Goal: Task Accomplishment & Management: Use online tool/utility

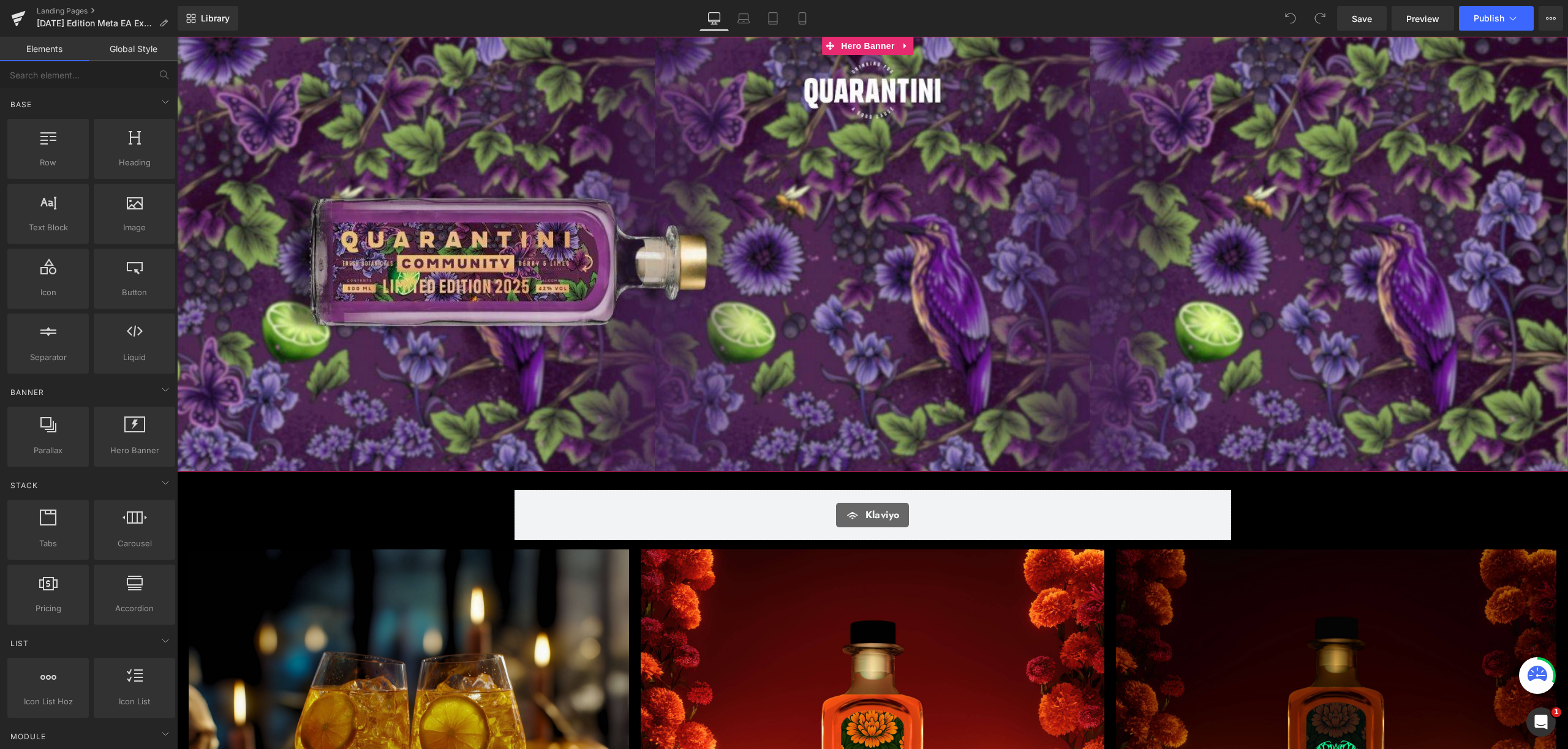
click at [923, 198] on div "Image" at bounding box center [872, 254] width 1391 height 435
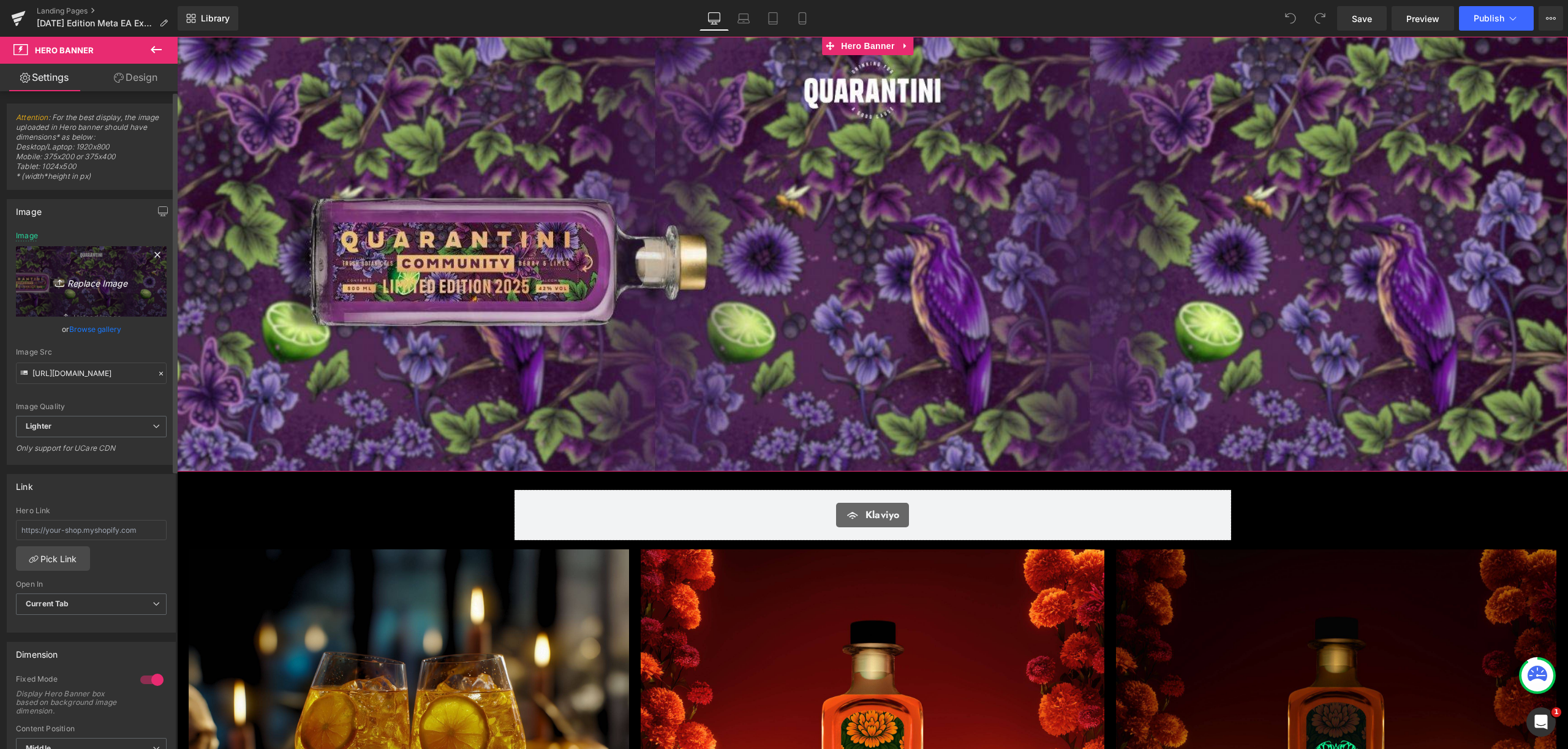
click at [82, 294] on link "Replace Image" at bounding box center [91, 282] width 150 height 71
click at [112, 291] on link "Replace Image" at bounding box center [91, 282] width 150 height 71
type input "C:\fakepath\40.jpg"
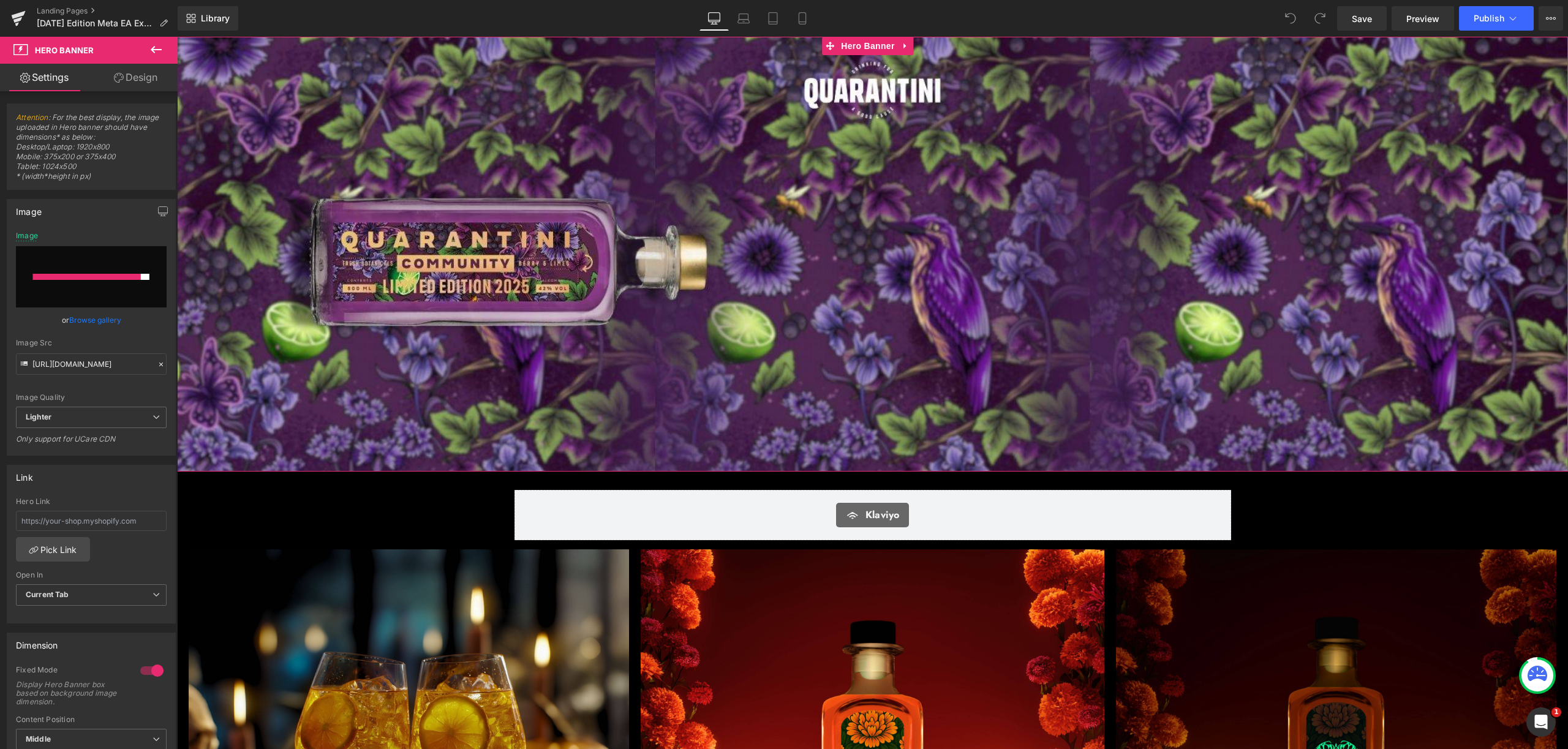
type input "[URL][DOMAIN_NAME]"
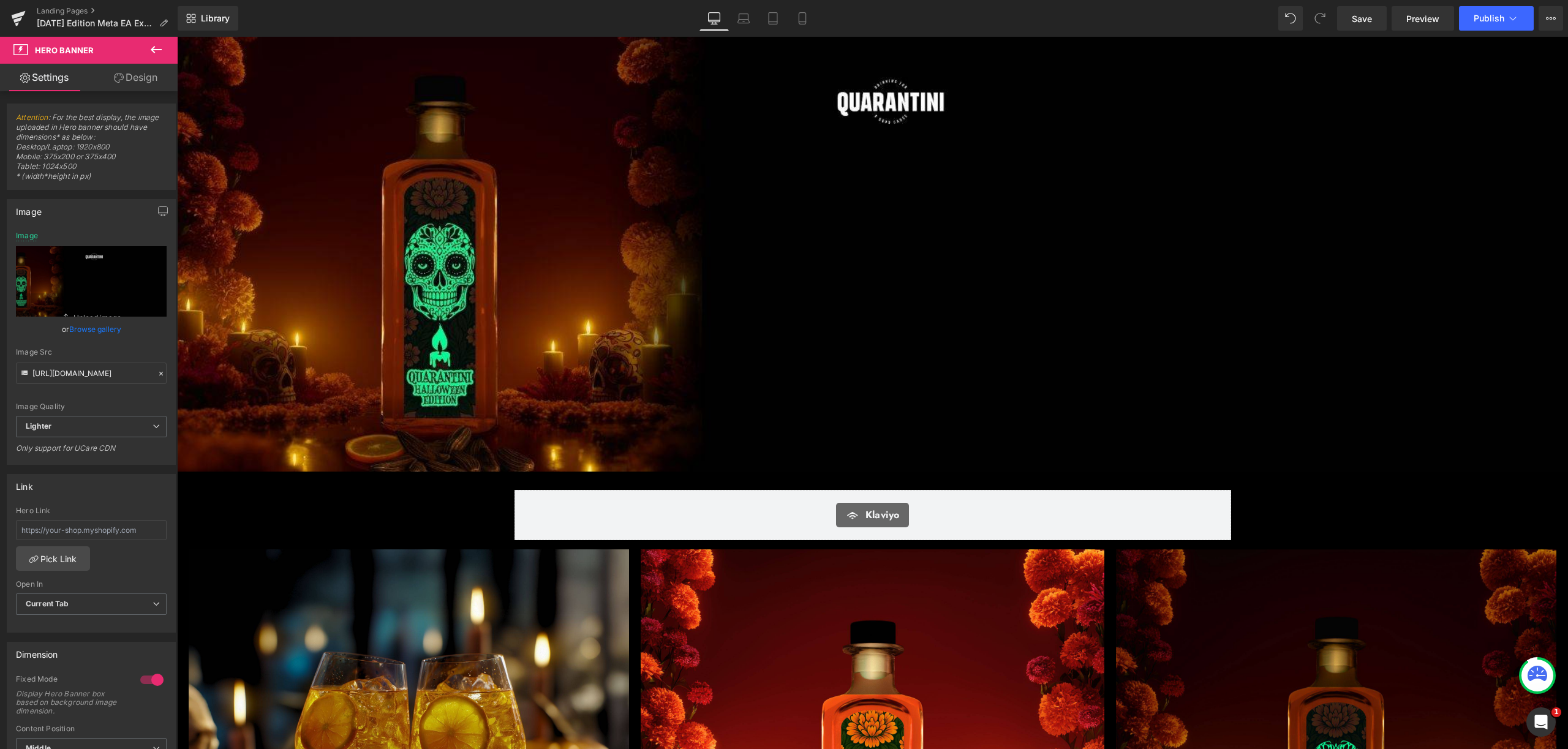
click at [161, 48] on icon at bounding box center [156, 50] width 14 height 14
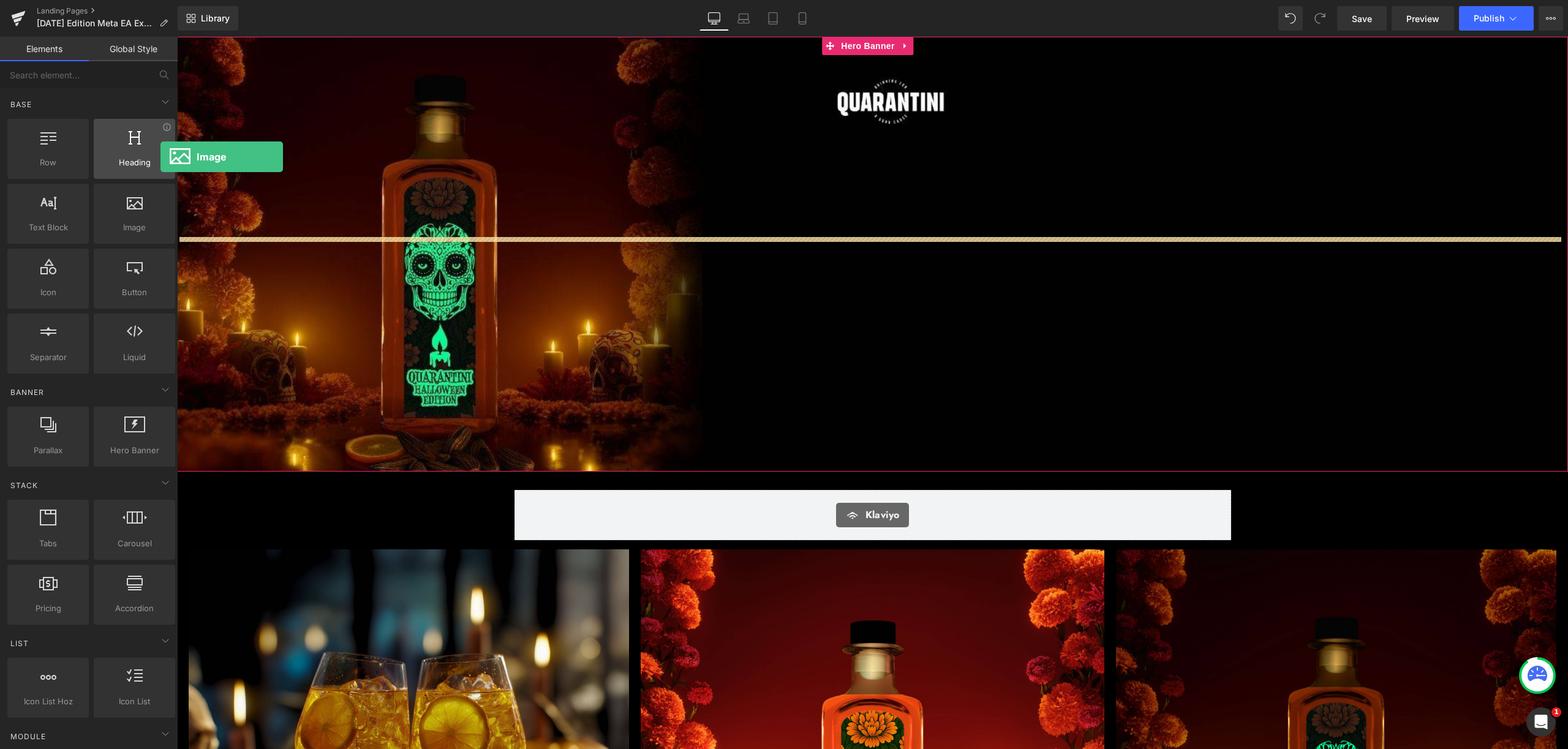
drag, startPoint x: 110, startPoint y: 199, endPoint x: 110, endPoint y: 156, distance: 43.0
click at [110, 156] on div "Row rows, columns, layouts, div Heading headings, titles, h1,h2,h3,h4,h5,h6 Tex…" at bounding box center [91, 246] width 173 height 260
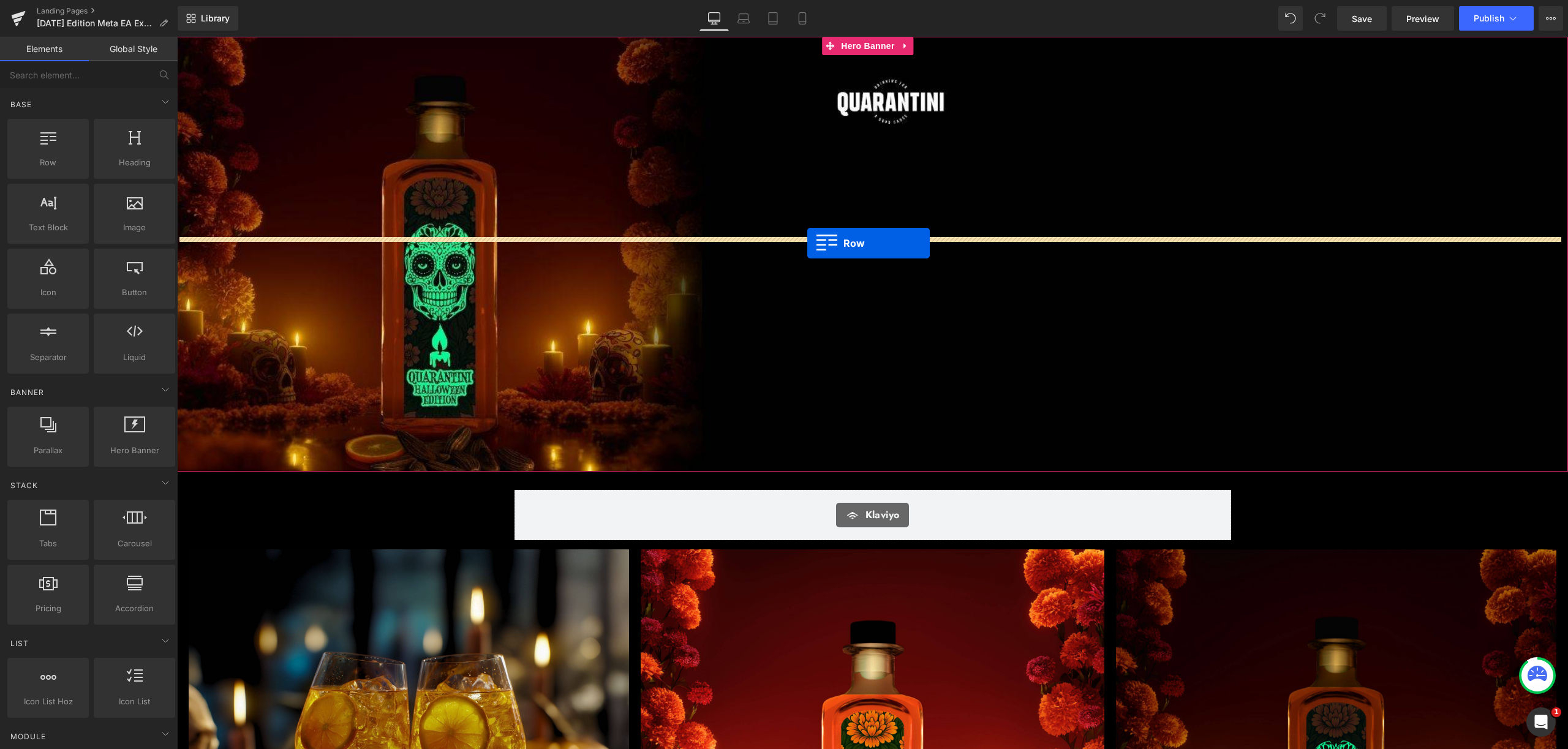
drag, startPoint x: 236, startPoint y: 193, endPoint x: 808, endPoint y: 244, distance: 574.3
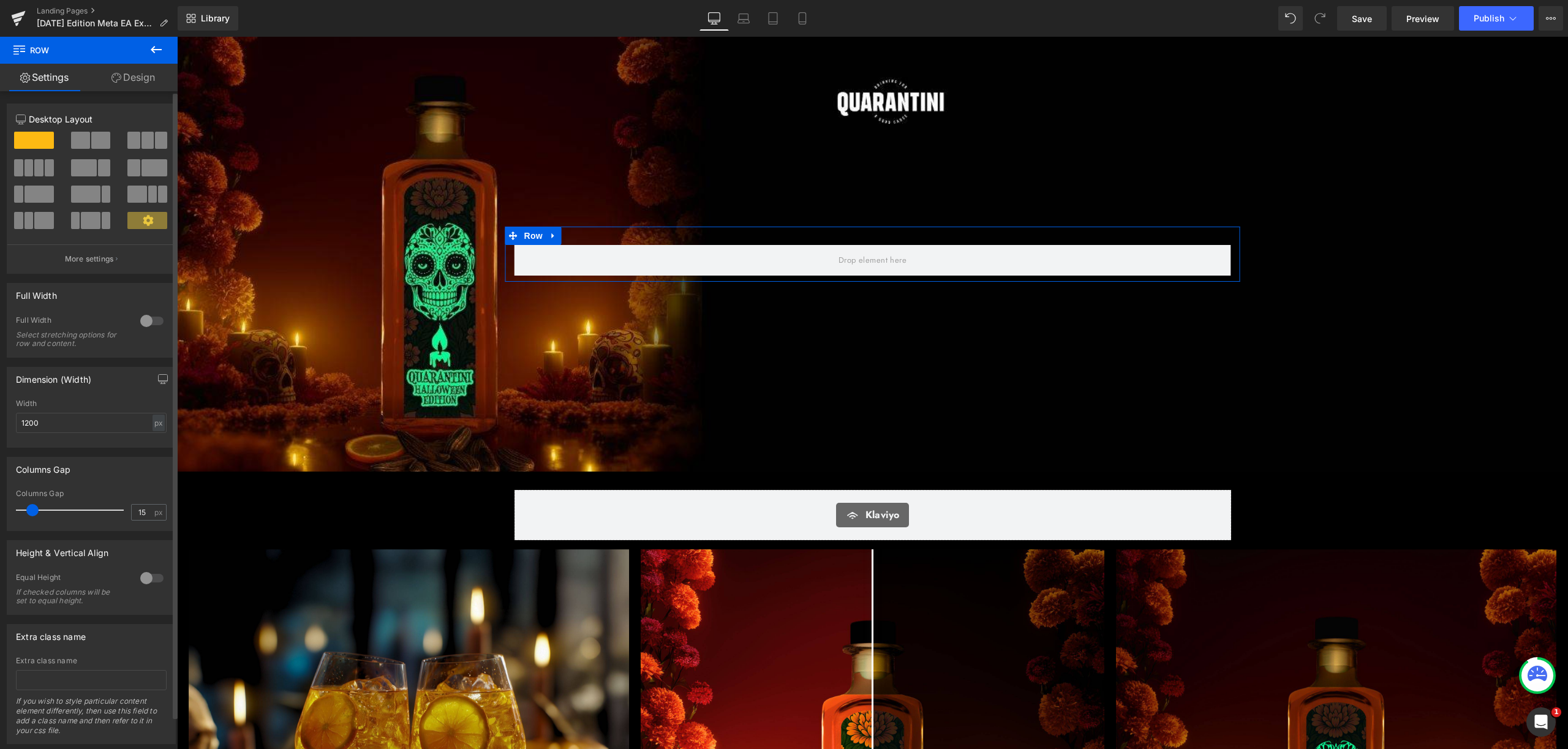
click at [145, 168] on span at bounding box center [154, 168] width 25 height 17
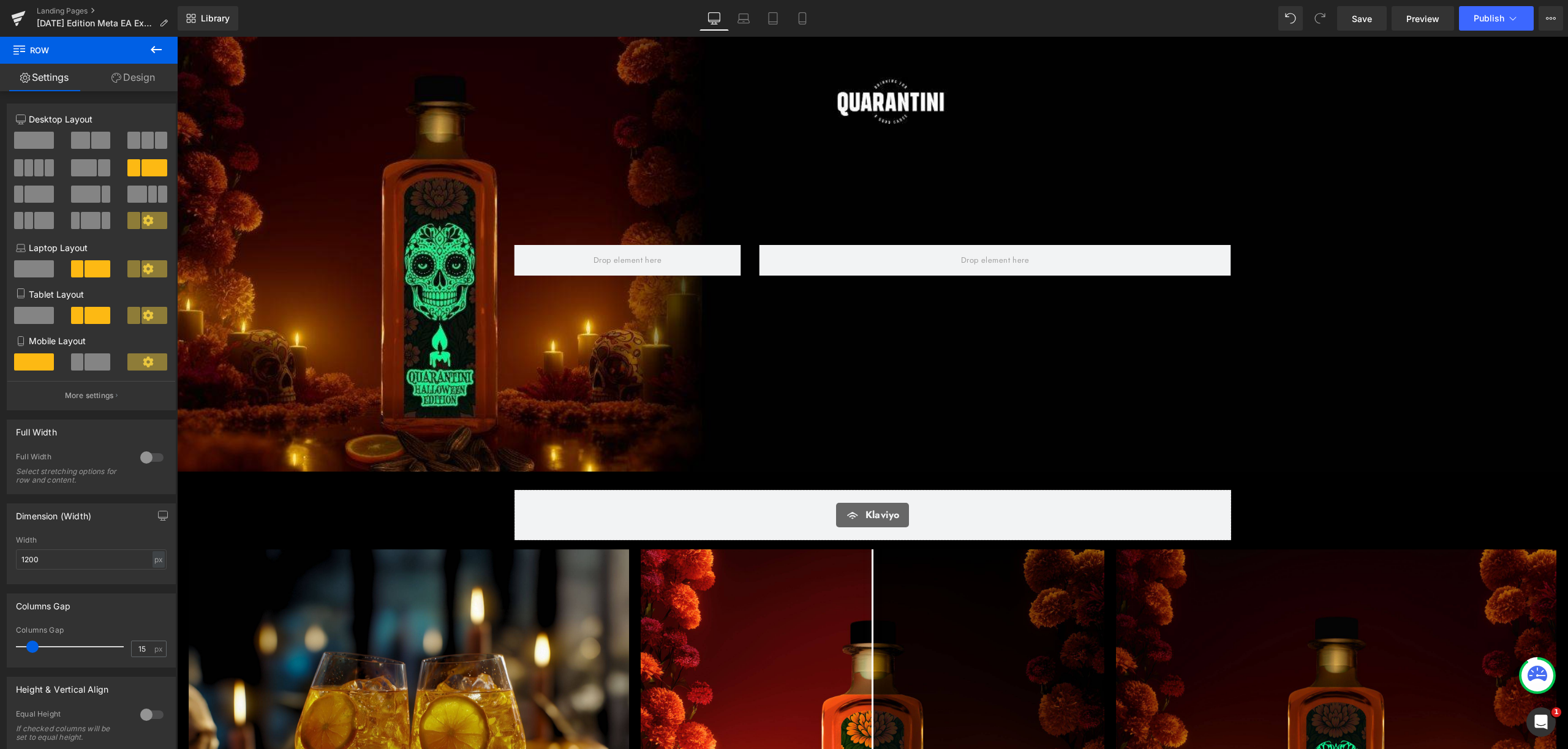
click at [165, 52] on button at bounding box center [156, 51] width 43 height 27
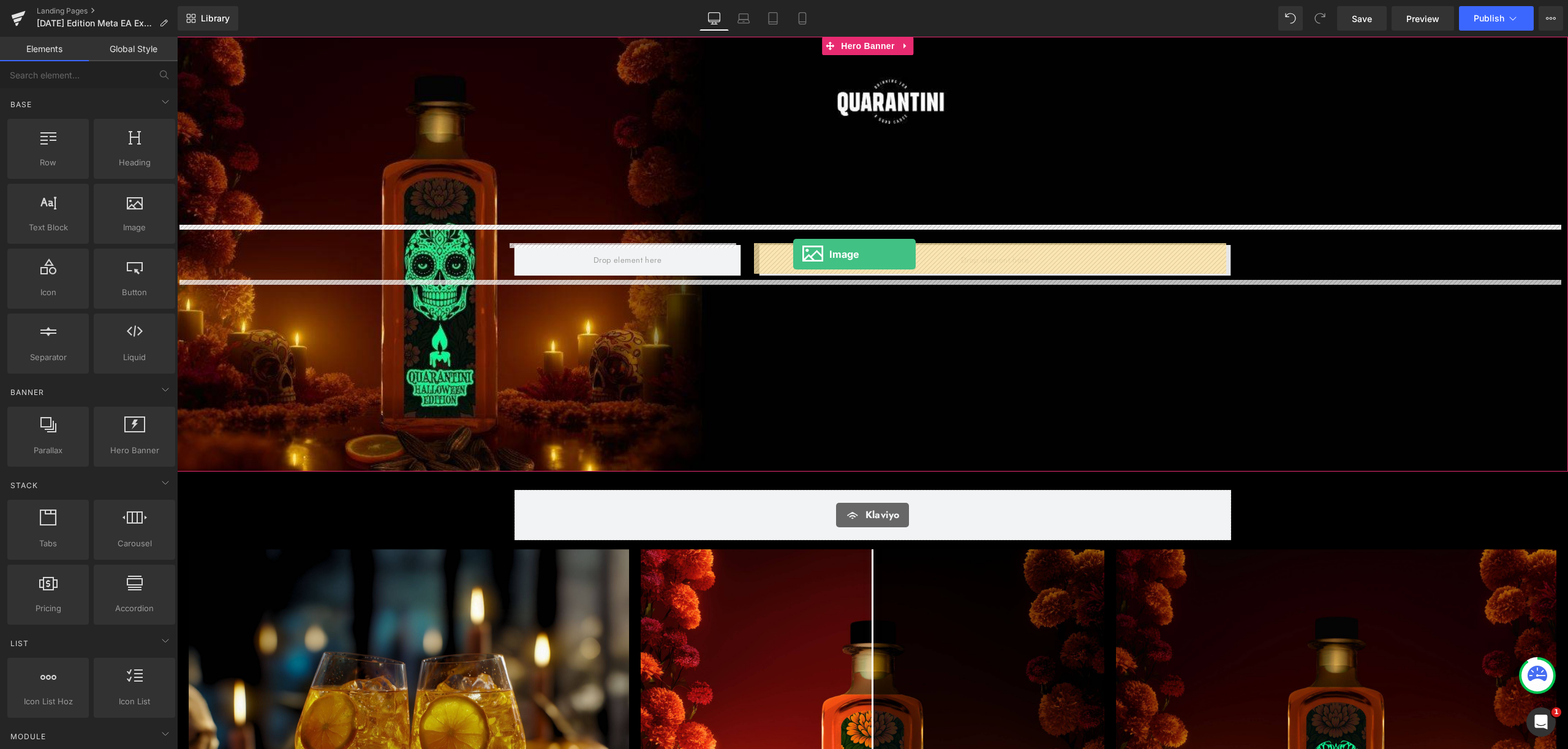
drag, startPoint x: 310, startPoint y: 244, endPoint x: 794, endPoint y: 254, distance: 484.1
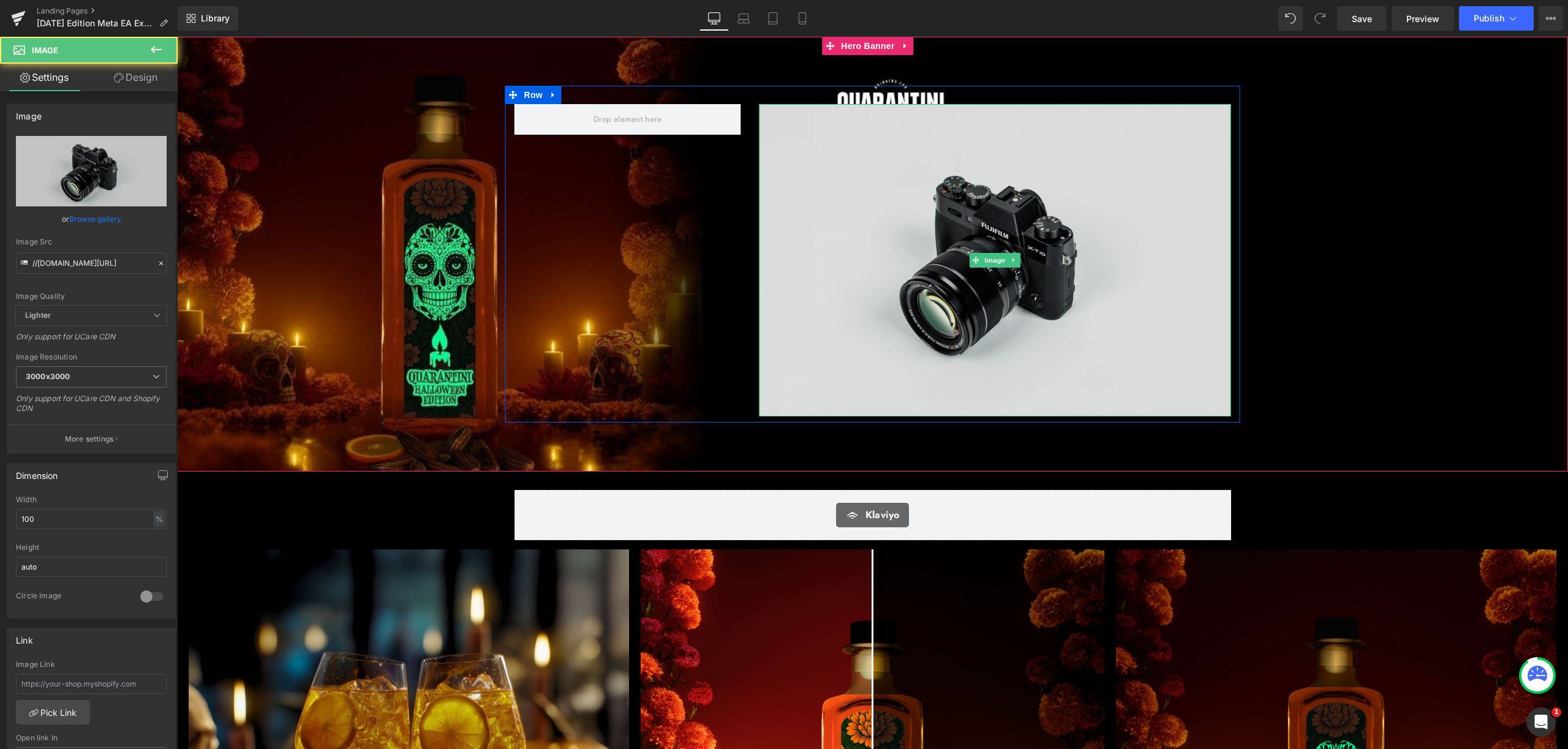
click at [914, 275] on img at bounding box center [994, 260] width 472 height 312
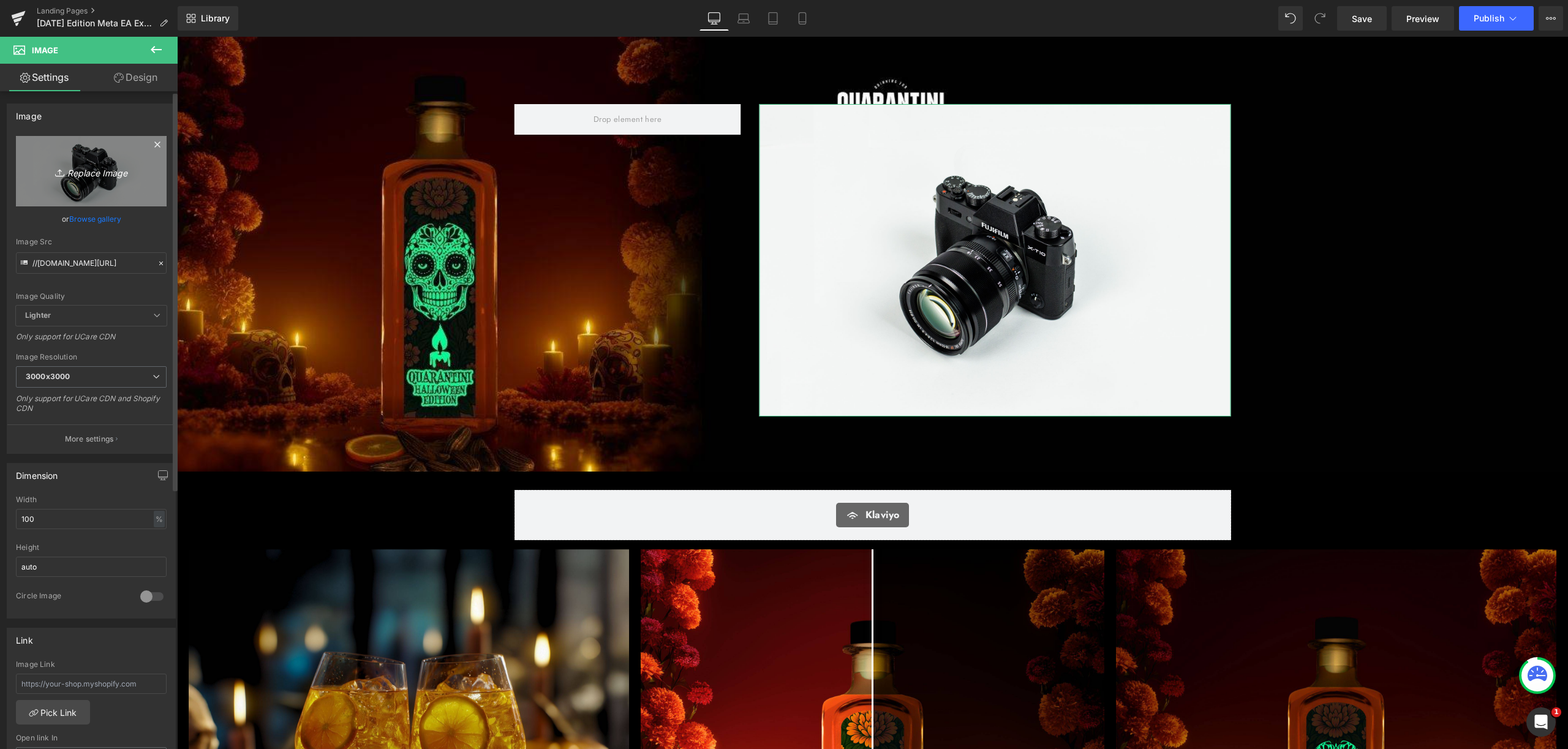
click at [134, 174] on icon "Replace Image" at bounding box center [91, 171] width 98 height 15
type input "C:\fakepath\_[DATE] (1).png"
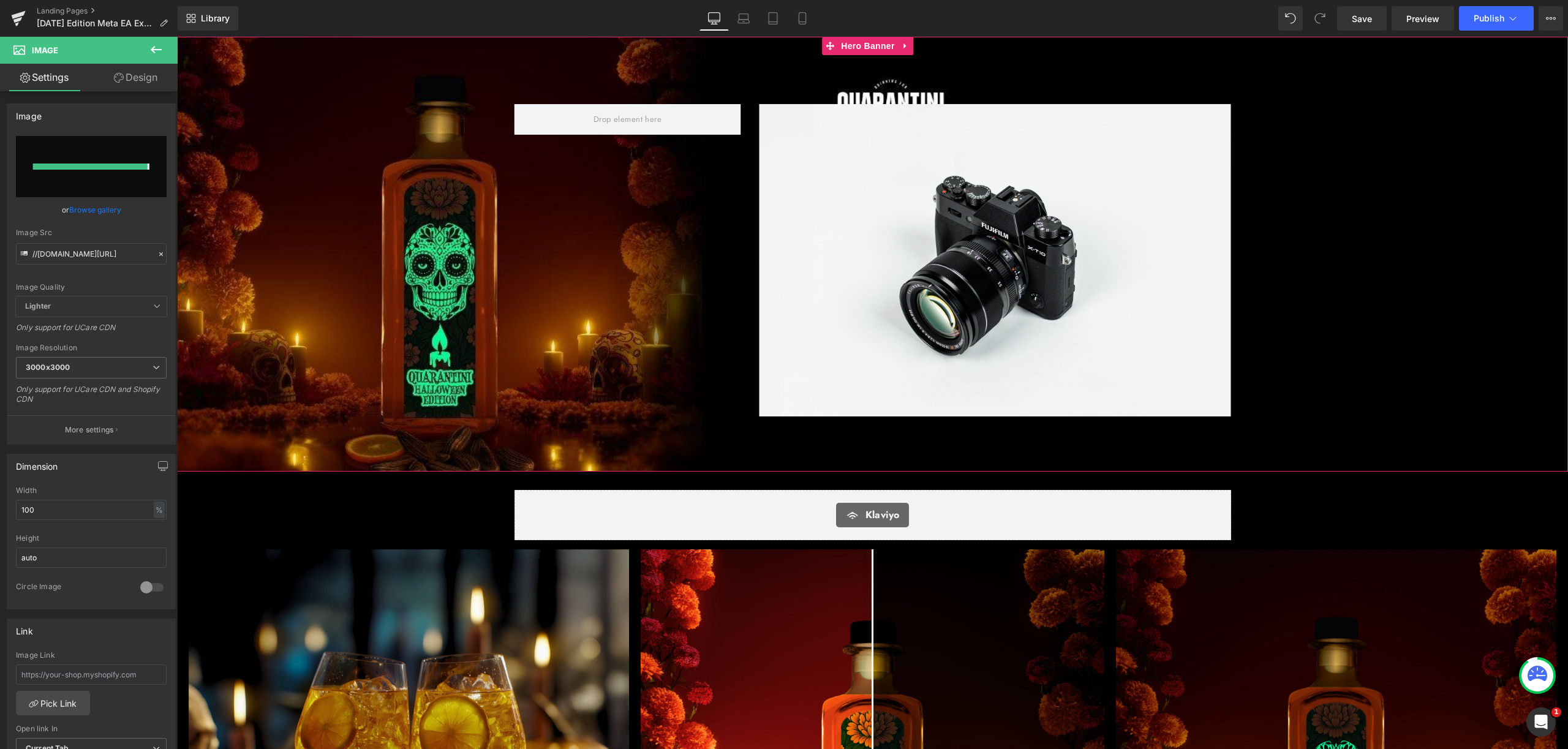
type input "[URL][DOMAIN_NAME]"
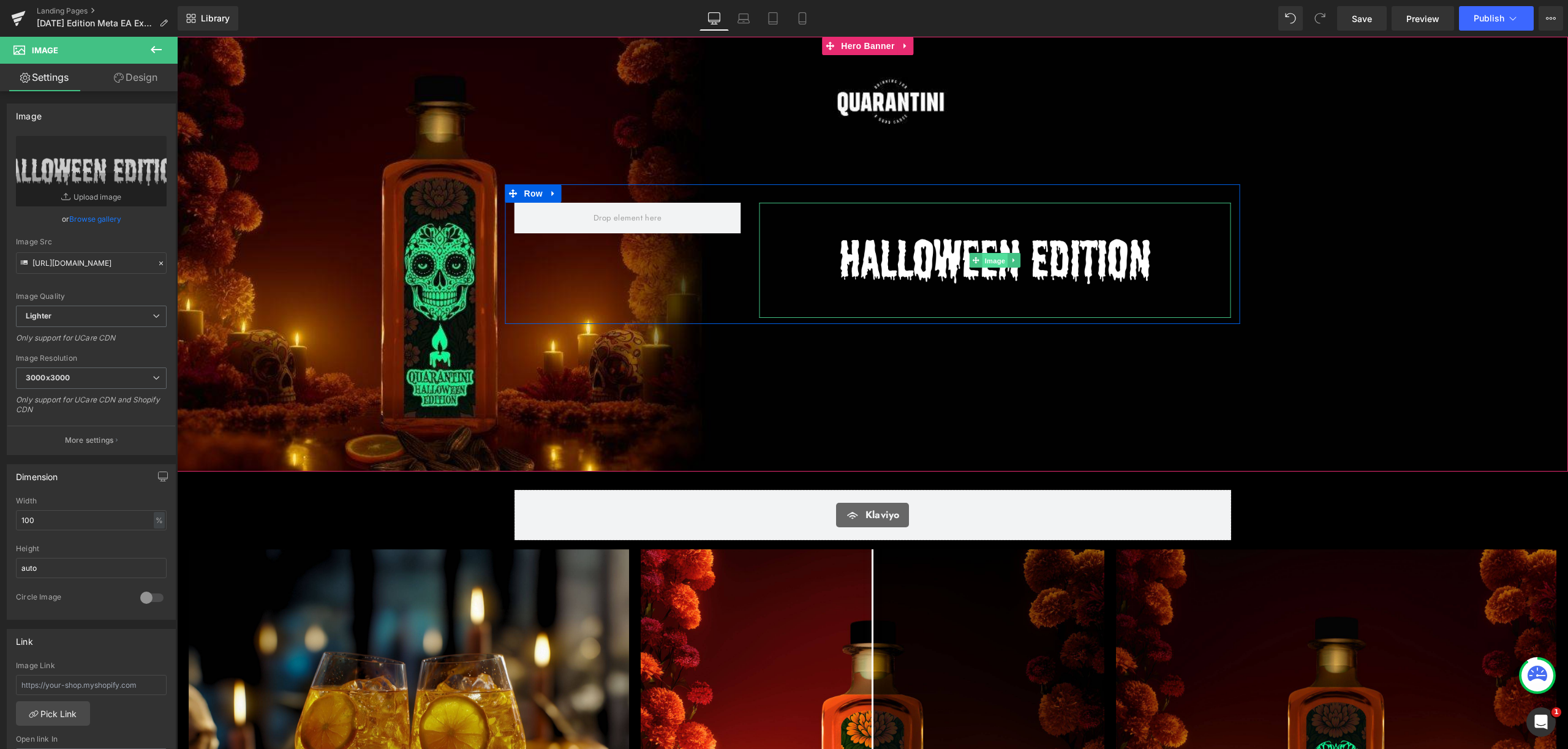
click at [986, 254] on span "Image" at bounding box center [995, 261] width 25 height 14
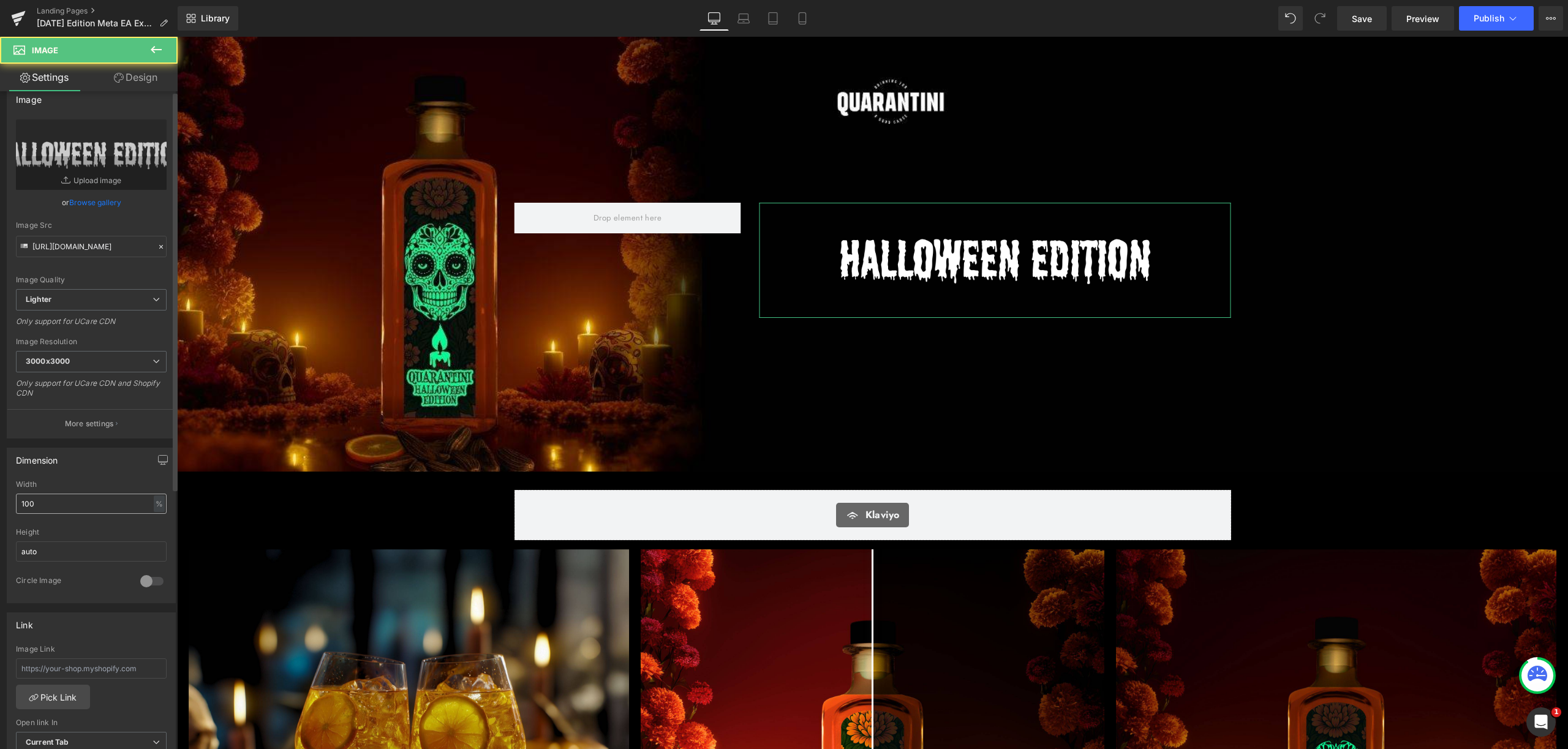
scroll to position [24, 0]
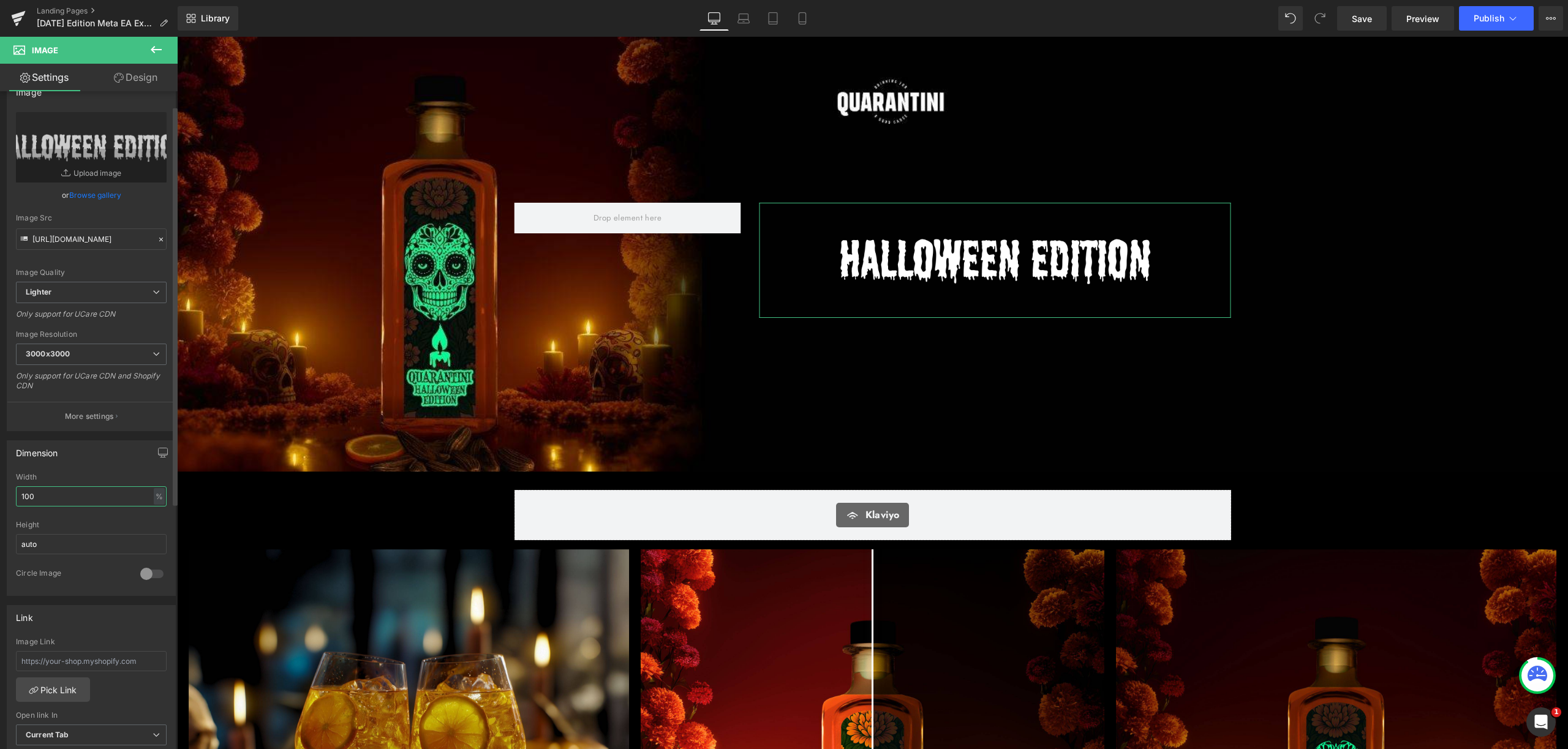
drag, startPoint x: 42, startPoint y: 495, endPoint x: 14, endPoint y: 497, distance: 28.1
click at [14, 497] on div "100% Width 100 % % px auto Height auto 0 Circle Image" at bounding box center [91, 533] width 167 height 122
type input "120"
drag, startPoint x: 738, startPoint y: 22, endPoint x: 749, endPoint y: 22, distance: 11.0
click at [738, 22] on icon at bounding box center [743, 22] width 12 height 4
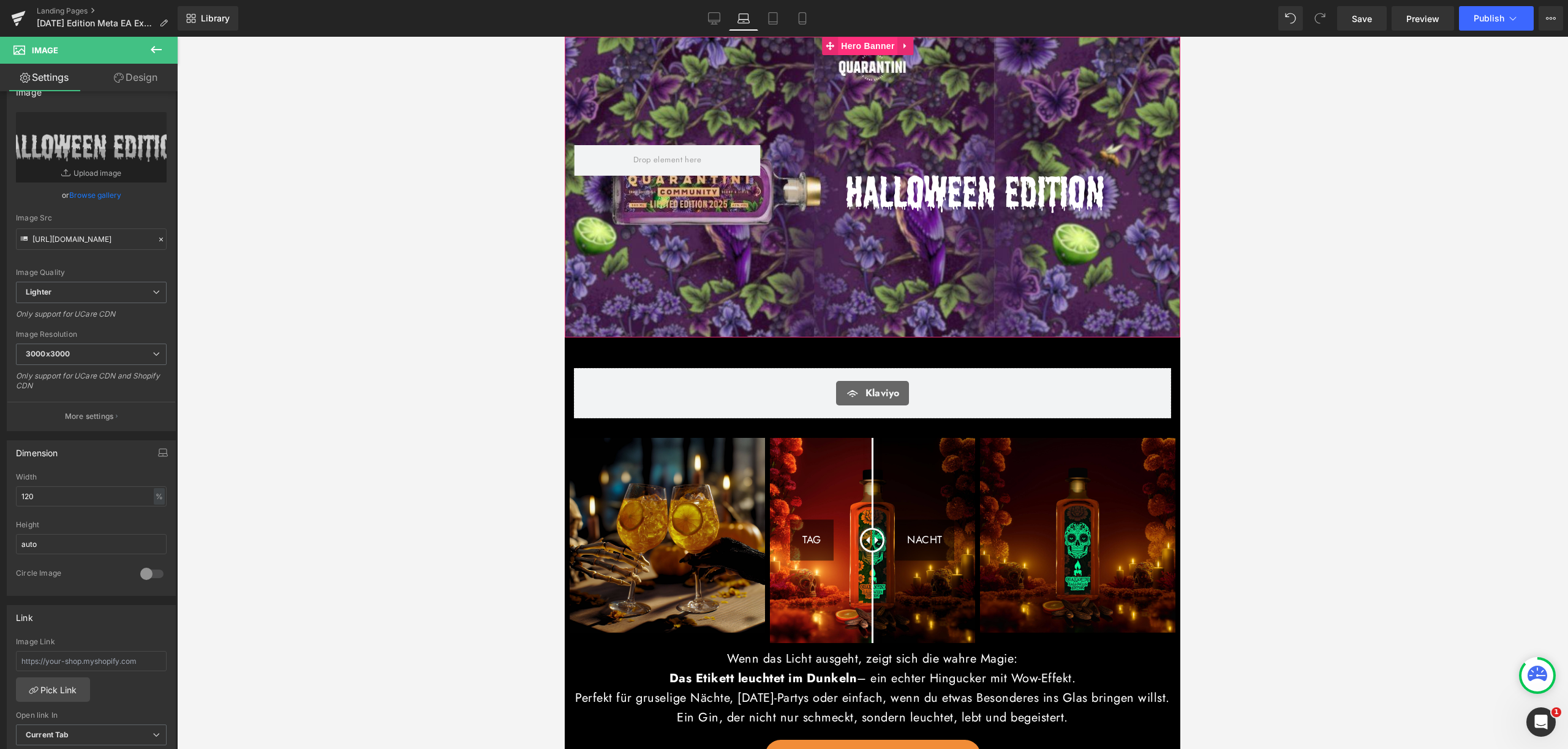
click at [856, 46] on span "Hero Banner" at bounding box center [867, 46] width 60 height 18
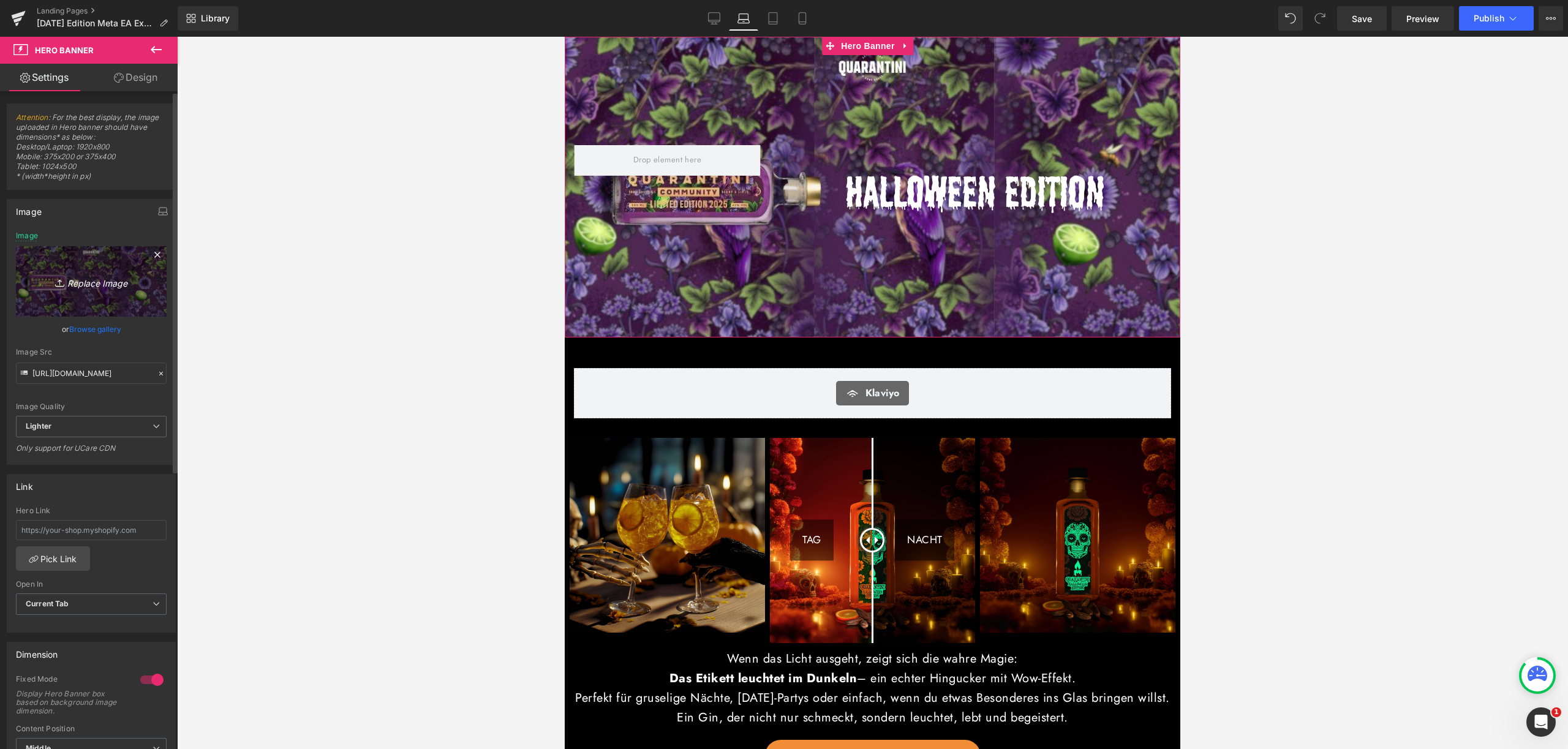
click at [71, 286] on icon "Replace Image" at bounding box center [91, 281] width 98 height 15
type input "C:\fakepath\41.jpg"
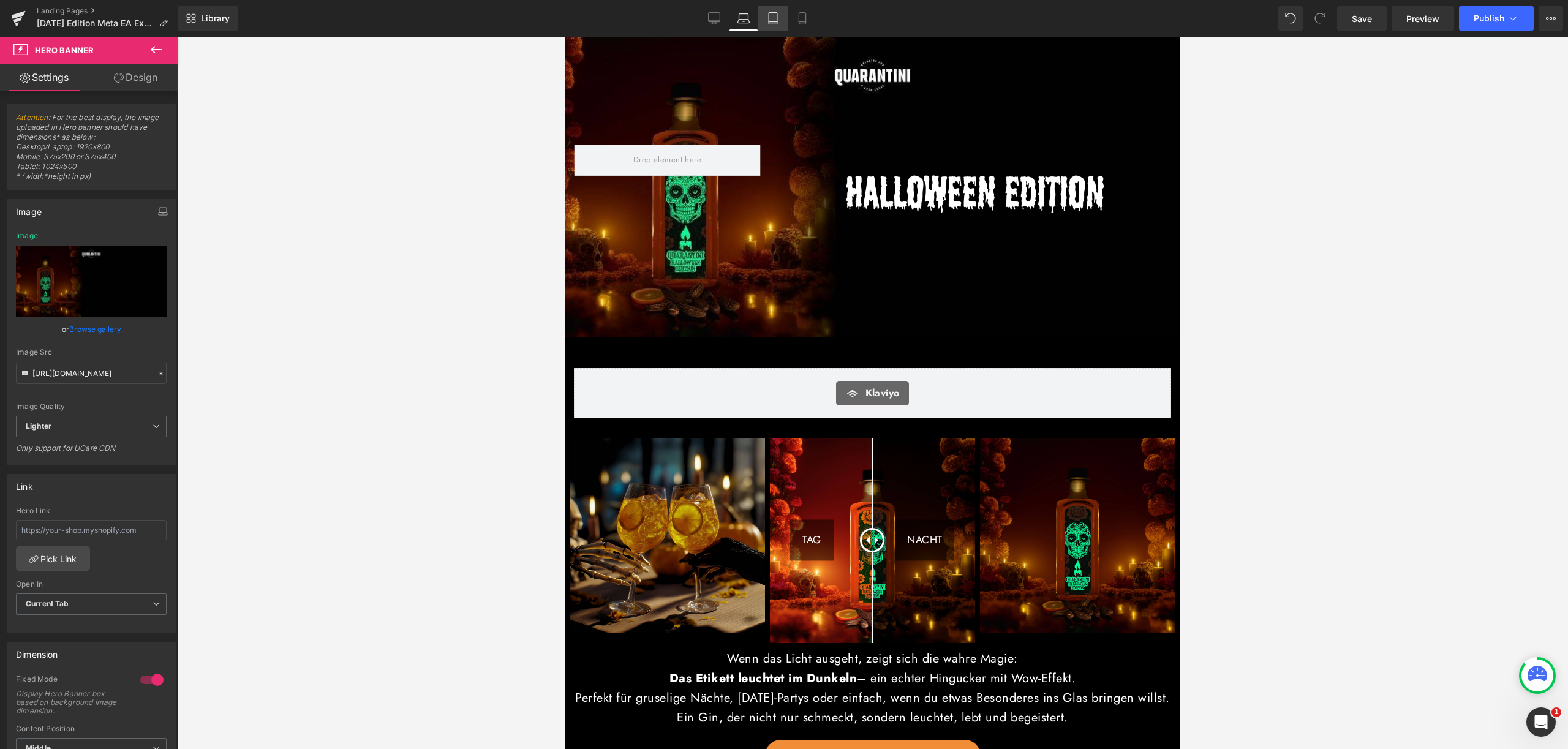
click at [775, 13] on icon at bounding box center [773, 19] width 13 height 13
type input "https://ucarecdn.com/38e35dae-ea70-42da-8950-1d2bf210769c/-/format/auto/-/previ…"
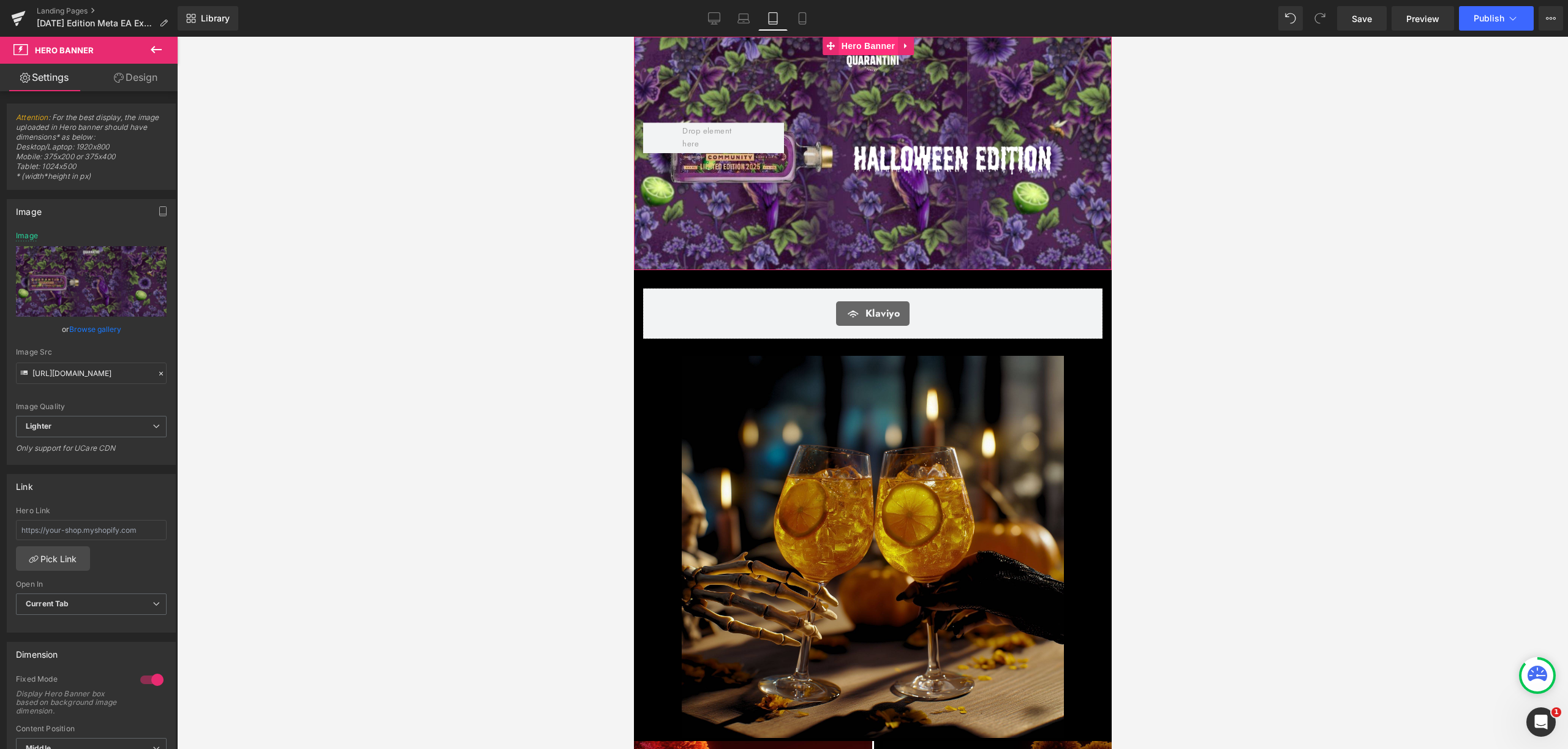
click at [856, 44] on span "Hero Banner" at bounding box center [867, 46] width 60 height 18
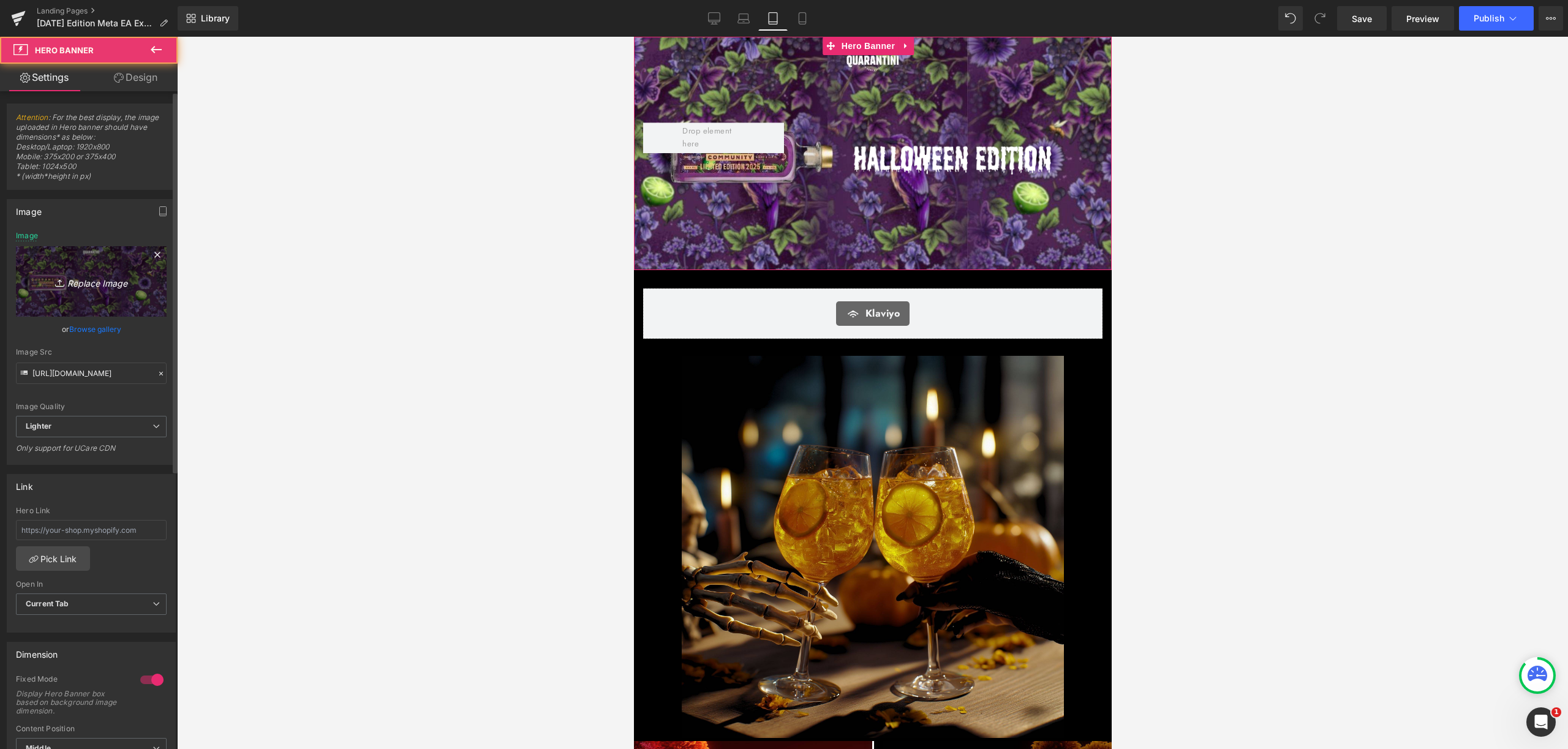
click at [98, 286] on icon "Replace Image" at bounding box center [91, 281] width 98 height 15
type input "C:\fakepath\41.jpg"
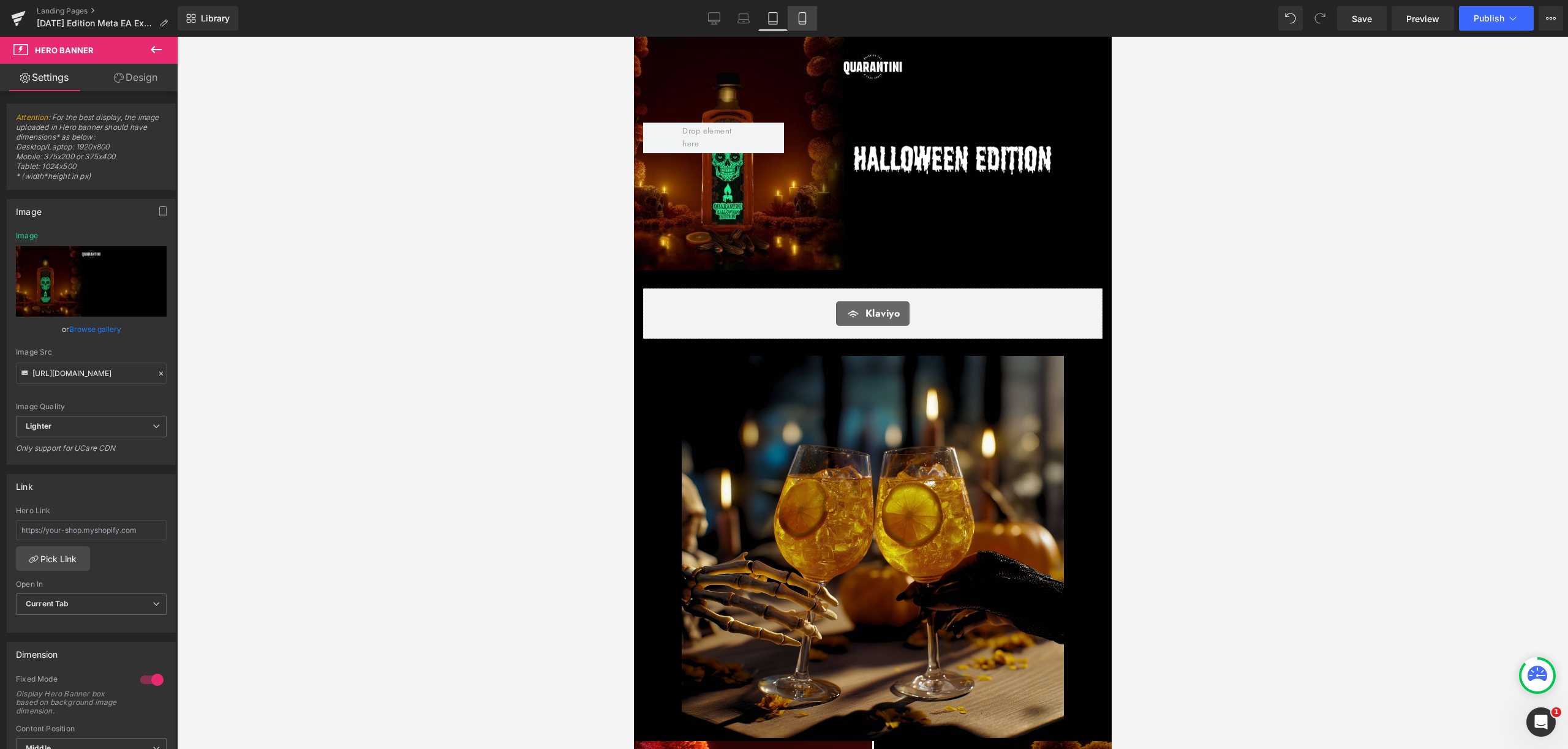
click at [804, 18] on icon at bounding box center [802, 19] width 13 height 13
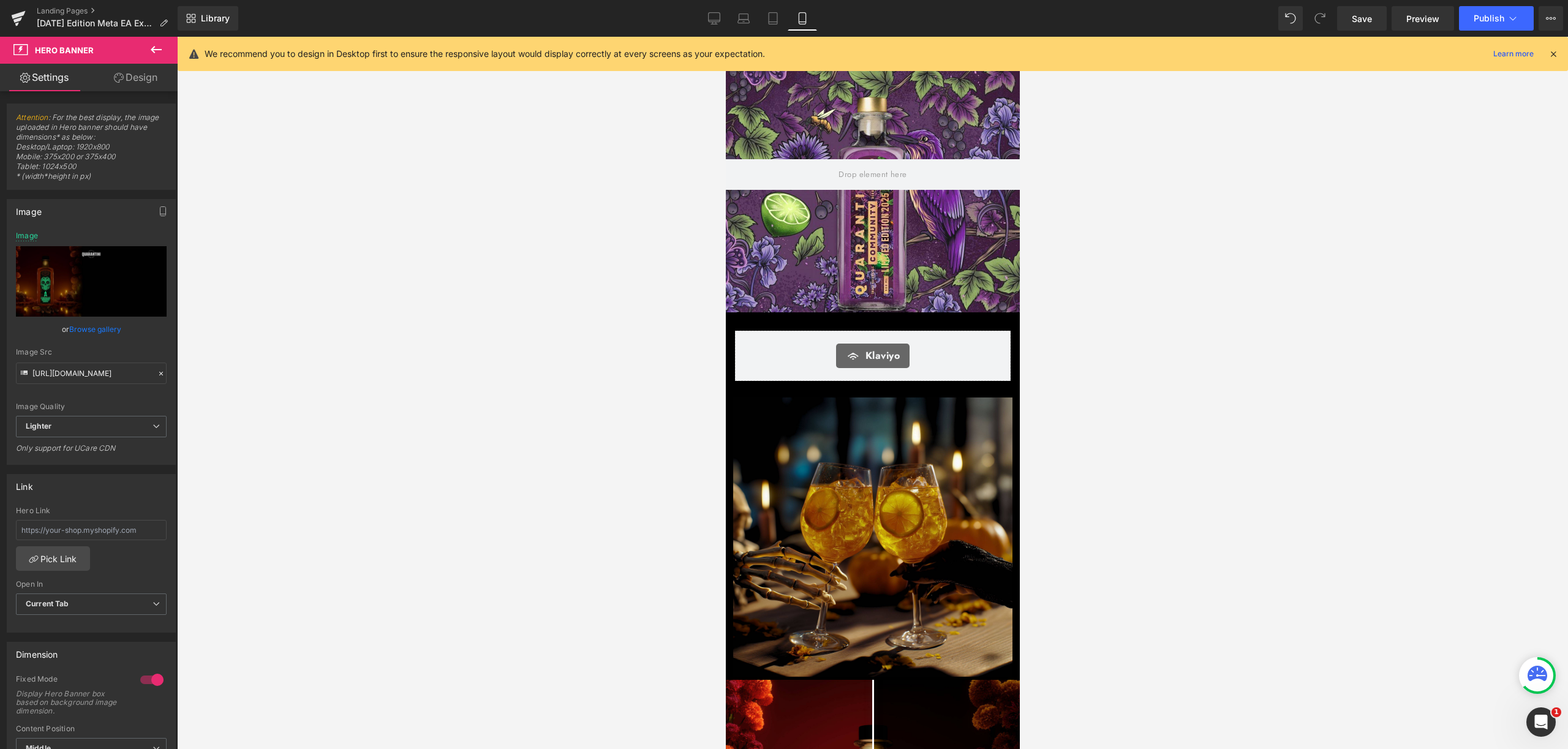
type input "https://ucarecdn.com/1694238f-6869-4ed3-9f96-f0d400f56f19/-/format/auto/-/previ…"
click at [872, 135] on div at bounding box center [872, 175] width 294 height 275
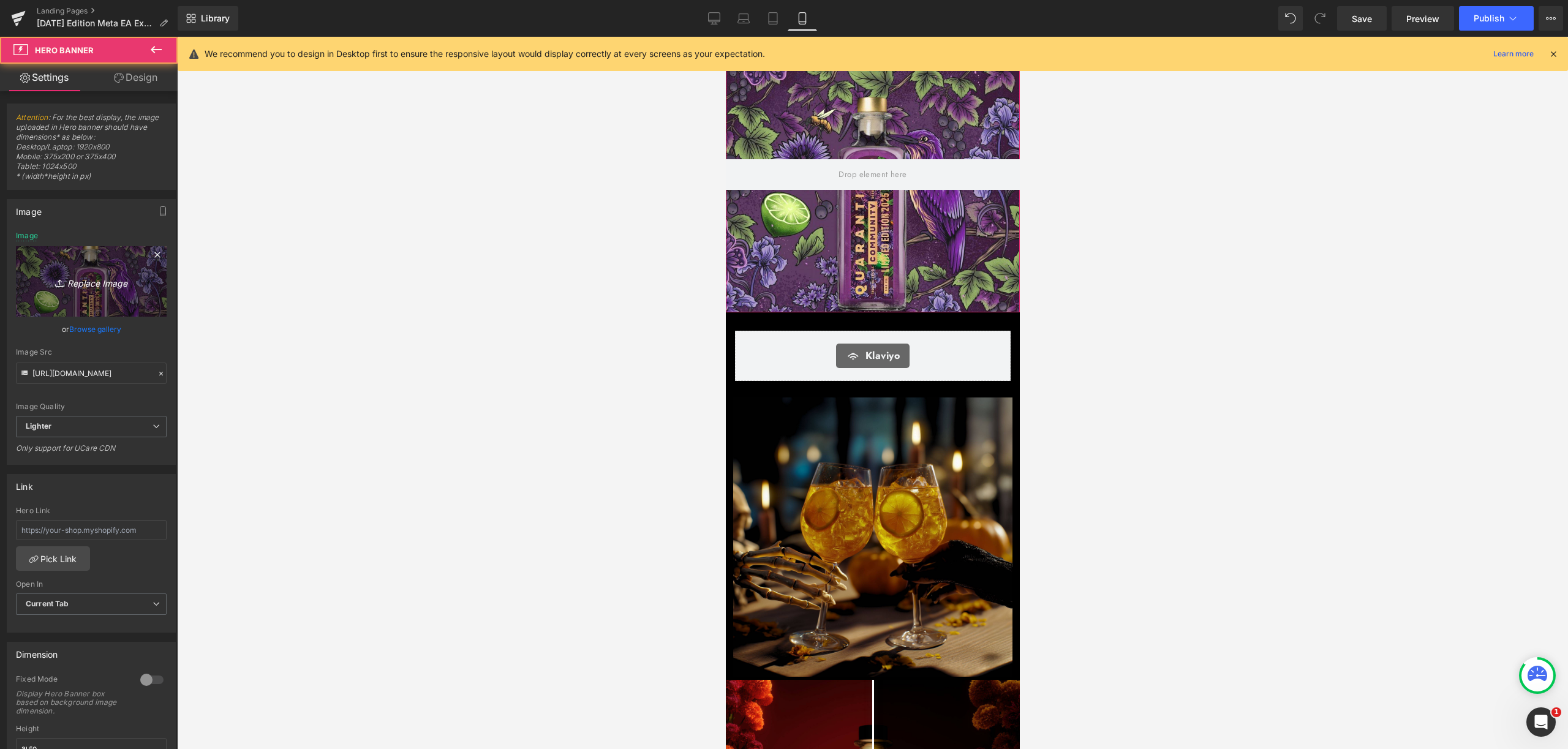
click at [109, 291] on link "Replace Image" at bounding box center [91, 282] width 150 height 71
type input "C:\fakepath\42.jpg"
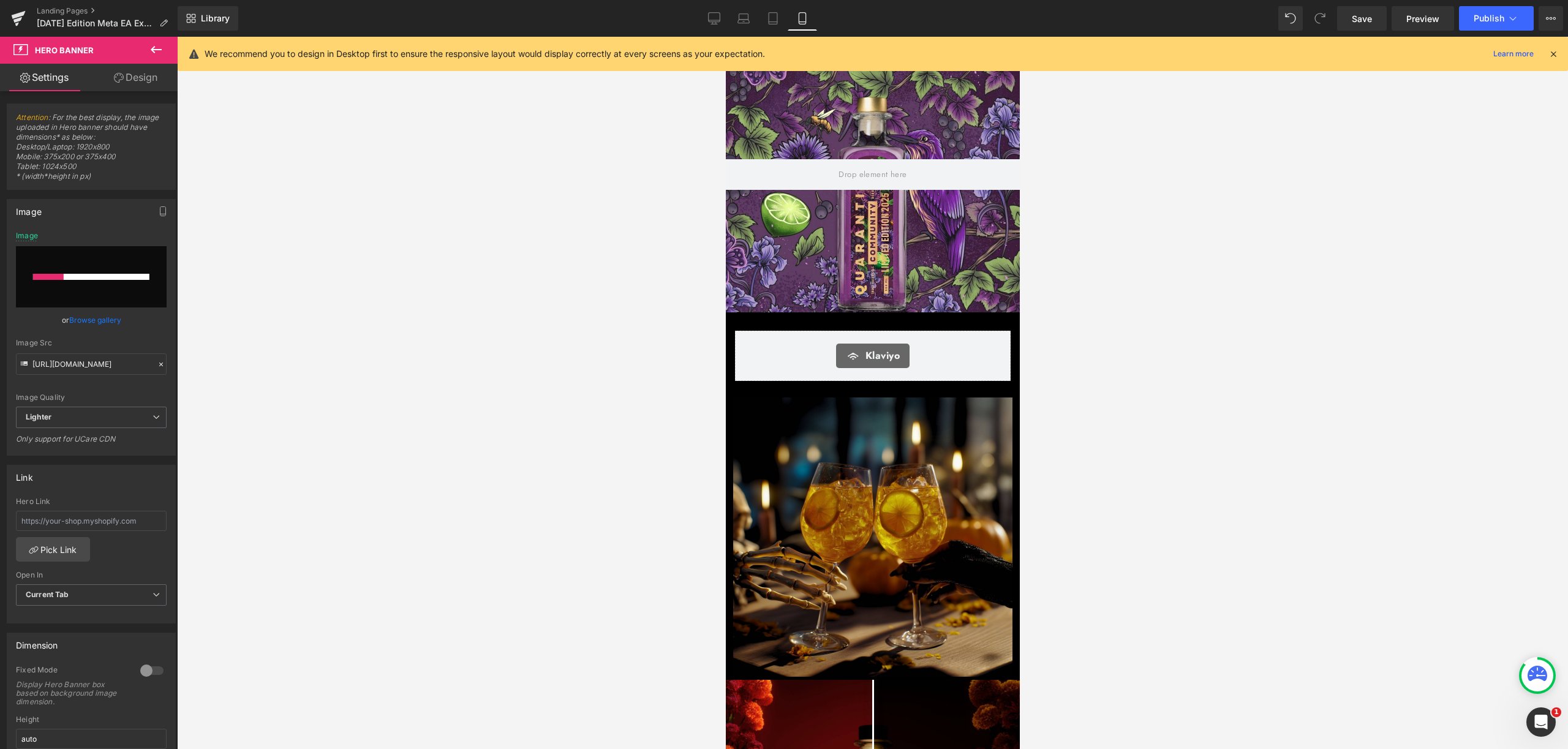
click at [1552, 54] on icon at bounding box center [1553, 53] width 11 height 11
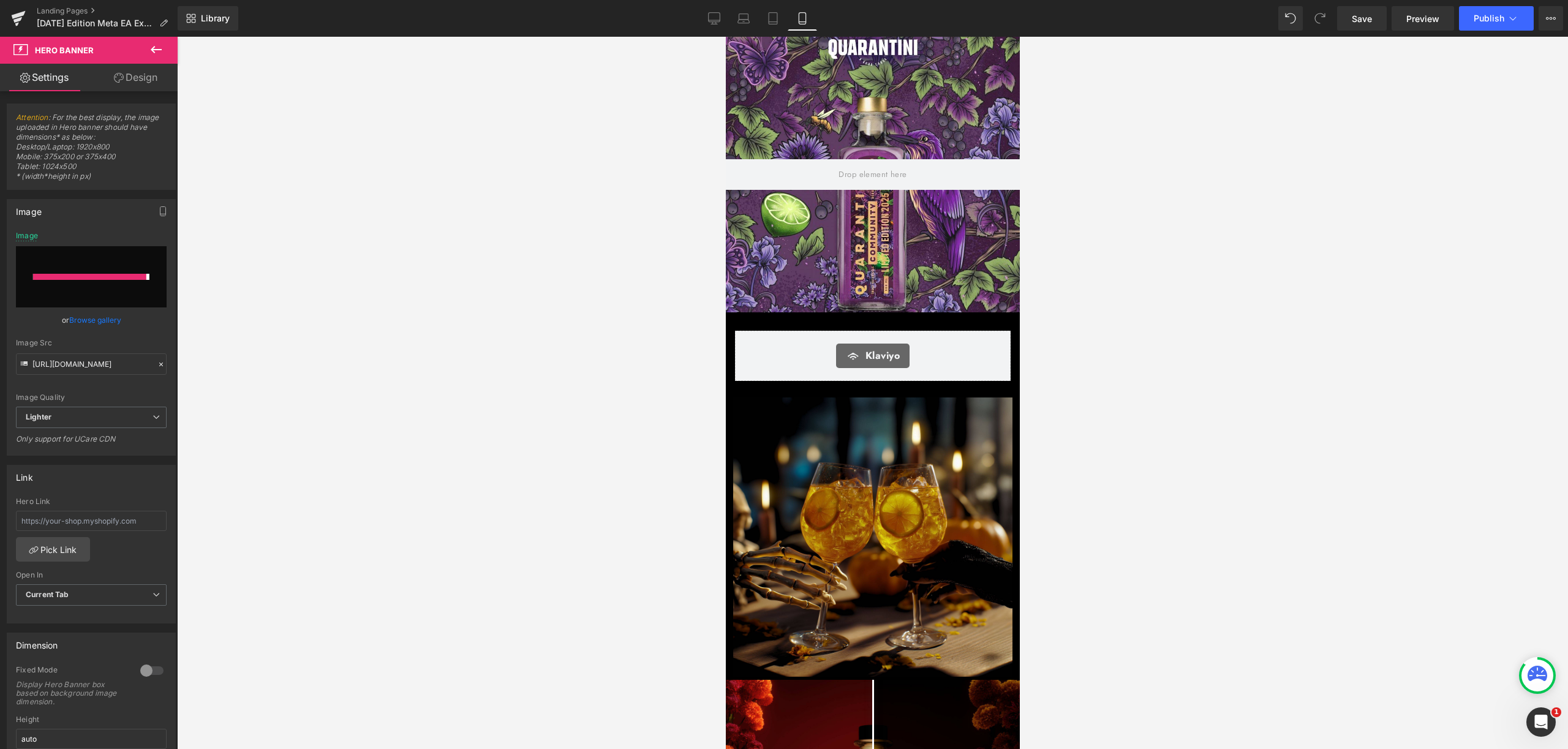
type input "https://ucarecdn.com/bdec8513-070f-4274-a656-7c1be348c3de/-/format/auto/-/previ…"
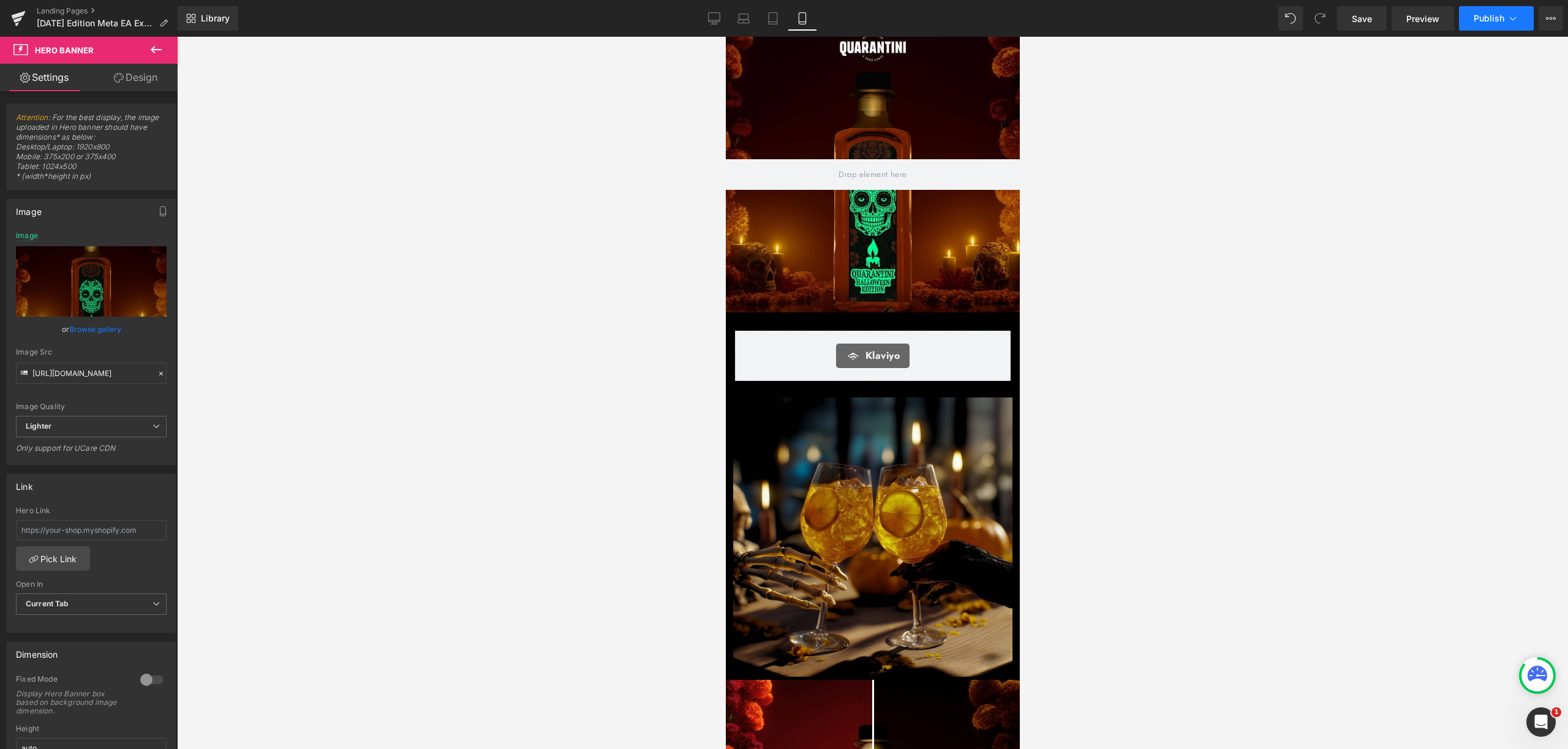
click at [1498, 27] on button "Publish" at bounding box center [1496, 18] width 75 height 24
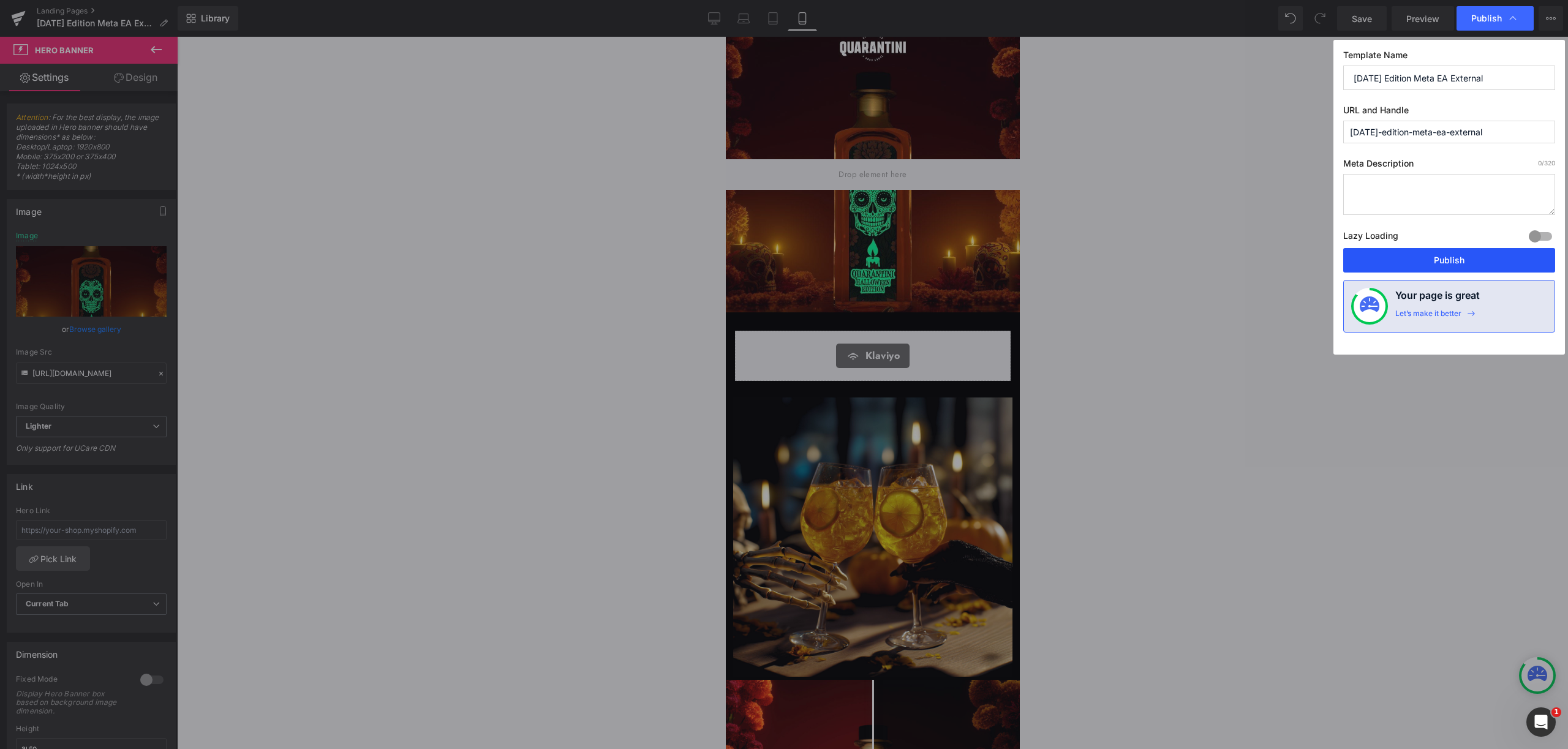
click at [1454, 254] on button "Publish" at bounding box center [1448, 260] width 212 height 24
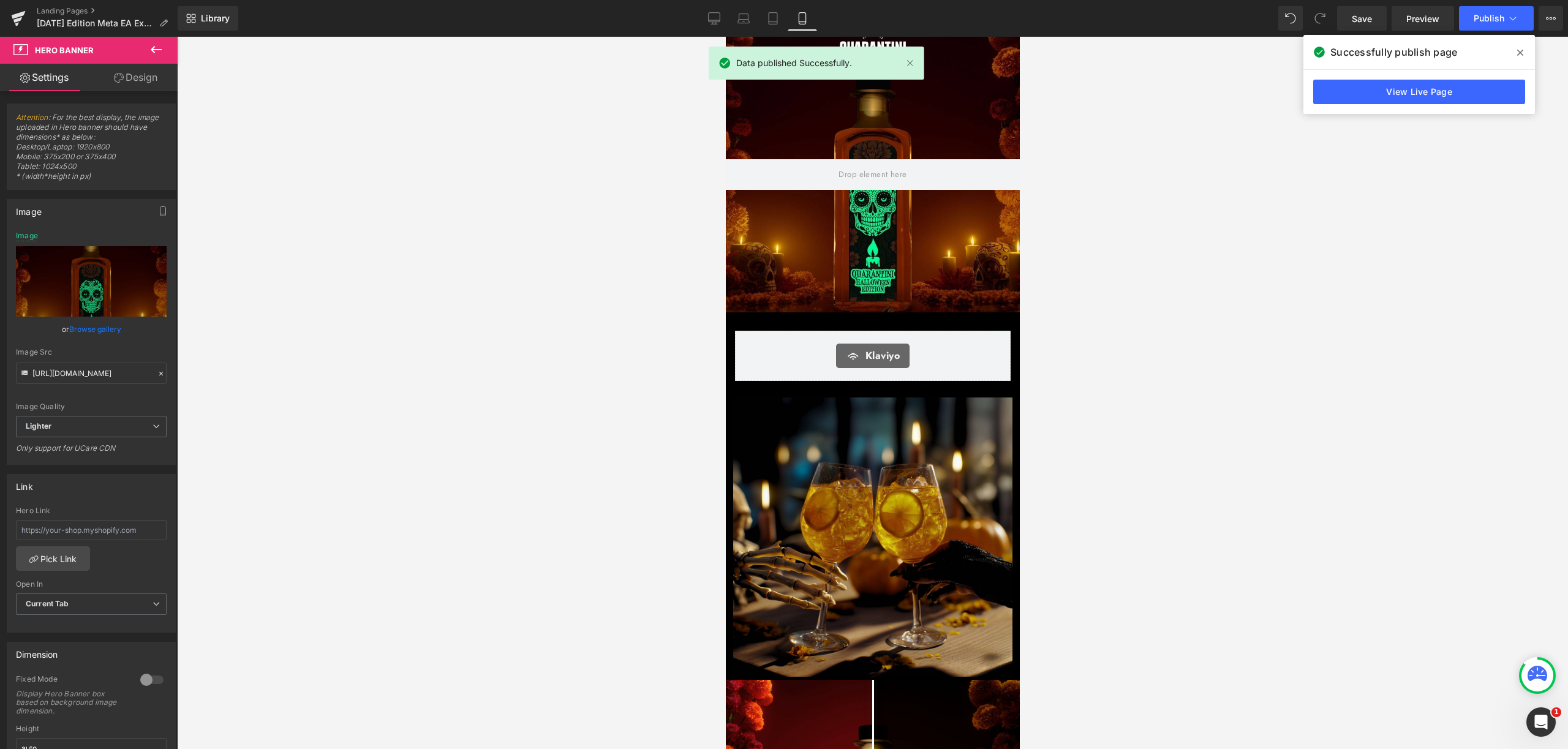
click at [1523, 54] on icon at bounding box center [1519, 53] width 6 height 6
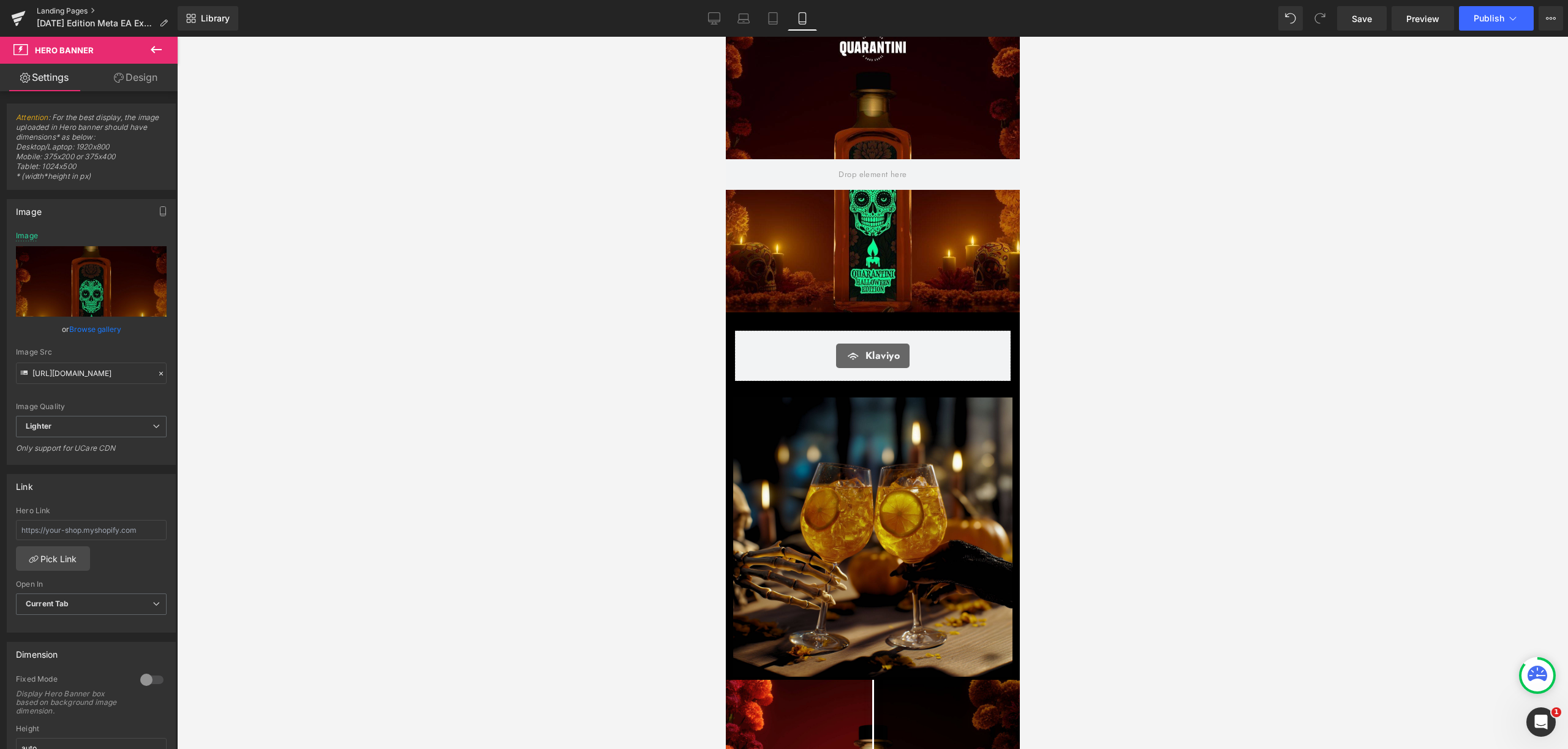
click at [88, 13] on link "Landing Pages" at bounding box center [108, 11] width 141 height 10
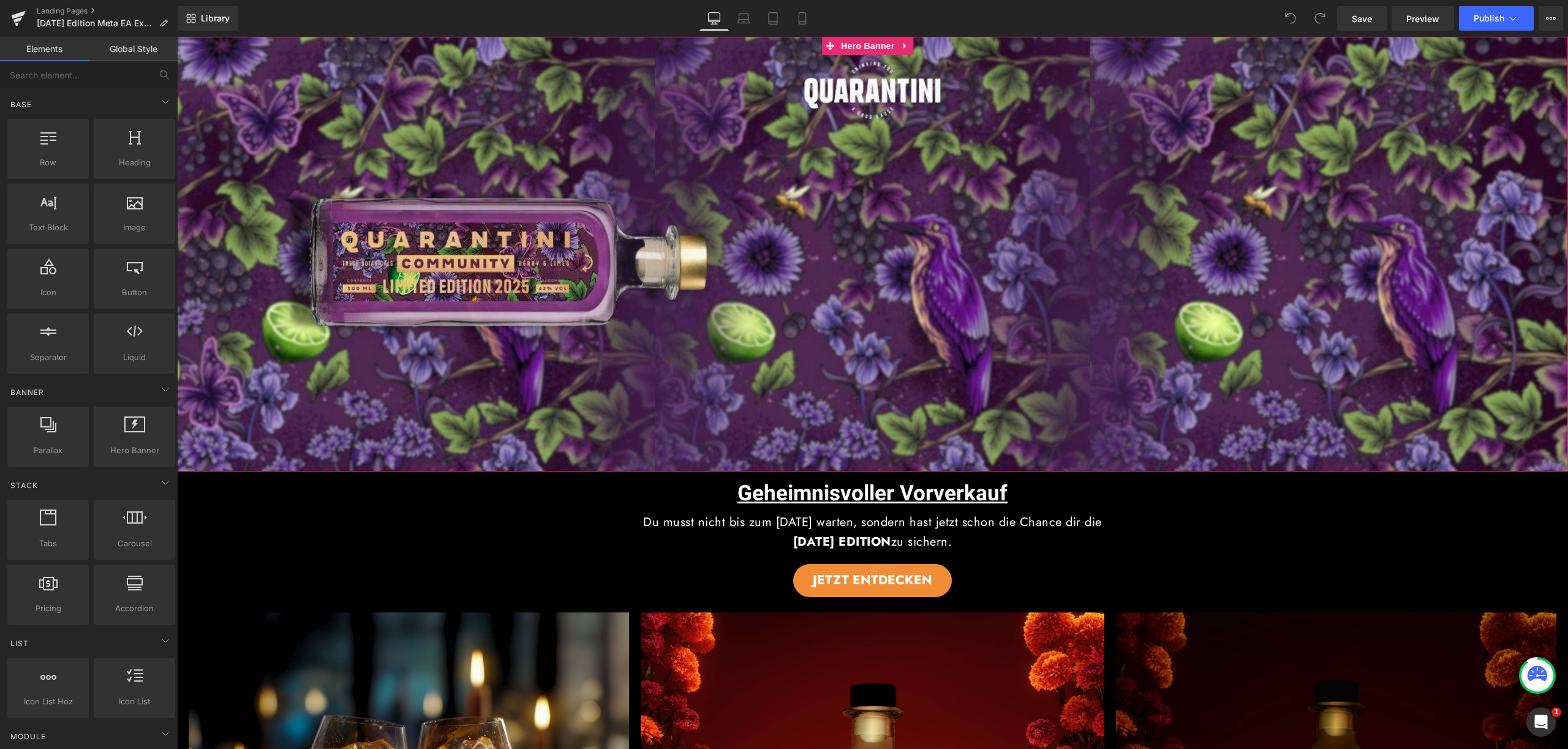
click at [842, 251] on span "Image" at bounding box center [872, 254] width 1391 height 31
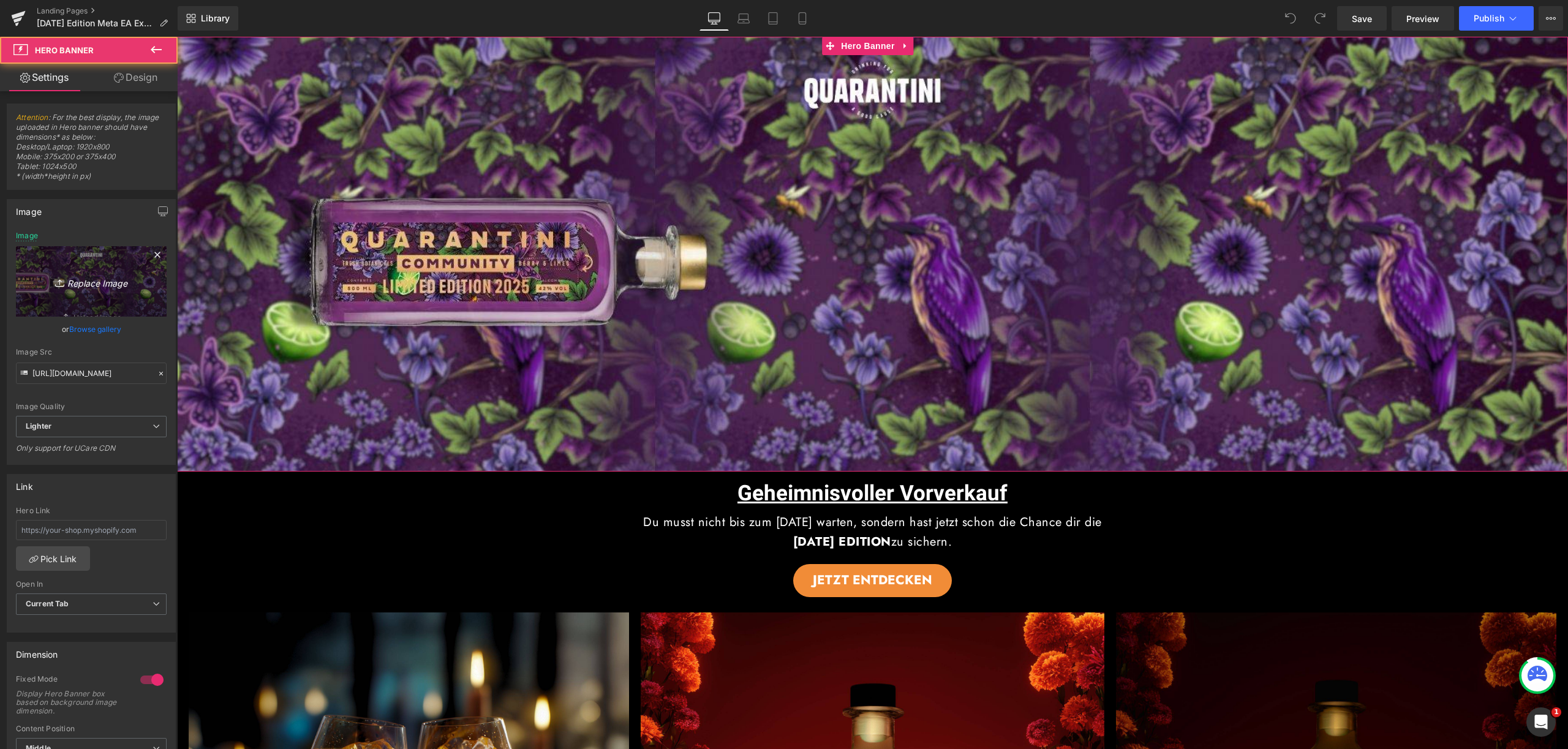
click at [129, 267] on link "Replace Image" at bounding box center [91, 282] width 150 height 71
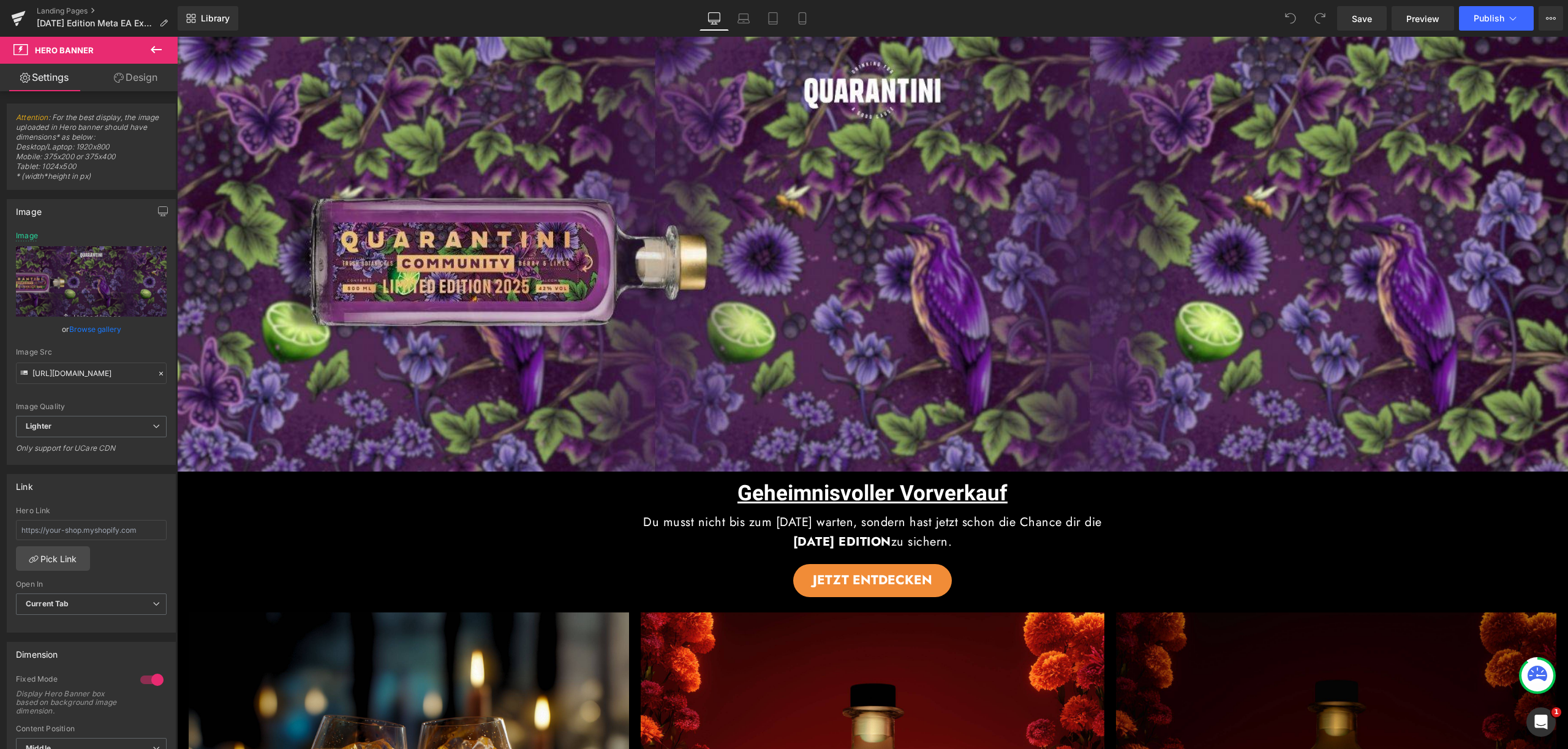
type input "C:\fakepath\40.jpg"
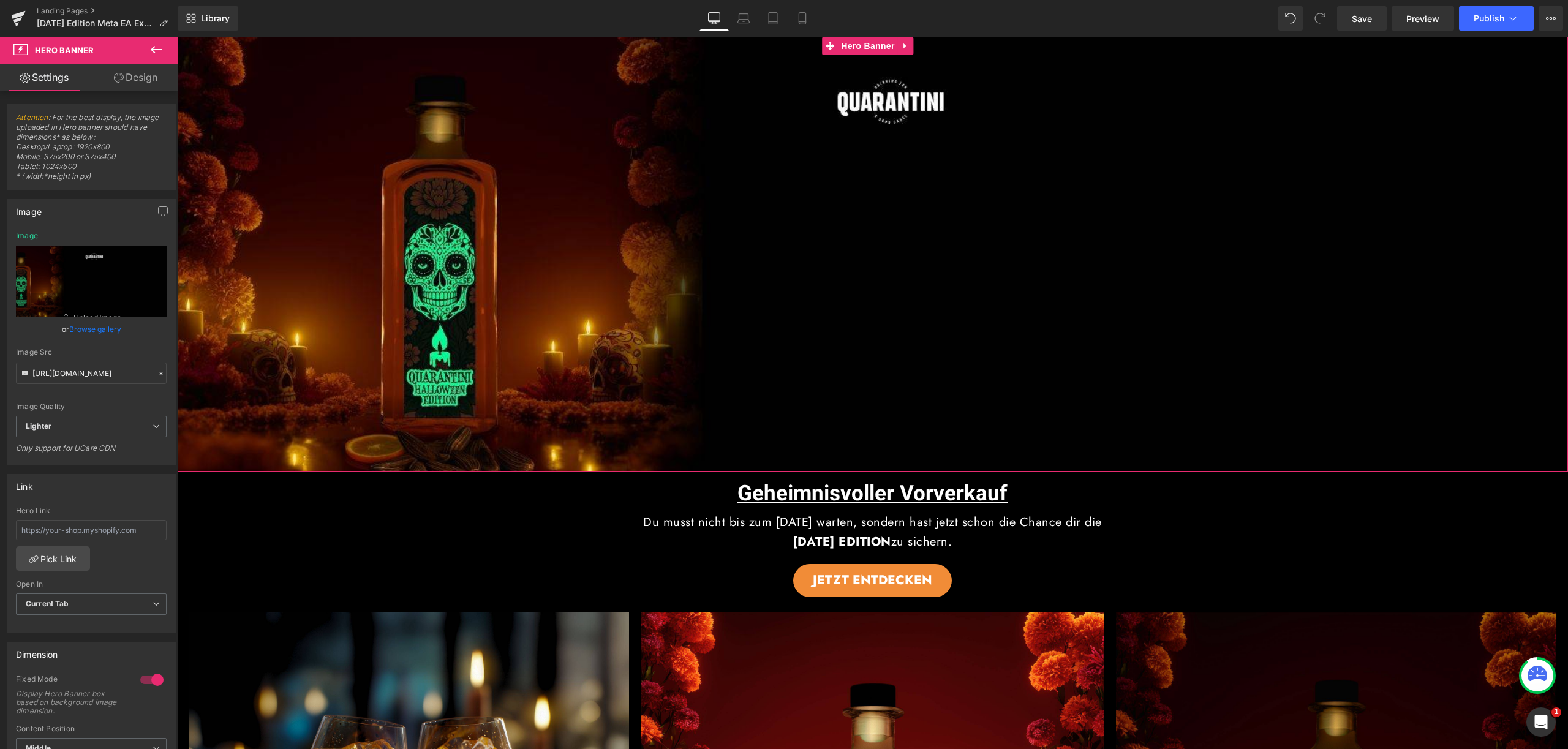
click at [743, 32] on div "Library Desktop Desktop Laptop Tablet Mobile Save Preview Publish Scheduled Vie…" at bounding box center [872, 18] width 1390 height 37
click at [741, 22] on icon at bounding box center [743, 19] width 13 height 13
type input "[URL][DOMAIN_NAME]"
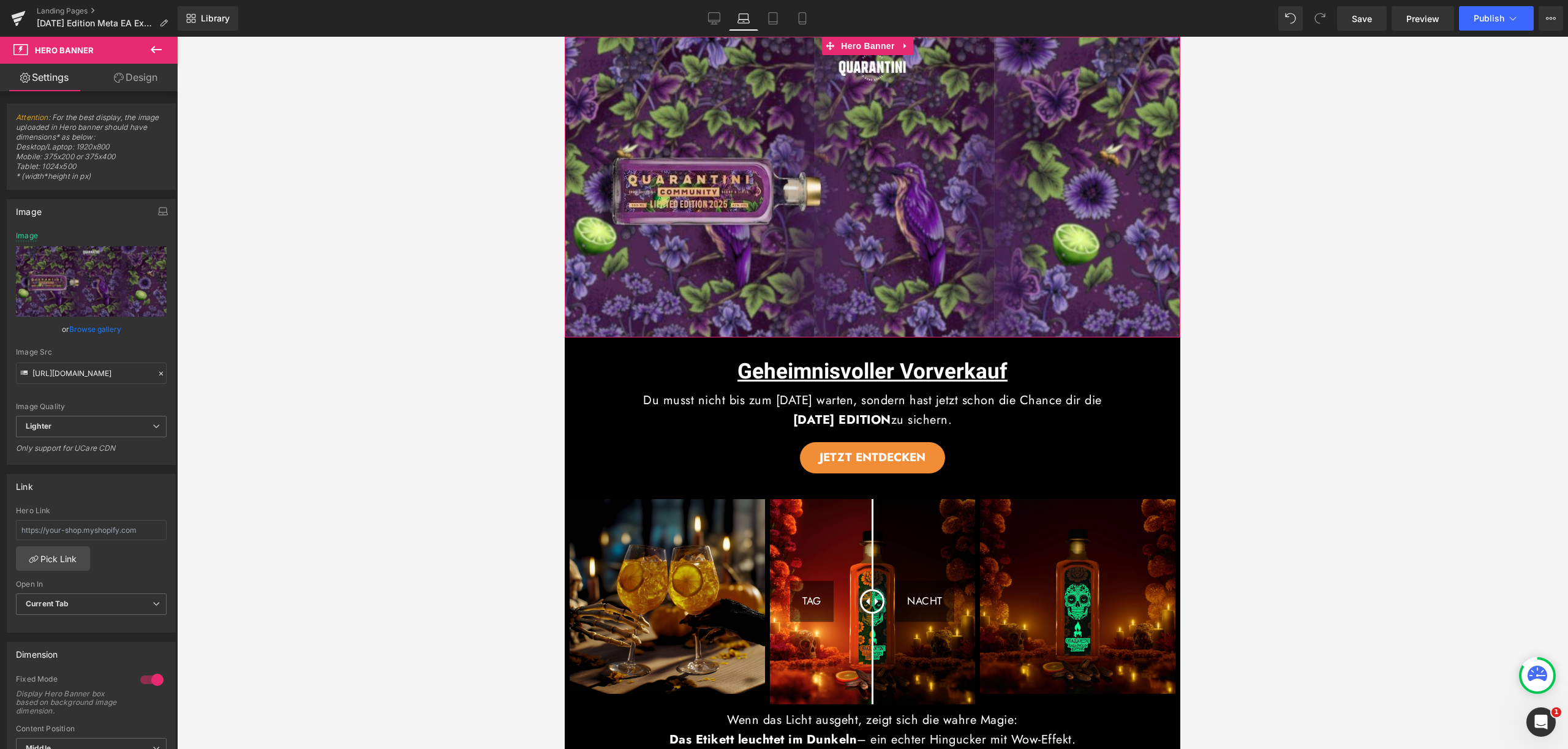
click at [692, 186] on span "Image" at bounding box center [873, 187] width 616 height 31
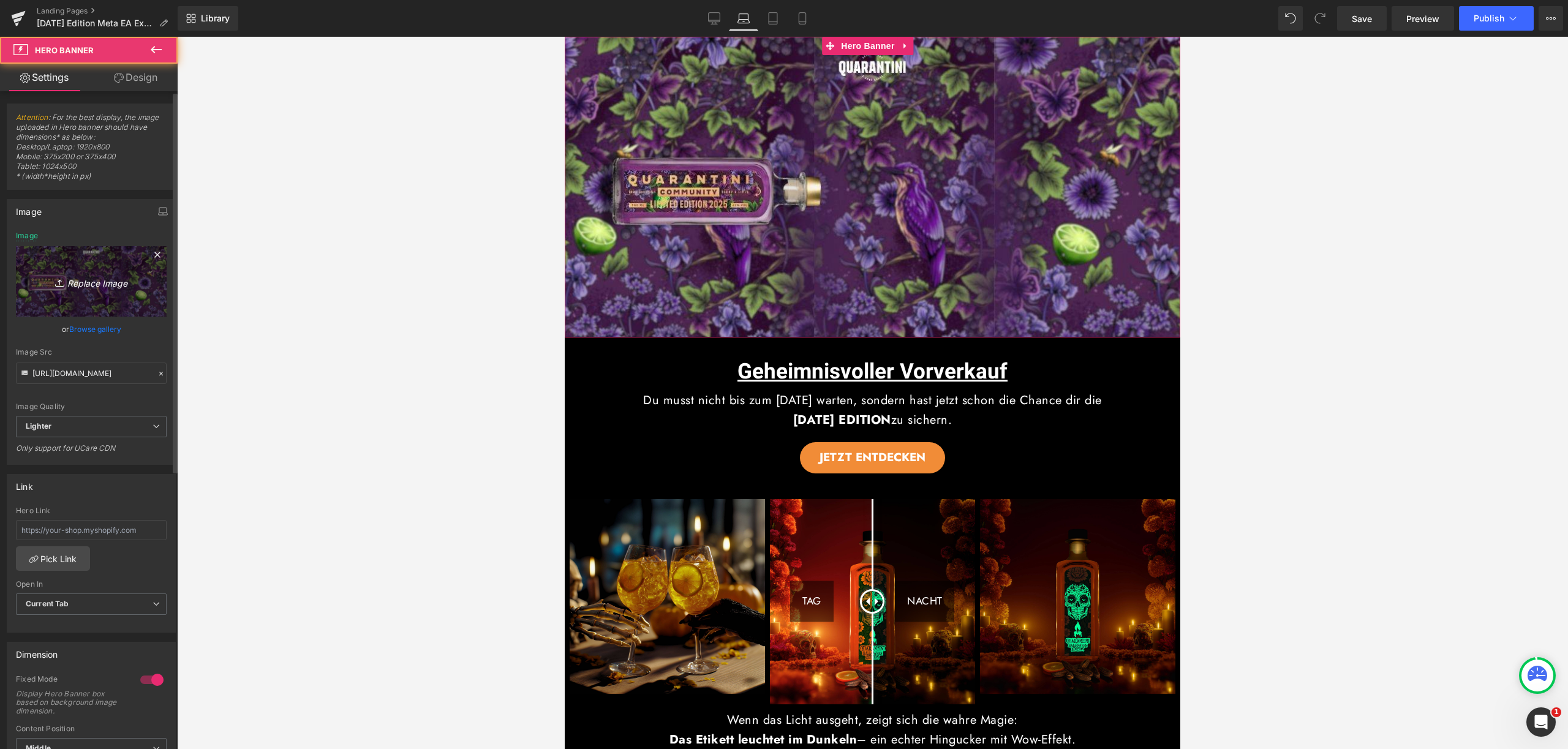
click at [98, 289] on link "Replace Image" at bounding box center [91, 282] width 150 height 71
type input "C:\fakepath\41.jpg"
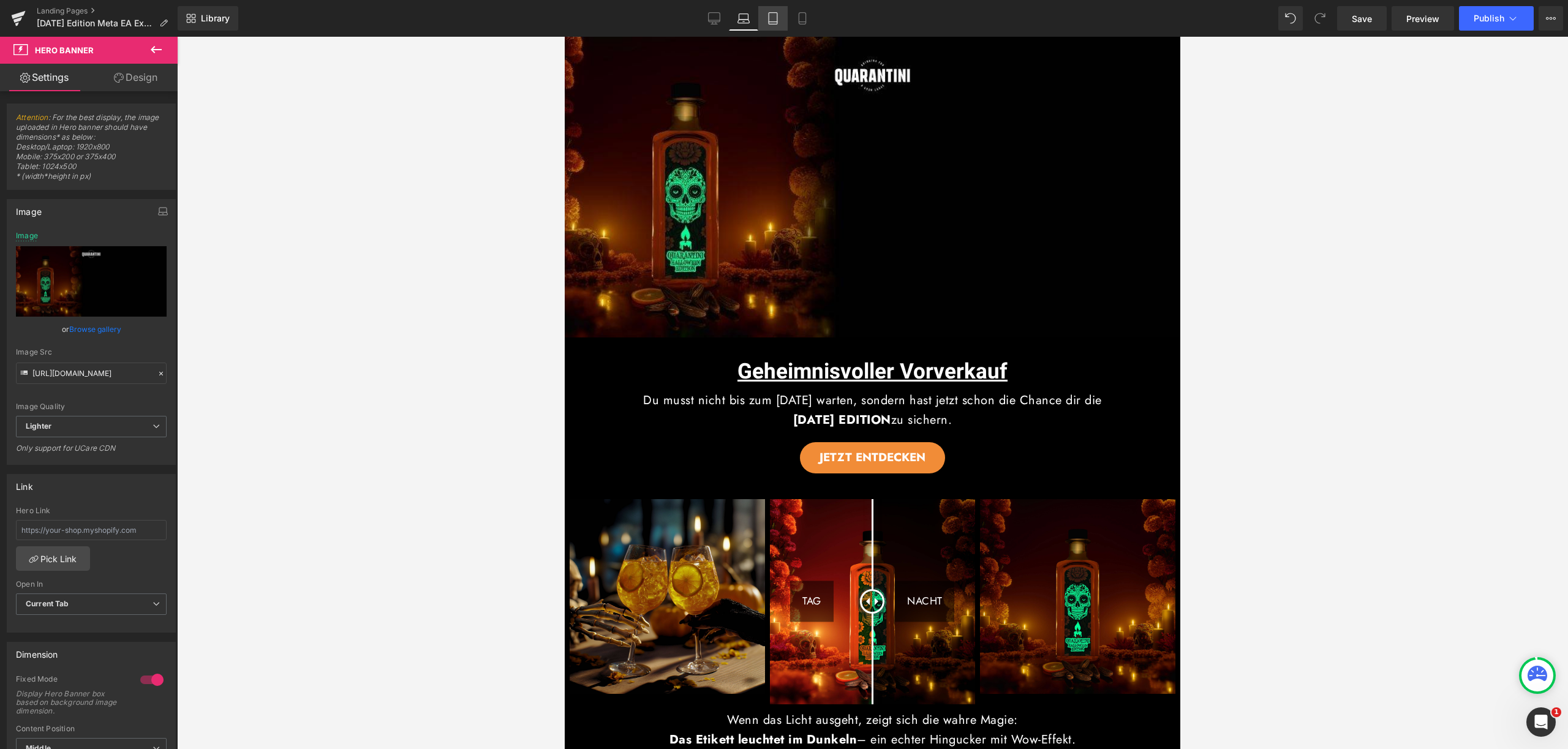
click at [771, 19] on icon at bounding box center [773, 19] width 13 height 13
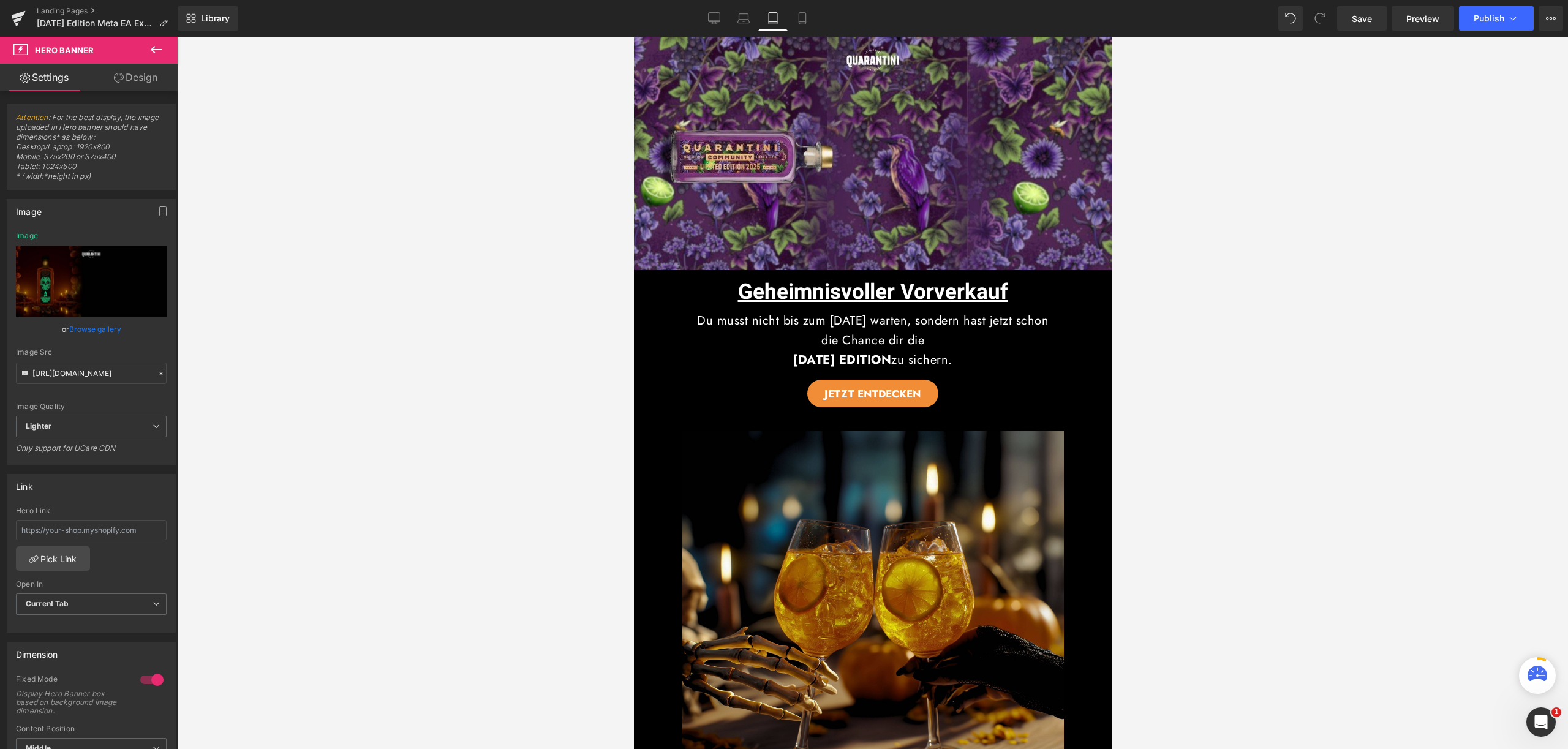
type input "[URL][DOMAIN_NAME]"
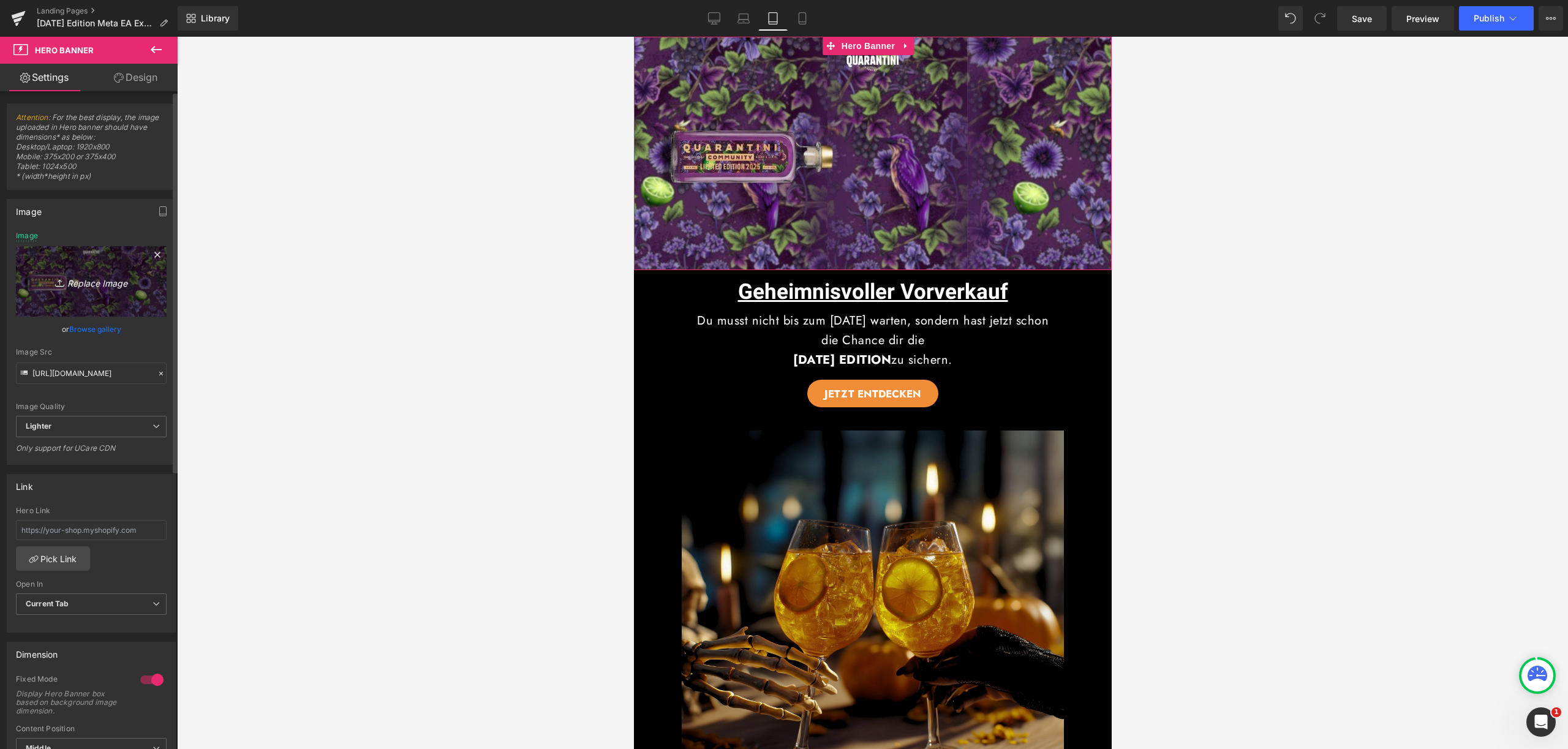
click at [85, 264] on link "Replace Image" at bounding box center [91, 282] width 150 height 71
type input "C:\fakepath\41.jpg"
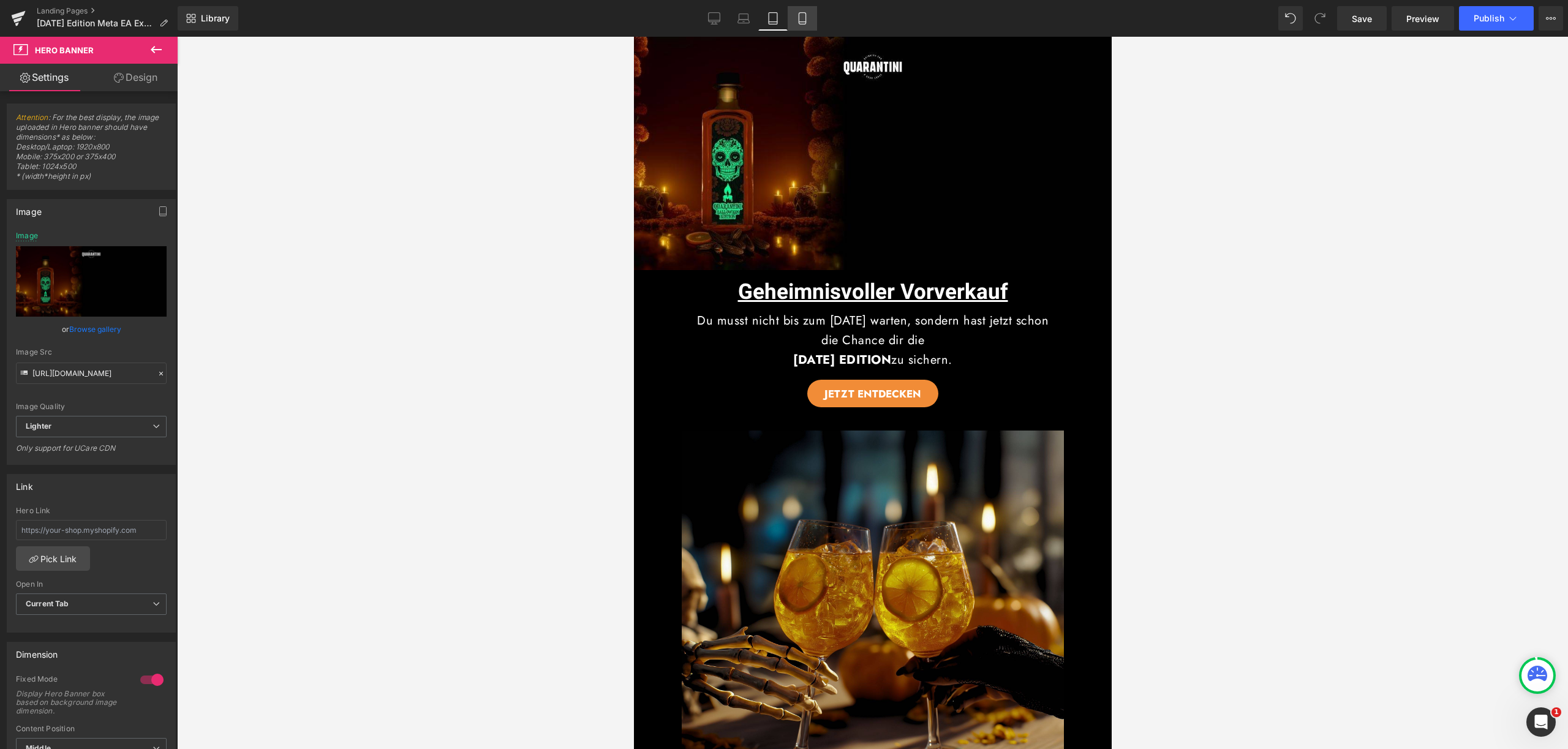
click at [801, 13] on icon at bounding box center [801, 18] width 6 height 12
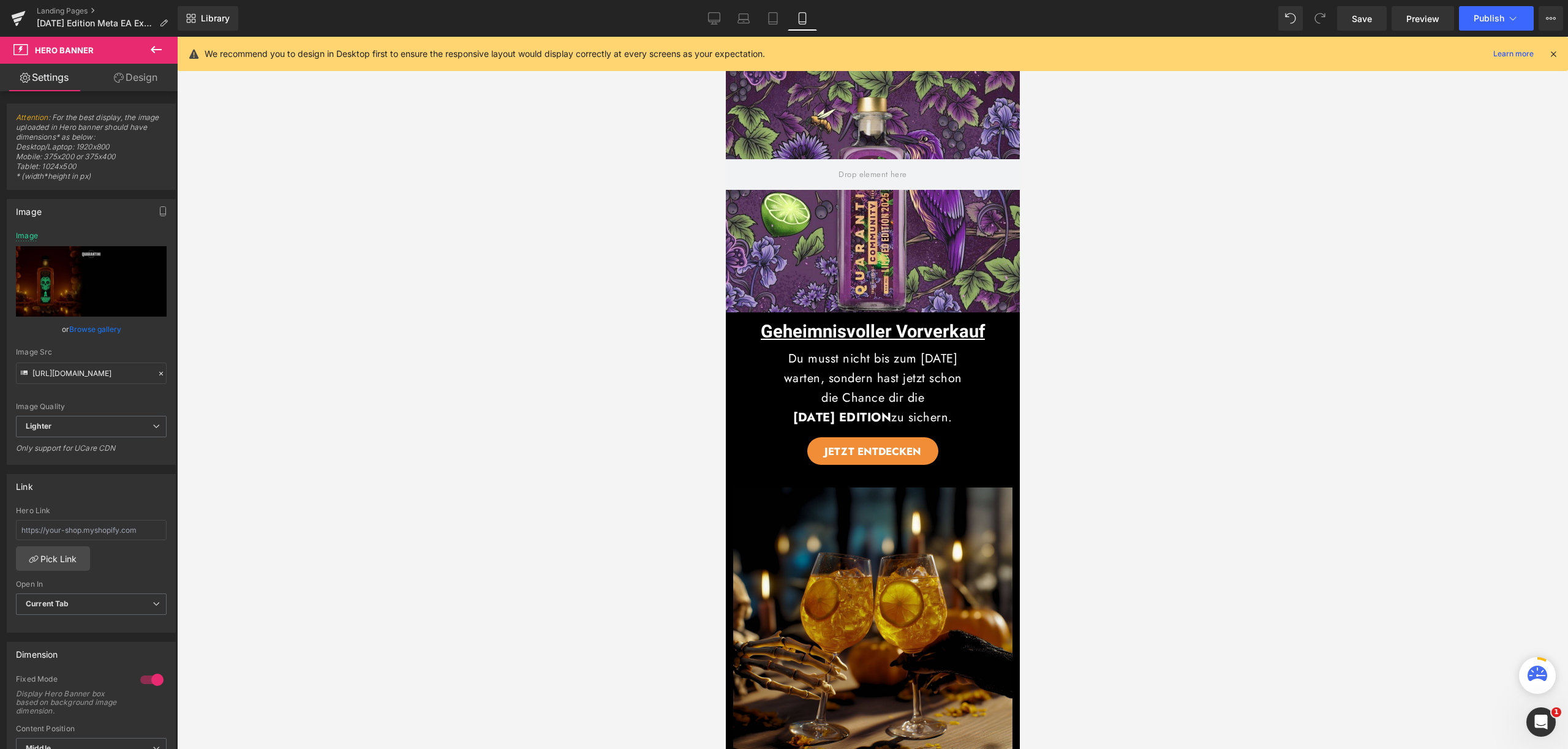
type input "[URL][DOMAIN_NAME]"
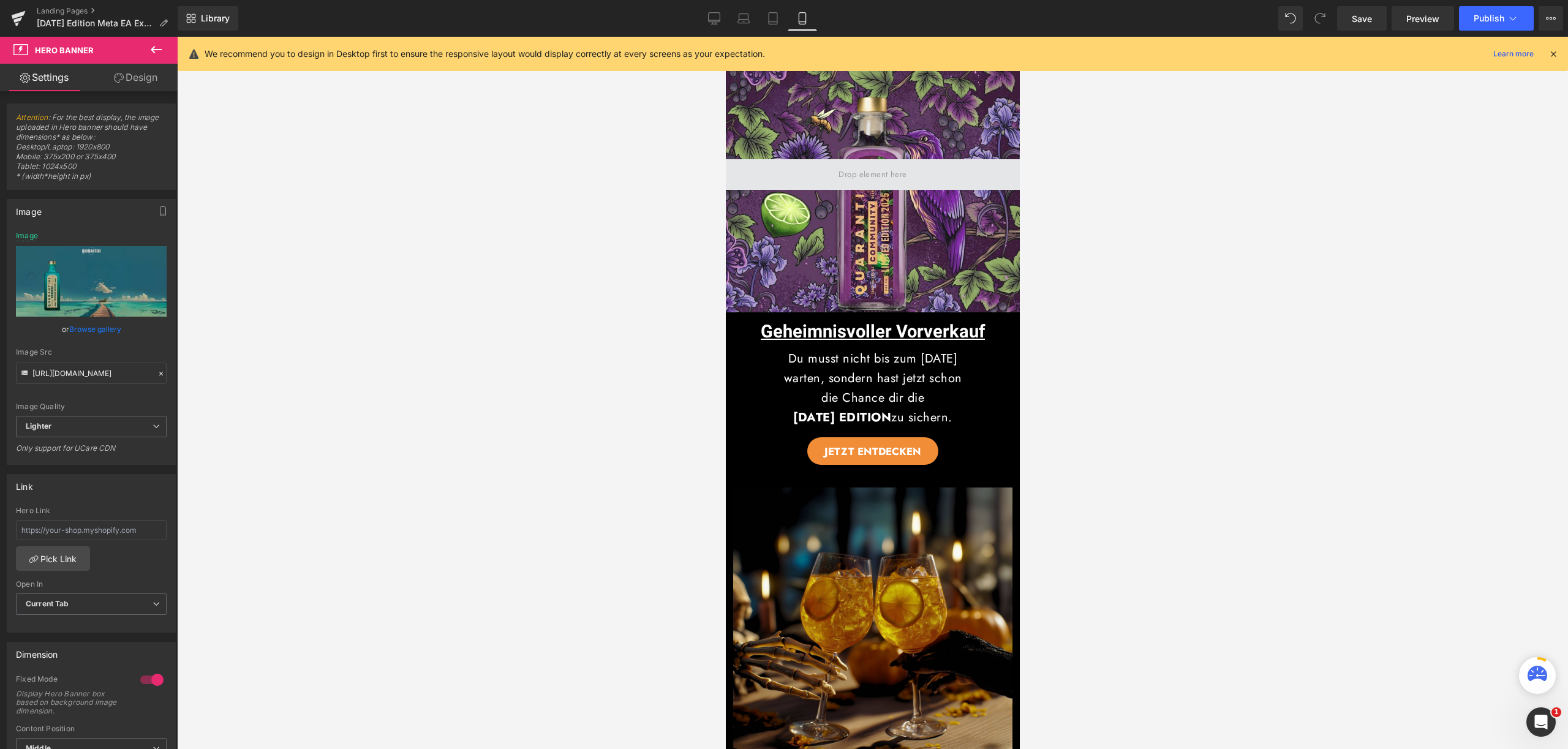
click at [779, 164] on span at bounding box center [872, 175] width 294 height 31
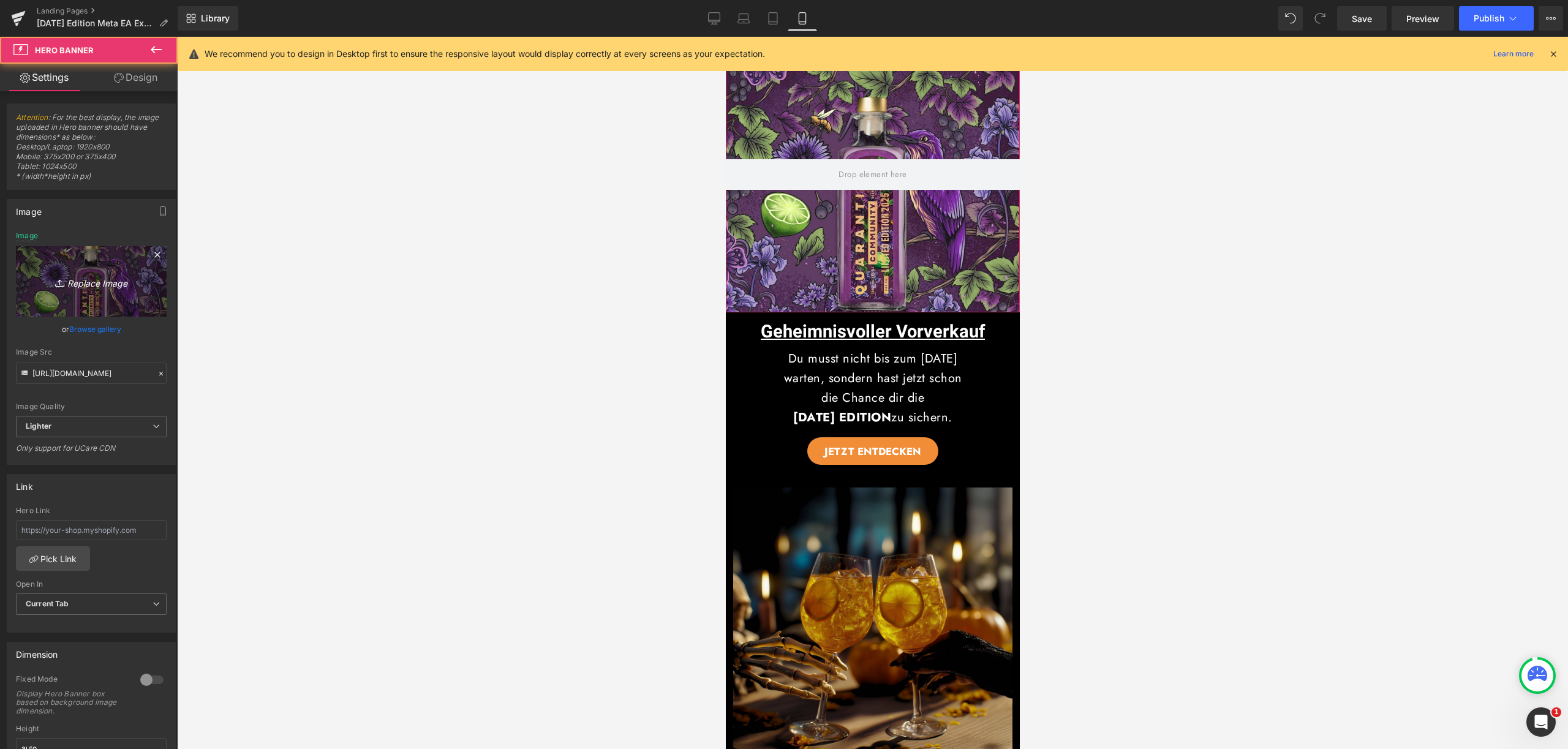
click at [149, 287] on link "Replace Image" at bounding box center [91, 282] width 150 height 71
type input "C:\fakepath\42.jpg"
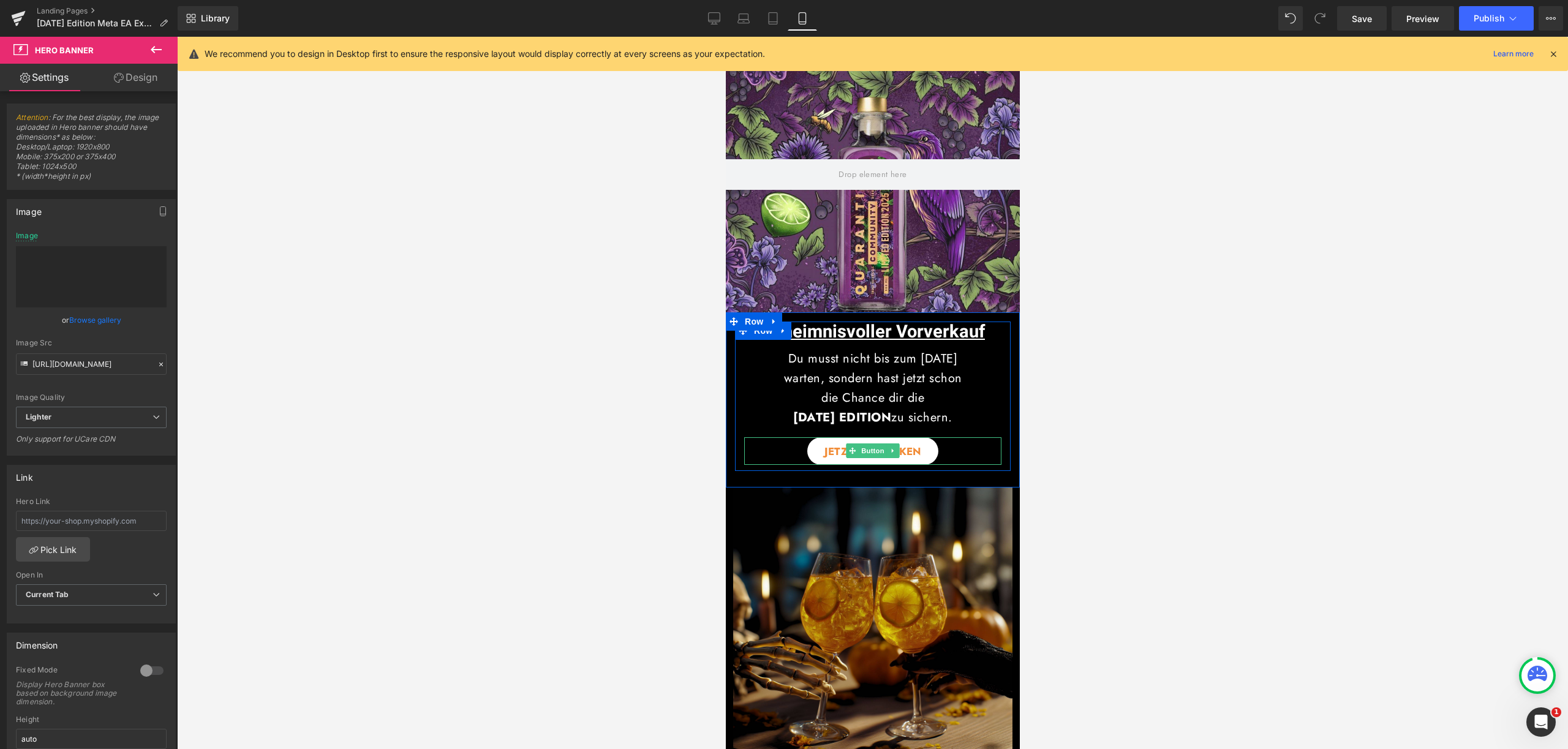
type input "https://ucarecdn.com/6d68b96c-5a58-4002-af83-cf5d2b35a4d6/-/format/auto/-/previ…"
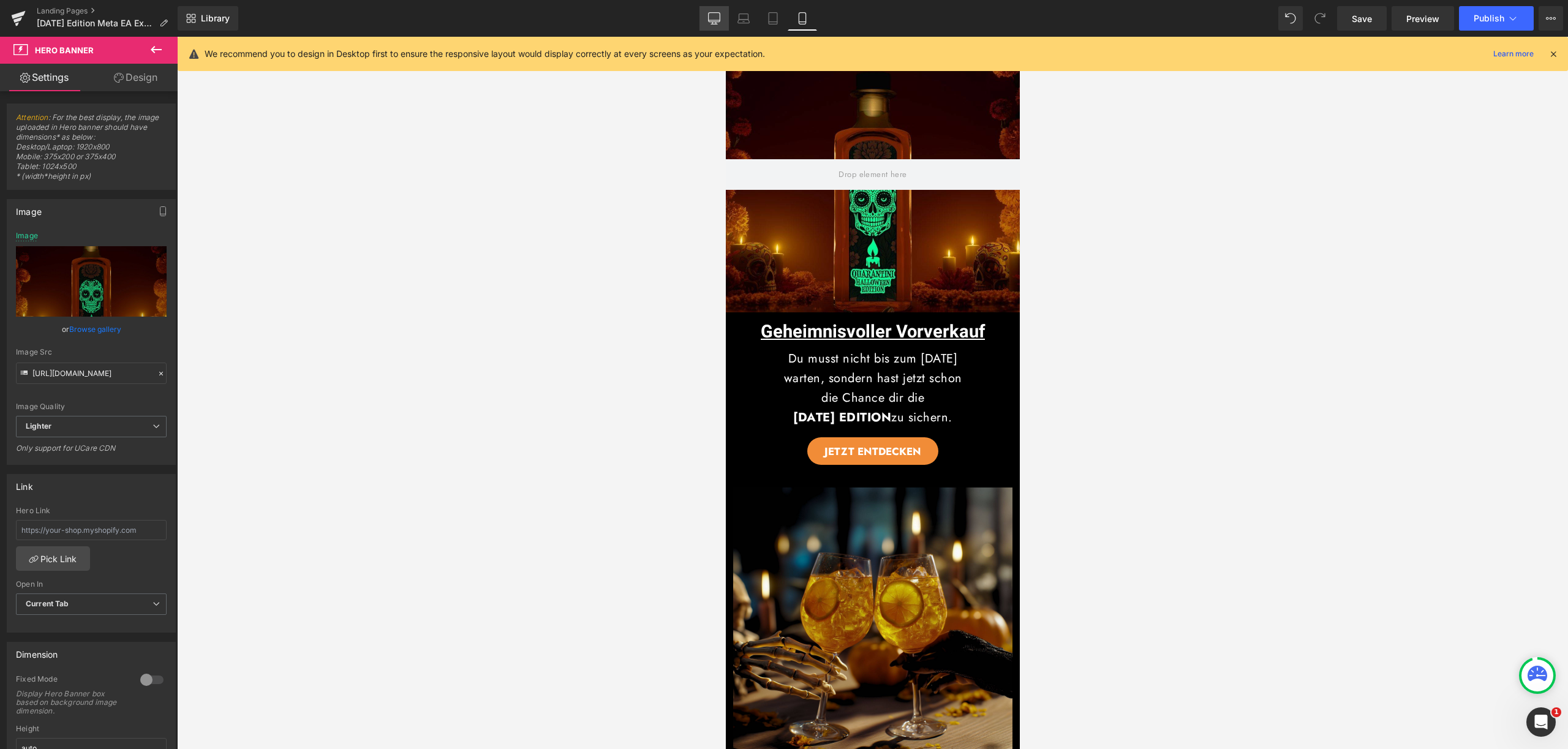
click at [722, 24] on link "Desktop" at bounding box center [713, 18] width 29 height 24
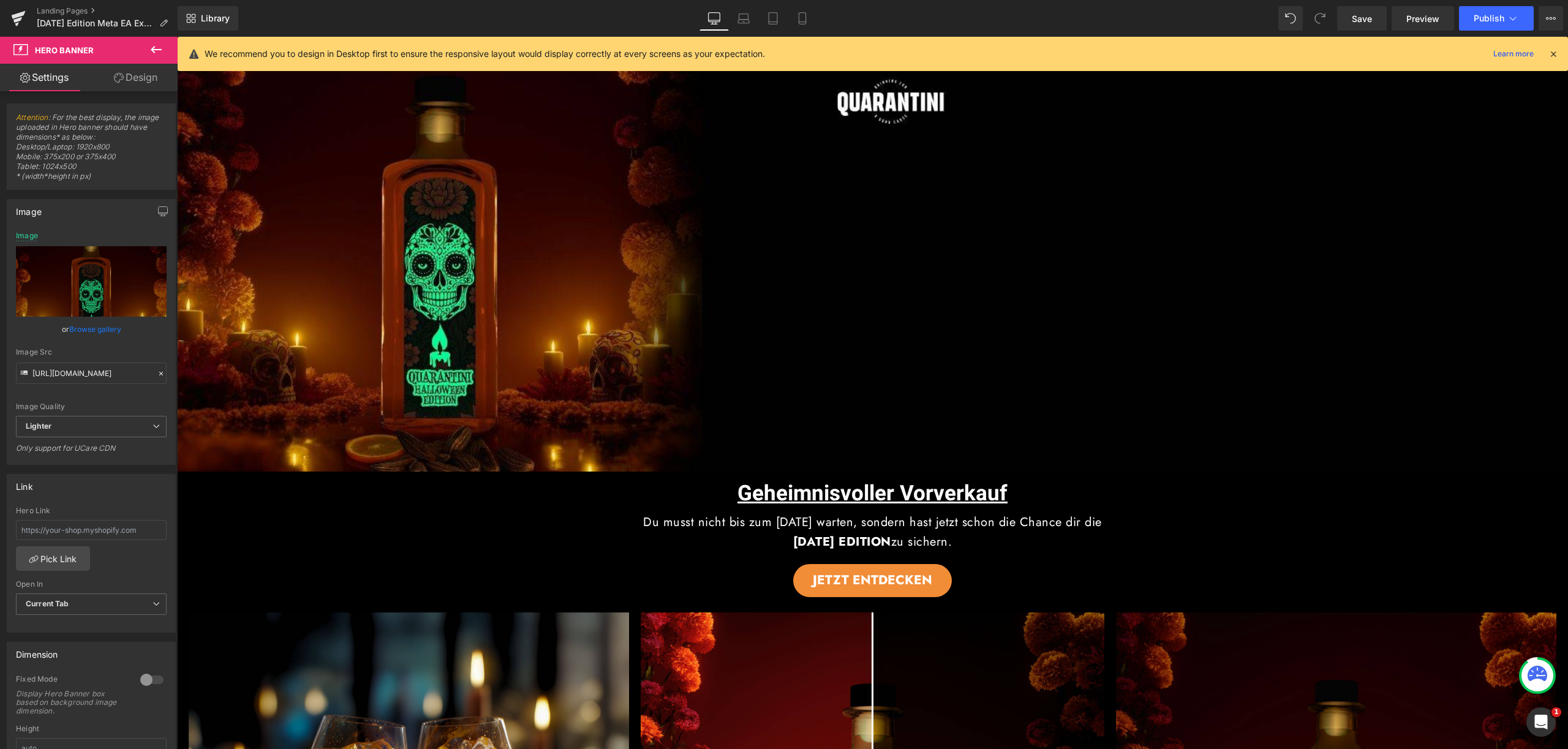
type input "https://d1um8515vdn9kb.cloudfront.net/images/hero.jpg"
click at [154, 53] on icon at bounding box center [156, 50] width 14 height 14
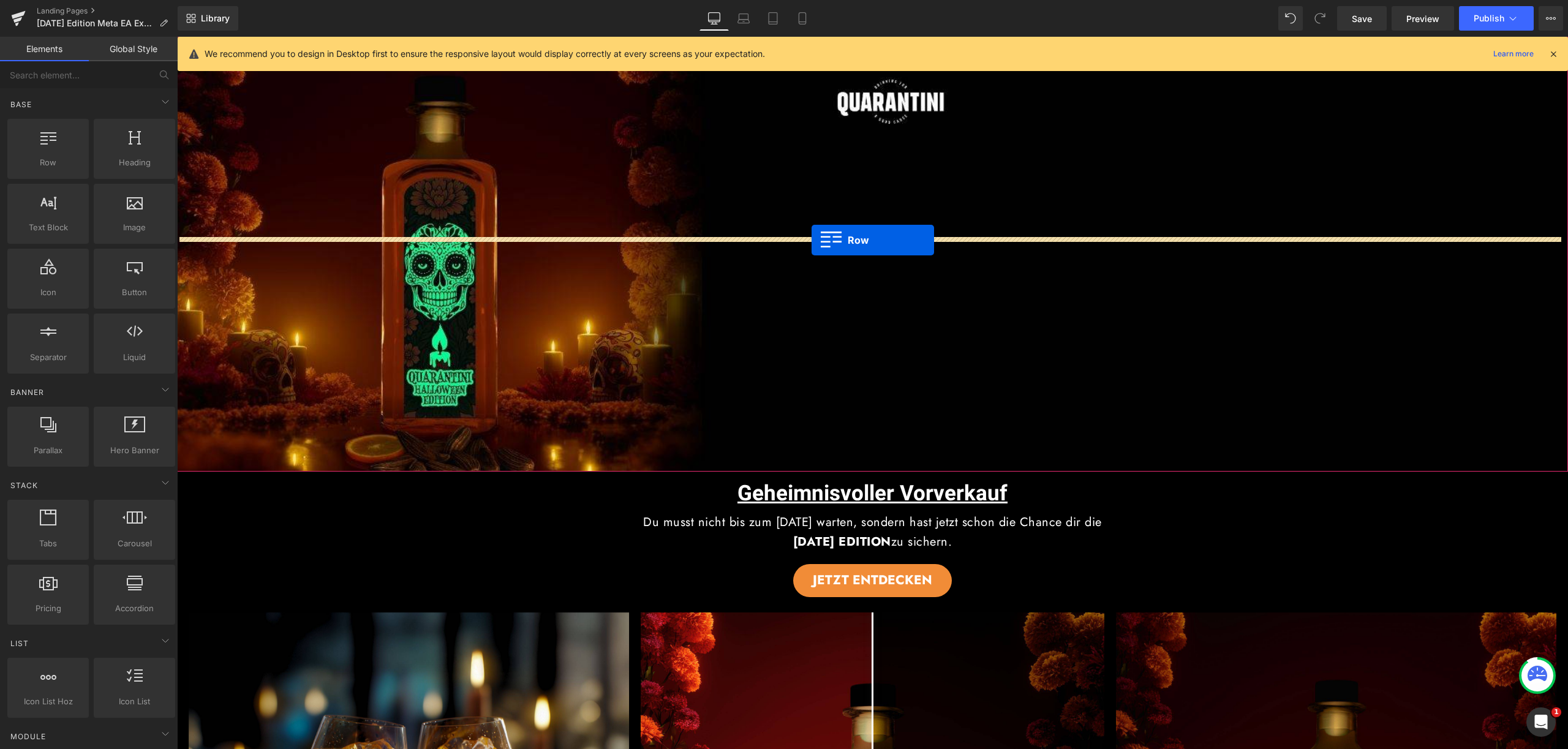
drag, startPoint x: 234, startPoint y: 197, endPoint x: 811, endPoint y: 240, distance: 578.6
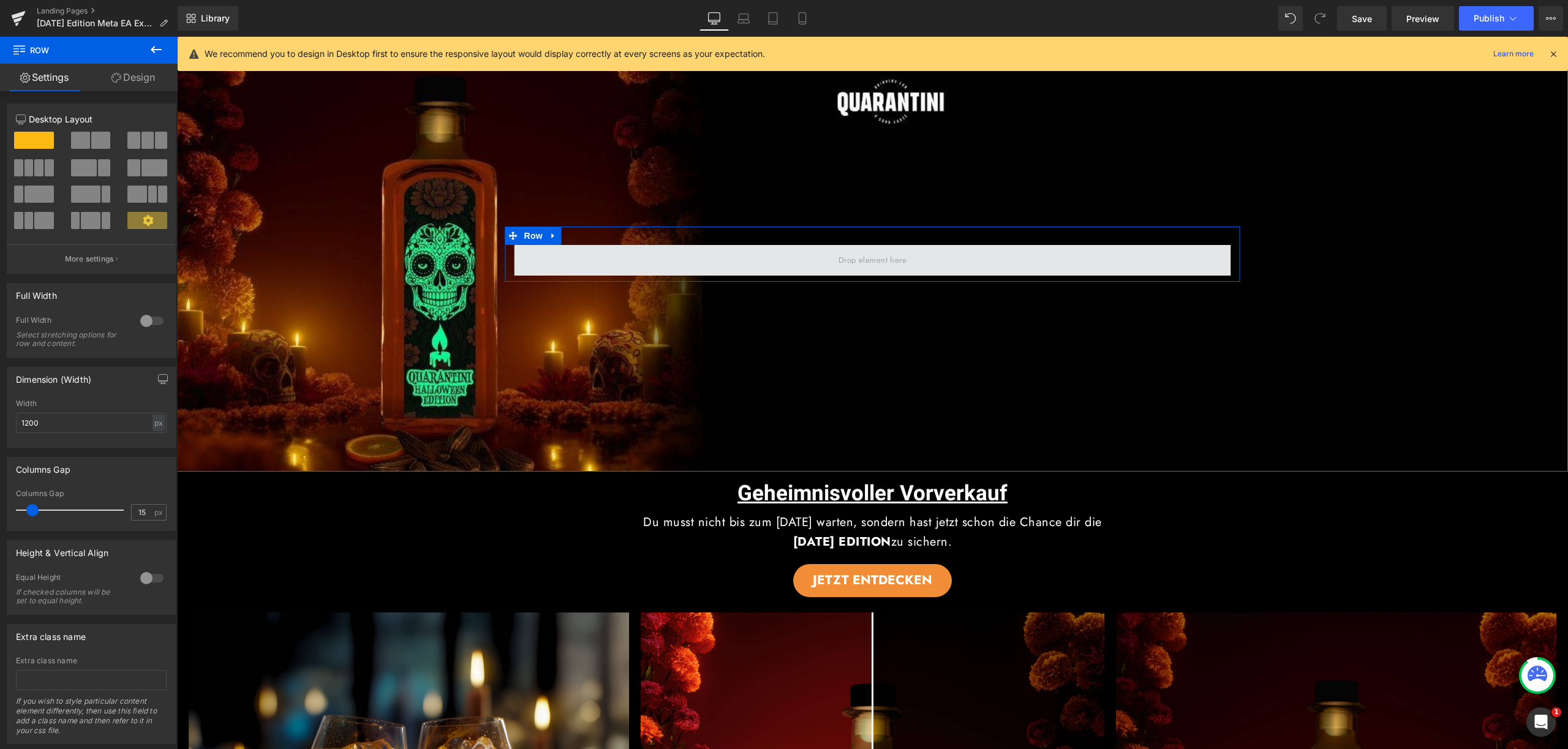
drag, startPoint x: 318, startPoint y: 202, endPoint x: 739, endPoint y: 257, distance: 424.6
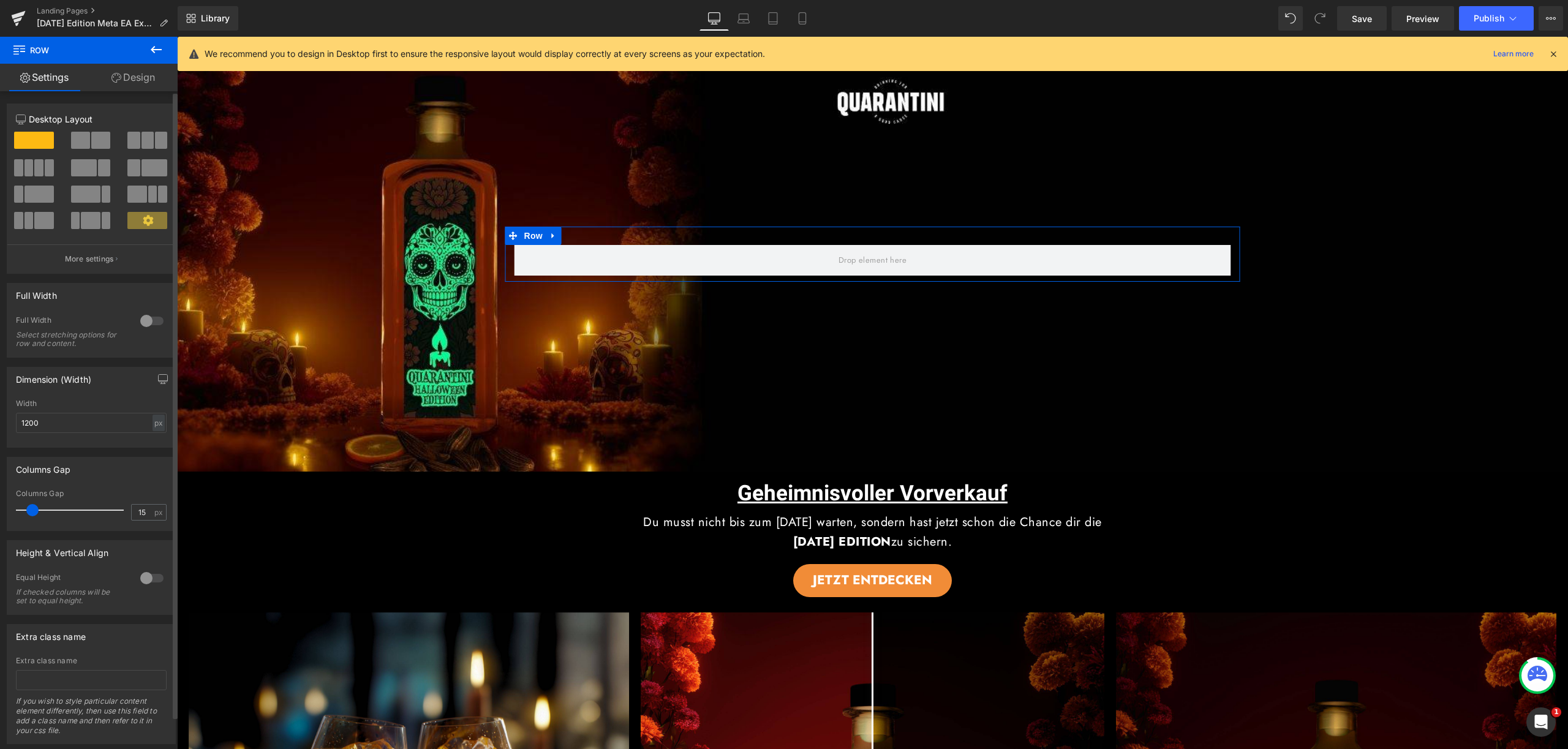
click at [146, 173] on span at bounding box center [154, 168] width 25 height 17
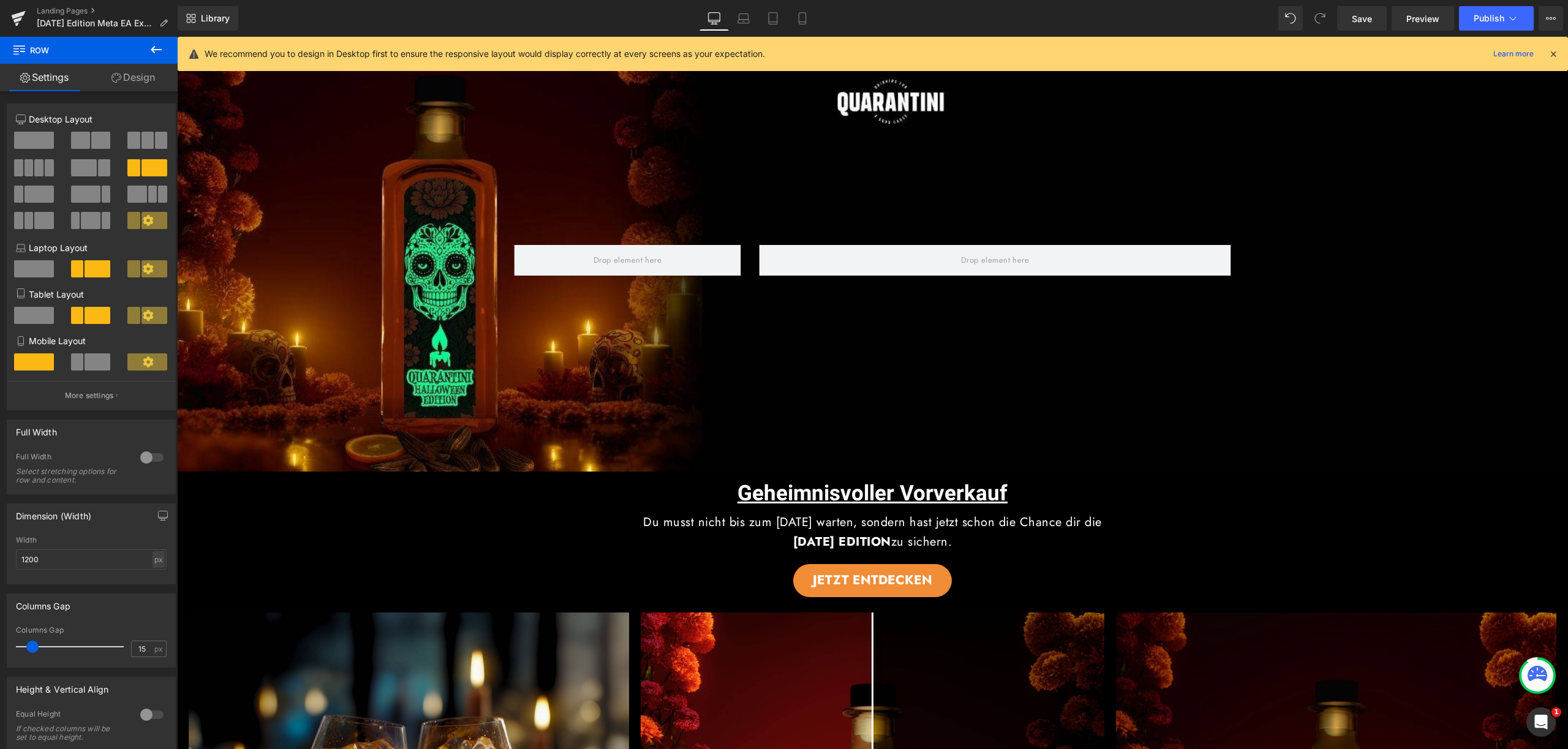
click at [167, 51] on button at bounding box center [156, 51] width 43 height 27
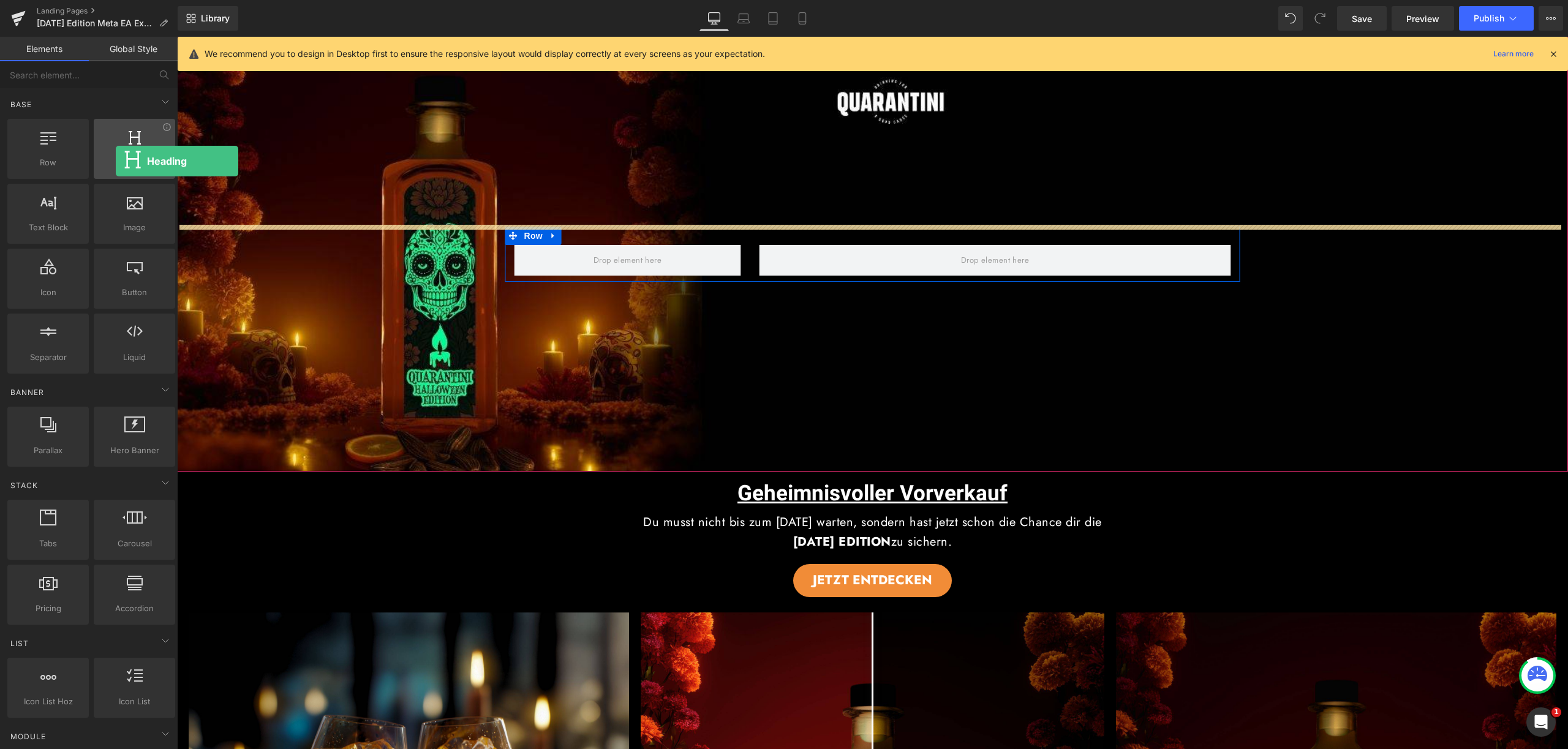
drag, startPoint x: 125, startPoint y: 144, endPoint x: 112, endPoint y: 158, distance: 19.1
click at [112, 158] on div "Heading headings, titles, h1,h2,h3,h4,h5,h6" at bounding box center [134, 149] width 81 height 60
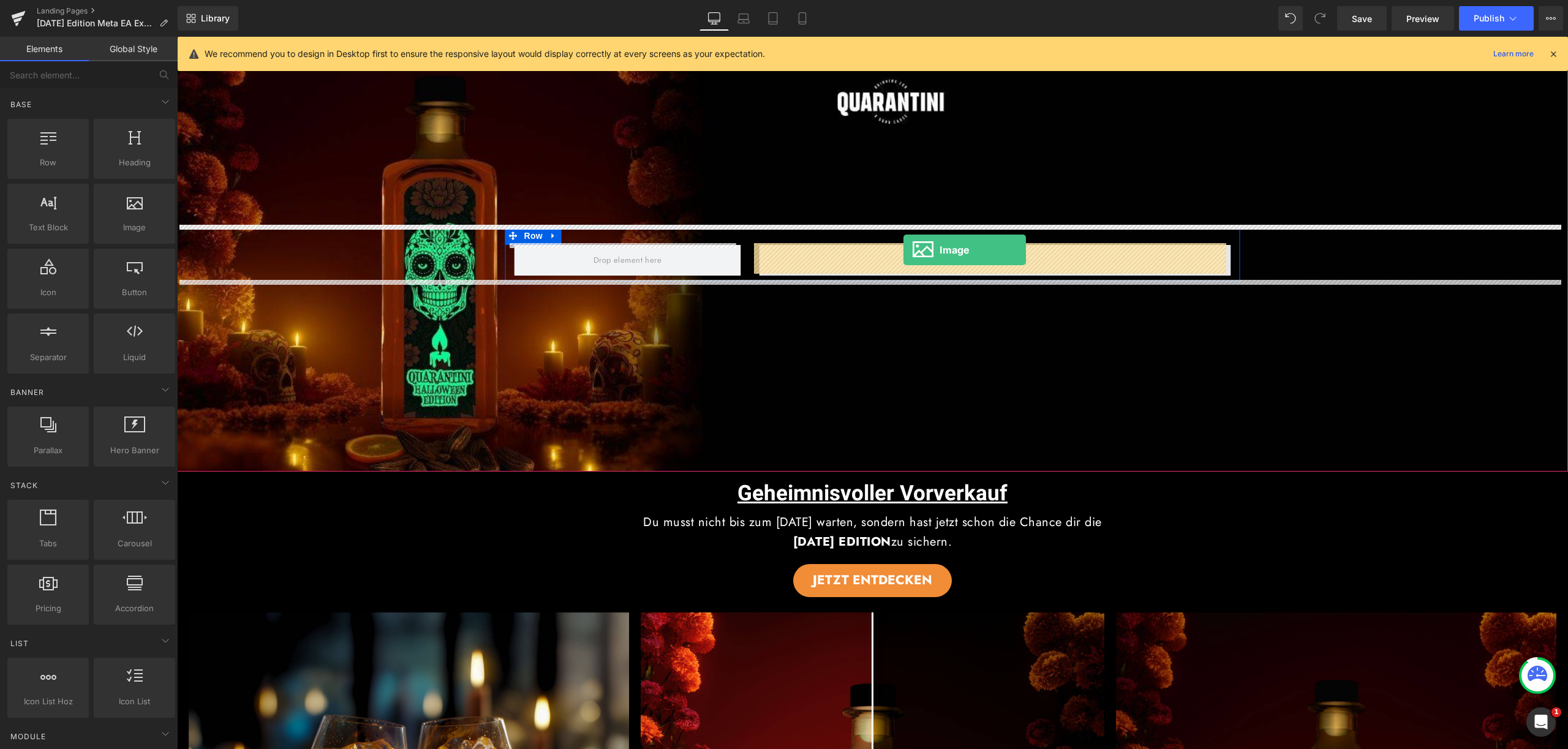
drag, startPoint x: 292, startPoint y: 253, endPoint x: 904, endPoint y: 250, distance: 612.0
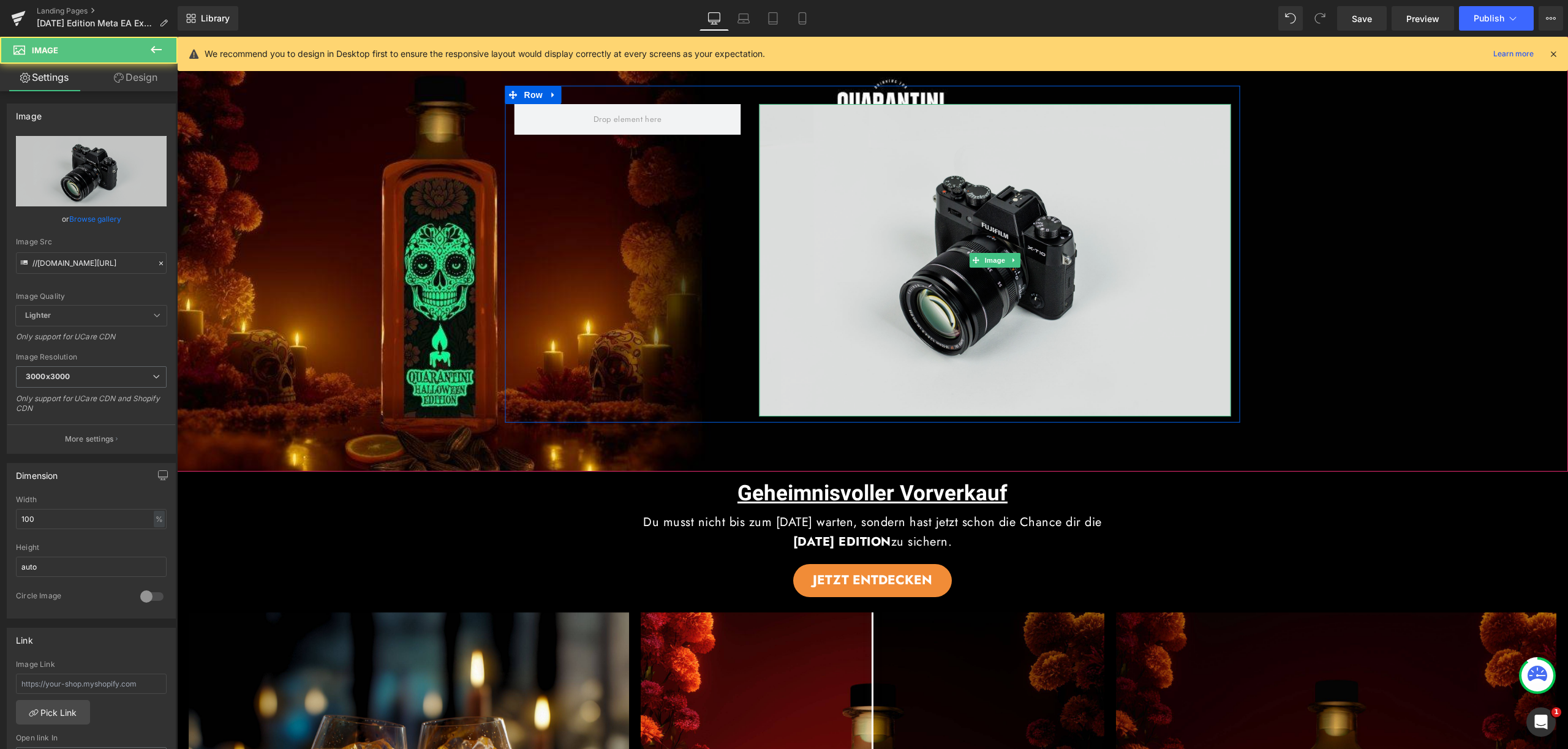
click at [936, 273] on img at bounding box center [994, 260] width 472 height 312
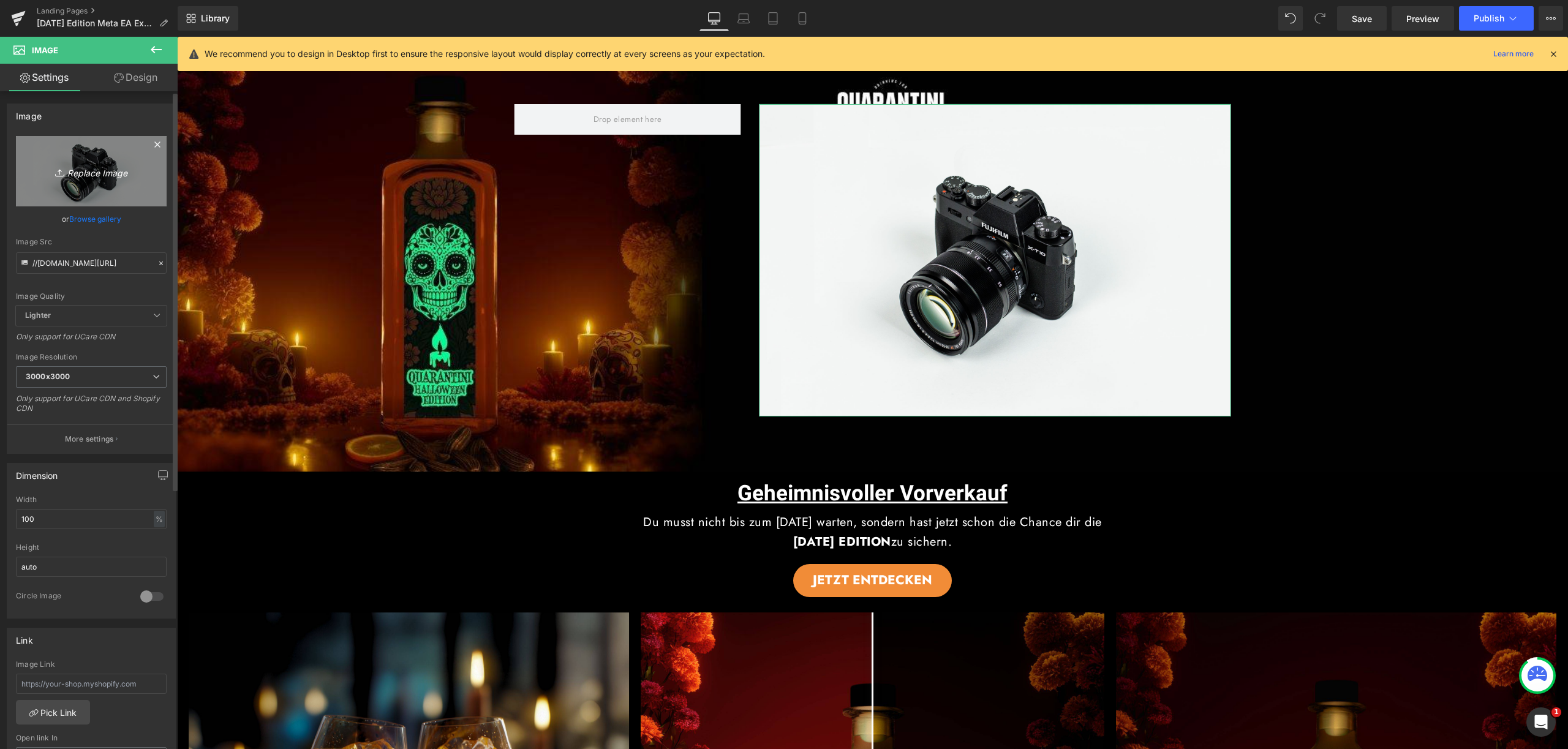
click at [100, 168] on icon "Replace Image" at bounding box center [91, 171] width 98 height 15
type input "C:\fakepath\_[DATE] (1).png"
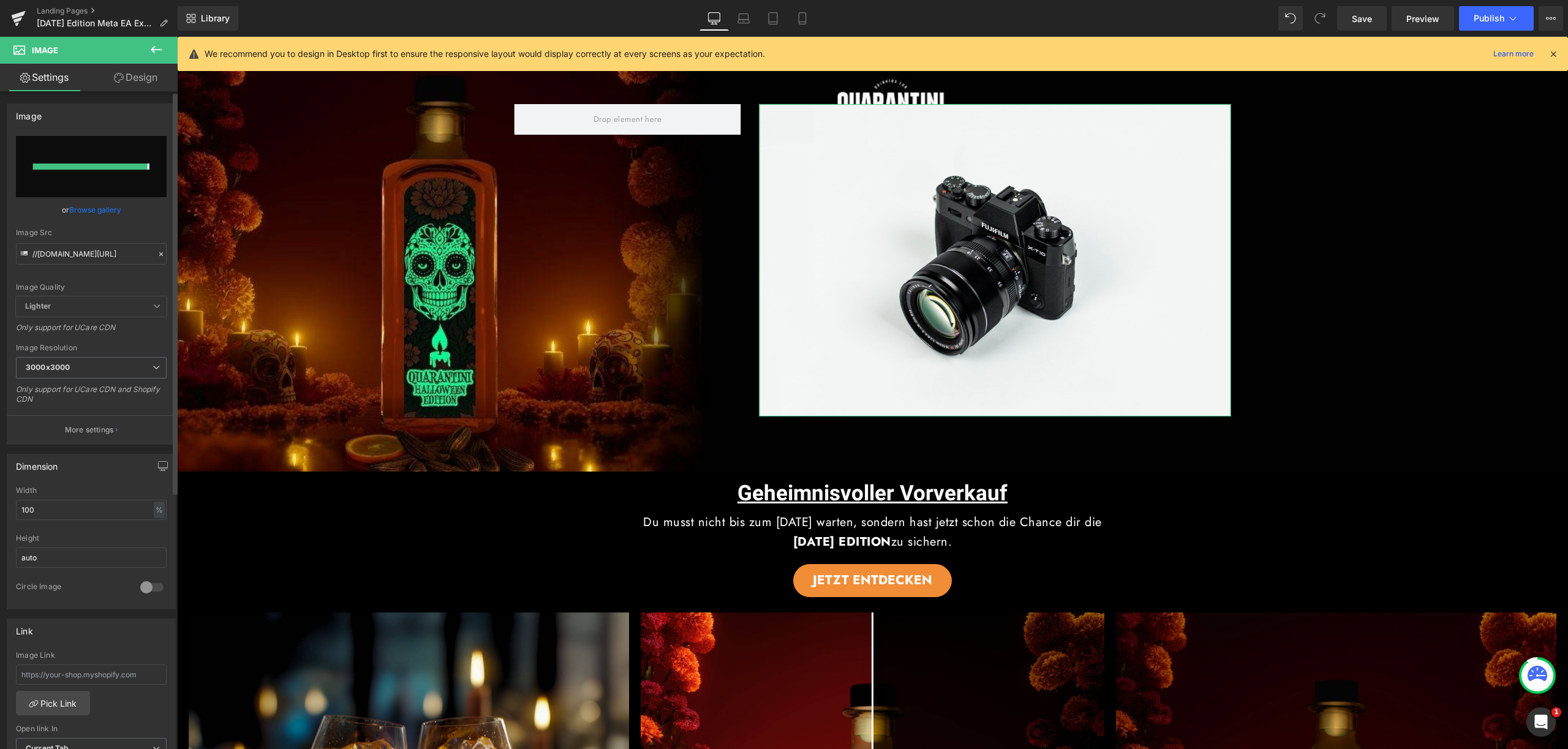
type input "https://ucarecdn.com/51974b07-31b3-491b-825e-035faa6fafba/-/format/auto/-/previ…"
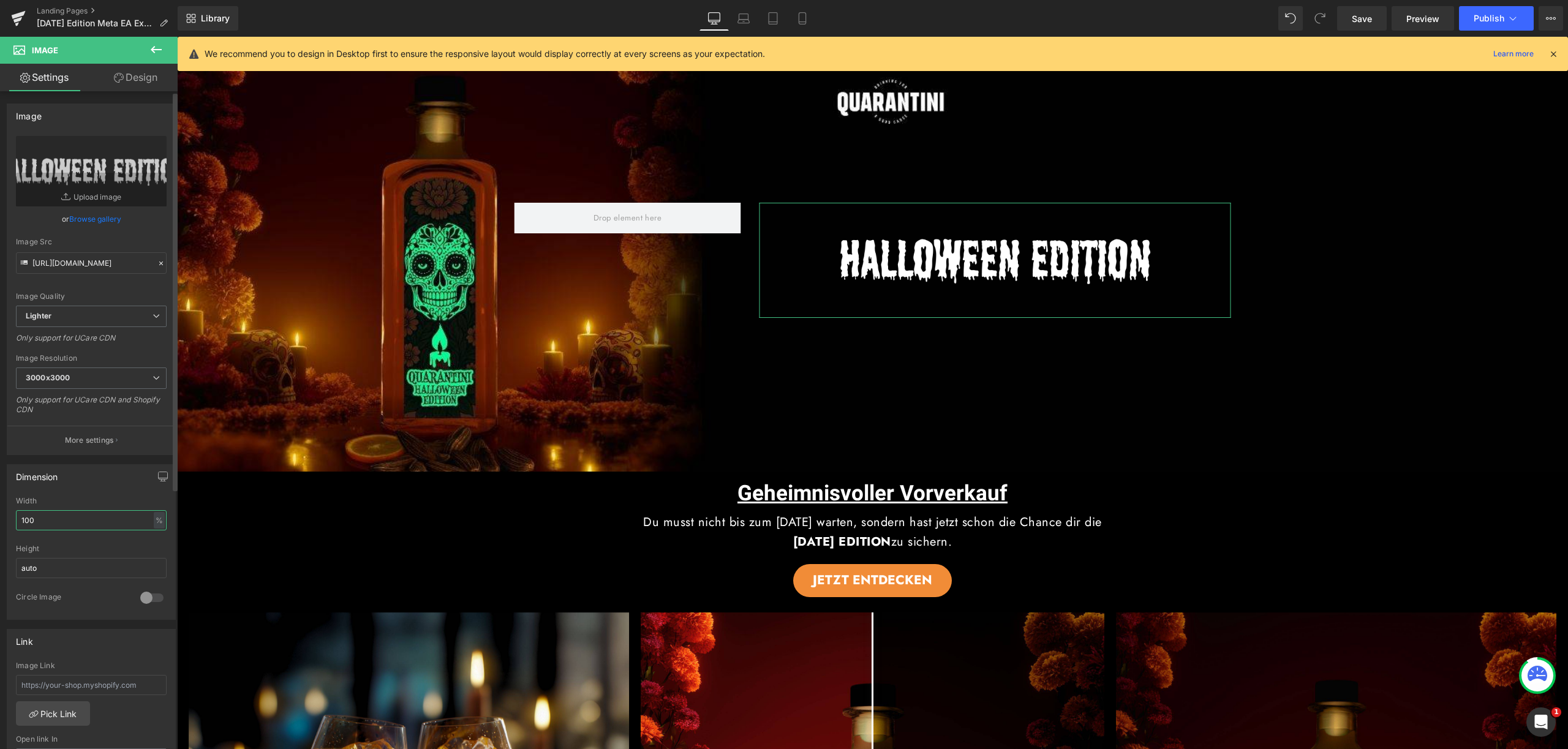
drag, startPoint x: 41, startPoint y: 521, endPoint x: 16, endPoint y: 524, distance: 25.2
click at [17, 524] on input "100" at bounding box center [91, 520] width 150 height 20
type input "120"
click at [751, 24] on link "Laptop" at bounding box center [743, 18] width 29 height 24
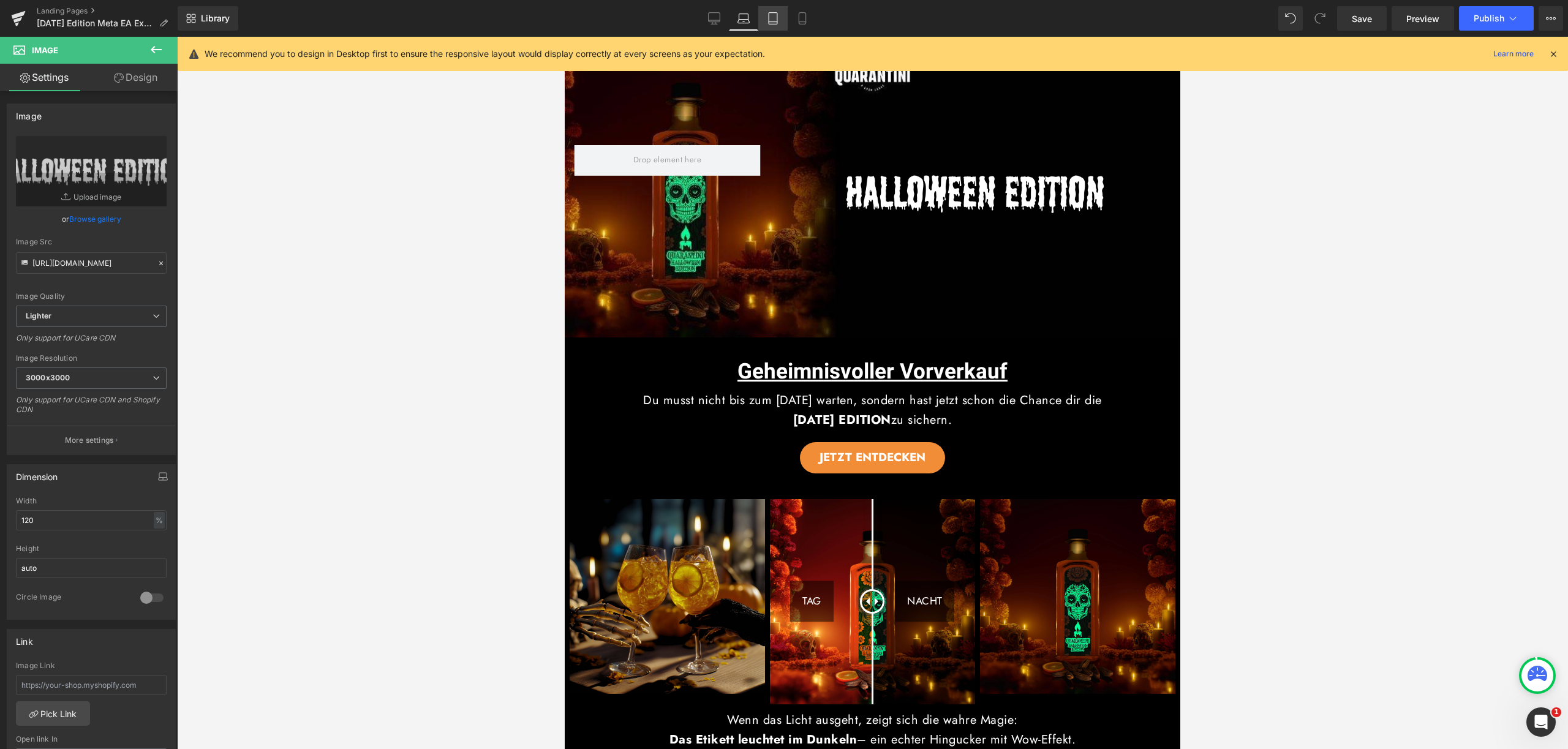
click at [773, 20] on icon at bounding box center [773, 19] width 13 height 13
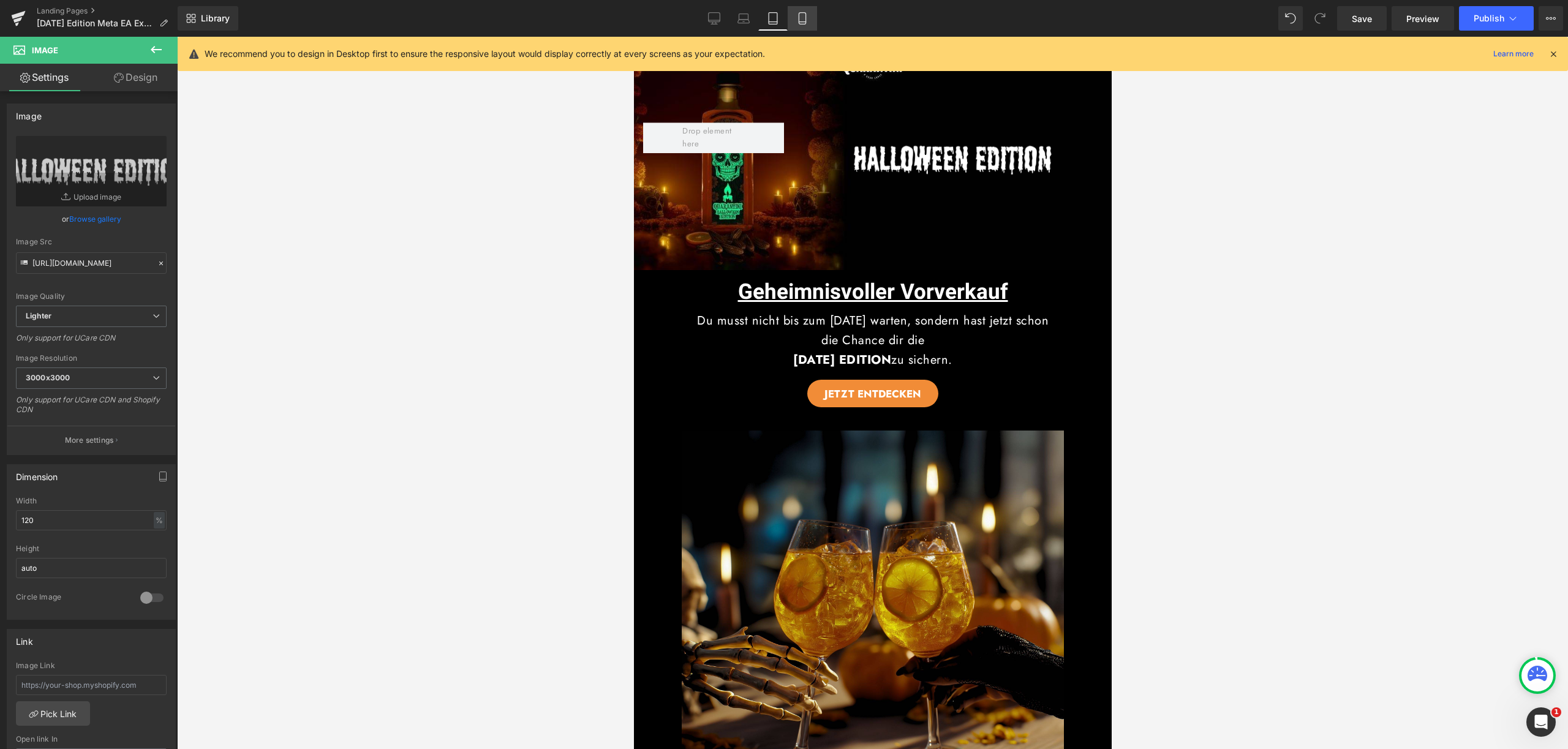
click at [799, 22] on icon at bounding box center [802, 19] width 13 height 13
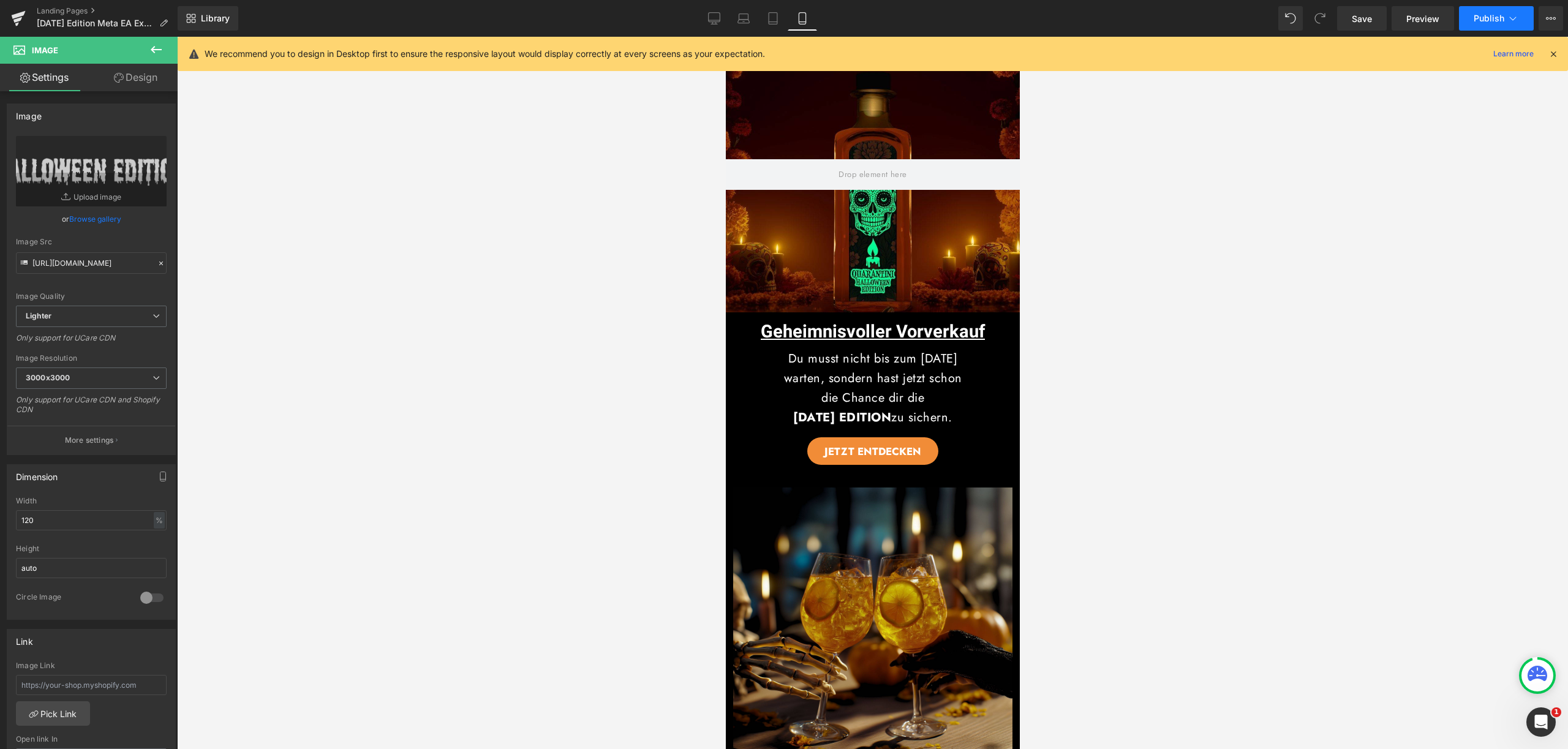
click at [1483, 20] on span "Publish" at bounding box center [1488, 18] width 31 height 10
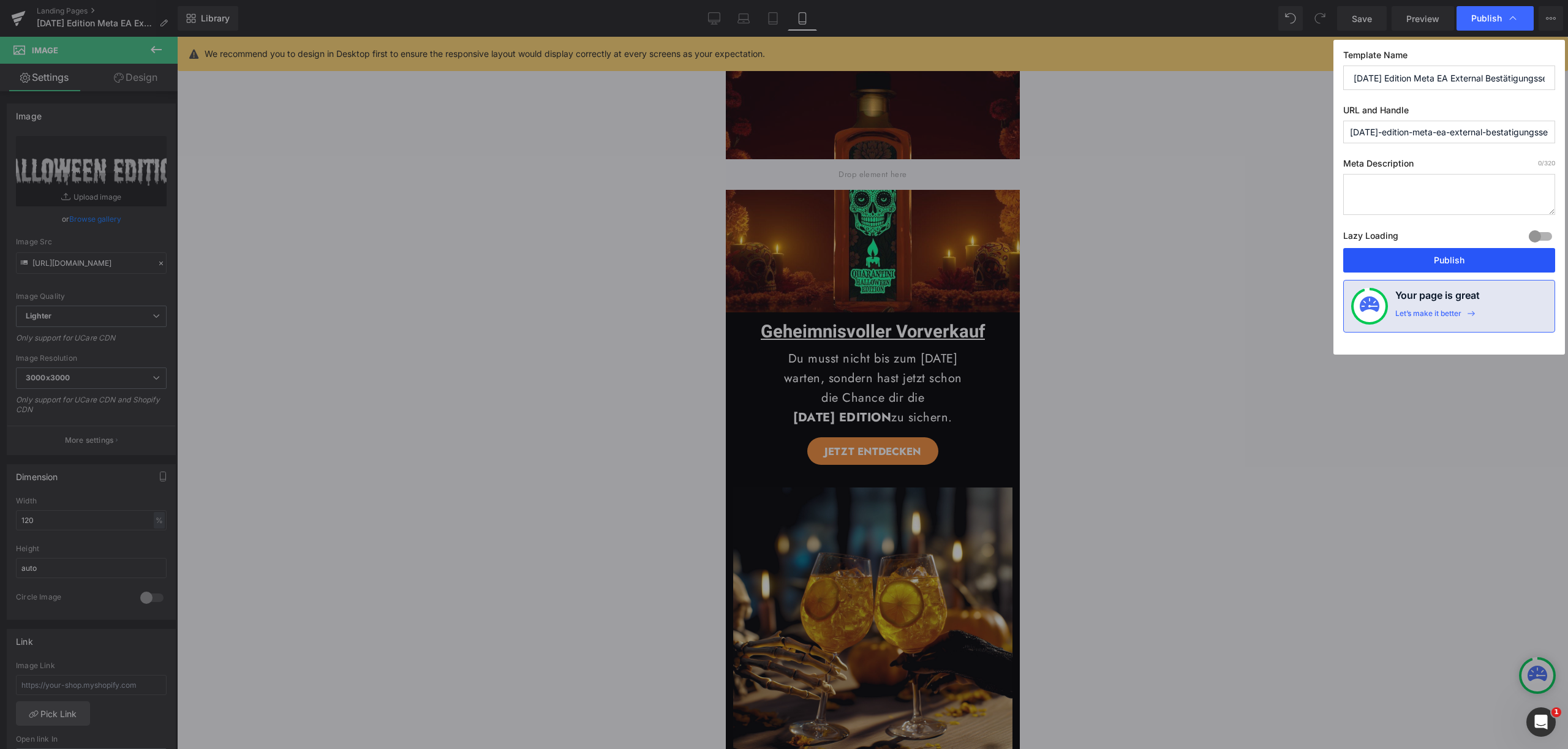
click at [1450, 258] on button "Publish" at bounding box center [1448, 260] width 212 height 24
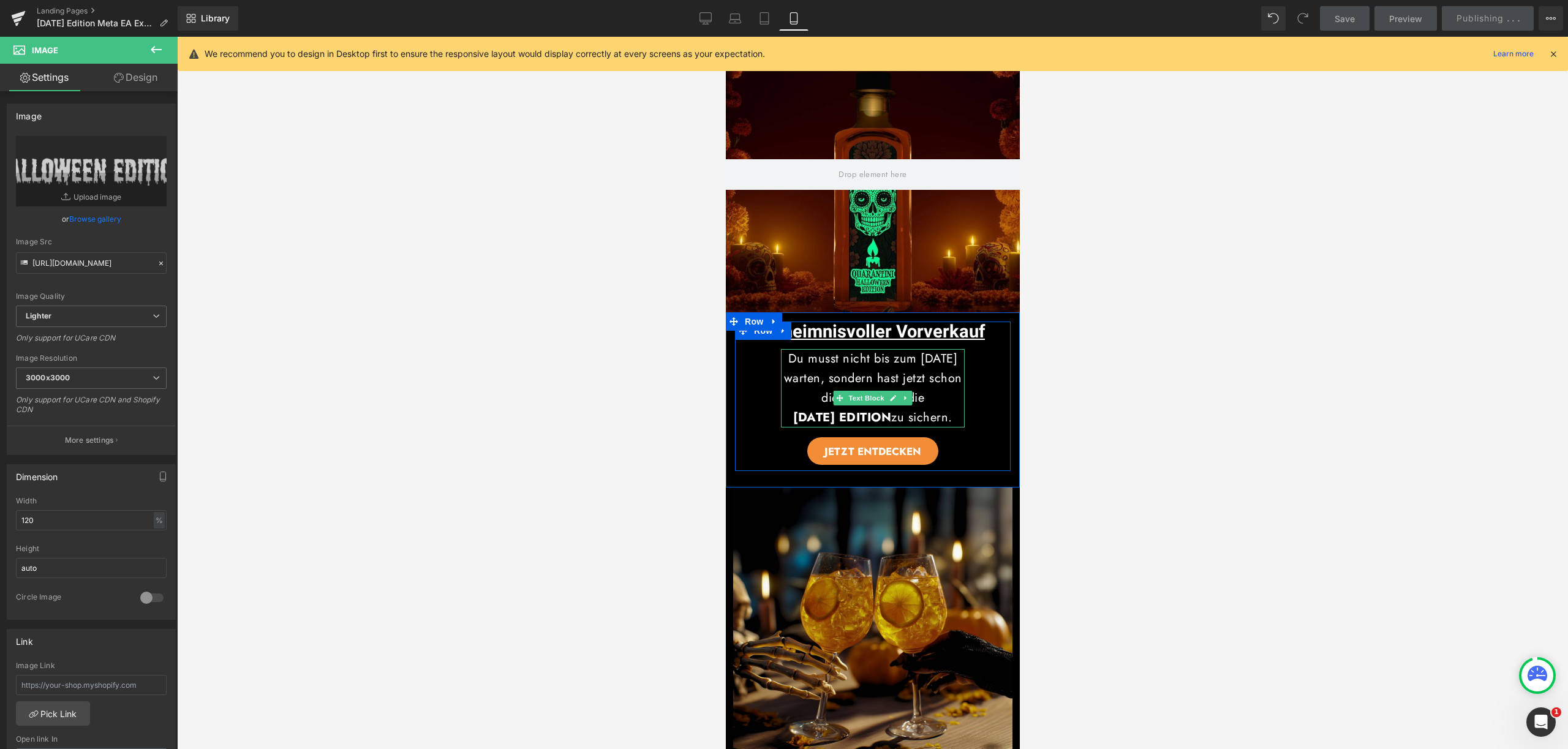
click at [884, 389] on p "Du musst nicht bis zum 19. Oktober warten, sondern hast jetzt schon die Chance …" at bounding box center [872, 379] width 184 height 59
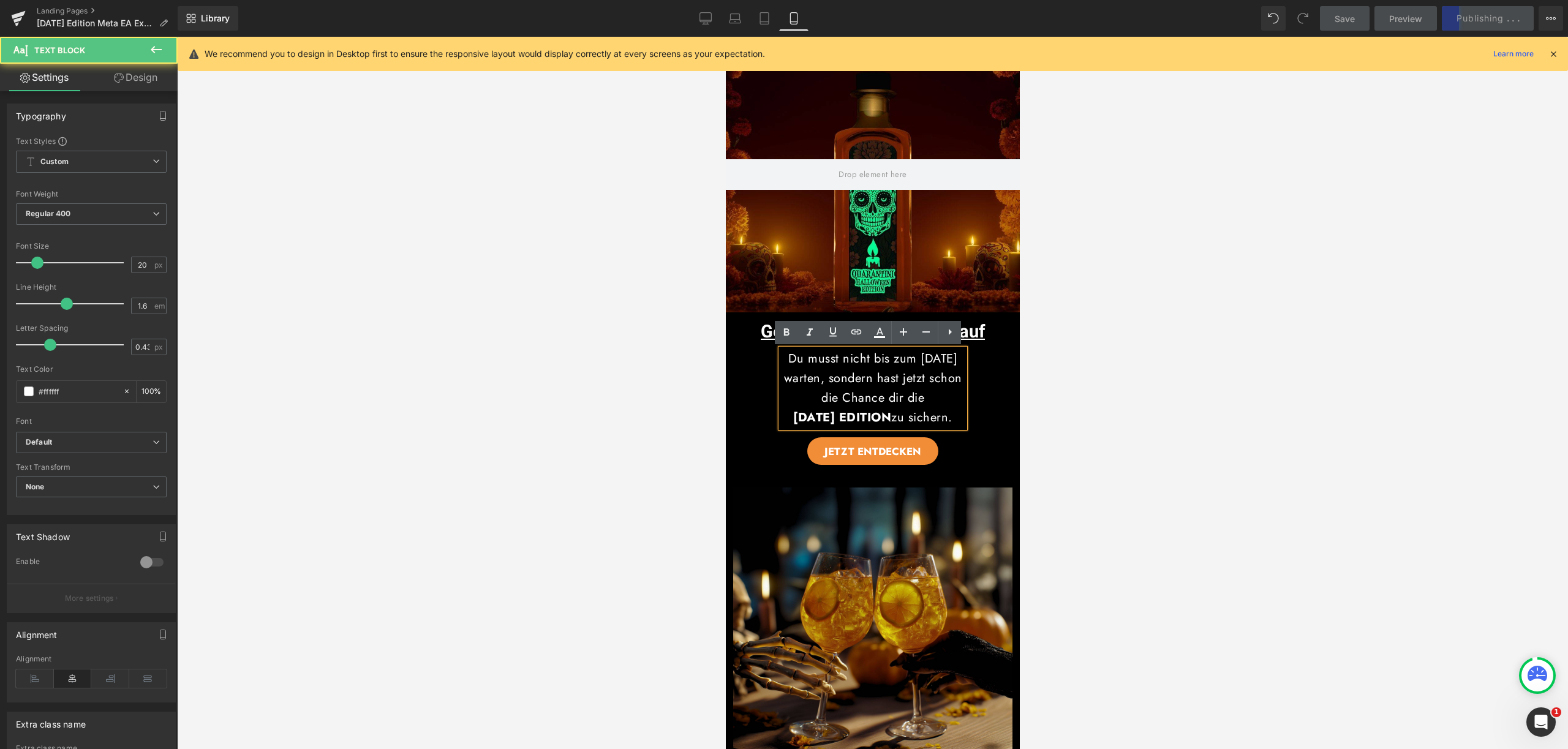
click at [1001, 436] on div "Geheimnisvoller Vorverkauf Heading Du musst nicht bis zum 19. Oktober warten, s…" at bounding box center [872, 393] width 275 height 143
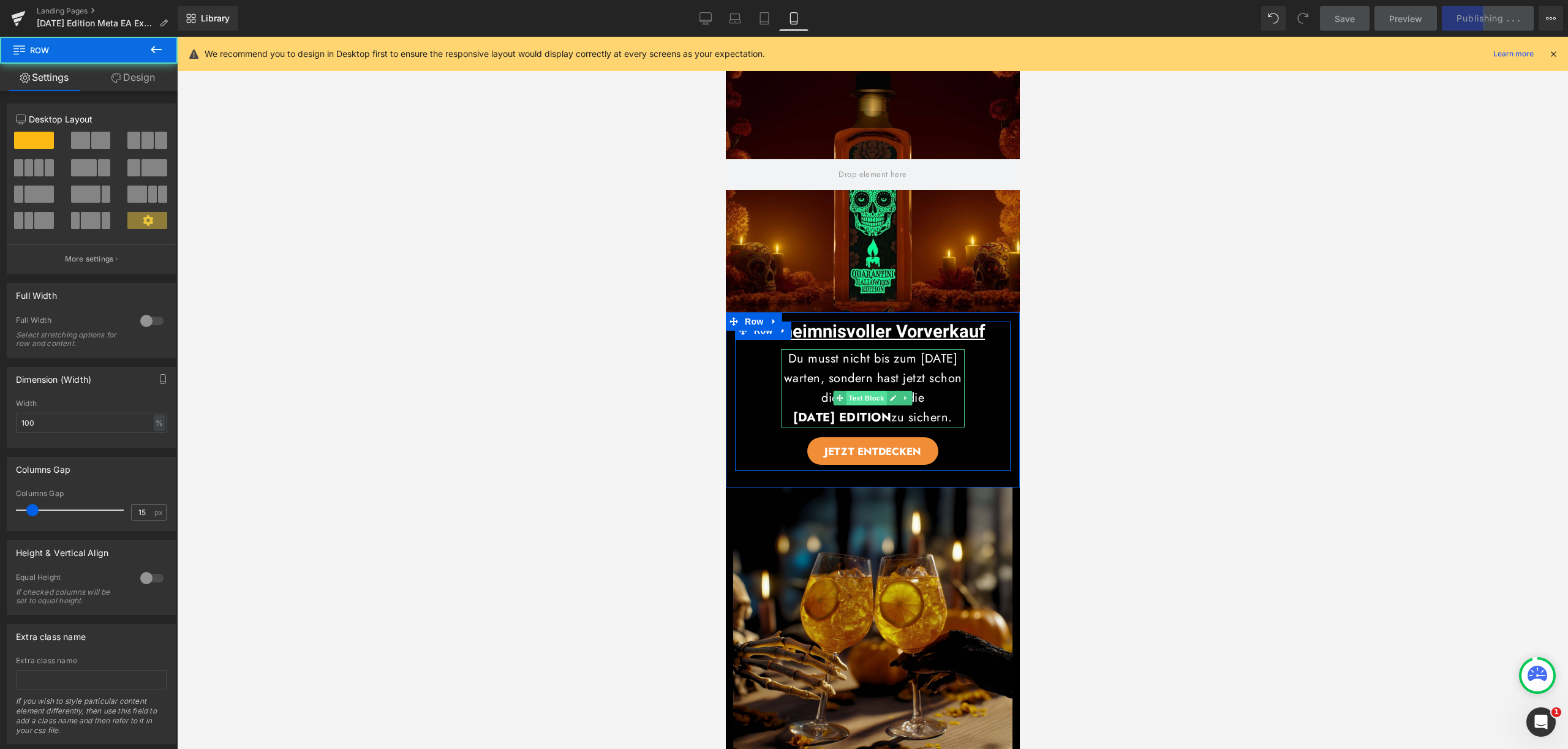
click at [864, 402] on span "Text Block" at bounding box center [865, 399] width 41 height 14
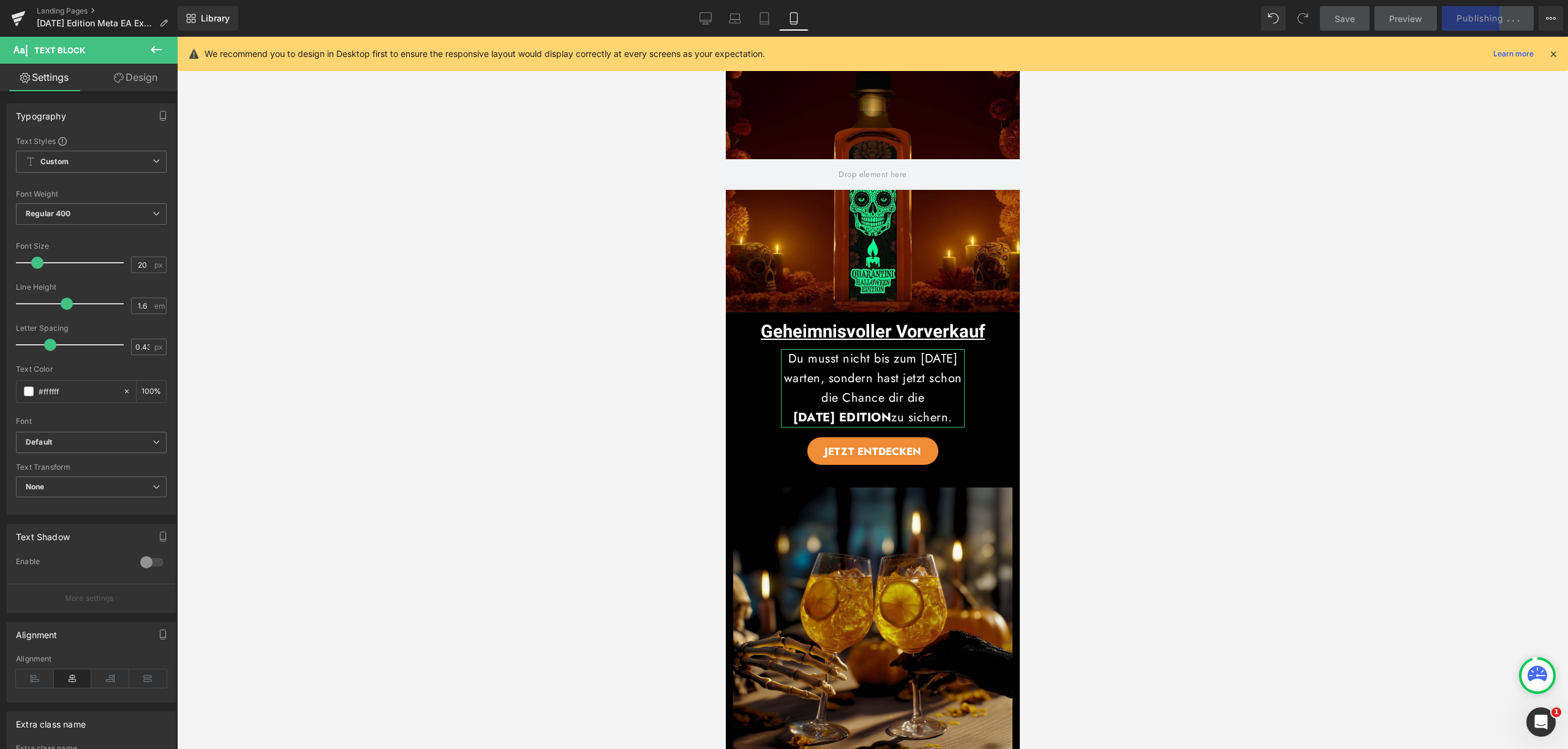
click at [144, 79] on link "Design" at bounding box center [136, 77] width 89 height 27
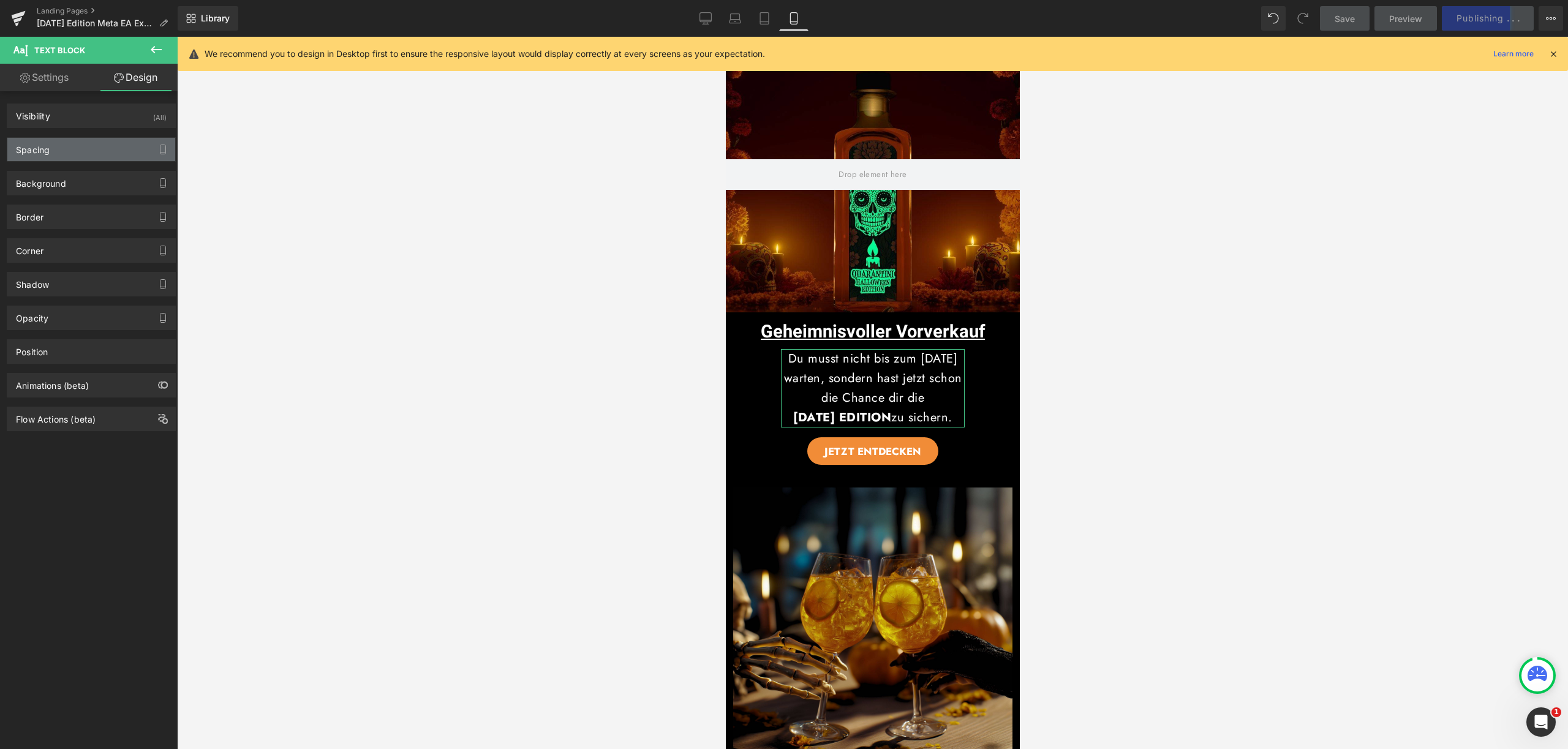
click at [88, 149] on div "Spacing" at bounding box center [91, 149] width 167 height 24
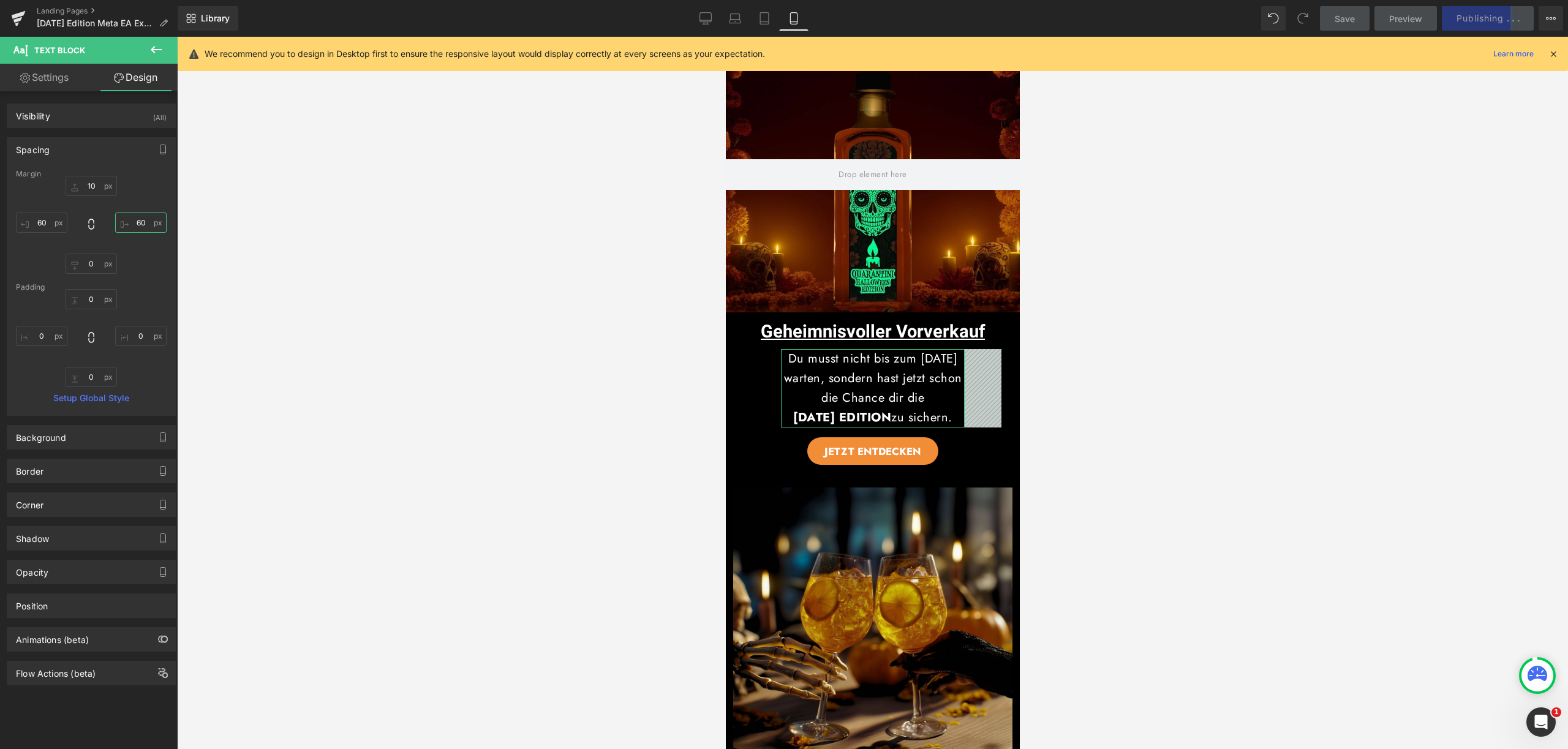
click at [137, 220] on input "60" at bounding box center [140, 223] width 52 height 20
type input "20"
click at [41, 225] on input "60" at bounding box center [42, 223] width 52 height 20
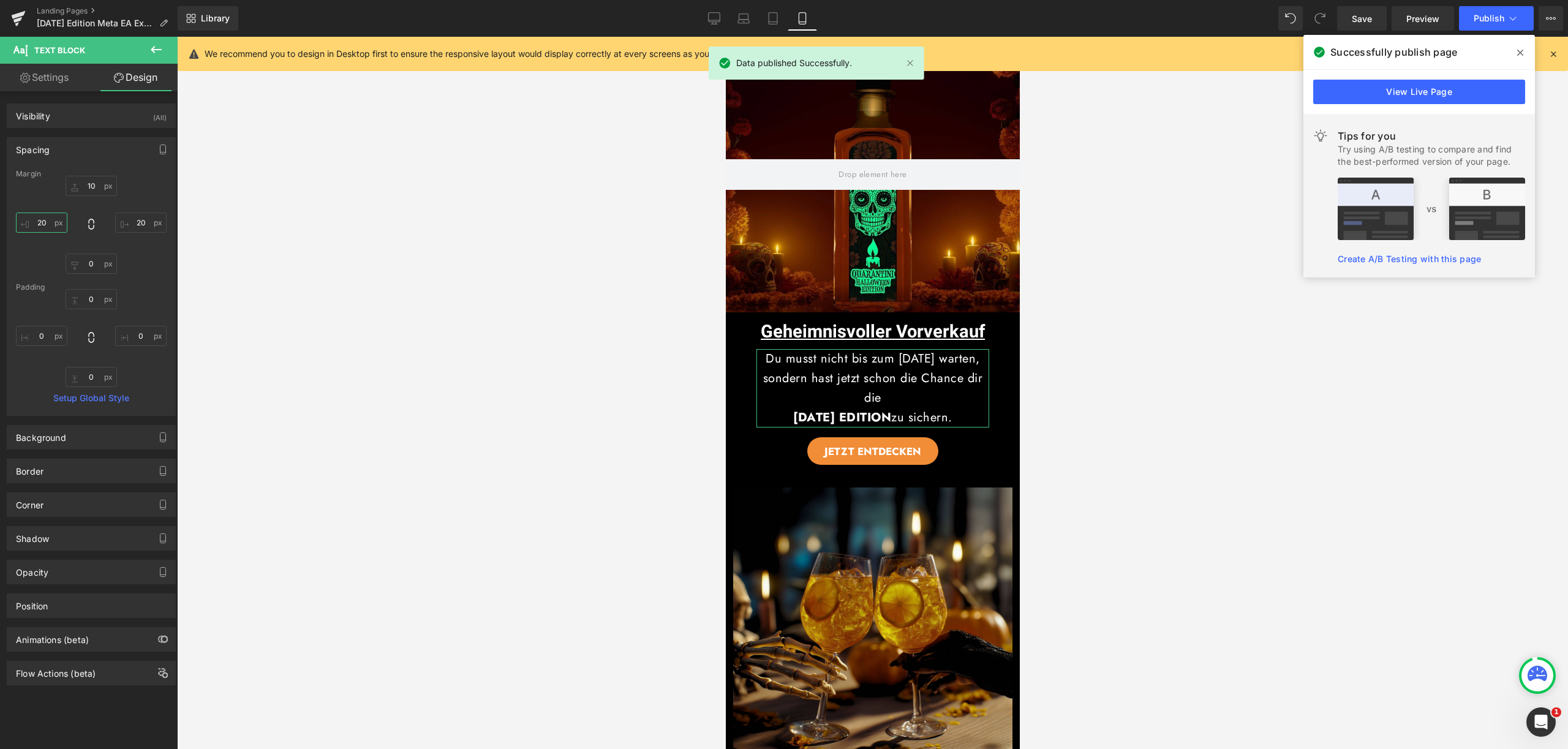
click at [41, 217] on input "20" at bounding box center [42, 223] width 52 height 20
click at [43, 223] on input "20" at bounding box center [42, 223] width 52 height 20
type input "10"
click at [138, 226] on input "20" at bounding box center [140, 223] width 52 height 20
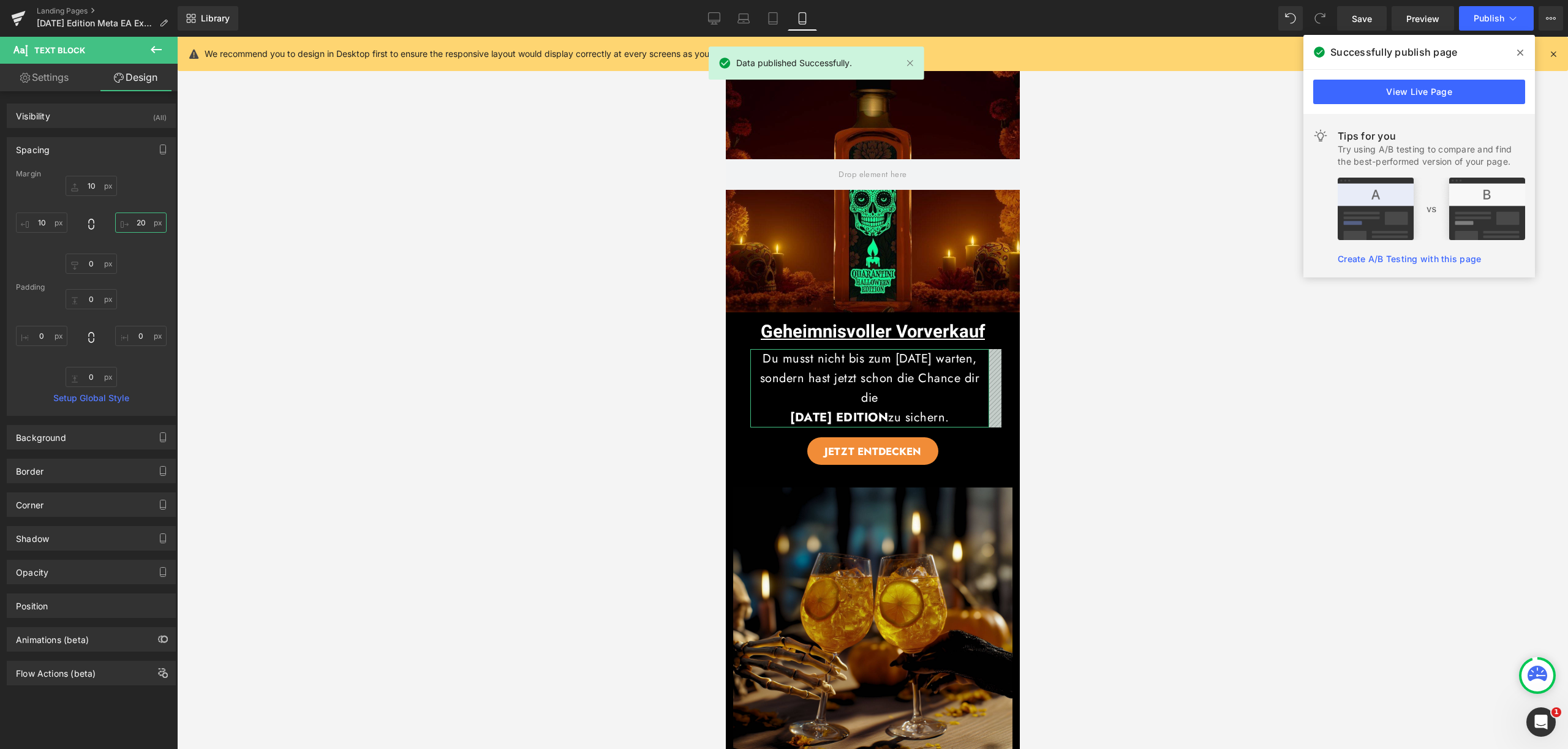
click at [138, 226] on input "20" at bounding box center [140, 223] width 52 height 20
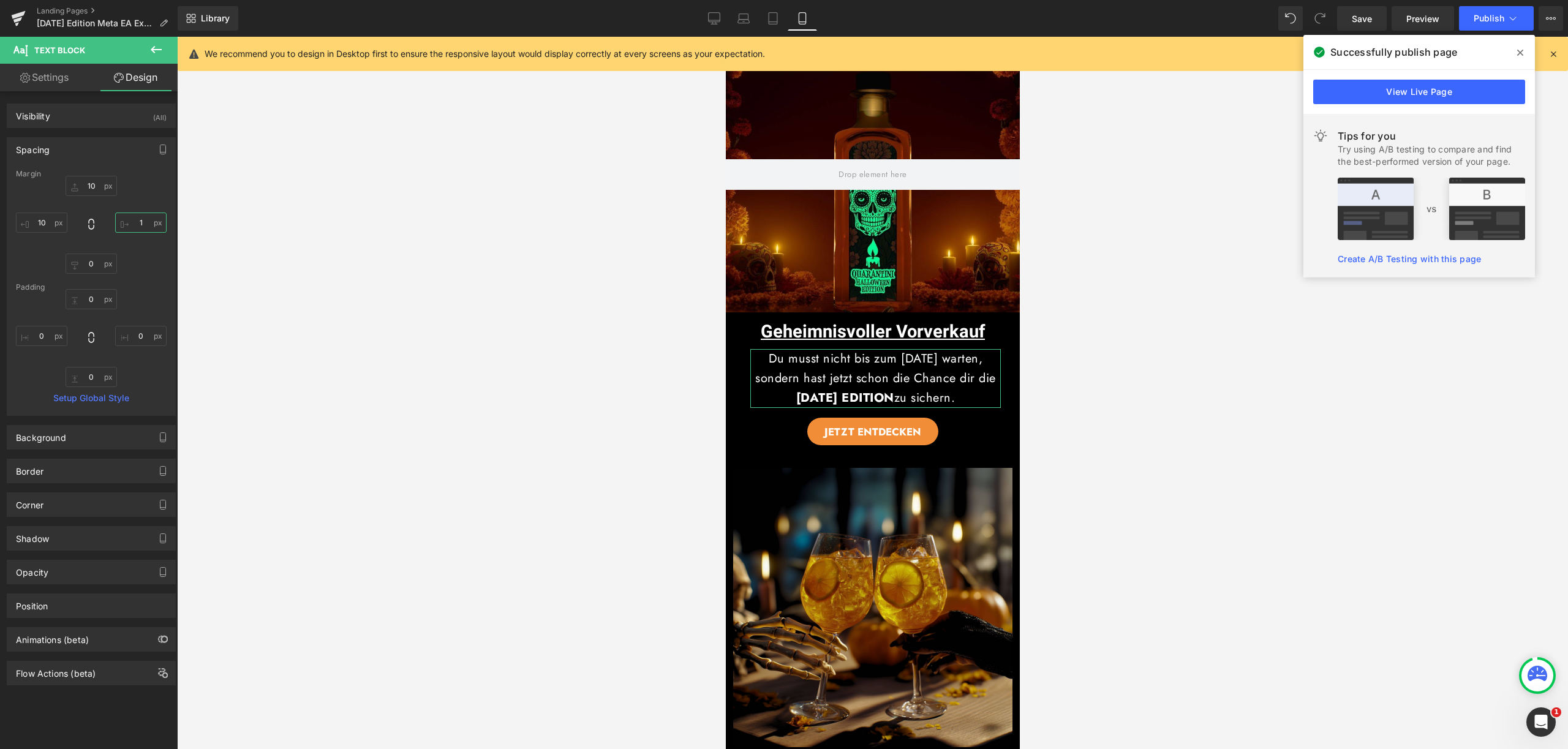
type input "10"
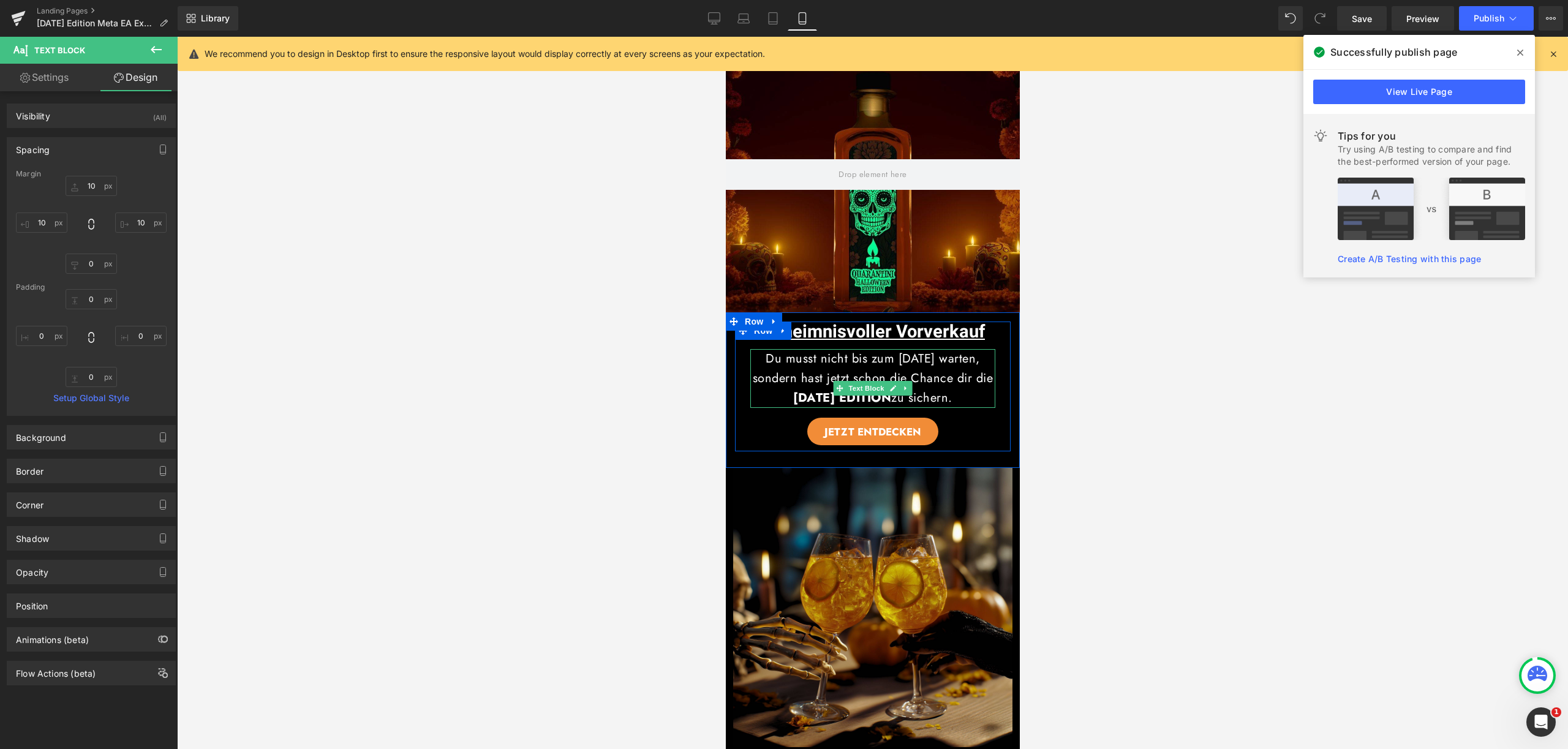
click at [792, 407] on span "[DATE] EDITION" at bounding box center [841, 399] width 98 height 18
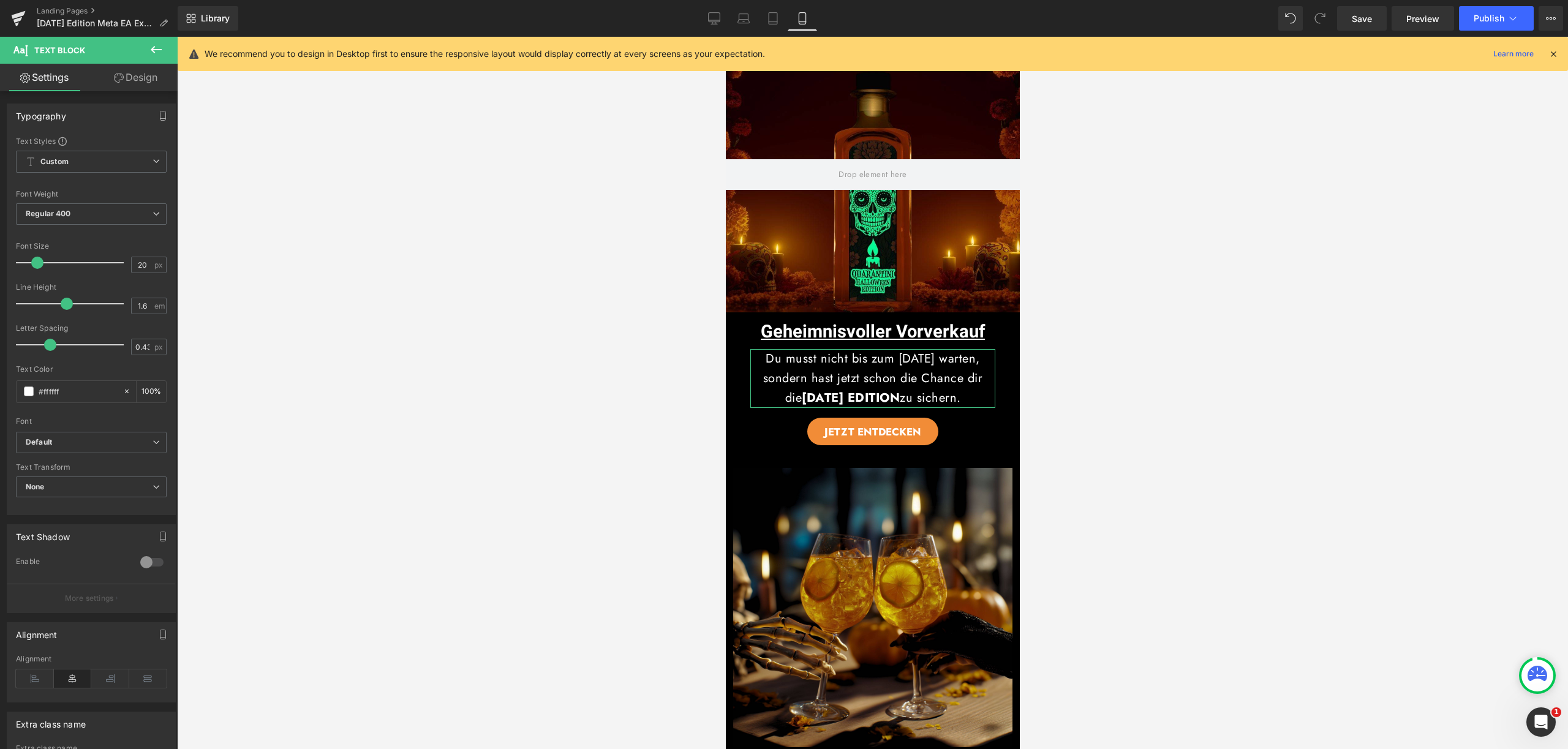
click at [158, 87] on link "Design" at bounding box center [136, 77] width 89 height 27
click at [0, 0] on div "Spacing" at bounding box center [0, 0] width 0 height 0
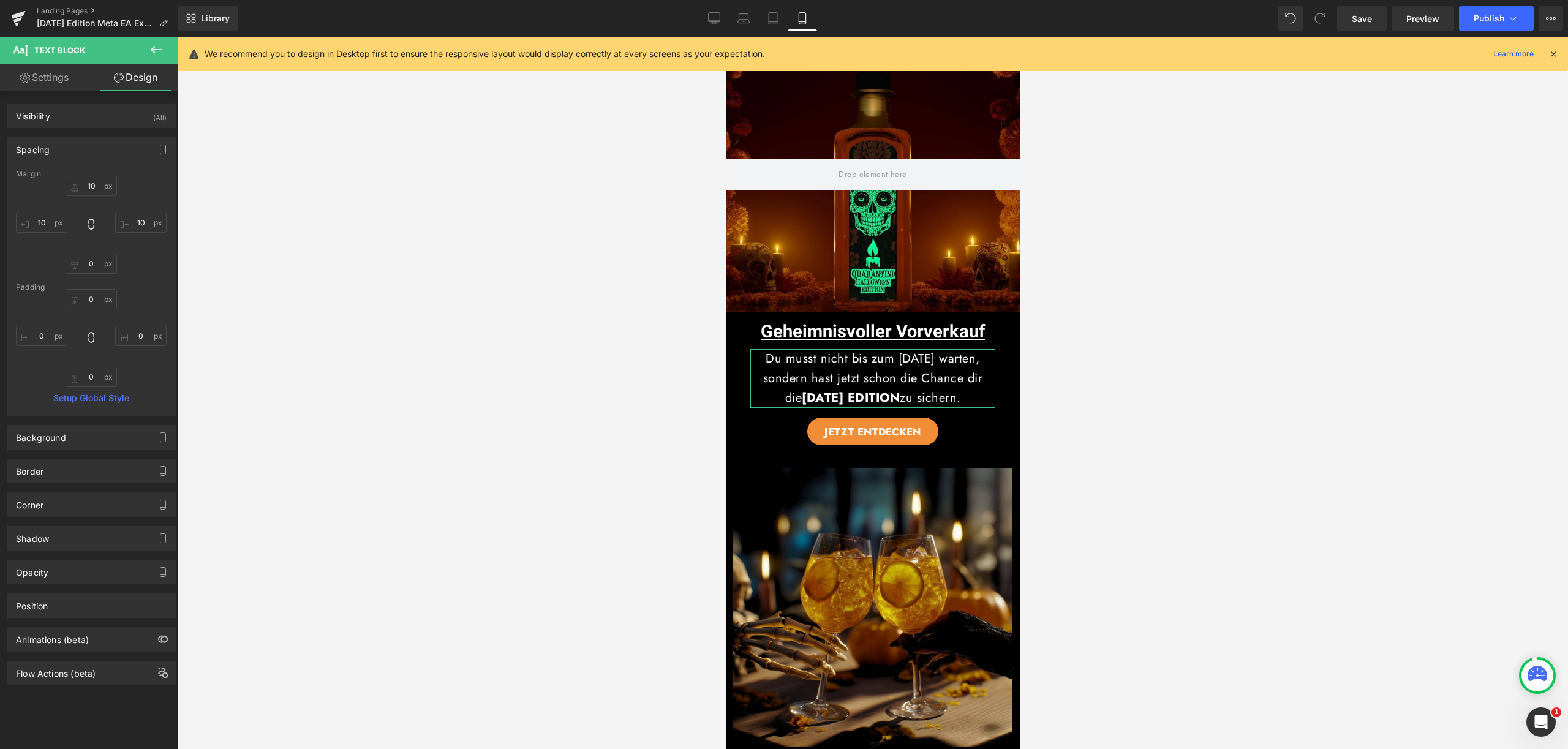
type input "10"
type input "0"
type input "10"
type input "0"
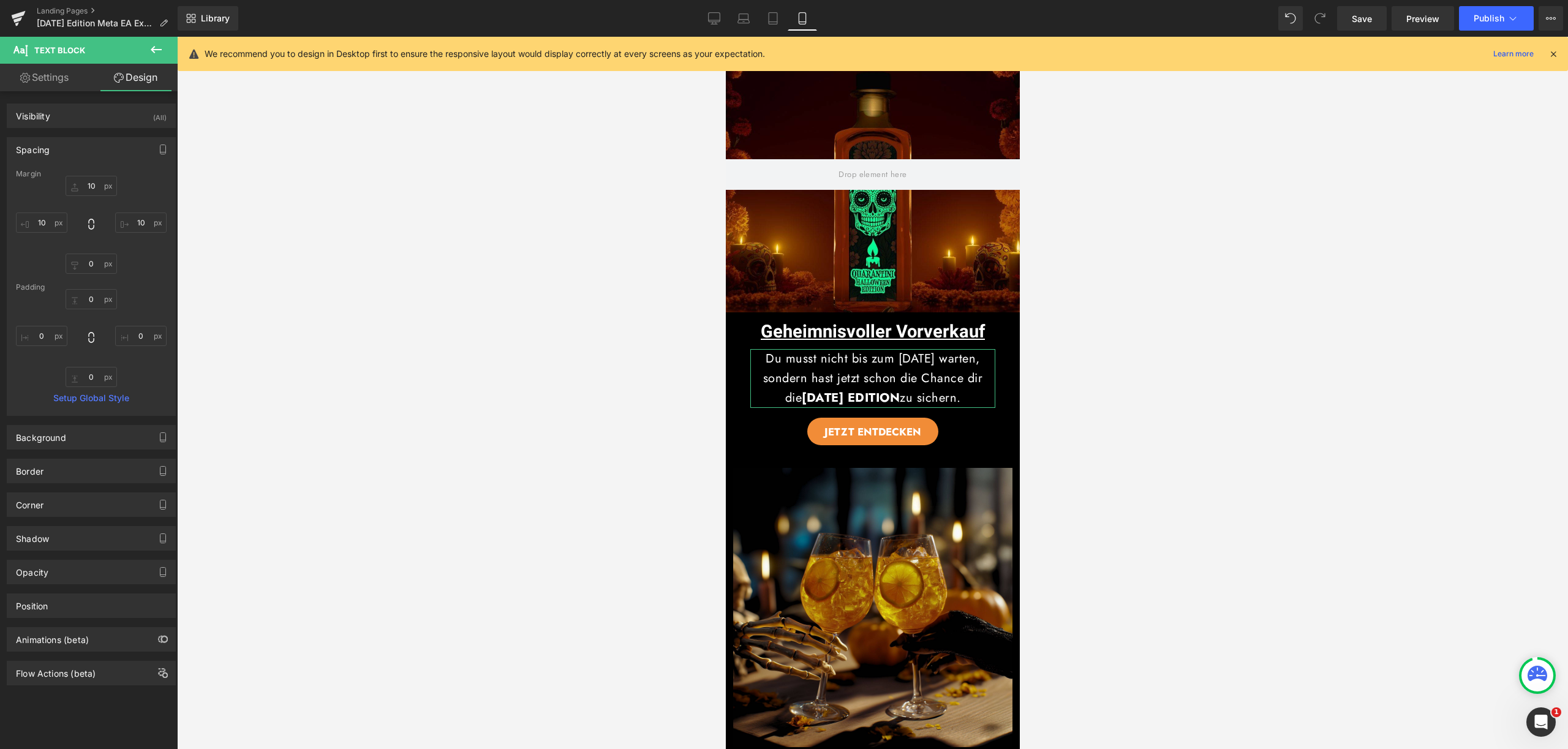
type input "0"
click at [46, 221] on input "10" at bounding box center [42, 223] width 52 height 20
click at [141, 225] on input "10" at bounding box center [140, 223] width 52 height 20
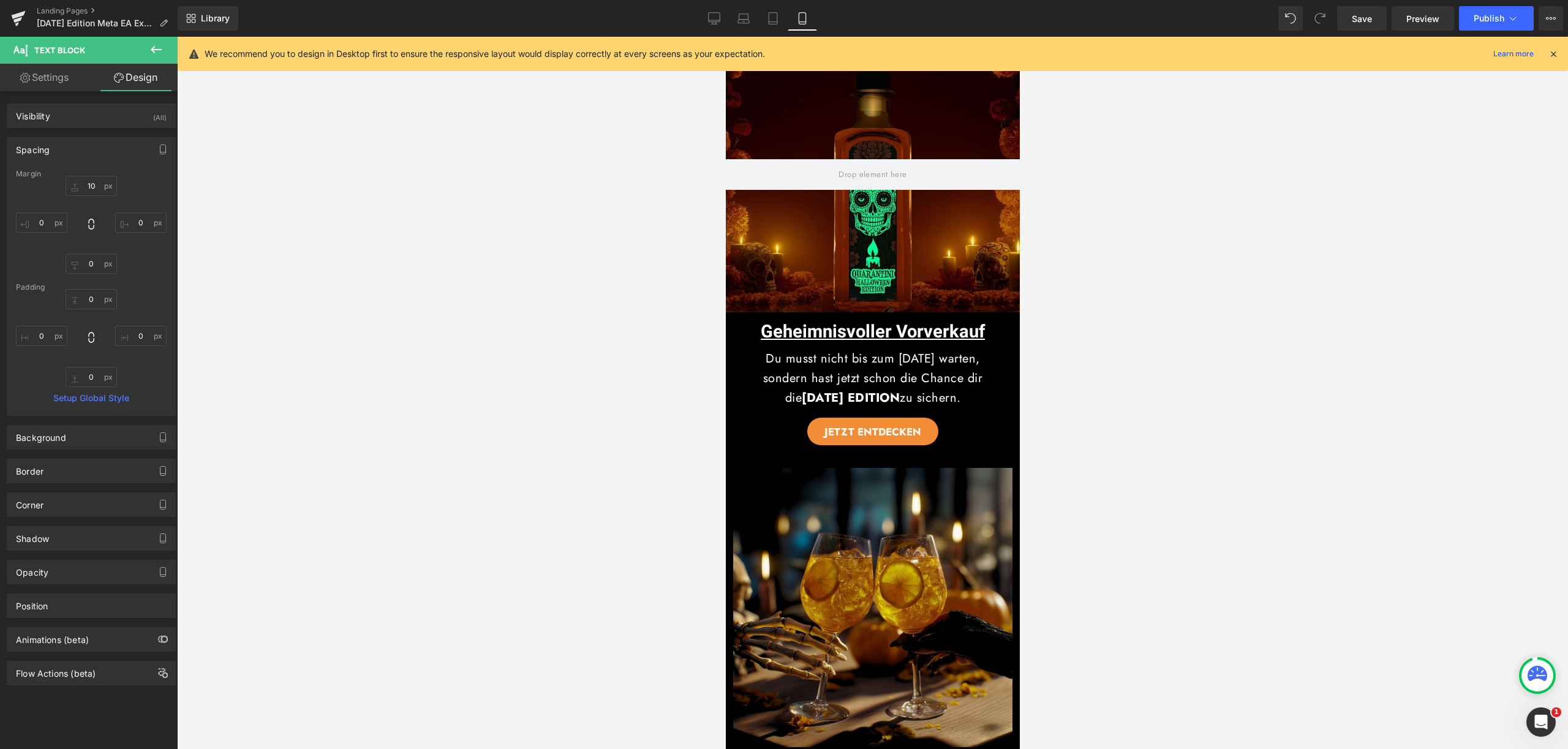
click at [1210, 403] on div at bounding box center [872, 393] width 1391 height 713
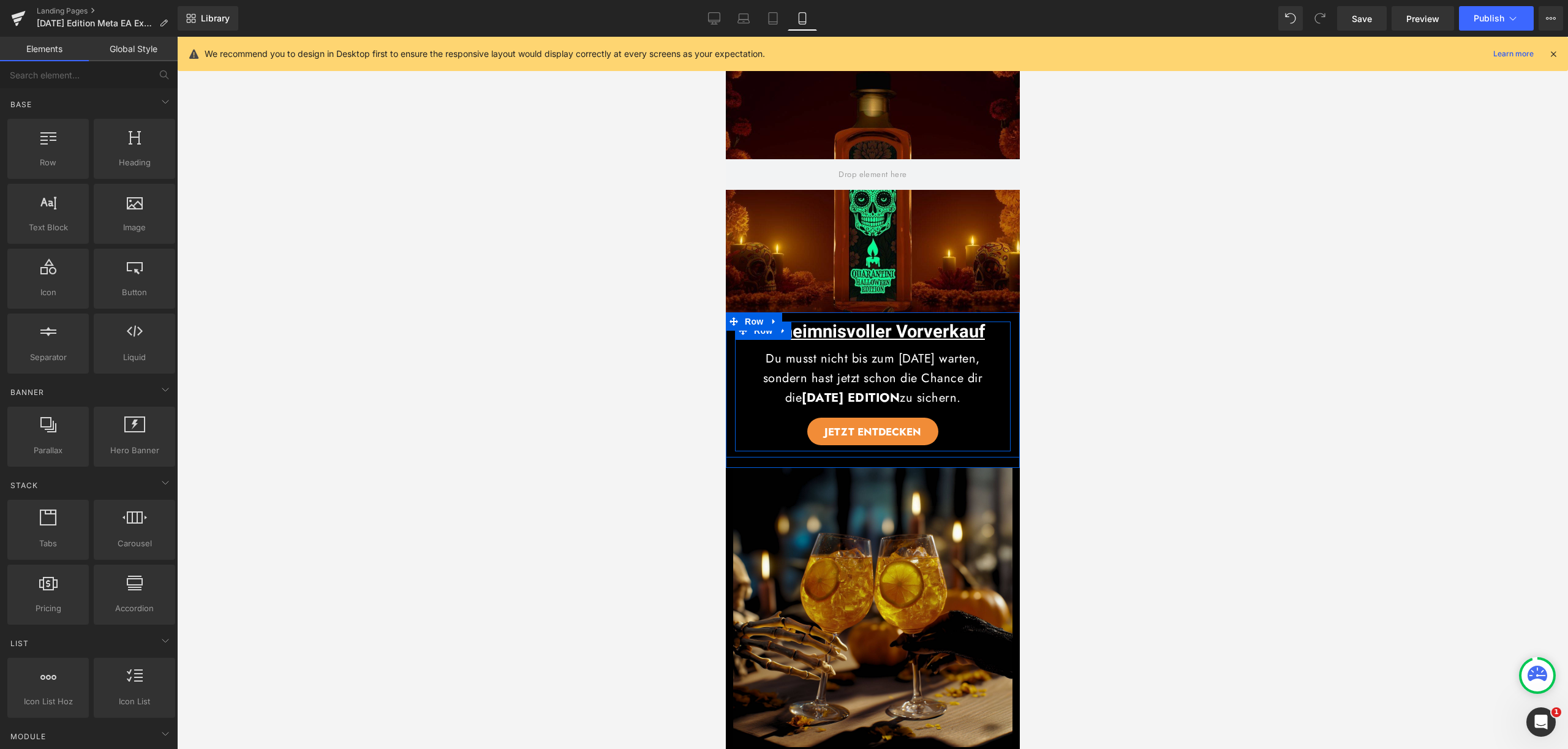
click at [959, 416] on div "Geheimnisvoller Vorverkauf Heading Du musst nicht bis zum 19. Oktober warten, s…" at bounding box center [872, 383] width 275 height 124
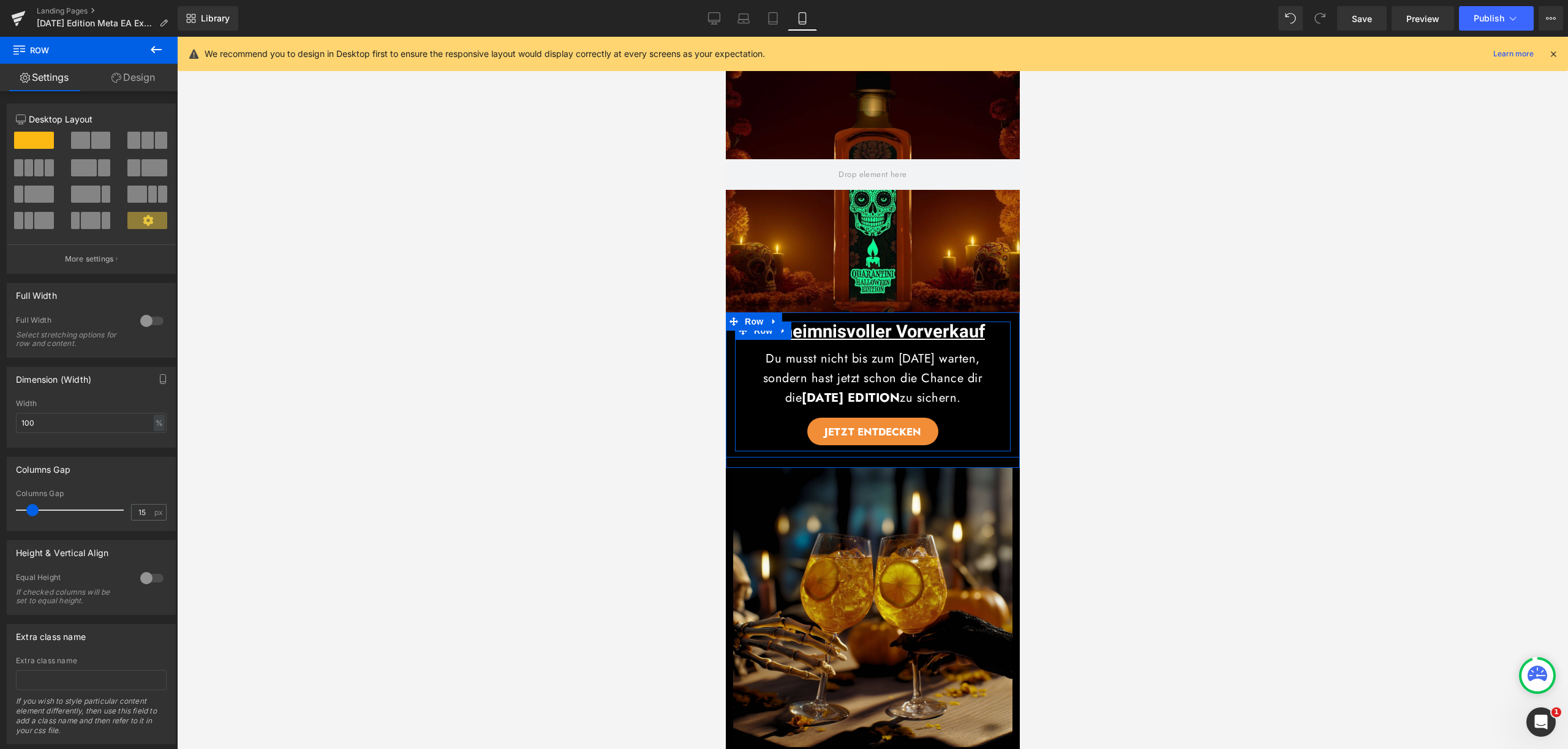
click at [725, 37] on div at bounding box center [725, 37] width 0 height 0
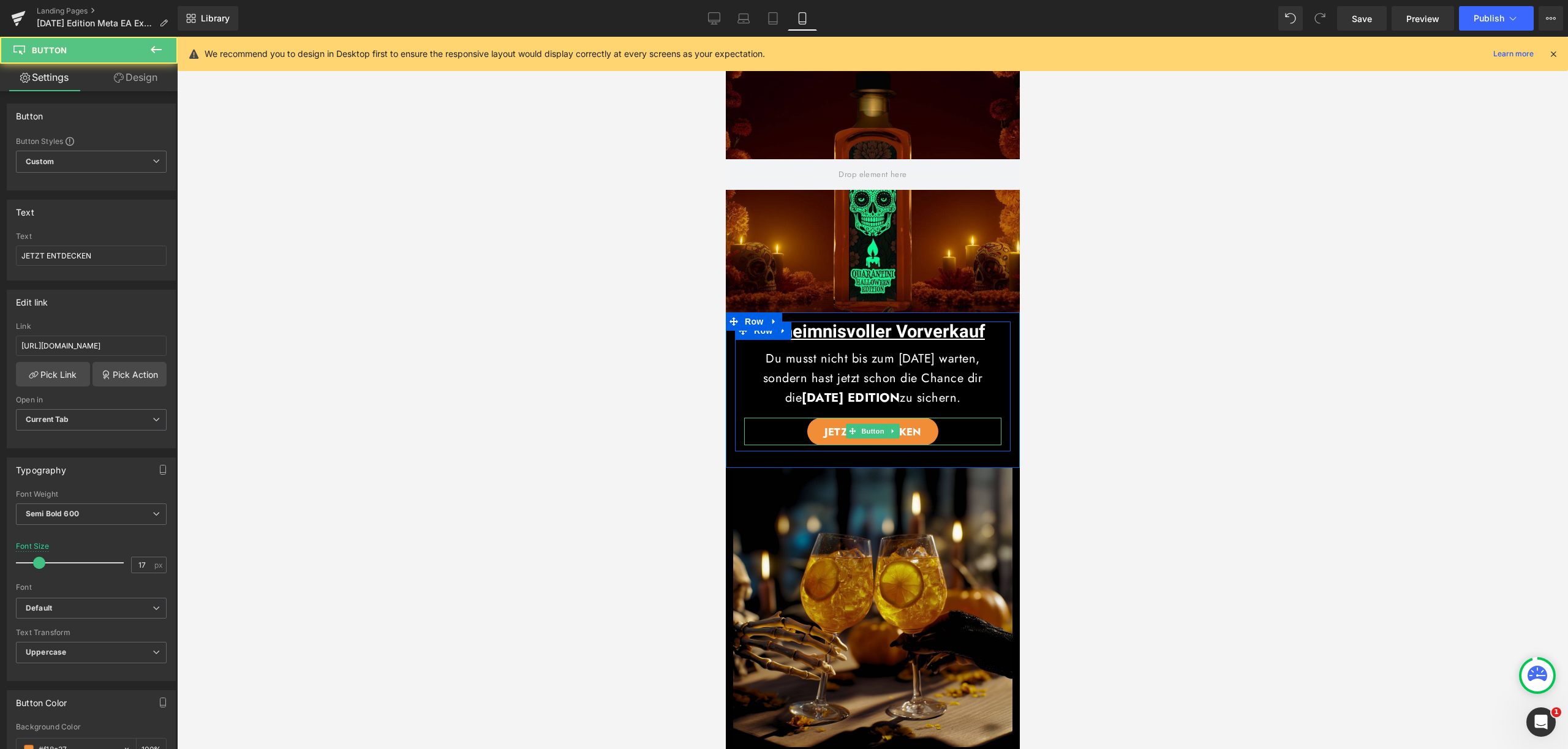
click at [953, 430] on div "JETZT ENTDECKEN" at bounding box center [872, 431] width 257 height 27
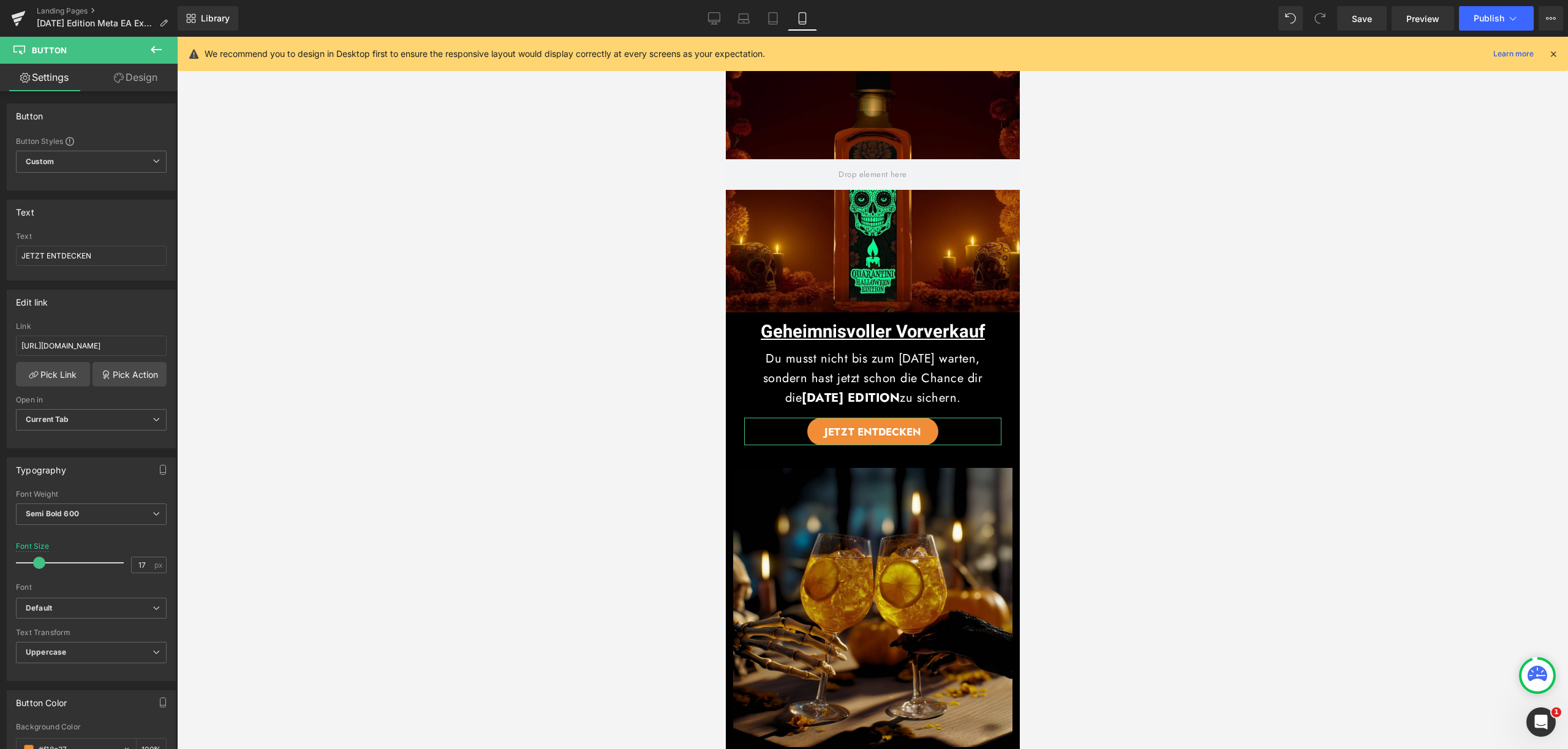
click at [147, 88] on link "Design" at bounding box center [136, 77] width 89 height 27
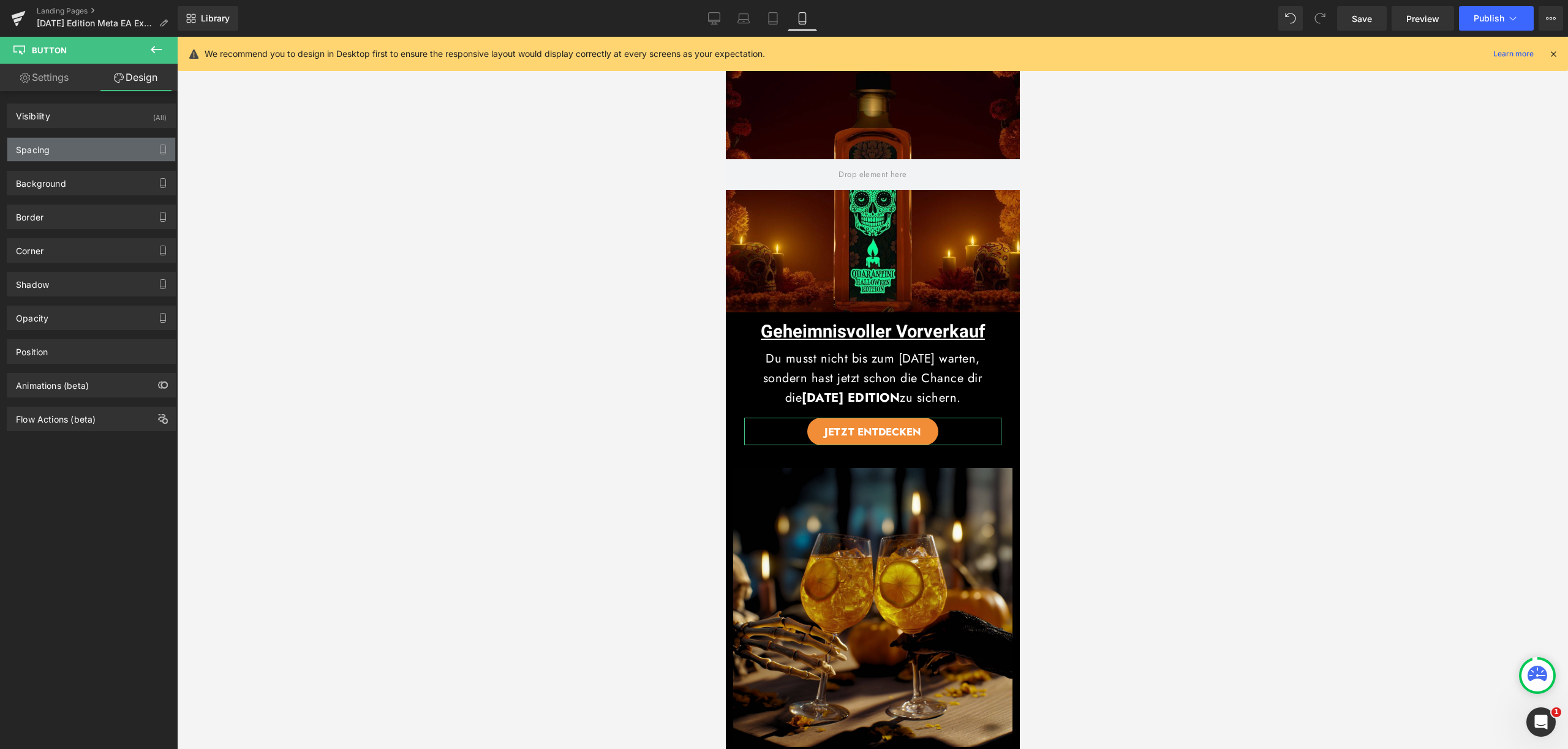
click at [91, 141] on div "Spacing" at bounding box center [91, 149] width 167 height 24
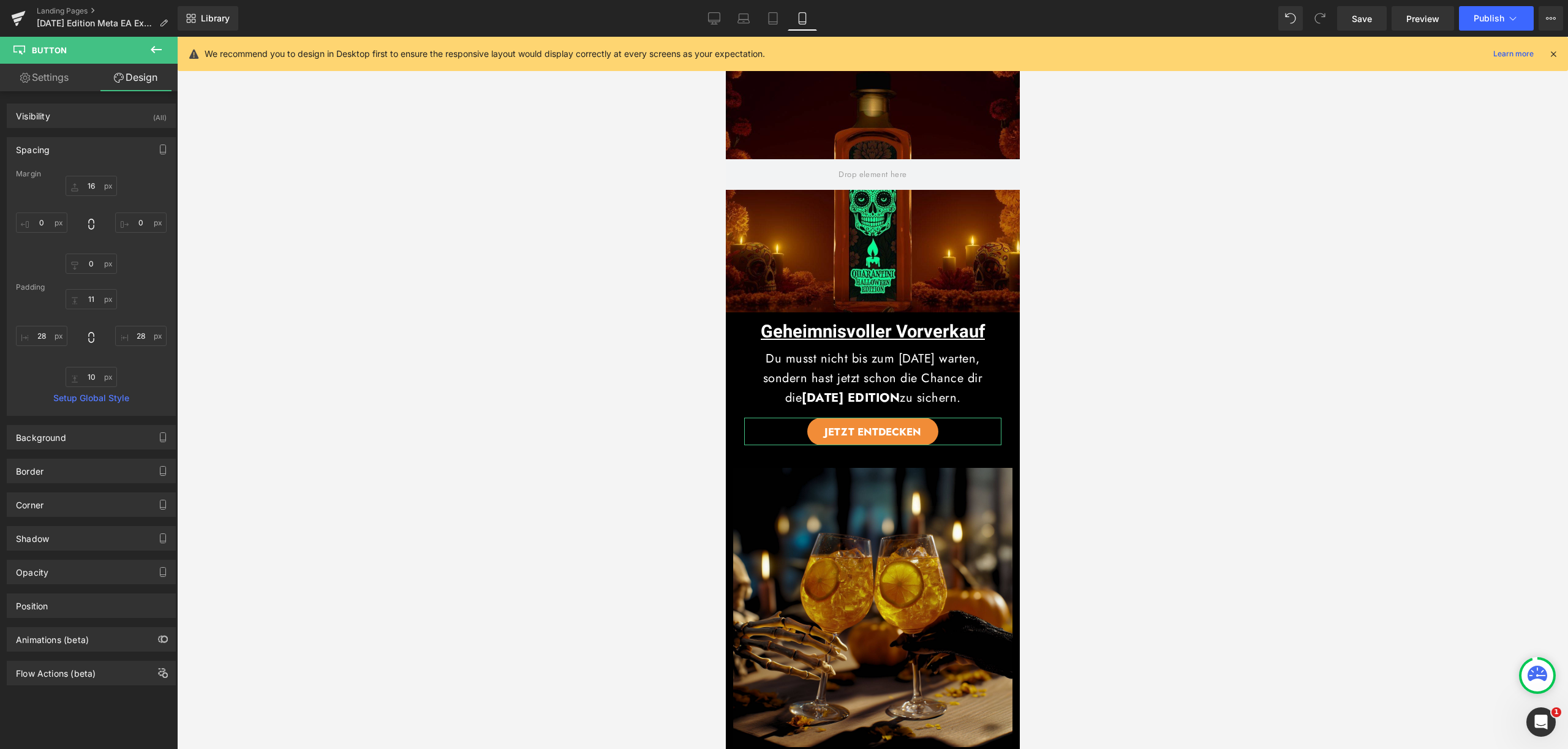
type input "16"
type input "0"
type input "11"
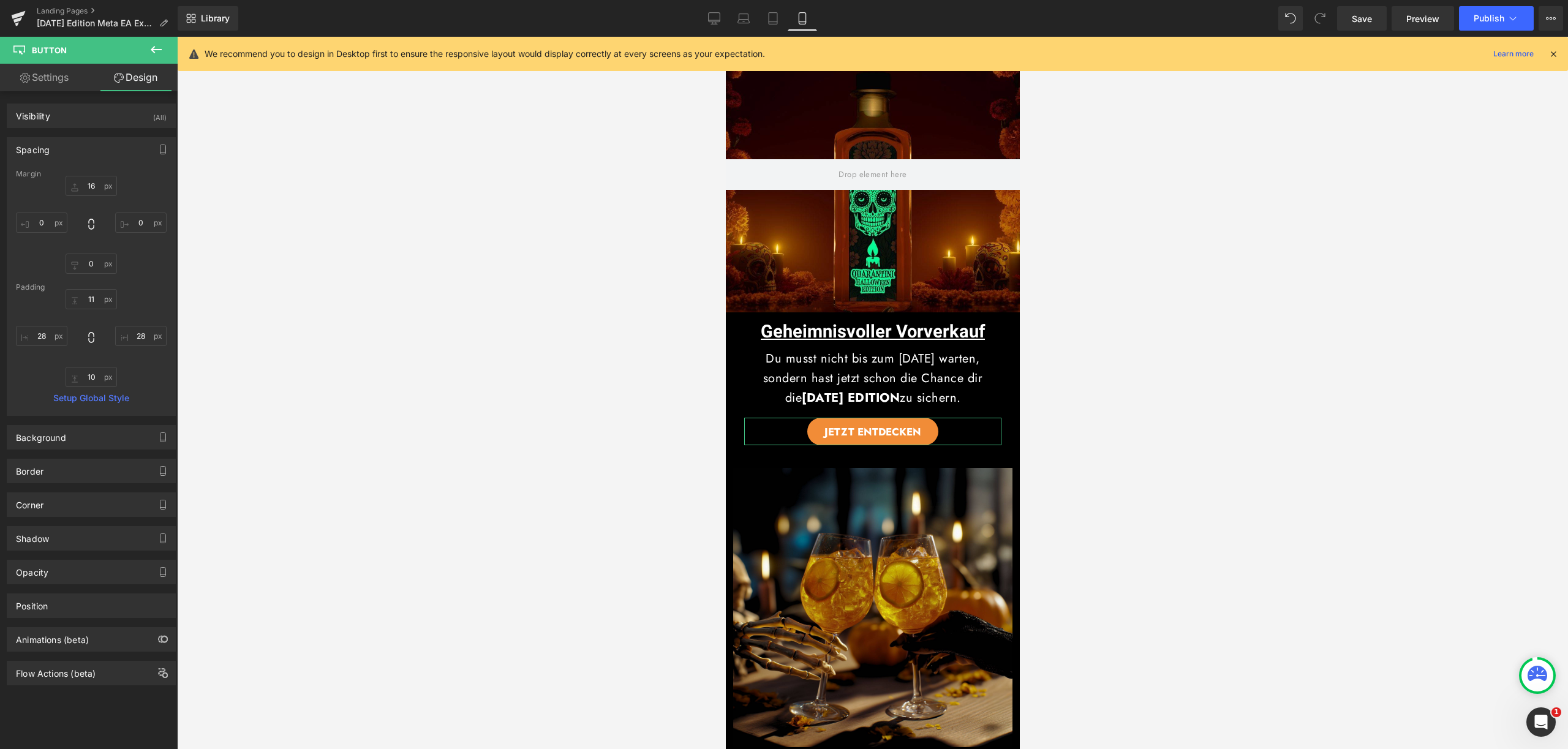
type input "28"
type input "10"
type input "28"
click at [90, 190] on input "16" at bounding box center [91, 186] width 52 height 20
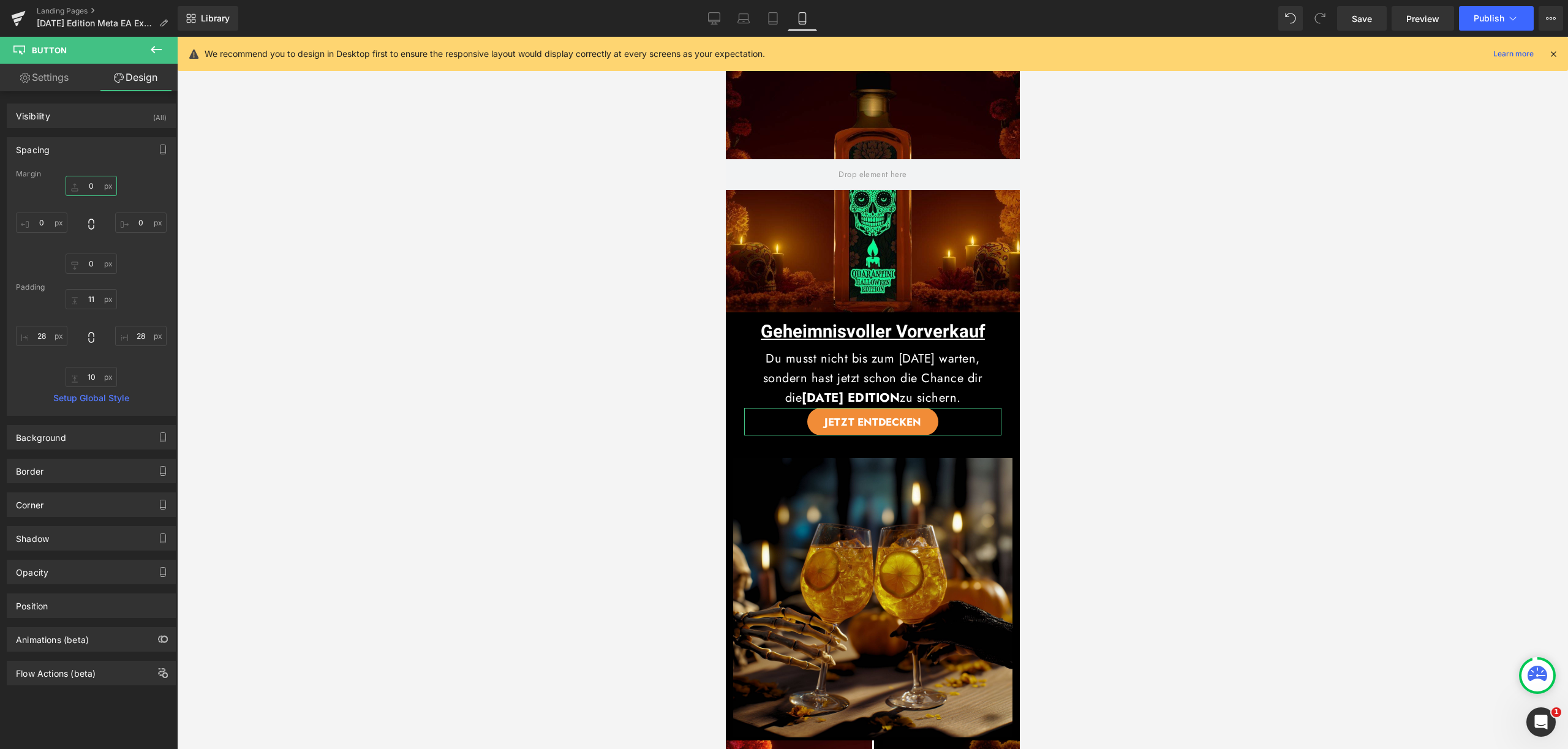
click at [96, 191] on input "text" at bounding box center [91, 186] width 52 height 20
type input "5"
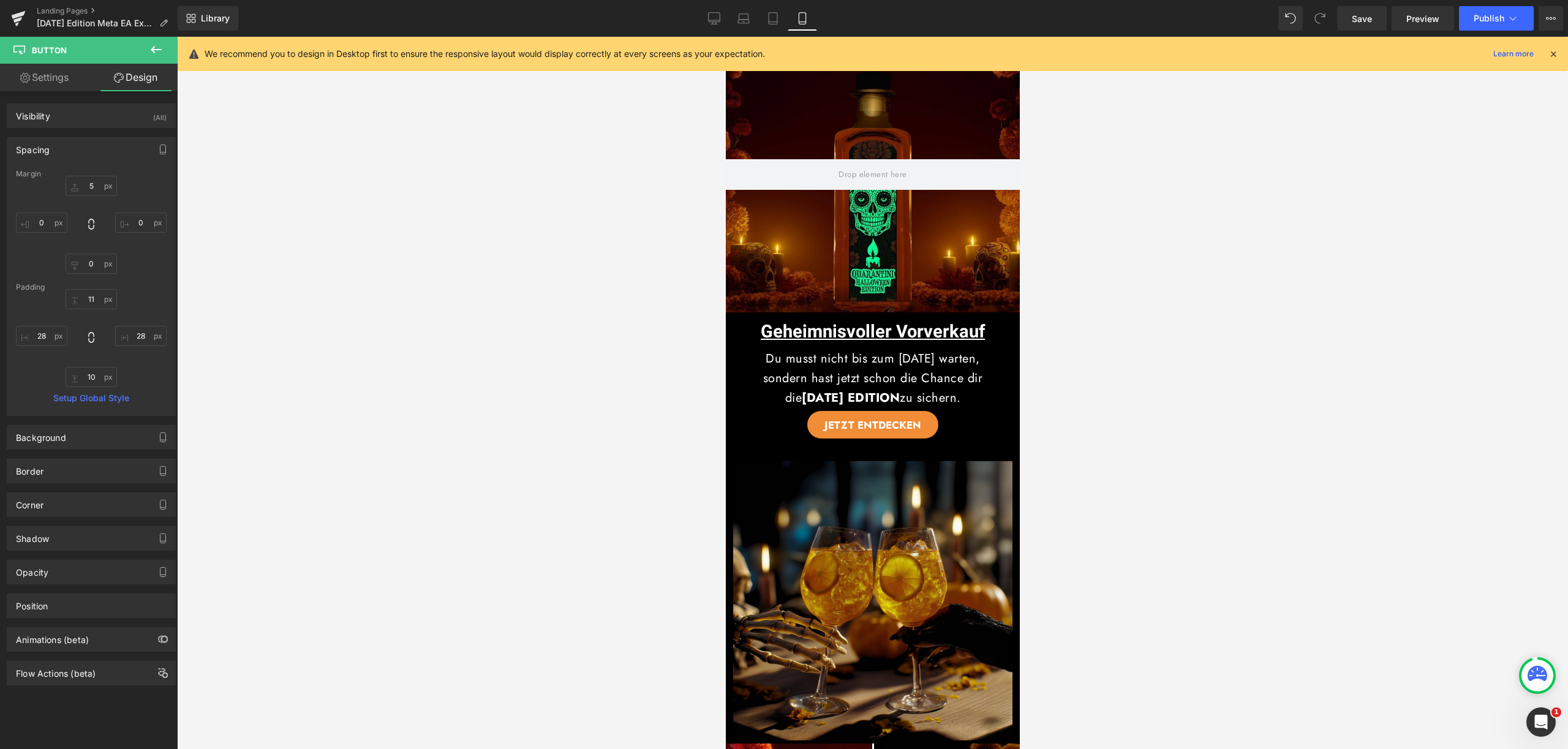
click at [1391, 401] on div at bounding box center [872, 393] width 1391 height 713
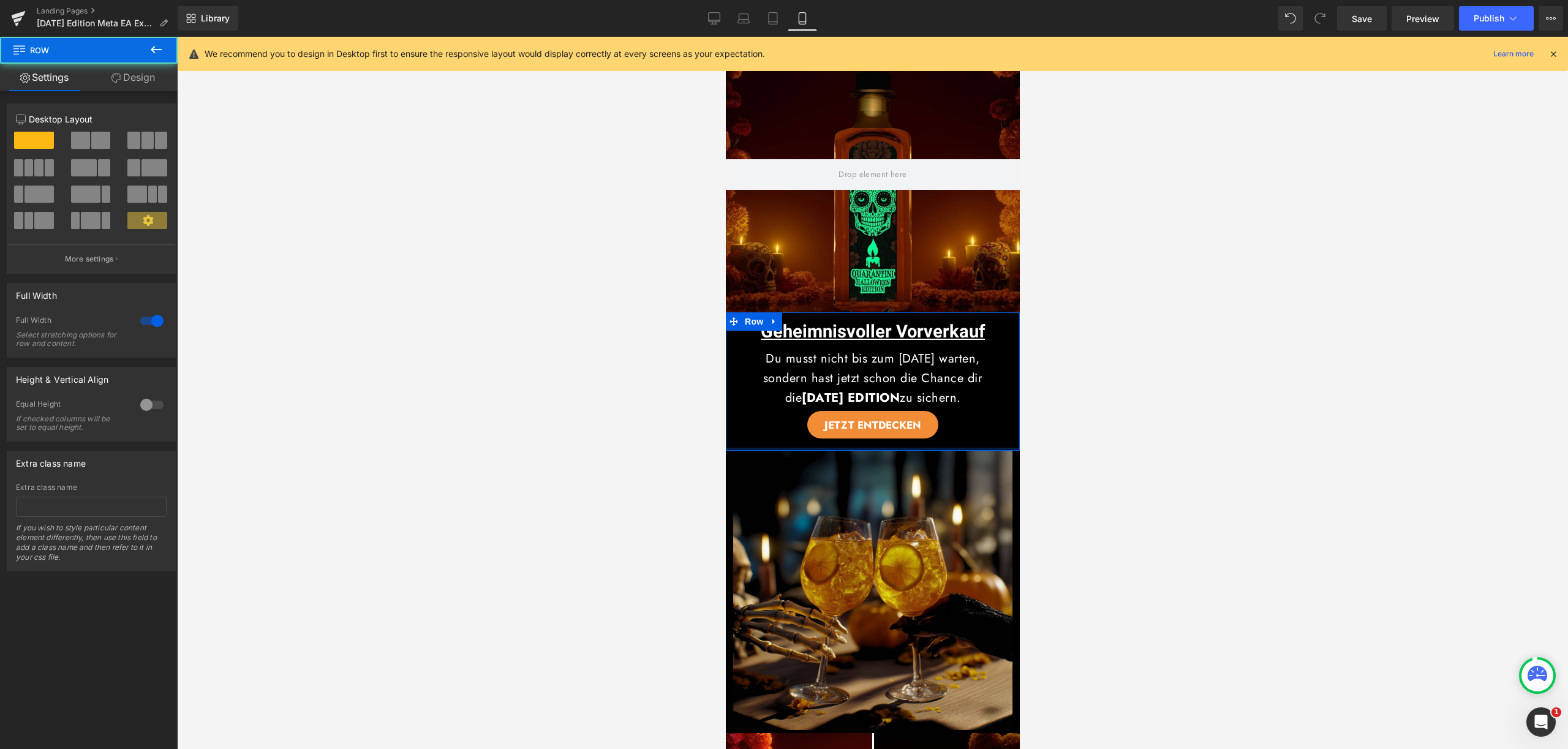
drag, startPoint x: 962, startPoint y: 457, endPoint x: 968, endPoint y: 437, distance: 20.9
click at [968, 437] on div "Geheimnisvoller Vorverkauf Heading Du musst nicht bis zum 19. Oktober warten, s…" at bounding box center [872, 381] width 294 height 139
click at [725, 37] on div at bounding box center [725, 37] width 0 height 0
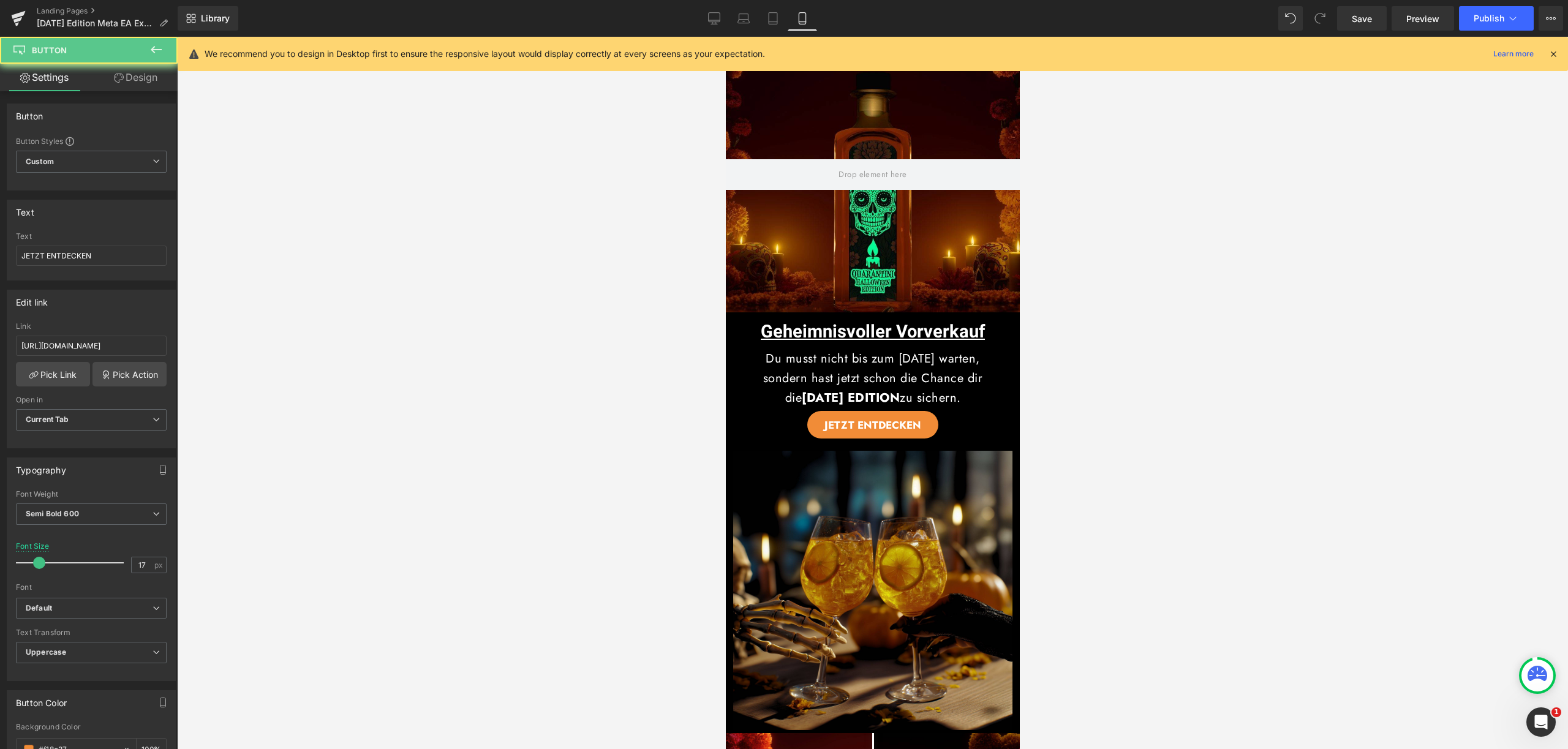
click at [1162, 421] on div at bounding box center [872, 393] width 1391 height 713
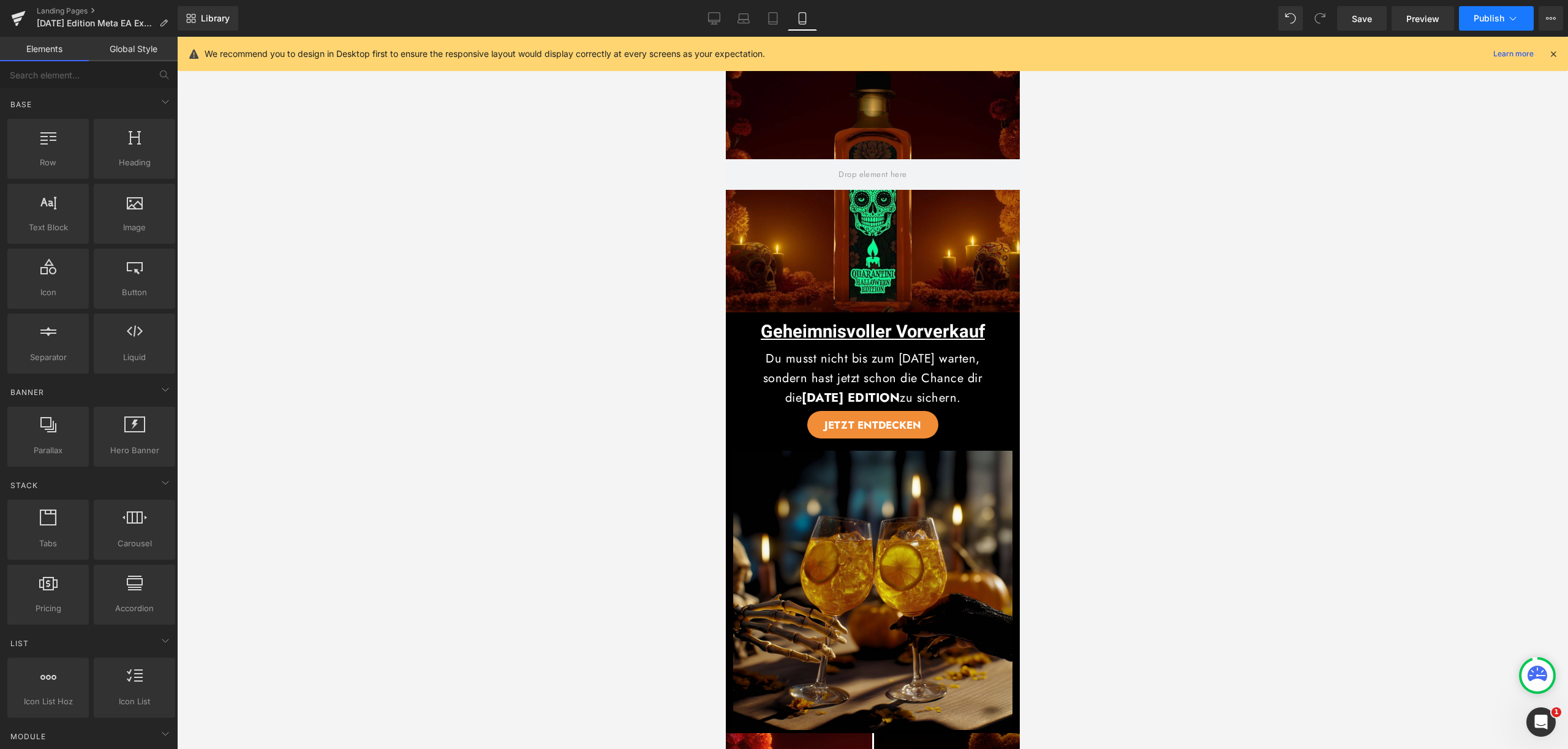
click at [1485, 24] on button "Publish" at bounding box center [1496, 18] width 75 height 24
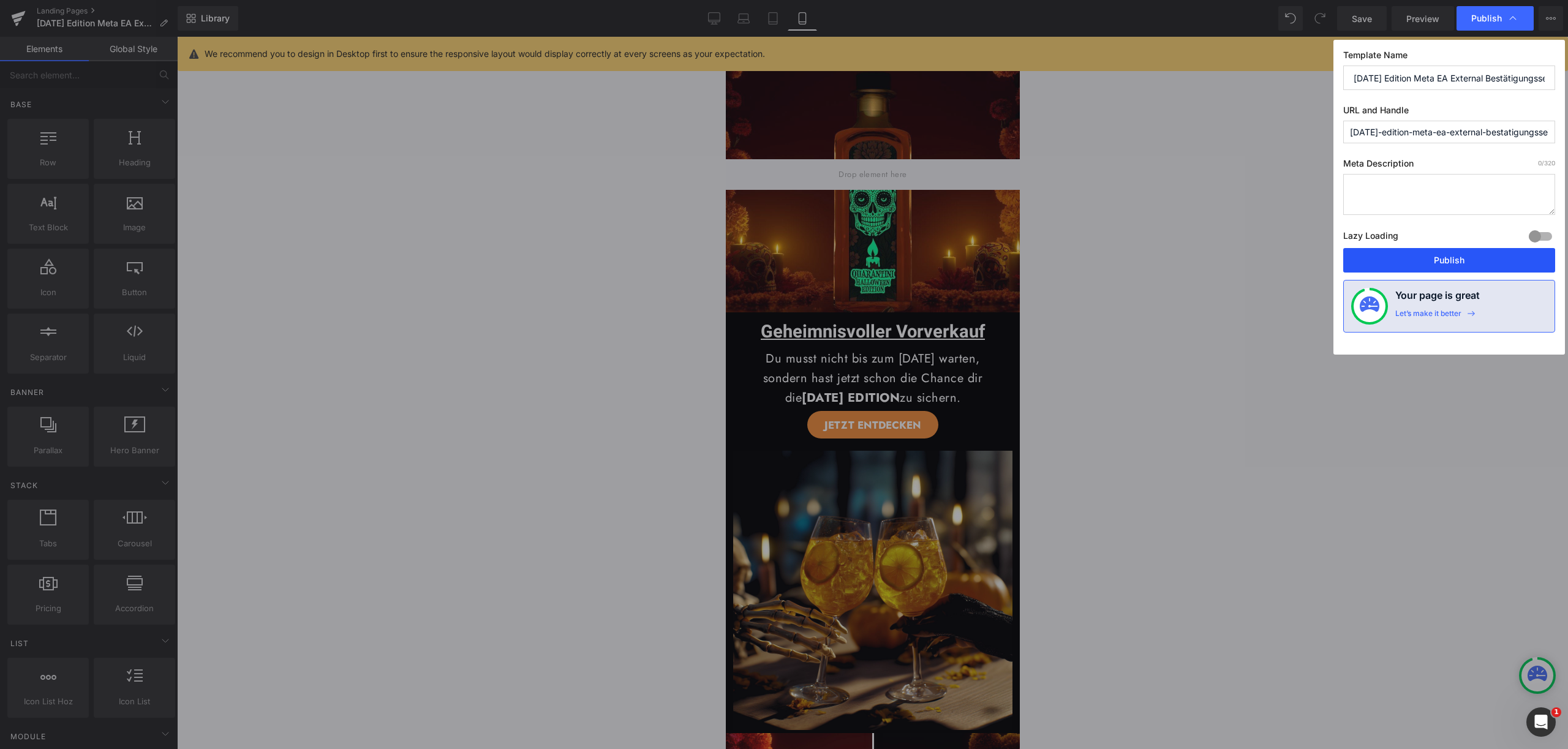
click at [1454, 258] on button "Publish" at bounding box center [1448, 260] width 212 height 24
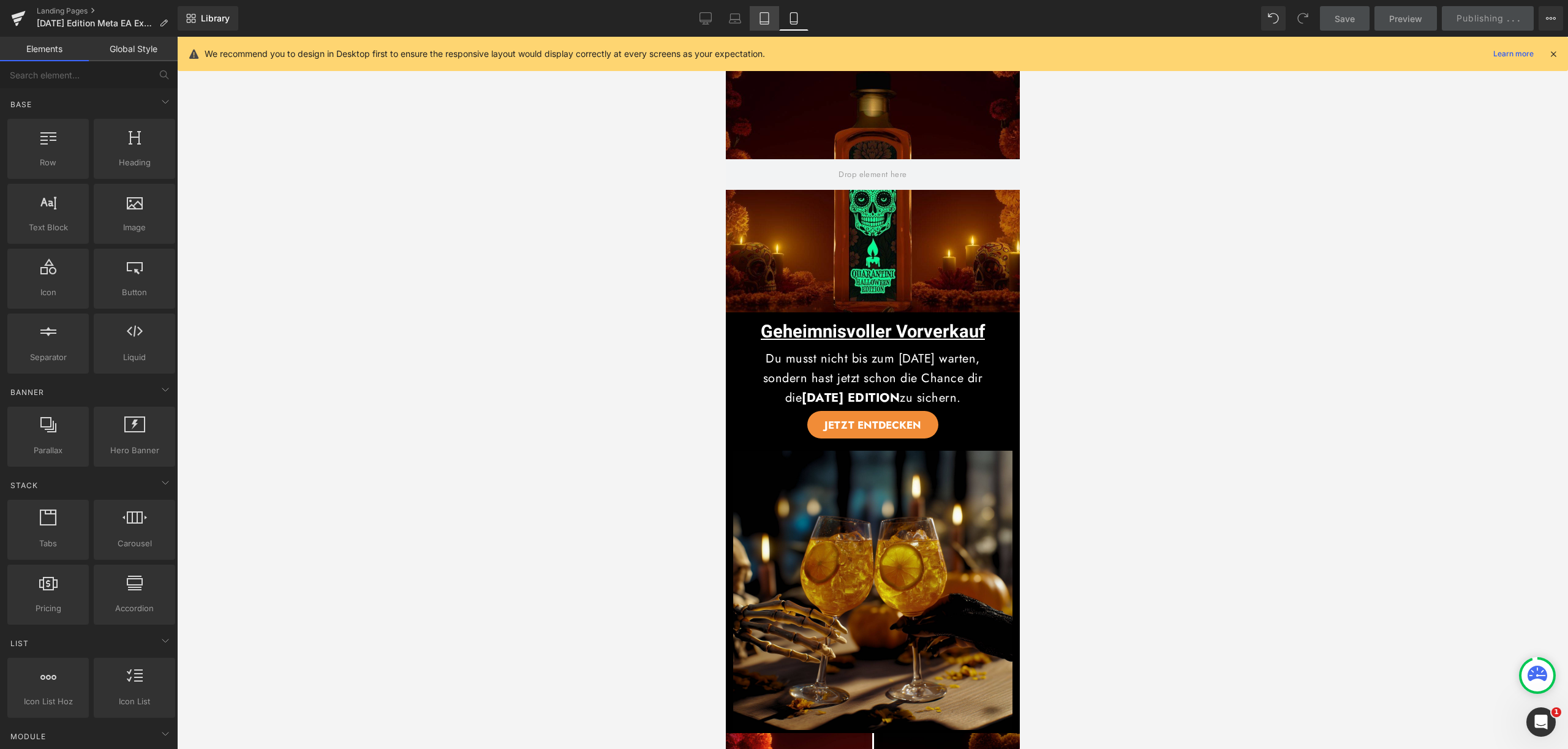
click at [758, 19] on icon at bounding box center [764, 19] width 13 height 13
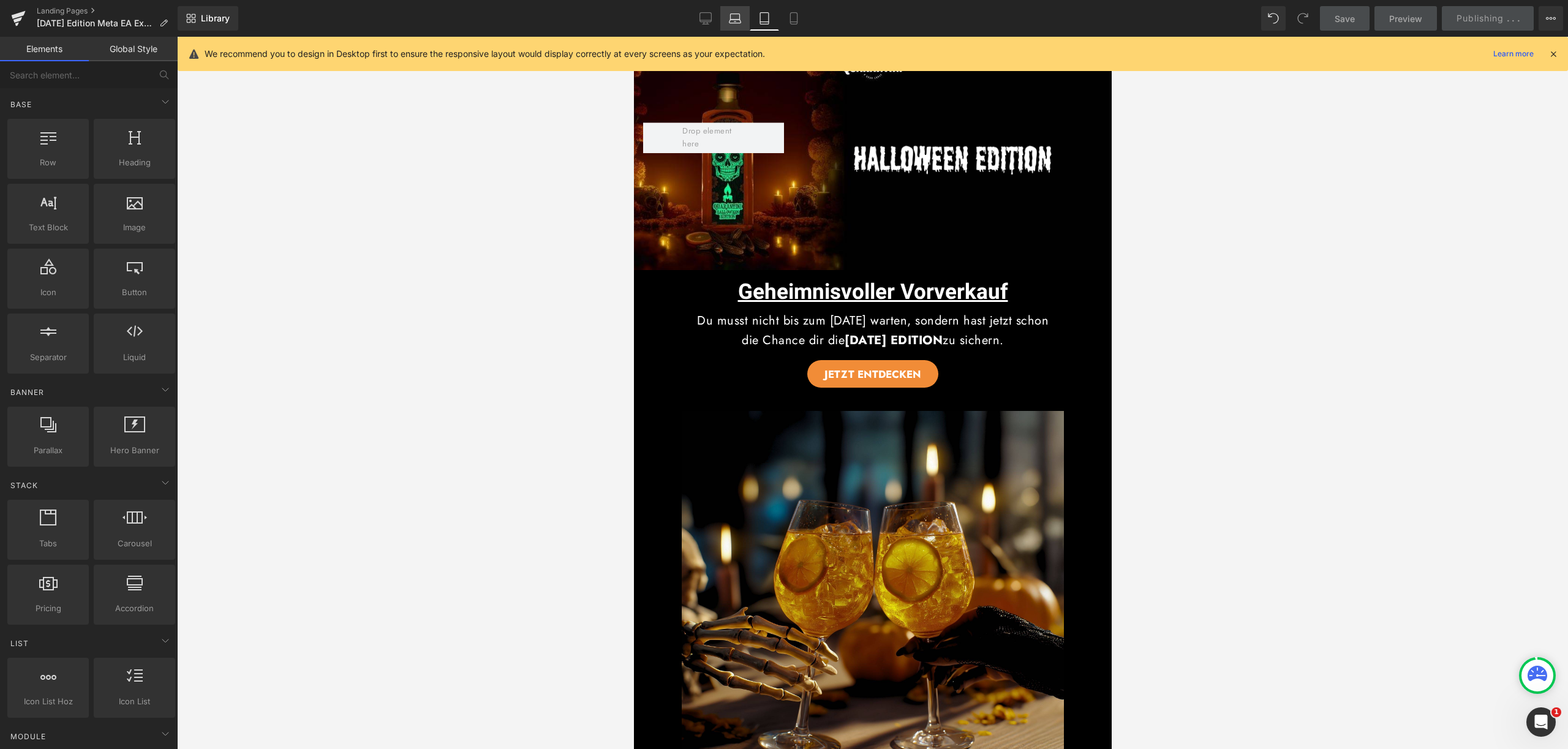
click at [742, 24] on link "Laptop" at bounding box center [734, 18] width 29 height 24
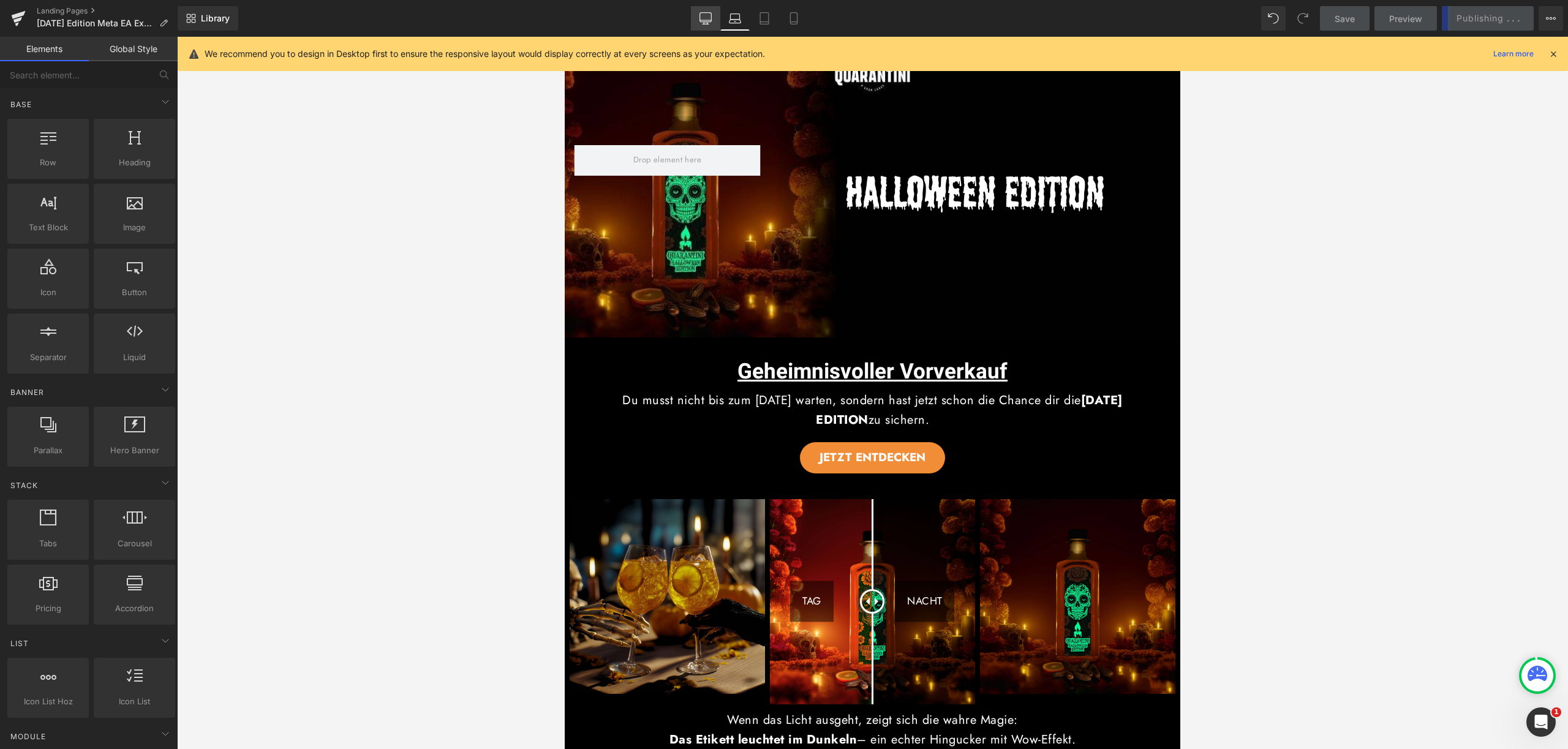
click at [701, 24] on icon at bounding box center [705, 19] width 13 height 13
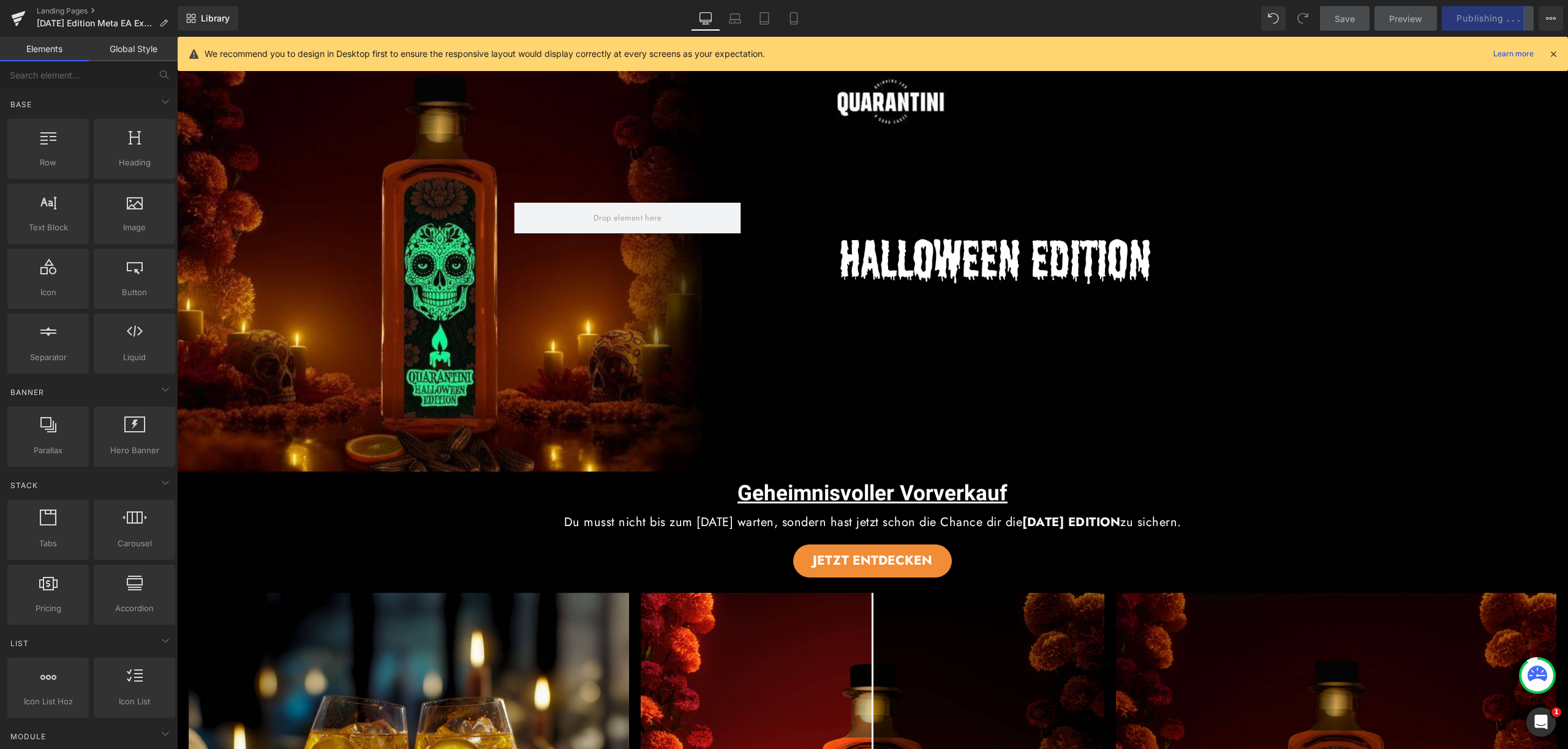
click at [1552, 53] on icon at bounding box center [1553, 53] width 11 height 11
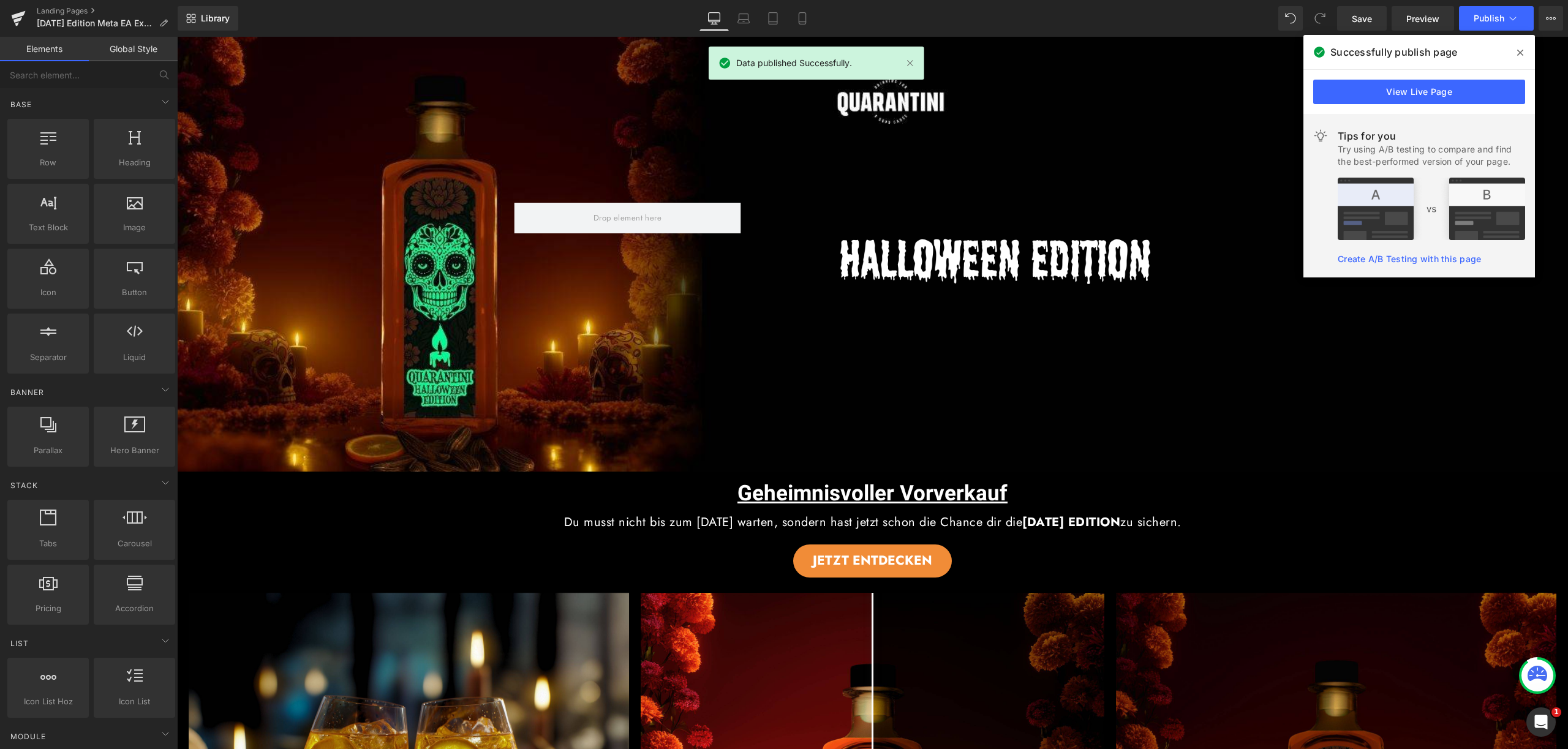
click at [1517, 51] on icon at bounding box center [1519, 53] width 6 height 10
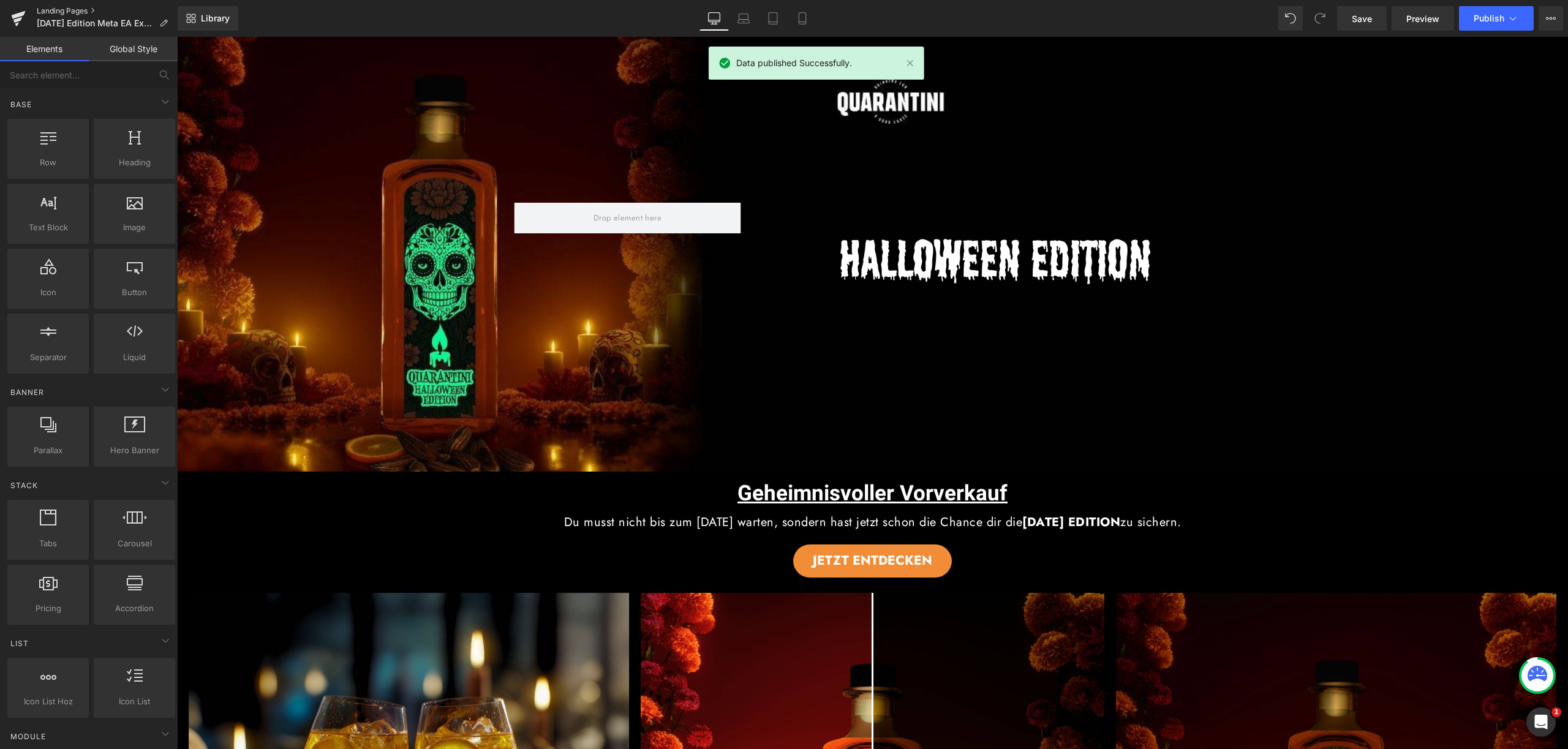
click at [45, 8] on link "Landing Pages" at bounding box center [108, 11] width 141 height 10
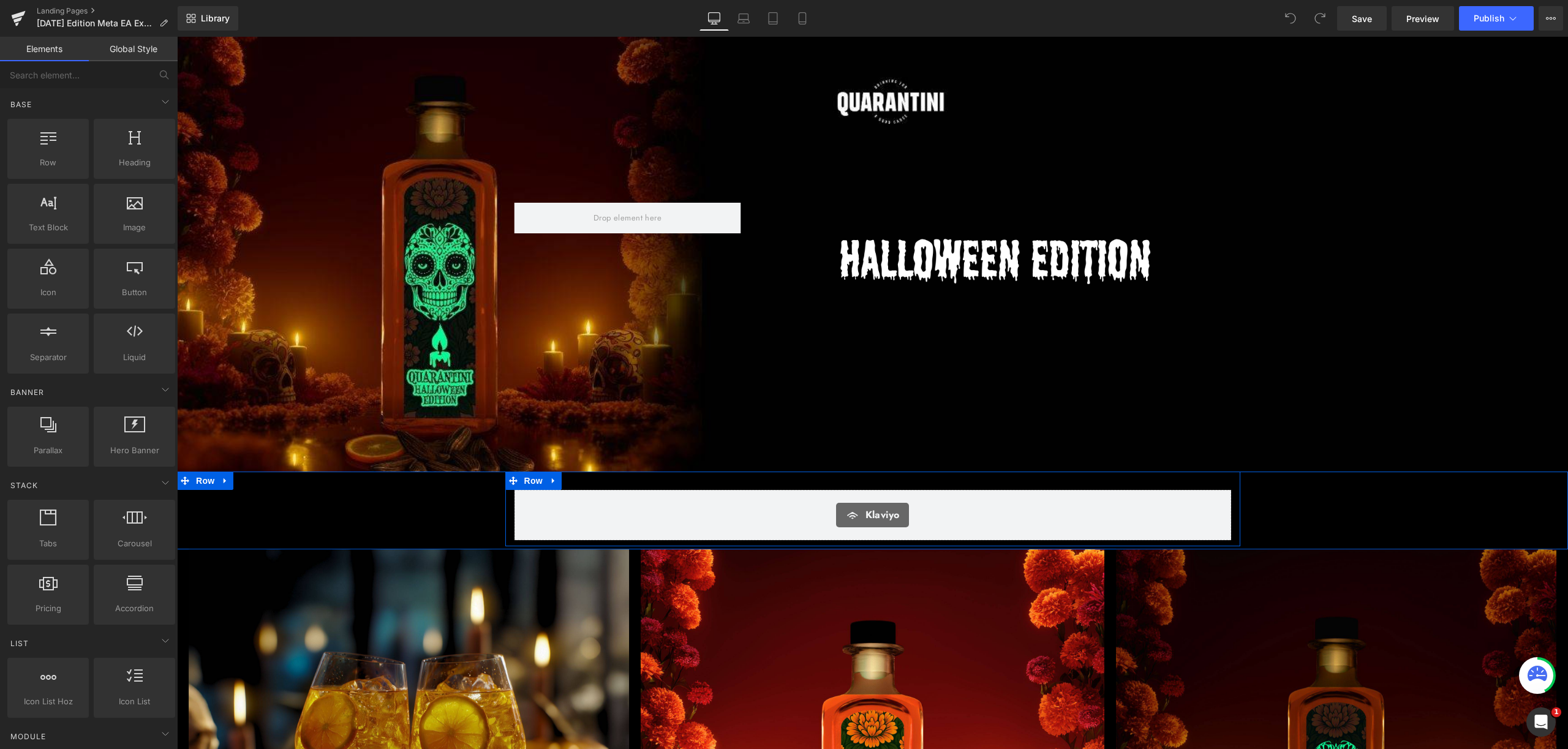
click at [771, 475] on div "Klaviyo Klaviyo Row" at bounding box center [873, 509] width 735 height 75
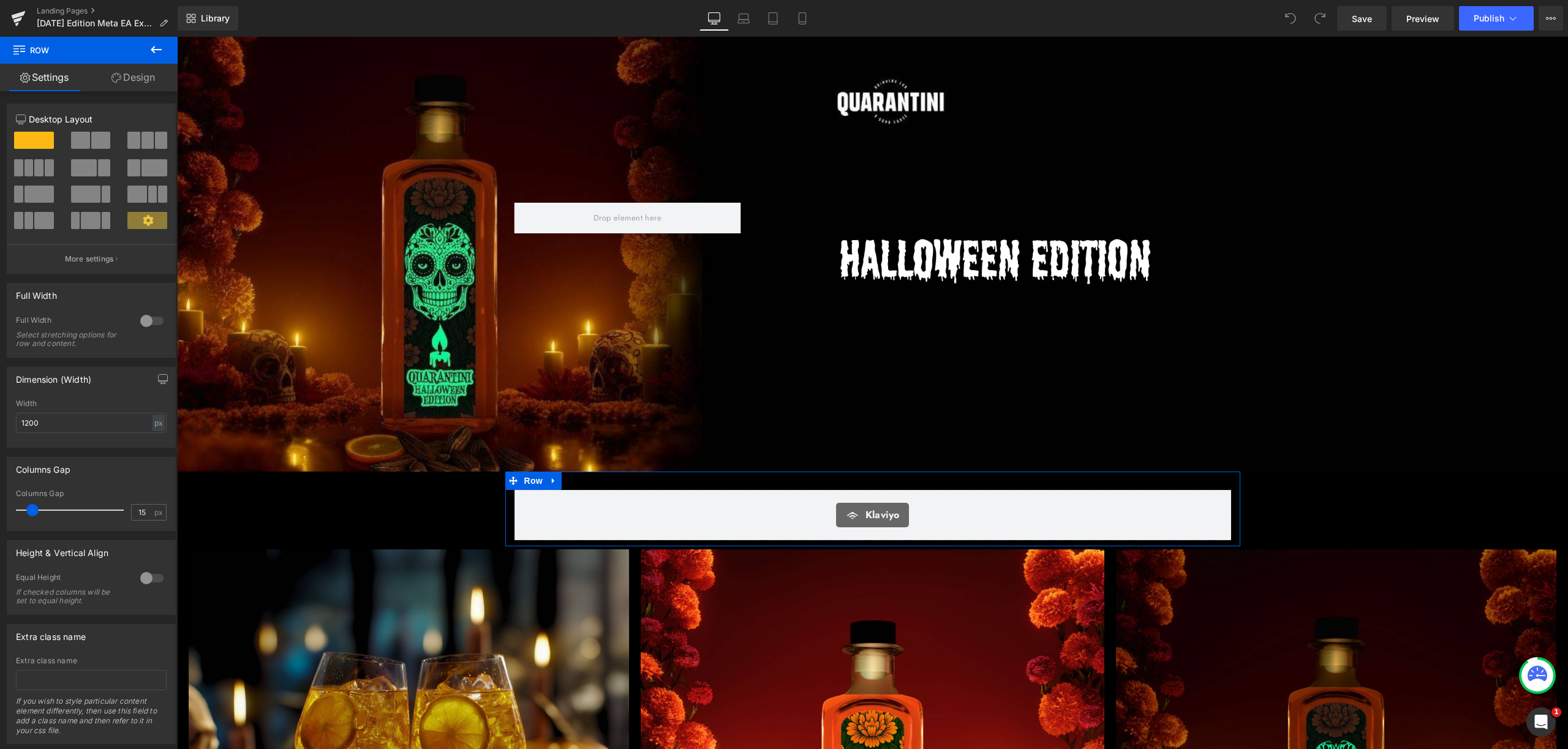
click at [161, 73] on link "Design" at bounding box center [133, 77] width 89 height 27
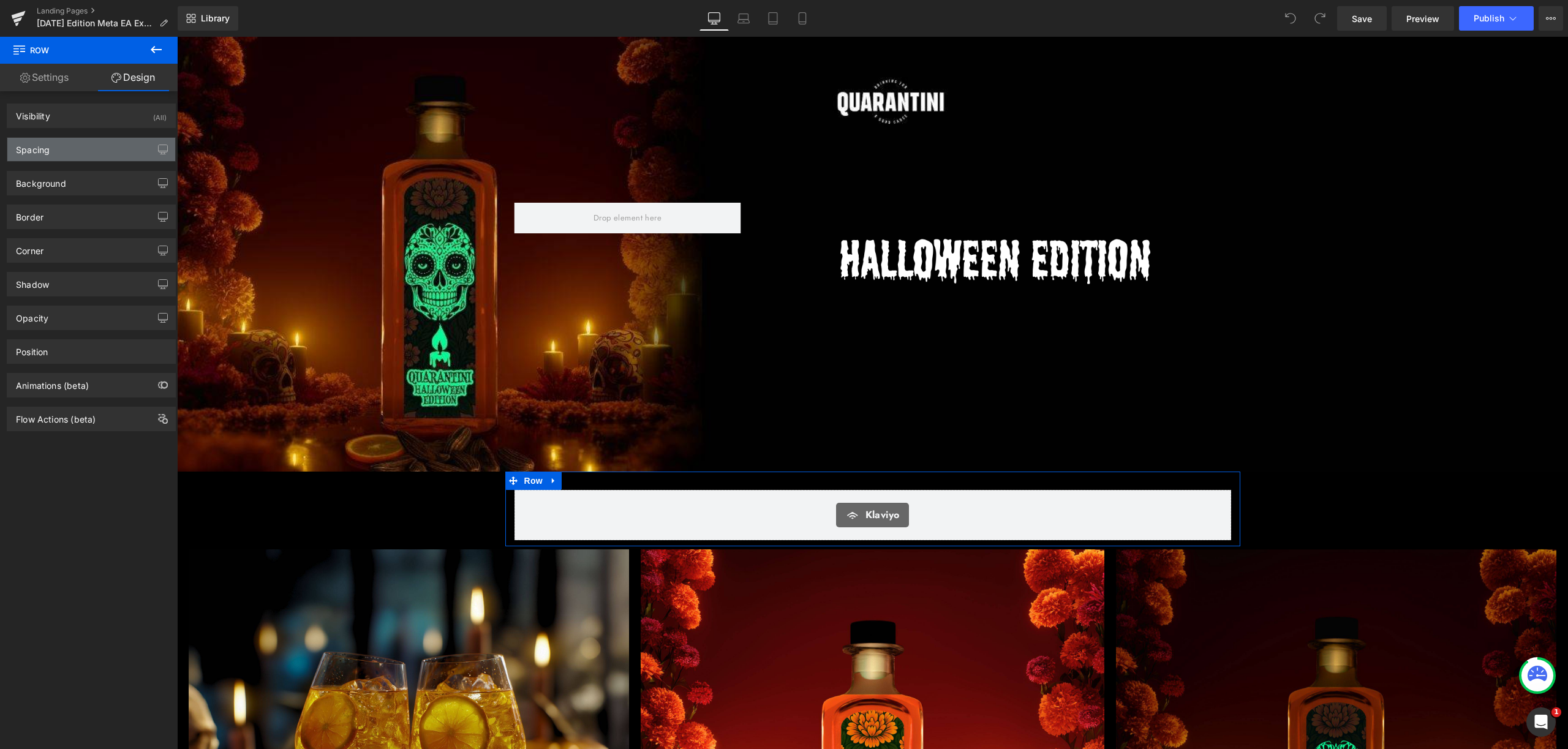
click at [102, 158] on div "Spacing" at bounding box center [91, 149] width 167 height 24
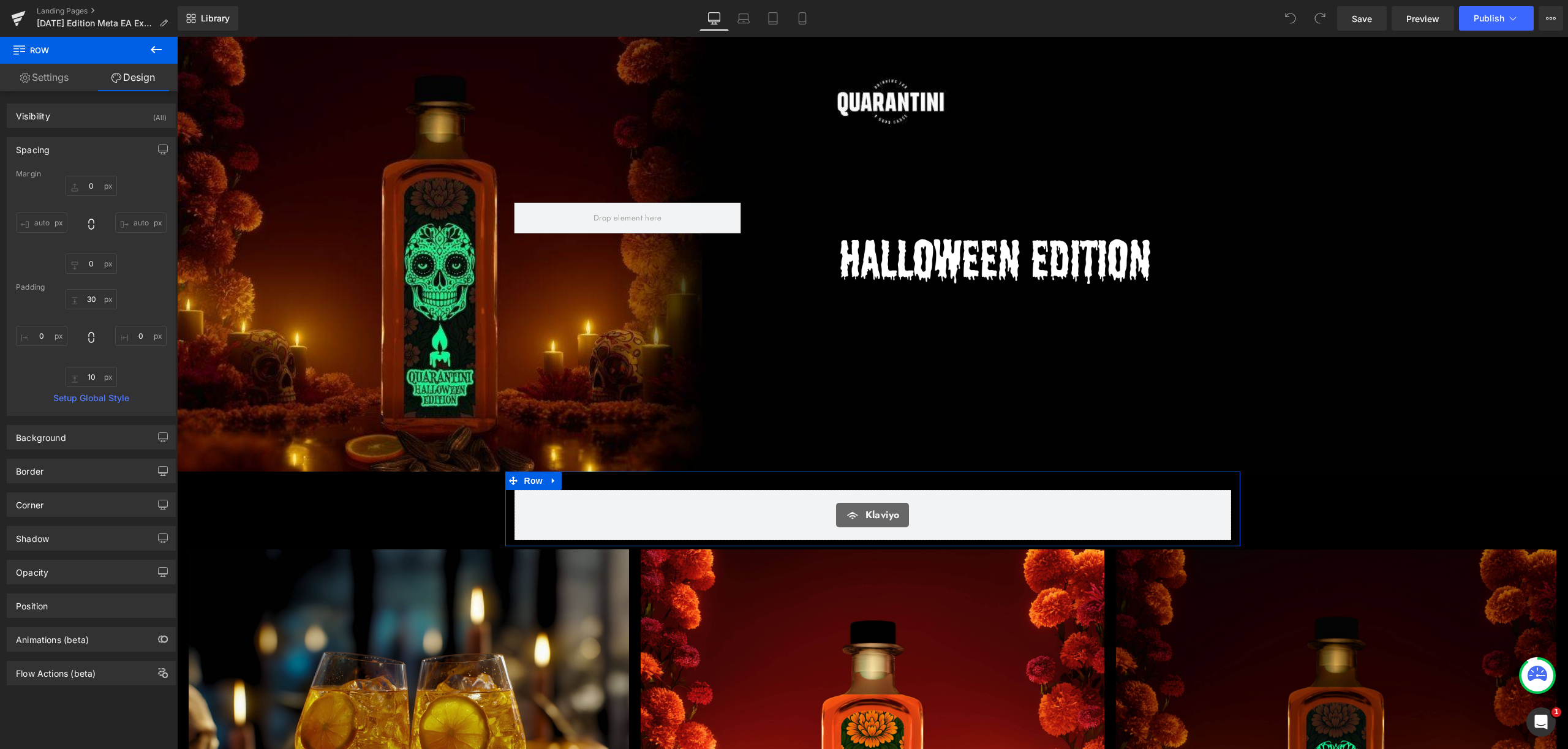
click at [90, 290] on div "Padding" at bounding box center [91, 286] width 150 height 8
click at [91, 293] on input "30" at bounding box center [91, 299] width 52 height 20
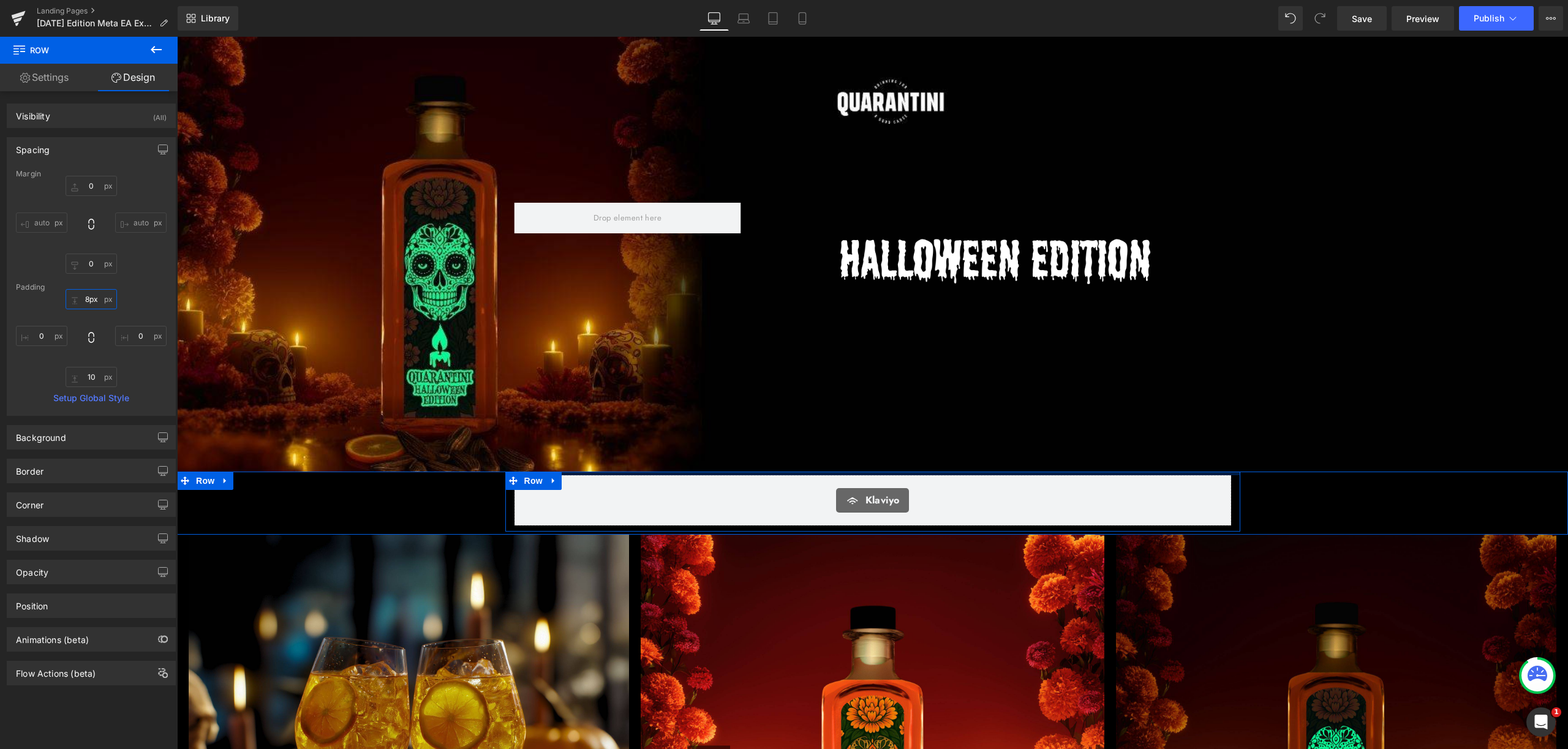
type input "6px"
drag, startPoint x: 672, startPoint y: 479, endPoint x: 676, endPoint y: 465, distance: 14.6
click at [676, 465] on div "Image Image Row" at bounding box center [872, 254] width 1391 height 435
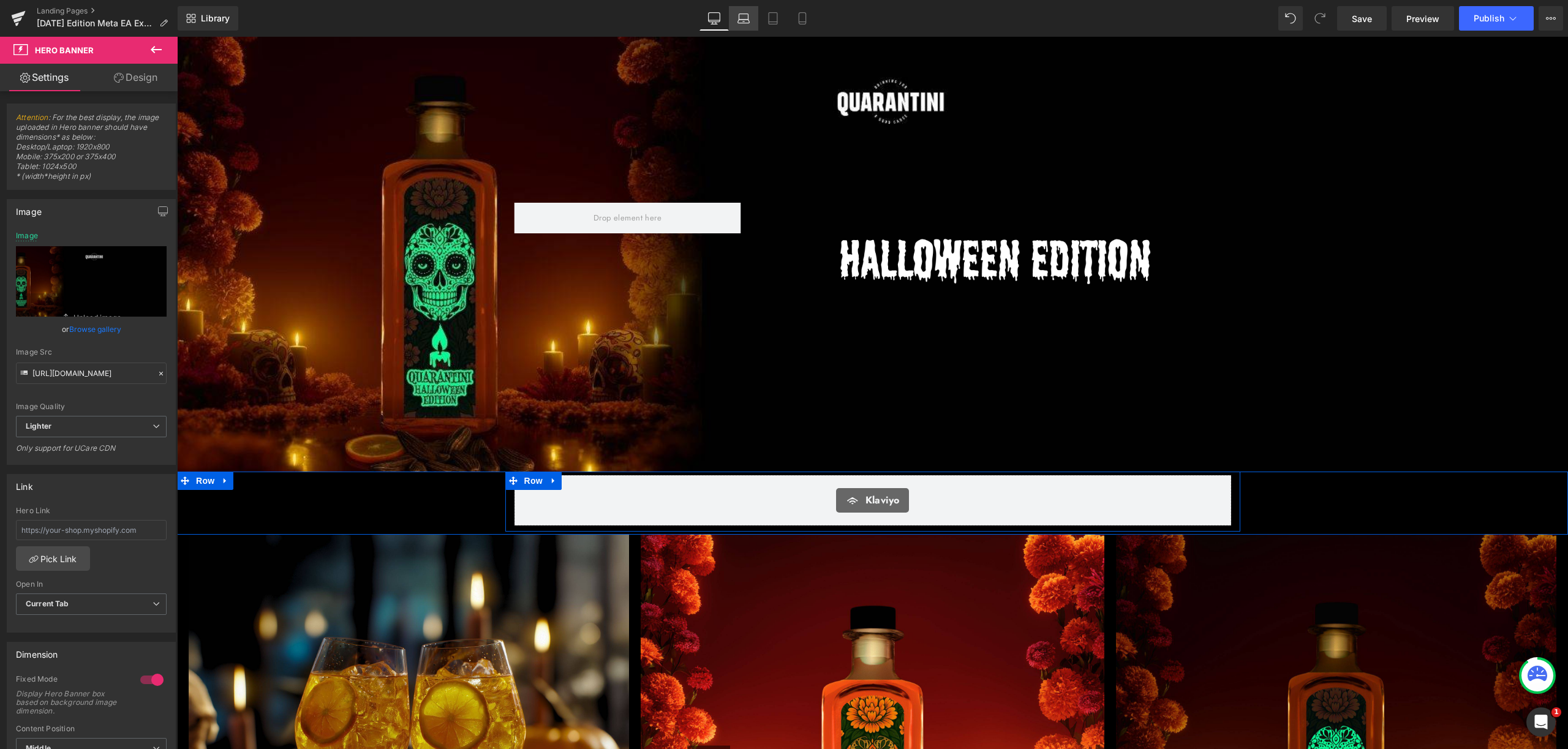
click at [747, 17] on icon at bounding box center [743, 19] width 13 height 13
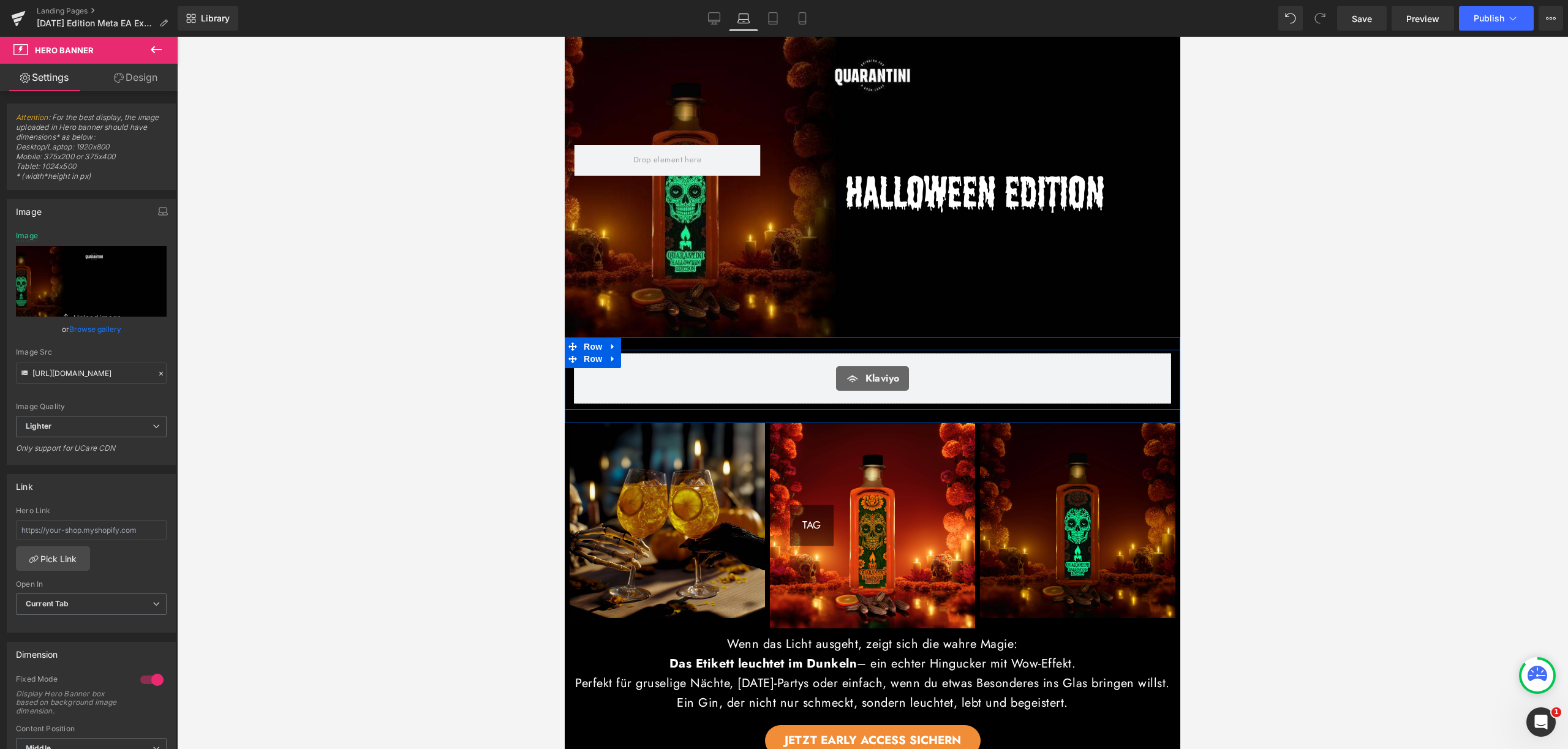
type input "[URL][DOMAIN_NAME]"
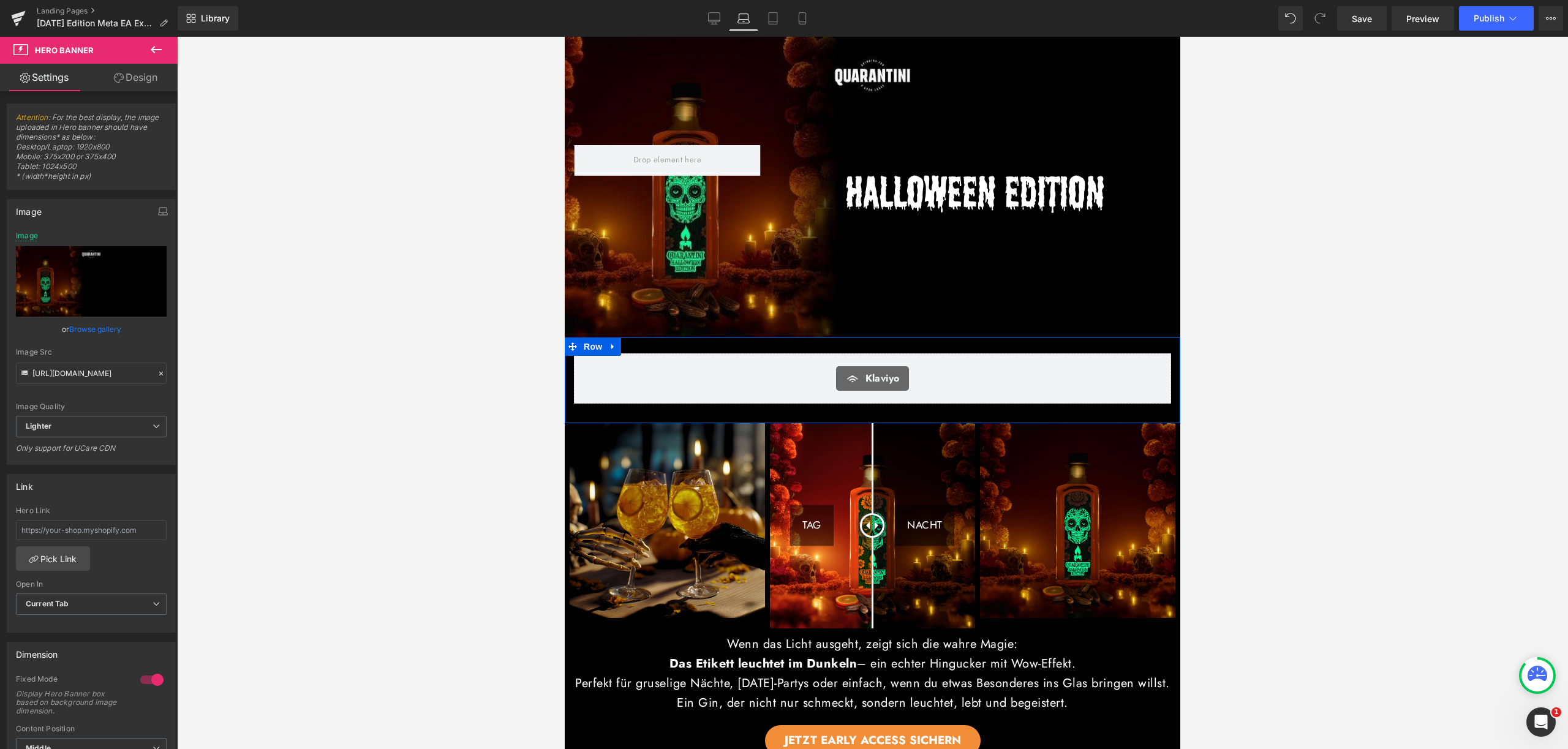
click at [837, 340] on div "Klaviyo Klaviyo Row Row" at bounding box center [873, 380] width 616 height 86
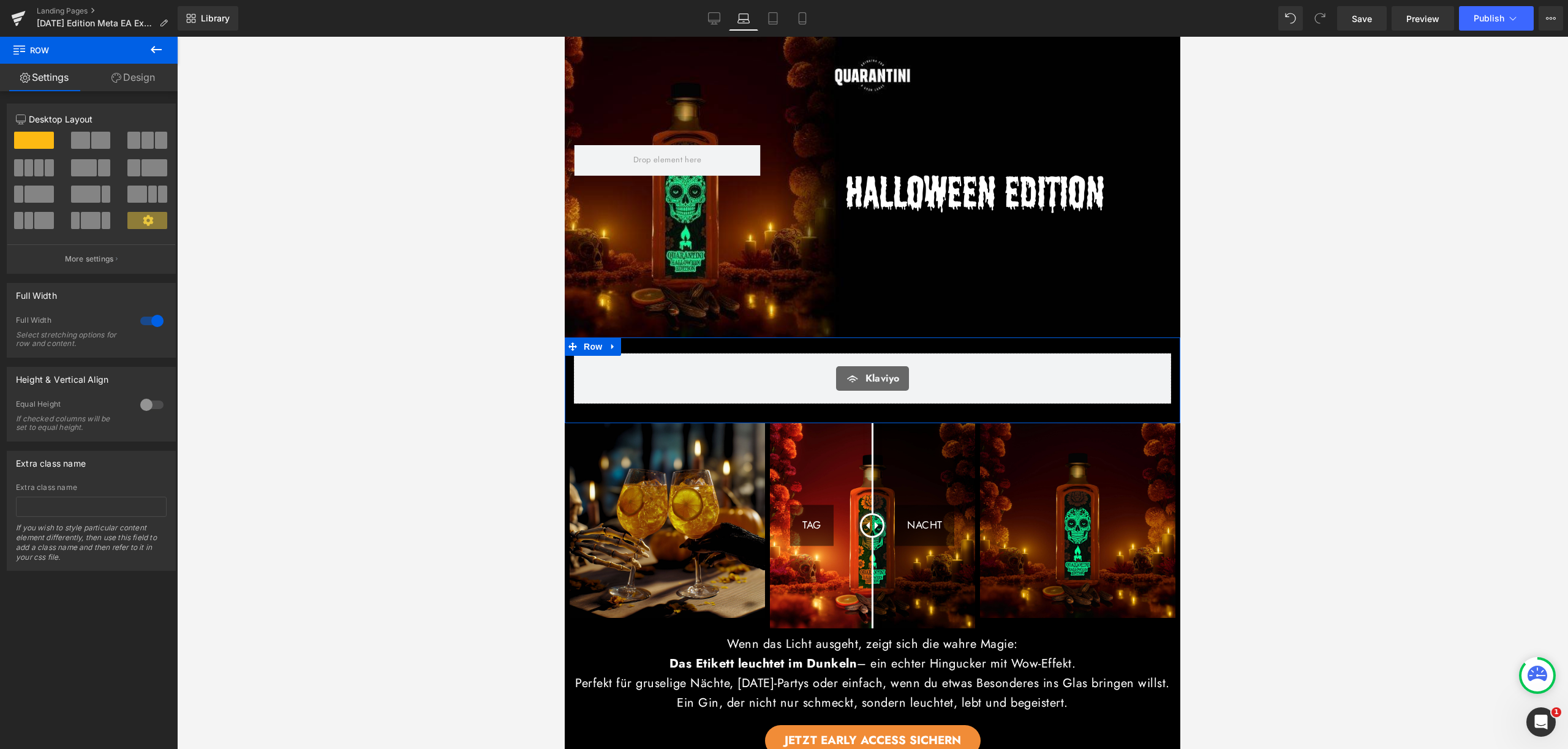
click at [846, 342] on div "Klaviyo Klaviyo Row Row" at bounding box center [873, 380] width 616 height 86
click at [846, 339] on div "Klaviyo Klaviyo Row Row" at bounding box center [873, 380] width 616 height 86
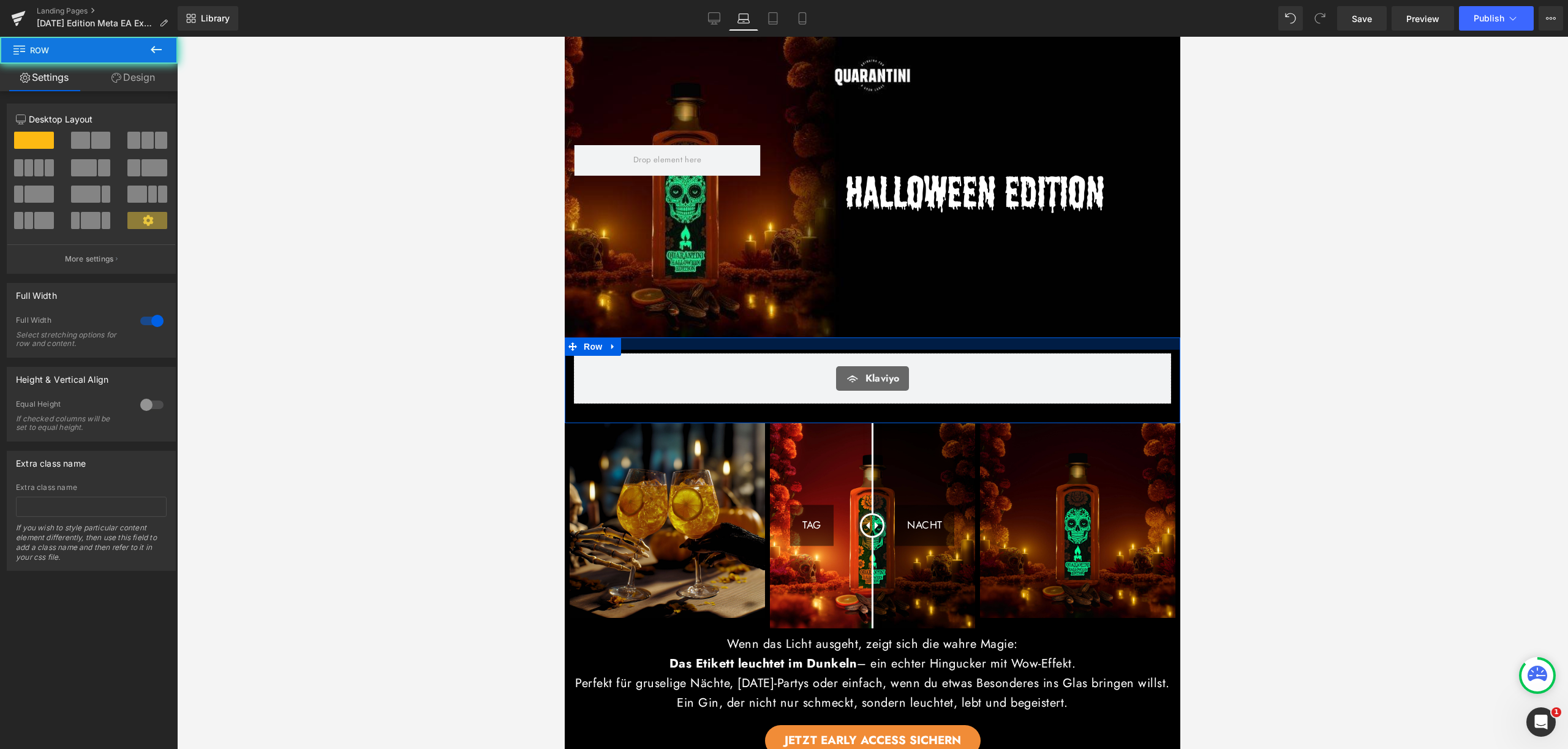
click at [847, 338] on div at bounding box center [873, 344] width 616 height 13
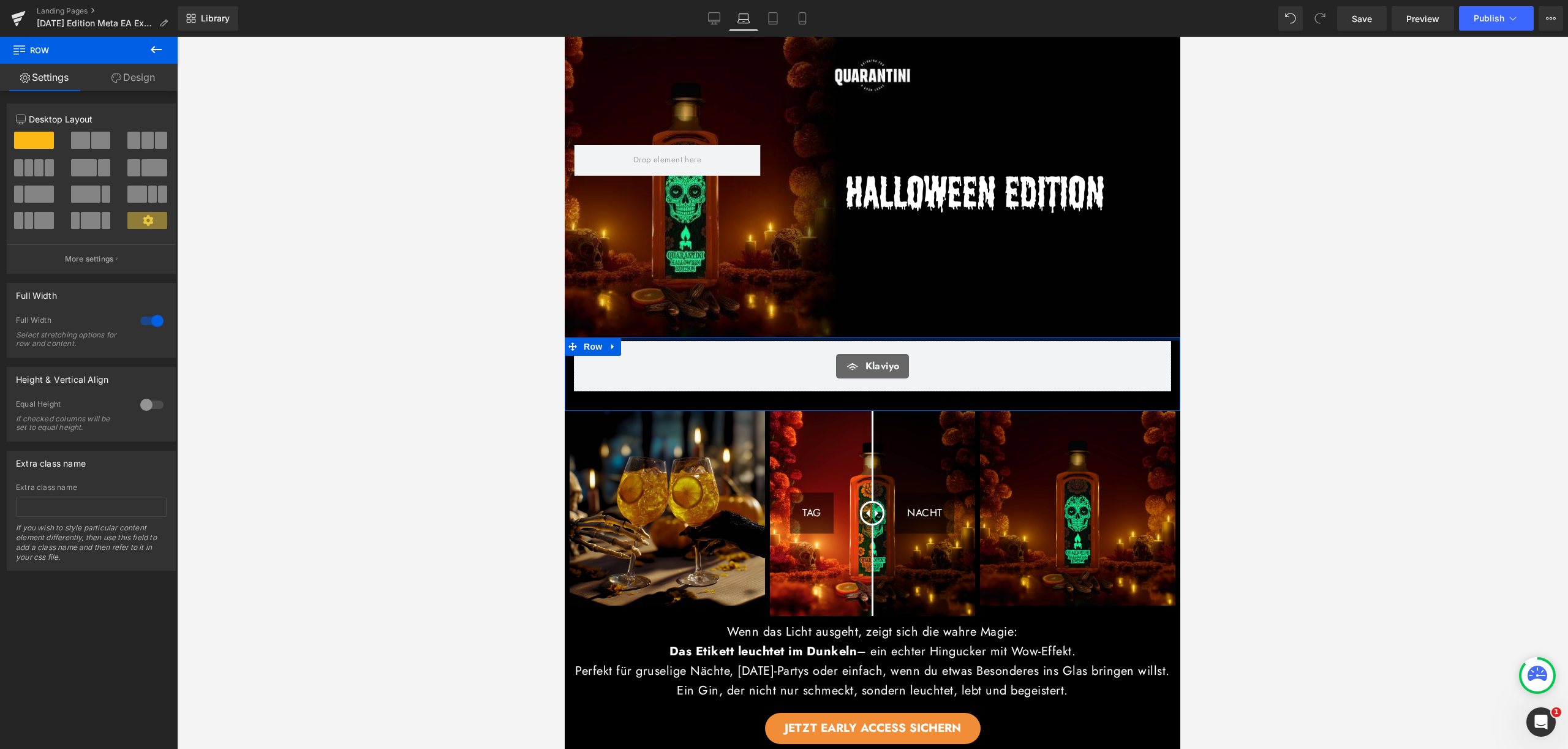
drag, startPoint x: 847, startPoint y: 335, endPoint x: 852, endPoint y: 313, distance: 22.6
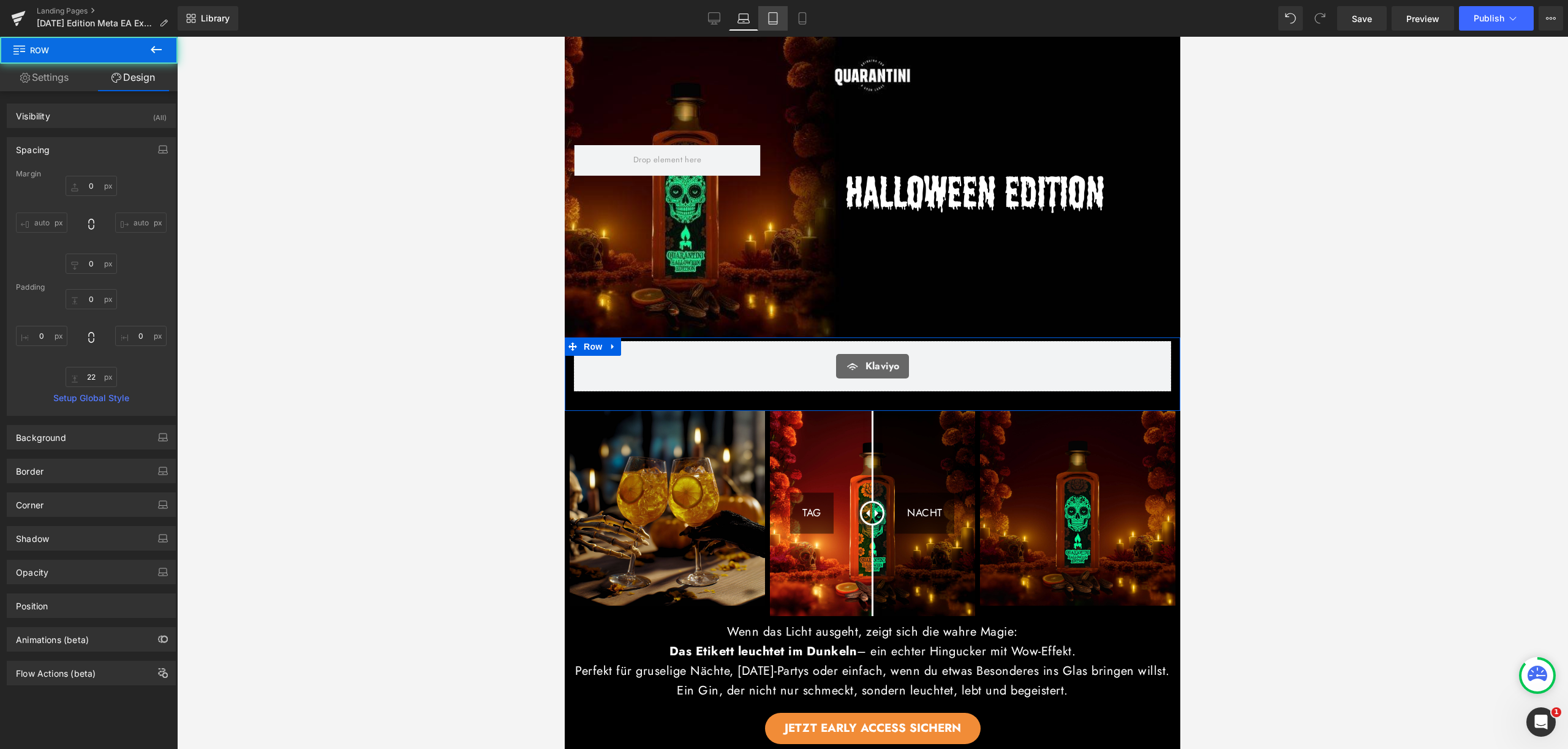
click at [777, 18] on icon at bounding box center [772, 18] width 8 height 12
type input "0"
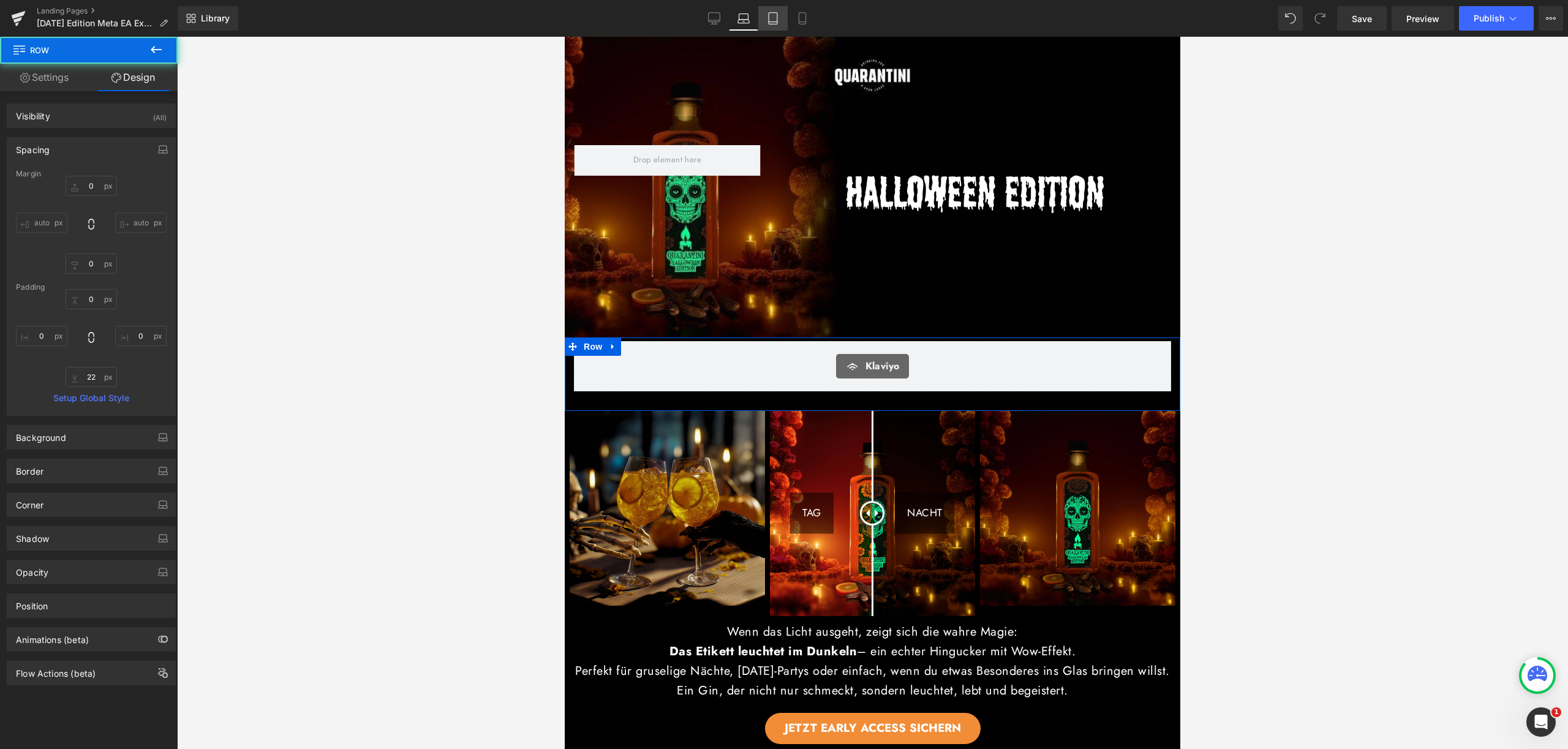
type input "18"
type input "0"
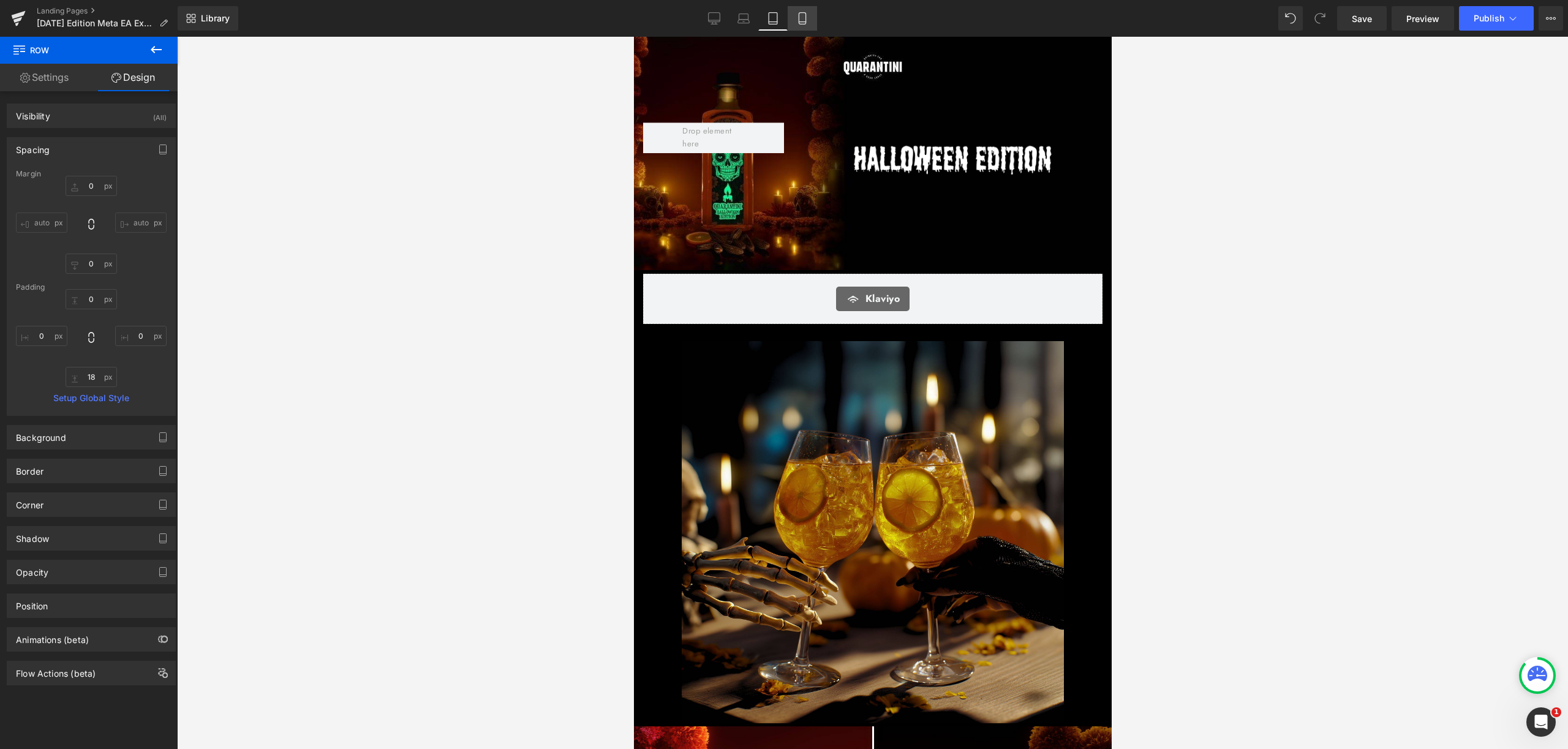
click at [811, 17] on link "Mobile" at bounding box center [802, 18] width 29 height 24
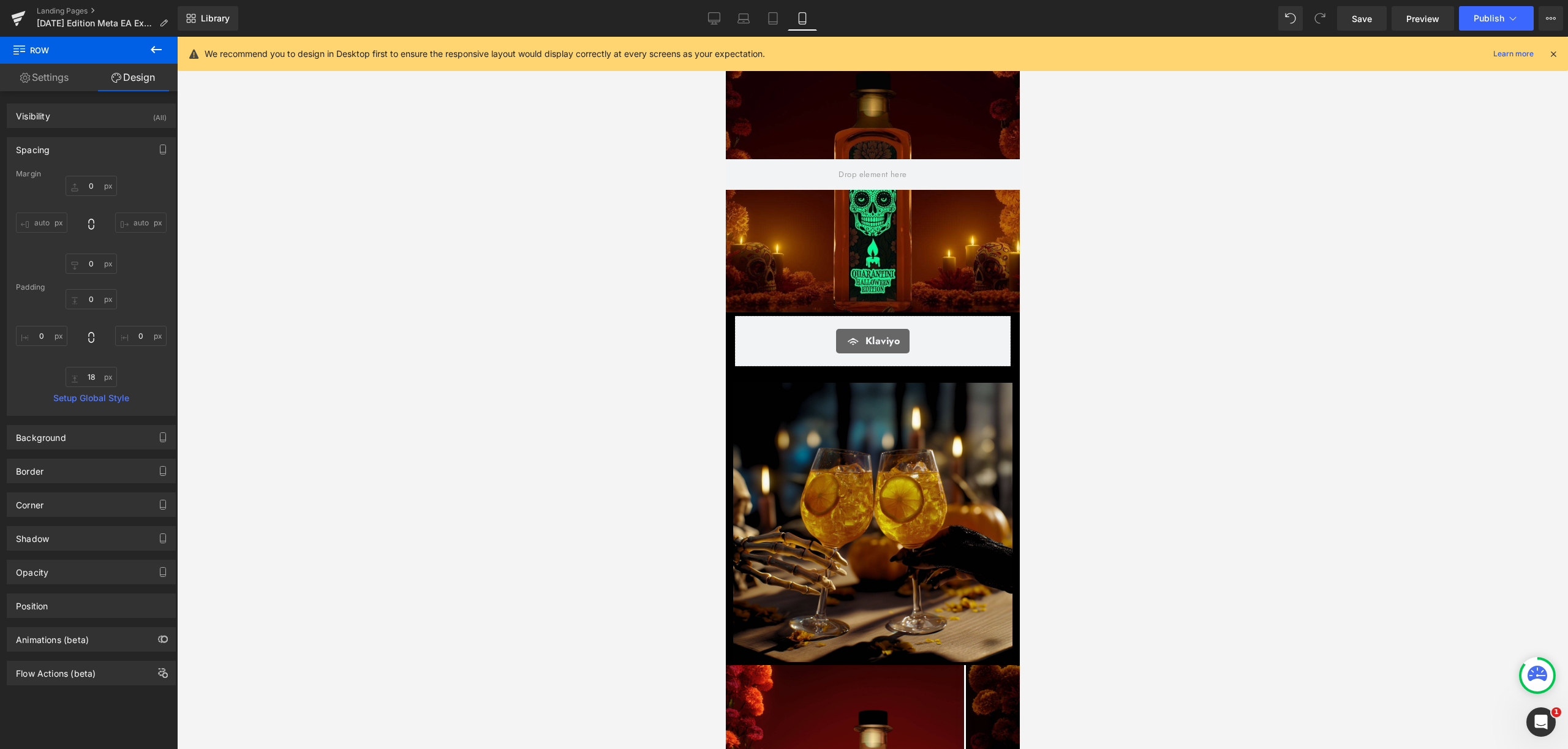
type input "0"
type input "17"
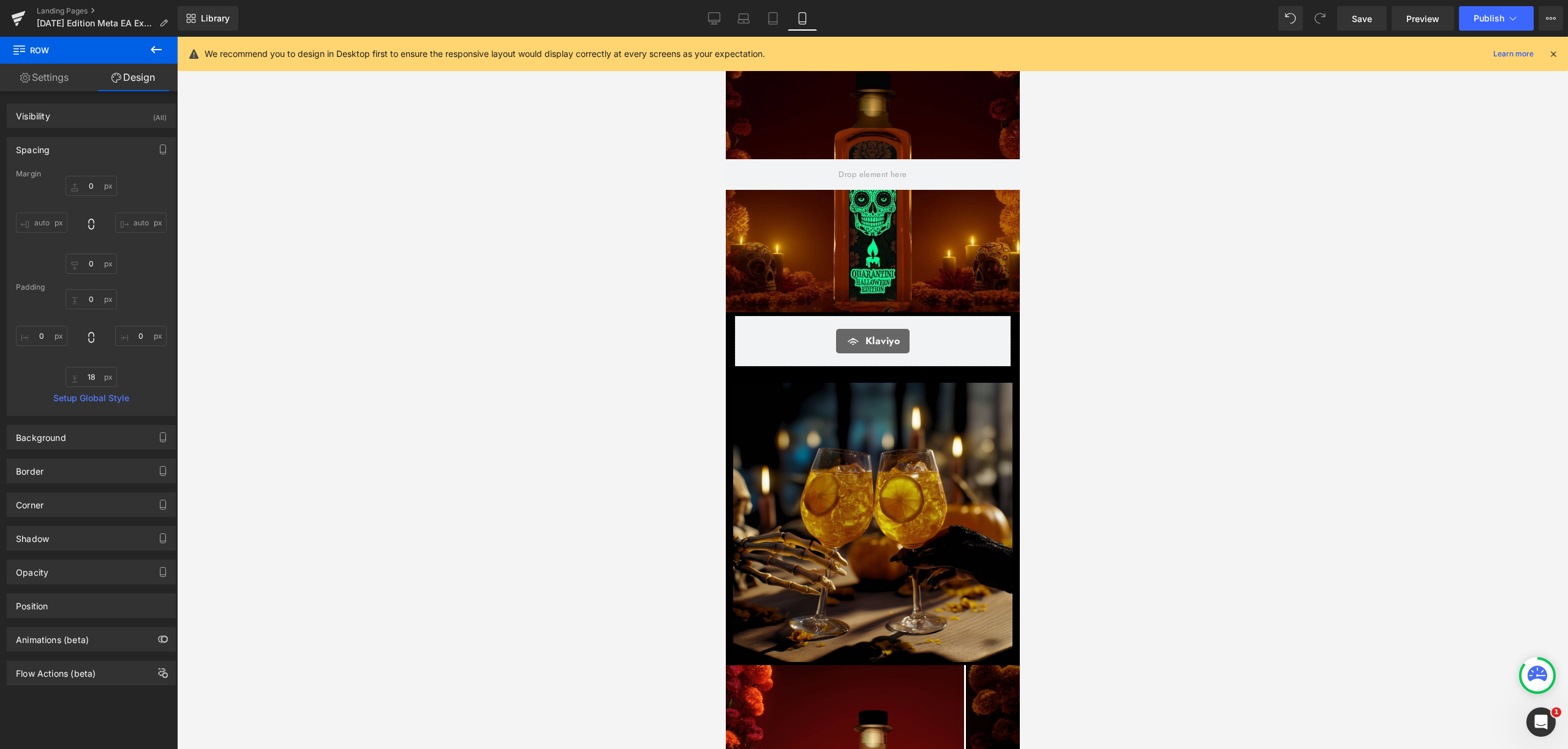
type input "0"
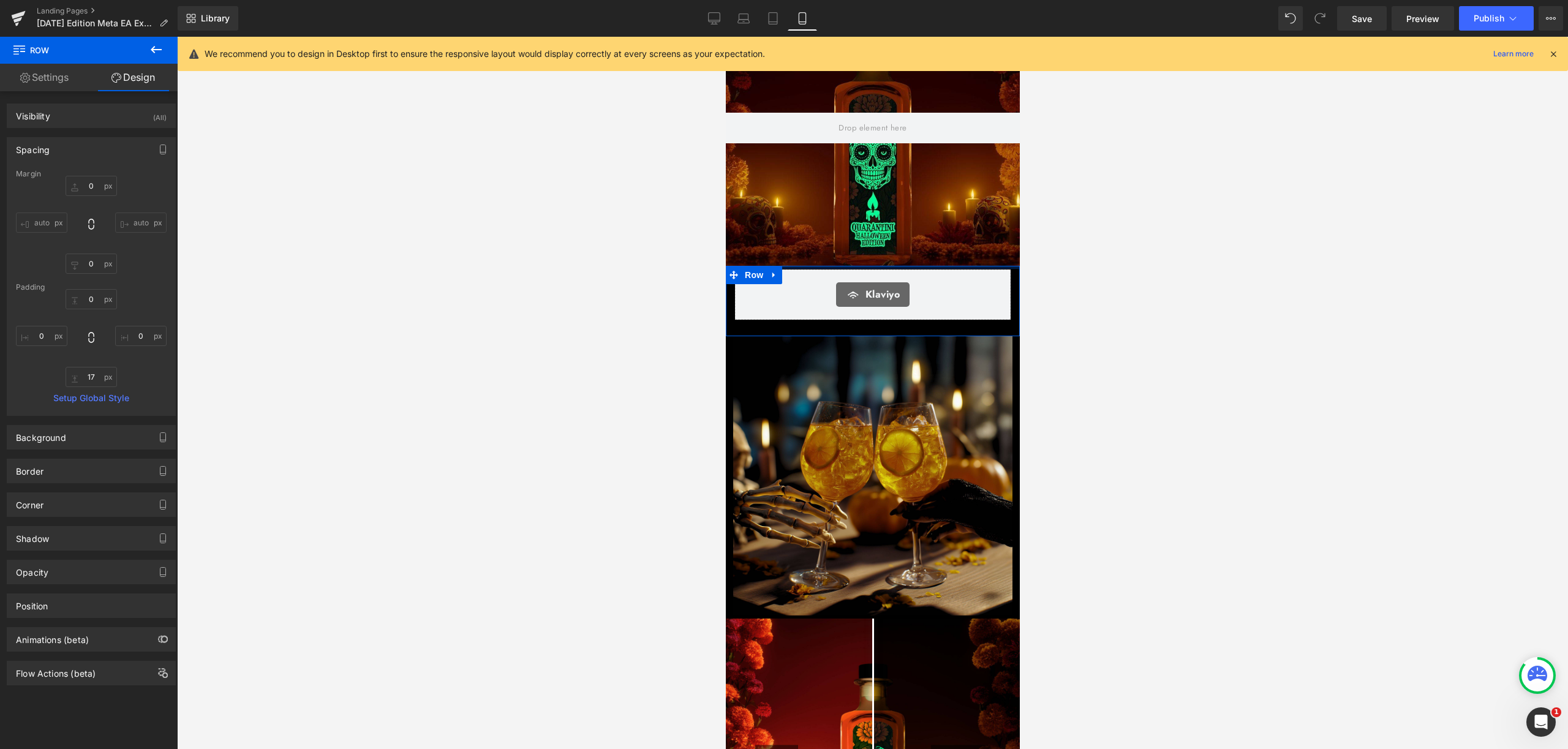
type input "0px"
drag, startPoint x: 870, startPoint y: 266, endPoint x: 871, endPoint y: 260, distance: 6.1
click at [1512, 8] on button "Publish" at bounding box center [1496, 18] width 75 height 24
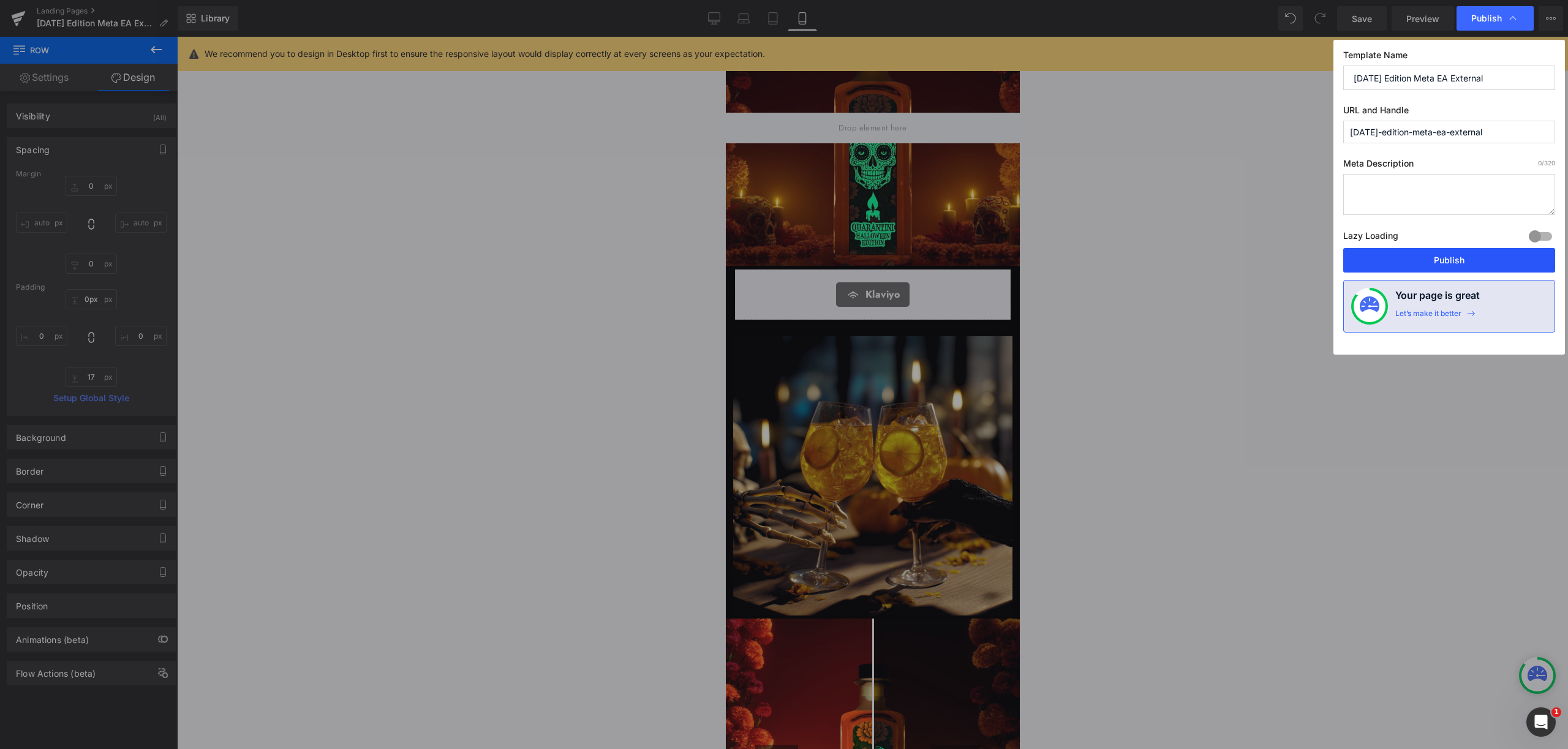
click at [1464, 271] on button "Publish" at bounding box center [1448, 260] width 212 height 24
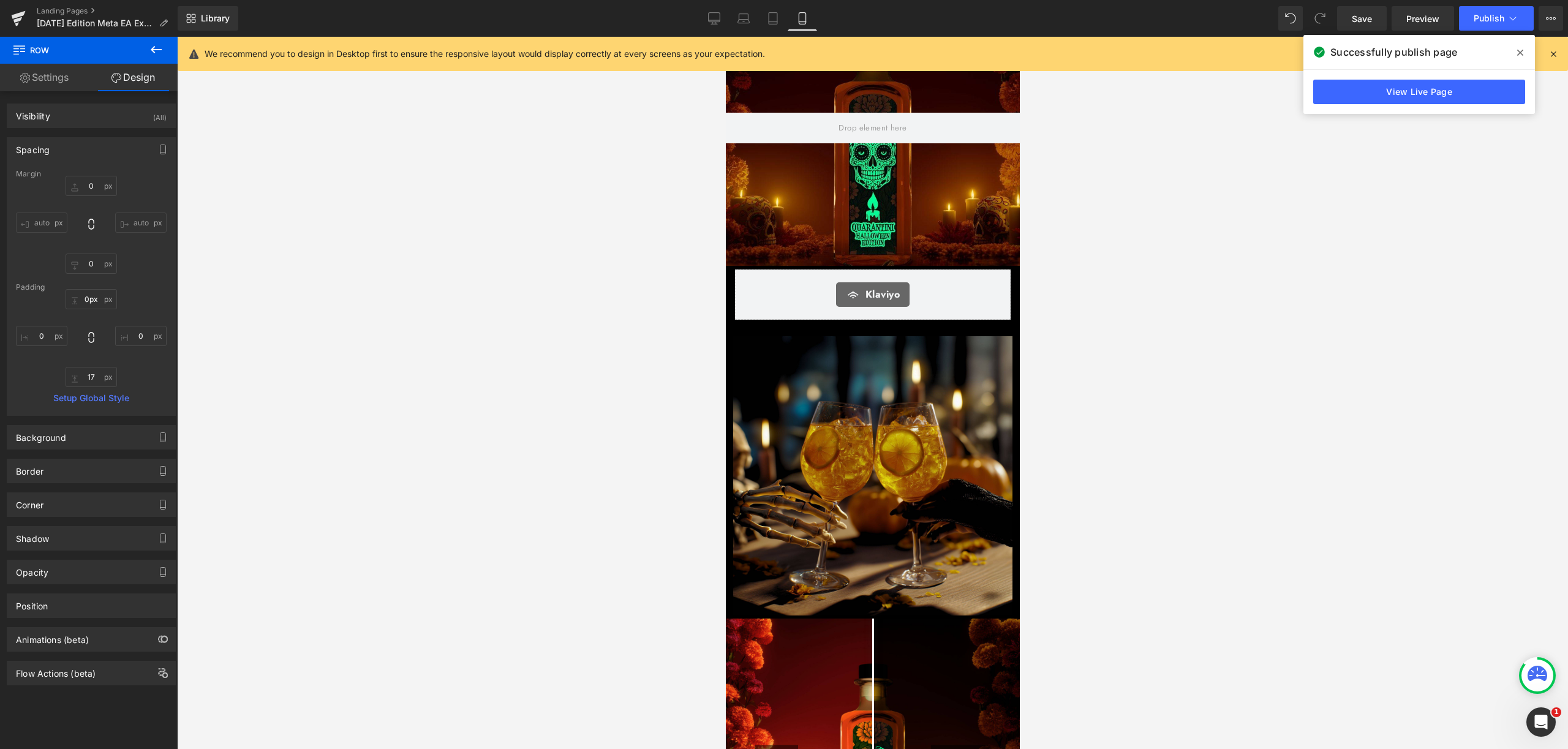
click at [1515, 54] on span at bounding box center [1520, 53] width 20 height 20
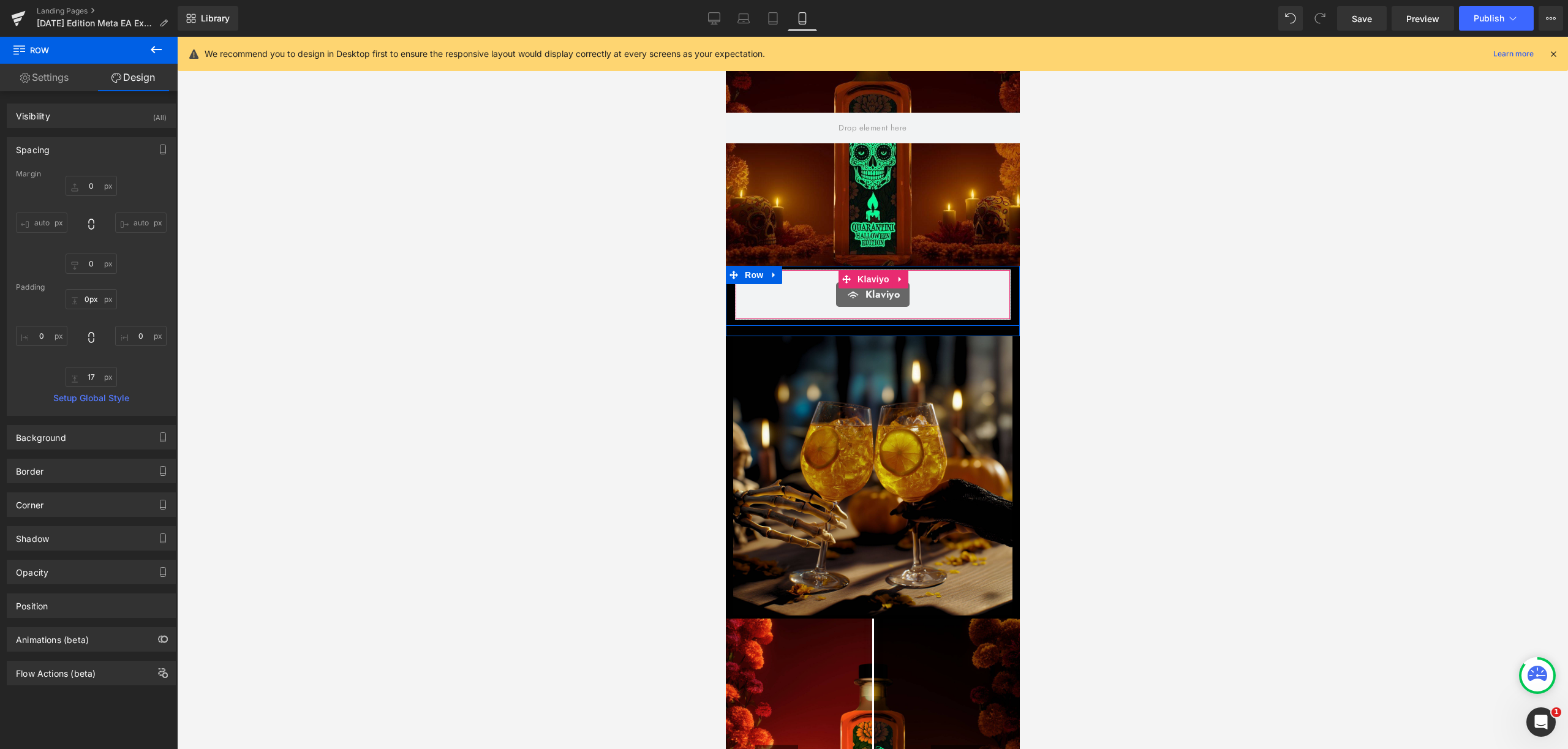
click at [990, 279] on div "Klaviyo Klaviyo" at bounding box center [872, 294] width 275 height 50
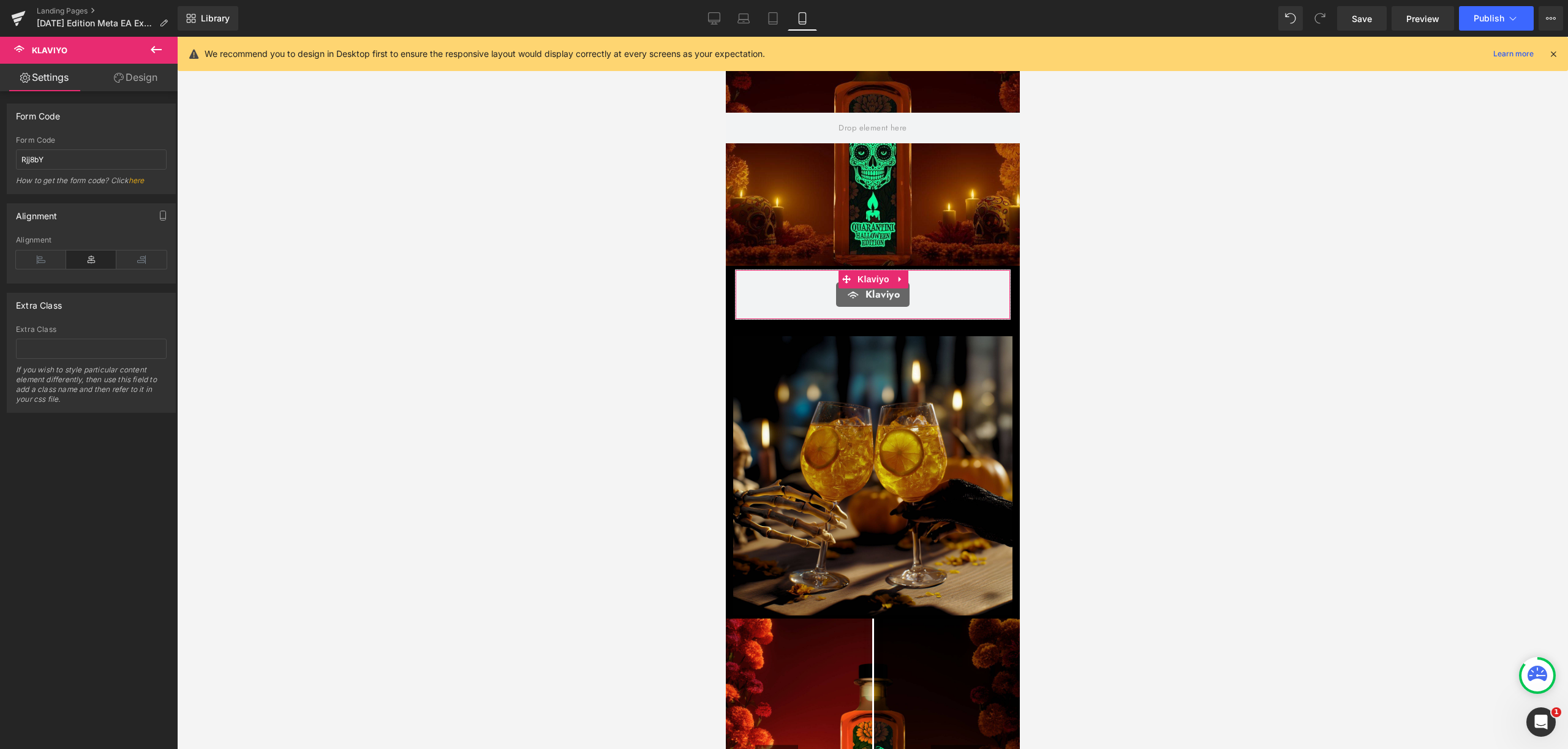
click at [142, 83] on link "Design" at bounding box center [136, 77] width 89 height 27
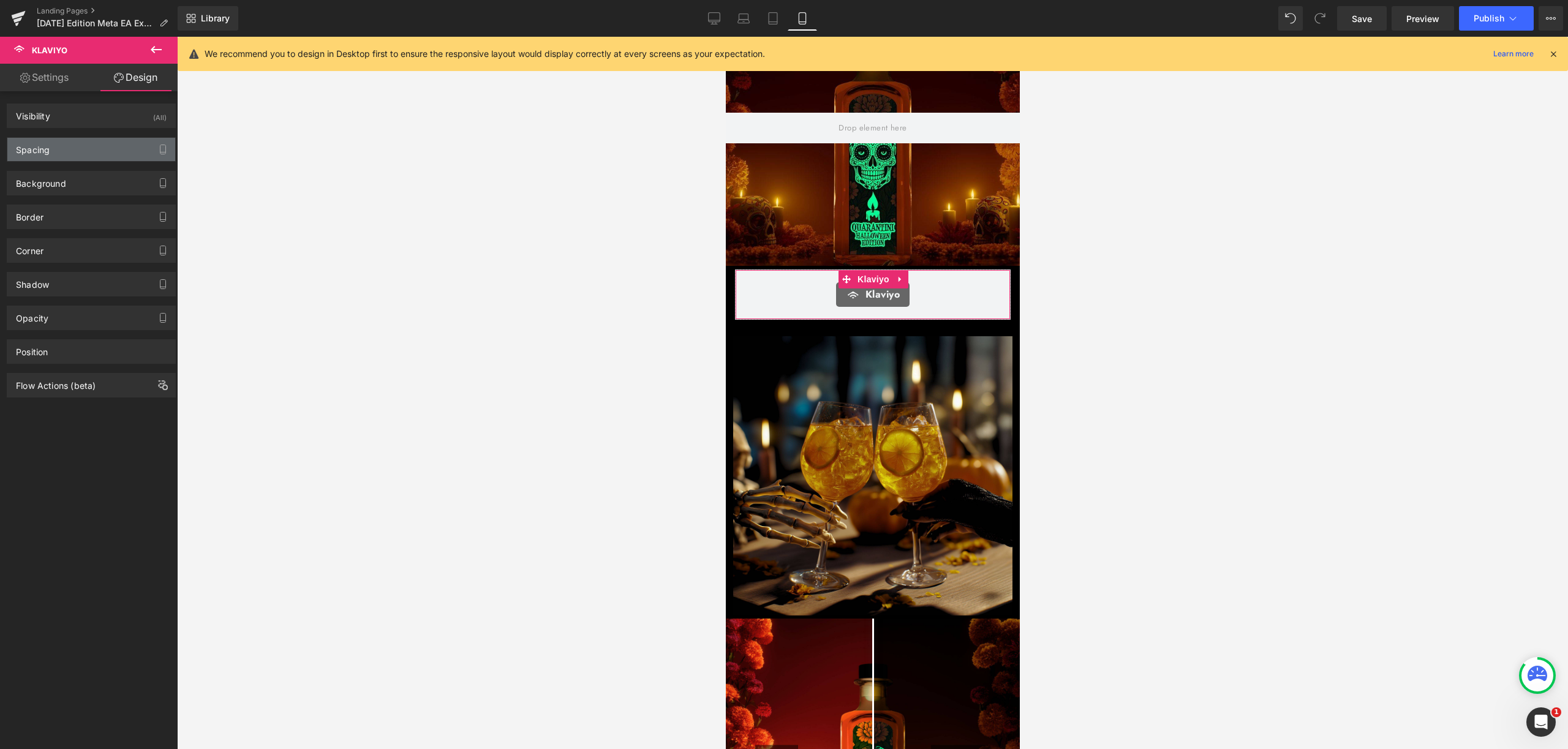
click at [109, 145] on div "Spacing" at bounding box center [91, 149] width 167 height 24
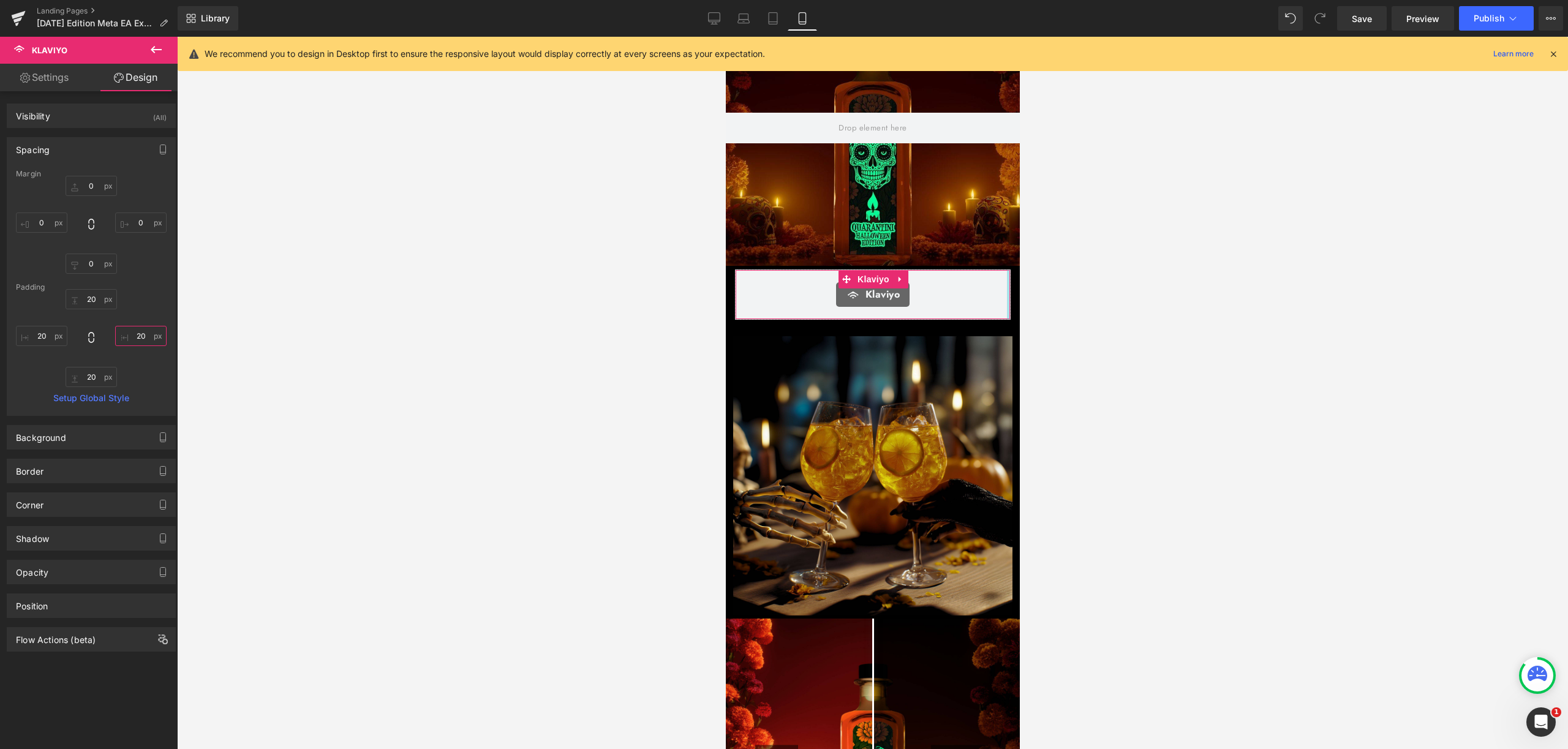
click at [138, 341] on input "20" at bounding box center [140, 336] width 52 height 20
click at [43, 340] on input "20" at bounding box center [42, 336] width 52 height 20
click at [93, 300] on input "20" at bounding box center [91, 299] width 52 height 20
click at [1513, 24] on button "Publish" at bounding box center [1496, 18] width 75 height 24
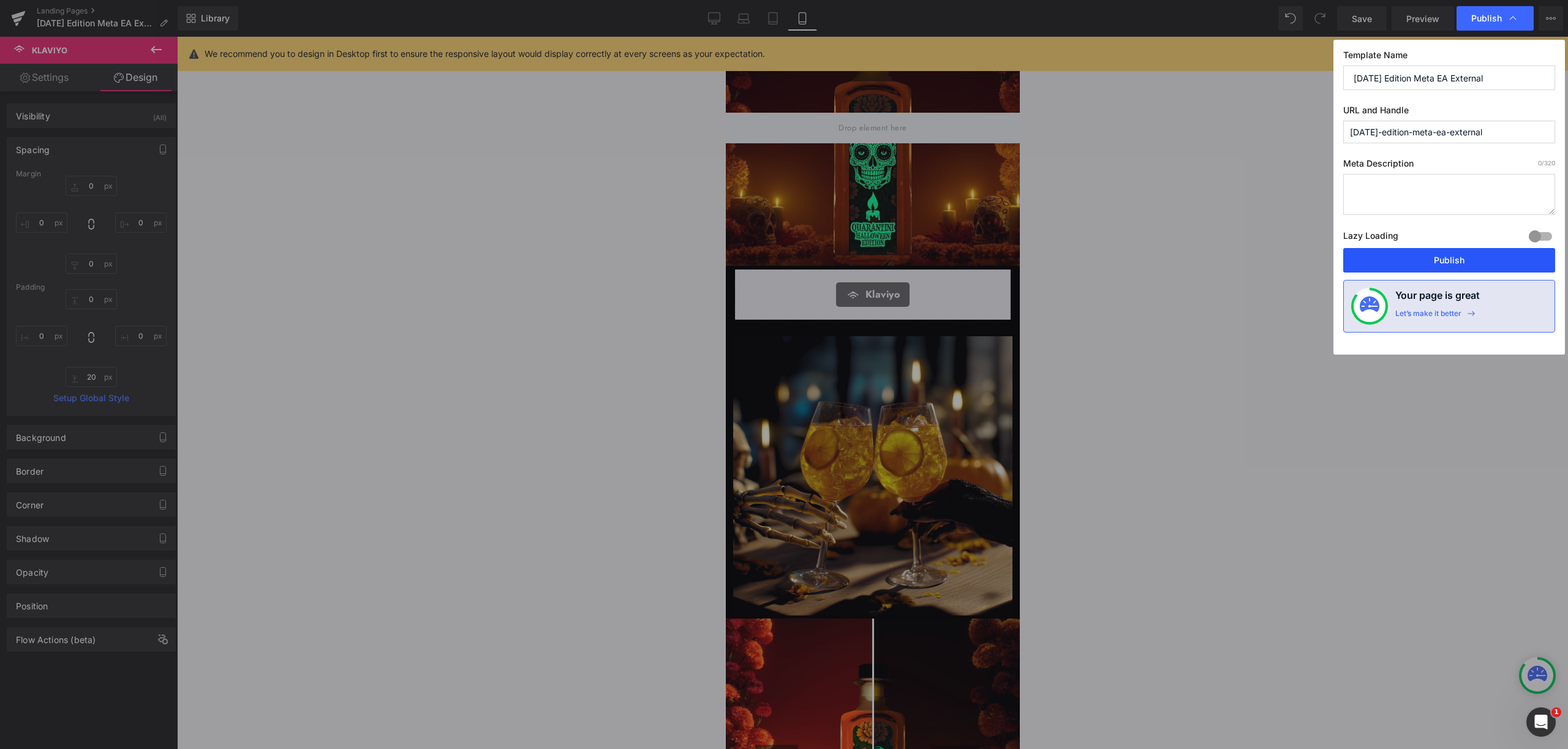
click at [1450, 250] on button "Publish" at bounding box center [1448, 260] width 212 height 24
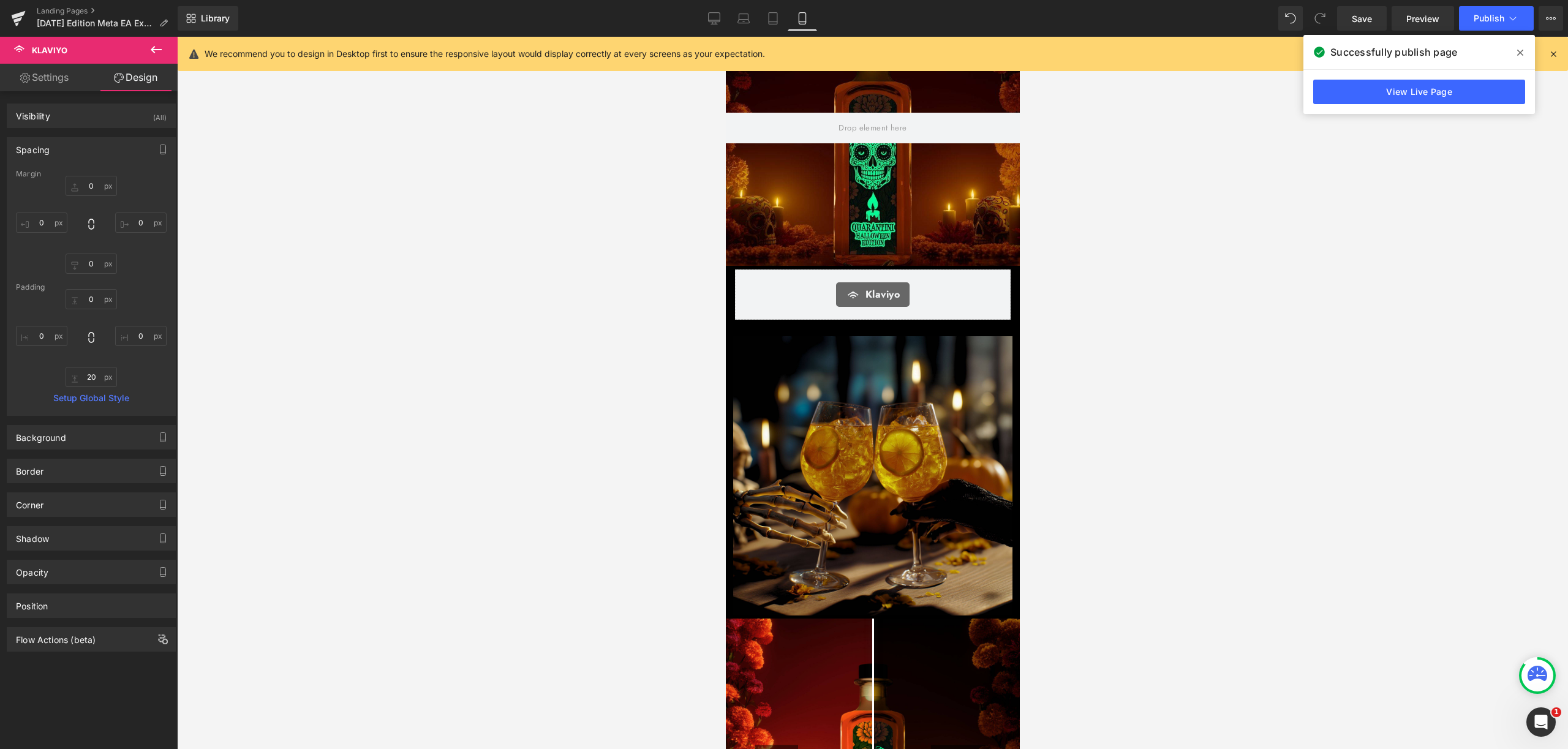
click at [1521, 52] on icon at bounding box center [1519, 53] width 6 height 6
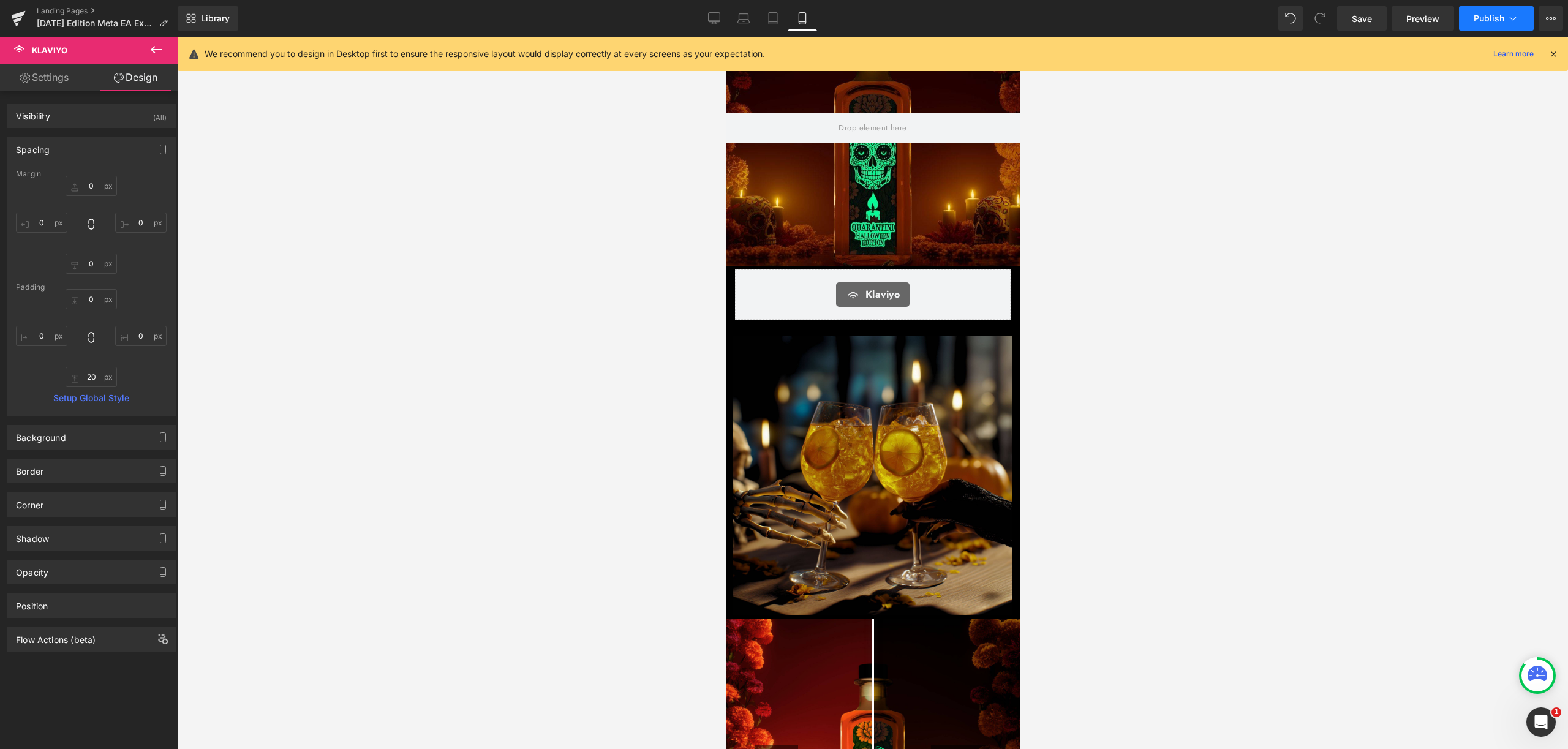
click at [1507, 18] on icon at bounding box center [1513, 19] width 13 height 13
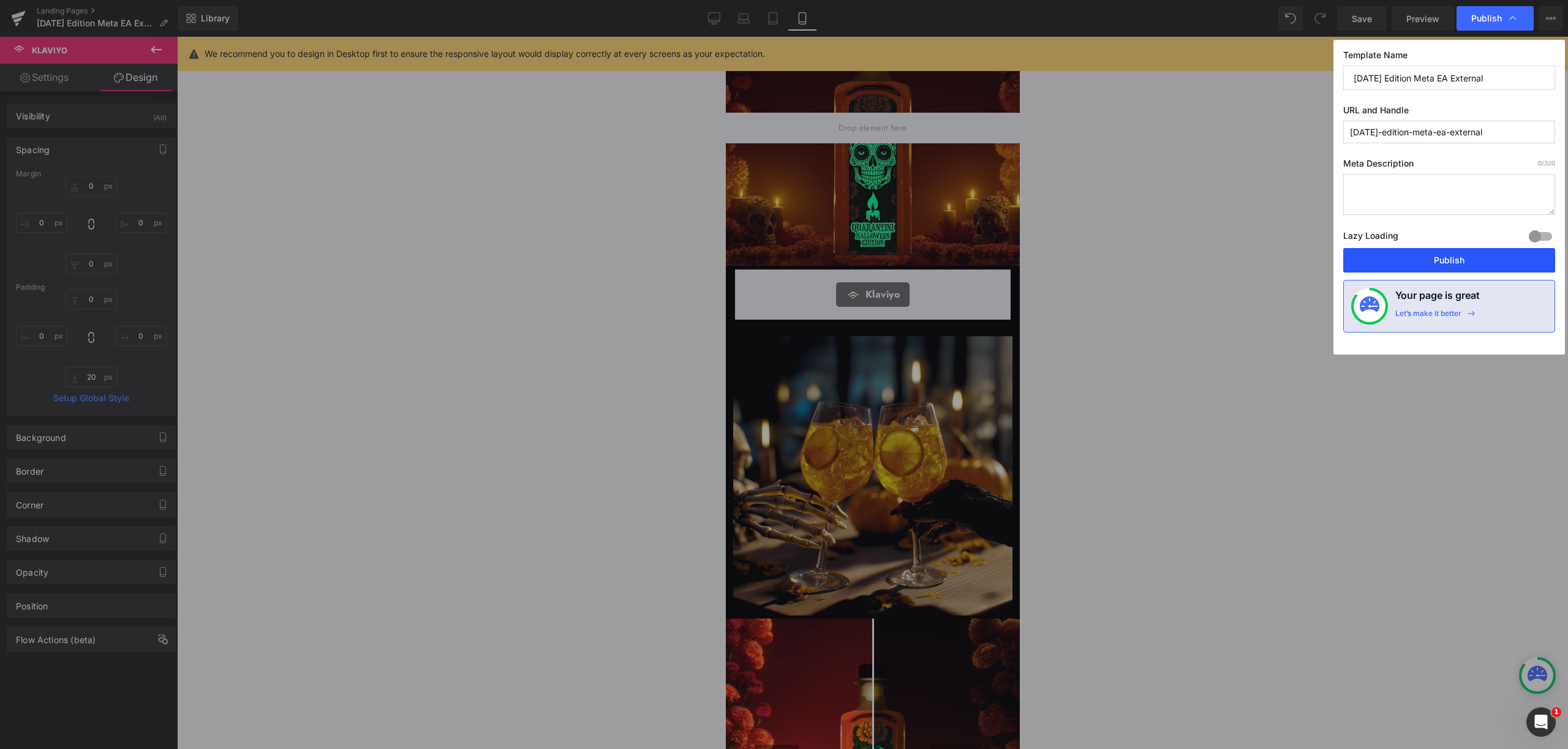
click at [1439, 258] on button "Publish" at bounding box center [1448, 260] width 212 height 24
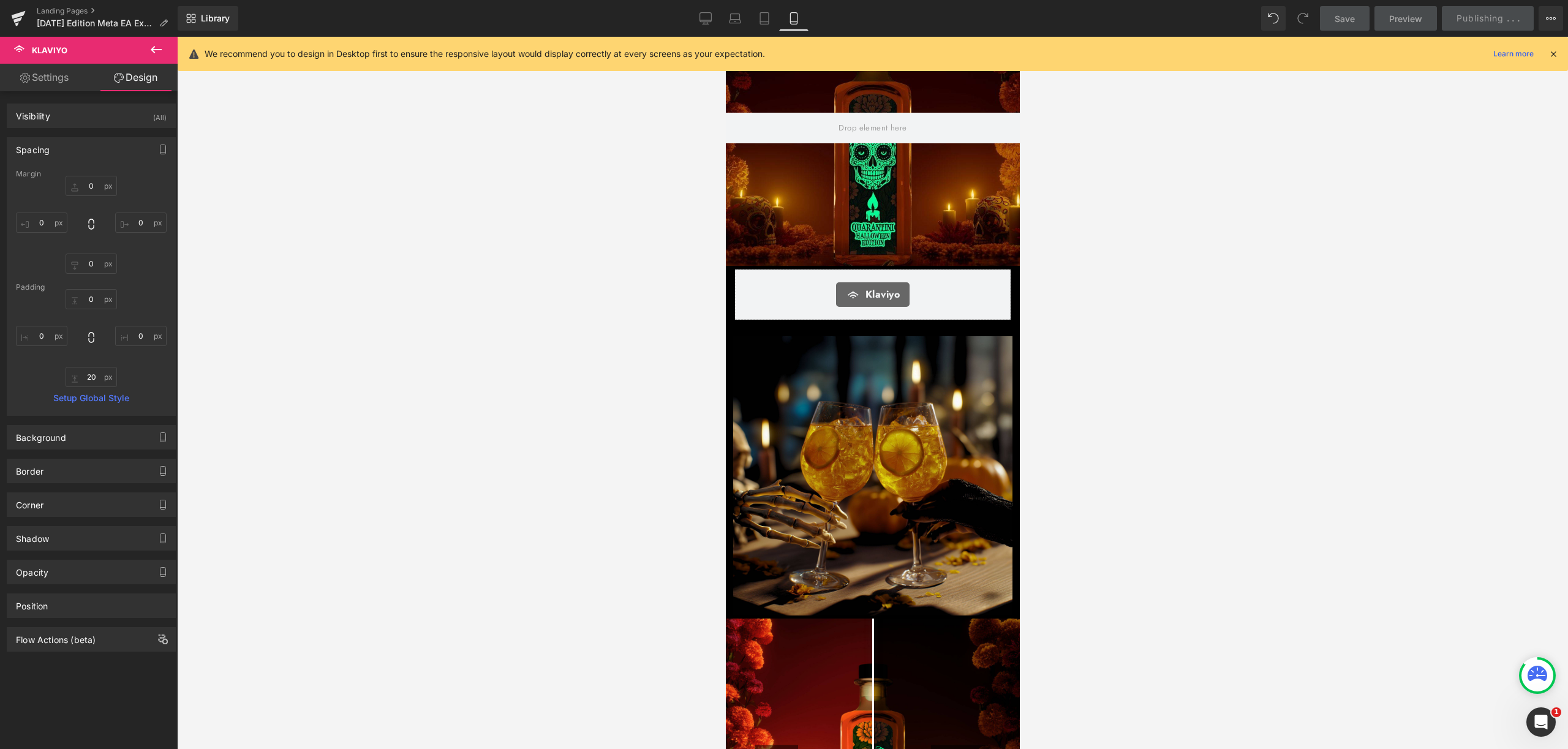
click at [1551, 53] on icon at bounding box center [1553, 53] width 11 height 11
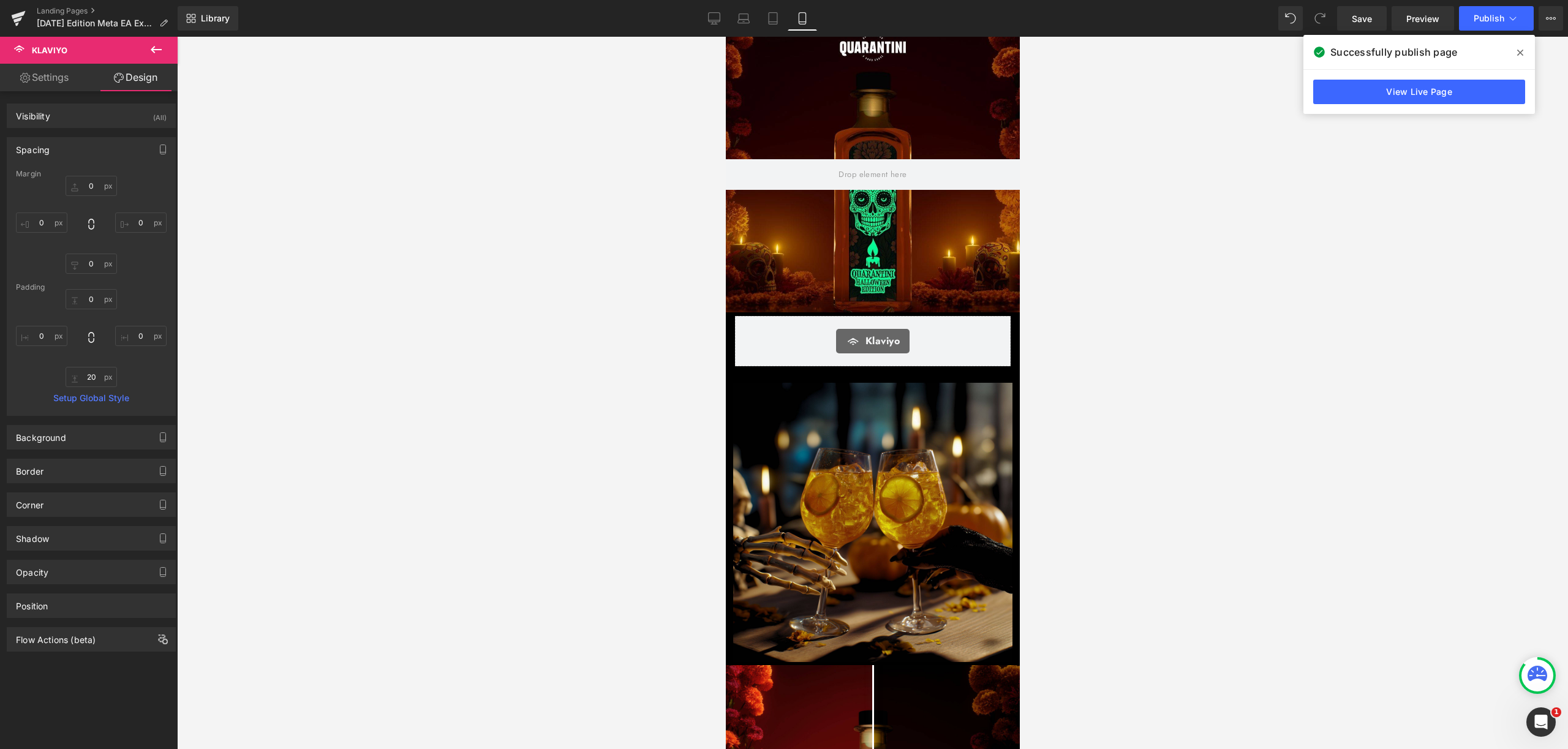
click at [1516, 50] on icon at bounding box center [1519, 53] width 6 height 6
click at [81, 11] on link "Landing Pages" at bounding box center [108, 11] width 141 height 10
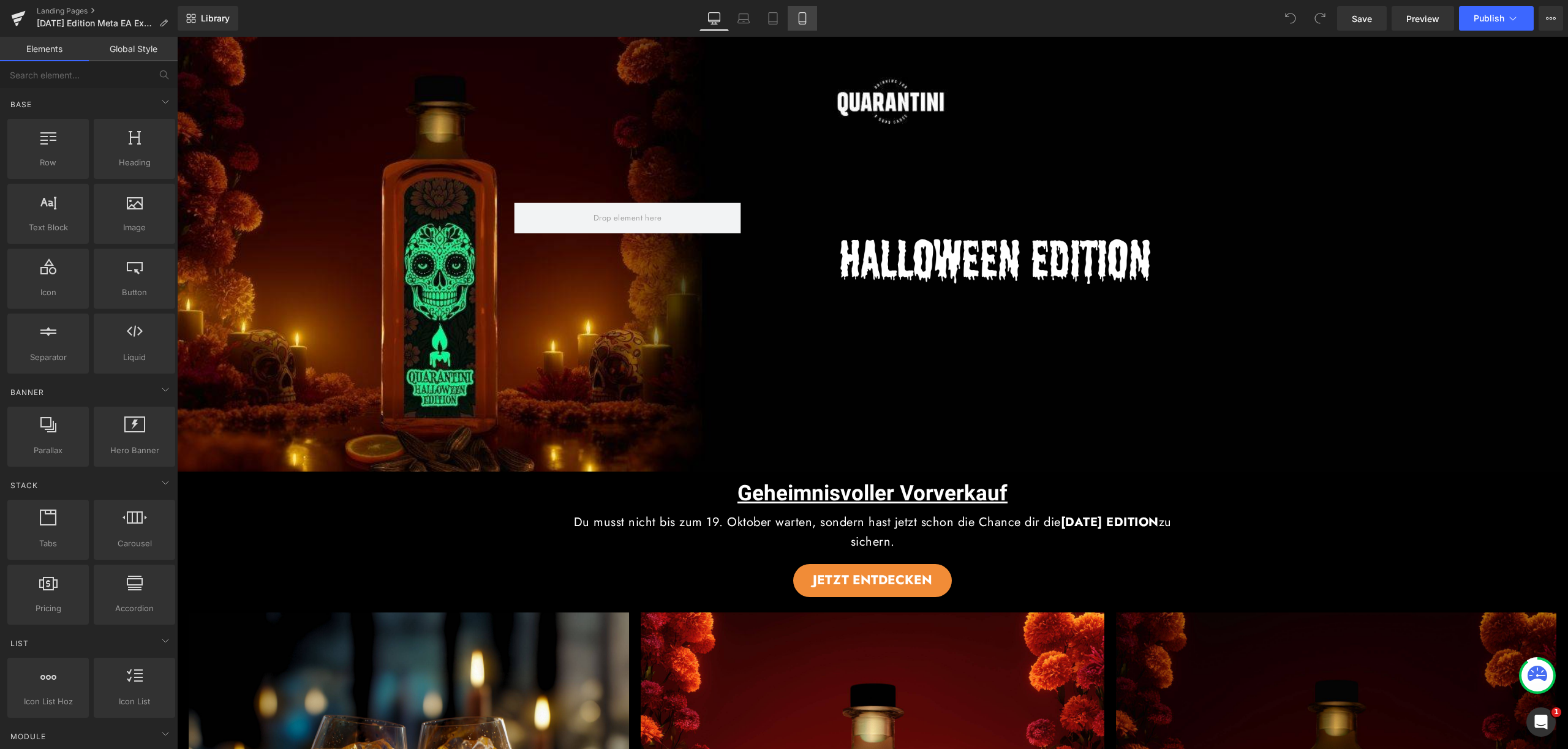
click at [806, 24] on icon at bounding box center [802, 19] width 13 height 13
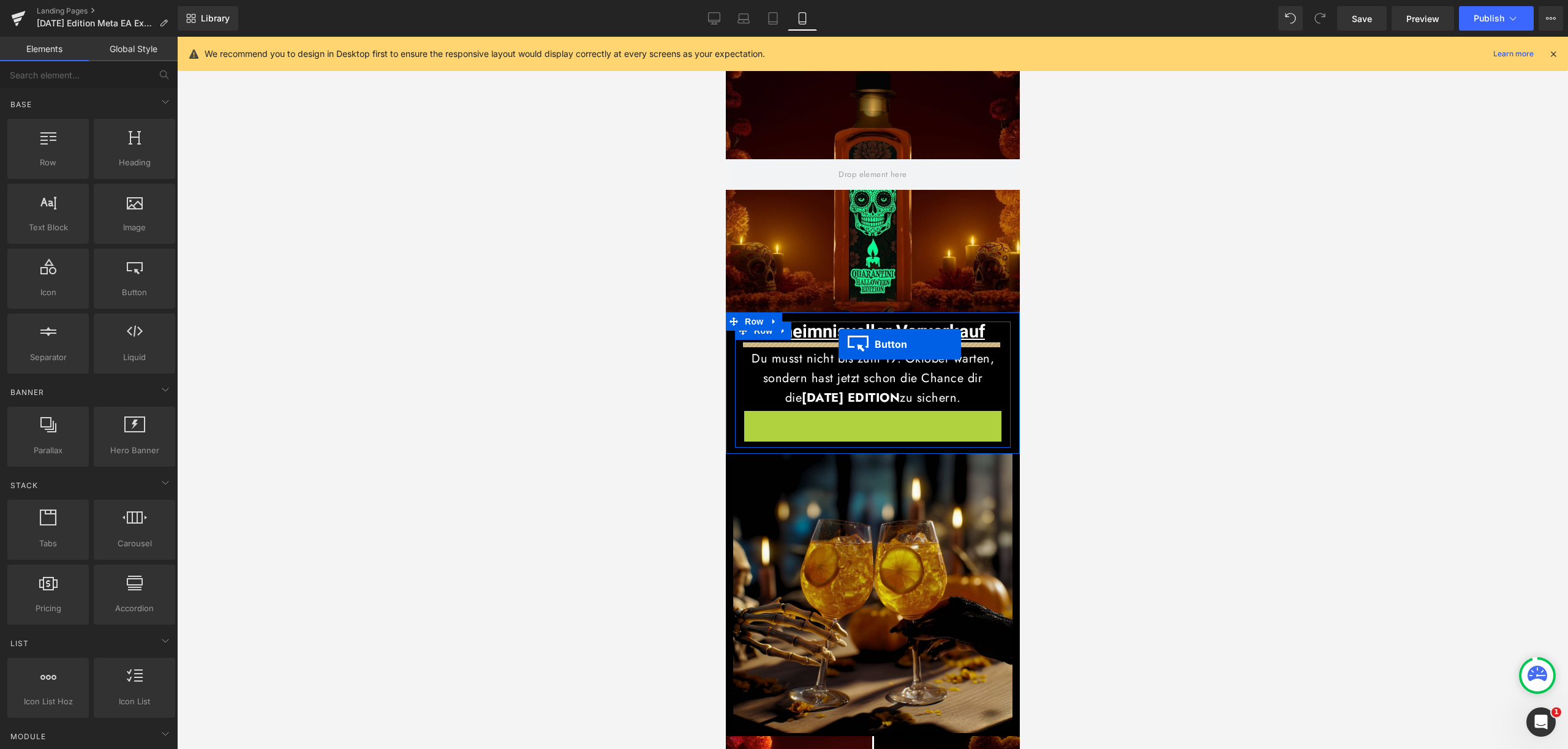
drag, startPoint x: 845, startPoint y: 427, endPoint x: 837, endPoint y: 344, distance: 83.4
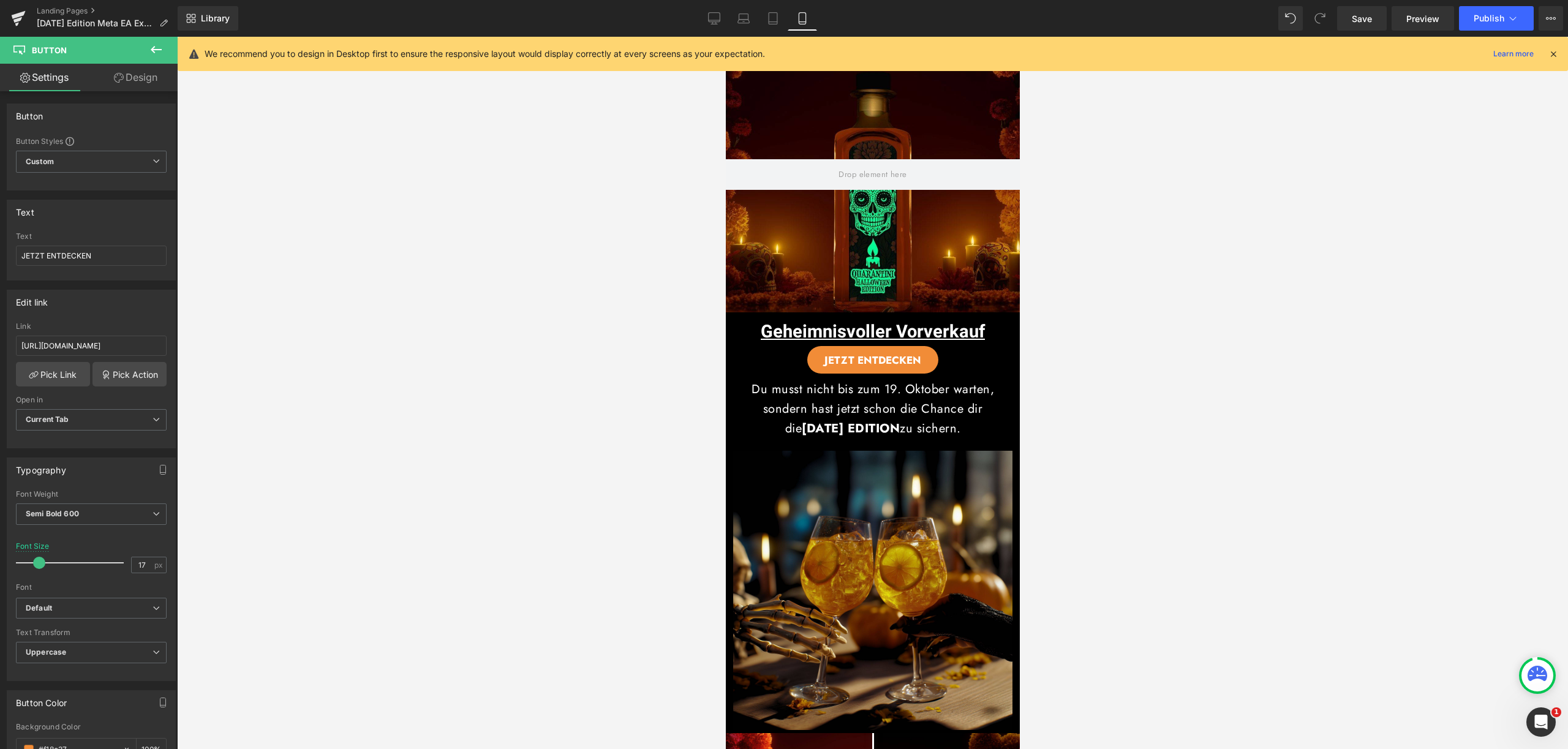
click at [1549, 49] on icon at bounding box center [1553, 53] width 11 height 11
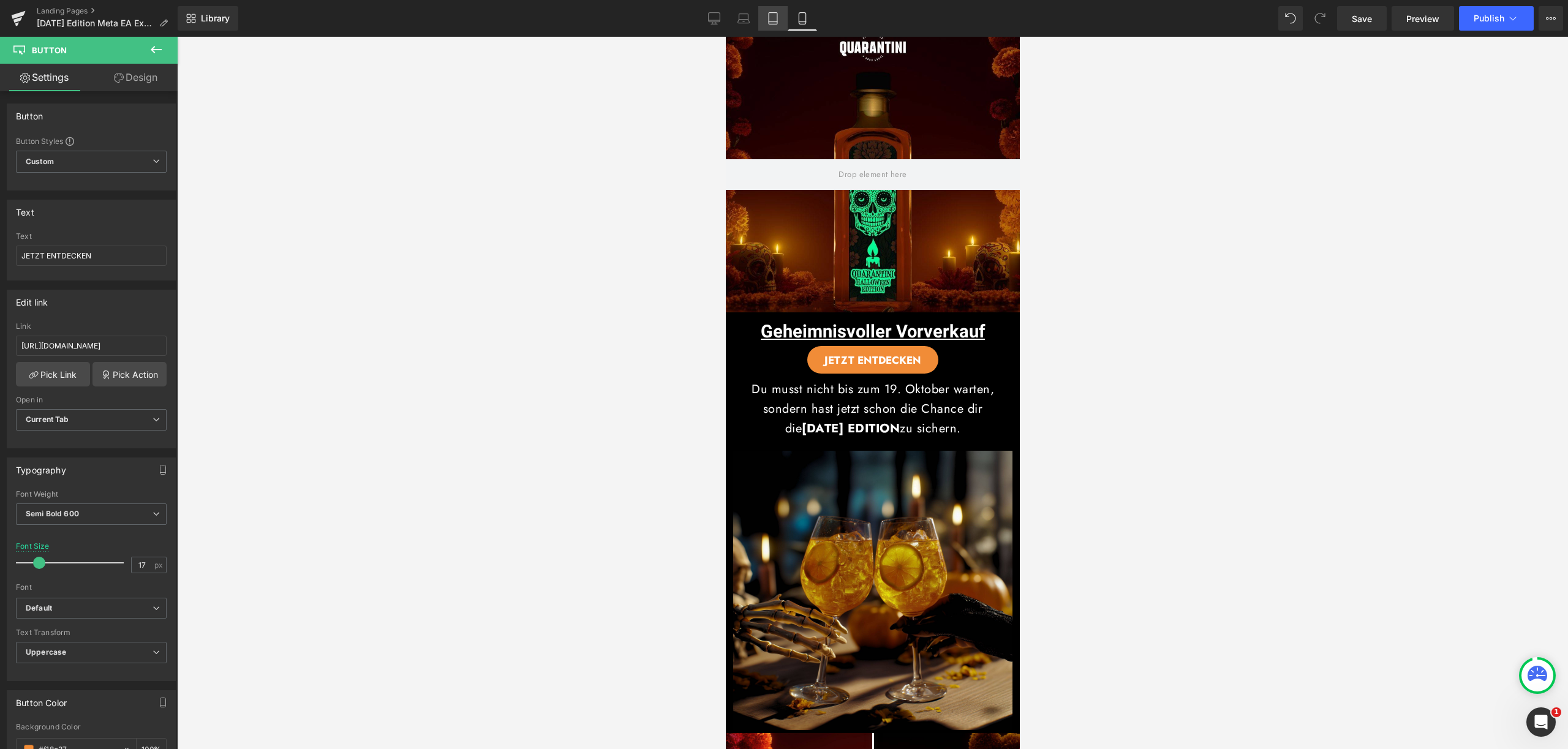
click at [775, 17] on icon at bounding box center [773, 19] width 13 height 13
type input "100"
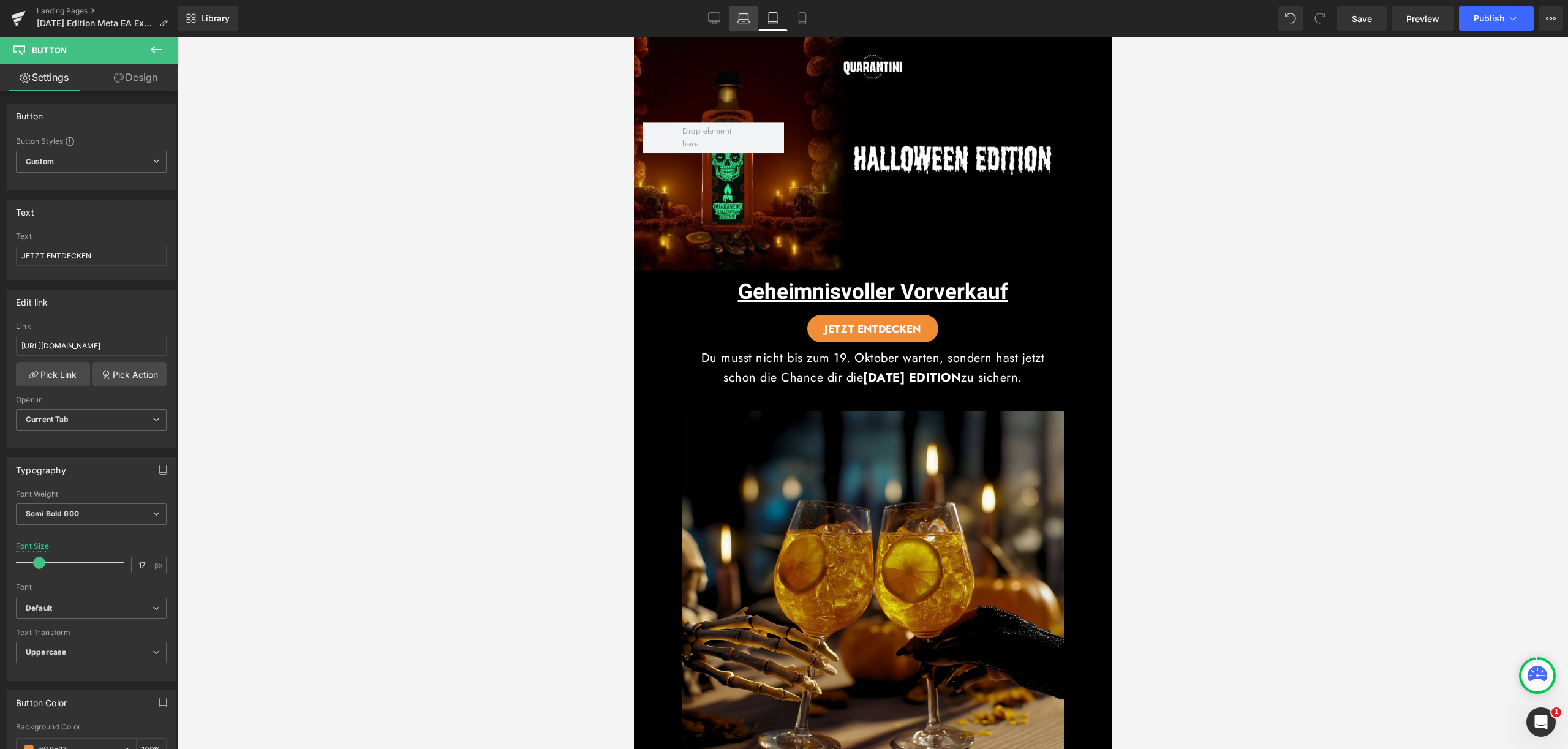
click at [743, 18] on icon at bounding box center [743, 19] width 13 height 13
type input "19"
type input "100"
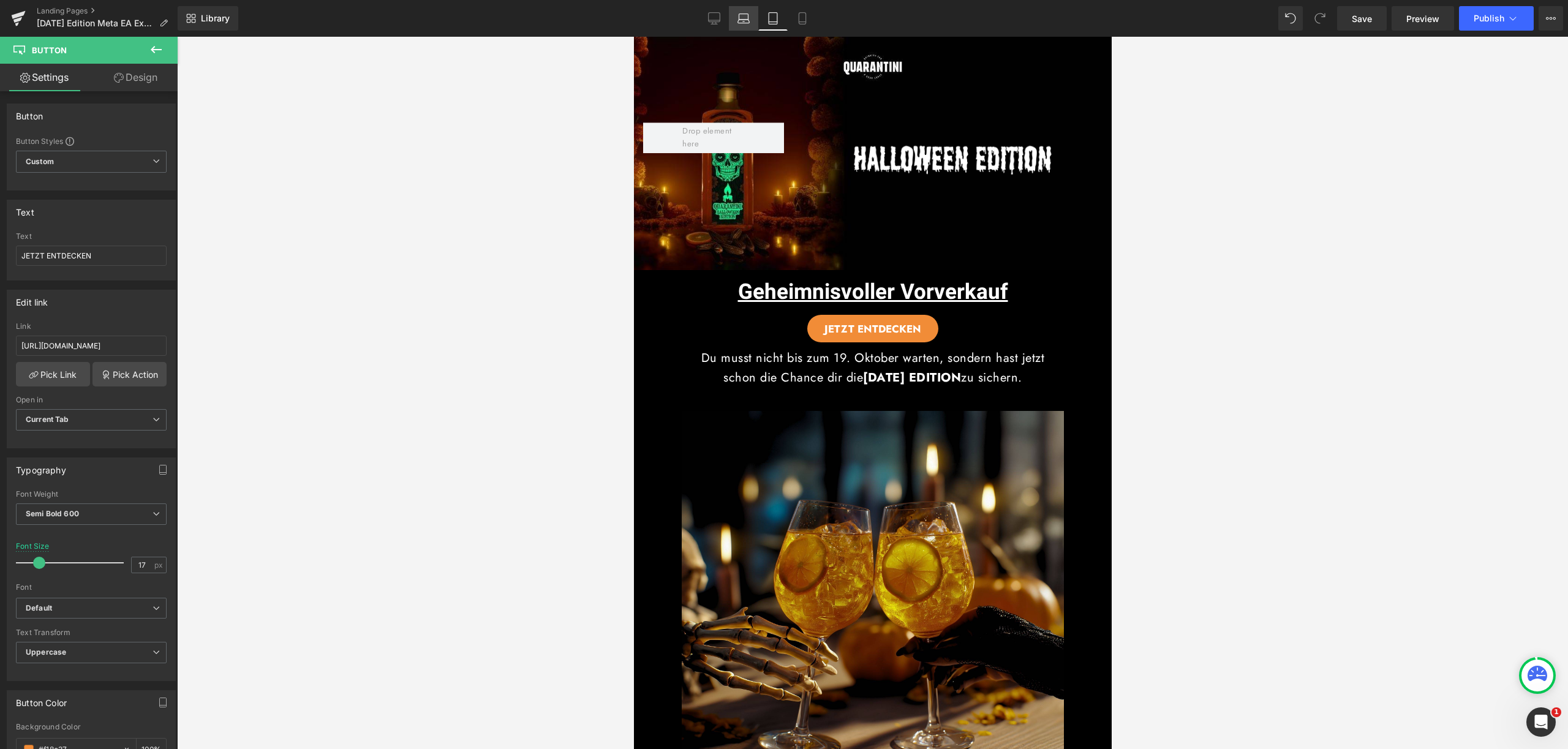
type input "100"
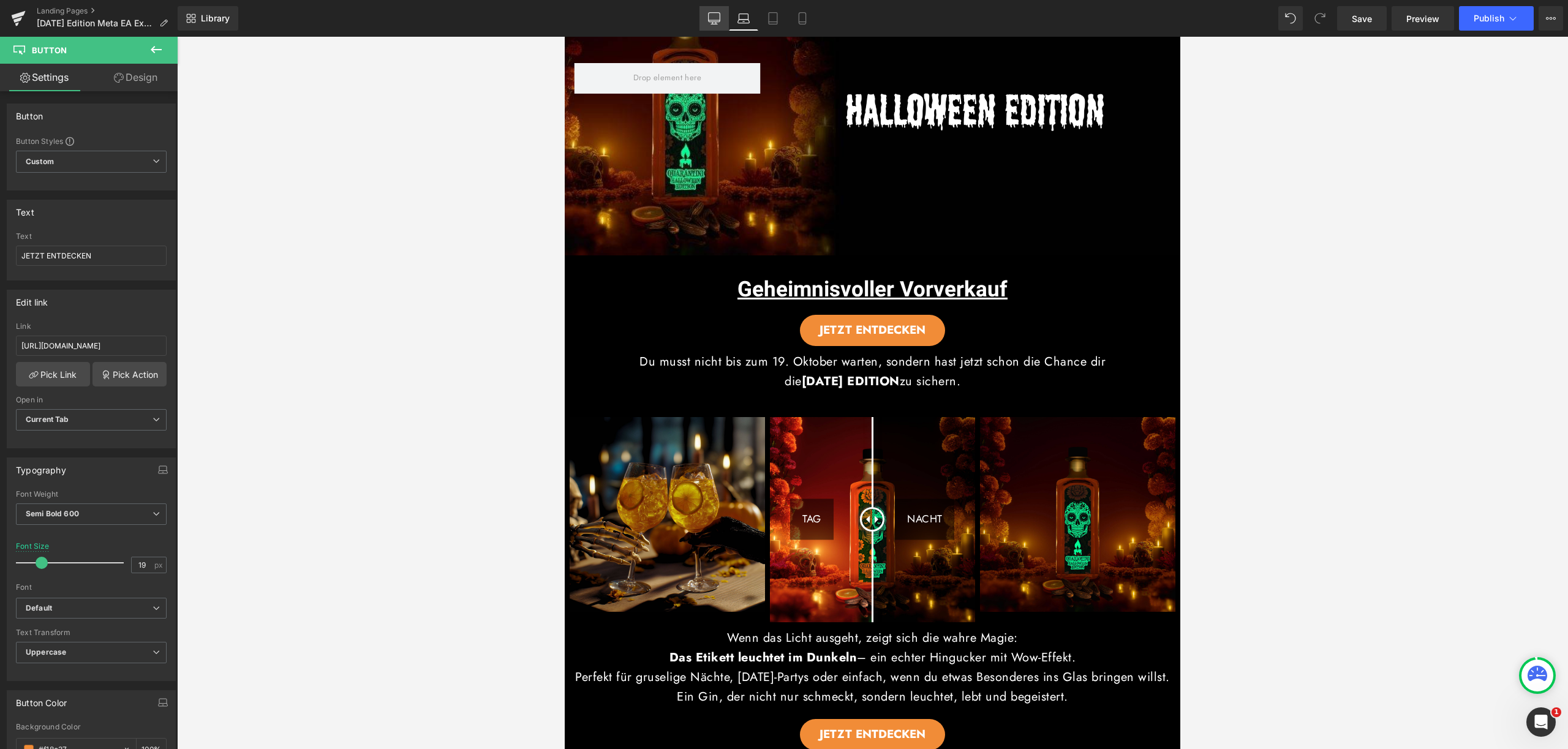
click at [712, 18] on icon at bounding box center [714, 19] width 13 height 13
type input "21"
type input "100"
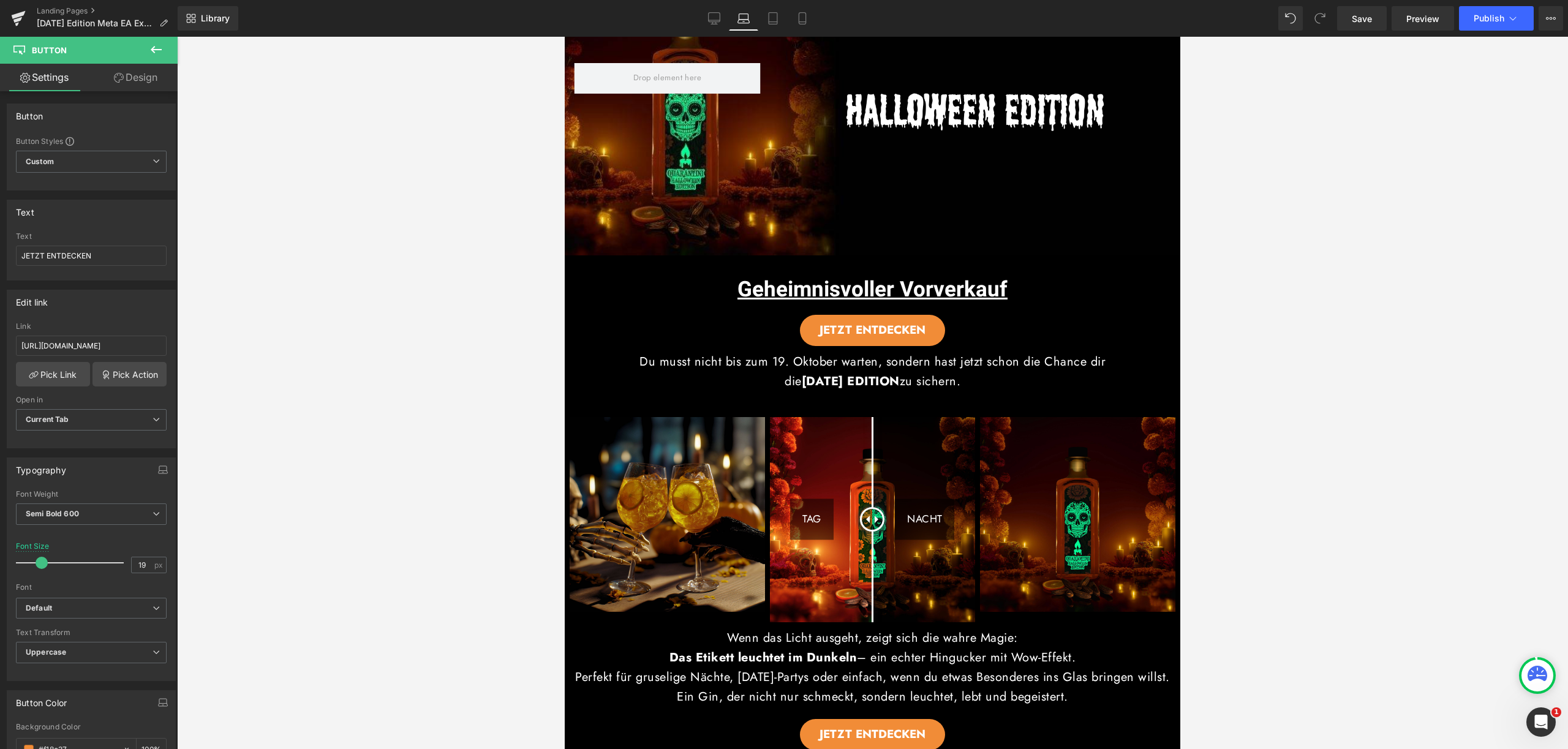
type input "100"
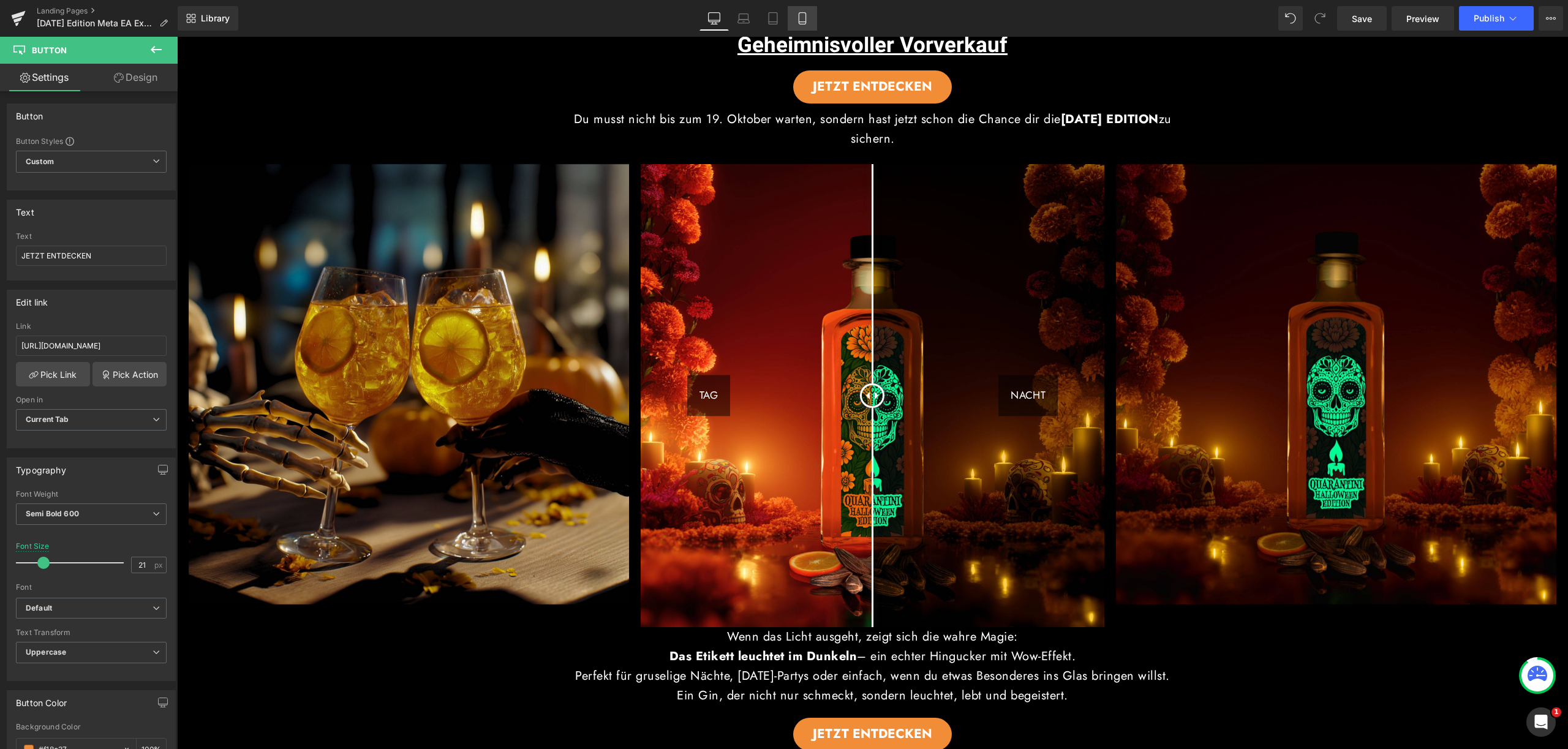
click at [805, 23] on icon at bounding box center [801, 18] width 6 height 12
type input "17"
type input "100"
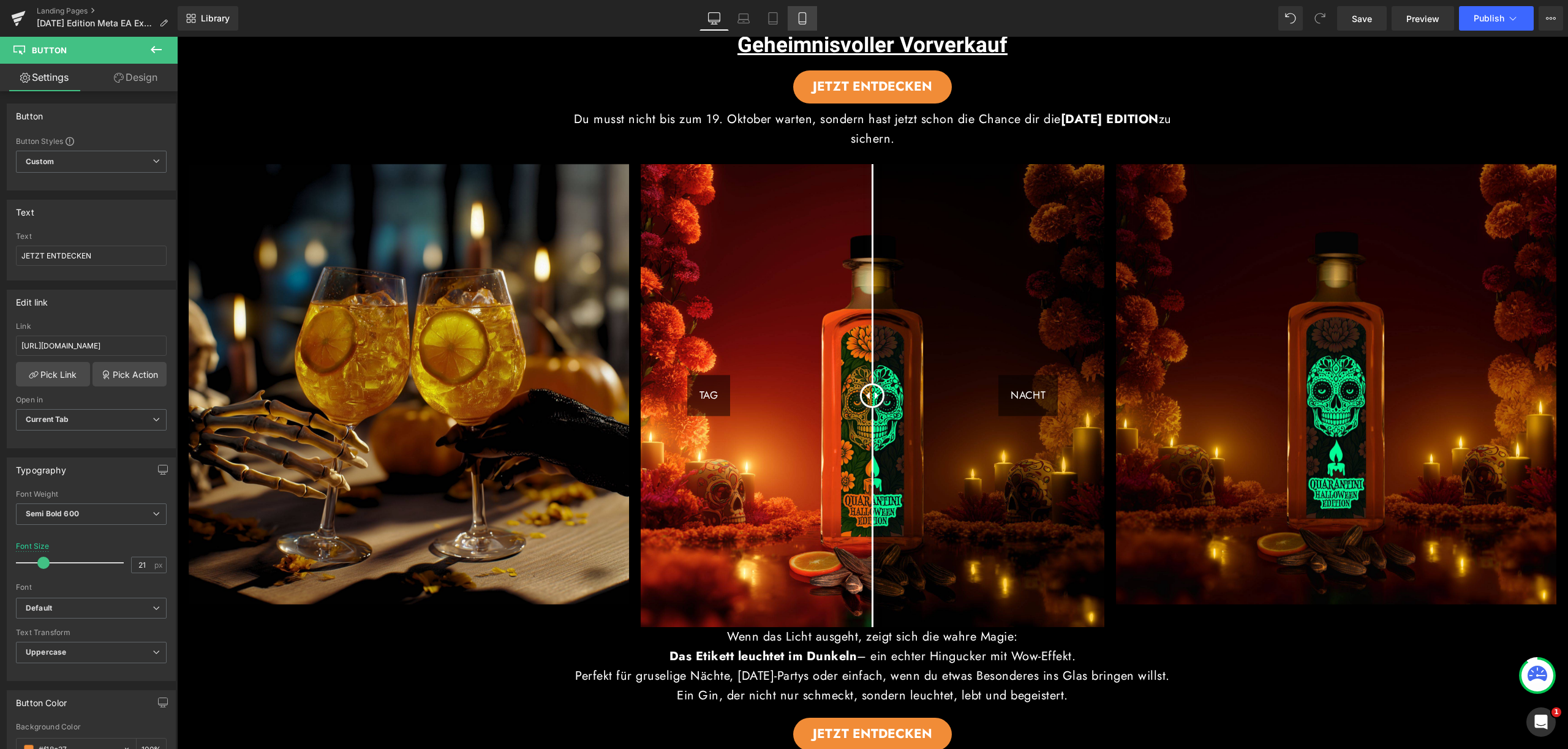
type input "100"
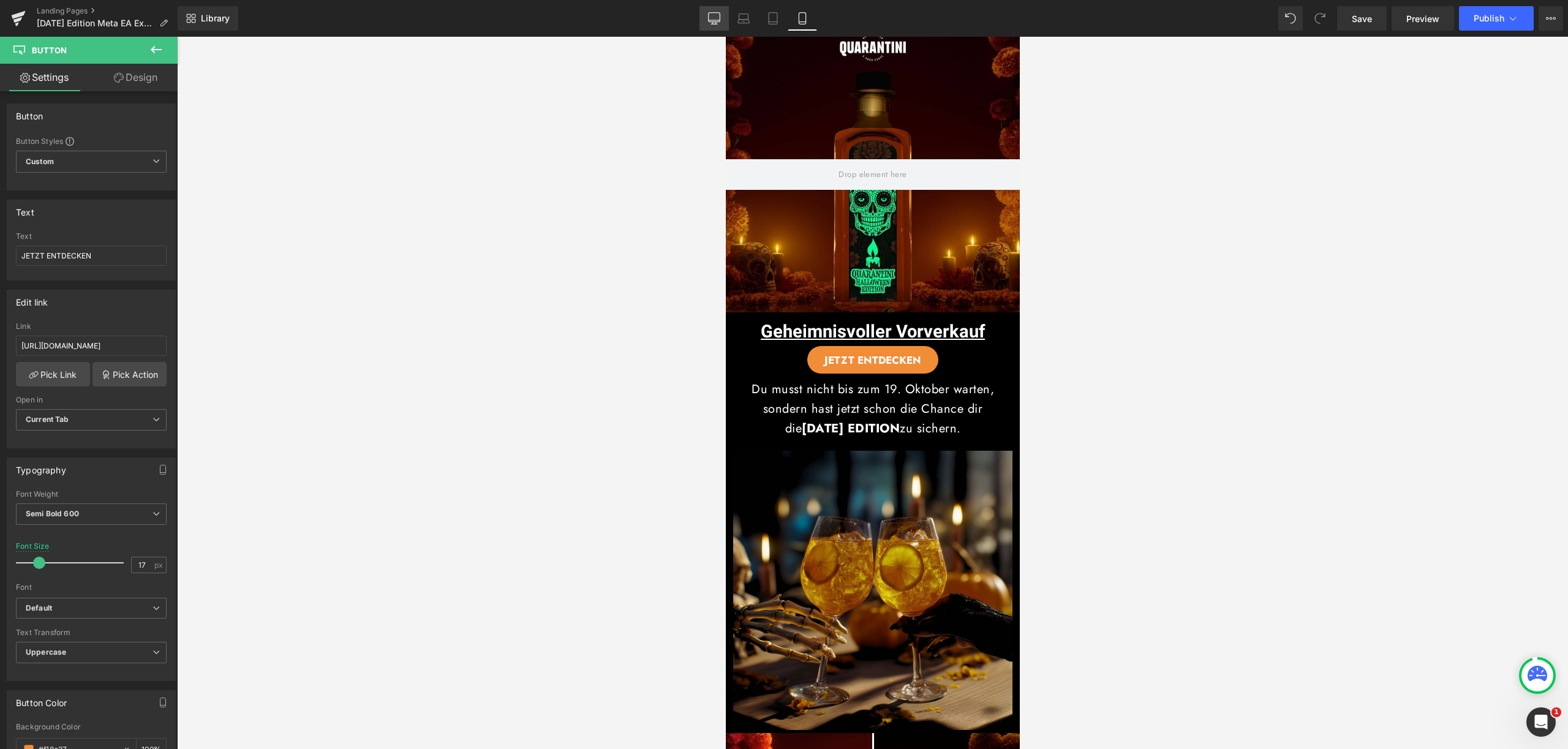
click at [701, 22] on link "Desktop" at bounding box center [713, 18] width 29 height 24
type input "21"
type input "100"
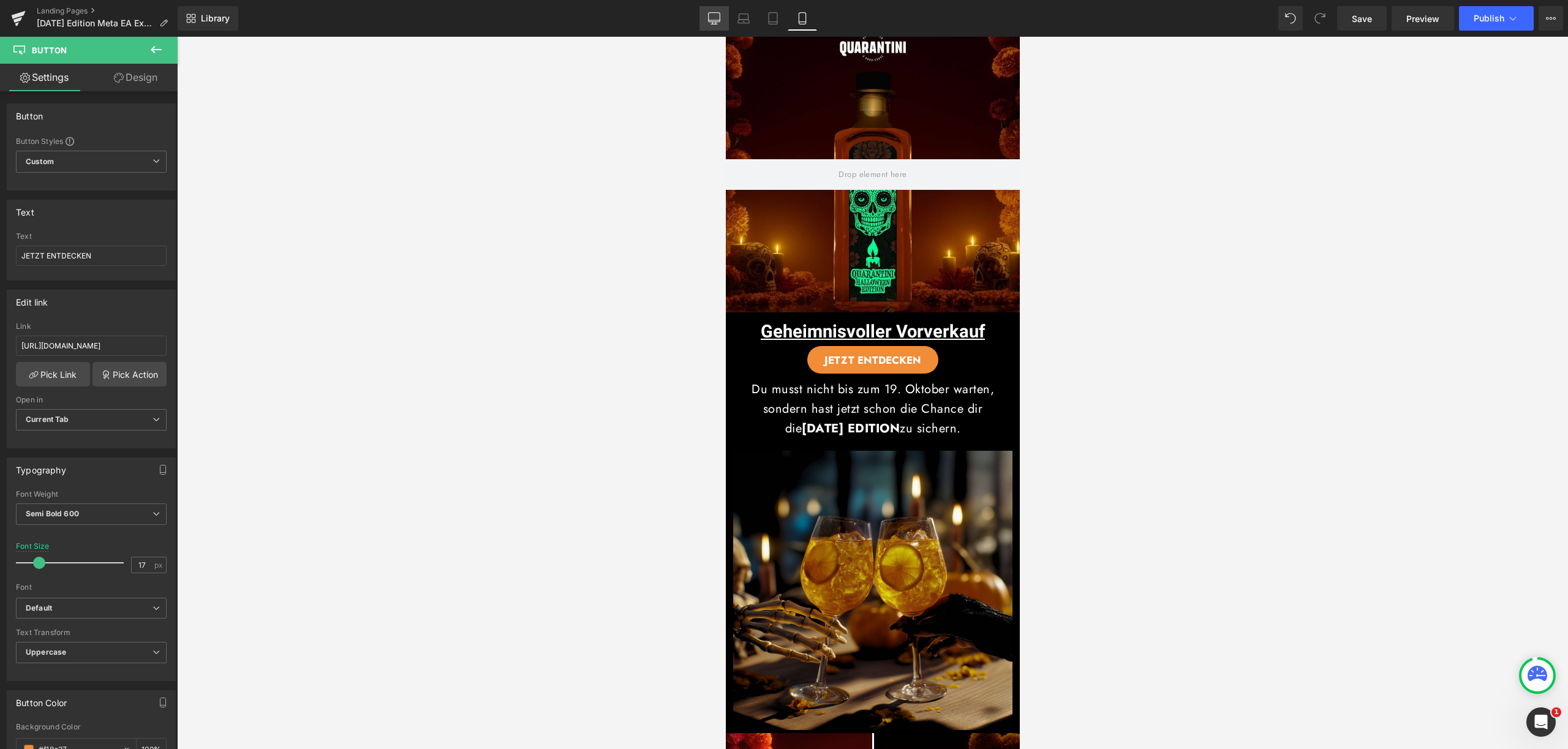
type input "100"
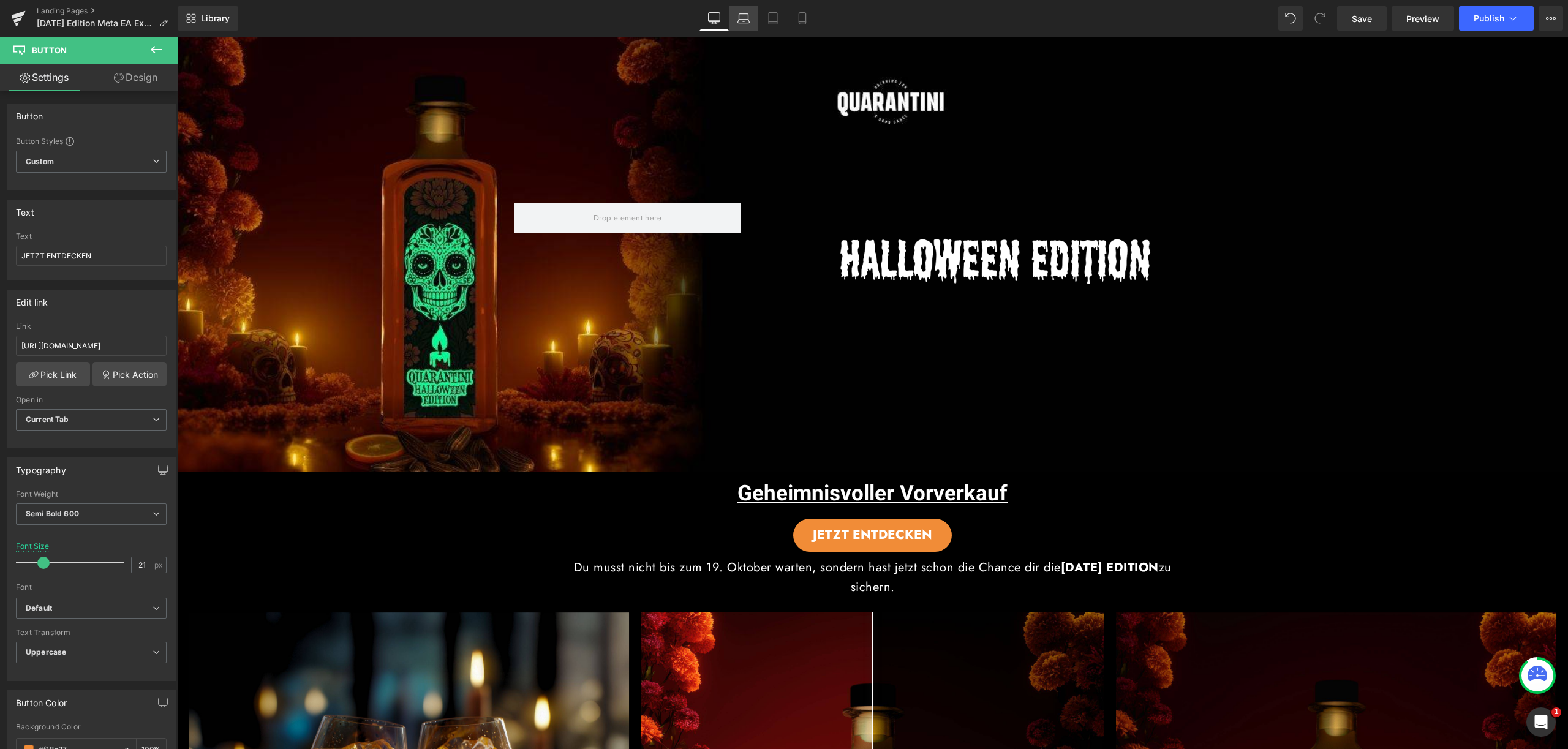
click at [747, 25] on link "Laptop" at bounding box center [743, 18] width 29 height 24
type input "19"
type input "100"
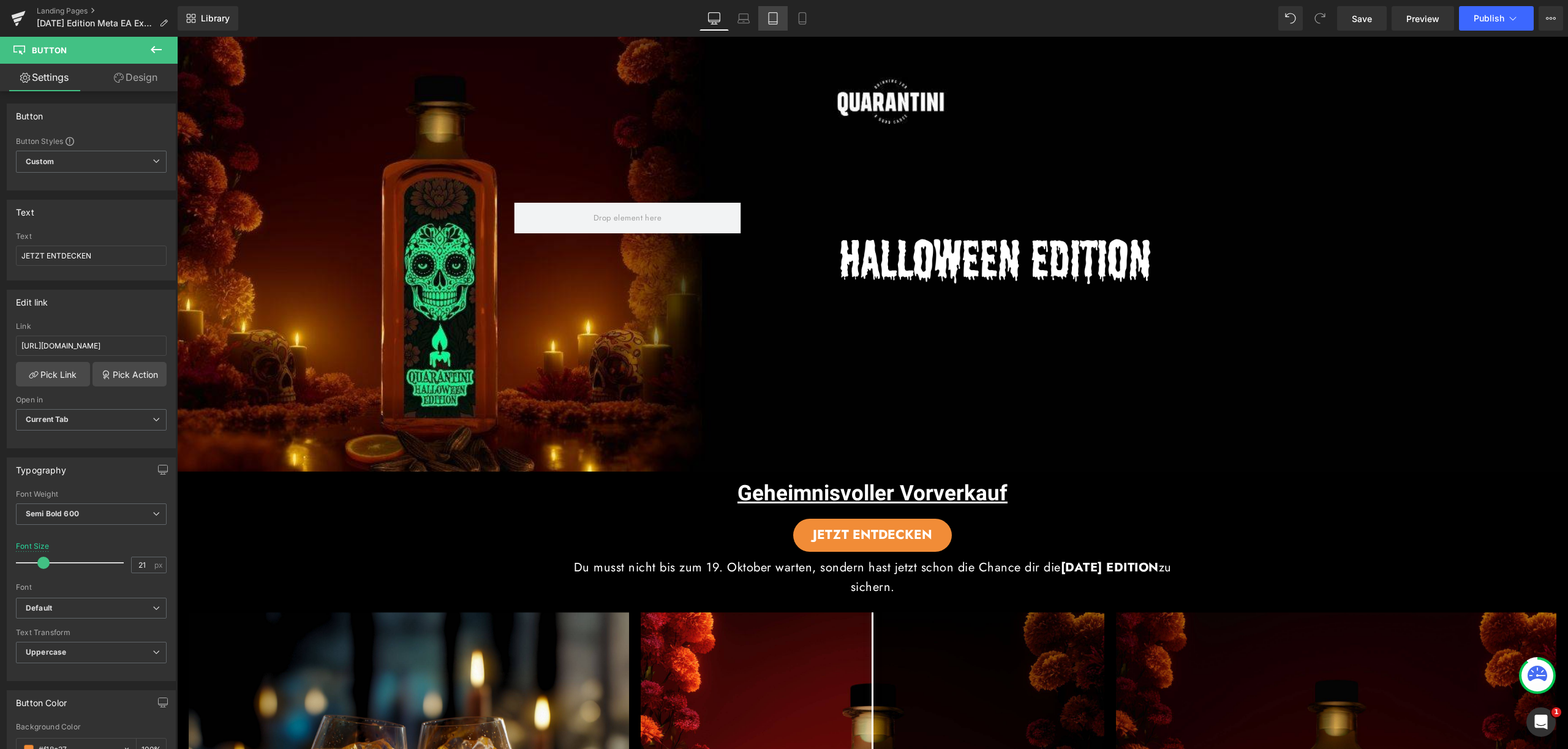
type input "100"
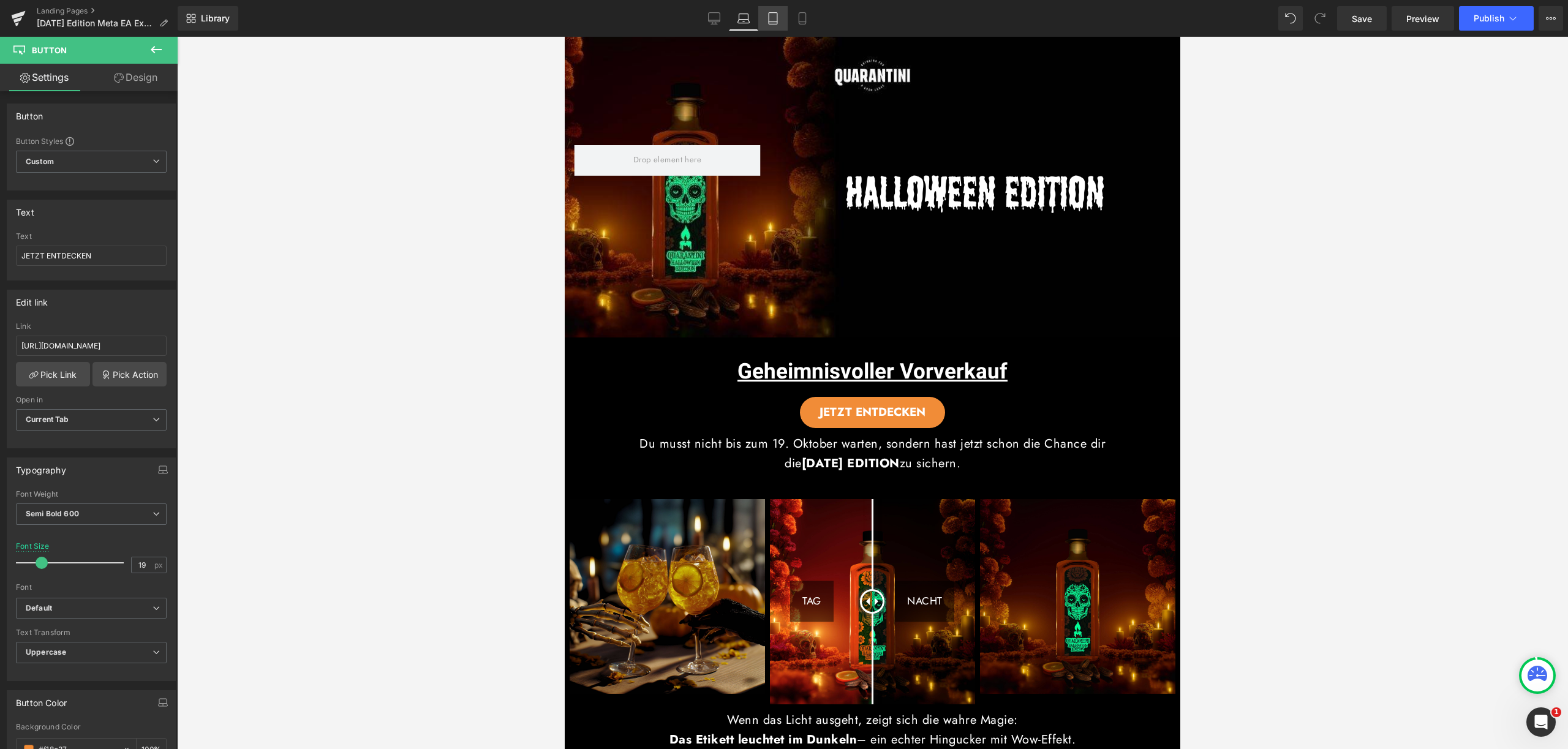
click at [774, 21] on icon at bounding box center [773, 19] width 13 height 13
type input "17"
type input "100"
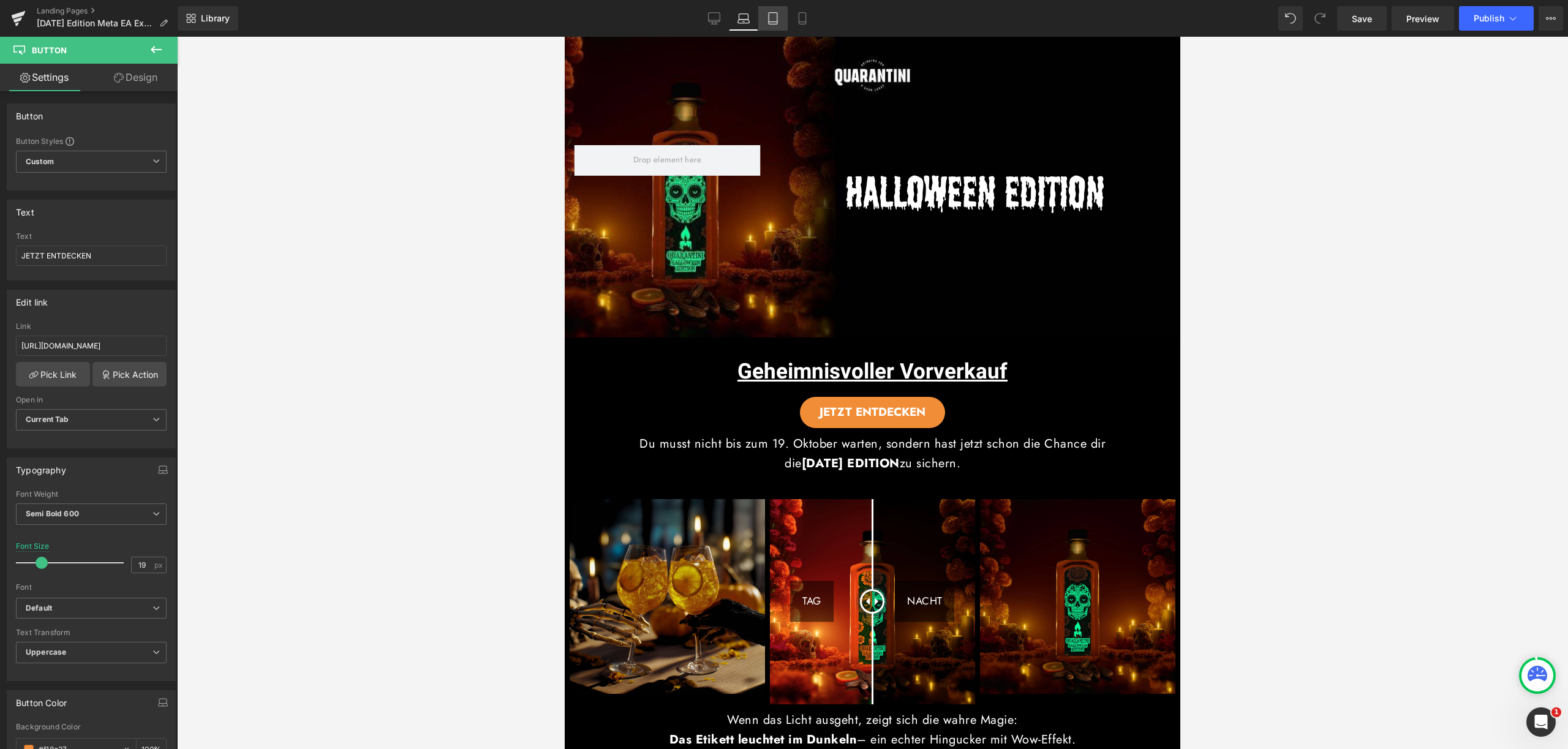
type input "100"
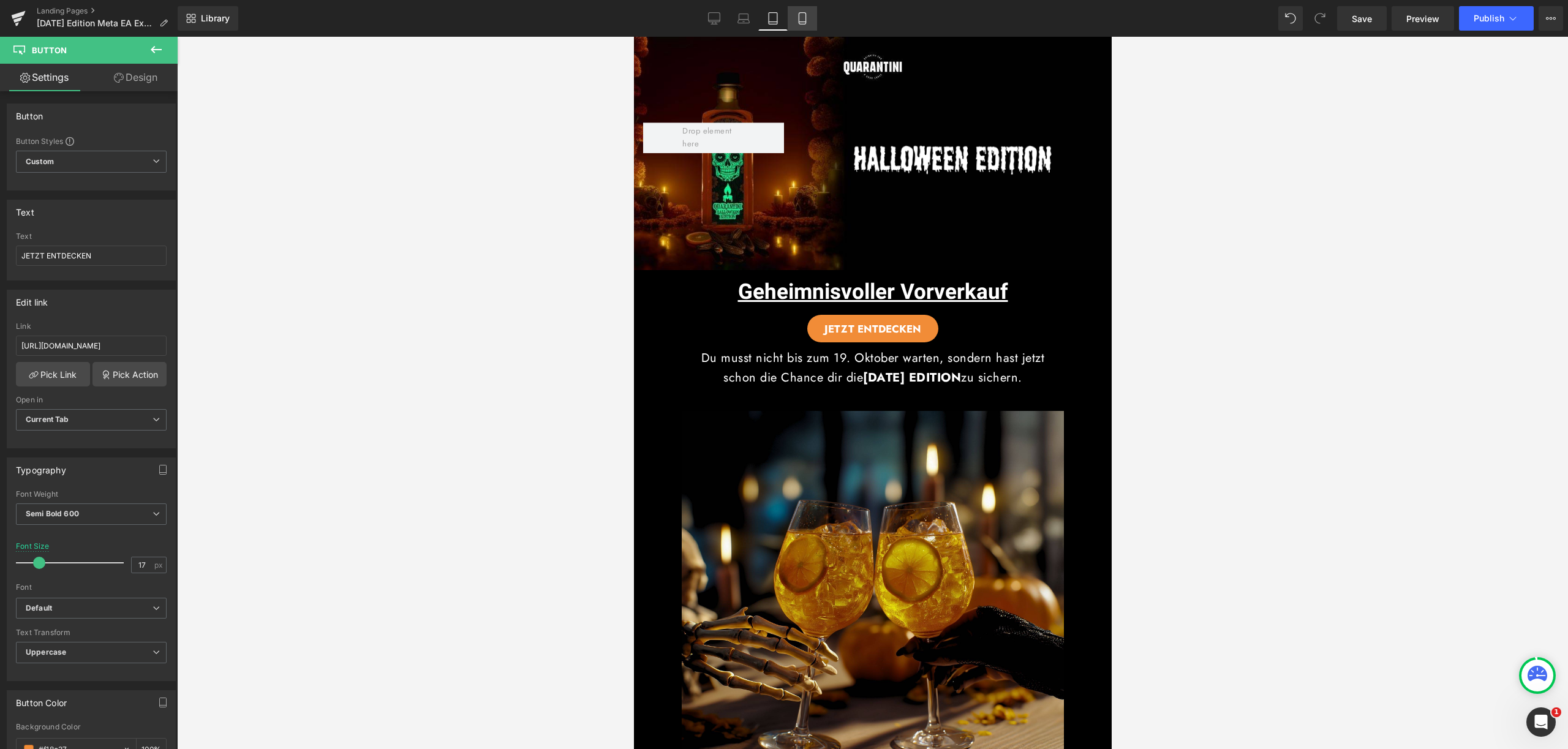
click at [811, 19] on link "Mobile" at bounding box center [802, 18] width 29 height 24
type input "100"
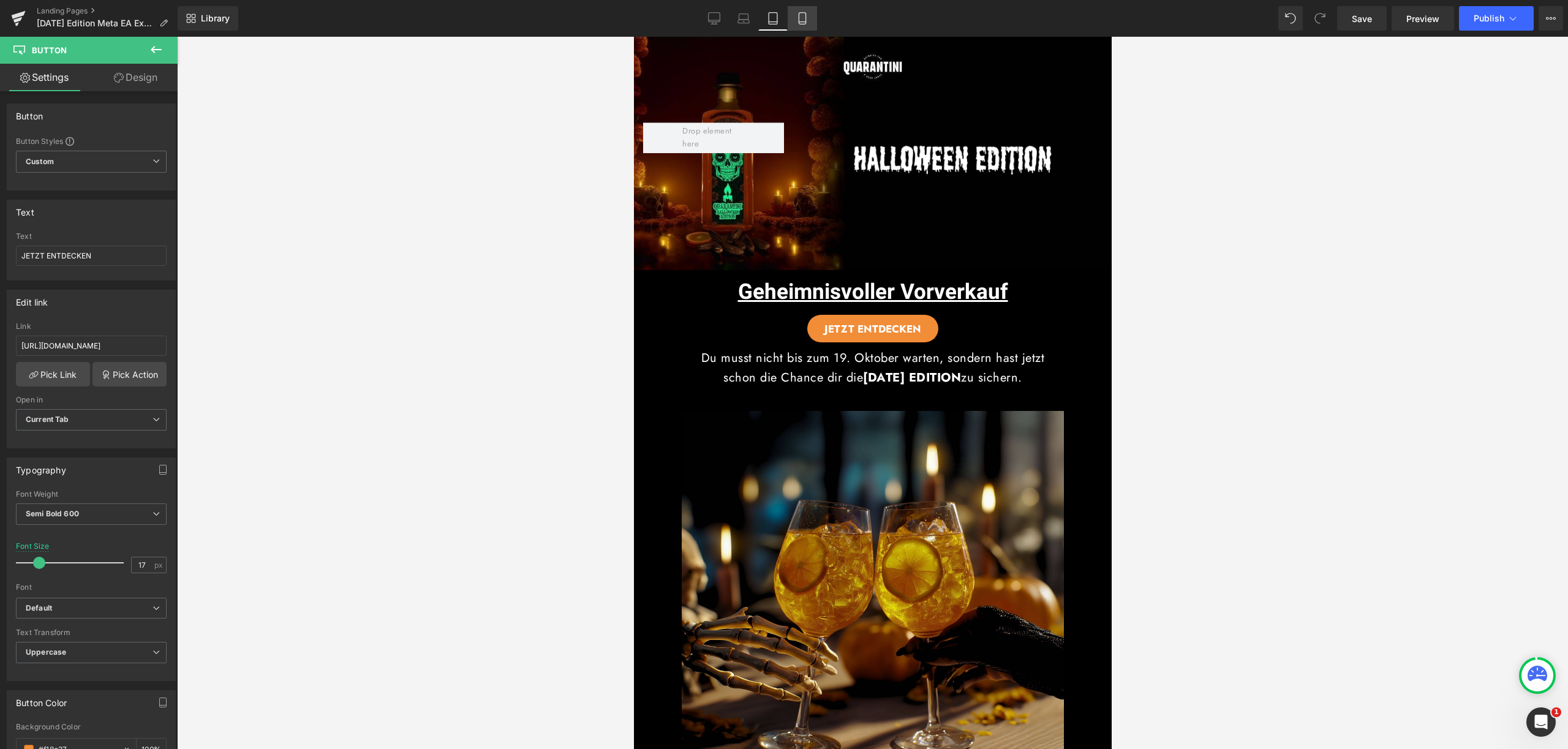
scroll to position [35, 0]
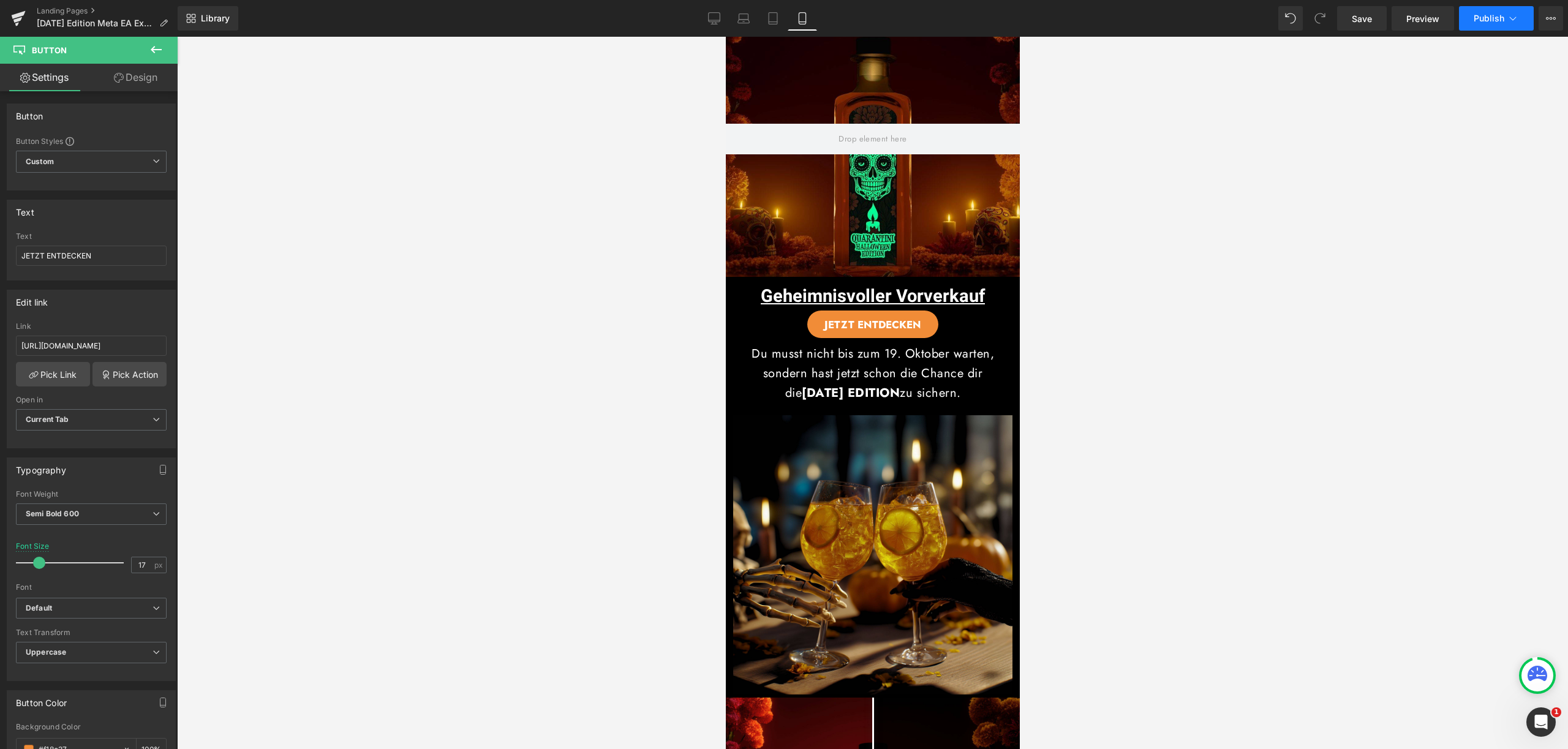
click at [1516, 22] on icon at bounding box center [1513, 19] width 13 height 13
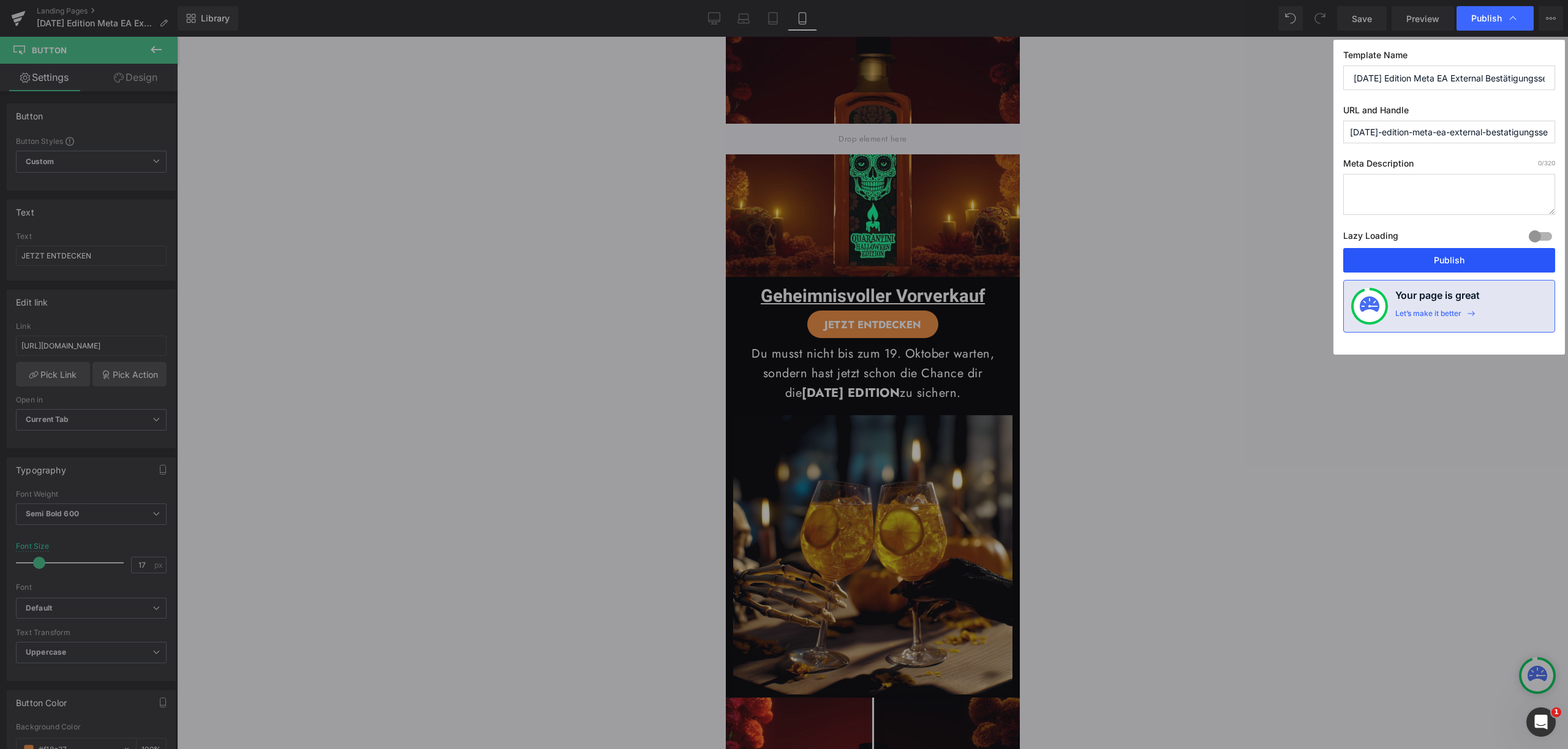
click at [1458, 260] on button "Publish" at bounding box center [1448, 260] width 212 height 24
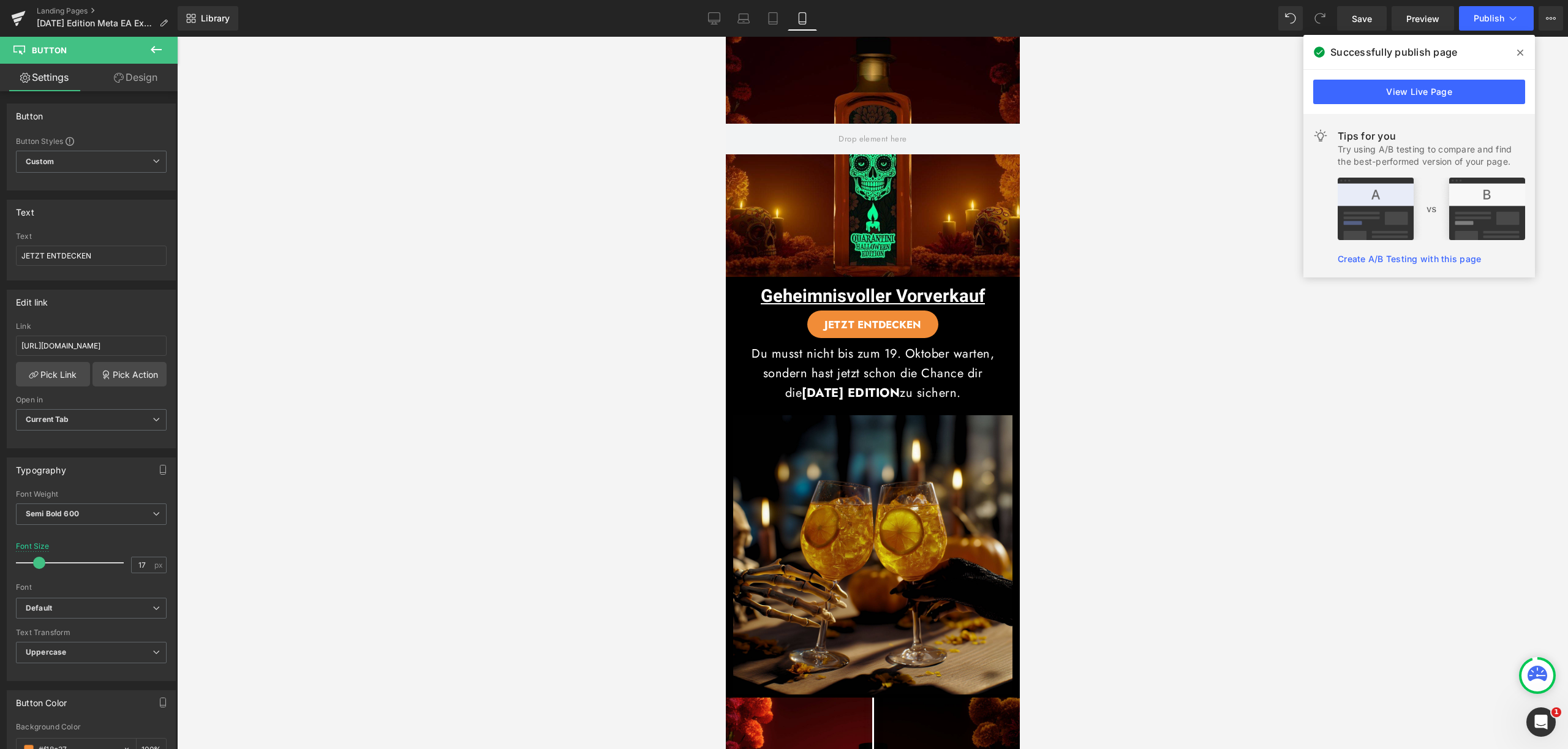
click at [1525, 52] on span at bounding box center [1520, 53] width 20 height 20
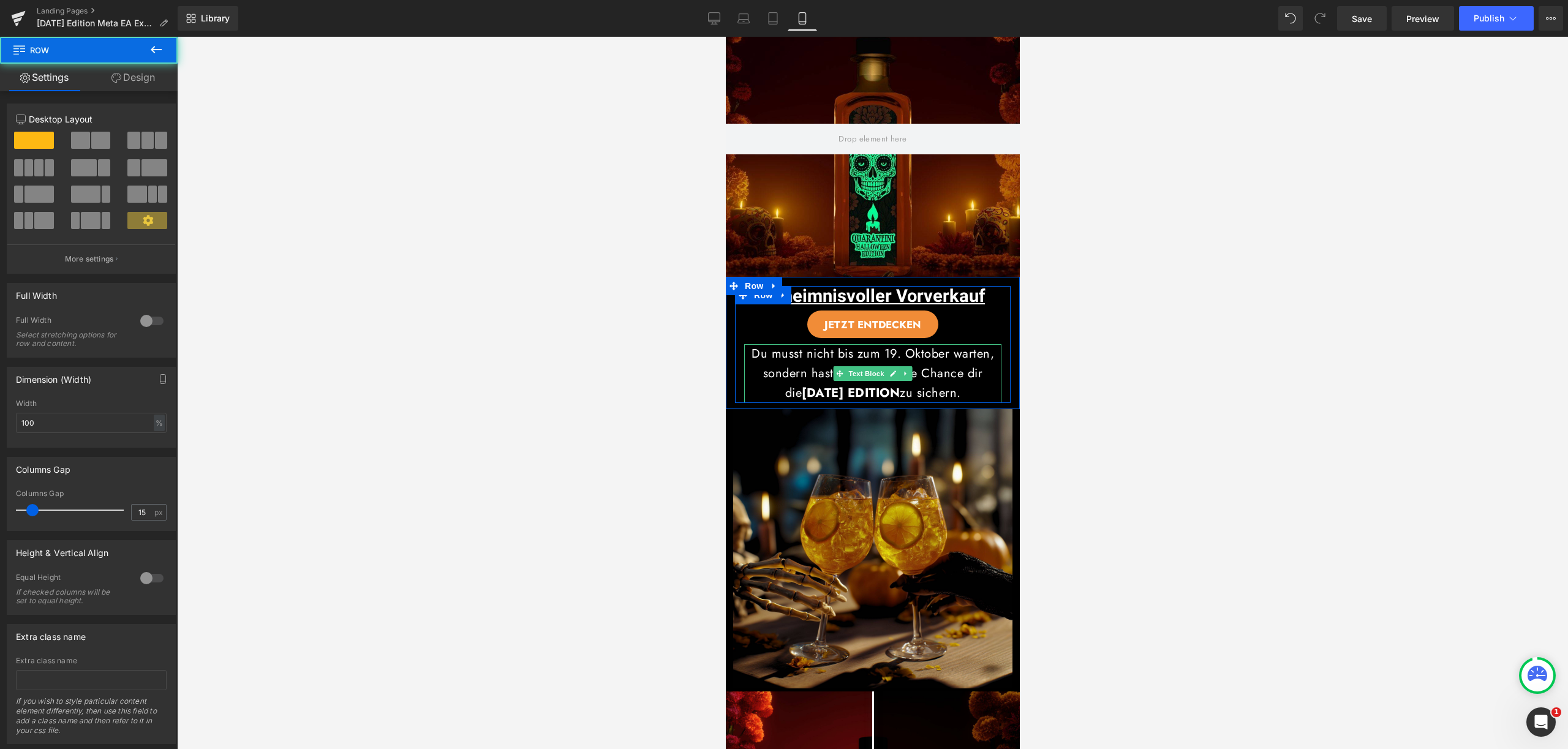
drag, startPoint x: 900, startPoint y: 407, endPoint x: 902, endPoint y: 398, distance: 9.2
click at [902, 398] on div "Geheimnisvoller Vorverkauf Heading JETZT ENTDECKEN Button Du musst nicht bis zu…" at bounding box center [872, 344] width 275 height 117
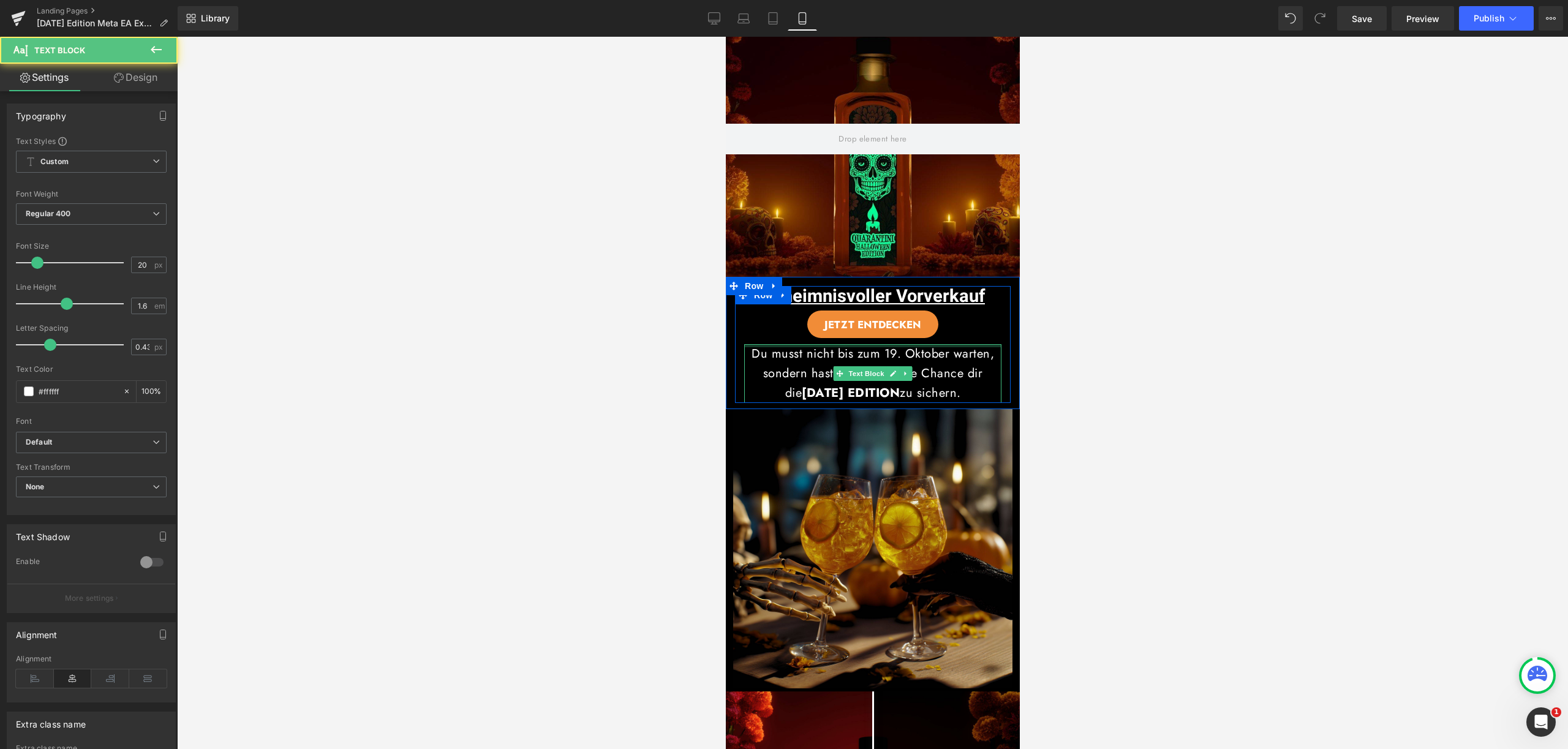
click at [945, 338] on div "Geheimnisvoller Vorverkauf Heading JETZT ENTDECKEN Button Du musst nicht bis zu…" at bounding box center [872, 344] width 275 height 117
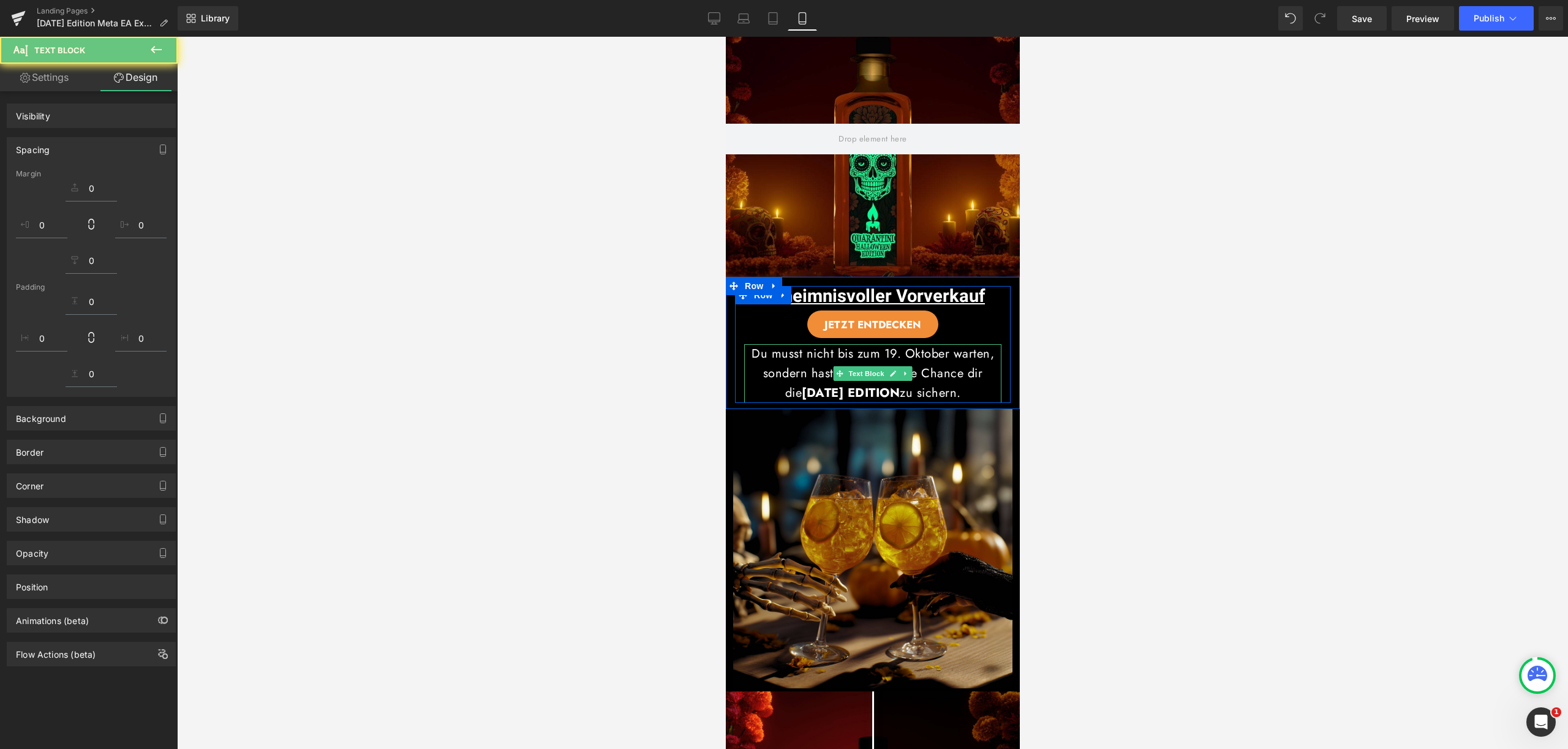
click at [1093, 341] on div at bounding box center [872, 393] width 1391 height 713
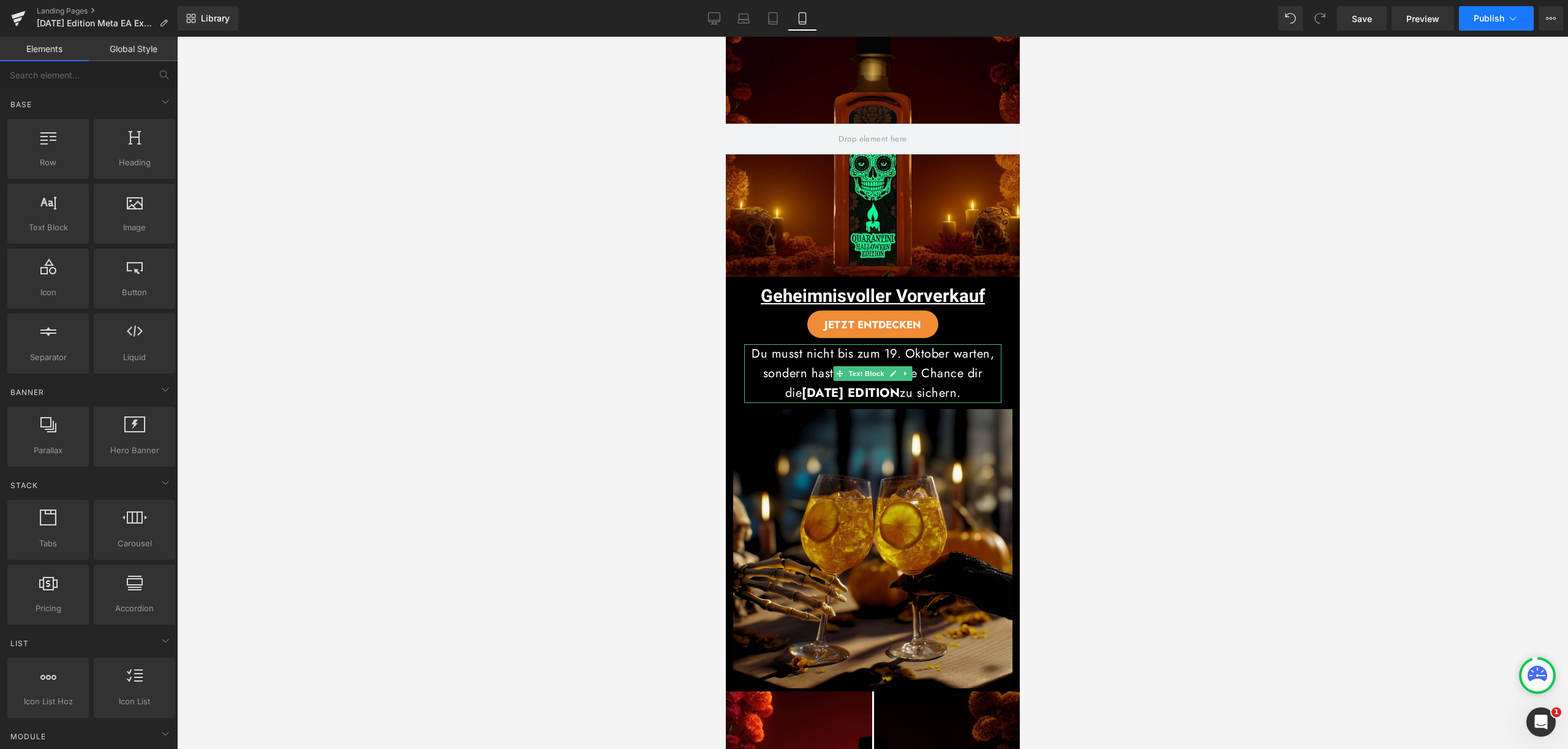
click at [1490, 24] on button "Publish" at bounding box center [1496, 18] width 75 height 24
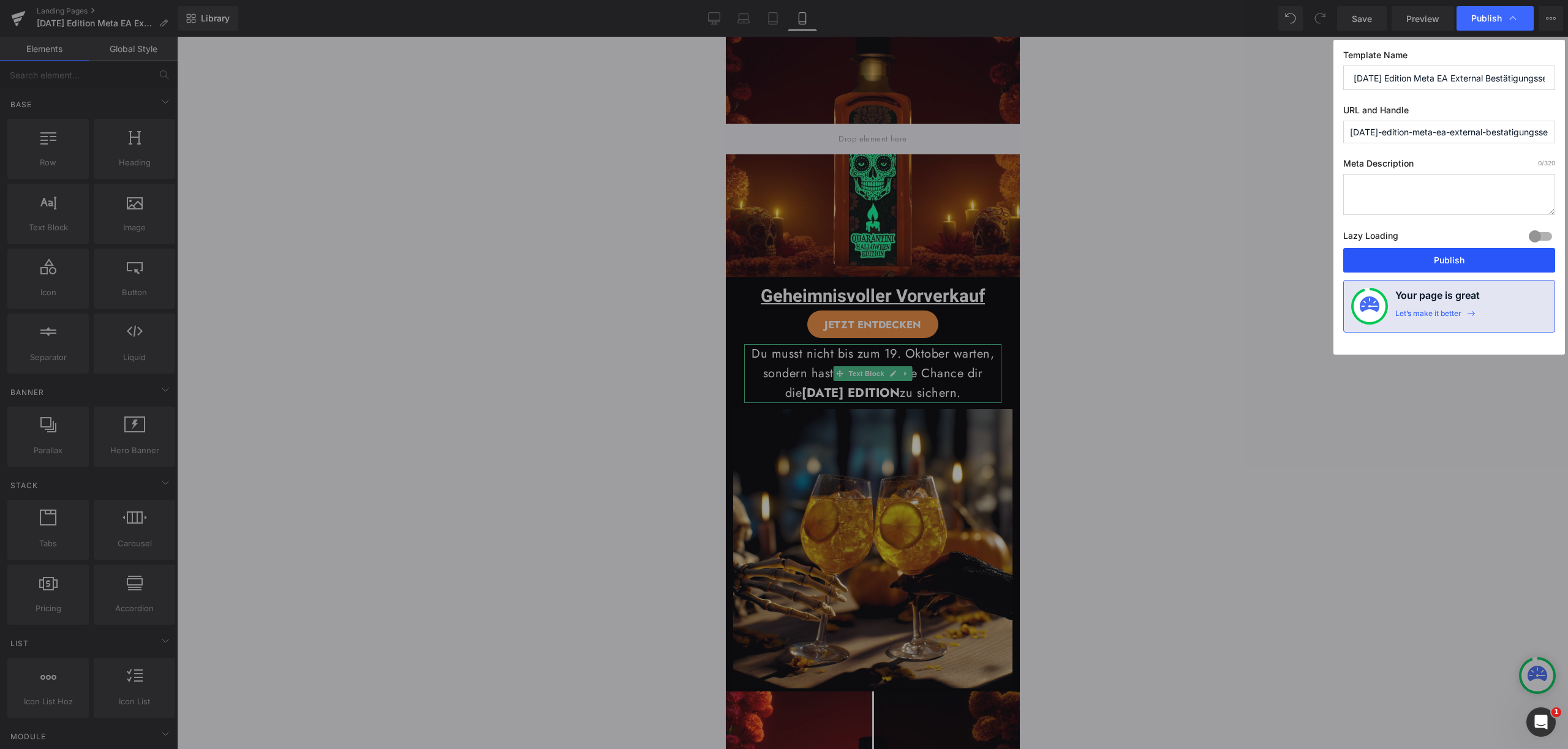
click at [1444, 261] on button "Publish" at bounding box center [1448, 260] width 212 height 24
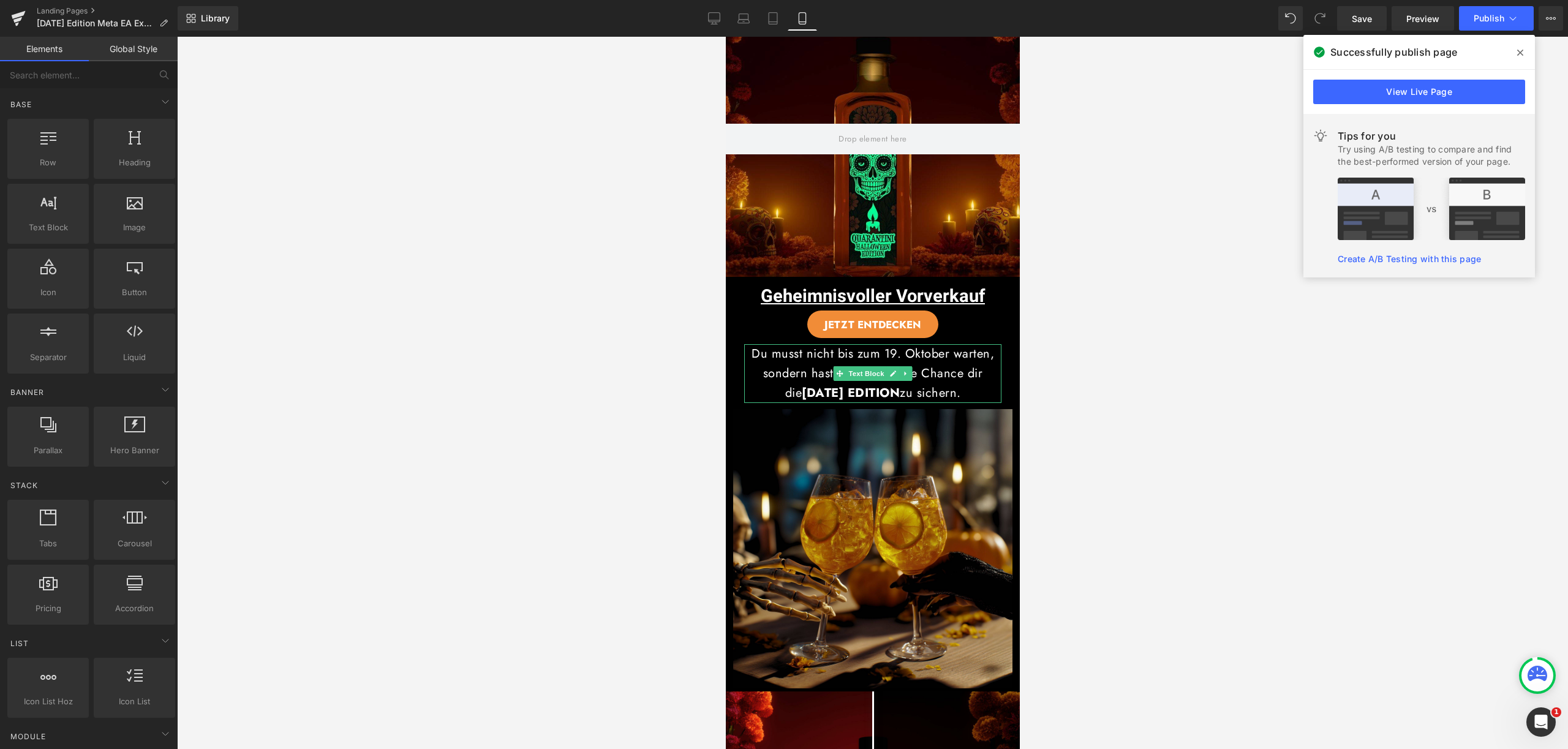
click at [1516, 50] on icon at bounding box center [1519, 53] width 6 height 10
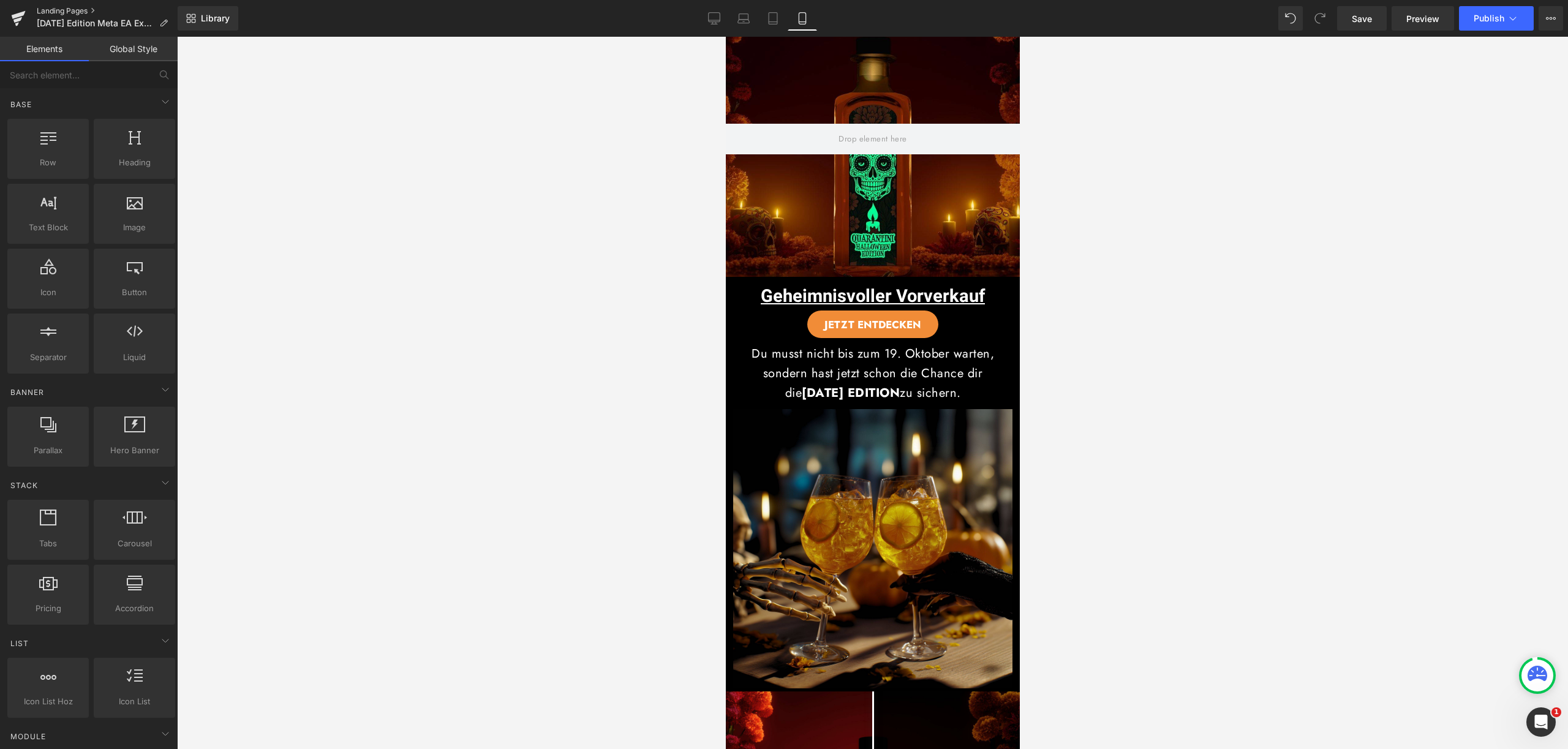
click at [81, 11] on link "Landing Pages" at bounding box center [108, 11] width 141 height 10
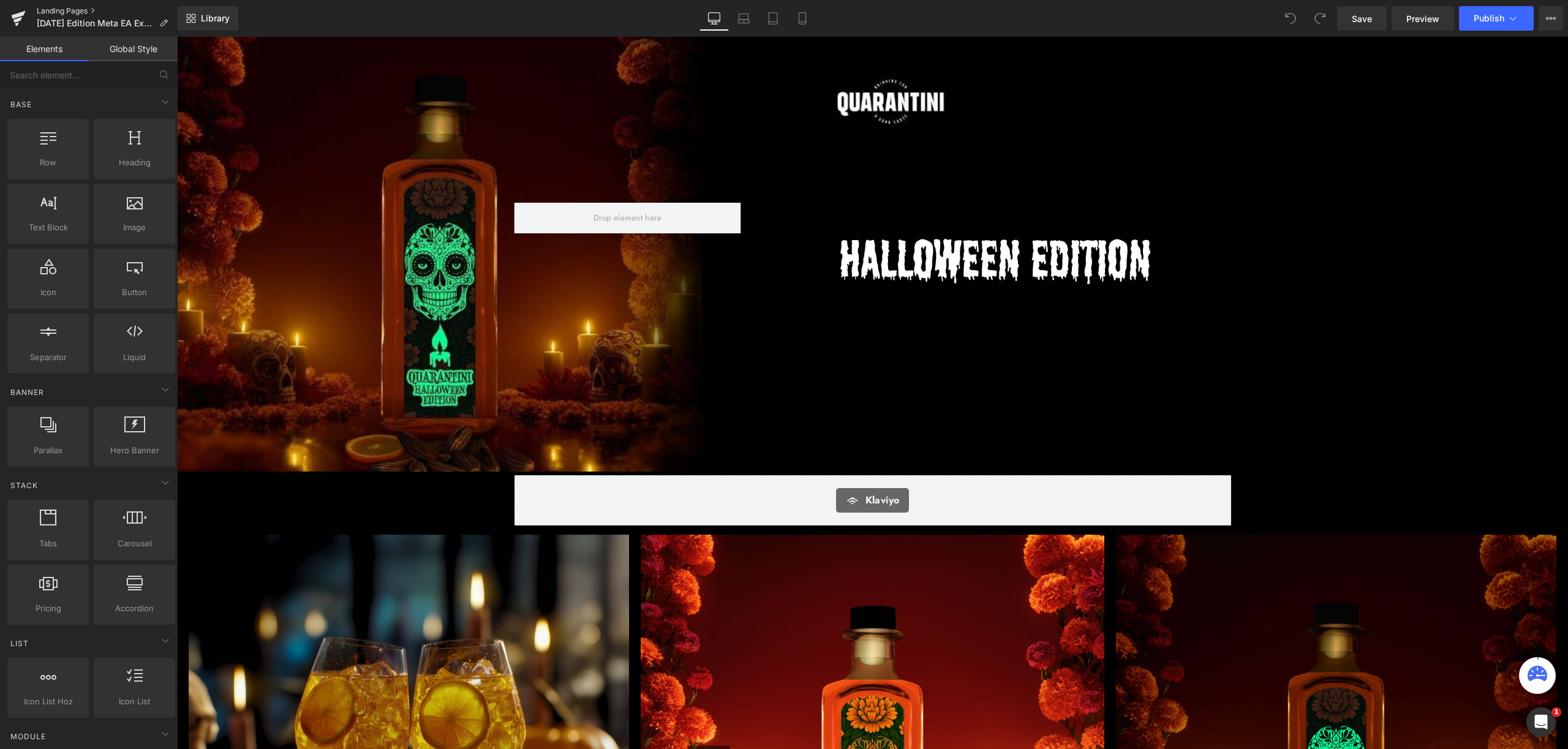
click at [75, 9] on link "Landing Pages" at bounding box center [108, 11] width 141 height 10
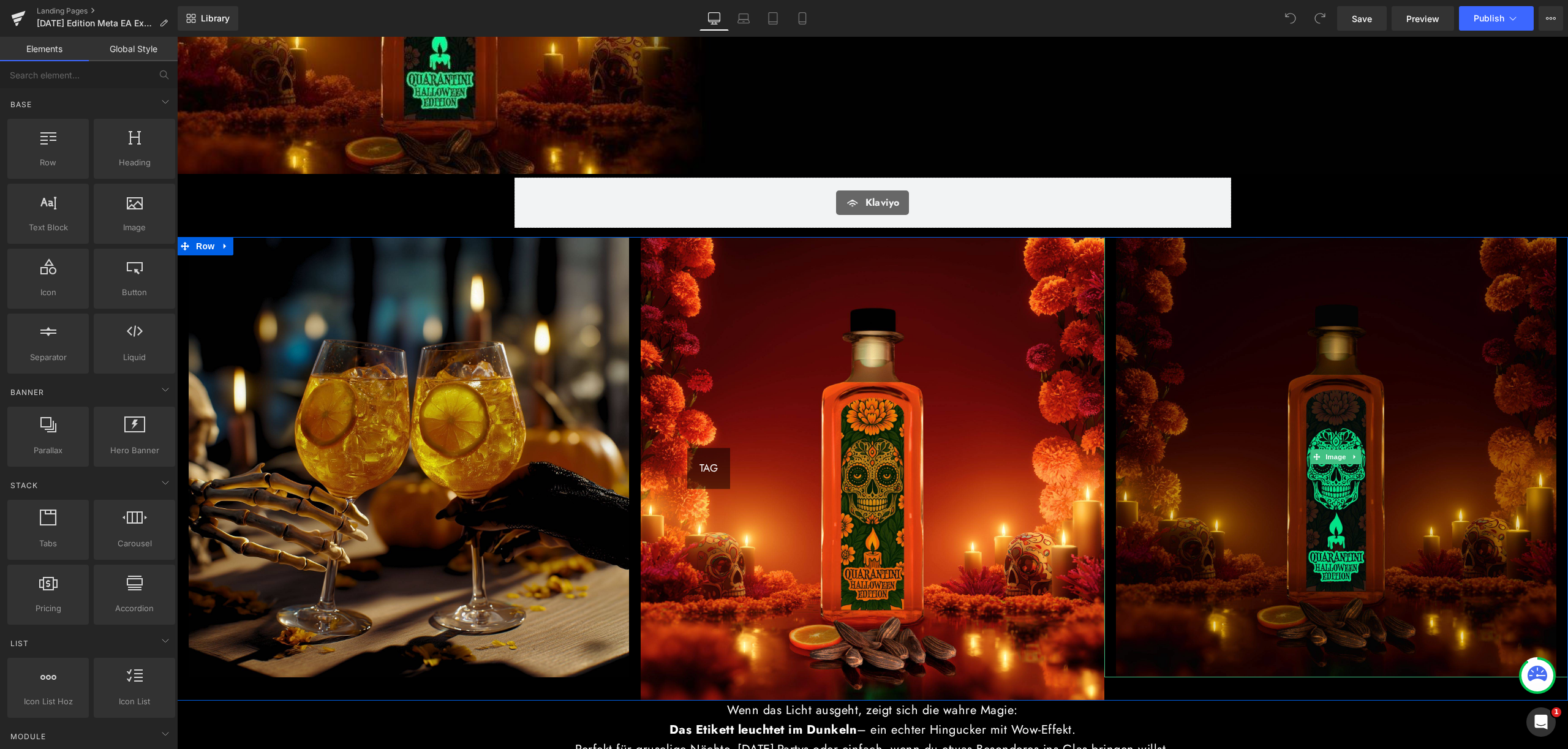
scroll to position [310, 0]
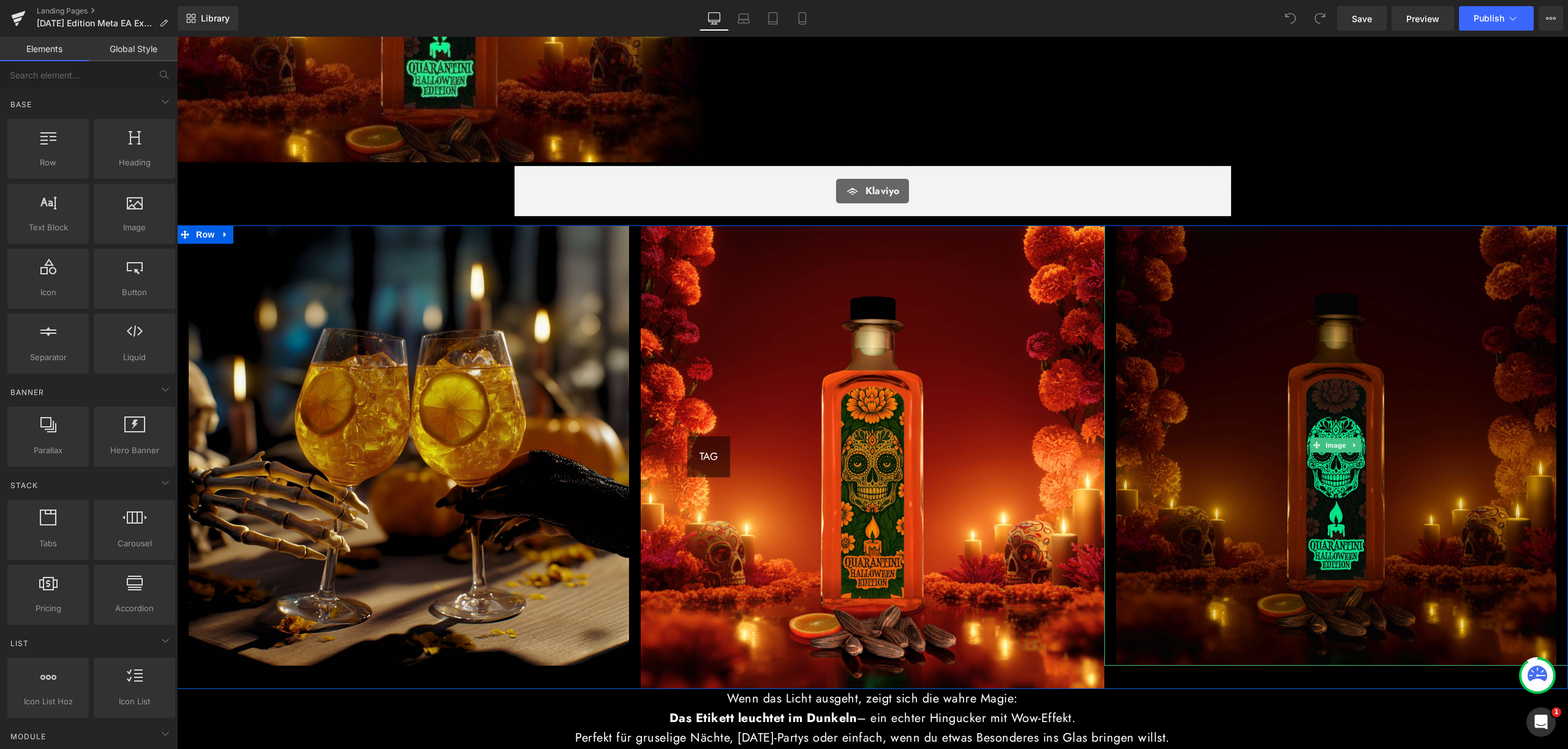
click at [1280, 501] on img at bounding box center [1335, 446] width 440 height 440
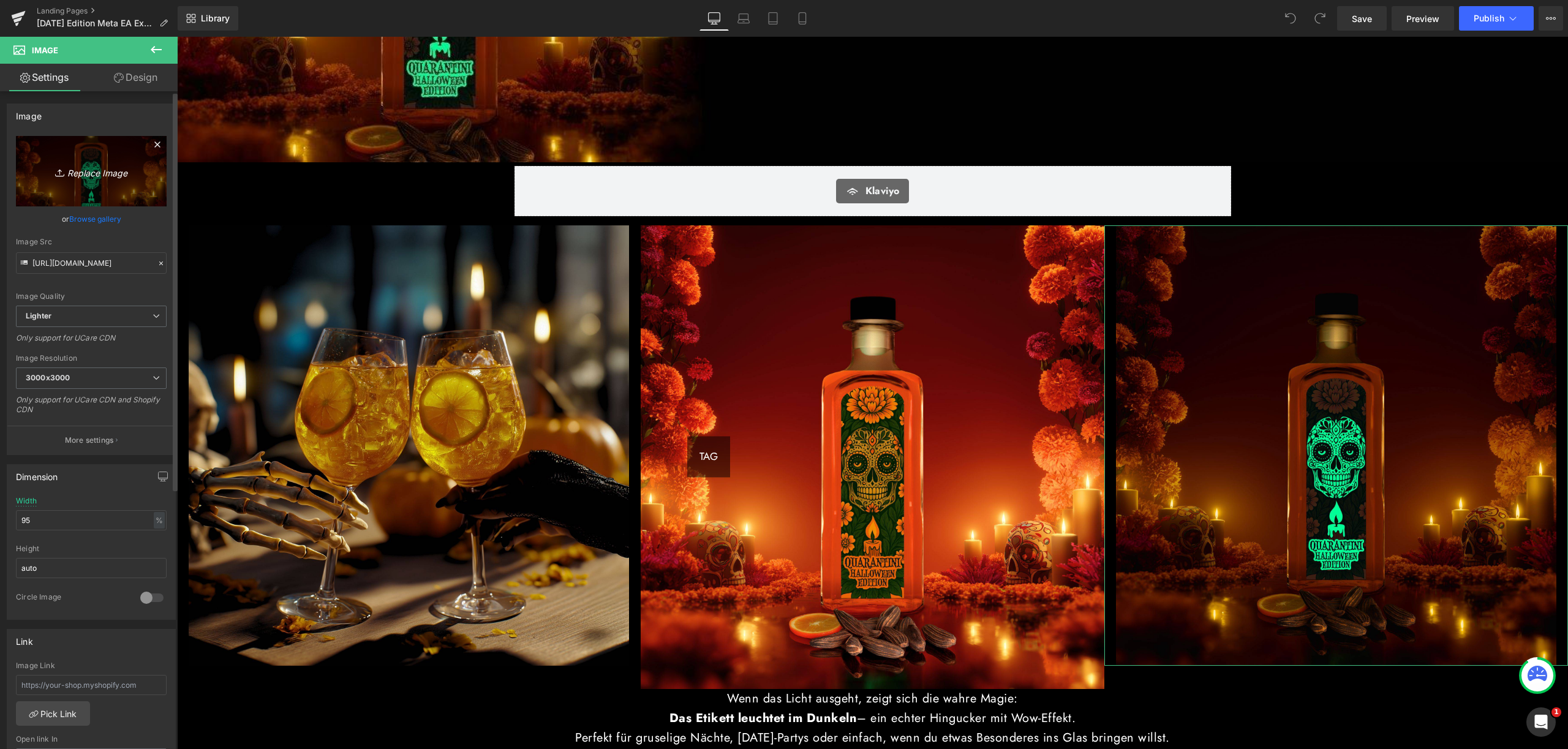
click at [114, 175] on icon "Replace Image" at bounding box center [91, 171] width 98 height 15
type input "C:\fakepath\_[DATE].jpg"
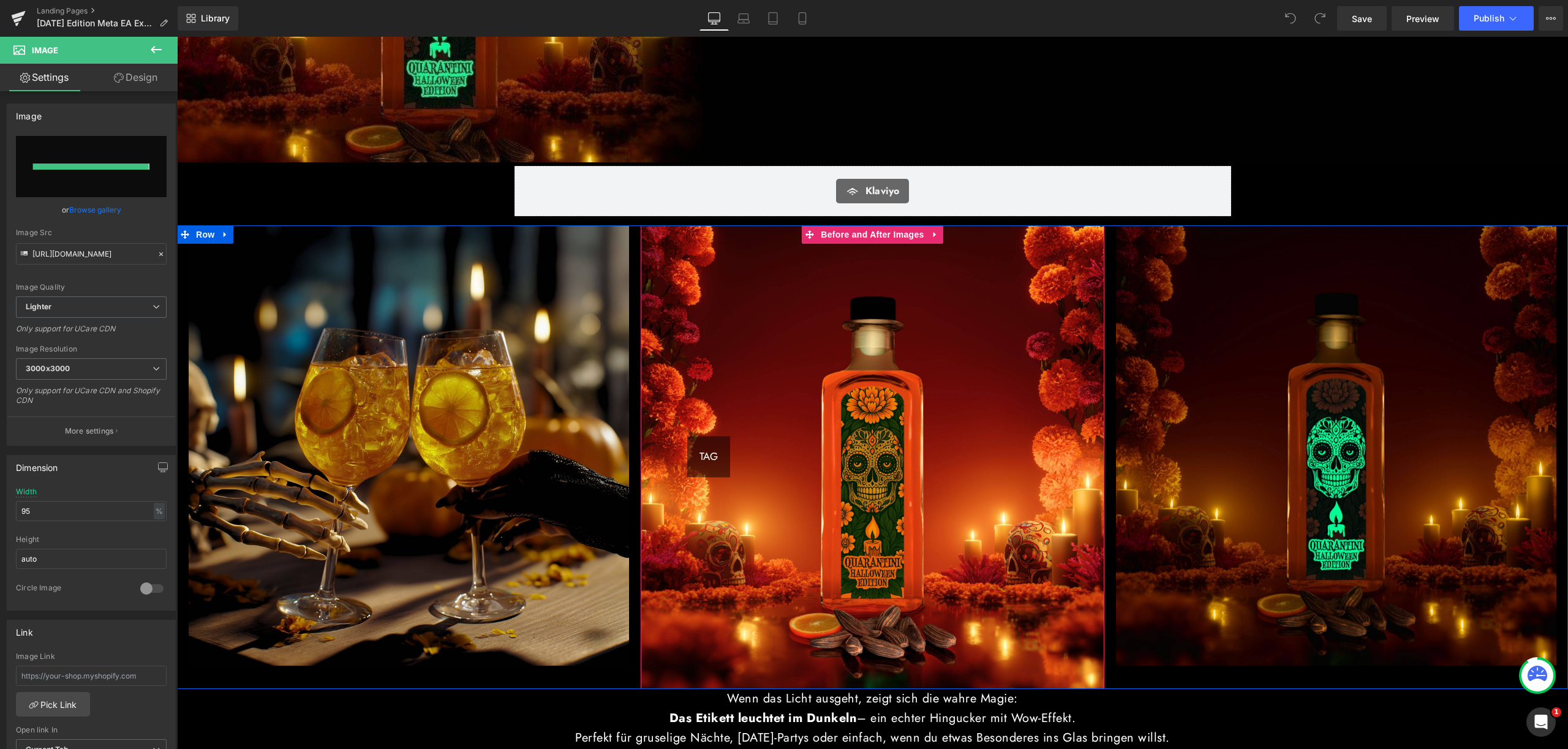
type input "https://ucarecdn.com/e8d94a21-e9f0-4181-8fbf-454d3cc863d2/-/format/auto/-/previ…"
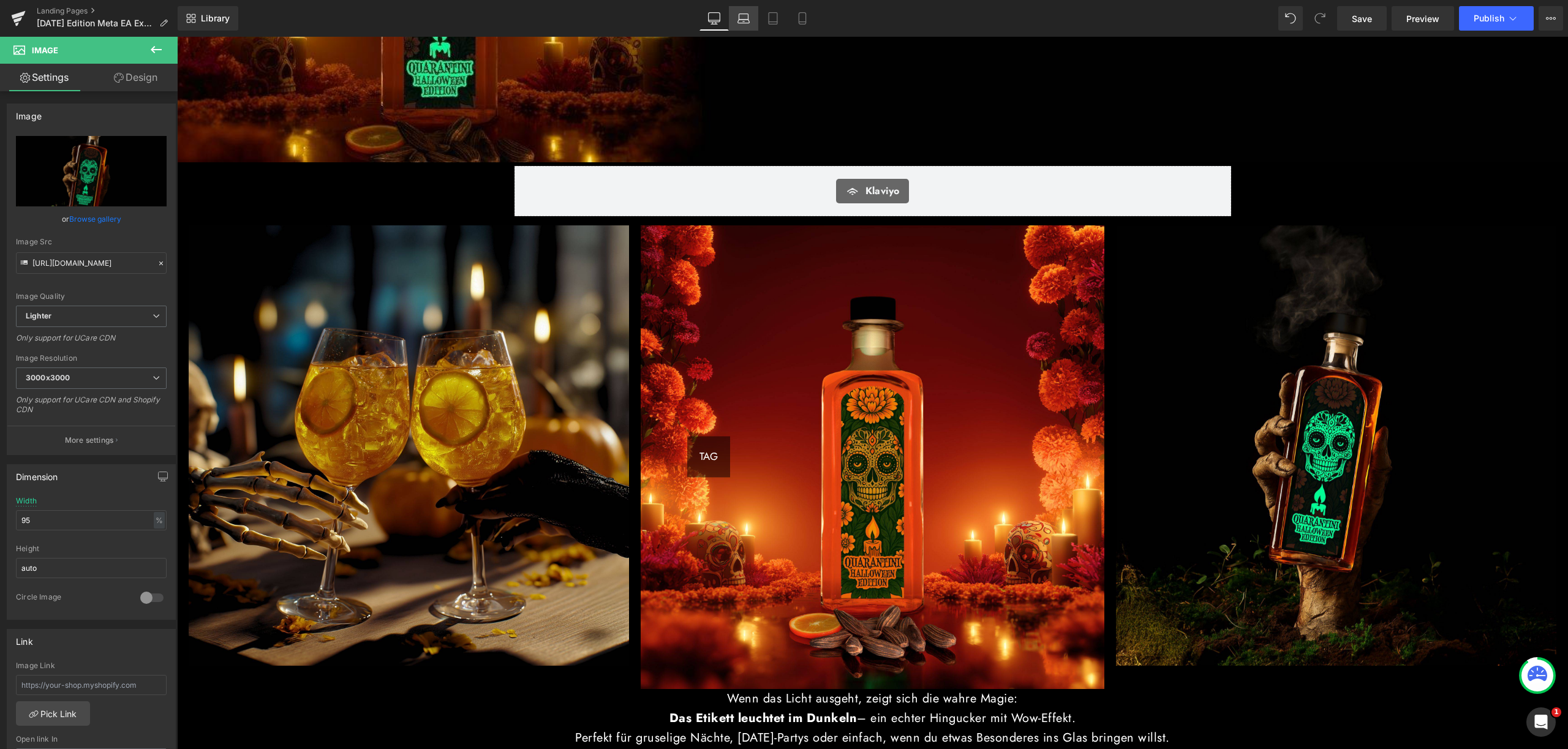
click at [749, 25] on link "Laptop" at bounding box center [743, 18] width 29 height 24
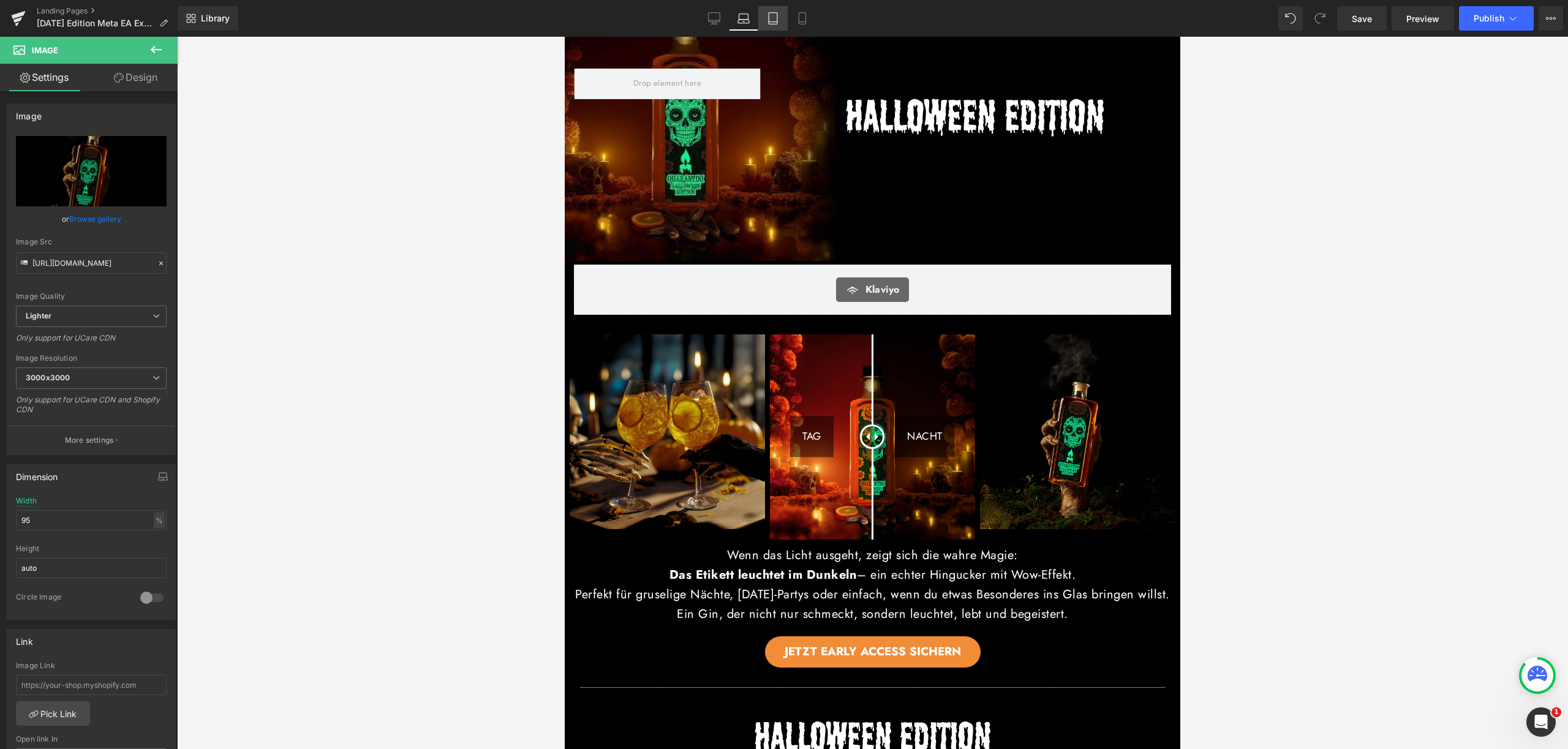
click at [768, 19] on icon at bounding box center [773, 19] width 13 height 13
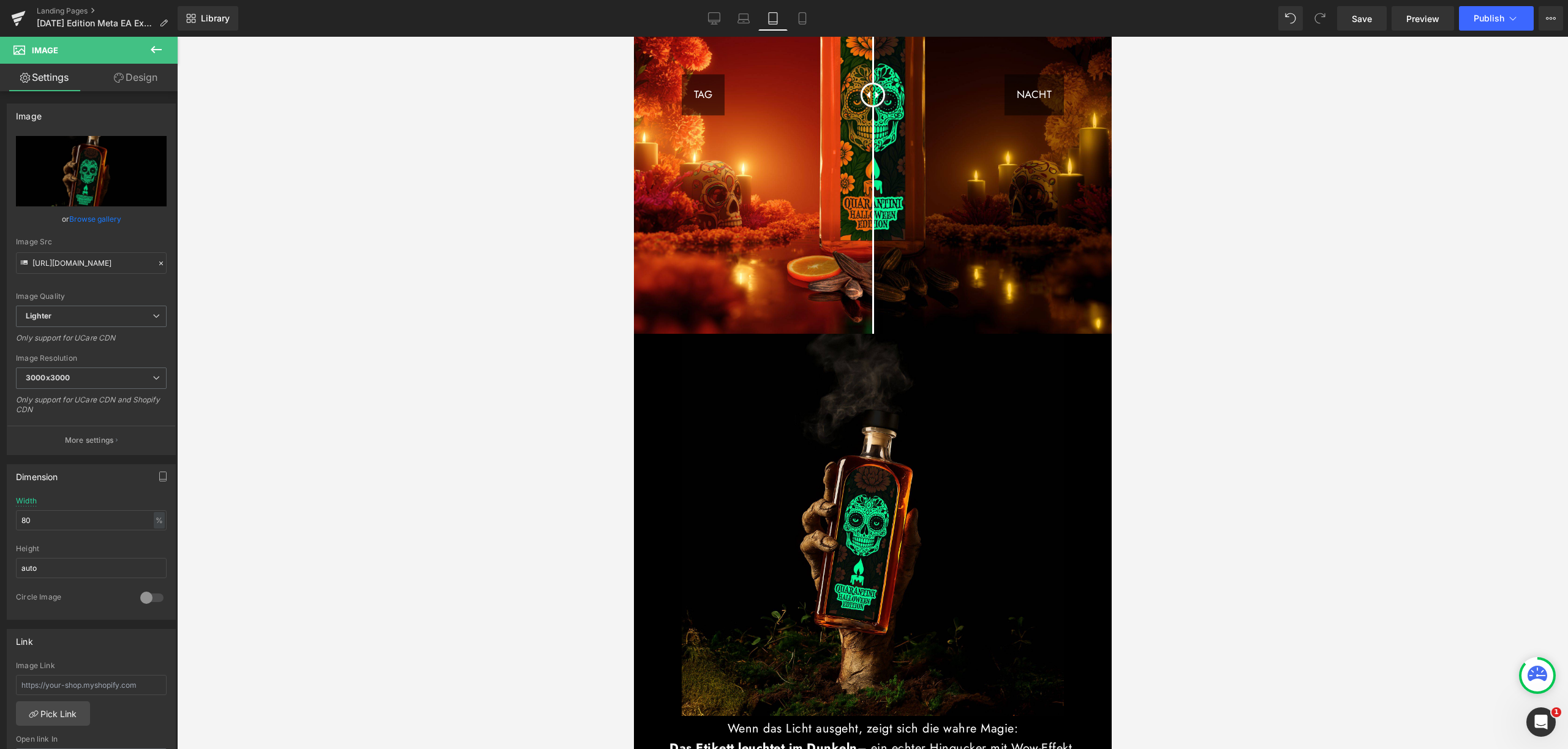
scroll to position [869, 0]
click at [801, 14] on icon at bounding box center [802, 19] width 13 height 13
type input "95"
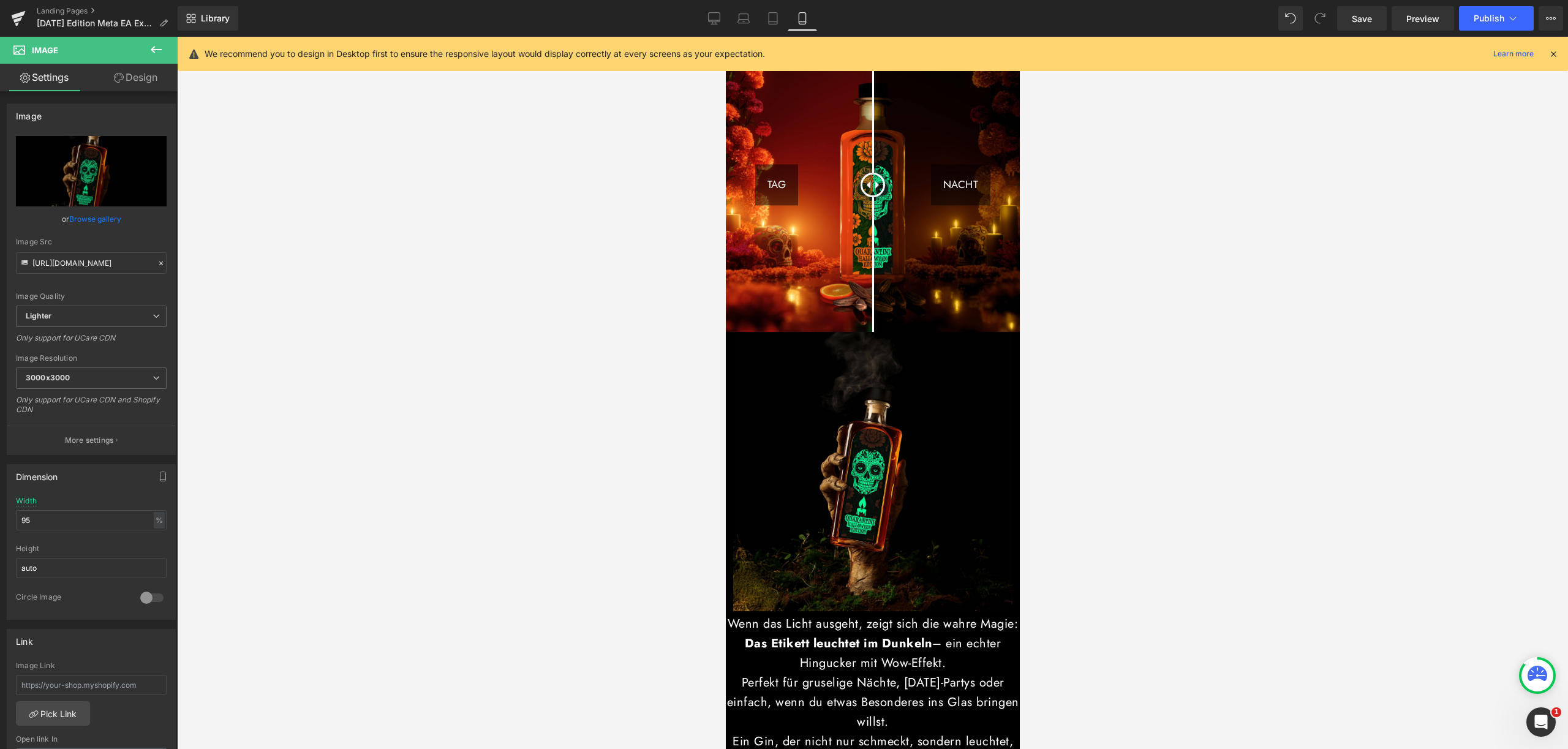
scroll to position [629, 0]
click at [1546, 54] on div "We recommend you to design in Desktop first to ensure the responsive layout wou…" at bounding box center [876, 53] width 1343 height 14
click at [1556, 56] on icon at bounding box center [1553, 53] width 11 height 11
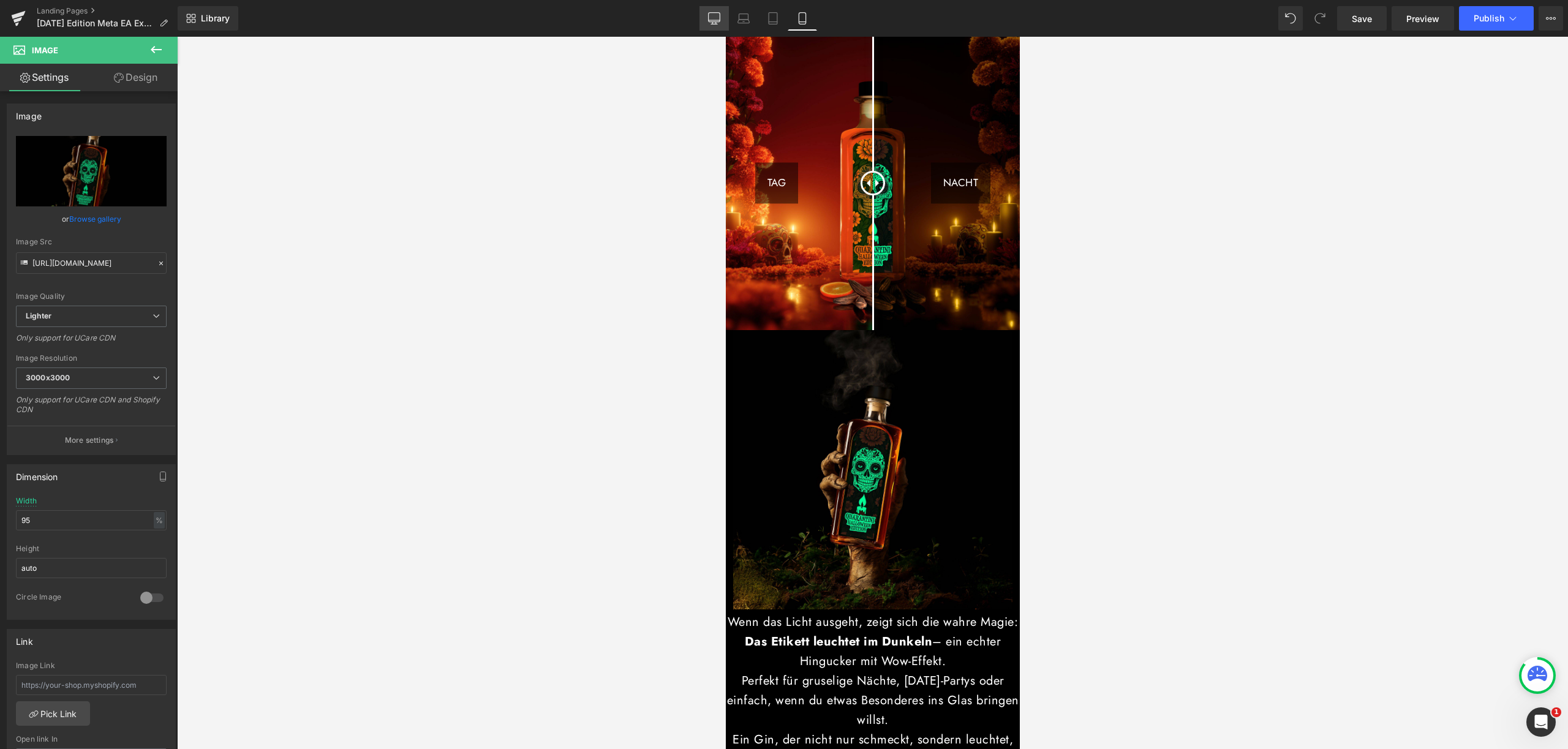
click at [720, 10] on link "Desktop" at bounding box center [713, 18] width 29 height 24
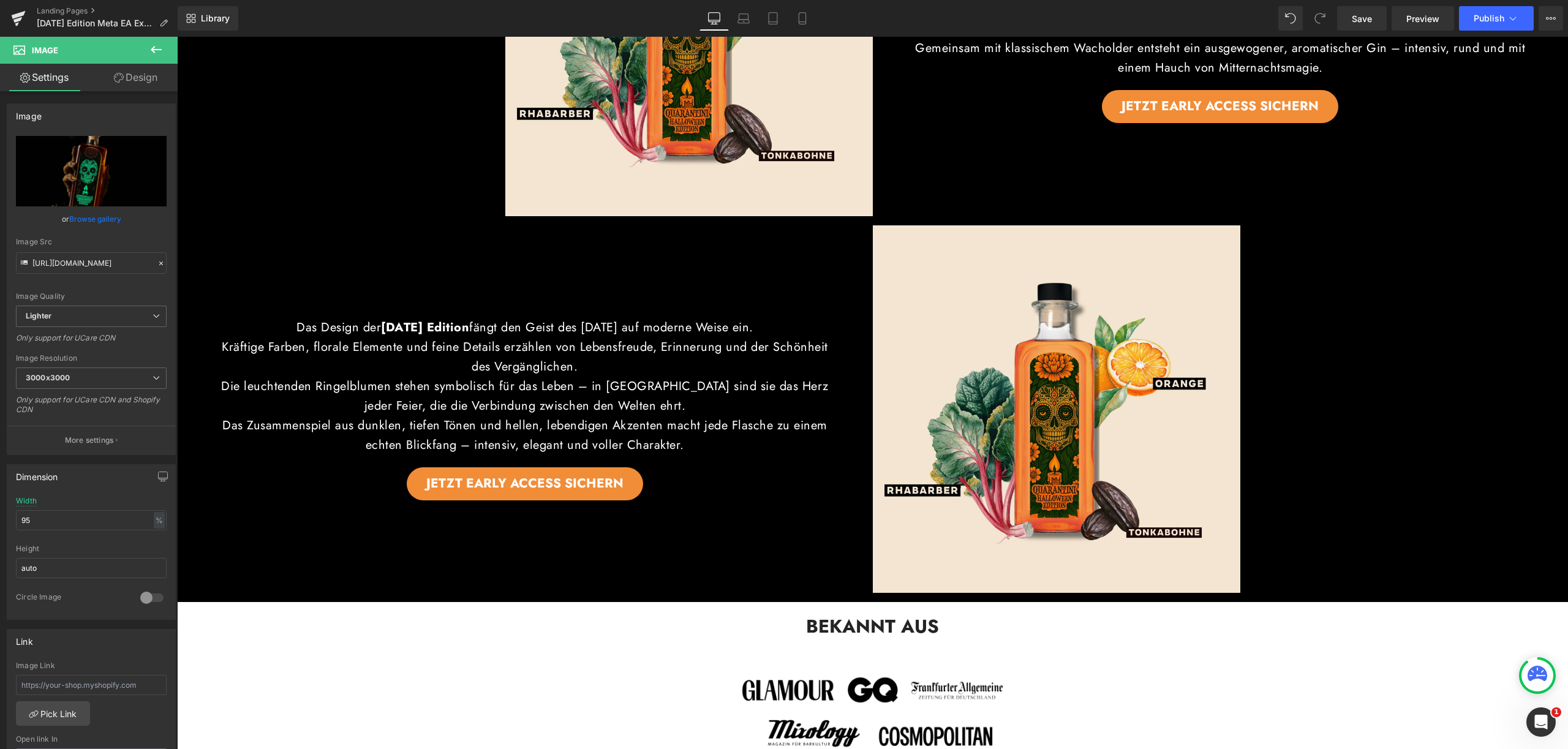
scroll to position [1461, 0]
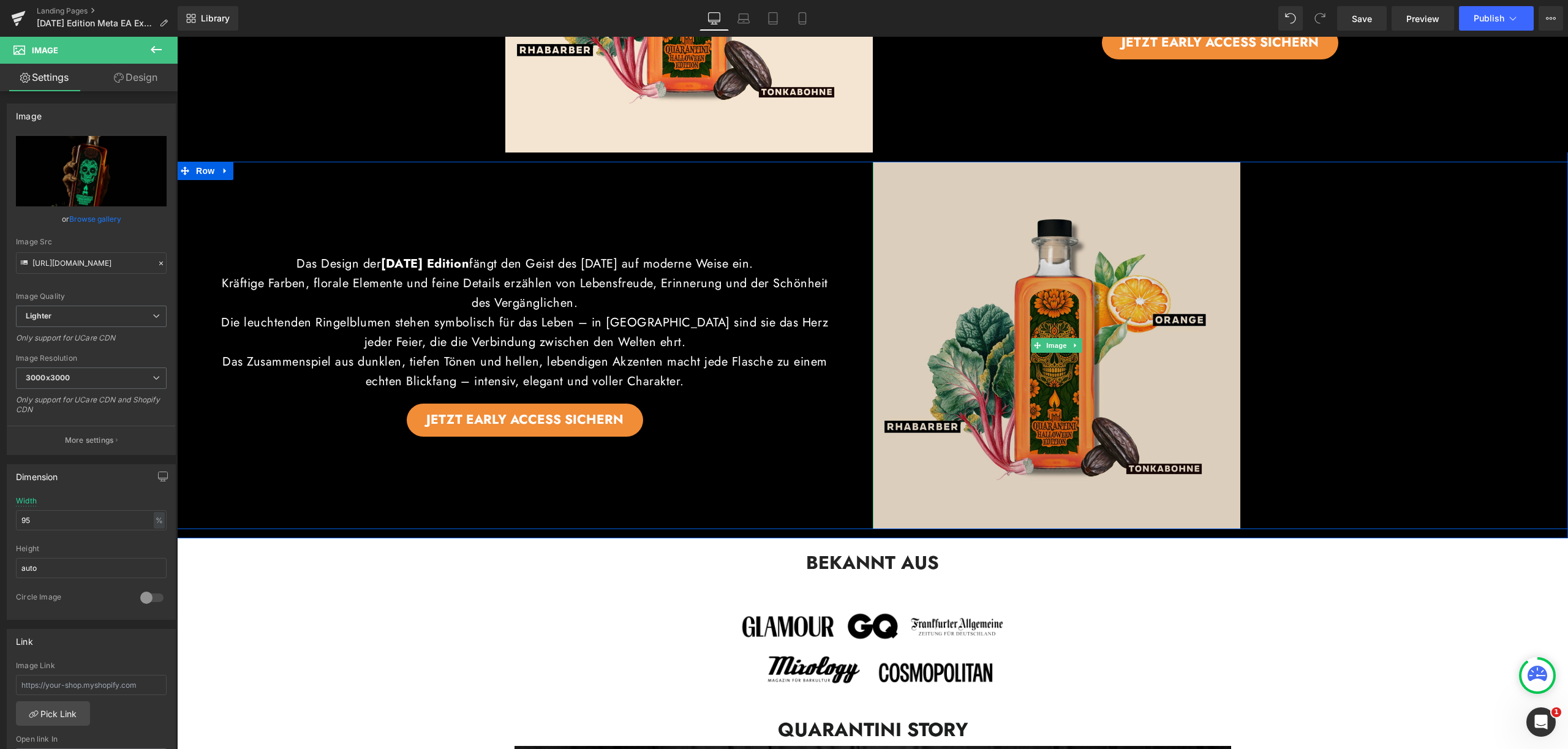
click at [1026, 256] on img at bounding box center [1056, 346] width 368 height 368
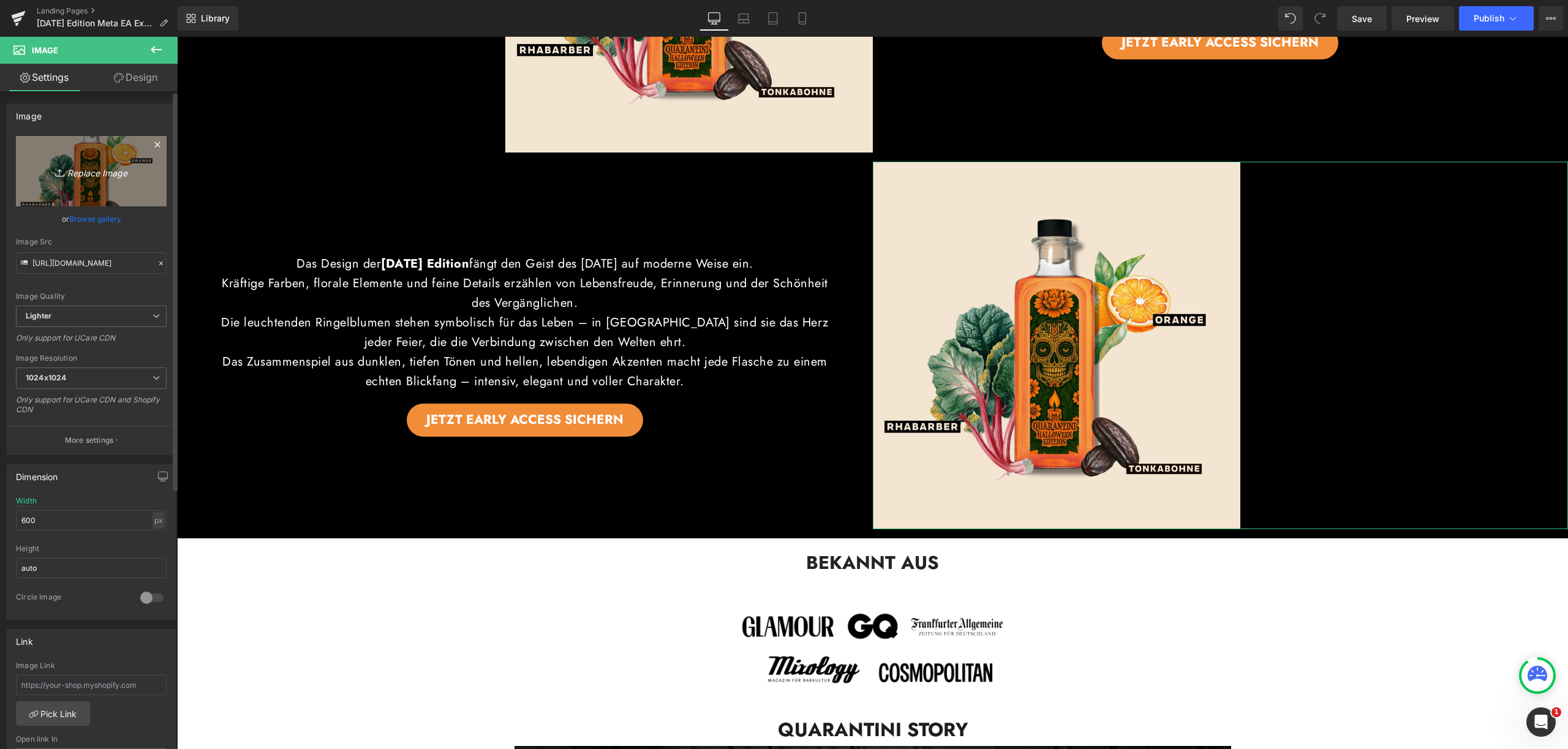
click at [79, 175] on icon "Replace Image" at bounding box center [91, 171] width 98 height 15
type input "C:\fakepath\_[DATE] (1).jpg"
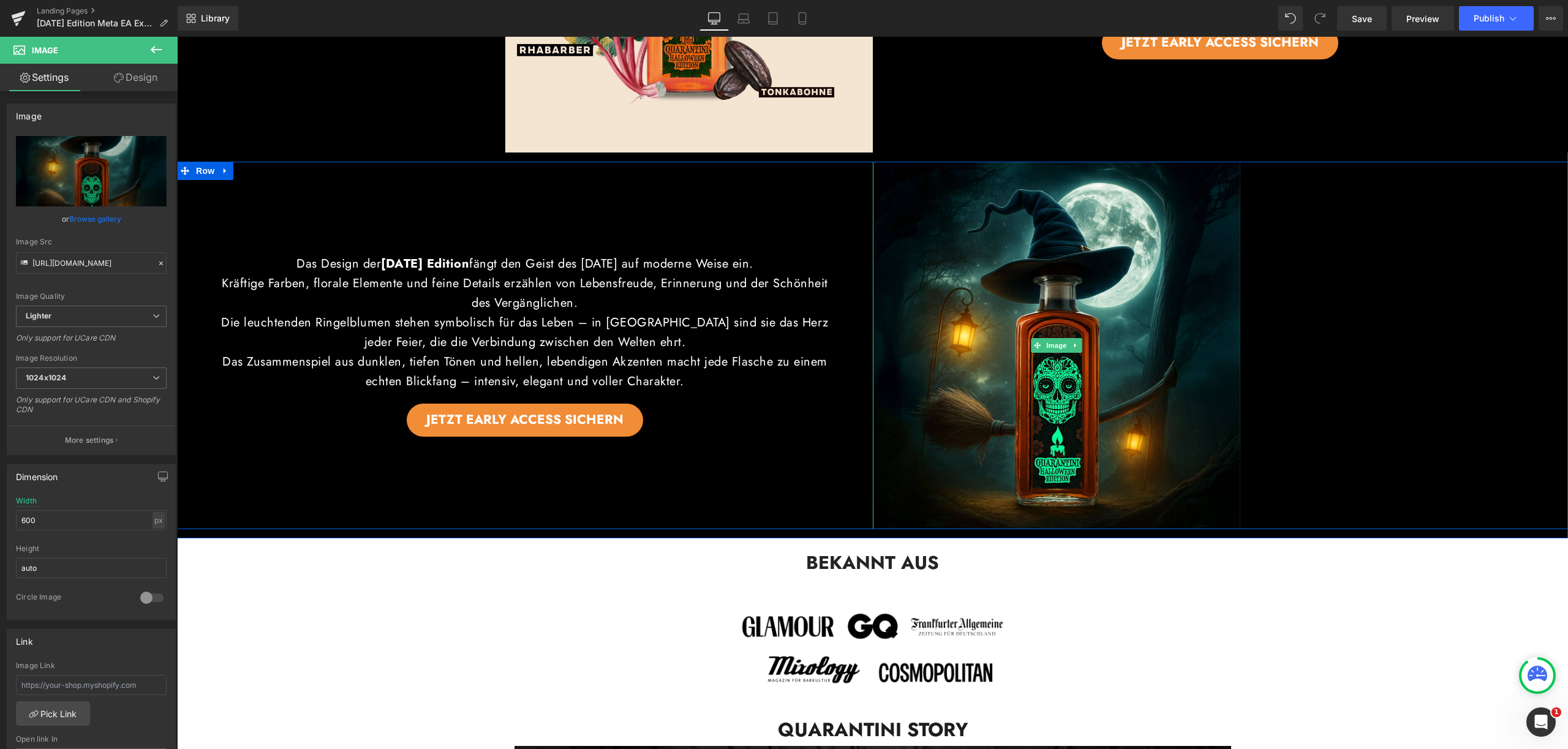
type input "https://ucarecdn.com/0a7aad60-e08e-4487-9d8f-5df7d1cb173f/-/format/auto/-/previ…"
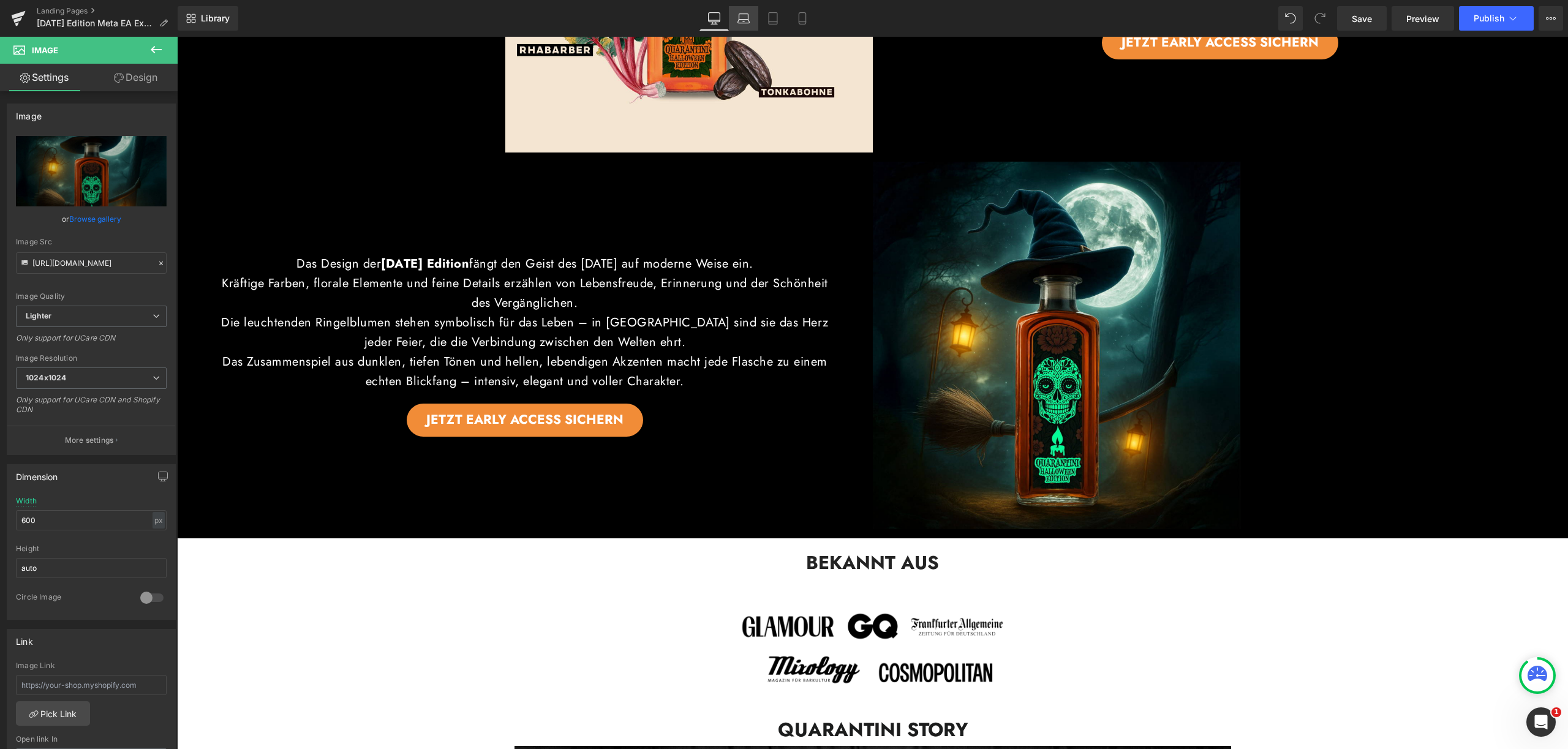
click at [741, 20] on icon at bounding box center [743, 19] width 13 height 13
type input "auto"
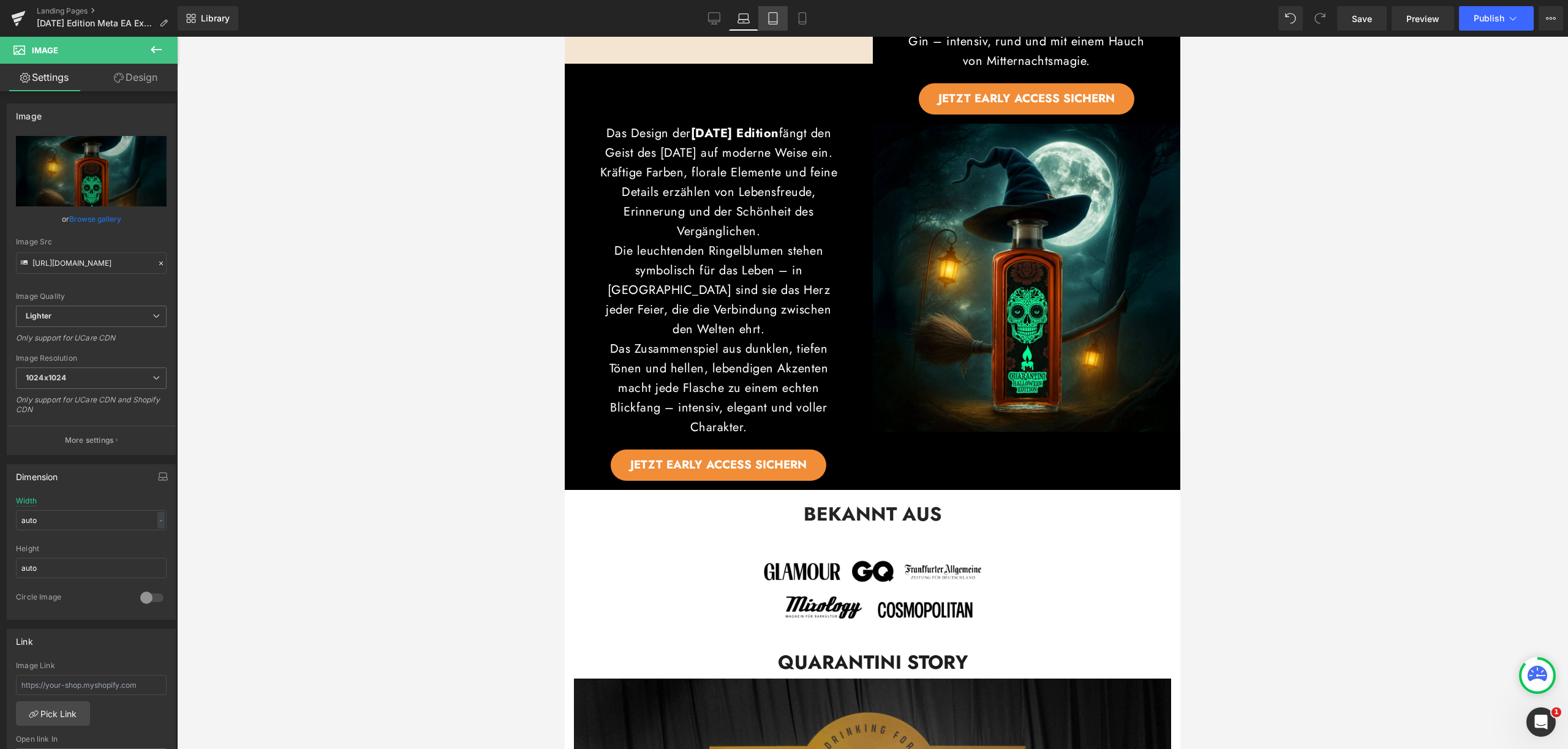
click at [777, 19] on icon at bounding box center [773, 19] width 13 height 13
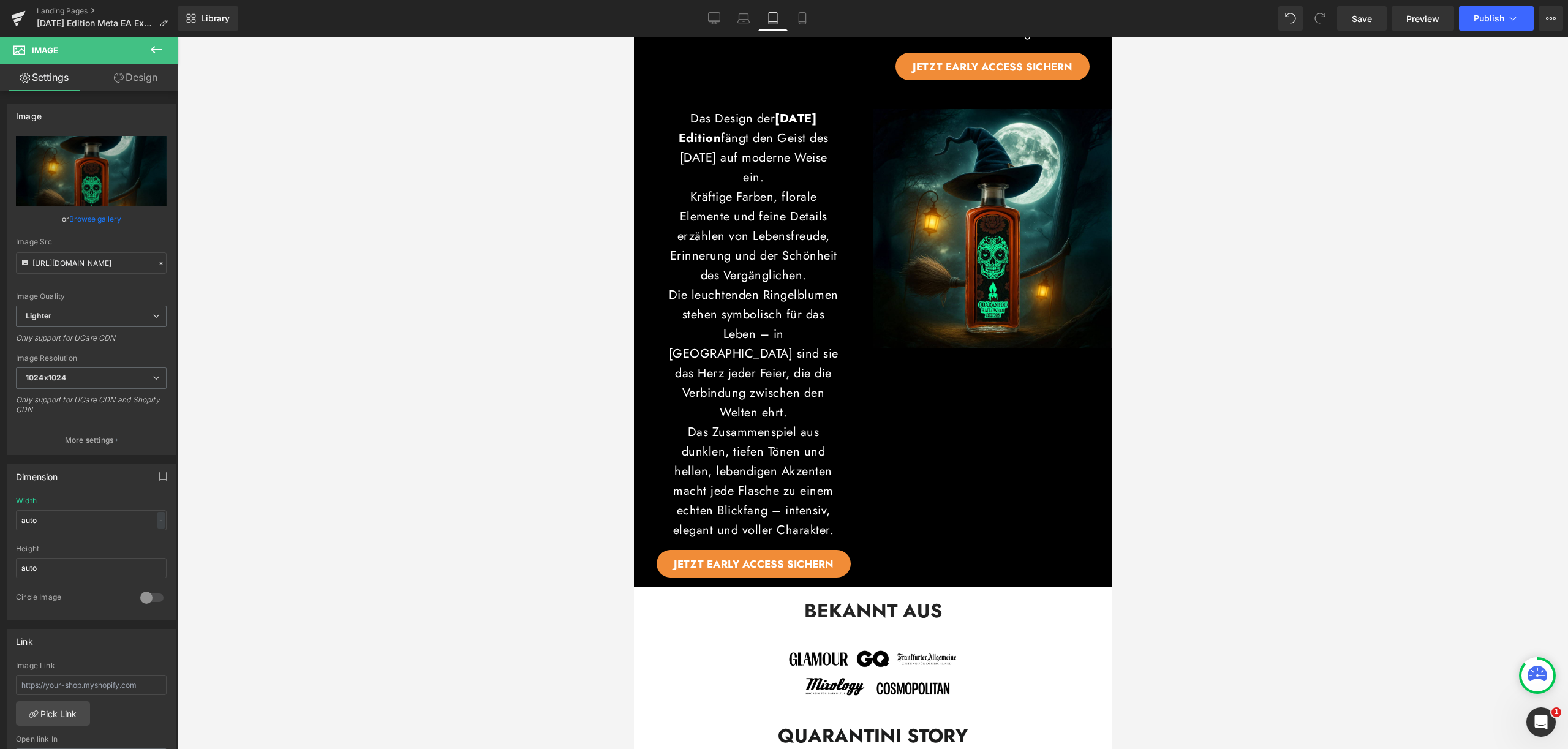
scroll to position [2256, 0]
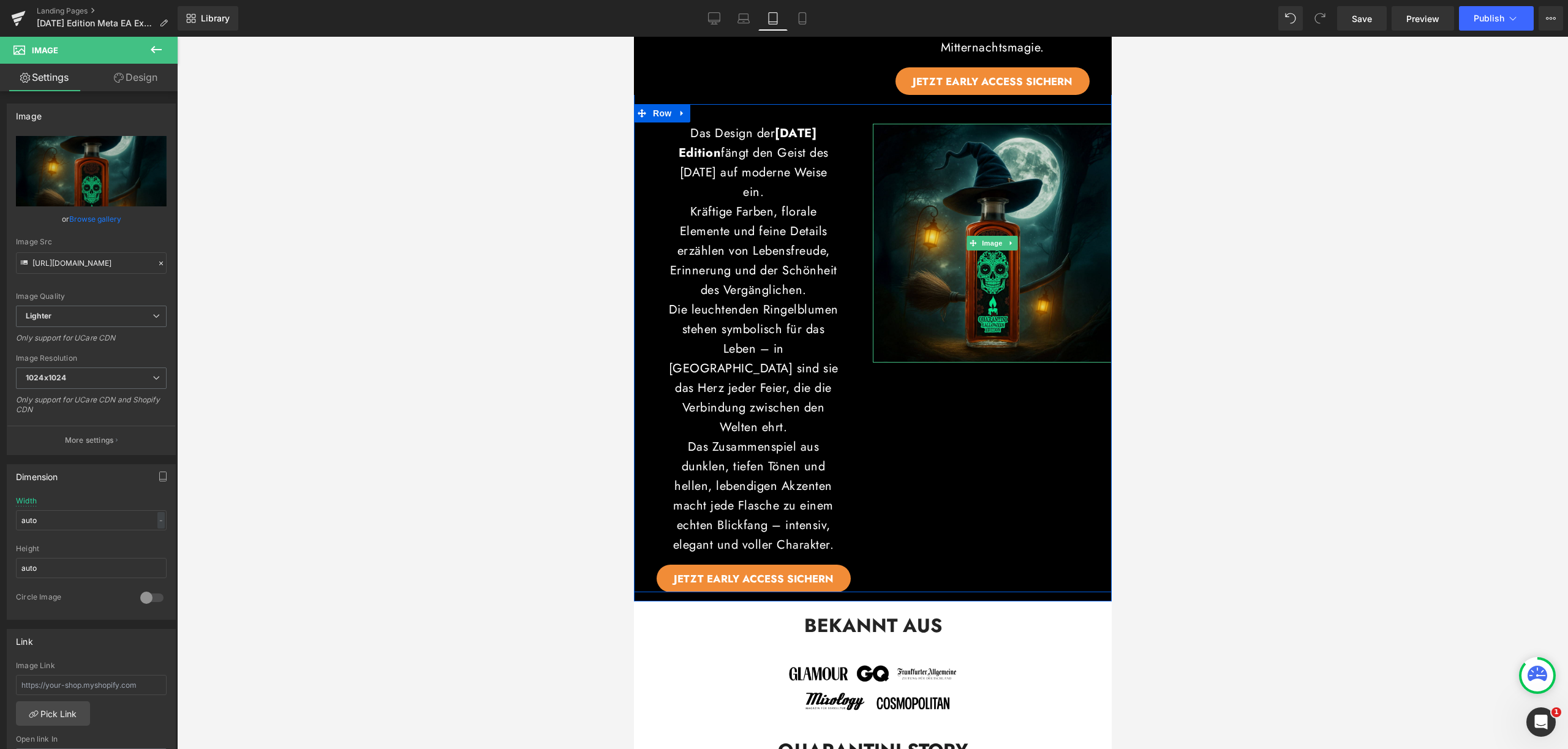
click at [950, 352] on img at bounding box center [991, 244] width 239 height 239
click at [883, 215] on img at bounding box center [991, 244] width 239 height 239
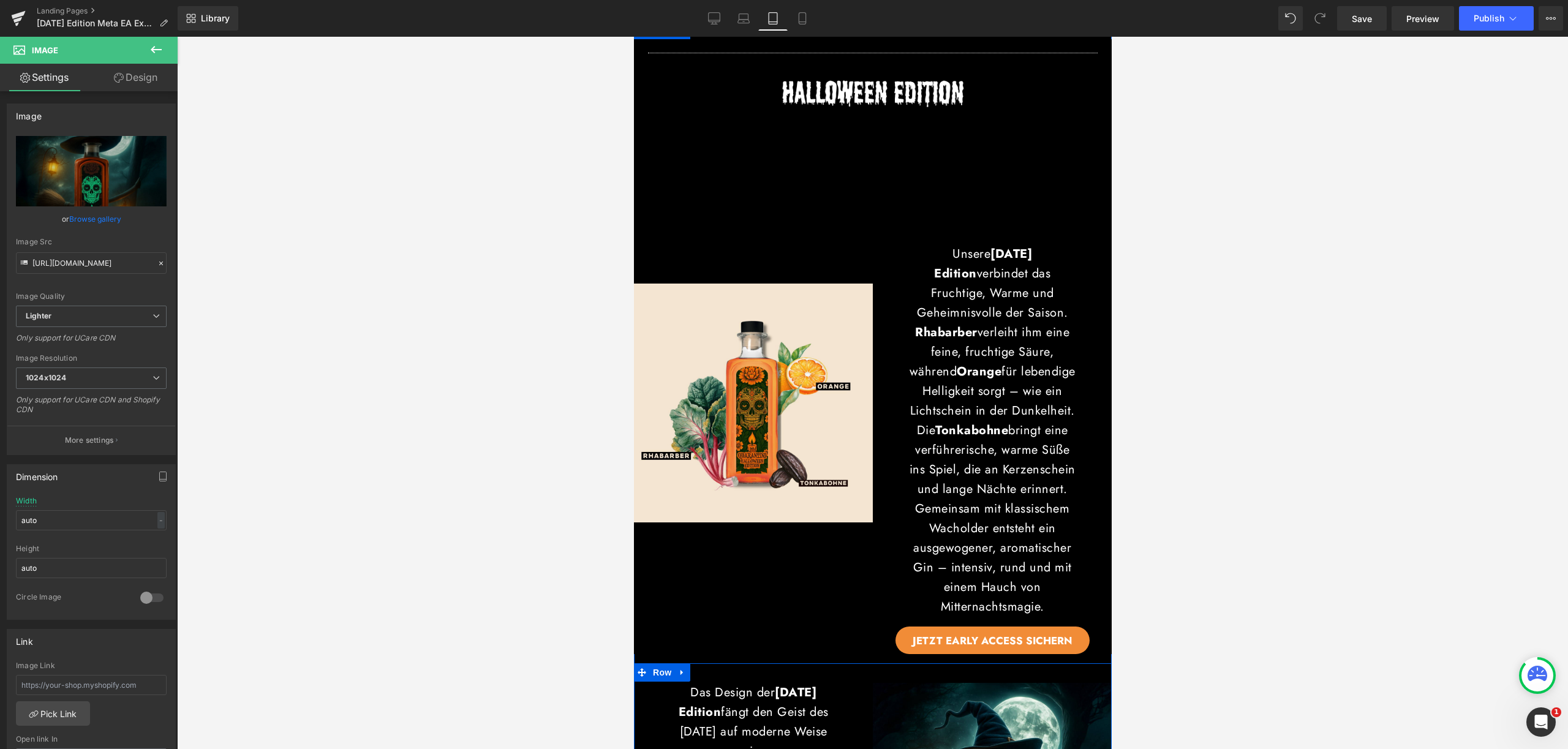
scroll to position [1696, 0]
click at [859, 188] on div "Image" at bounding box center [752, 404] width 239 height 502
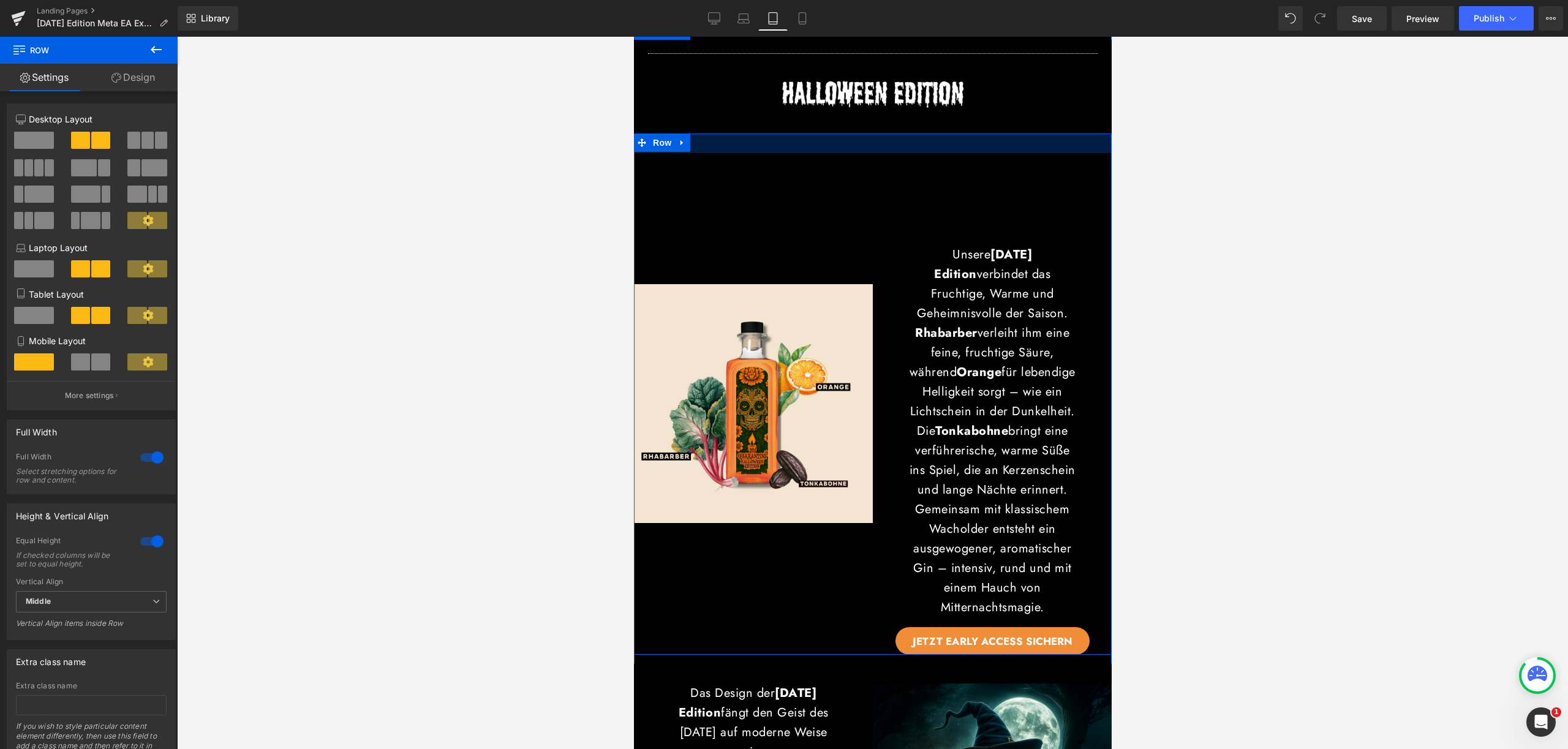
click at [845, 133] on div "32px" at bounding box center [872, 143] width 478 height 20
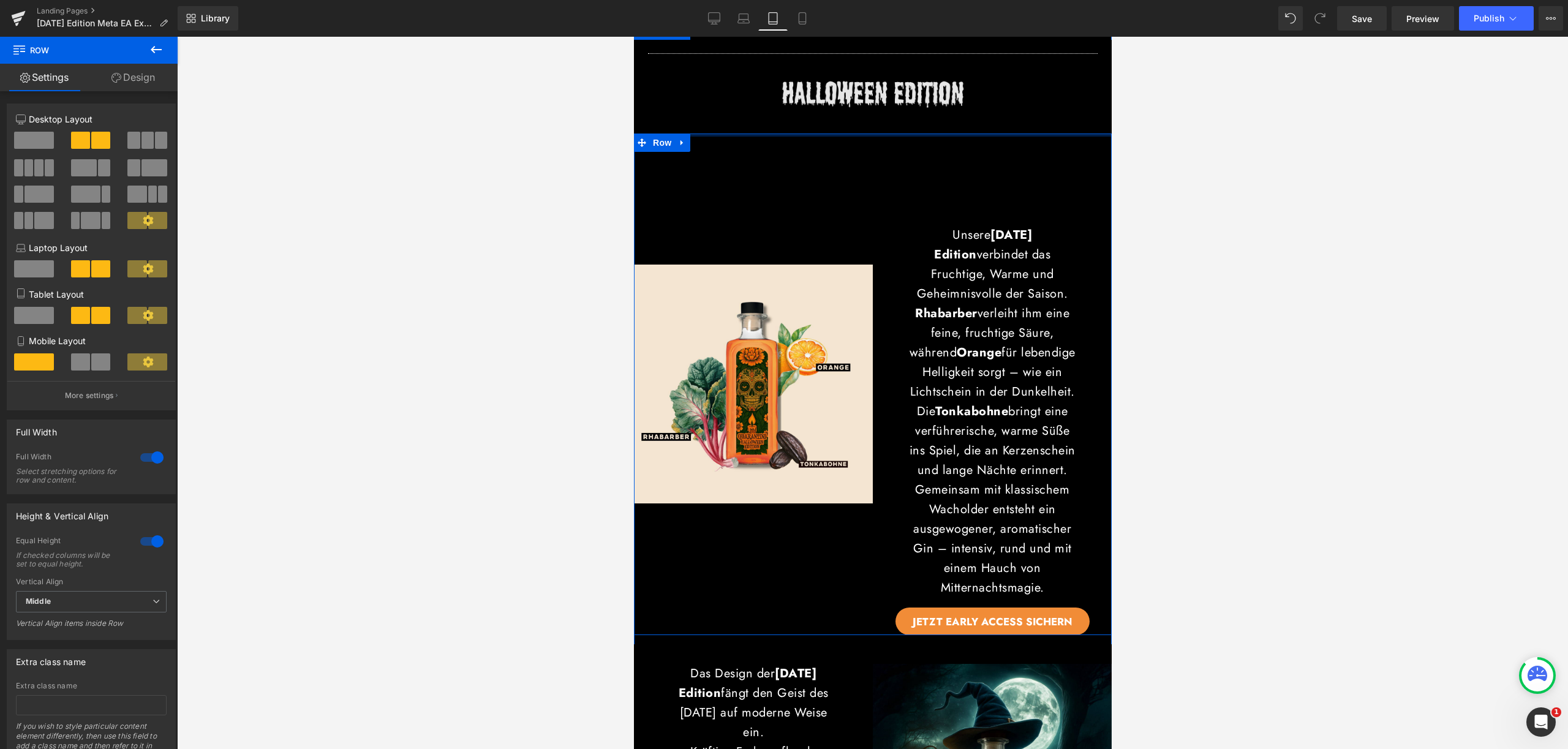
drag, startPoint x: 849, startPoint y: 139, endPoint x: 861, endPoint y: 113, distance: 28.6
click at [861, 113] on div "Separator Image Image Row Row Image Unsere Halloween Edition verbindet das Fruc…" at bounding box center [872, 591] width 478 height 1102
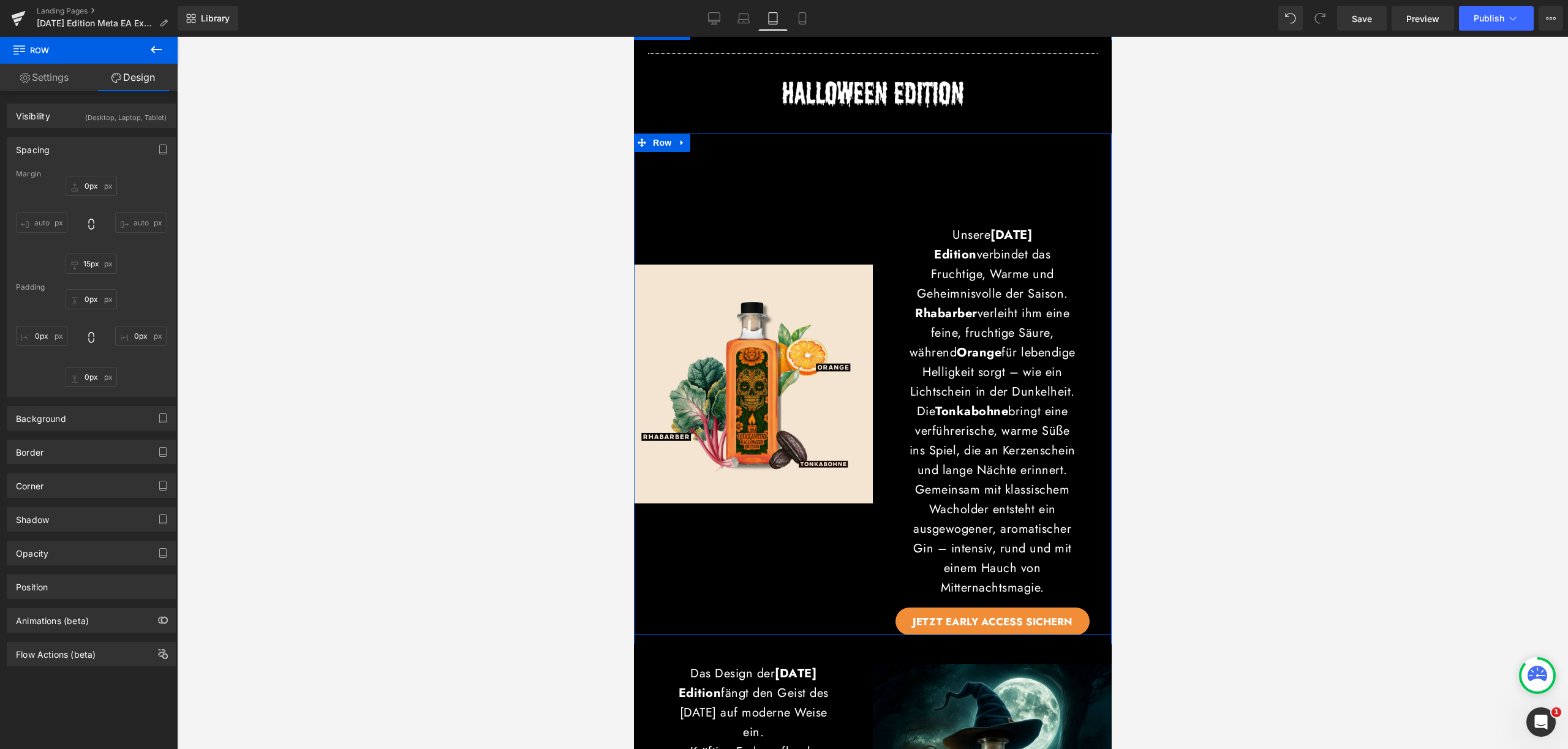
click at [1035, 173] on div "Unsere Halloween Edition verbindet das Fruchtige, Warme und Geheimnisvolle der …" at bounding box center [991, 384] width 239 height 502
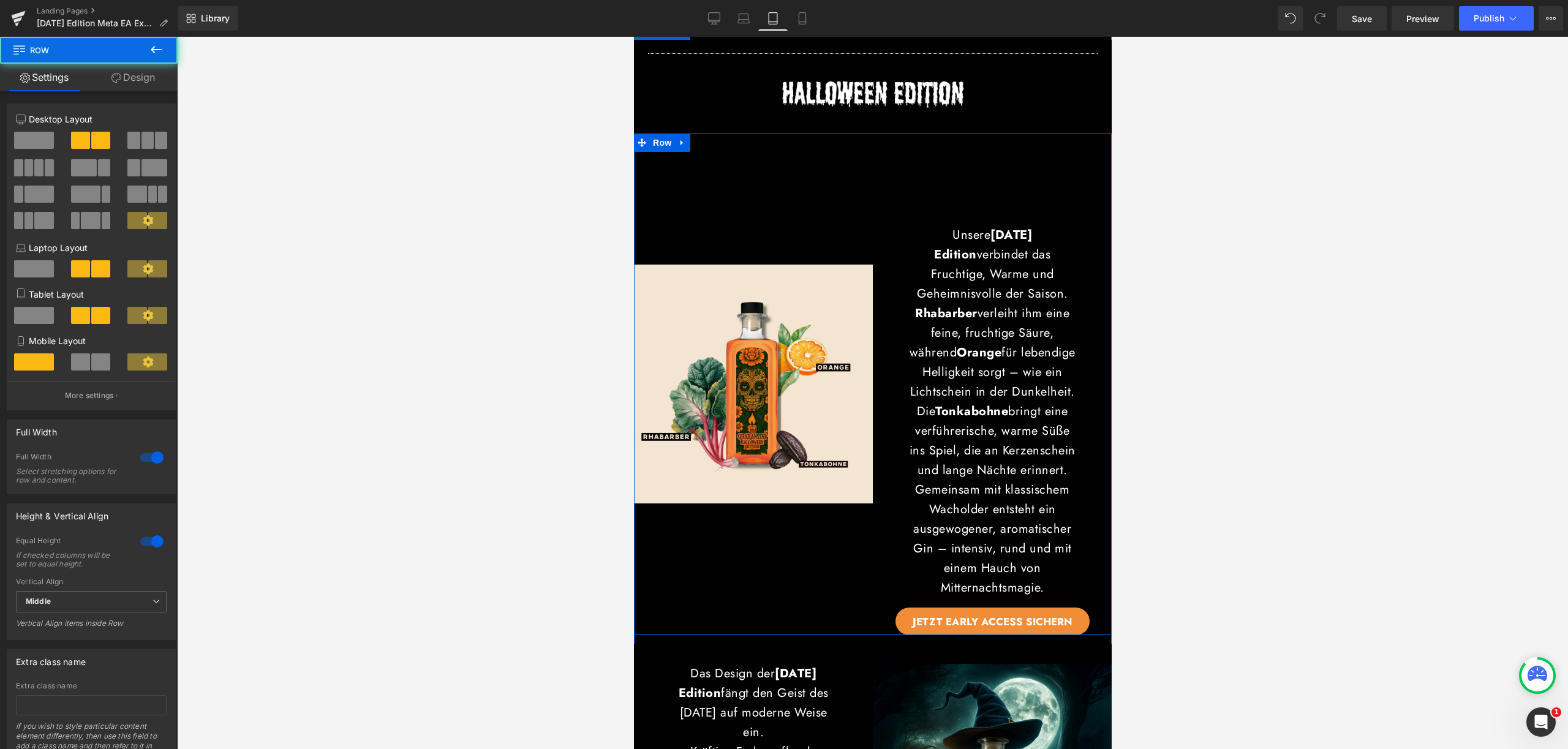
click at [779, 197] on div "Image" at bounding box center [752, 384] width 239 height 502
click at [794, 17] on link "Mobile" at bounding box center [802, 18] width 29 height 24
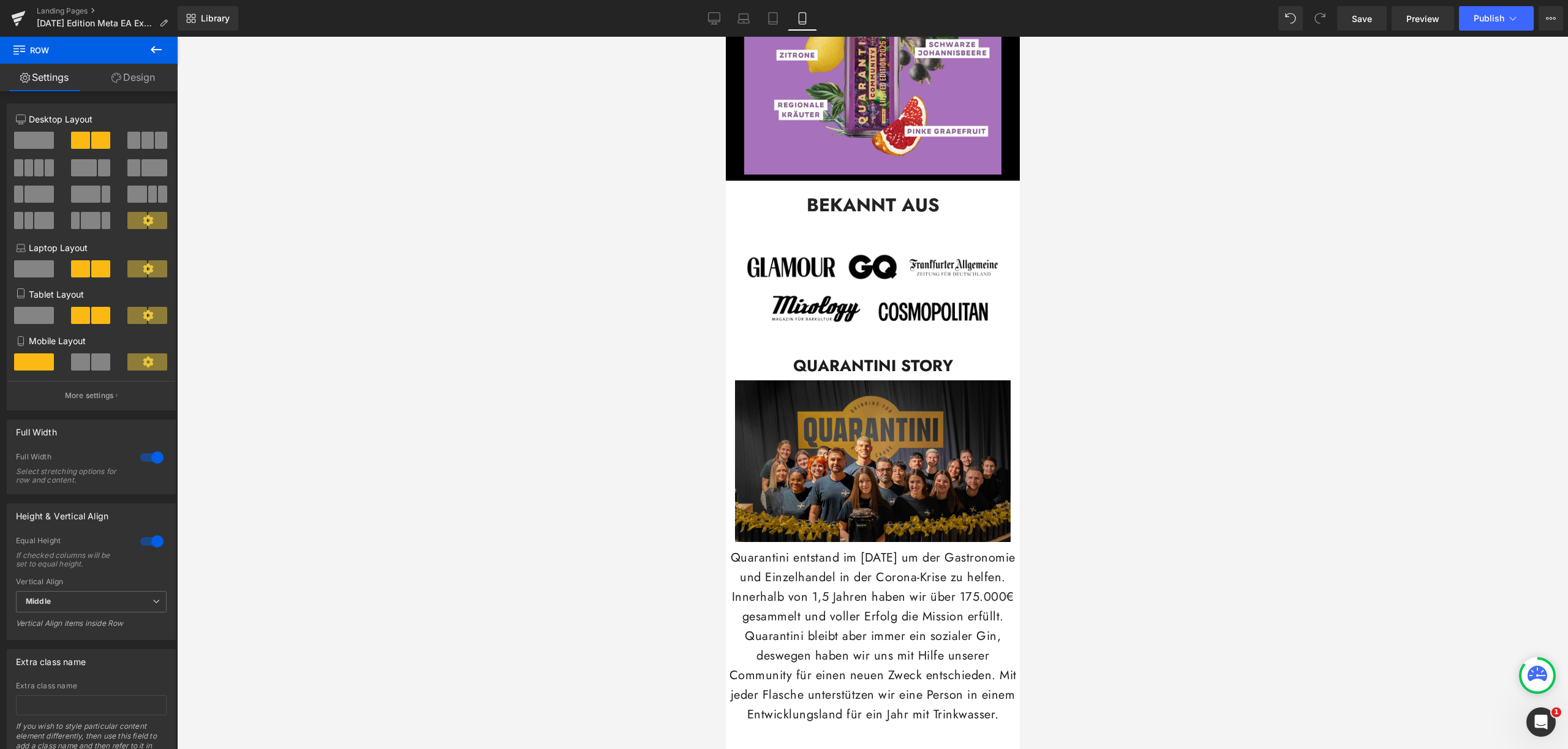
scroll to position [1324, 0]
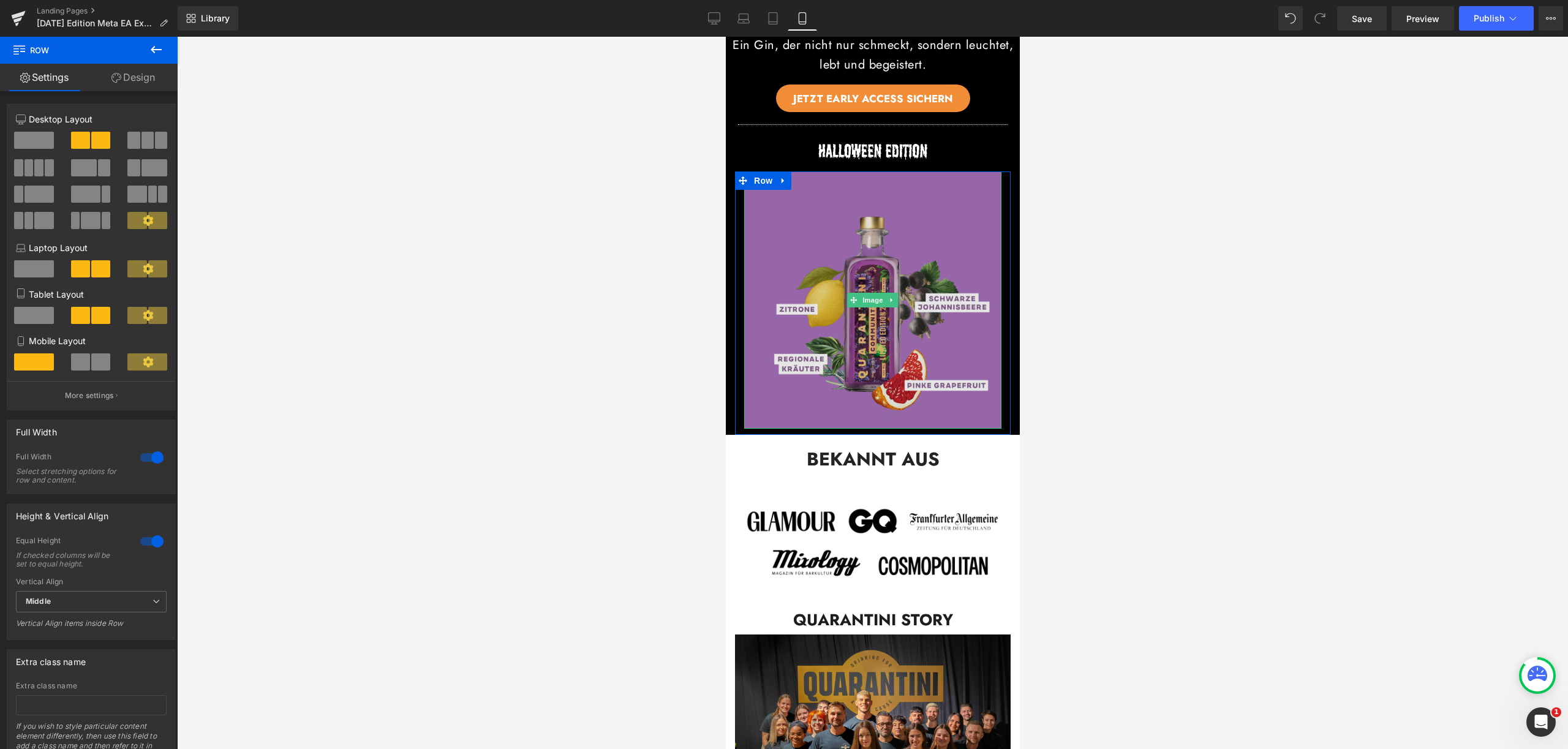
click at [884, 349] on img at bounding box center [872, 300] width 257 height 257
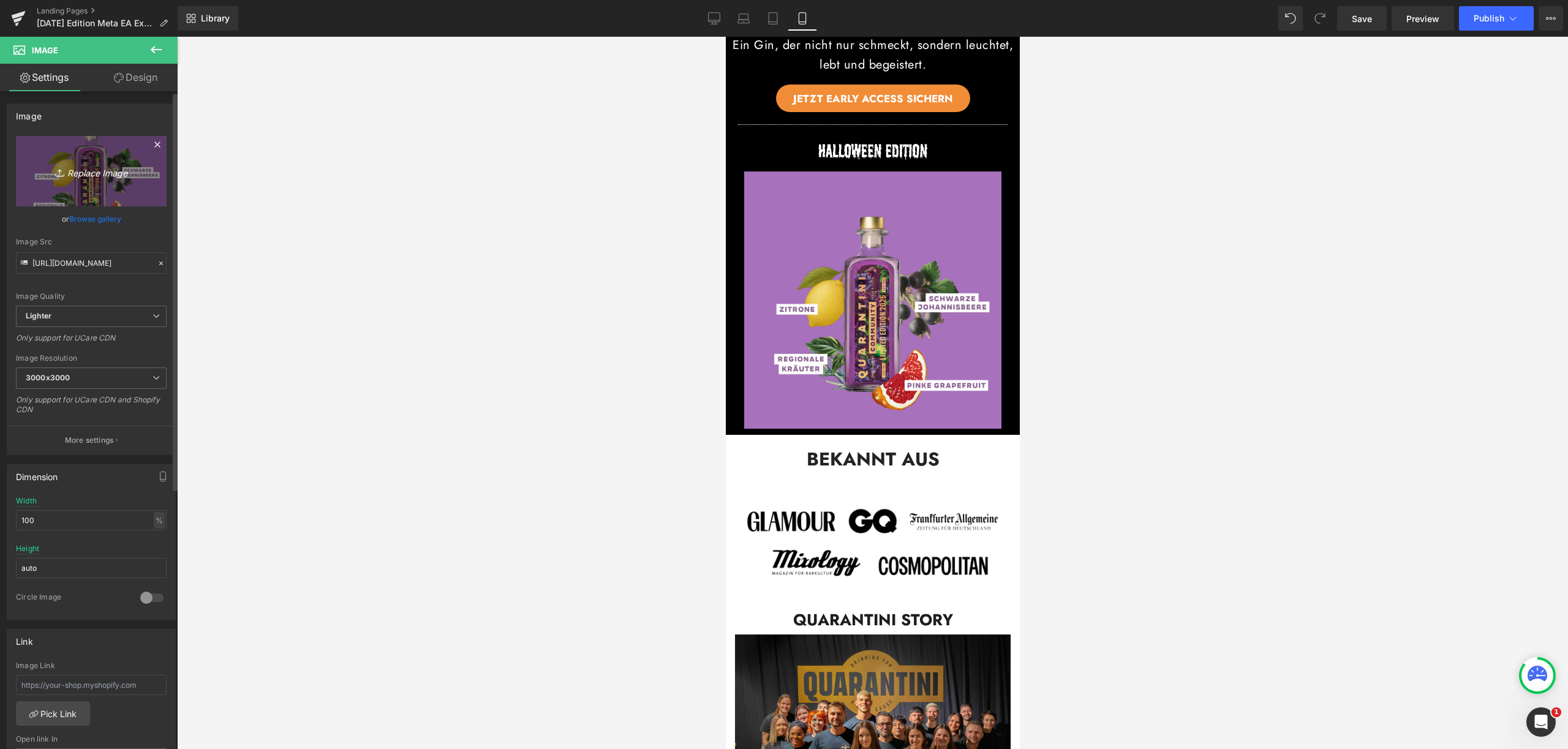
click at [124, 175] on icon "Replace Image" at bounding box center [91, 171] width 98 height 15
type input "C:\fakepath\bloodorange,maggi,5years,BBQ_ _beige_botanical (1).jpg"
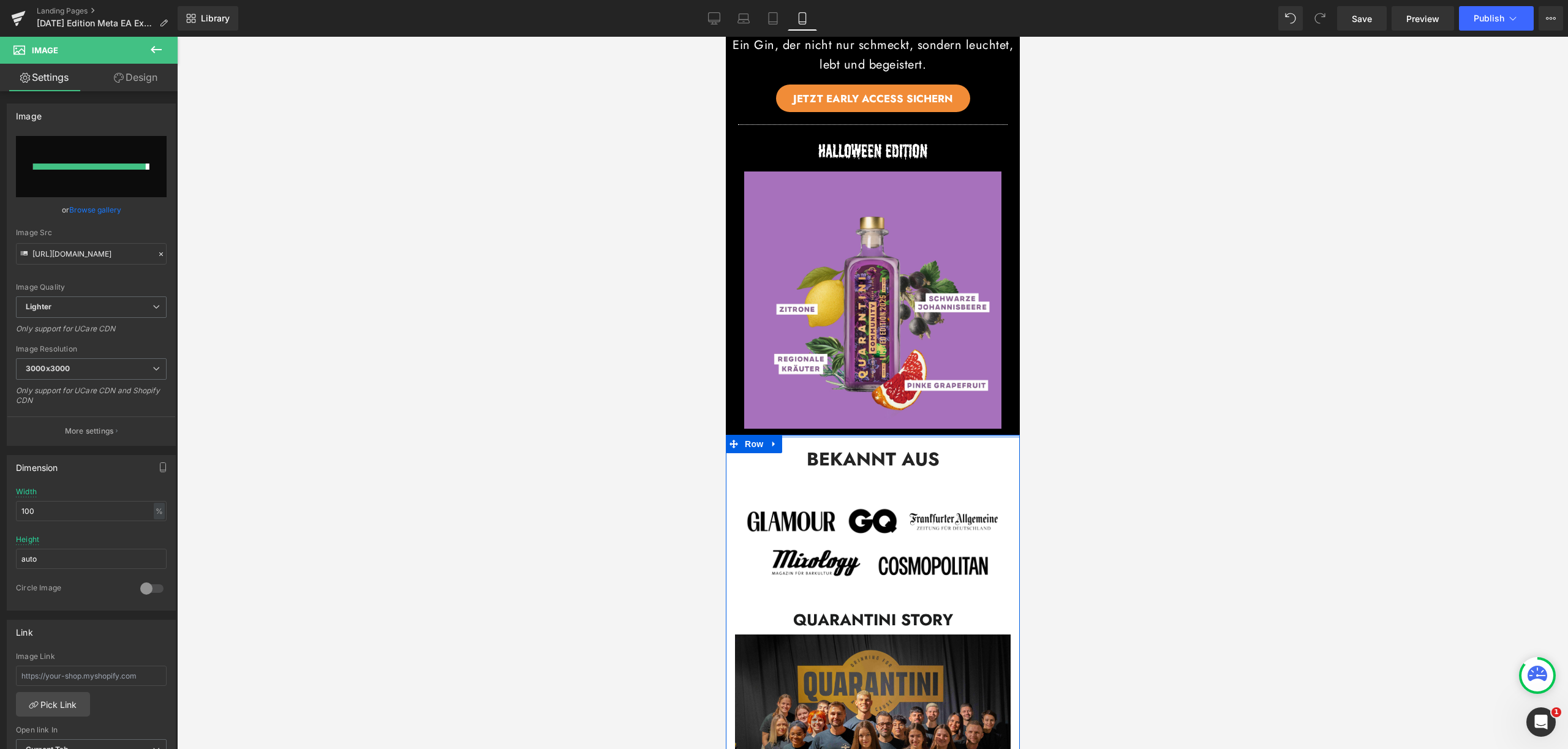
type input "https://ucarecdn.com/e5c87a55-fca1-41de-8e43-15b1d5dfab32/-/format/auto/-/previ…"
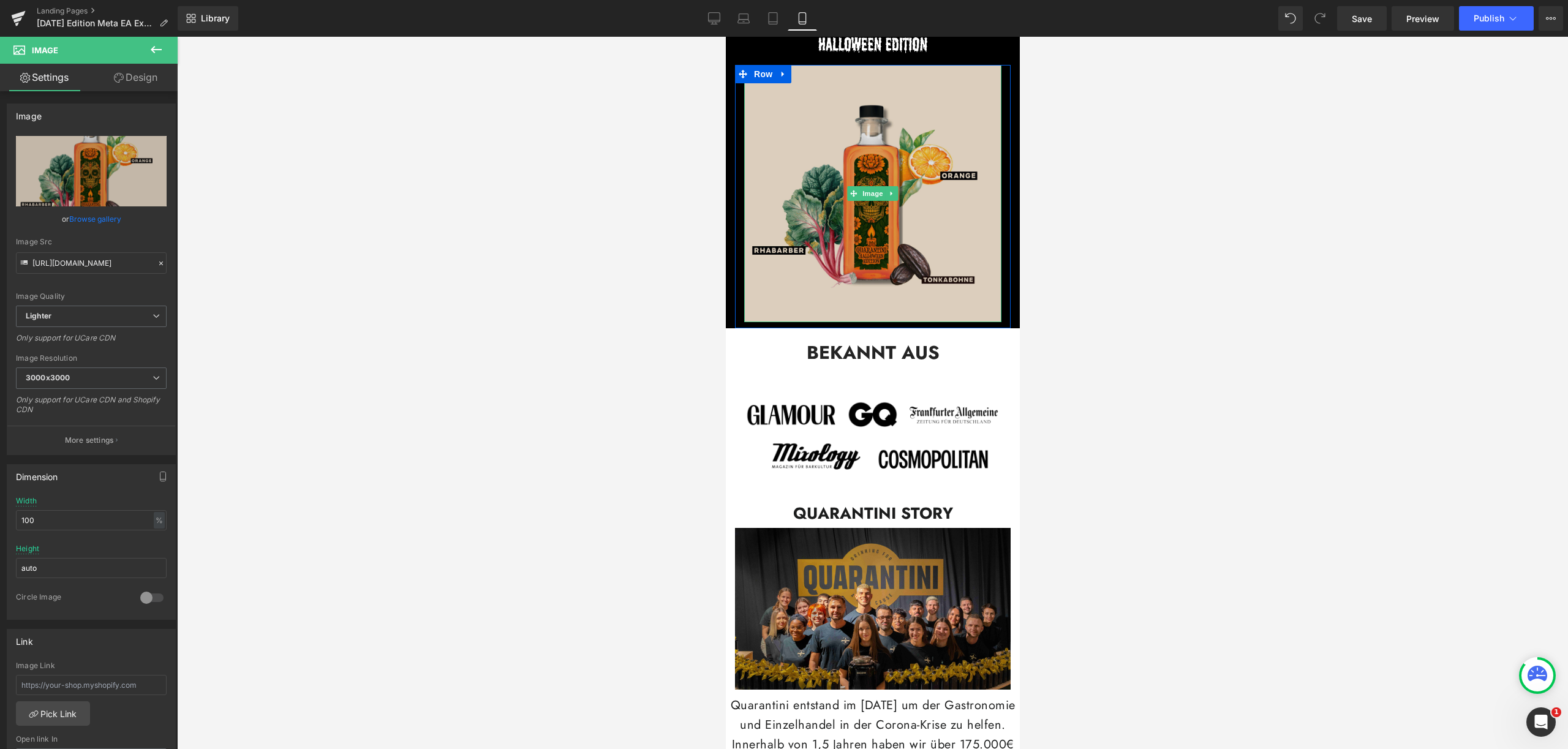
scroll to position [1207, 0]
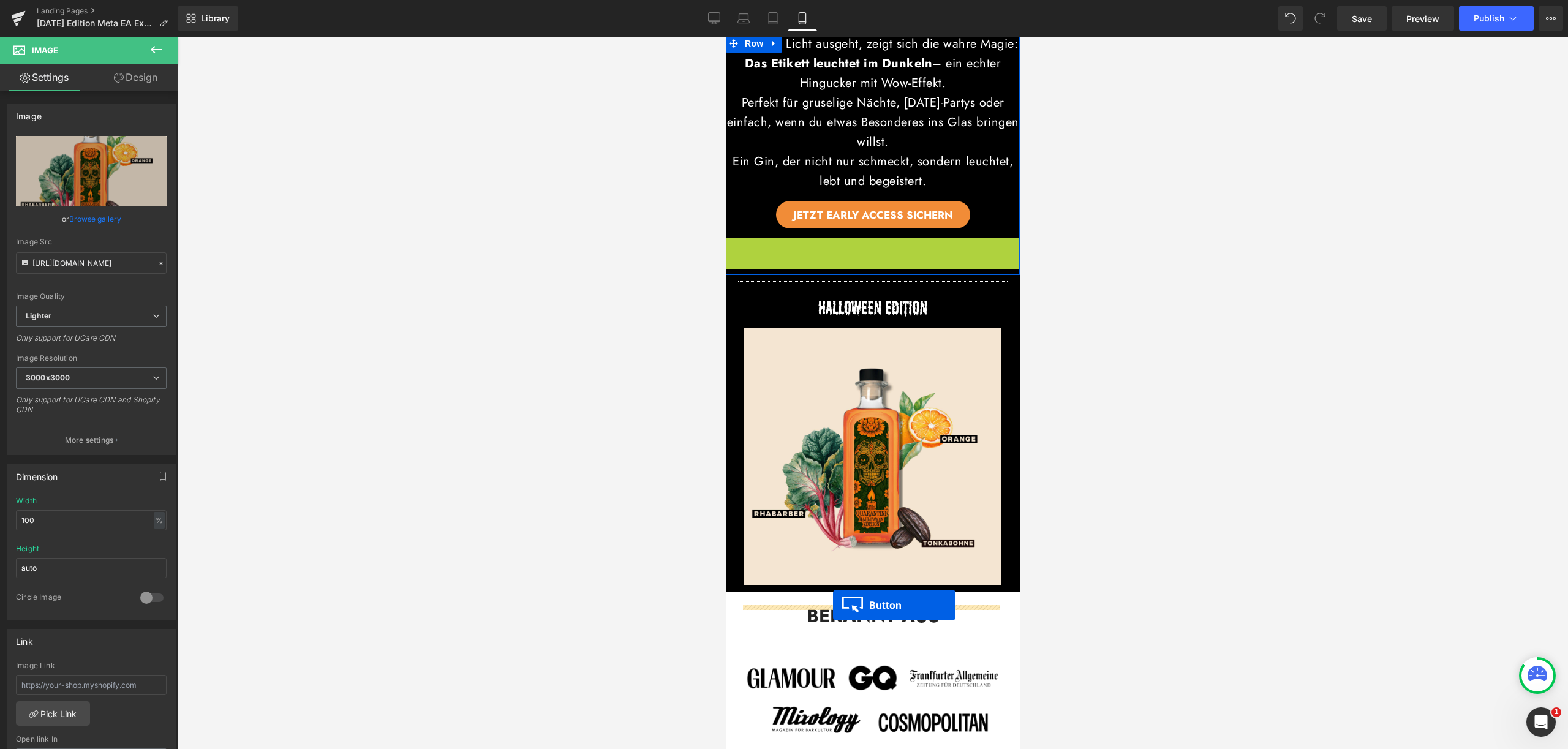
drag, startPoint x: 849, startPoint y: 267, endPoint x: 832, endPoint y: 605, distance: 338.4
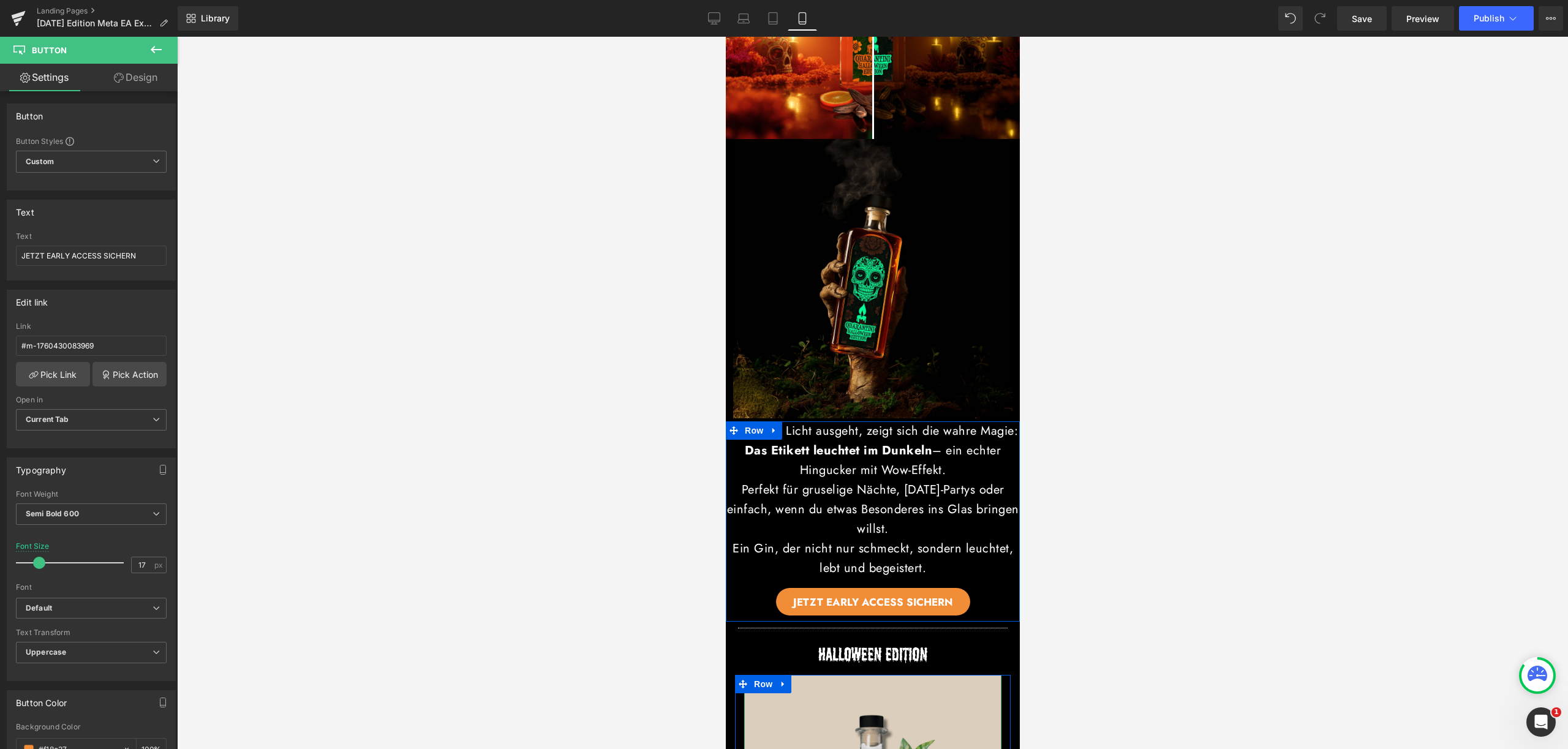
scroll to position [813, 0]
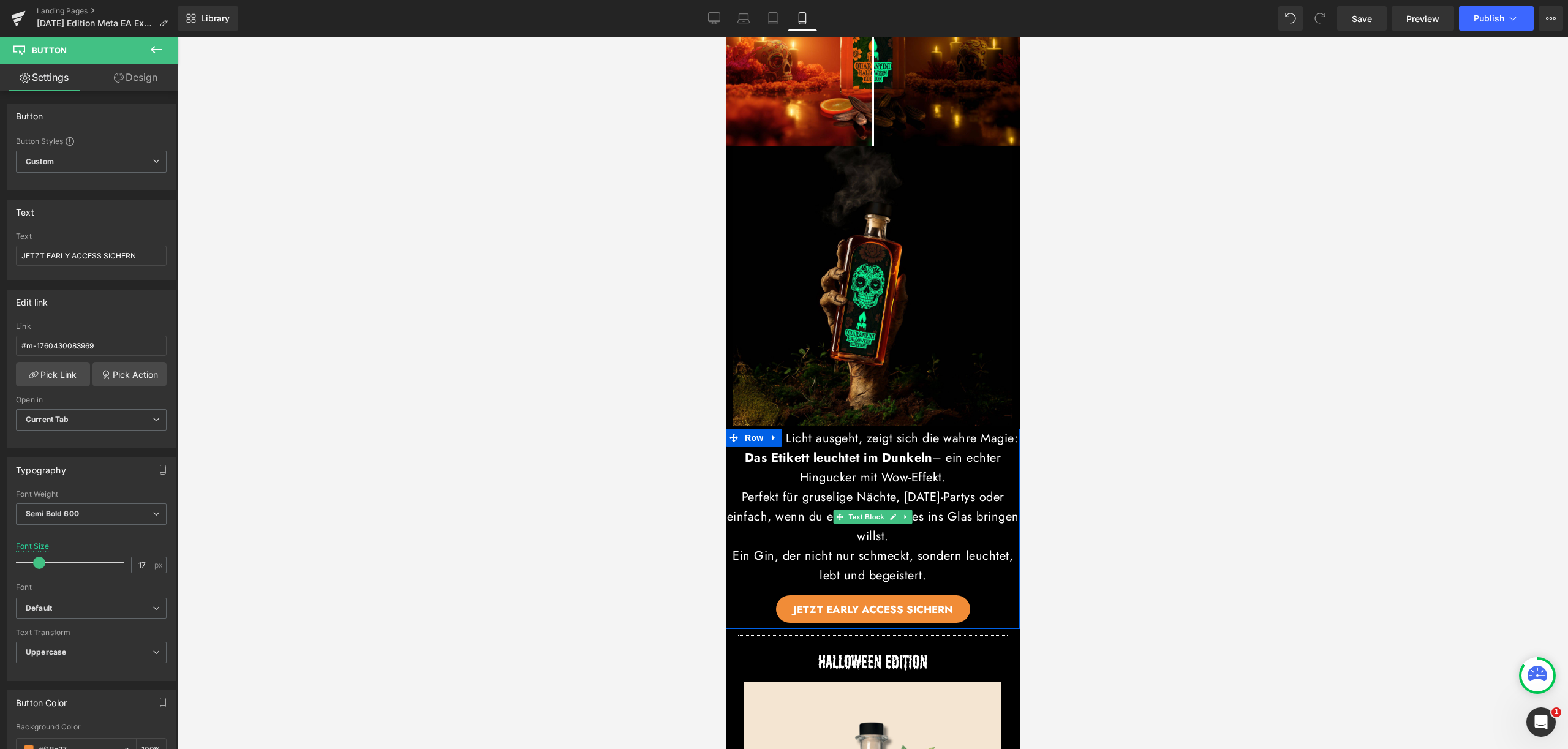
click at [940, 516] on p "Perfekt für gruselige Nächte, [DATE]-Partys oder einfach, wenn du etwas Besonde…" at bounding box center [872, 516] width 294 height 59
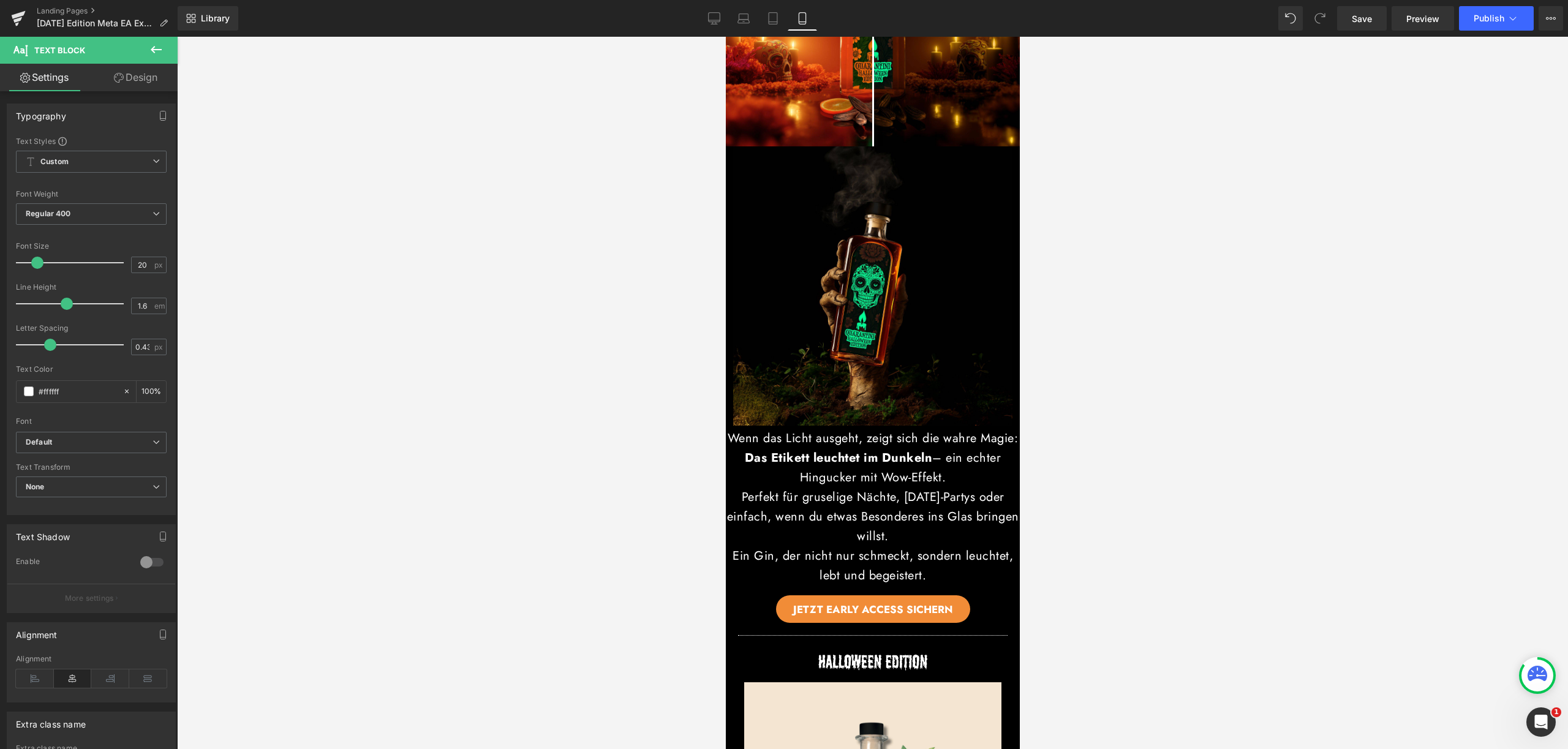
click at [143, 83] on link "Design" at bounding box center [136, 77] width 89 height 27
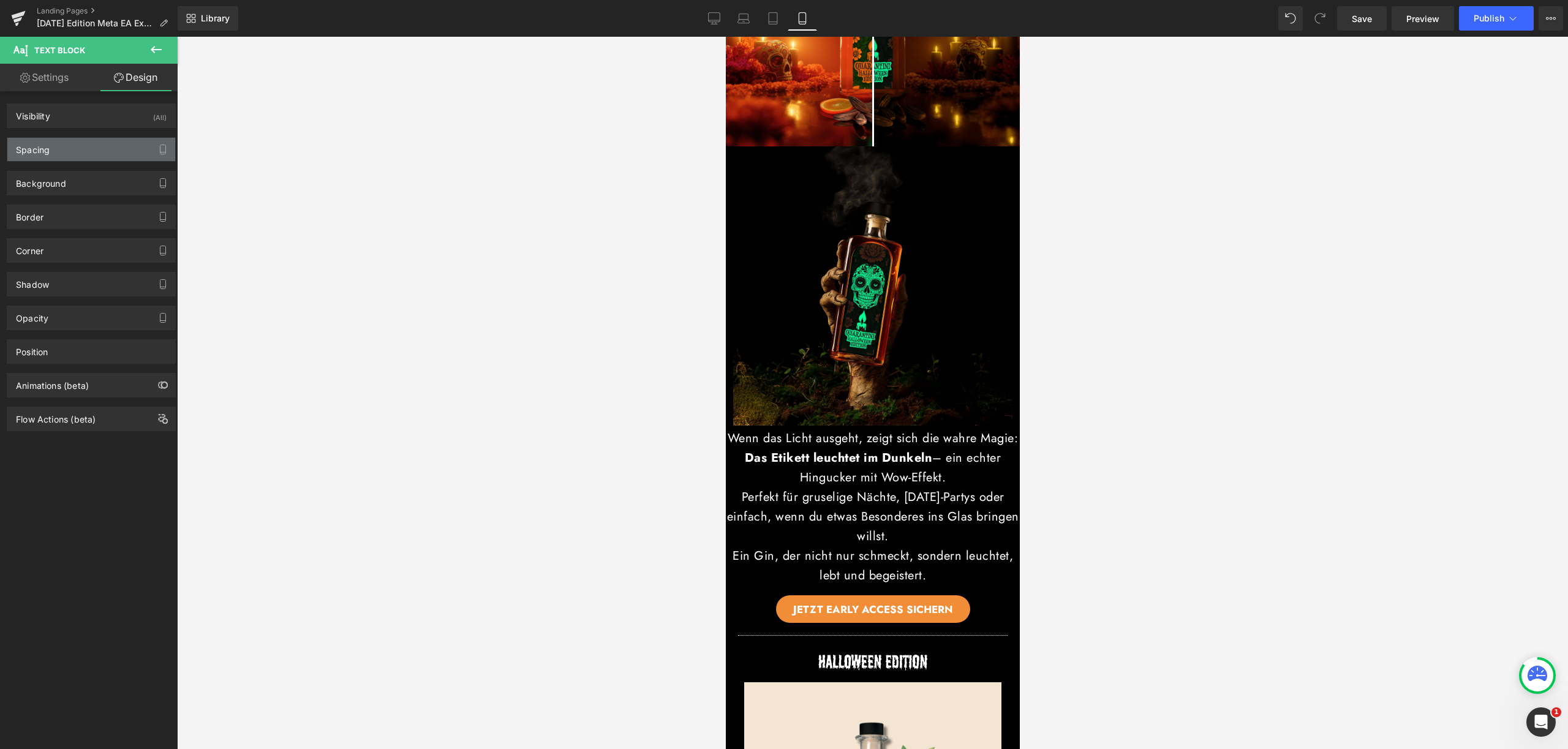
click at [103, 141] on div "Spacing" at bounding box center [91, 149] width 167 height 24
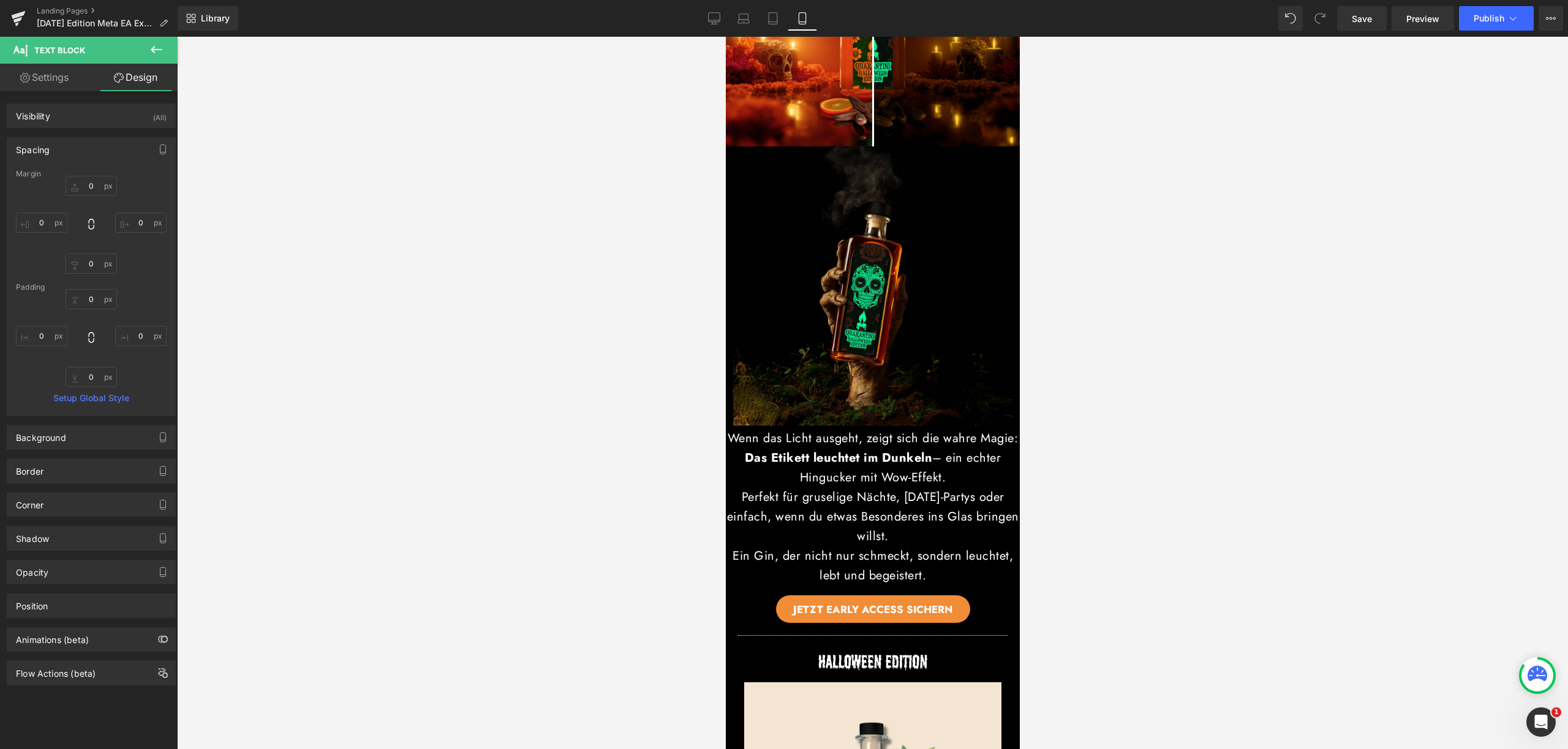
type input "0"
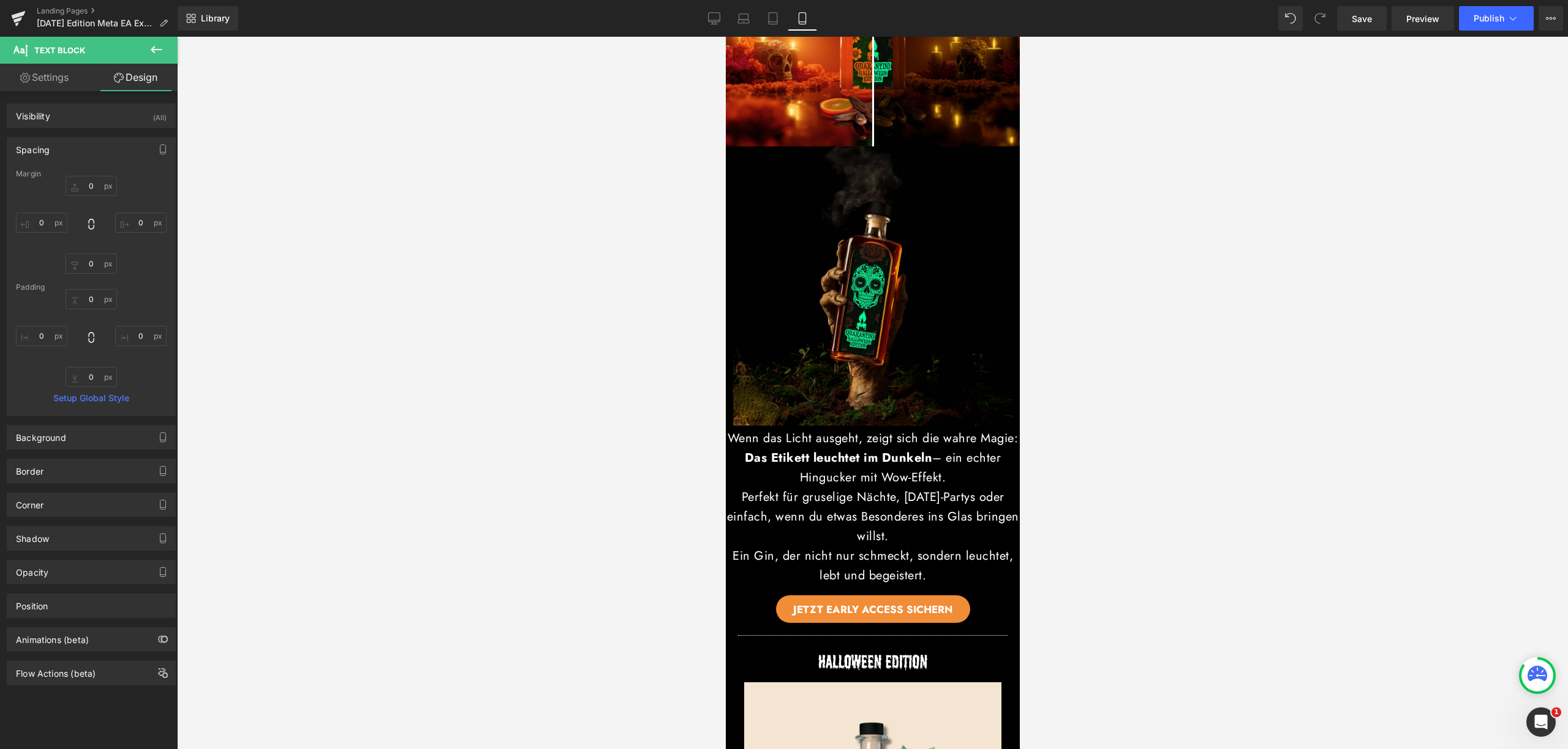
type input "0"
click at [138, 223] on input "0" at bounding box center [140, 223] width 52 height 20
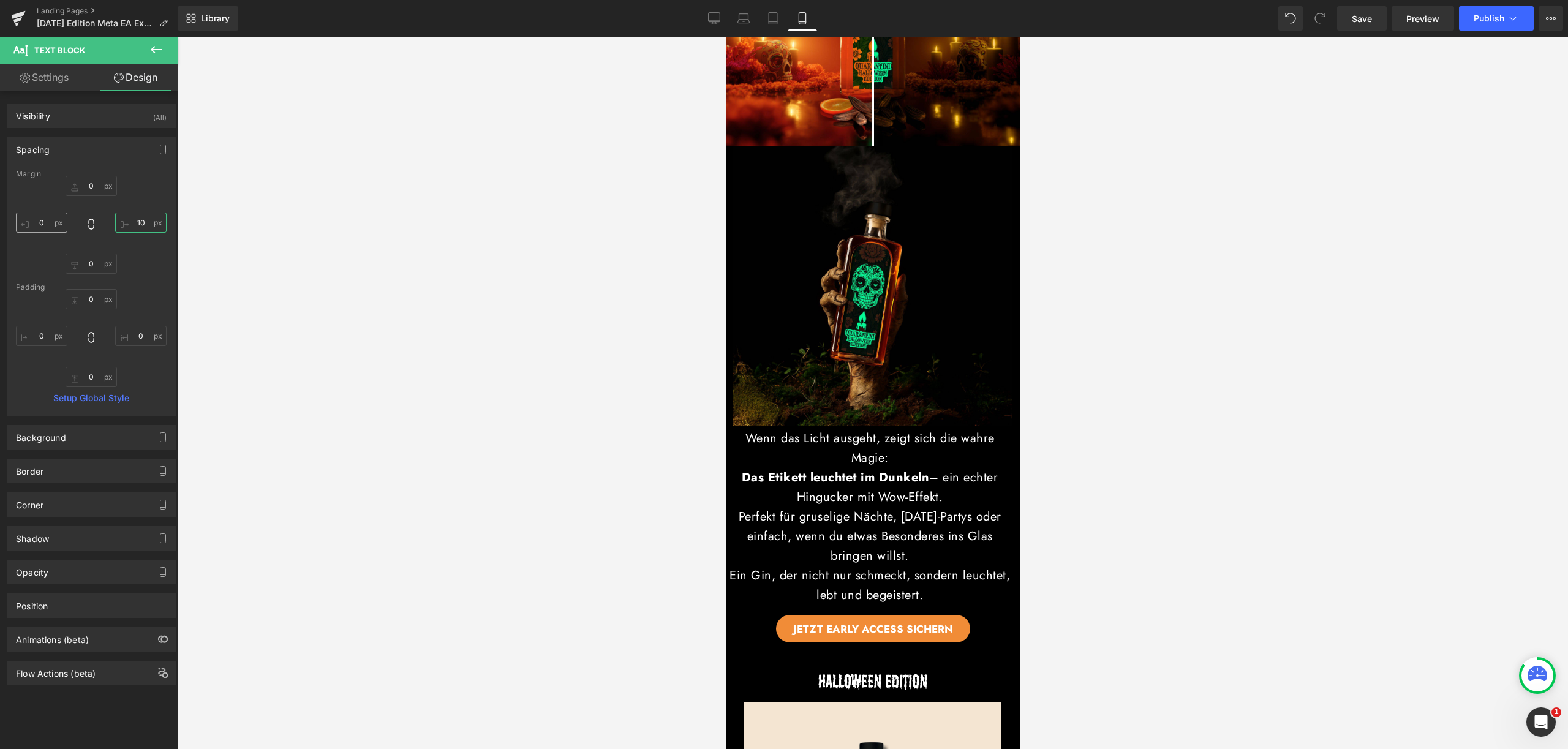
type input "10"
click at [48, 221] on input "0" at bounding box center [42, 223] width 52 height 20
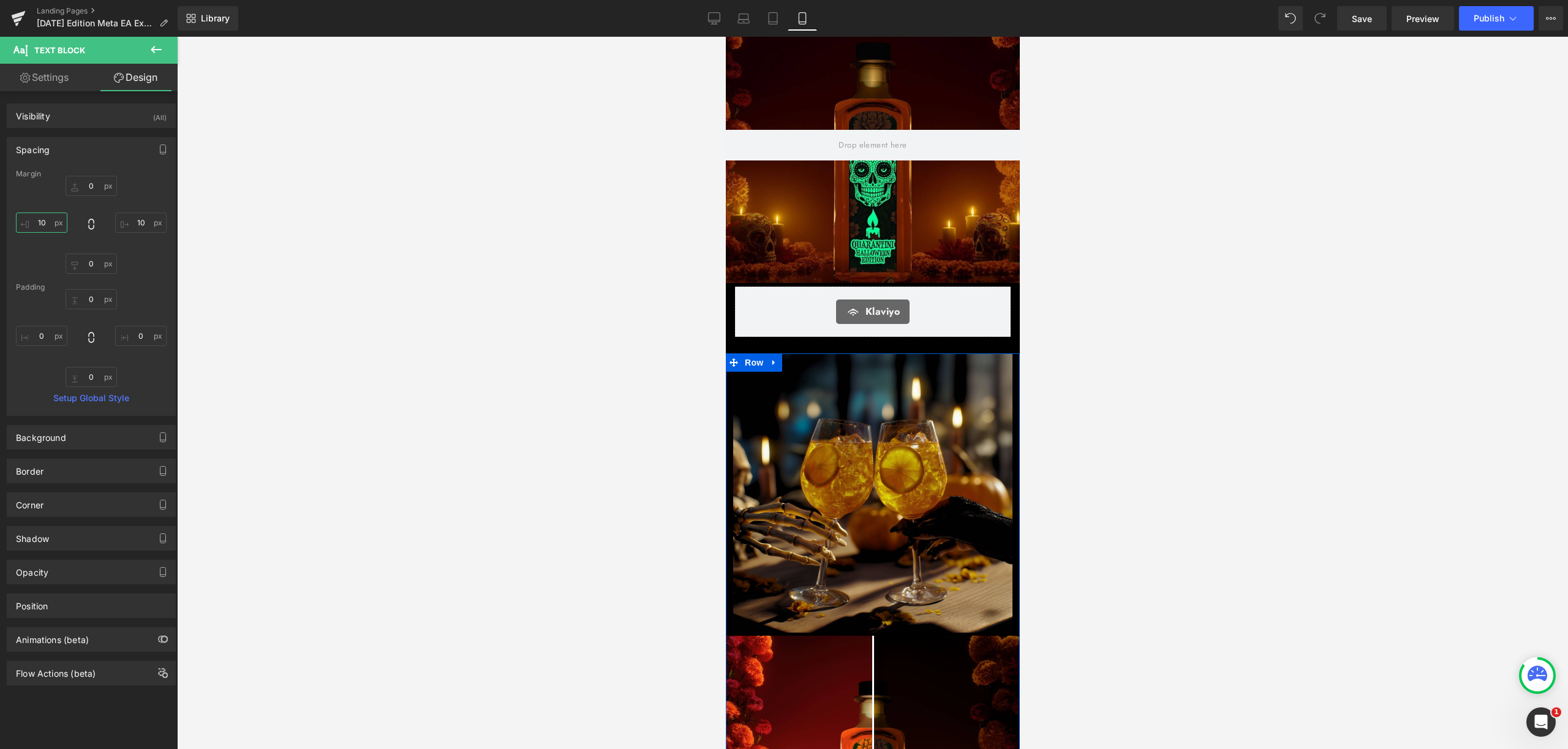
scroll to position [0, 0]
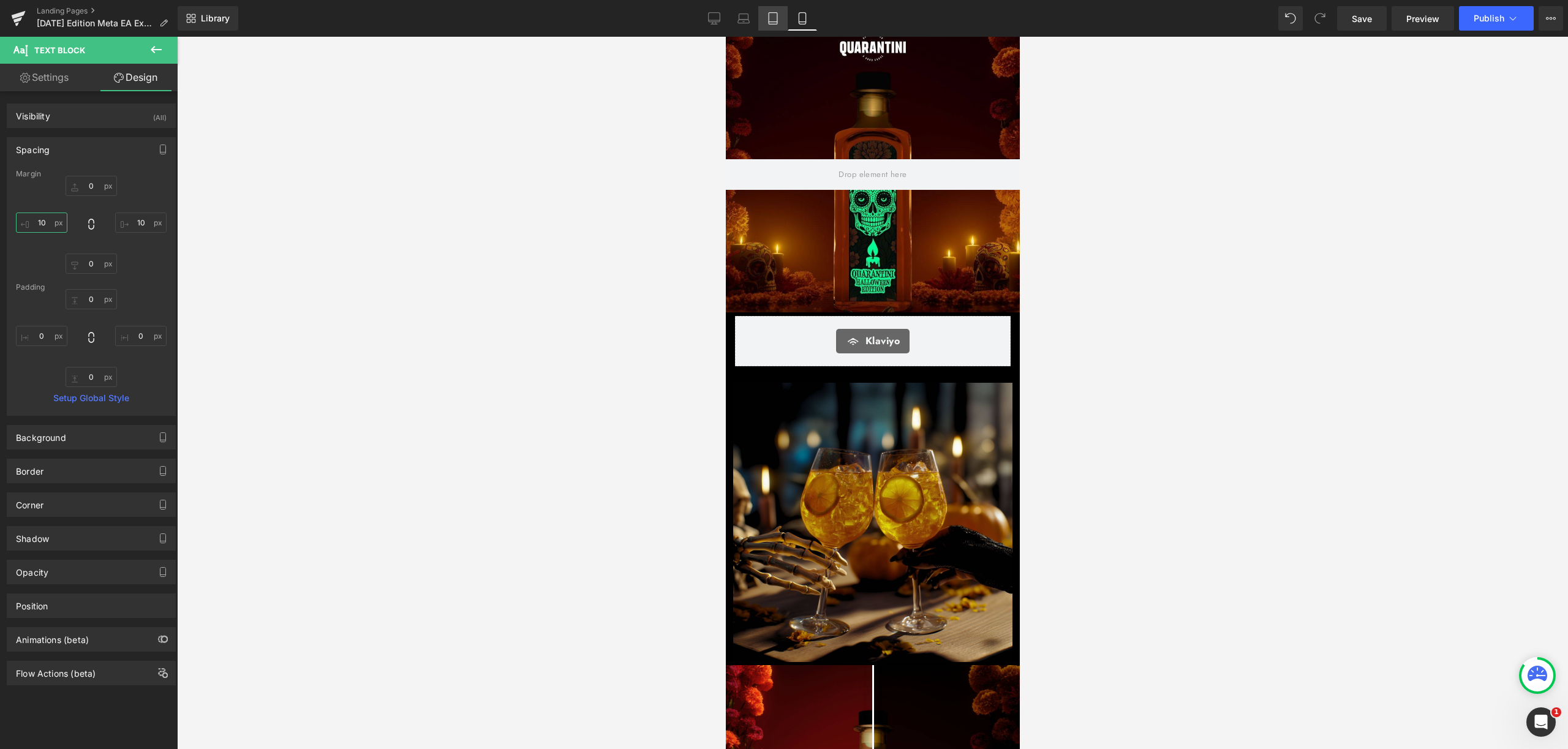
type input "10"
click at [773, 24] on link "Tablet" at bounding box center [772, 18] width 29 height 24
type input "0"
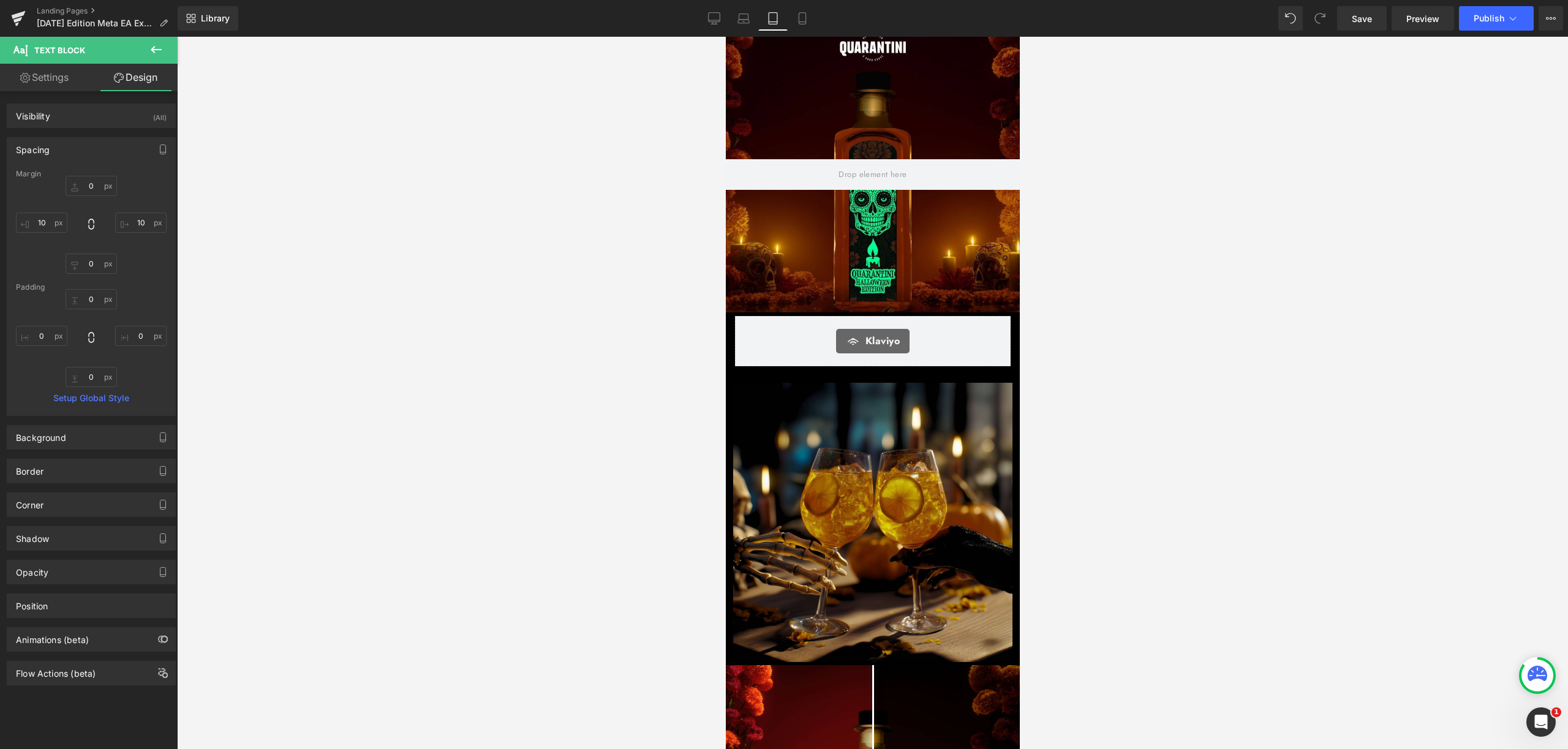
type input "0"
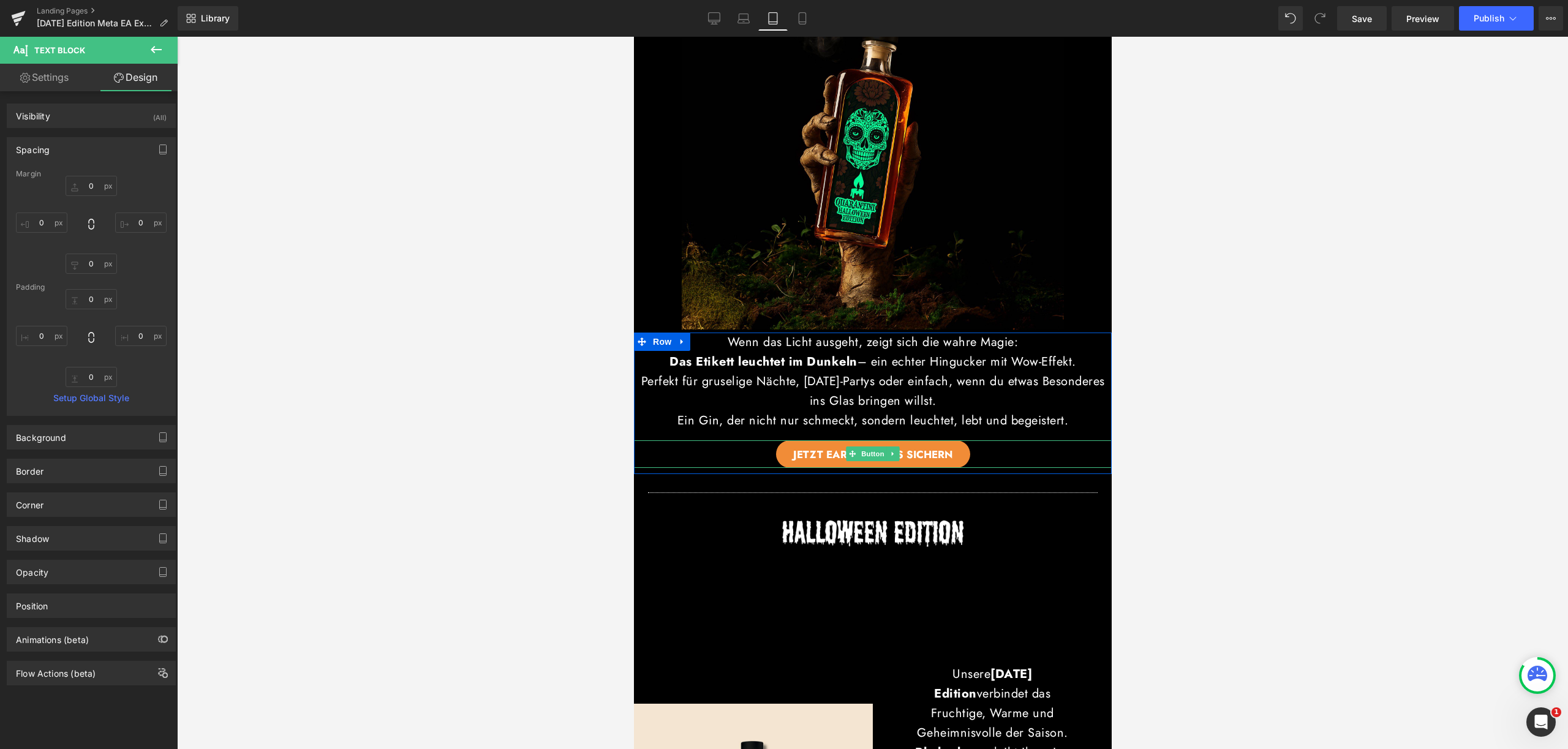
scroll to position [1656, 0]
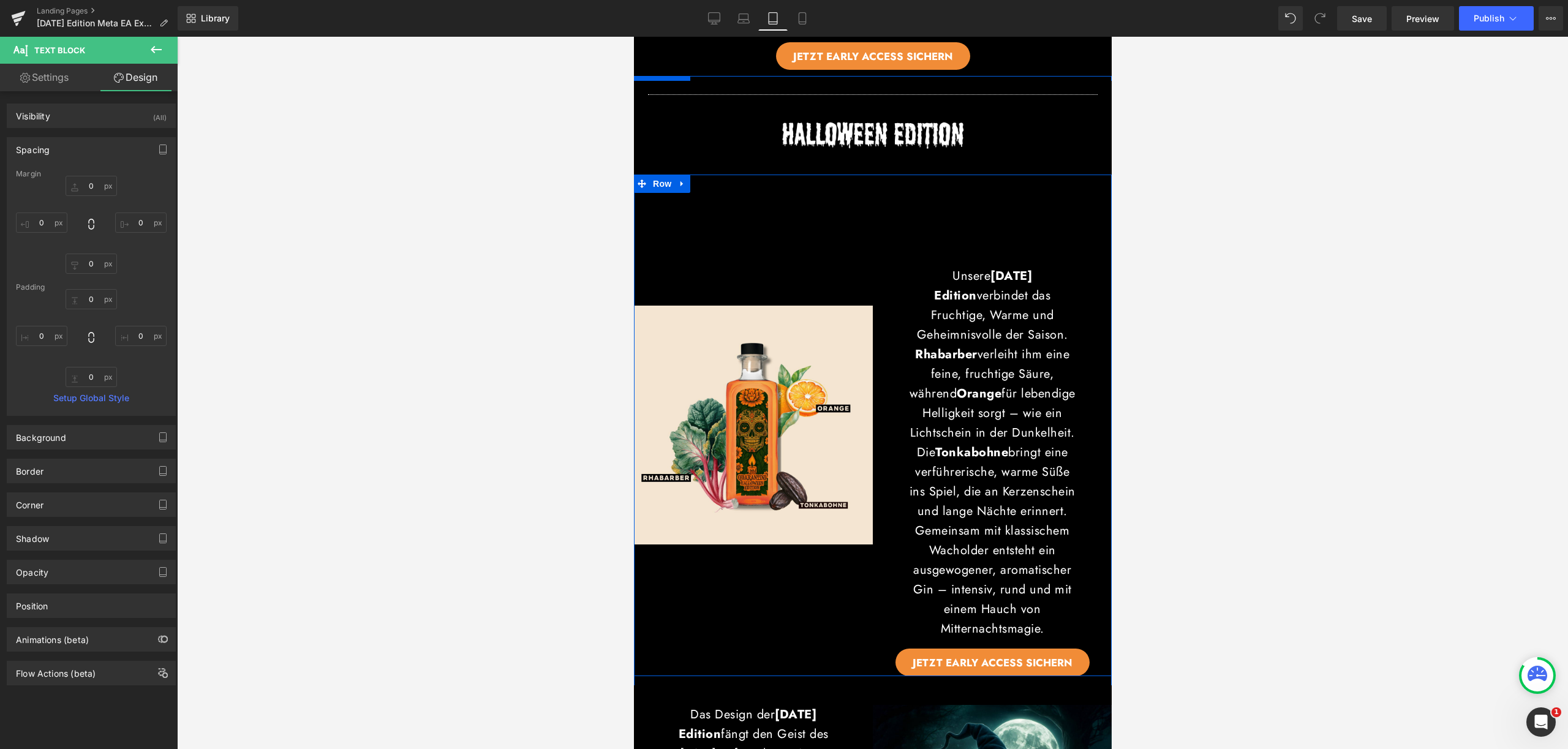
click at [890, 213] on div "Unsere Halloween Edition verbindet das Fruchtige, Warme und Geheimnisvolle der …" at bounding box center [991, 426] width 239 height 502
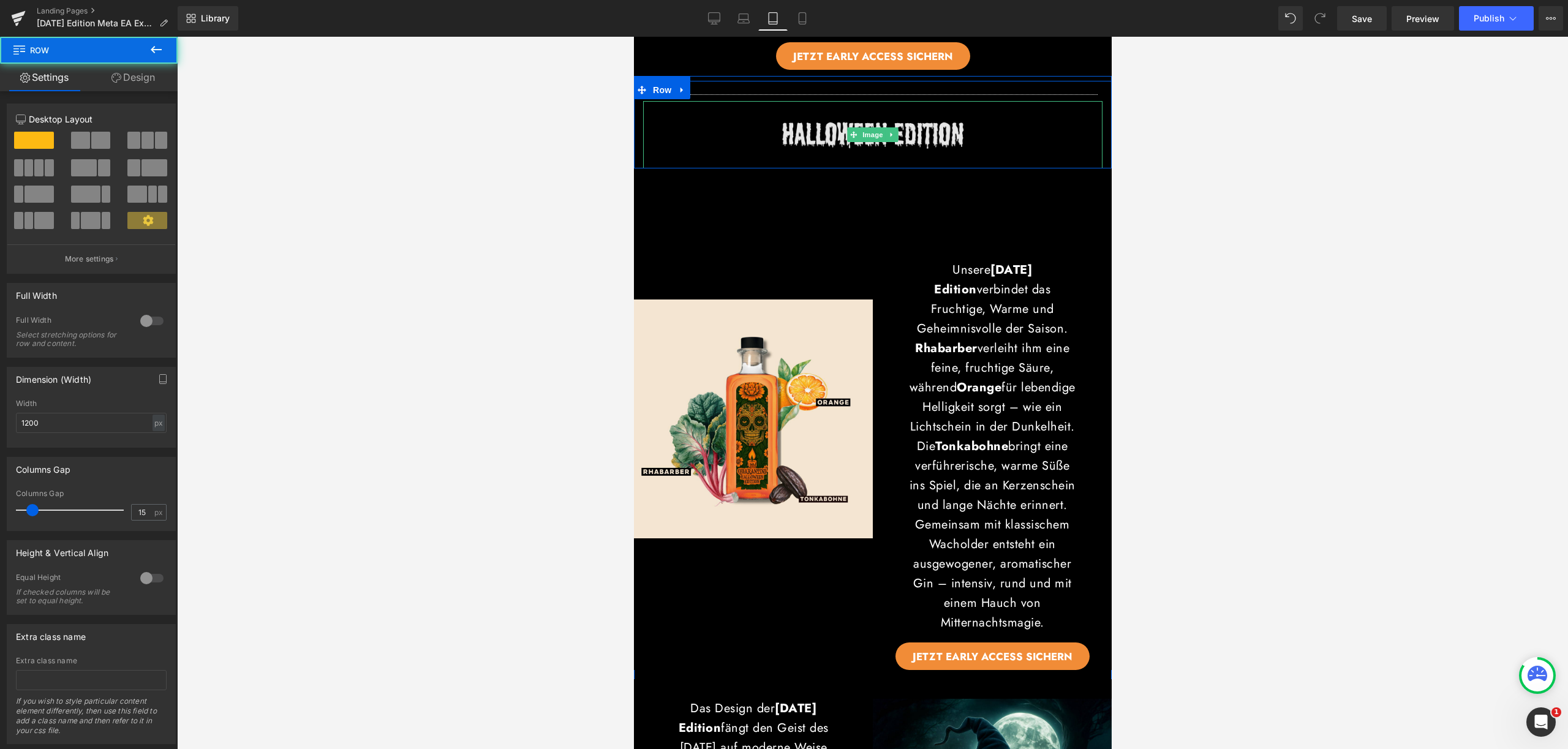
drag, startPoint x: 898, startPoint y: 168, endPoint x: 903, endPoint y: 105, distance: 63.2
click at [898, 155] on div "Separator Image Image JETZT EARLY ACCESS SICHERN Button Row Row" at bounding box center [872, 124] width 478 height 88
click at [903, 105] on img at bounding box center [872, 135] width 275 height 67
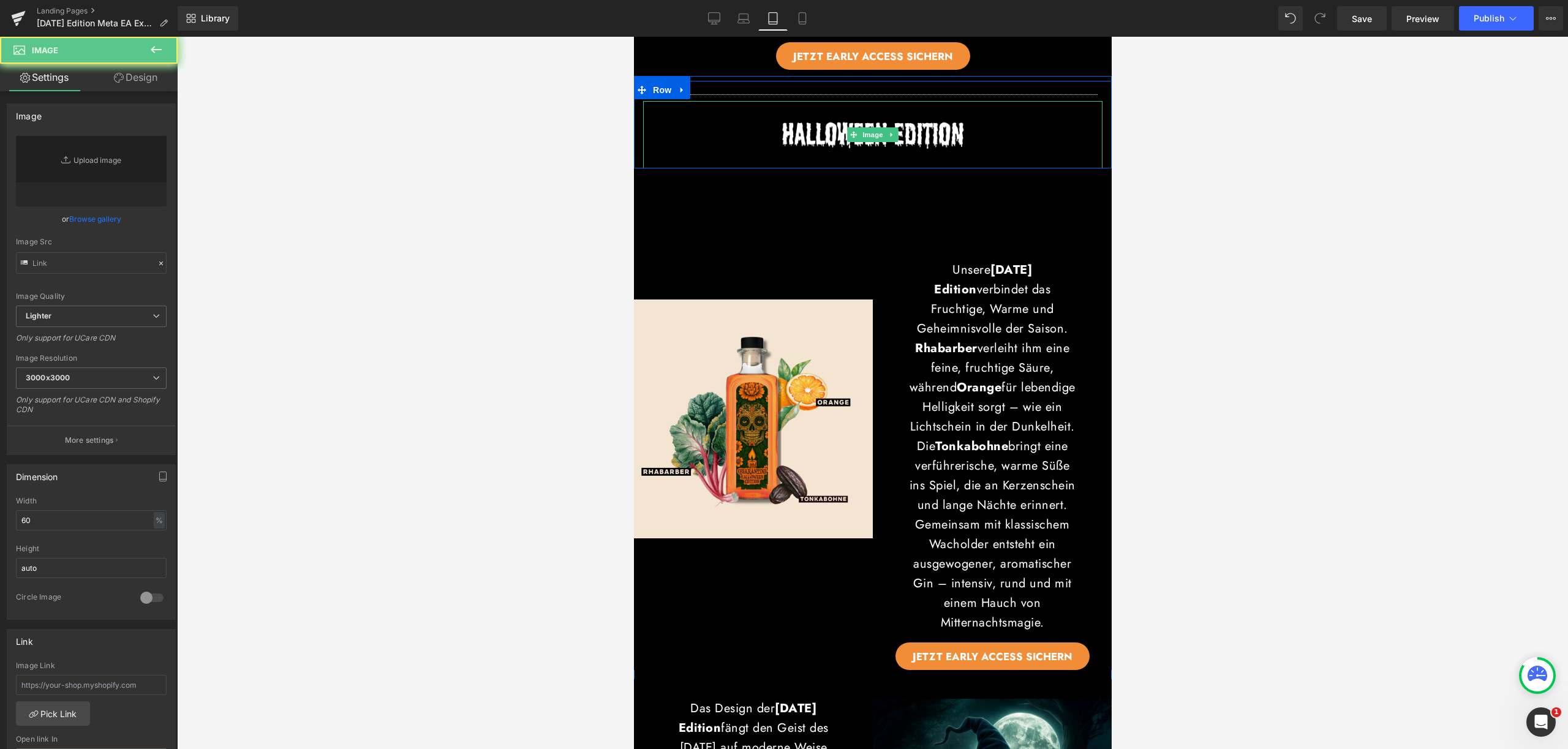
type input "https://ucarecdn.com/b8baa08f-1529-4b54-b02d-7d3f78691c7f/-/format/auto/-/previ…"
click at [905, 101] on img at bounding box center [872, 135] width 275 height 67
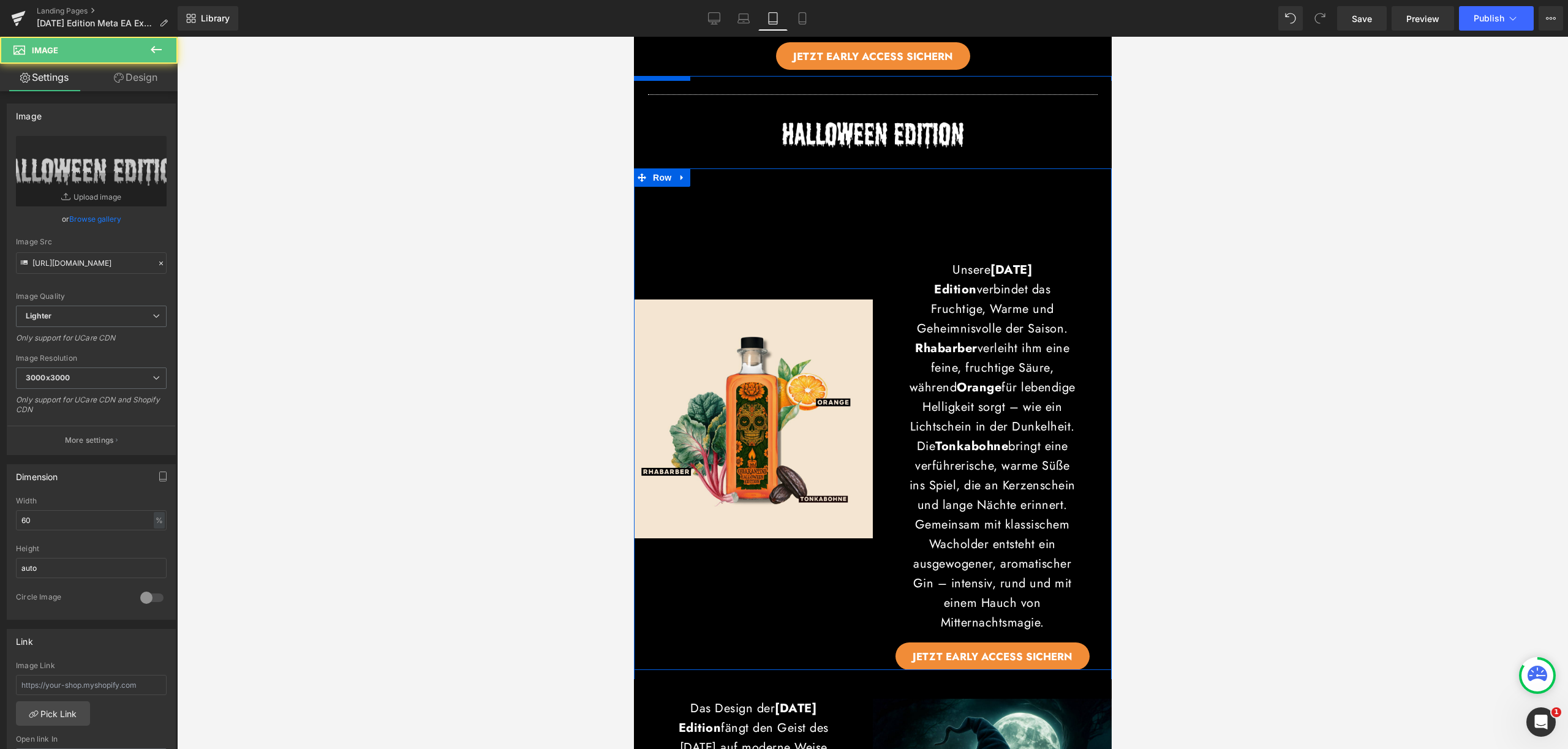
click at [1012, 243] on div "Unsere Halloween Edition verbindet das Fruchtige, Warme und Geheimnisvolle der …" at bounding box center [991, 419] width 239 height 502
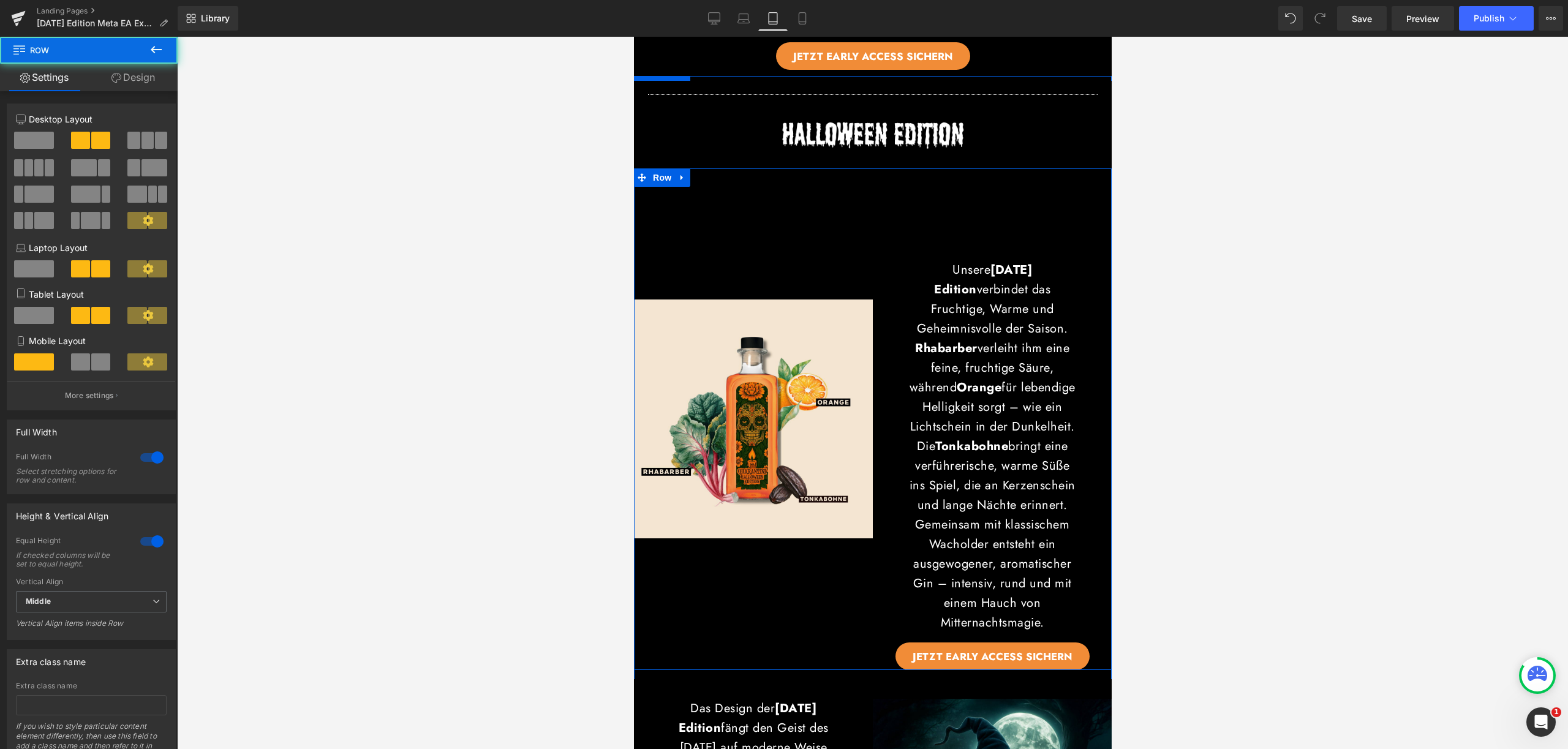
click at [836, 200] on div "Image" at bounding box center [752, 419] width 239 height 502
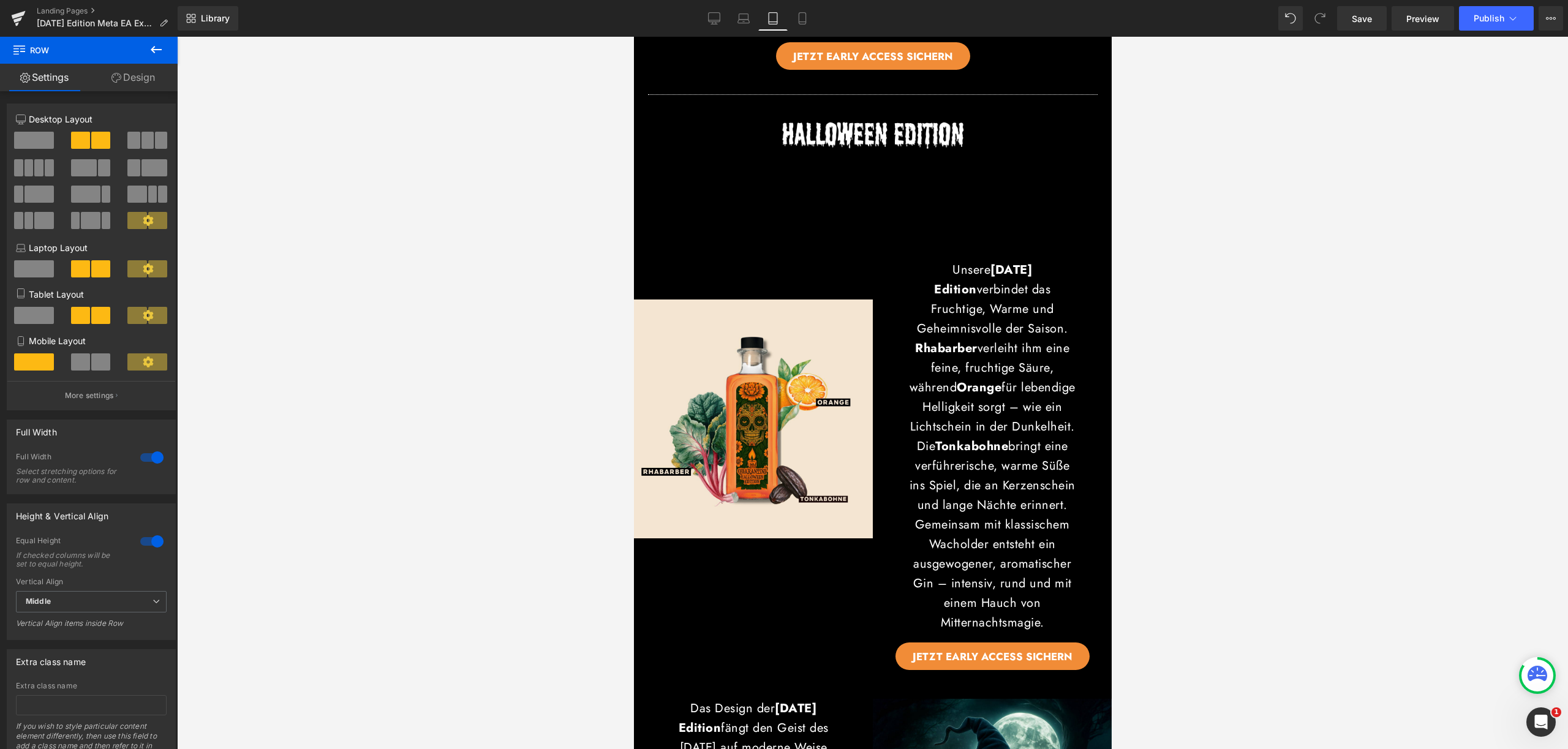
click at [179, 75] on div at bounding box center [872, 393] width 1391 height 713
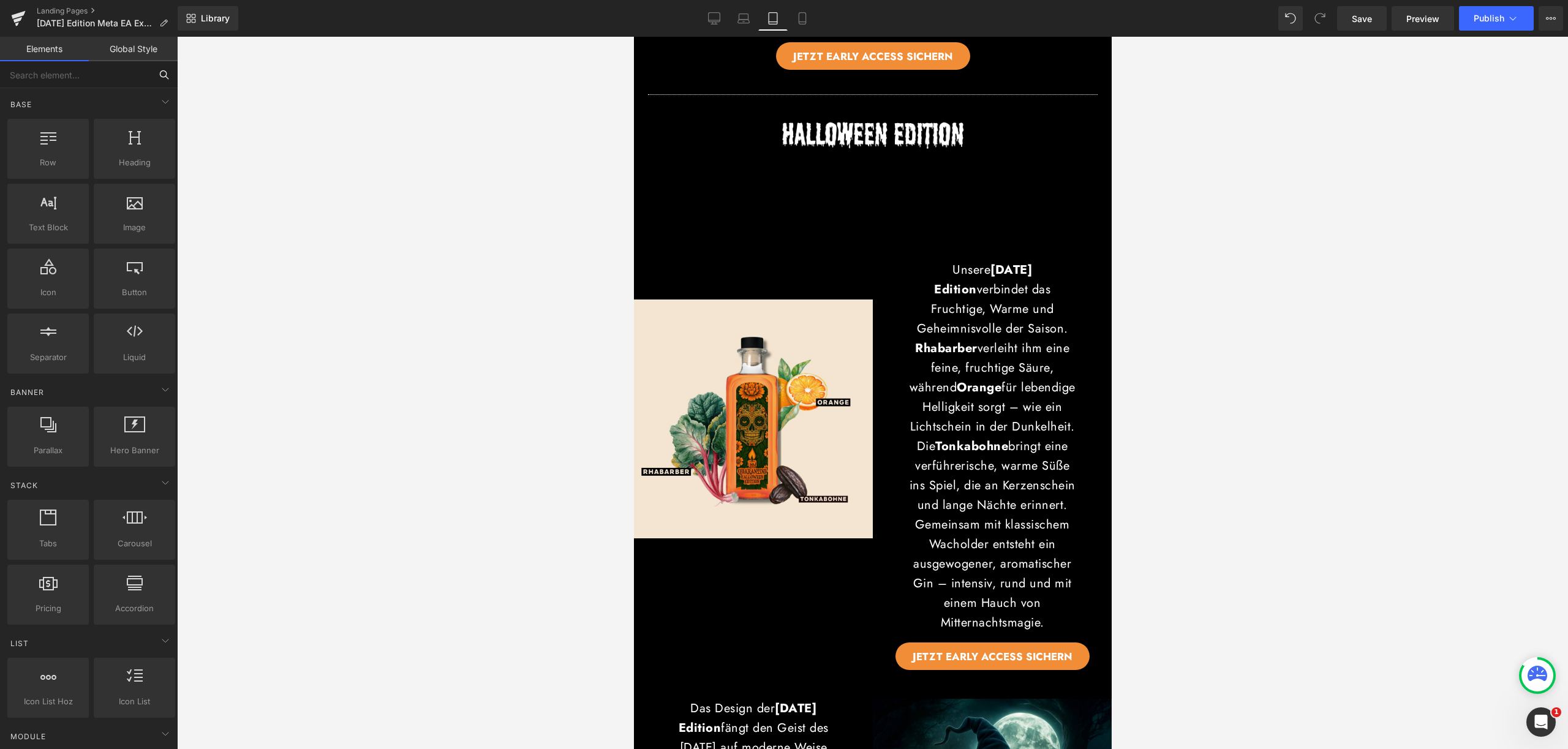
click at [148, 78] on input "text" at bounding box center [75, 75] width 150 height 27
click at [713, 122] on div at bounding box center [872, 135] width 459 height 67
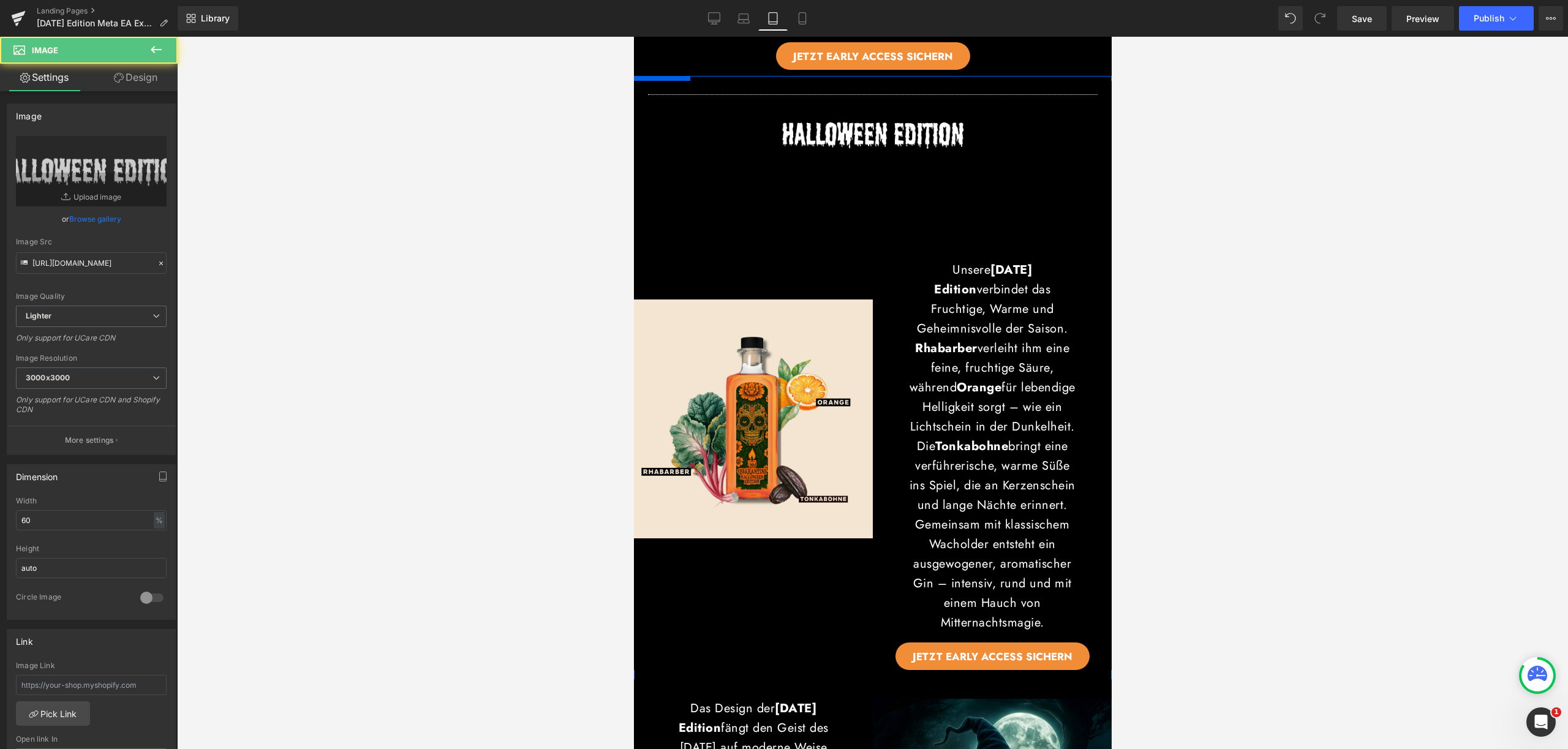
click at [713, 229] on div "Image" at bounding box center [752, 419] width 239 height 502
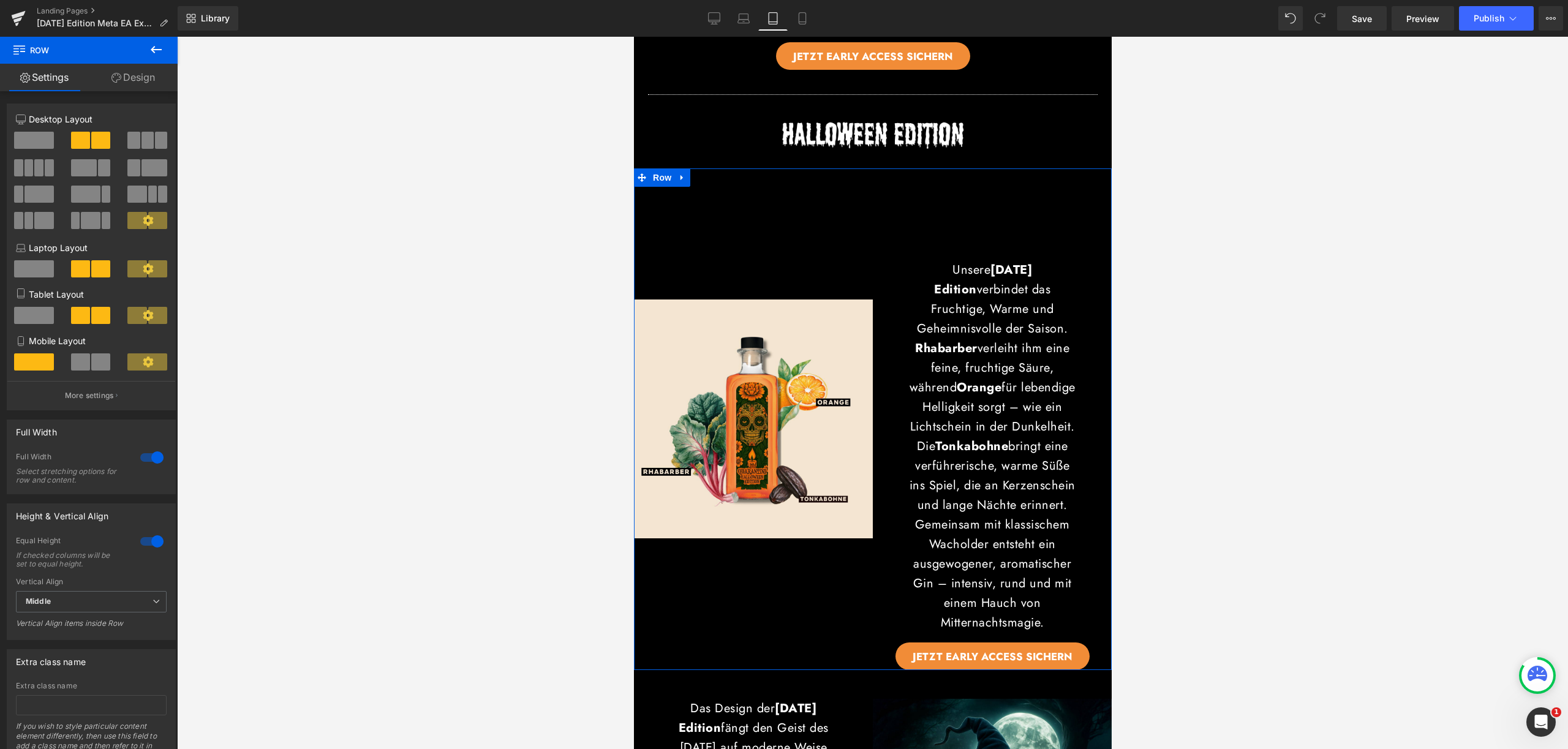
drag, startPoint x: 117, startPoint y: 69, endPoint x: 56, endPoint y: 192, distance: 137.3
click at [117, 69] on link "Design" at bounding box center [133, 77] width 89 height 27
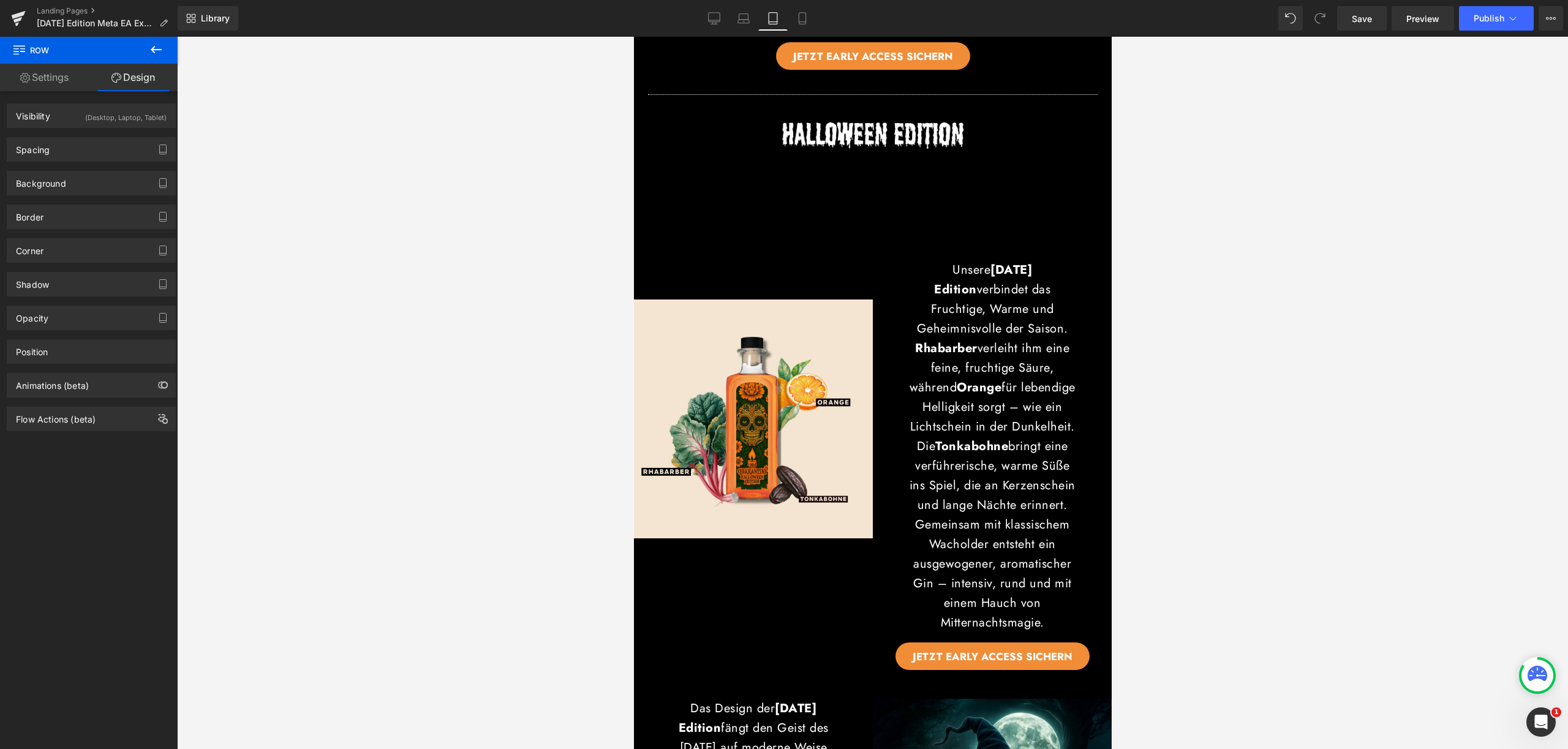
click at [695, 226] on div "Image" at bounding box center [752, 419] width 239 height 502
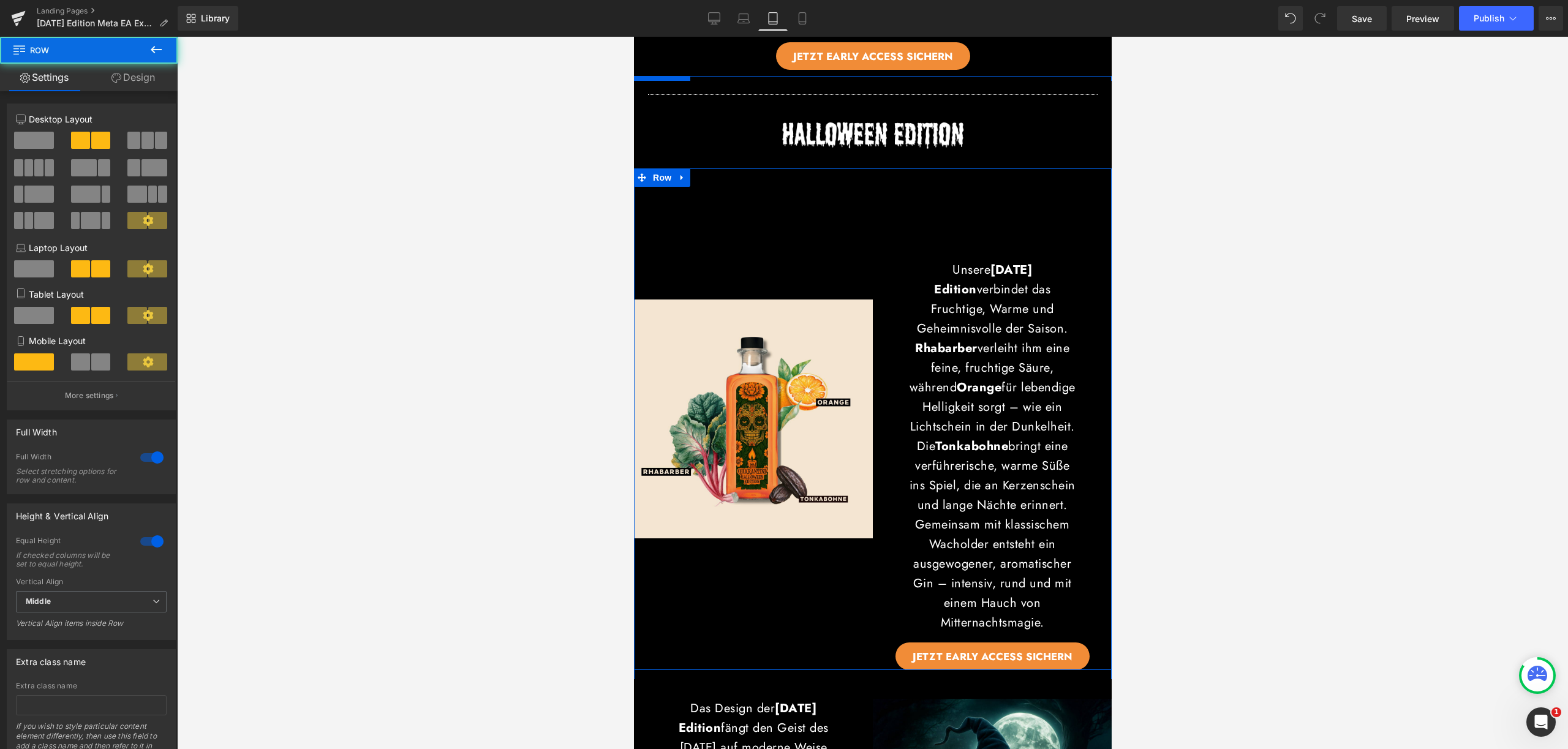
click at [695, 226] on div "Image" at bounding box center [752, 419] width 239 height 502
click at [894, 228] on div "Unsere Halloween Edition verbindet das Fruchtige, Warme und Geheimnisvolle der …" at bounding box center [991, 419] width 239 height 502
click at [140, 88] on link "Design" at bounding box center [133, 77] width 89 height 27
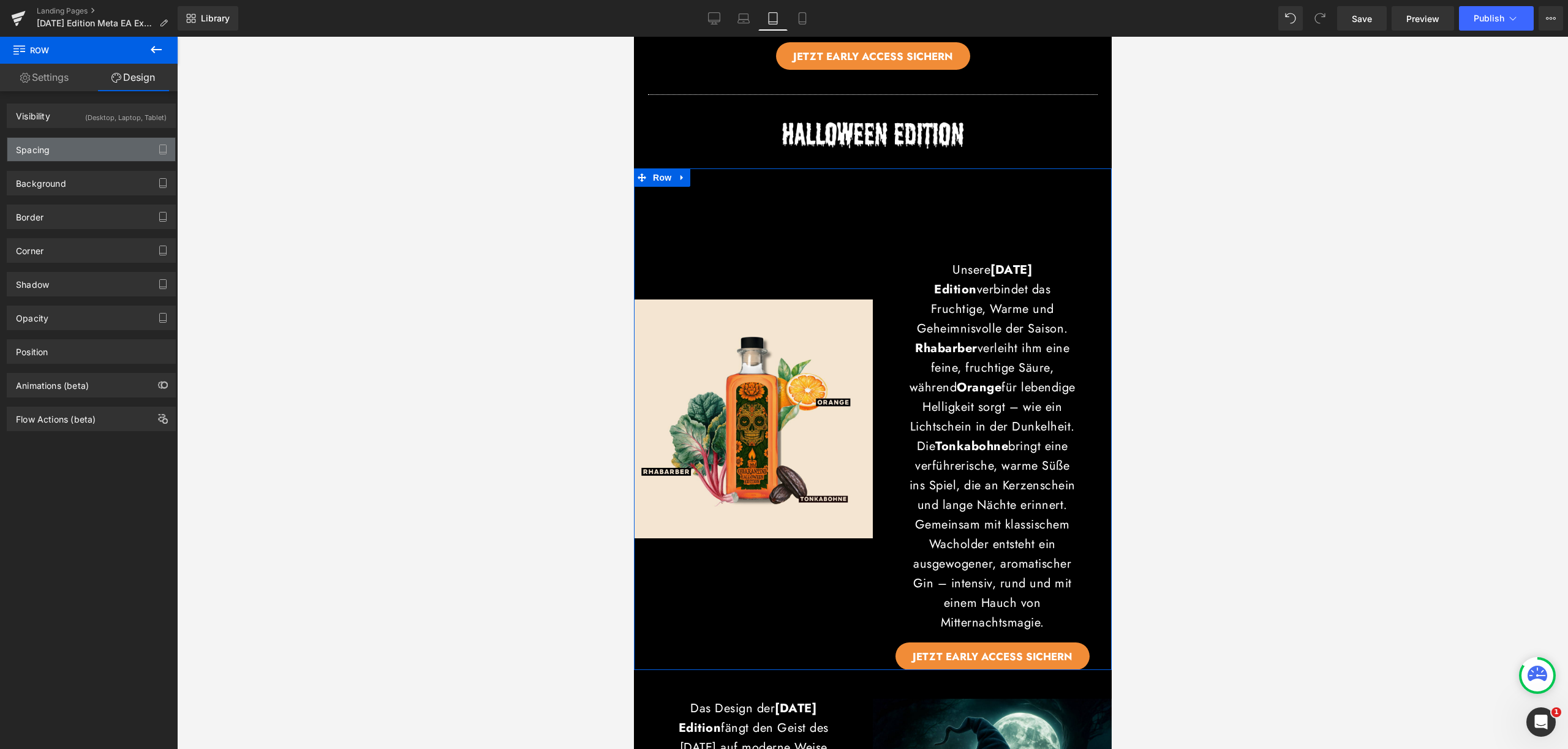
click at [131, 144] on div "Spacing" at bounding box center [91, 149] width 167 height 24
type input "0px"
type input "15px"
type input "0px"
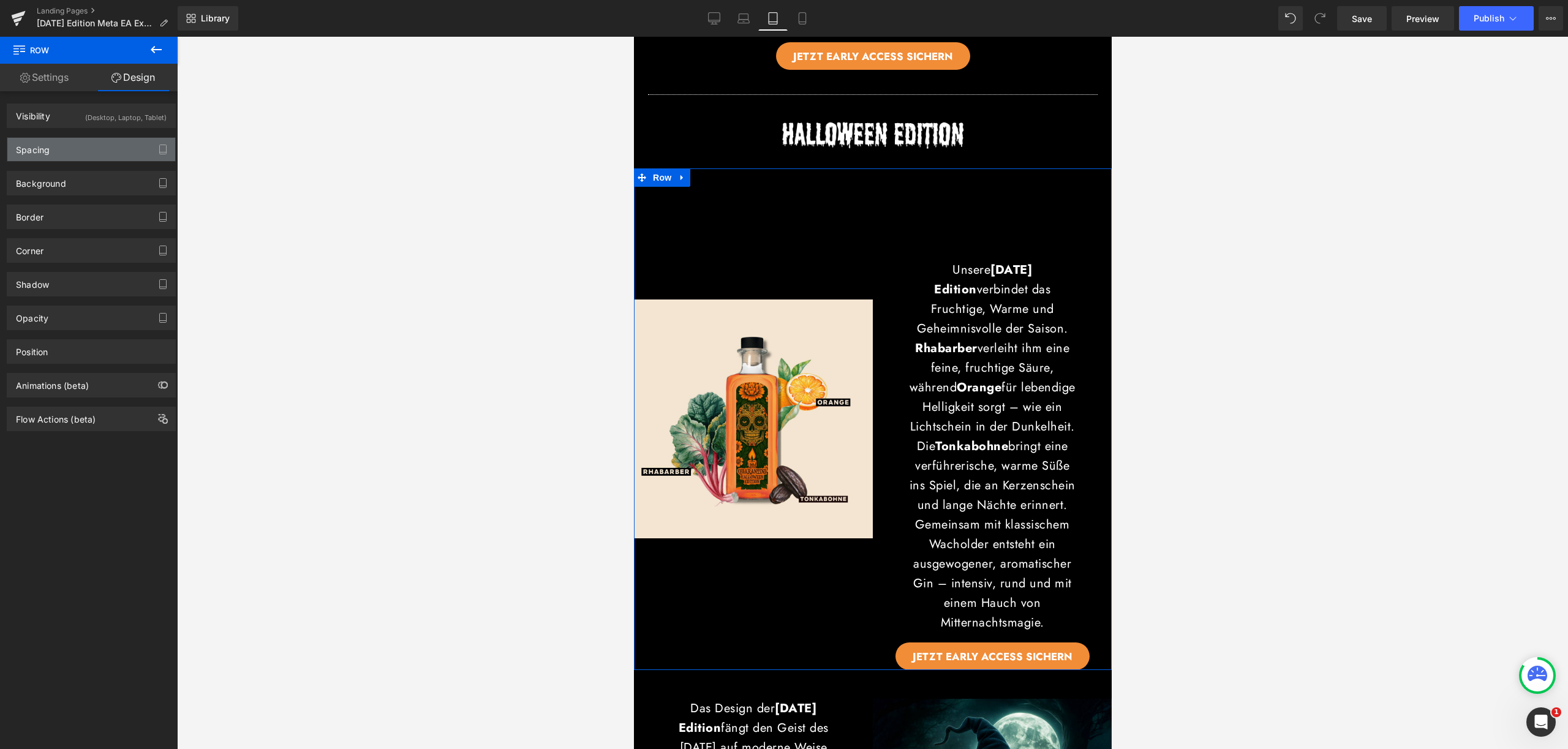
type input "0px"
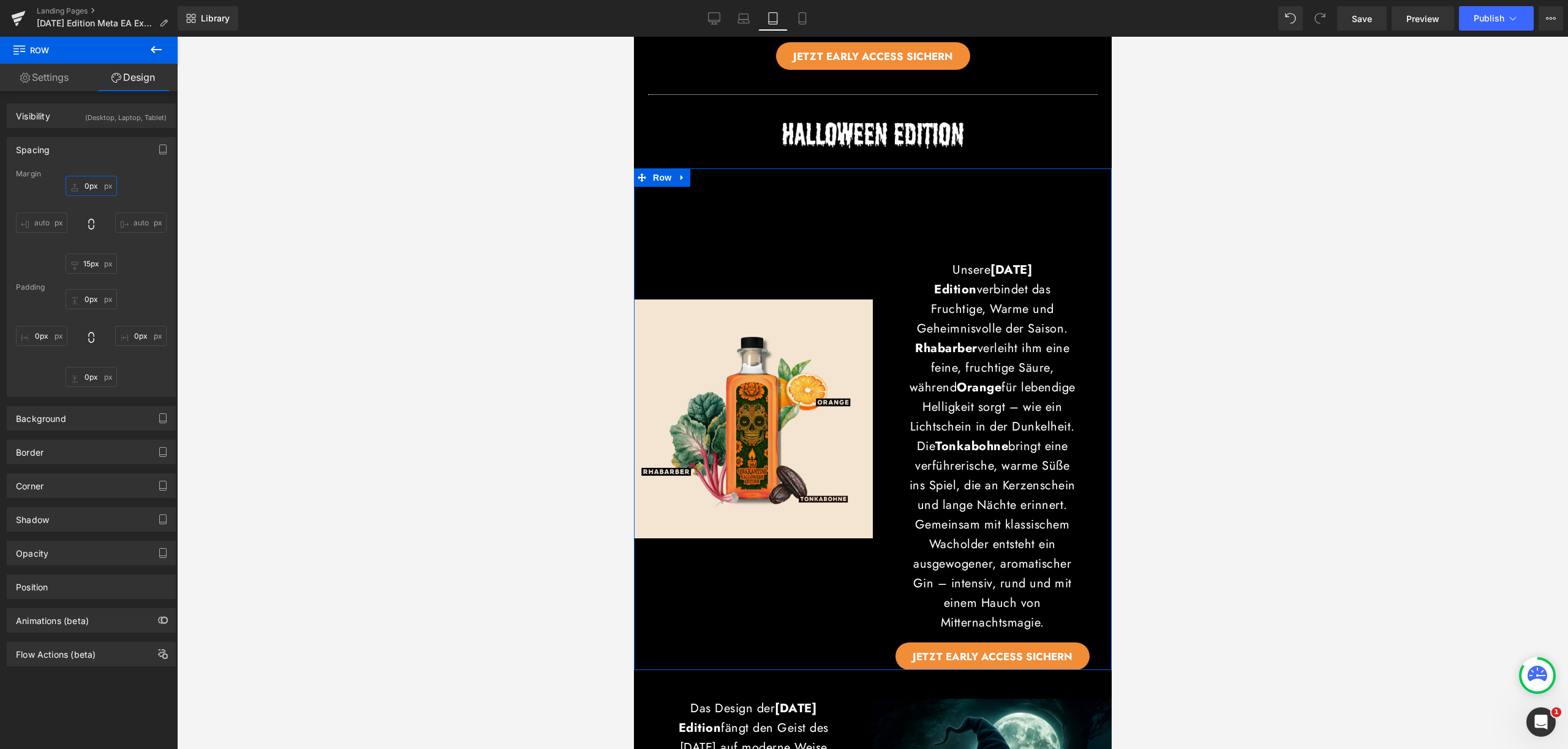
click at [88, 188] on input "0px" at bounding box center [91, 186] width 52 height 20
click at [811, 197] on div "Image" at bounding box center [752, 419] width 239 height 502
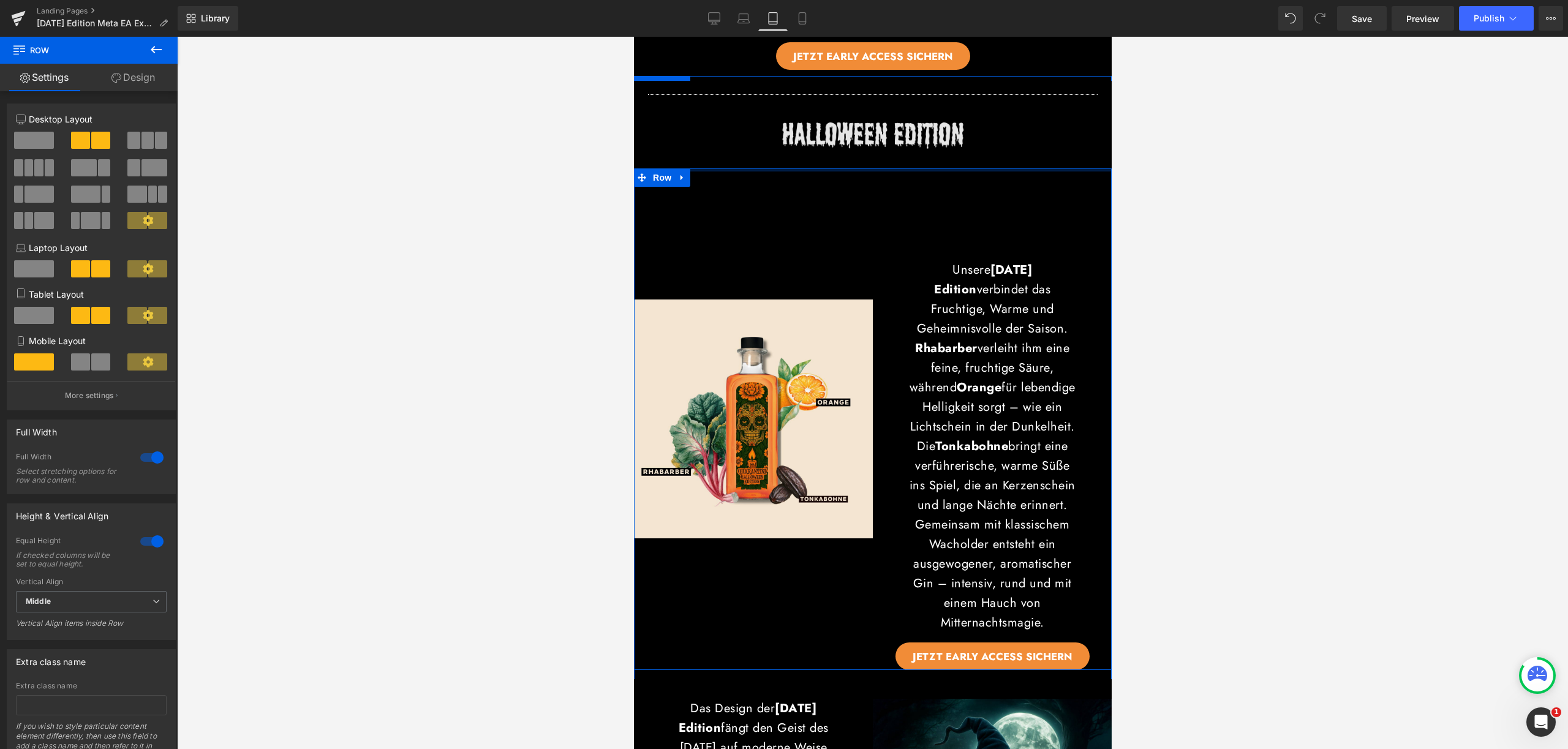
drag, startPoint x: 830, startPoint y: 164, endPoint x: 840, endPoint y: 131, distance: 34.5
click at [840, 131] on div "Separator Image Image JETZT EARLY ACCESS SICHERN Button Row Row Image Unsere Ha…" at bounding box center [872, 629] width 478 height 1096
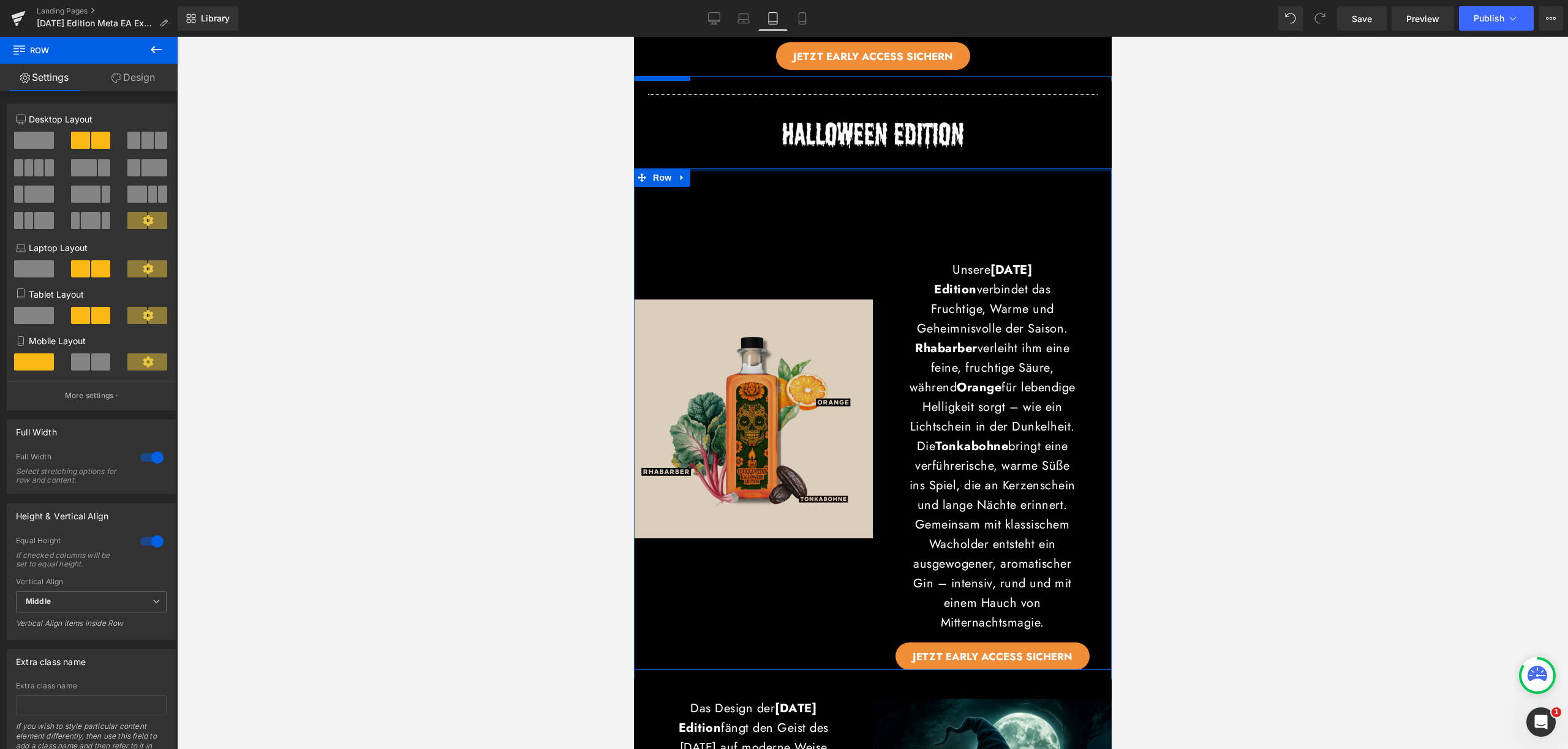
click at [1052, 236] on div "Unsere Halloween Edition verbindet das Fruchtige, Warme und Geheimnisvolle der …" at bounding box center [991, 419] width 239 height 502
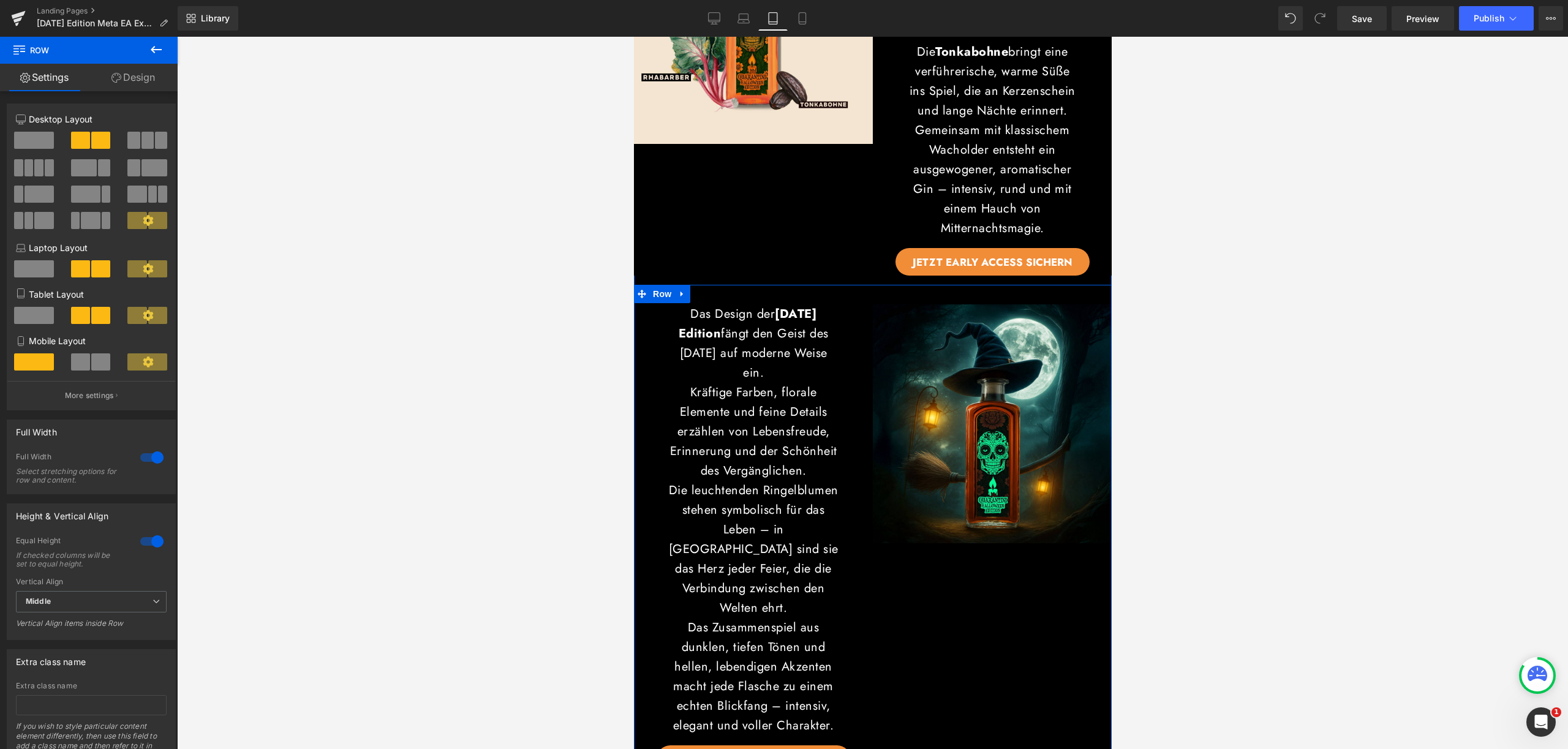
scroll to position [2381, 0]
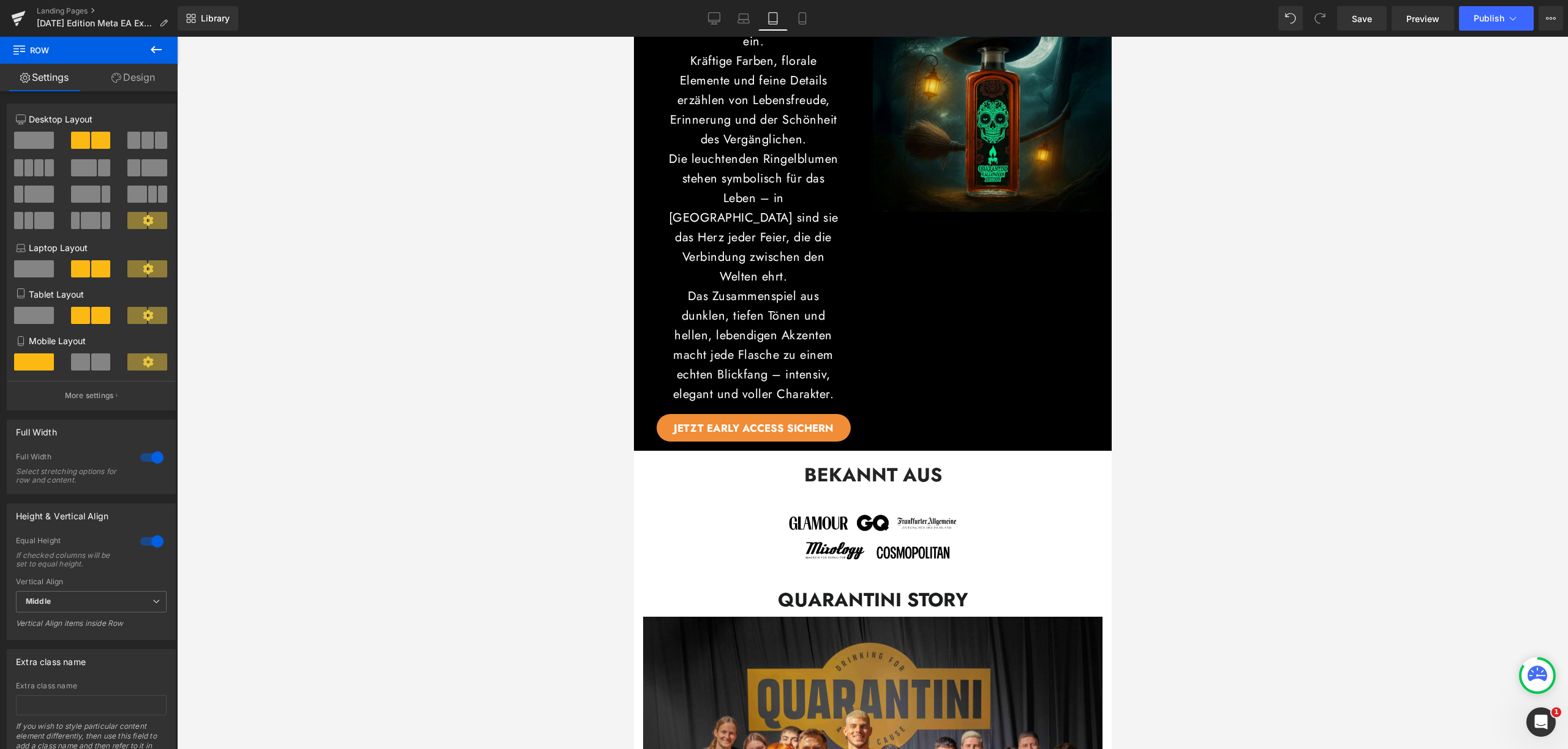
click at [976, 212] on img at bounding box center [991, 92] width 239 height 239
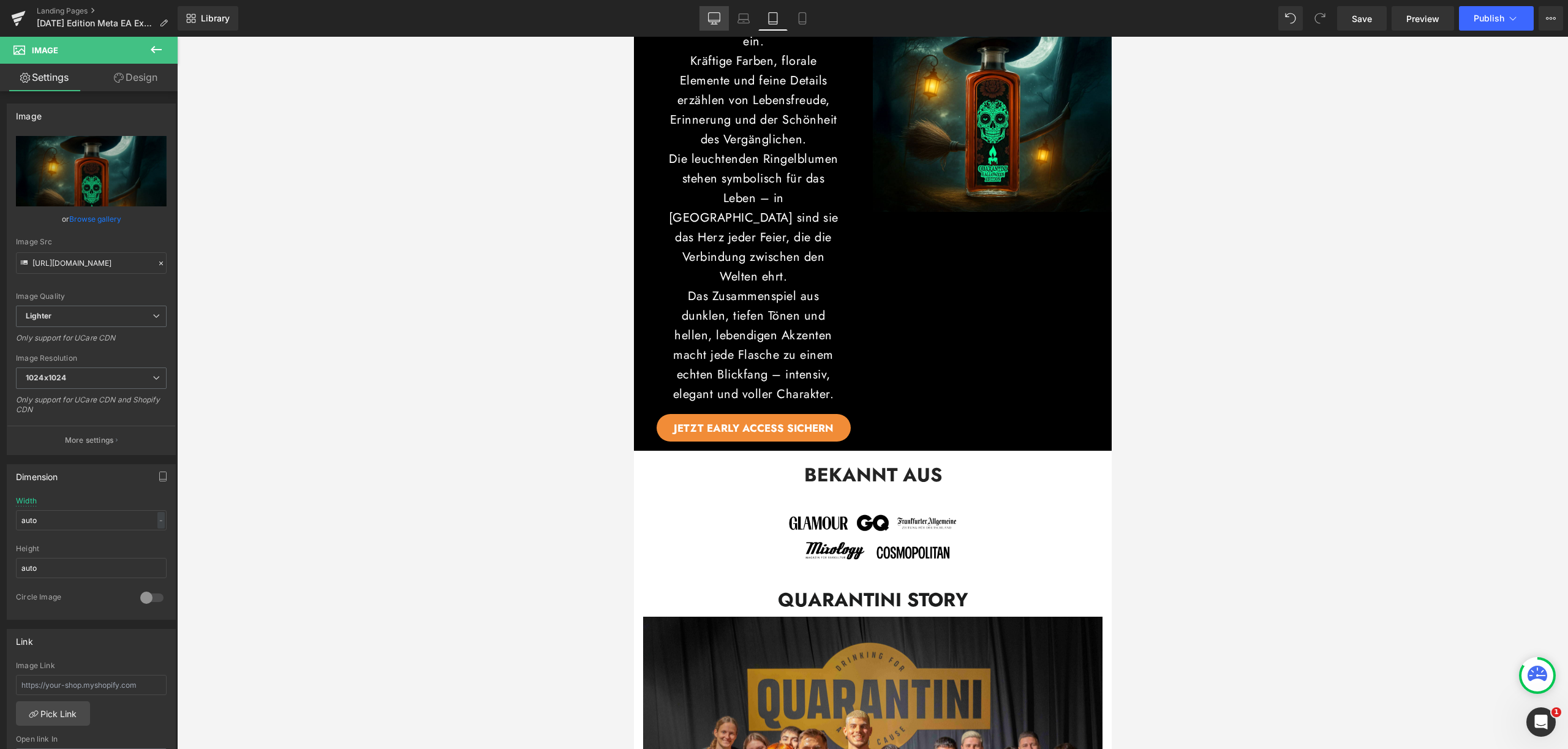
click at [756, 14] on link "Laptop" at bounding box center [743, 18] width 29 height 24
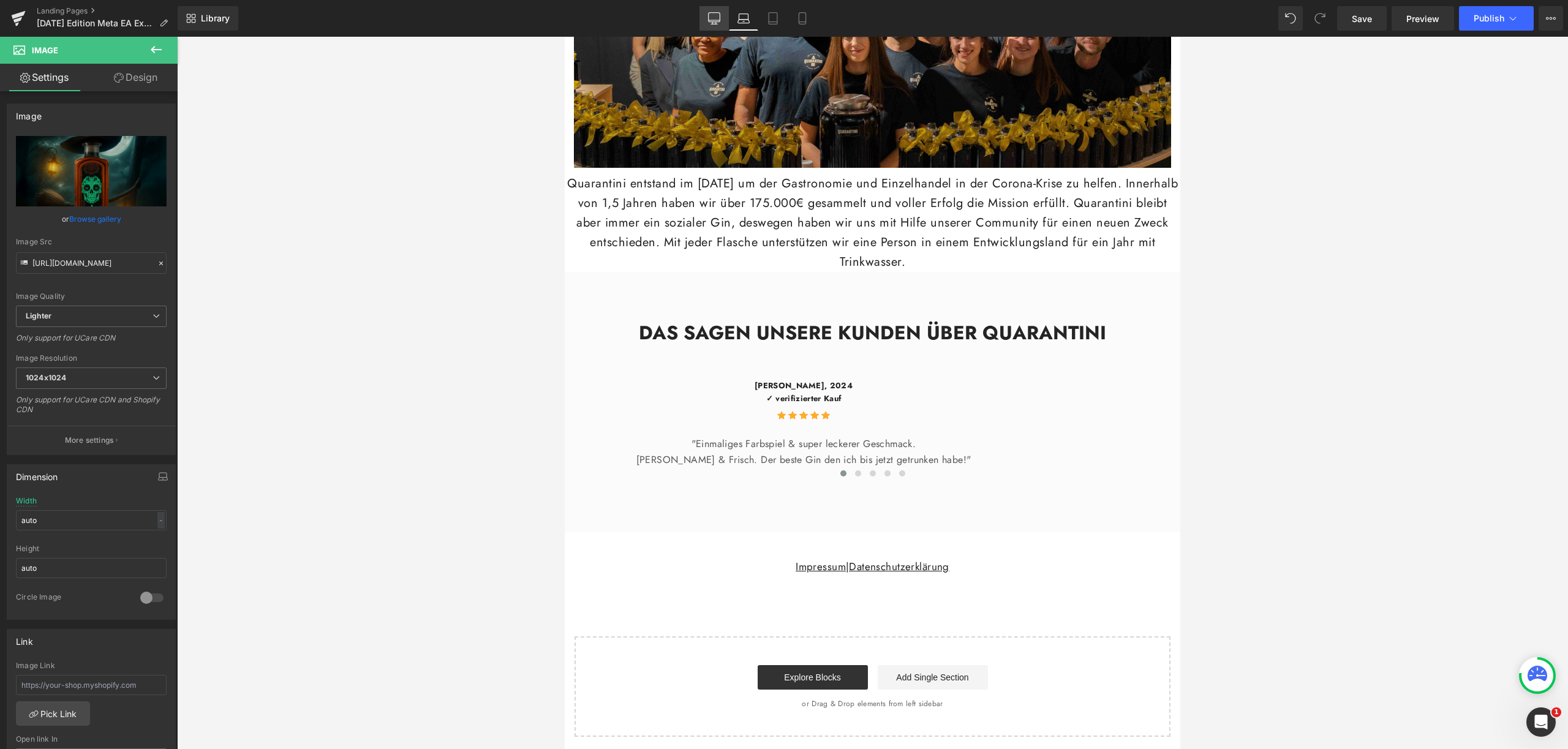
scroll to position [1042, 0]
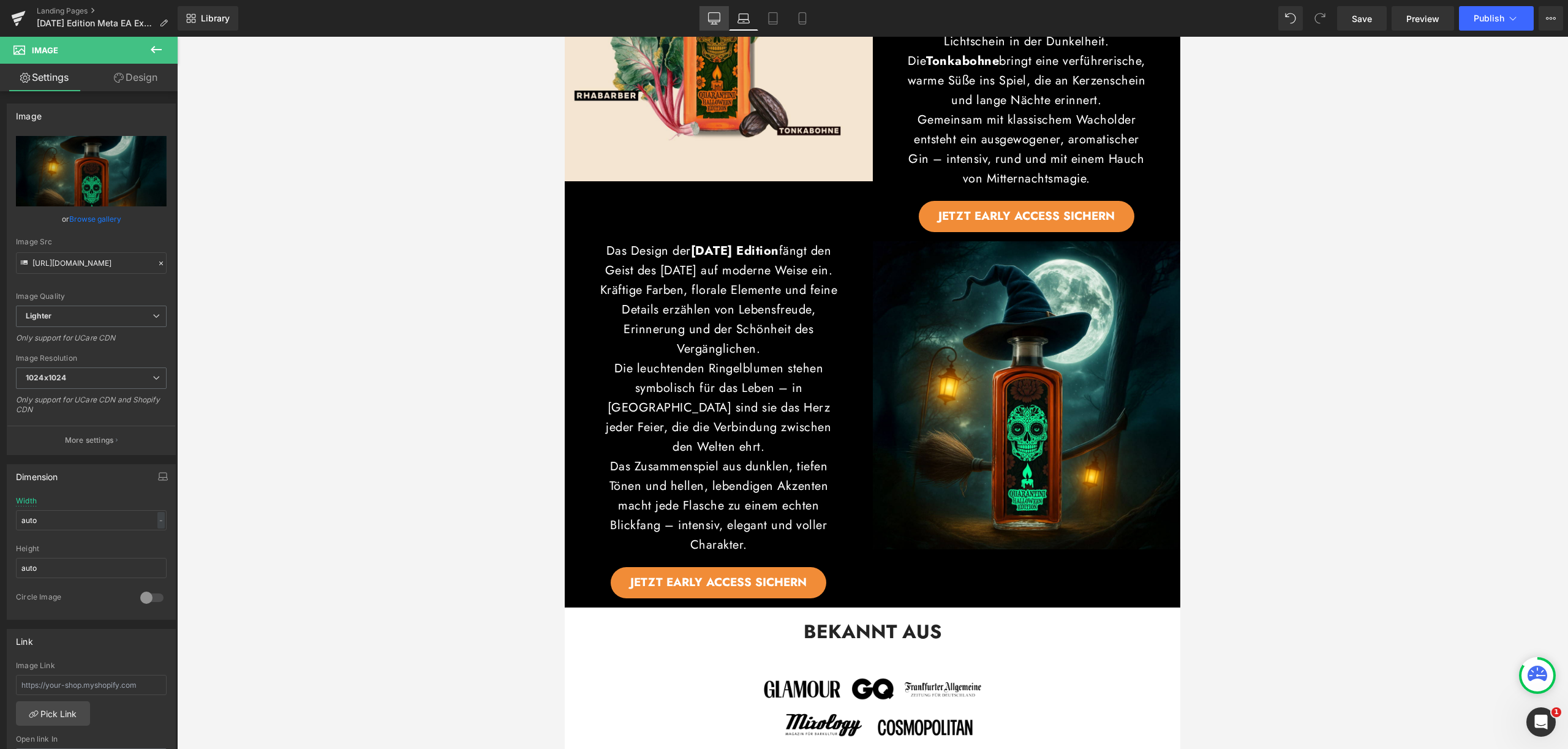
click at [711, 16] on icon at bounding box center [714, 19] width 13 height 13
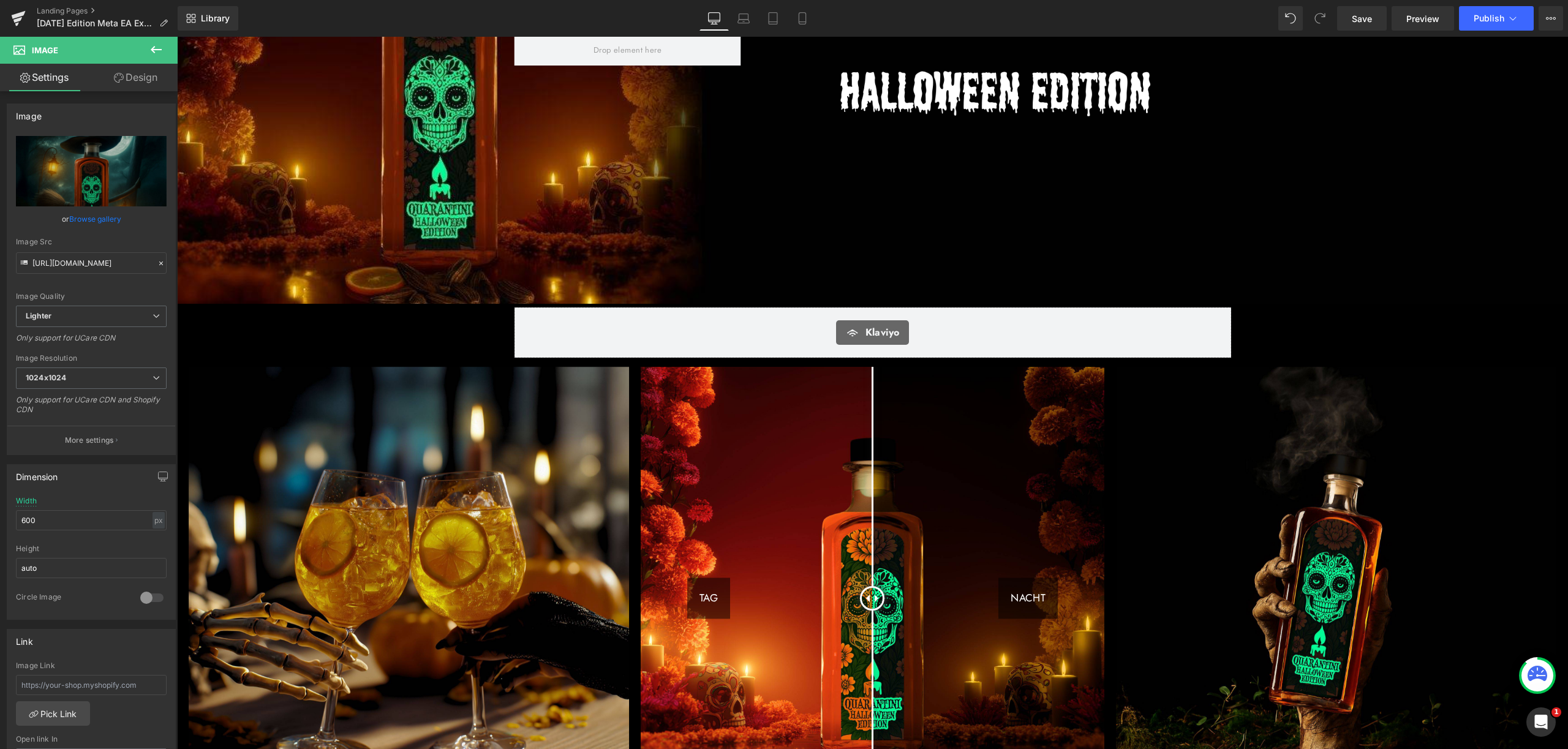
scroll to position [0, 0]
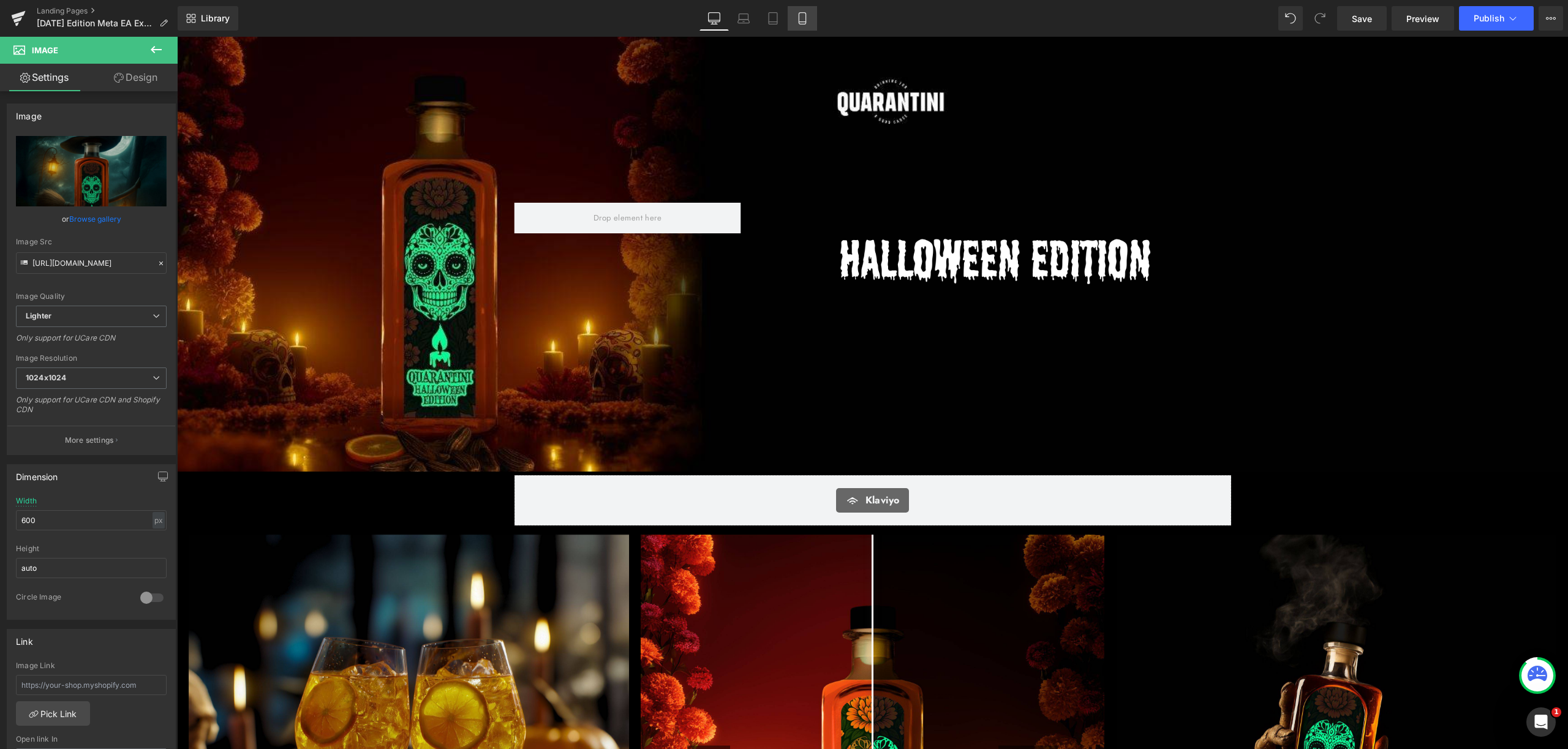
click at [816, 12] on link "Mobile" at bounding box center [802, 18] width 29 height 24
type input "auto"
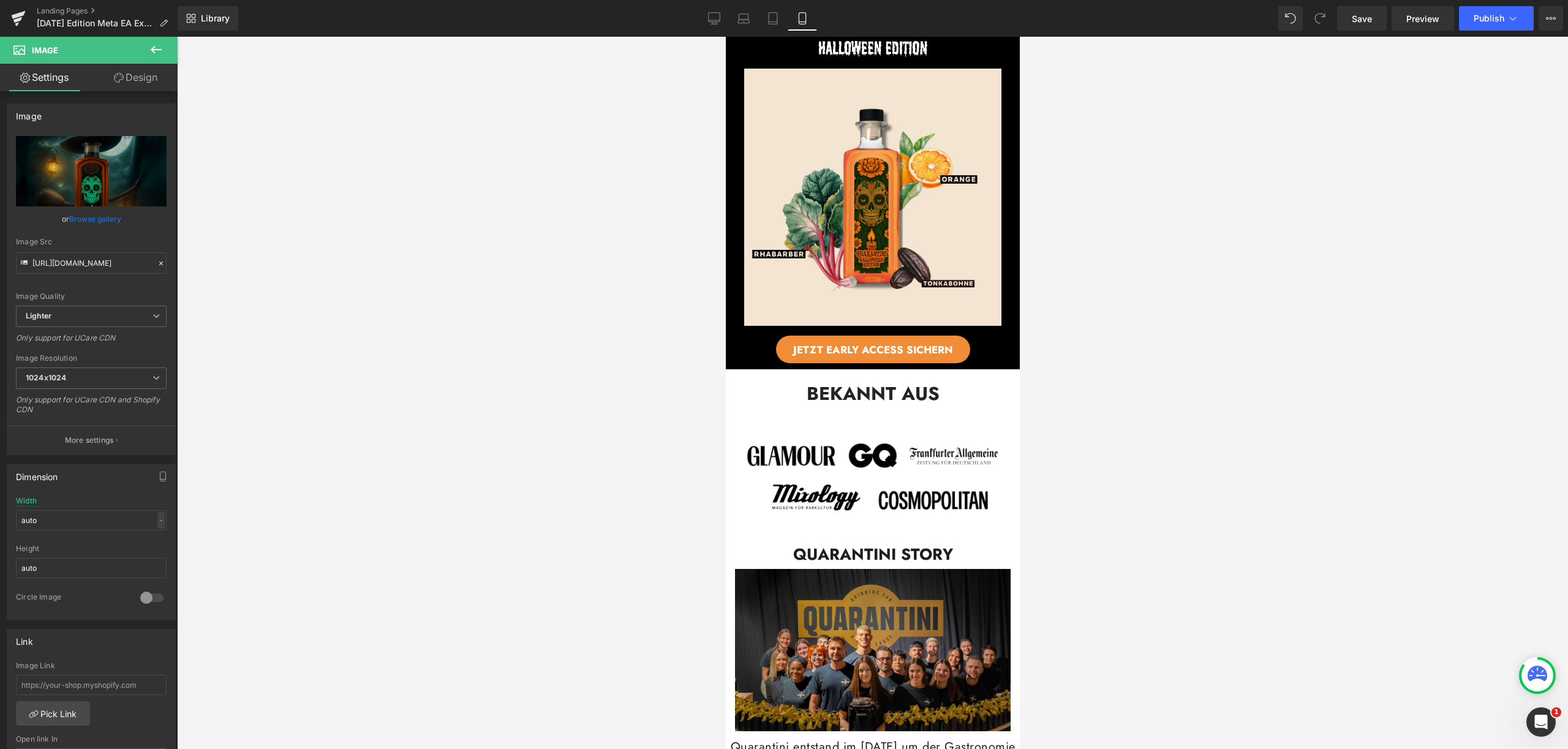
scroll to position [1784, 0]
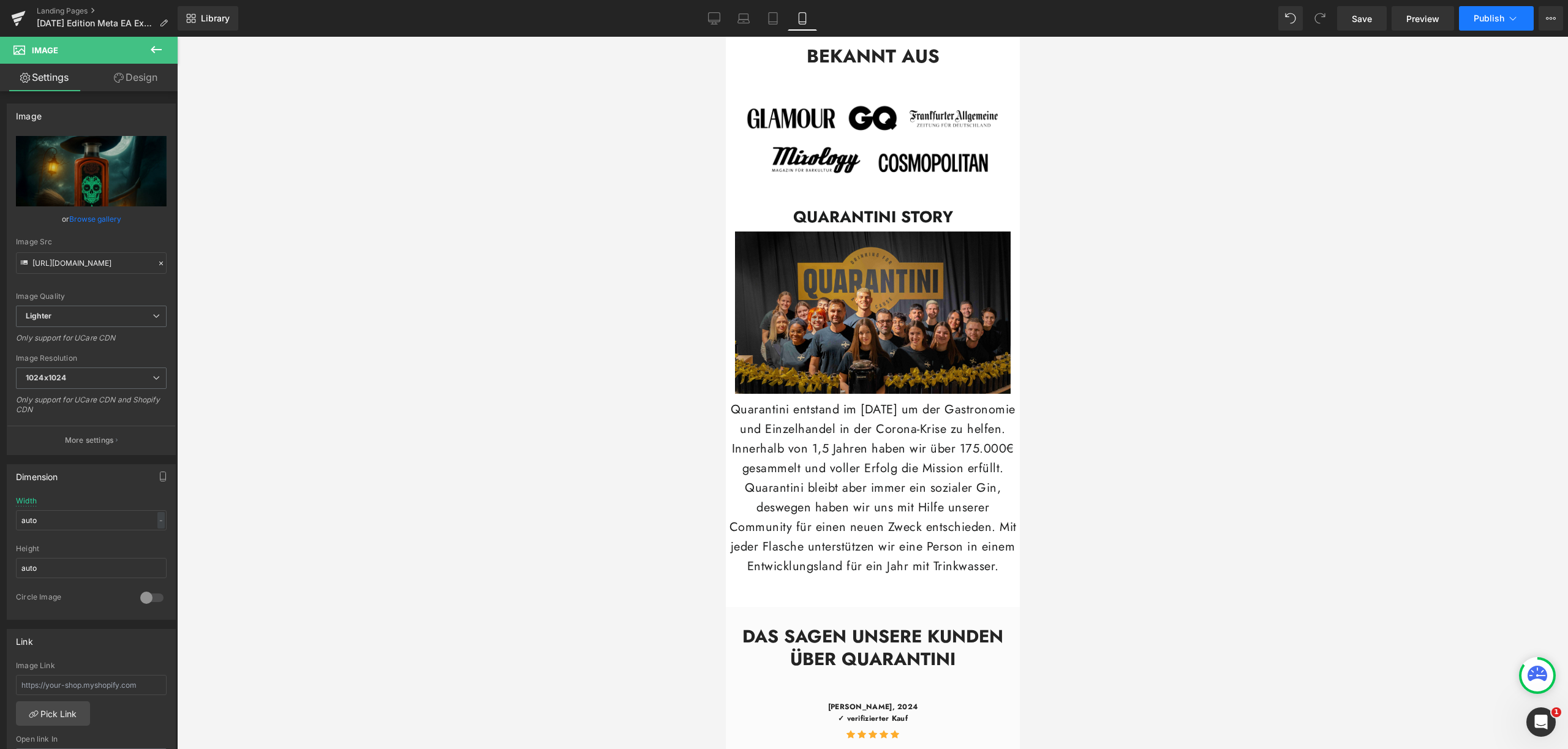
click at [1494, 16] on span "Publish" at bounding box center [1488, 18] width 31 height 10
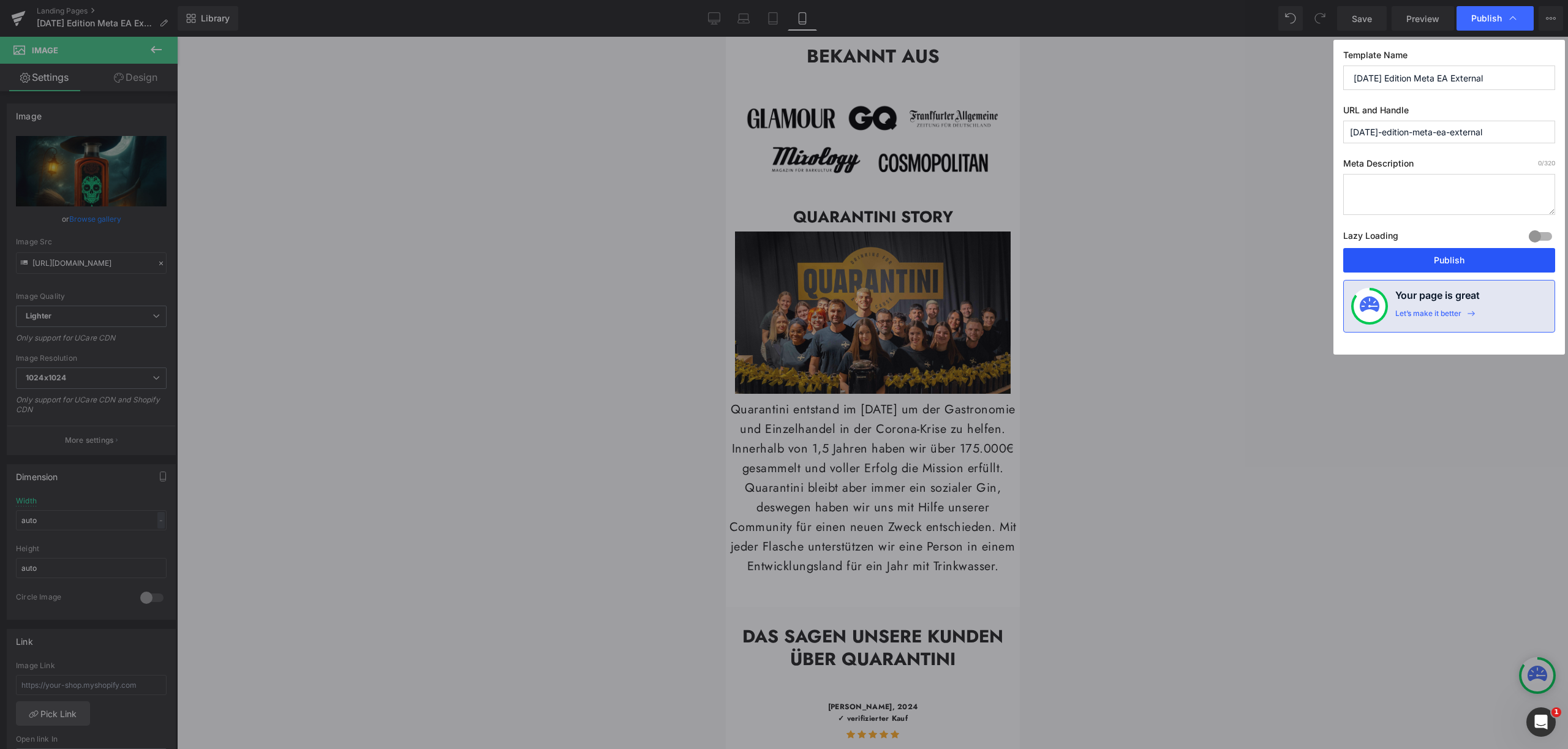
click at [1461, 255] on button "Publish" at bounding box center [1448, 260] width 212 height 24
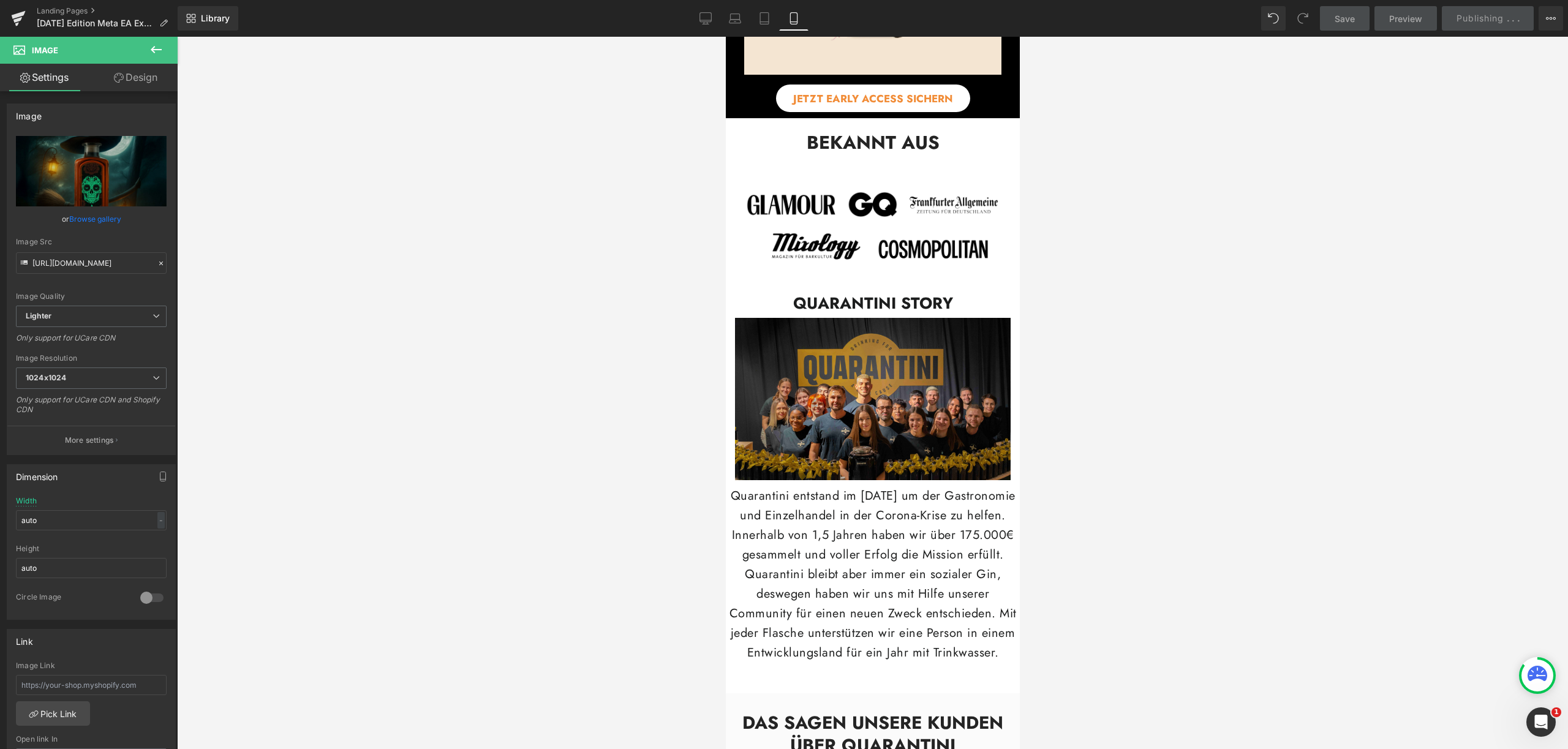
scroll to position [1906, 0]
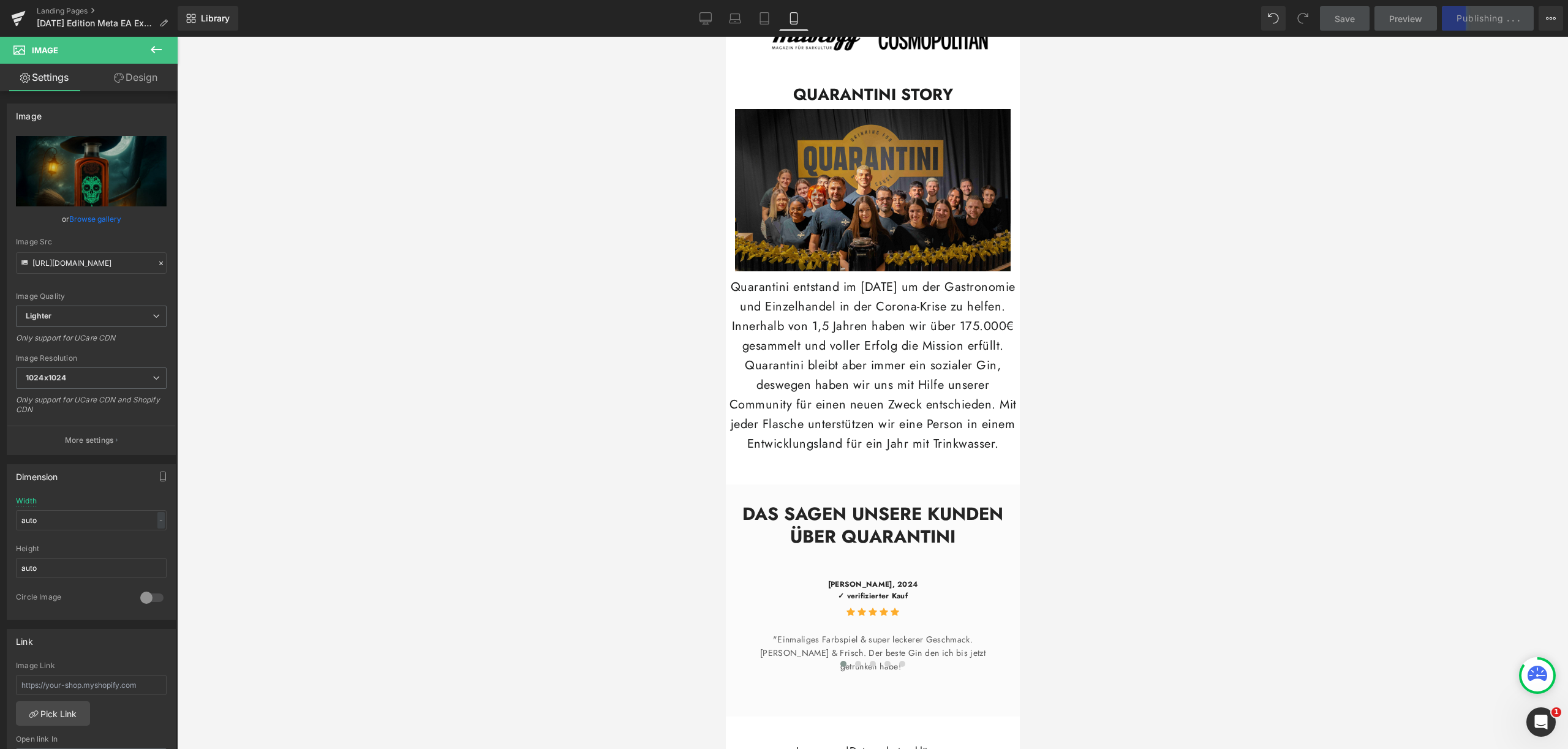
click at [839, 348] on p "Quarantini entstand im [DATE] um der Gastronomie und Einzelhandel in der [PERSO…" at bounding box center [872, 365] width 294 height 177
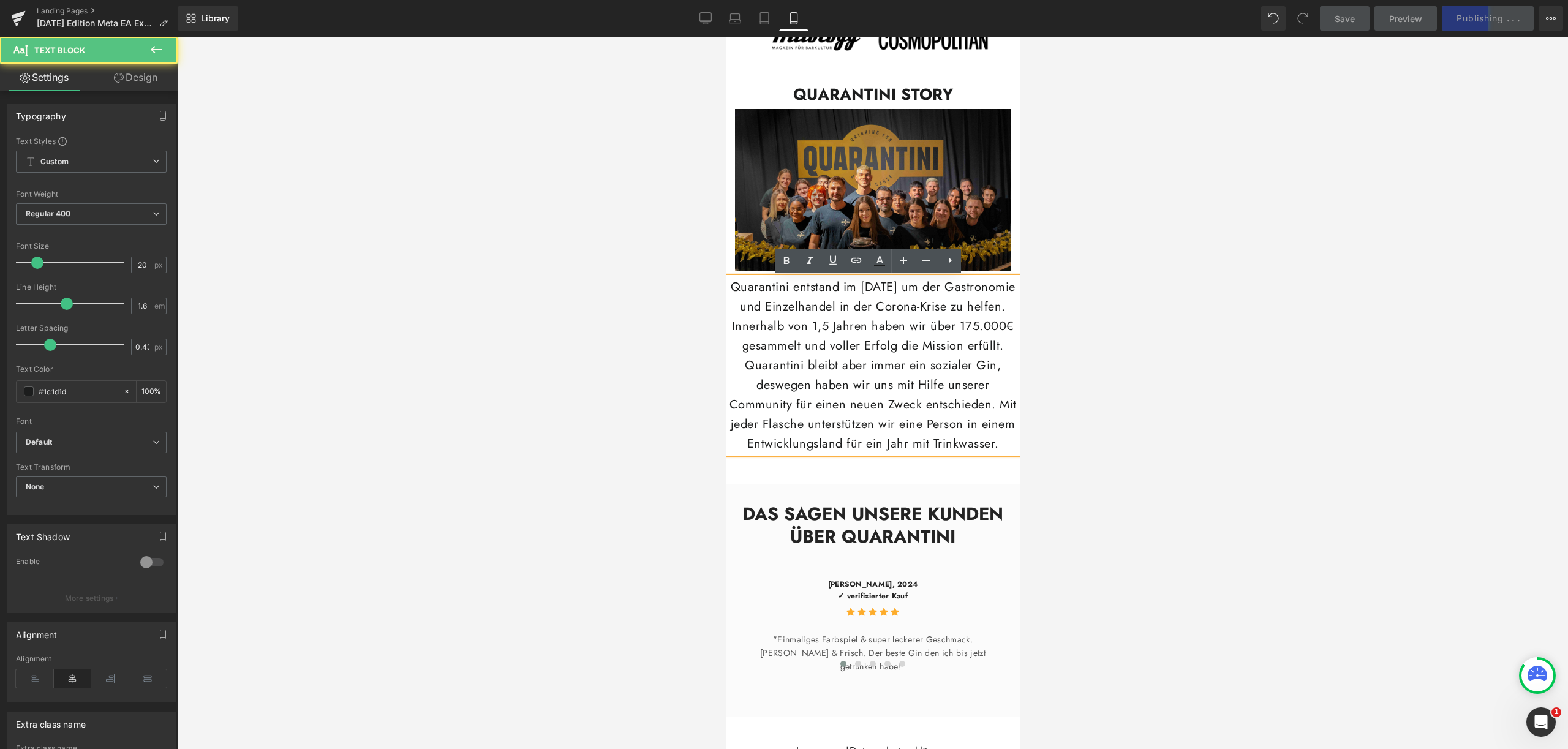
click at [848, 393] on p "Quarantini entstand im [DATE] um der Gastronomie und Einzelhandel in der [PERSO…" at bounding box center [872, 365] width 294 height 177
click at [911, 454] on p "Quarantini entstand im [DATE] um der Gastronomie und Einzelhandel in der [PERSO…" at bounding box center [872, 365] width 294 height 177
click at [173, 76] on link "Design" at bounding box center [136, 77] width 89 height 27
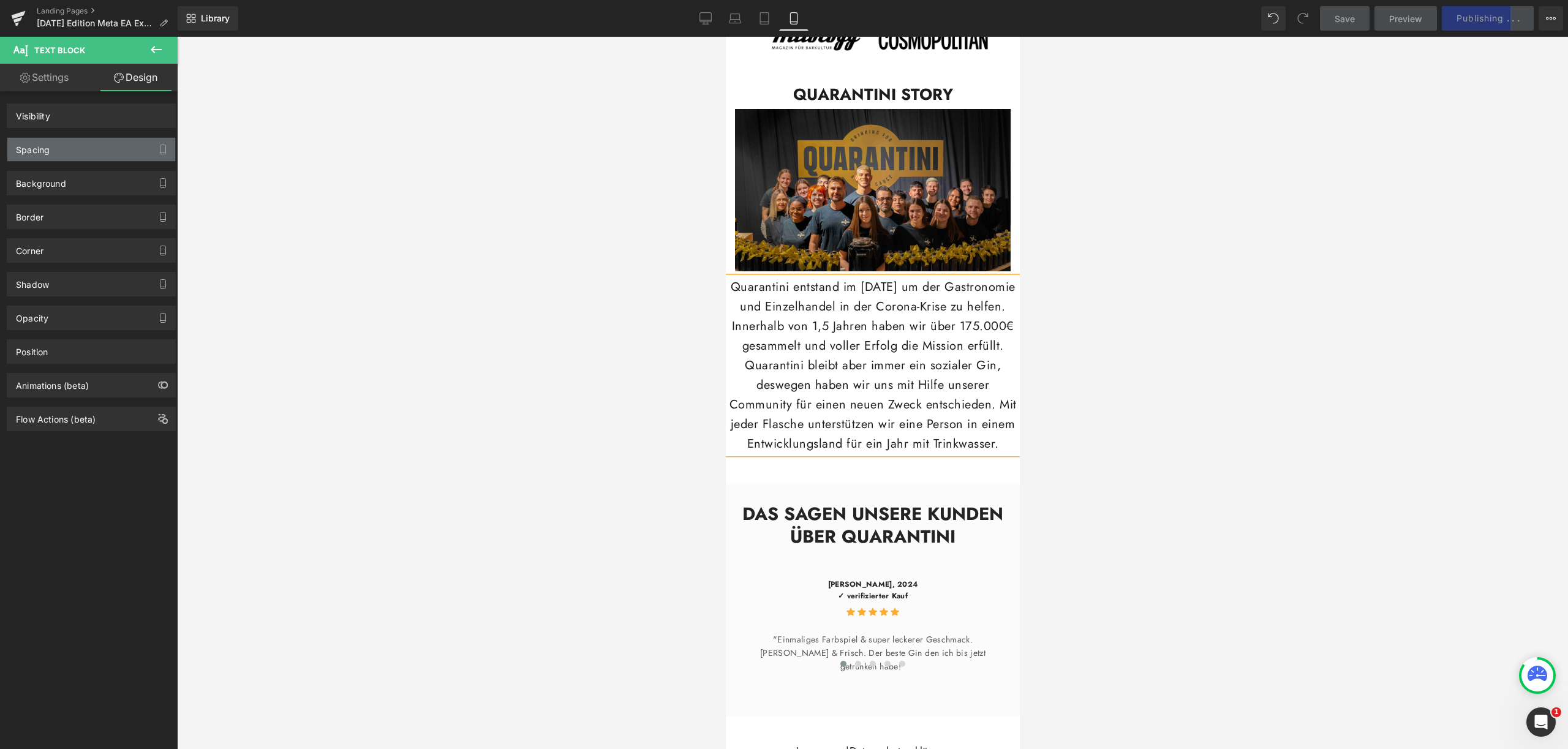
click at [100, 143] on div "Spacing" at bounding box center [91, 149] width 167 height 24
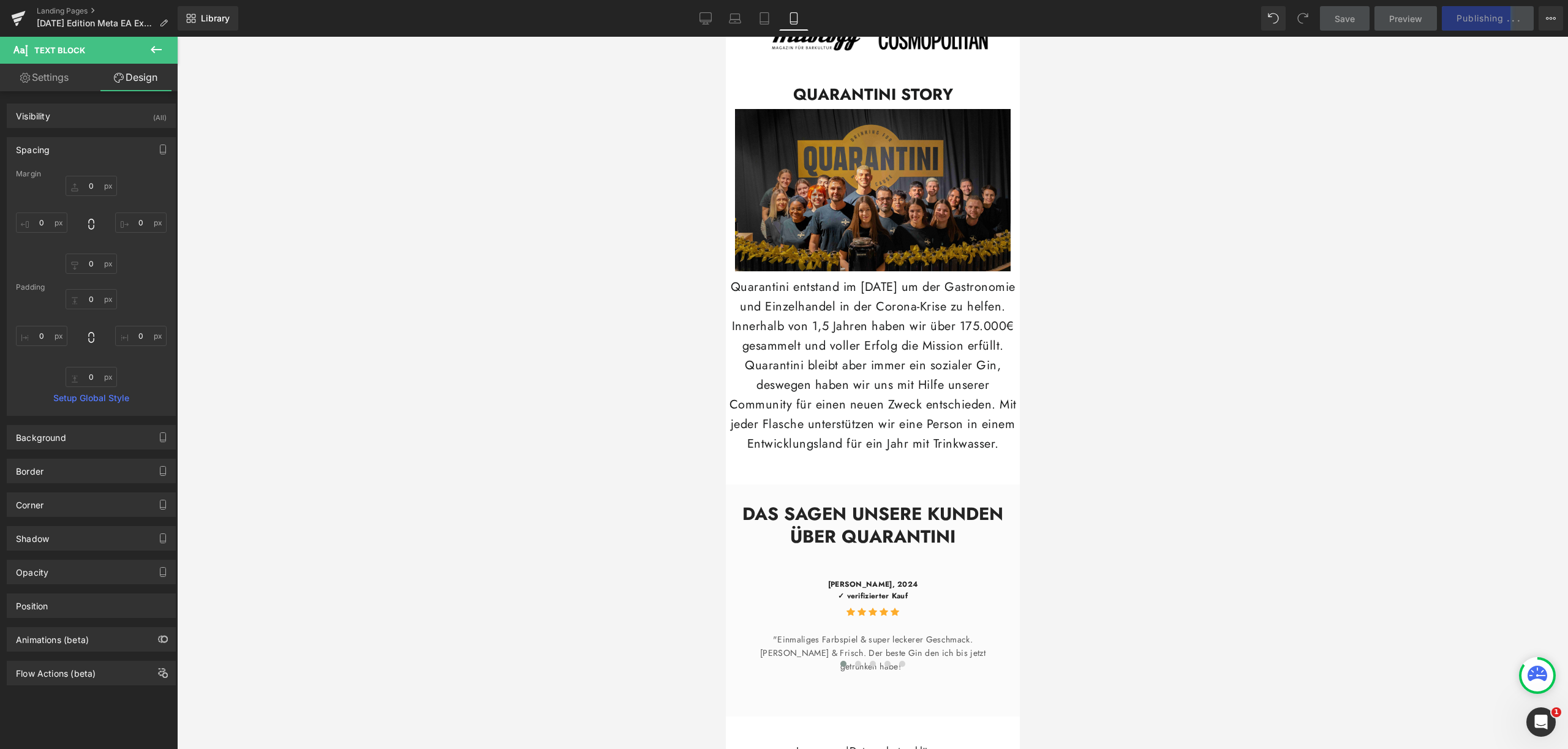
type input "0"
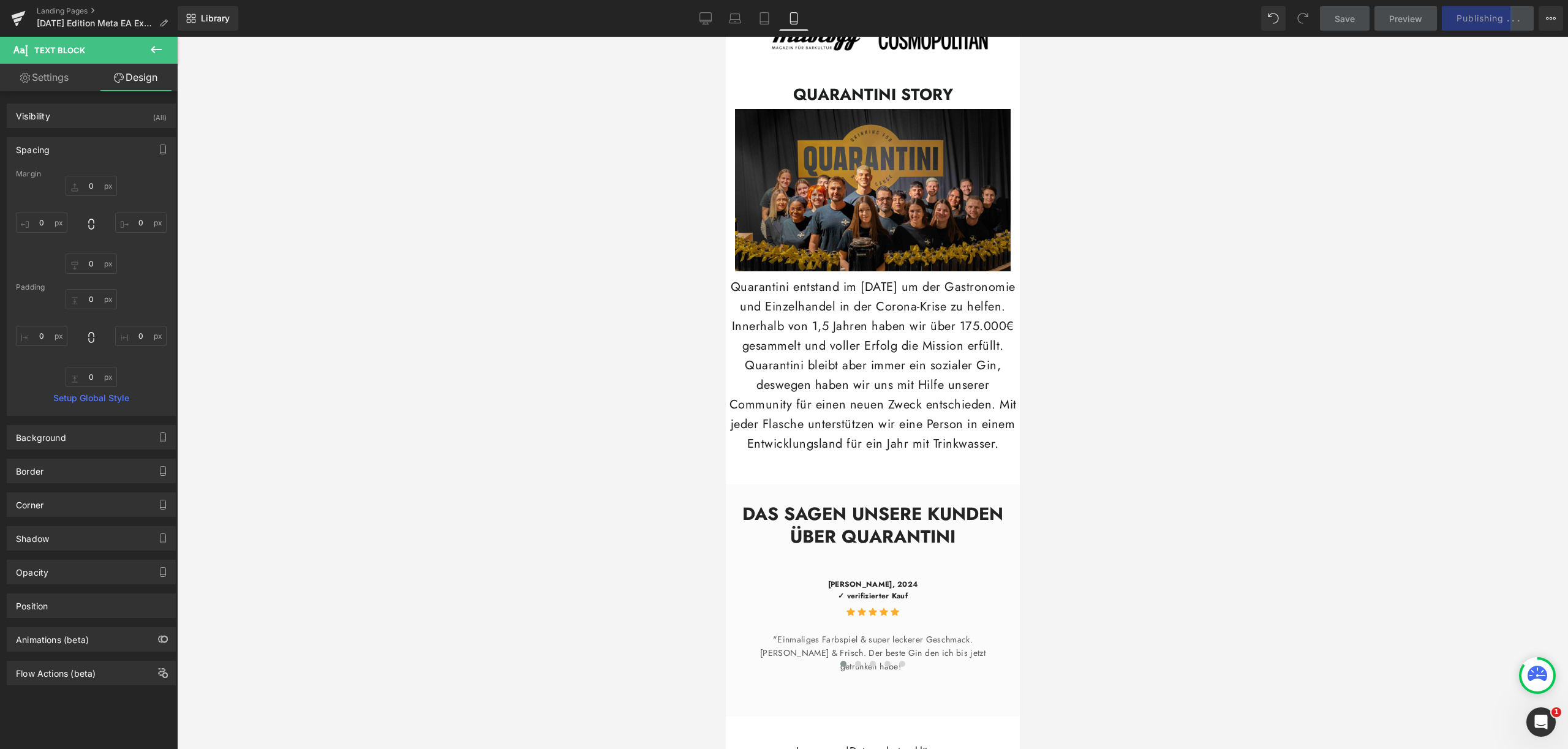
type input "0"
click at [136, 220] on input "0" at bounding box center [140, 223] width 52 height 20
type input "10"
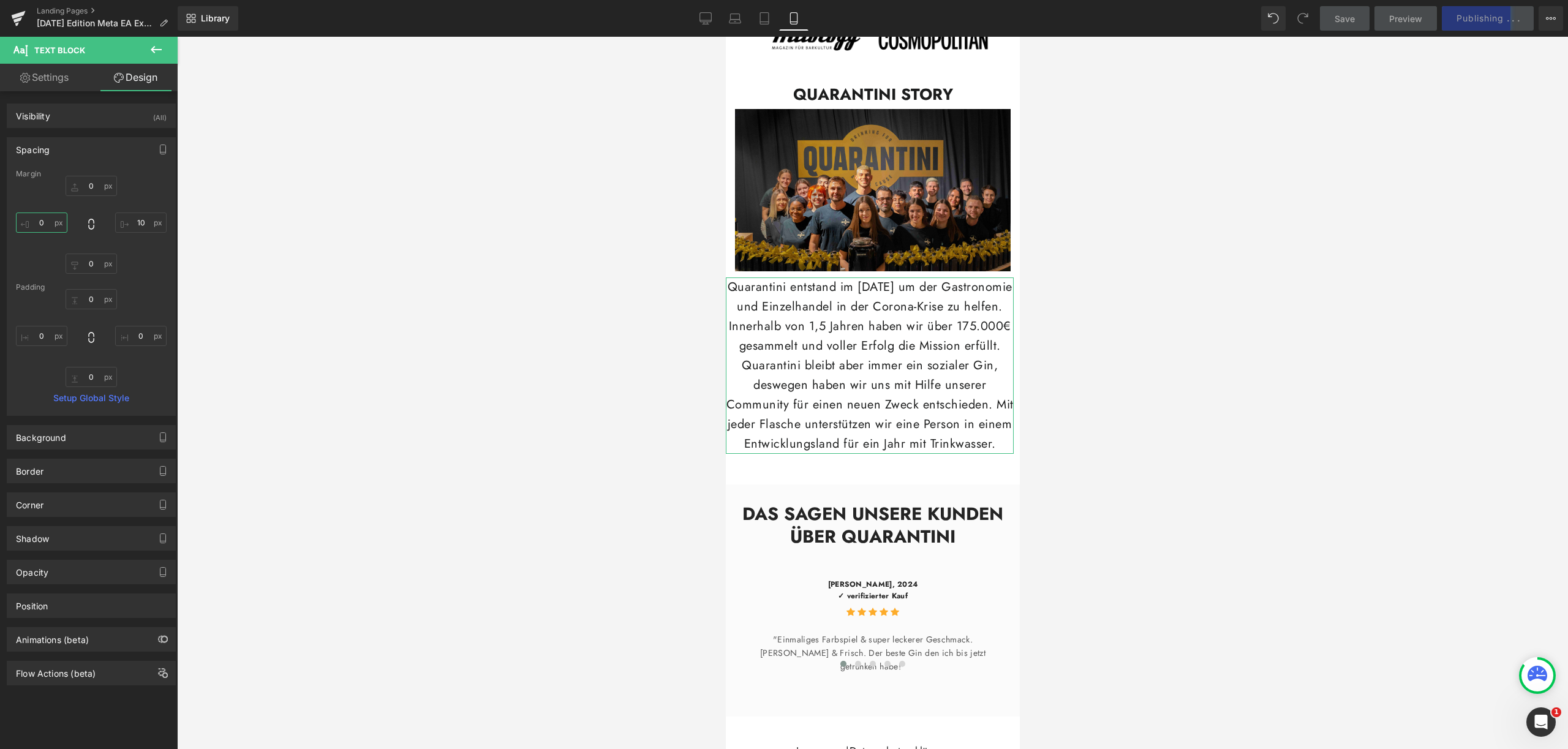
click at [48, 221] on input "0" at bounding box center [42, 223] width 52 height 20
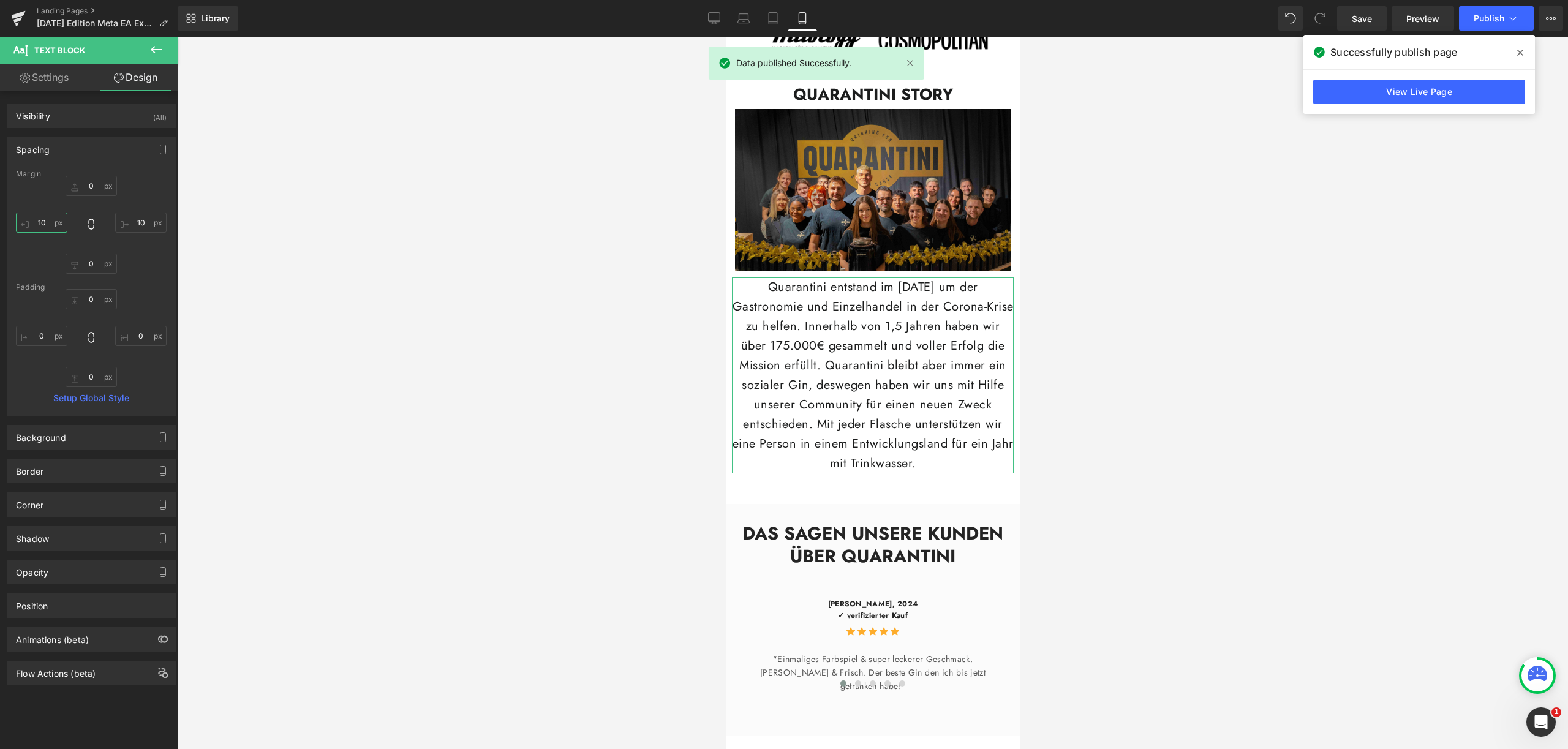
drag, startPoint x: 48, startPoint y: 221, endPoint x: 630, endPoint y: 315, distance: 589.5
click at [282, 300] on div "Button You are previewing how the will restyle your page. You can not edit Elem…" at bounding box center [784, 385] width 1568 height 770
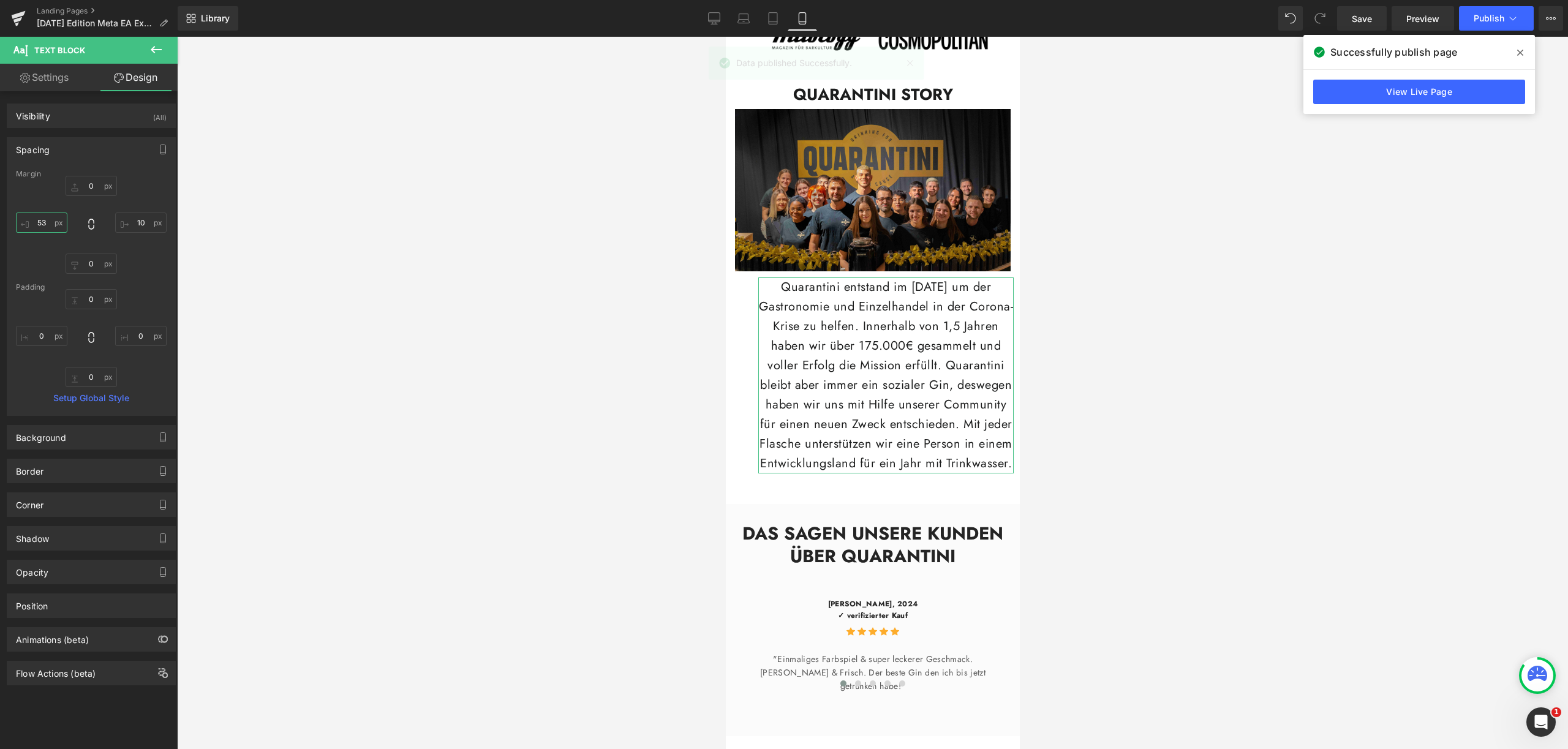
click at [40, 224] on input "53" at bounding box center [42, 223] width 52 height 20
click at [41, 224] on input "53" at bounding box center [42, 223] width 52 height 20
click at [42, 224] on input "53" at bounding box center [42, 223] width 52 height 20
click at [41, 221] on input "53" at bounding box center [42, 223] width 52 height 20
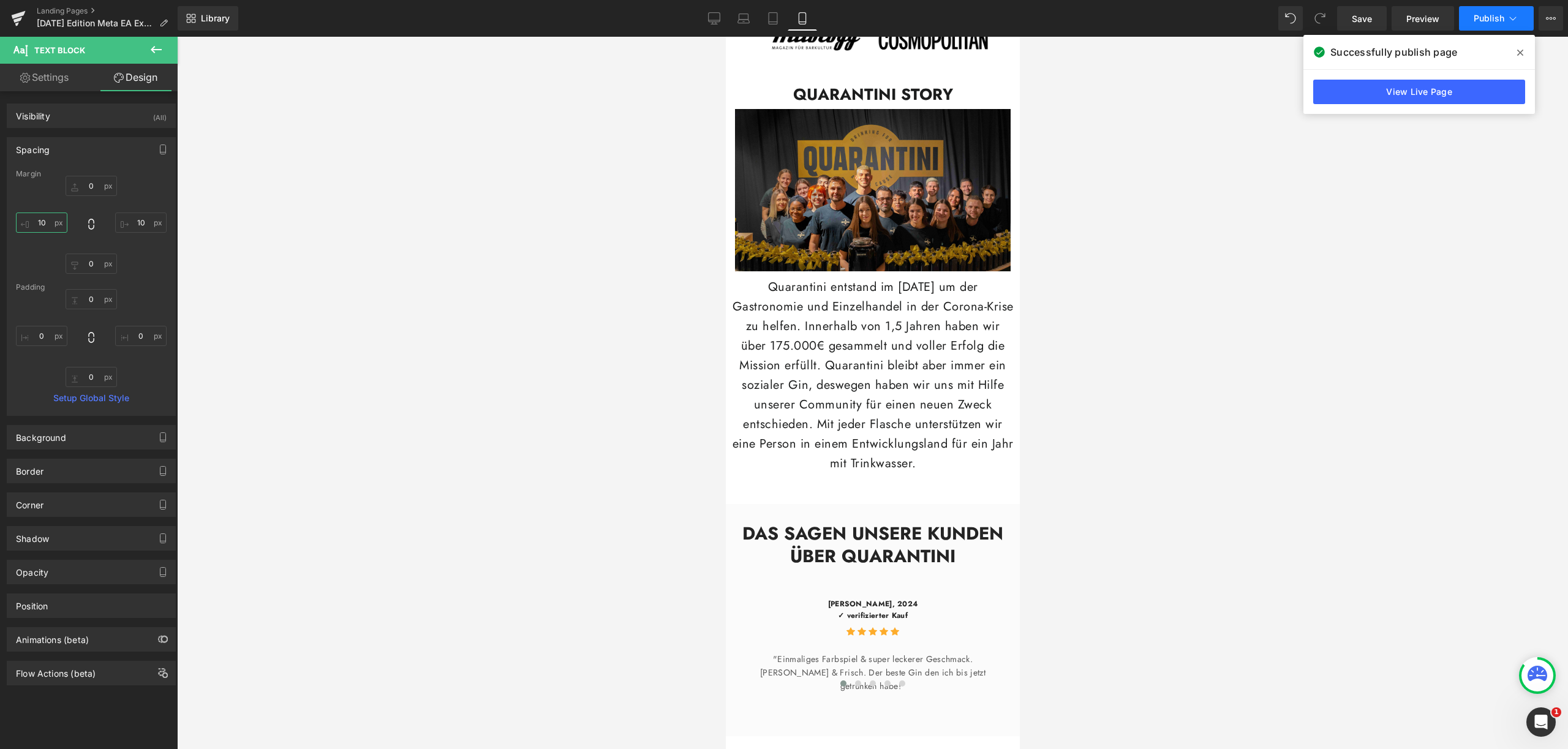
type input "10"
click at [1507, 22] on icon at bounding box center [1513, 19] width 13 height 13
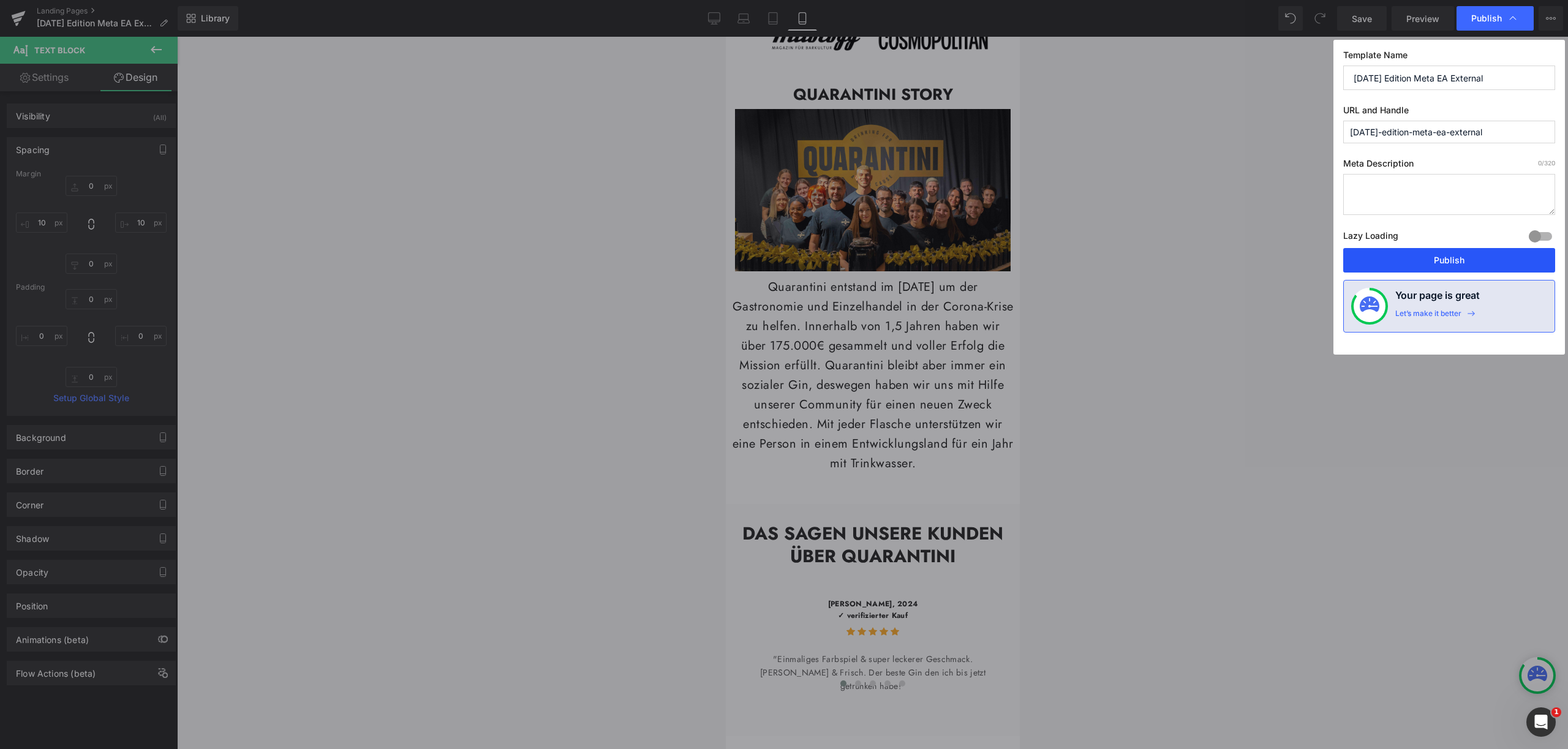
click at [1471, 258] on button "Publish" at bounding box center [1448, 260] width 212 height 24
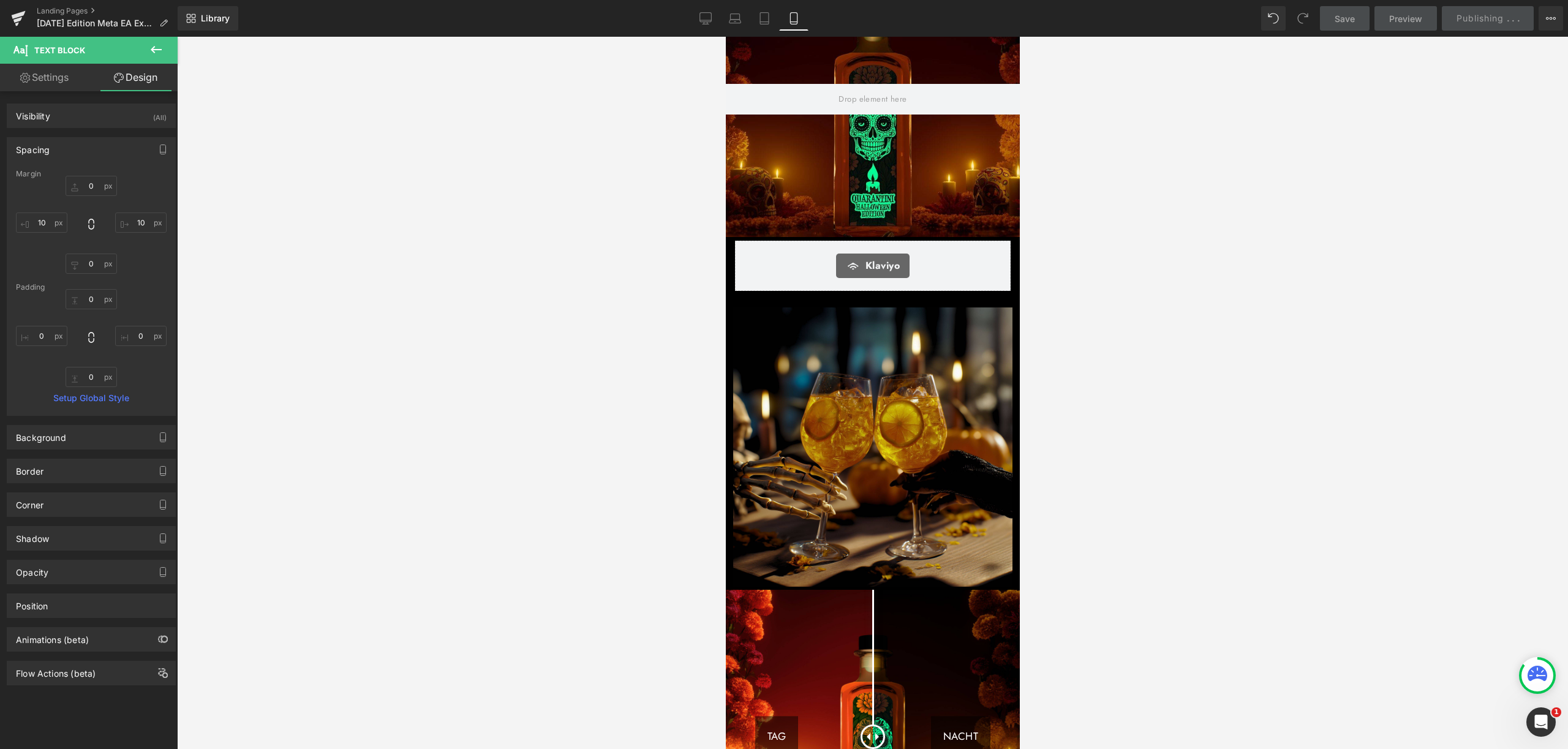
scroll to position [0, 0]
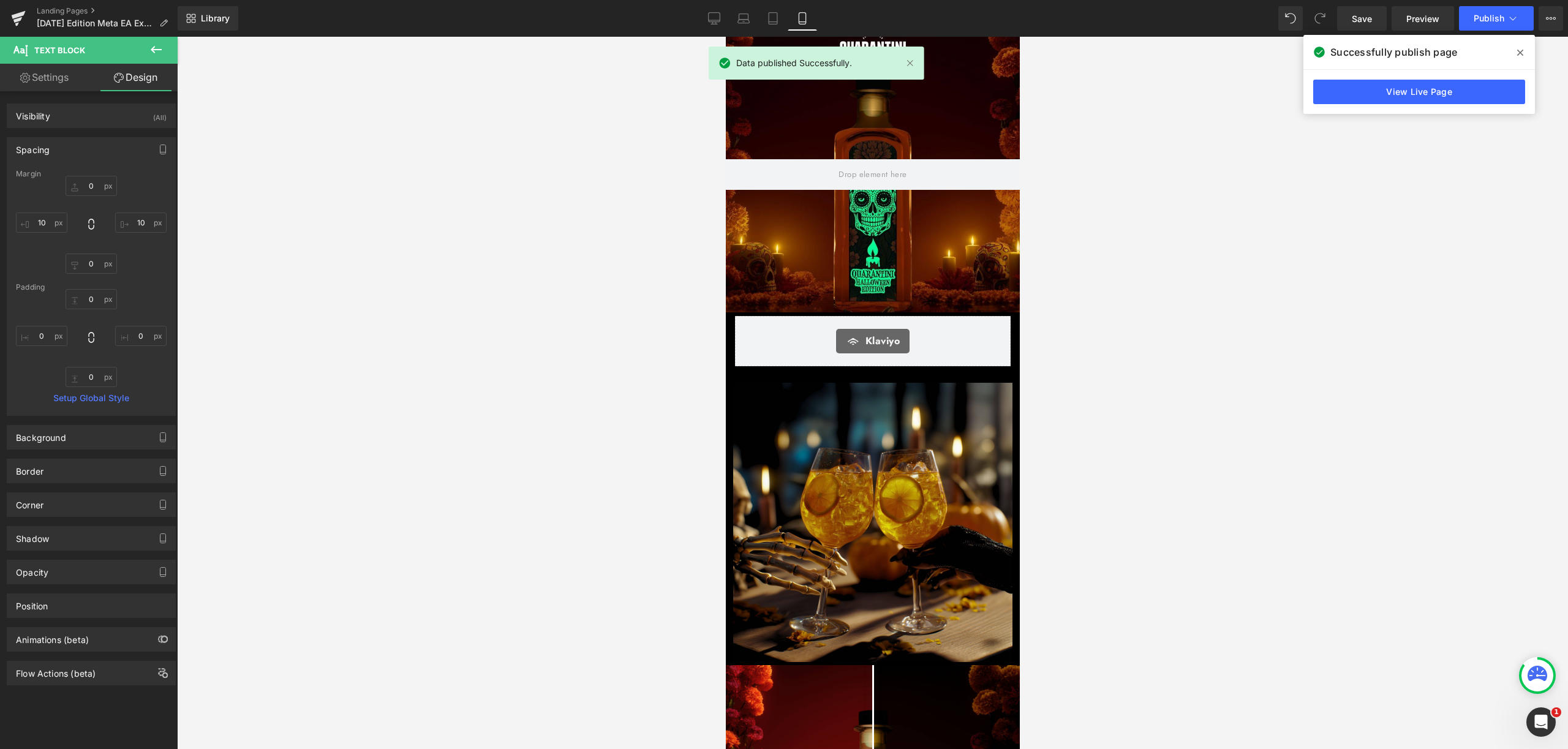
click at [1525, 46] on span at bounding box center [1520, 53] width 20 height 20
click at [69, 8] on link "Landing Pages" at bounding box center [108, 11] width 141 height 10
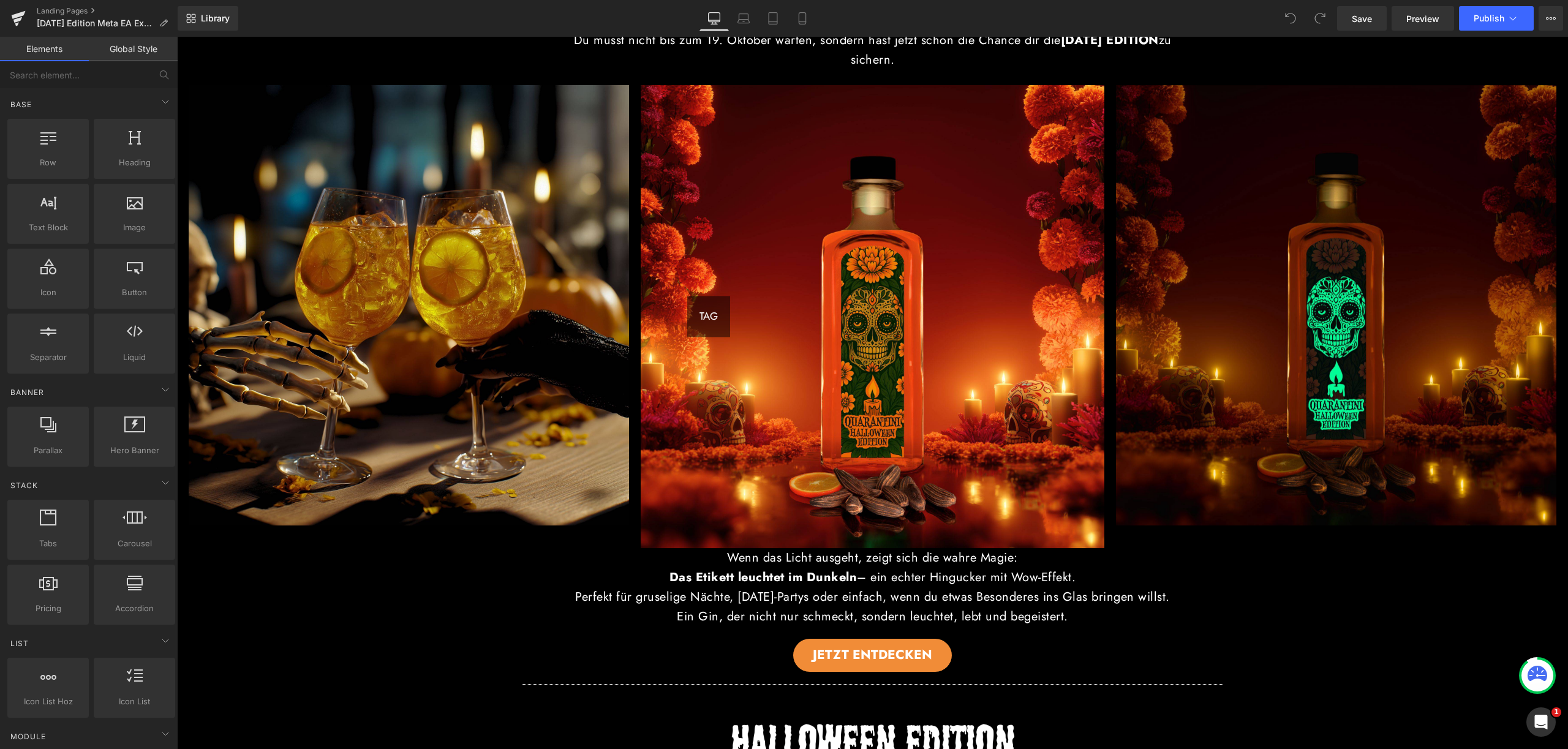
scroll to position [530, 0]
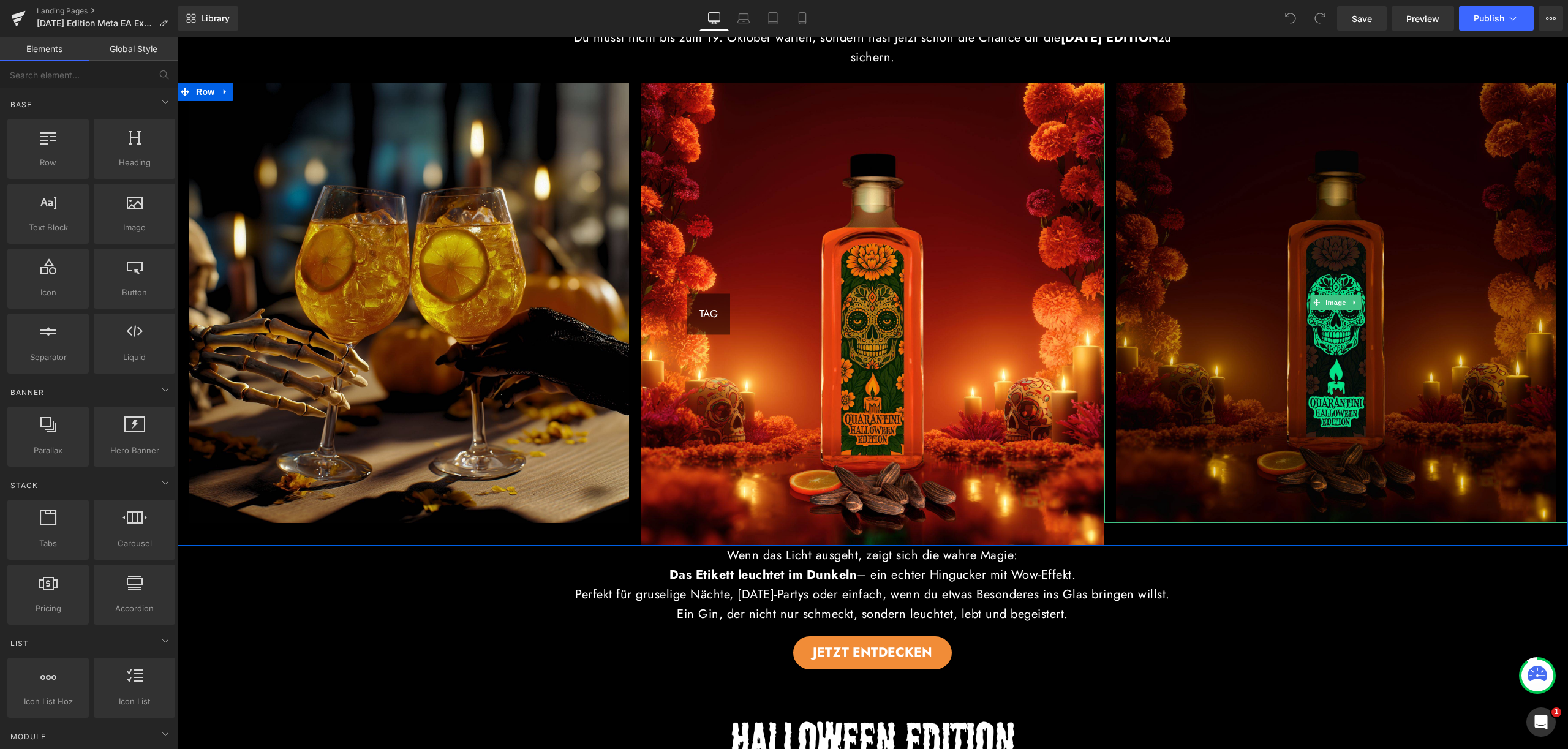
click at [1216, 399] on img at bounding box center [1335, 302] width 440 height 440
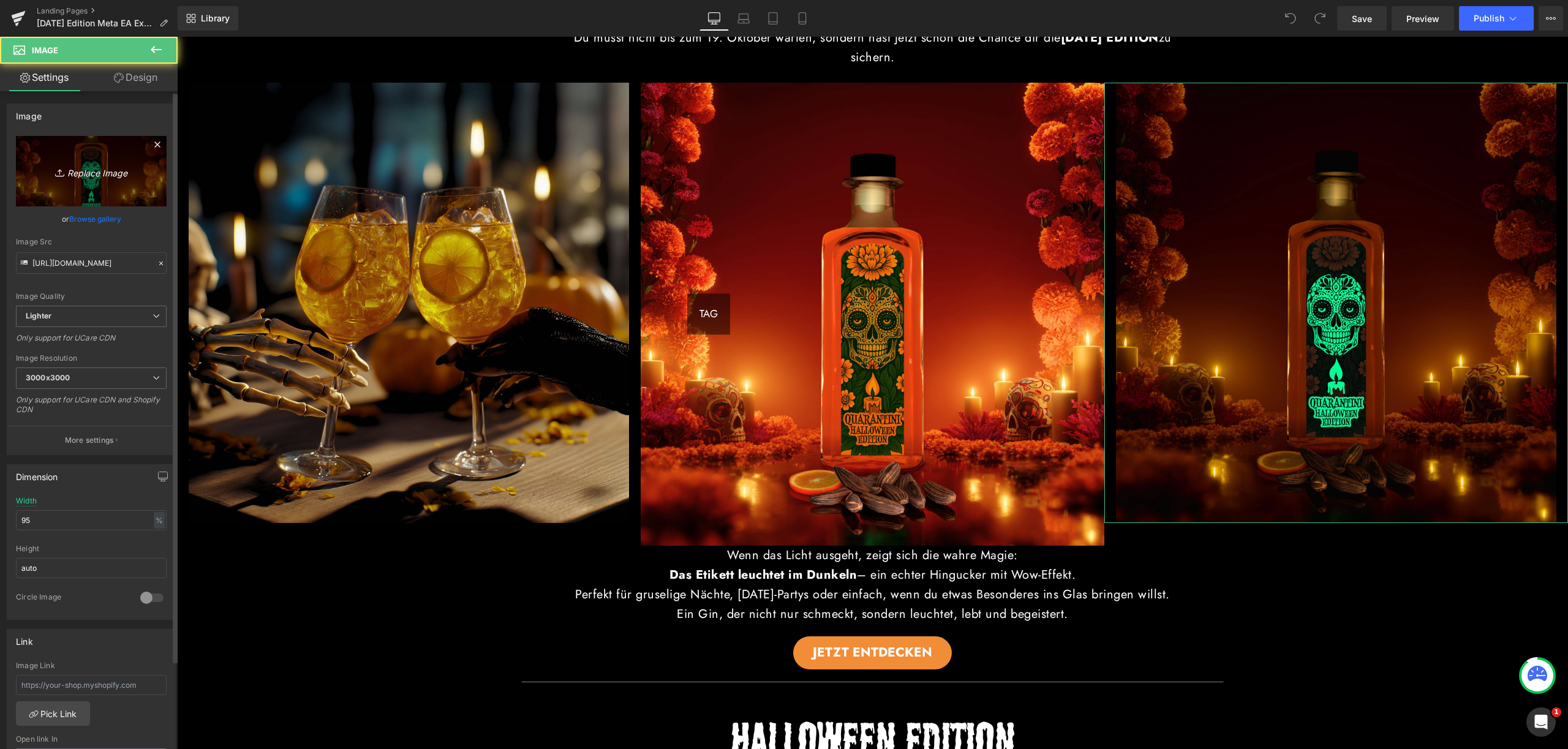
click at [84, 180] on link "Replace Image" at bounding box center [91, 171] width 150 height 71
type input "C:\fakepath\_[DATE].jpg"
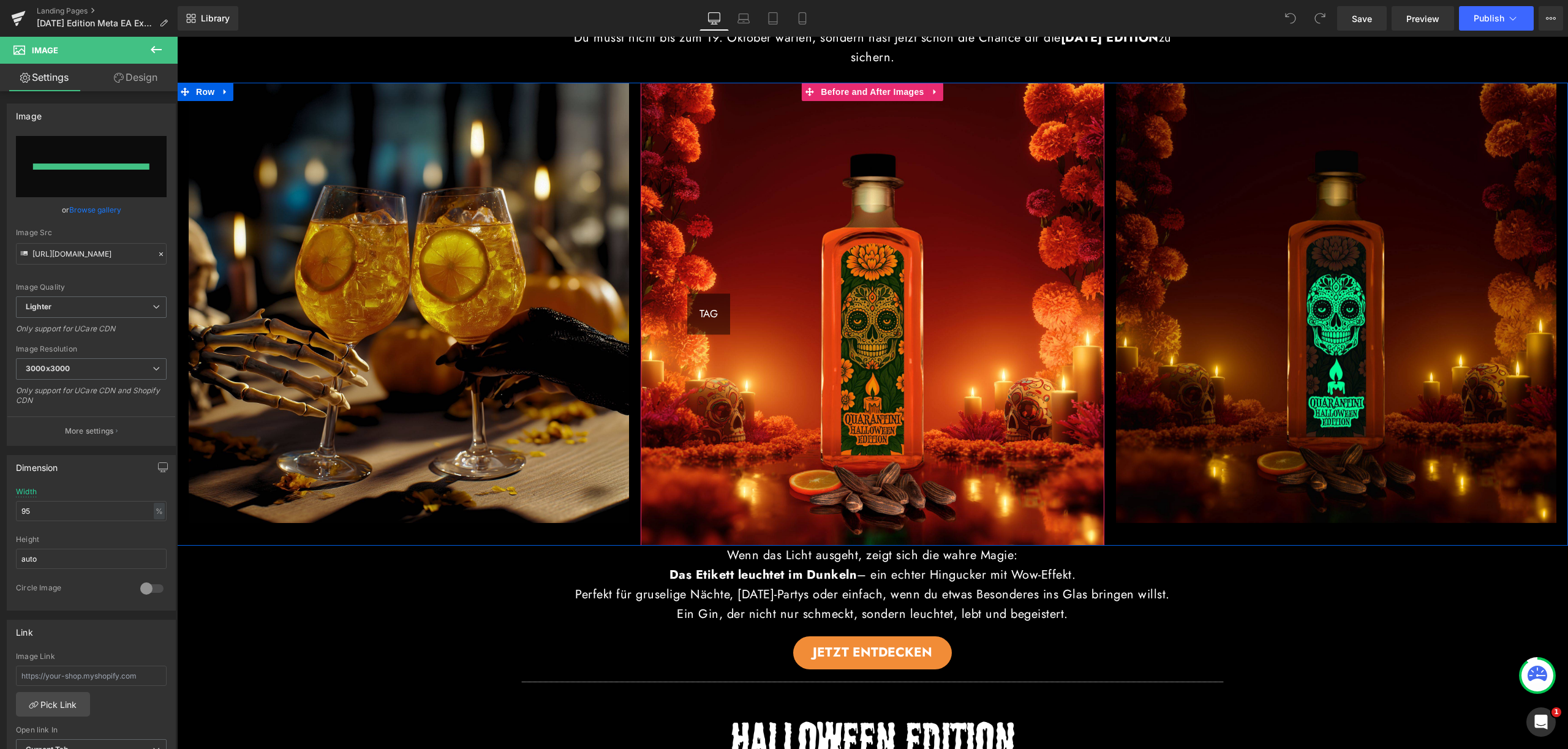
type input "[URL][DOMAIN_NAME]"
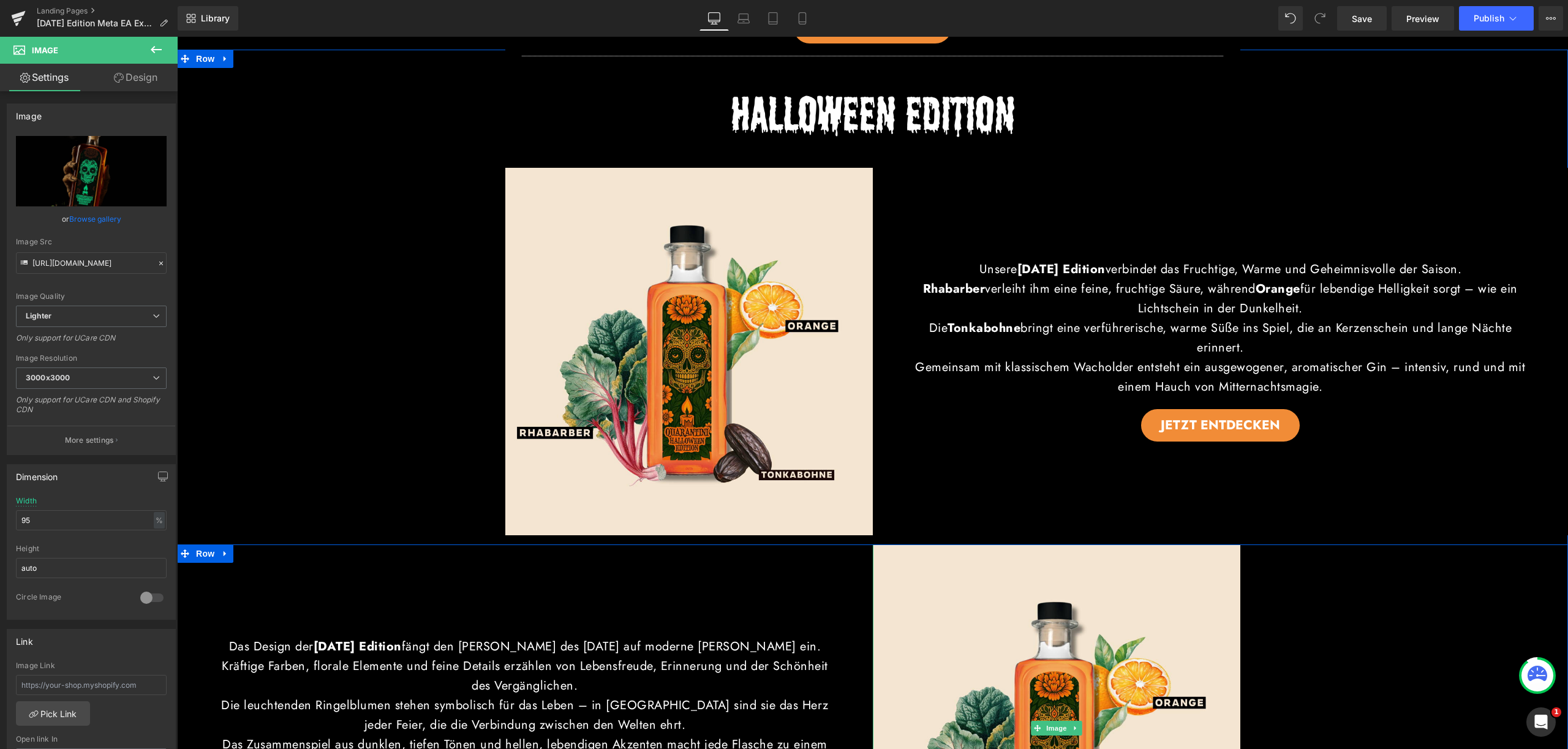
scroll to position [1032, 0]
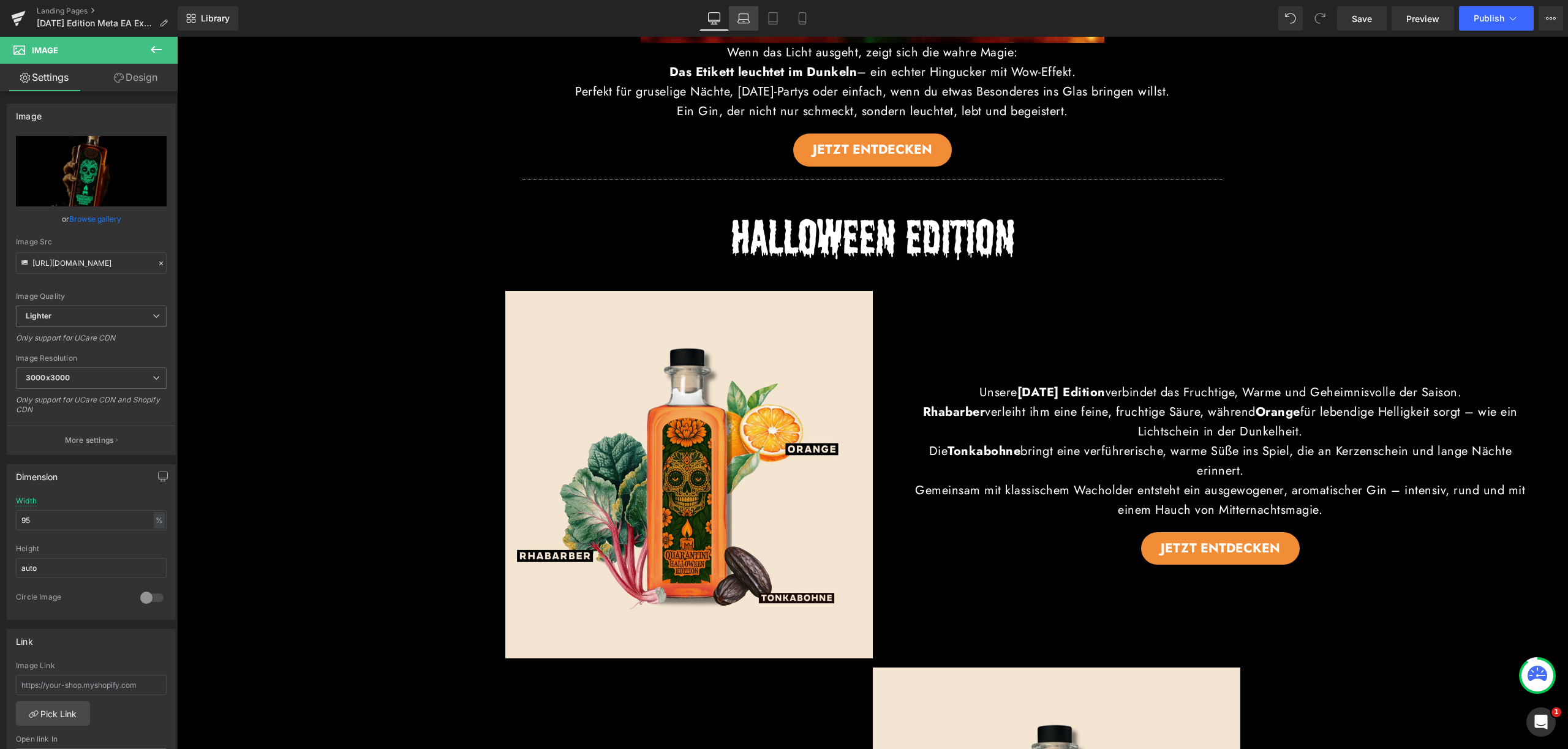
click at [751, 22] on link "Laptop" at bounding box center [743, 18] width 29 height 24
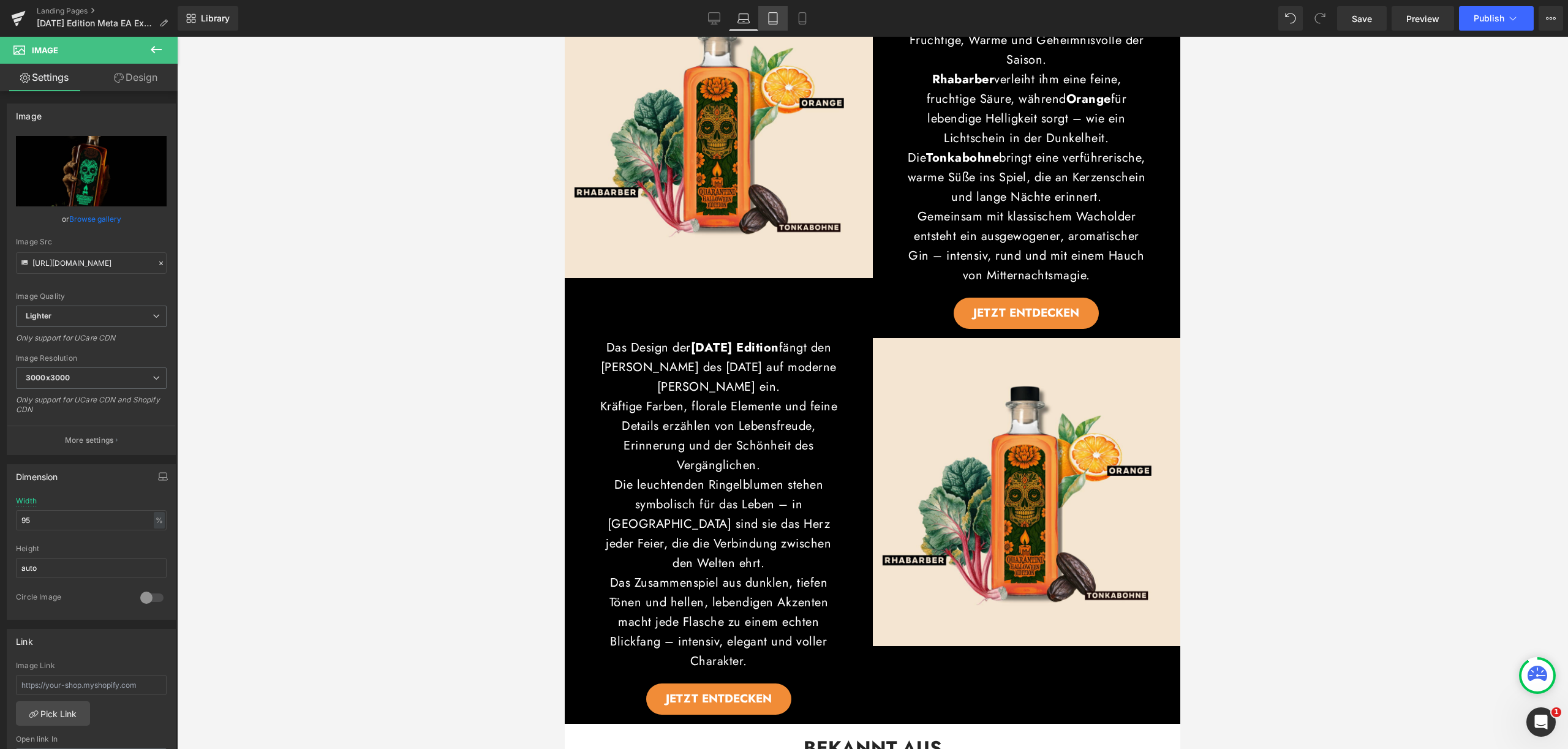
scroll to position [165, 0]
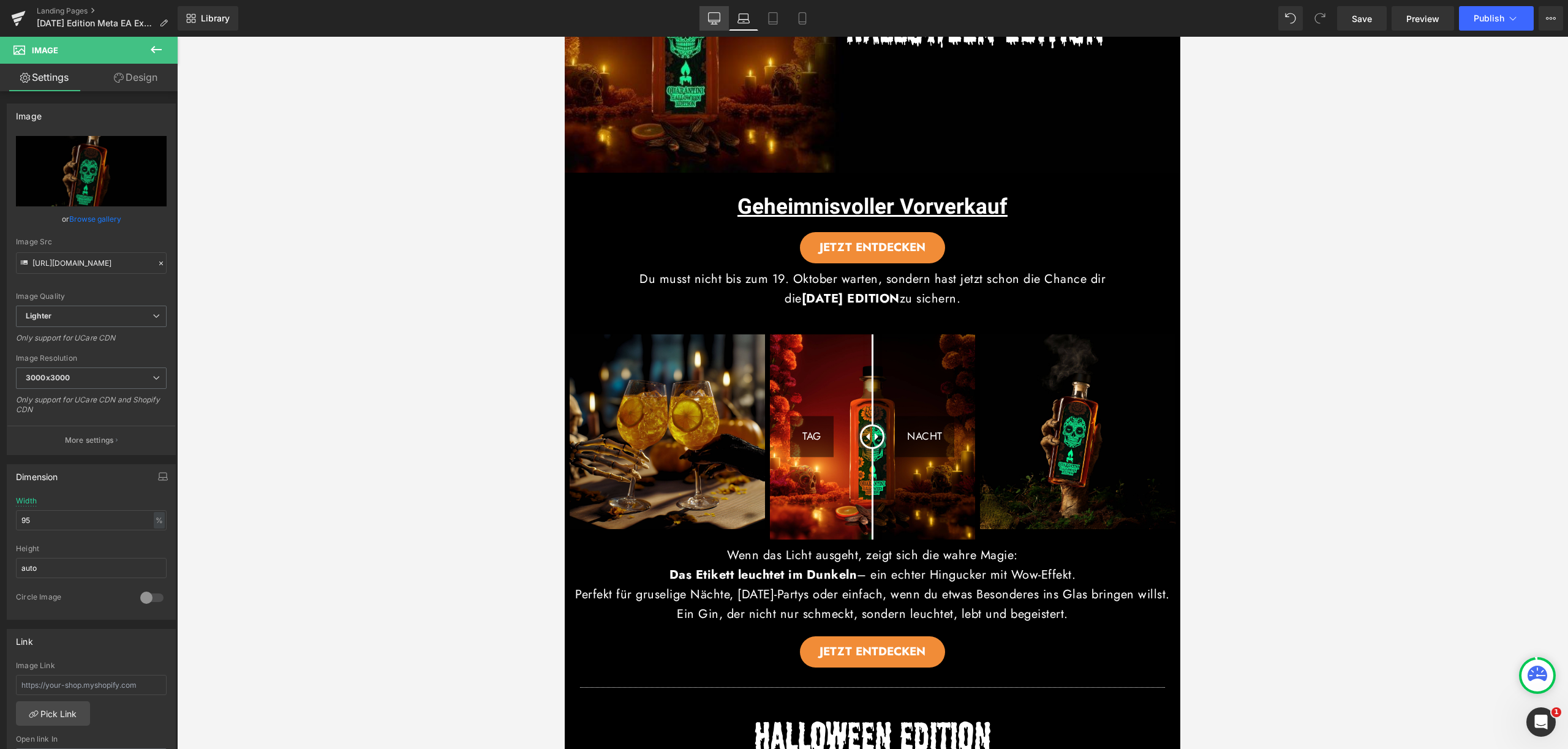
click at [712, 14] on icon at bounding box center [714, 19] width 13 height 13
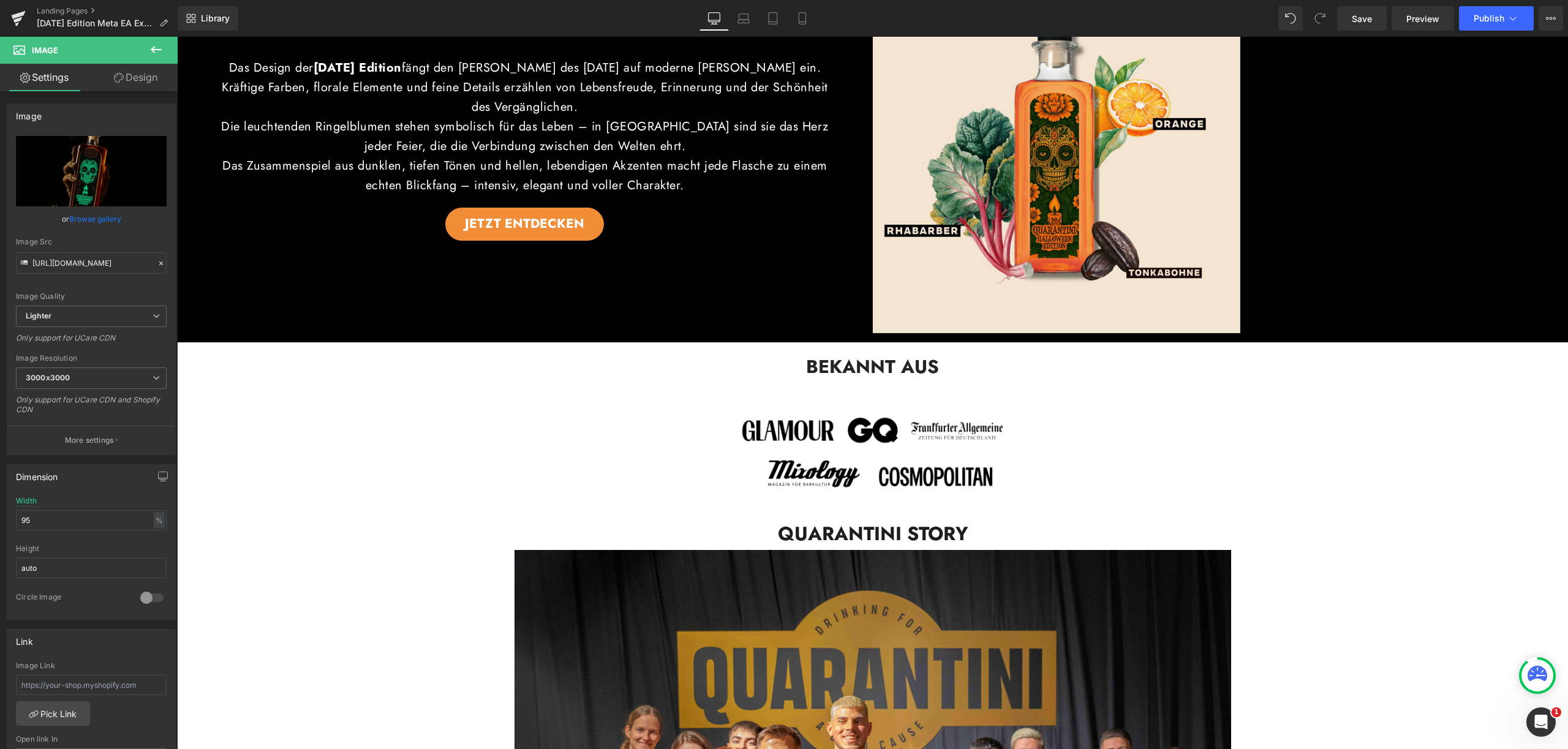
scroll to position [1917, 0]
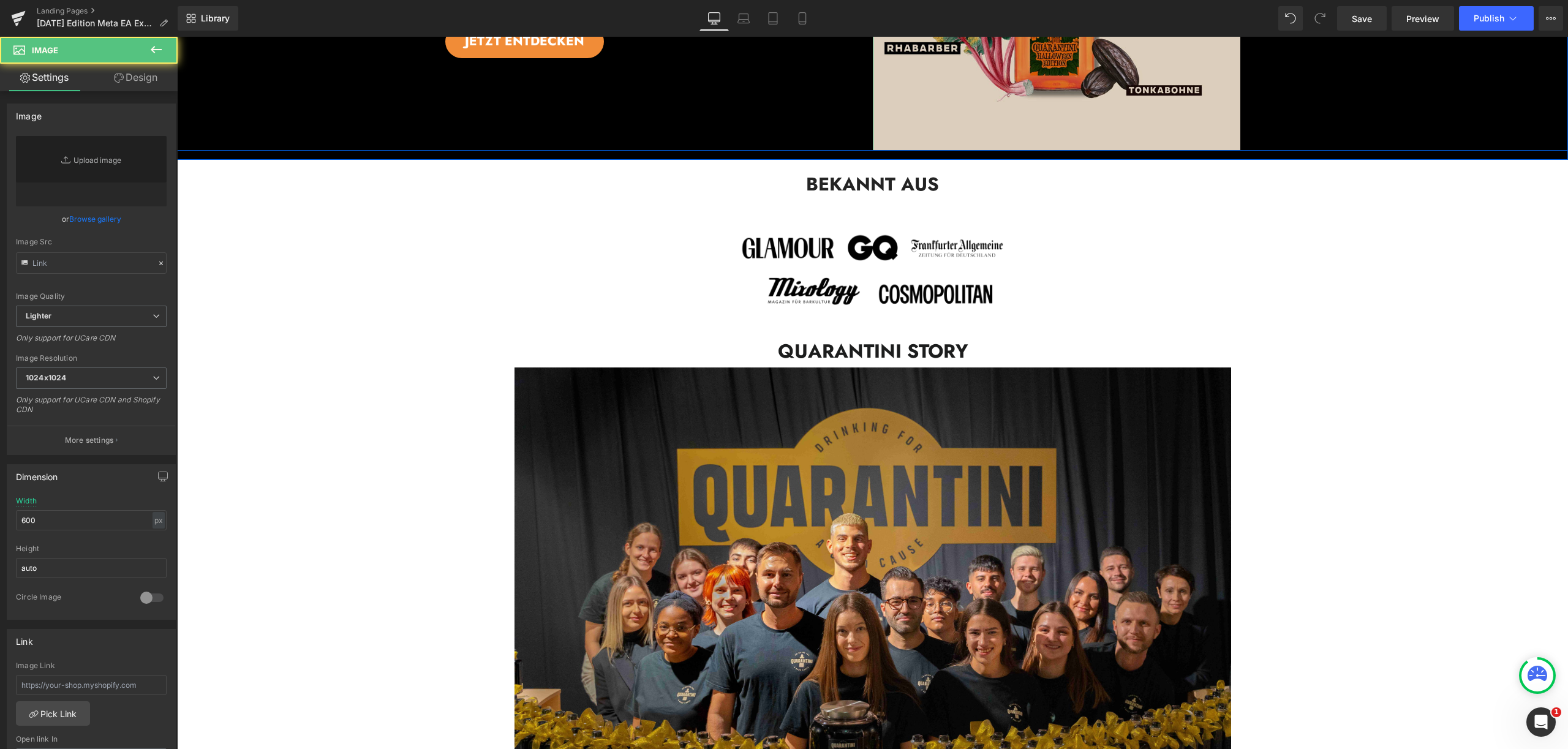
type input "[URL][DOMAIN_NAME]"
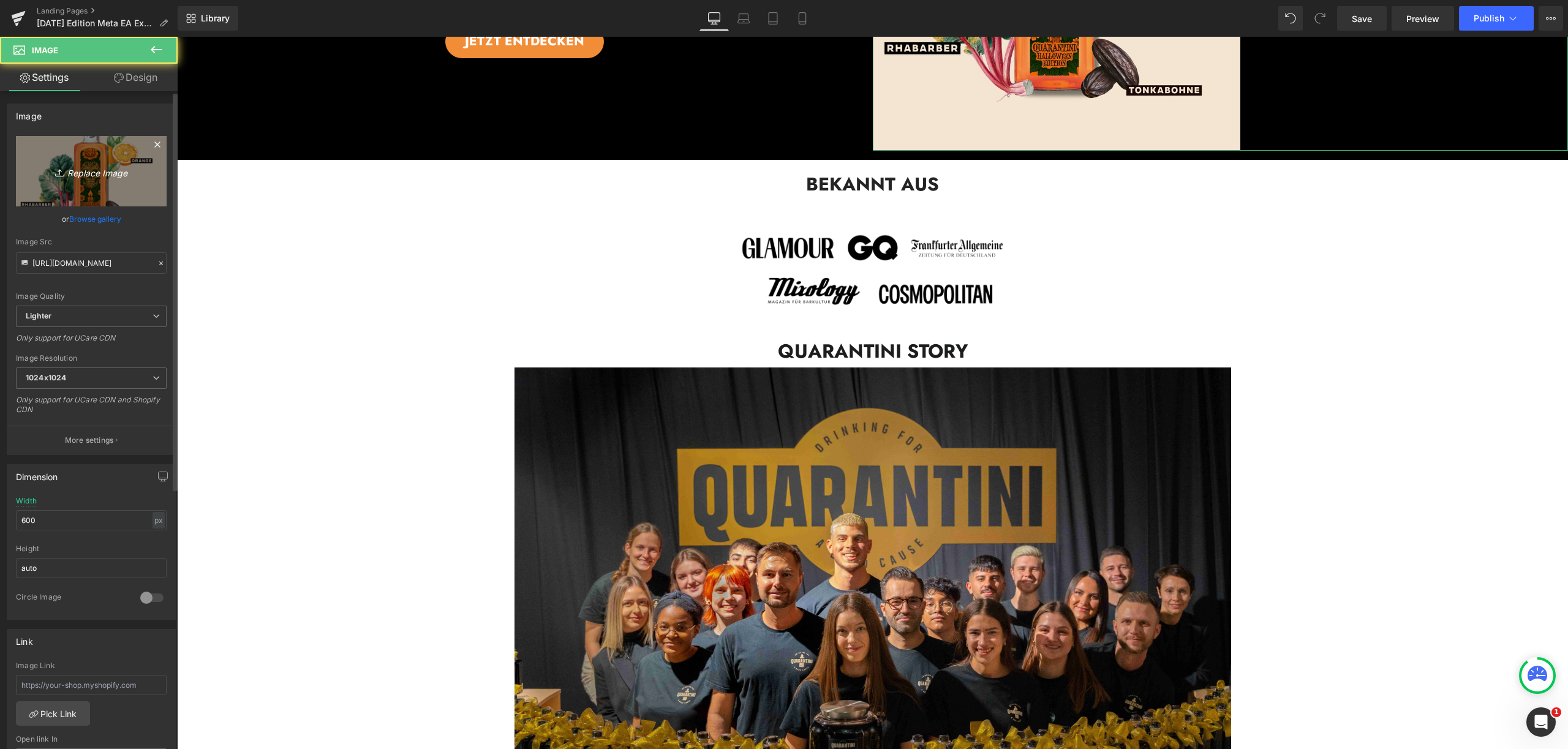
click at [93, 166] on icon "Replace Image" at bounding box center [91, 171] width 98 height 15
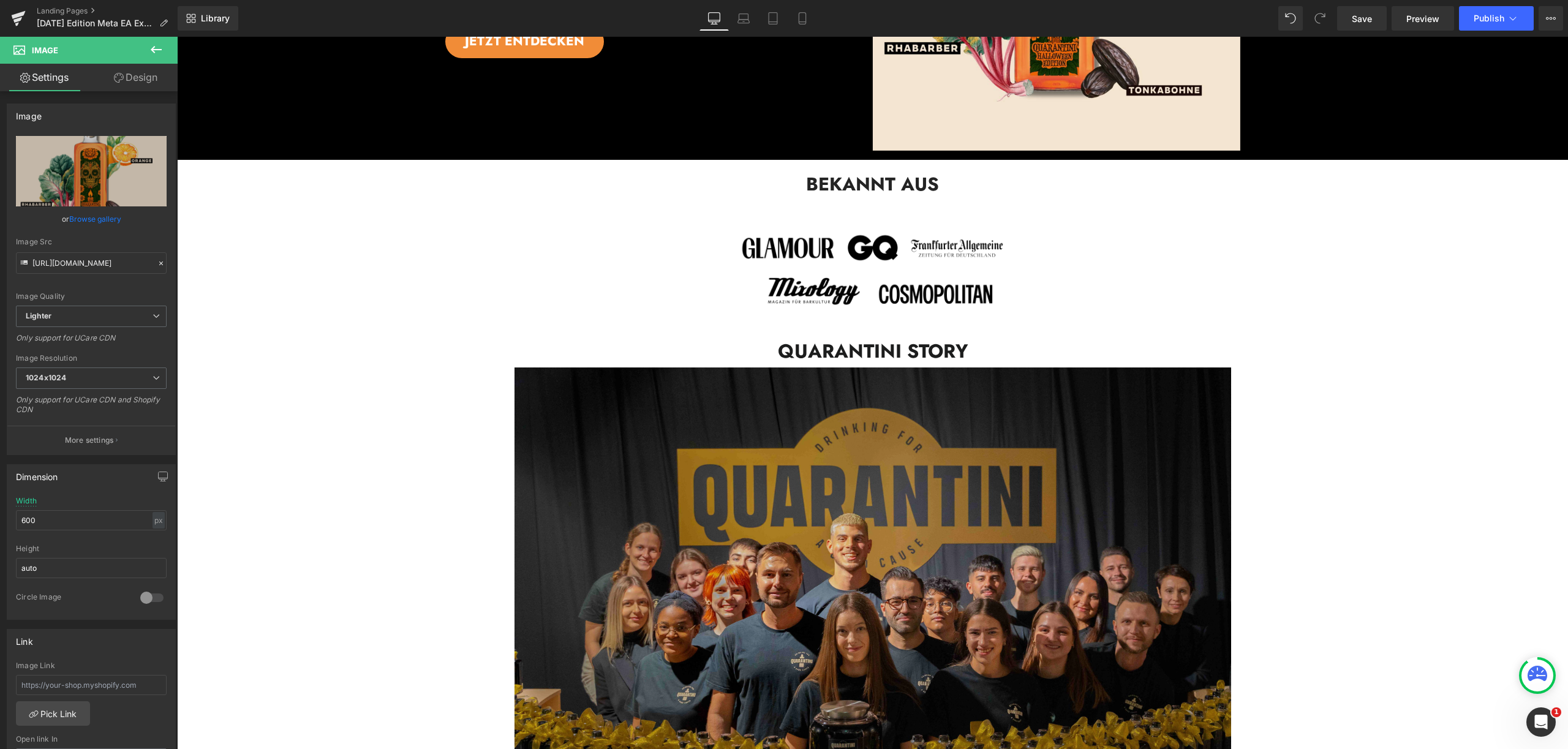
type input "C:\fakepath\_[DATE] (1).jpg"
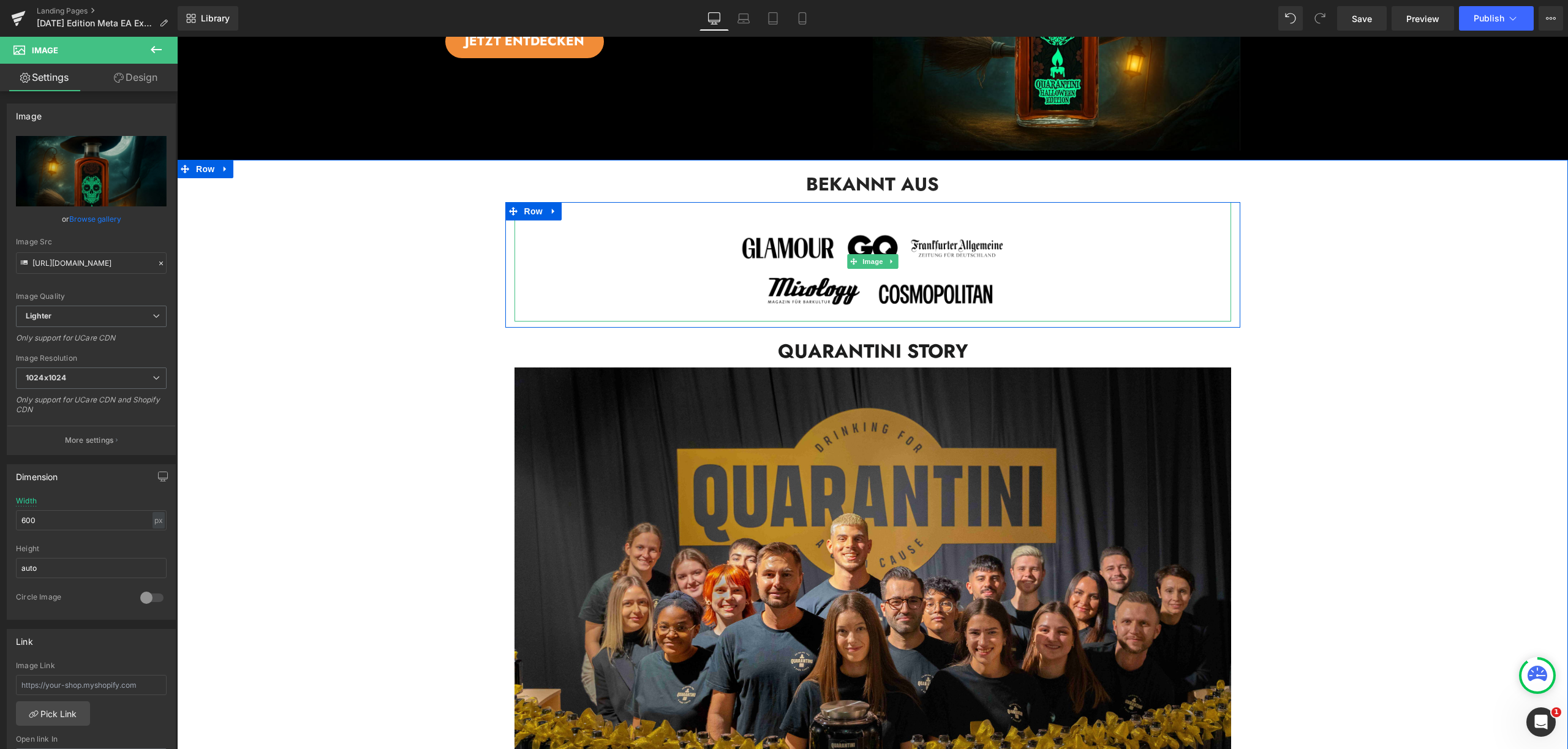
type input "[URL][DOMAIN_NAME]"
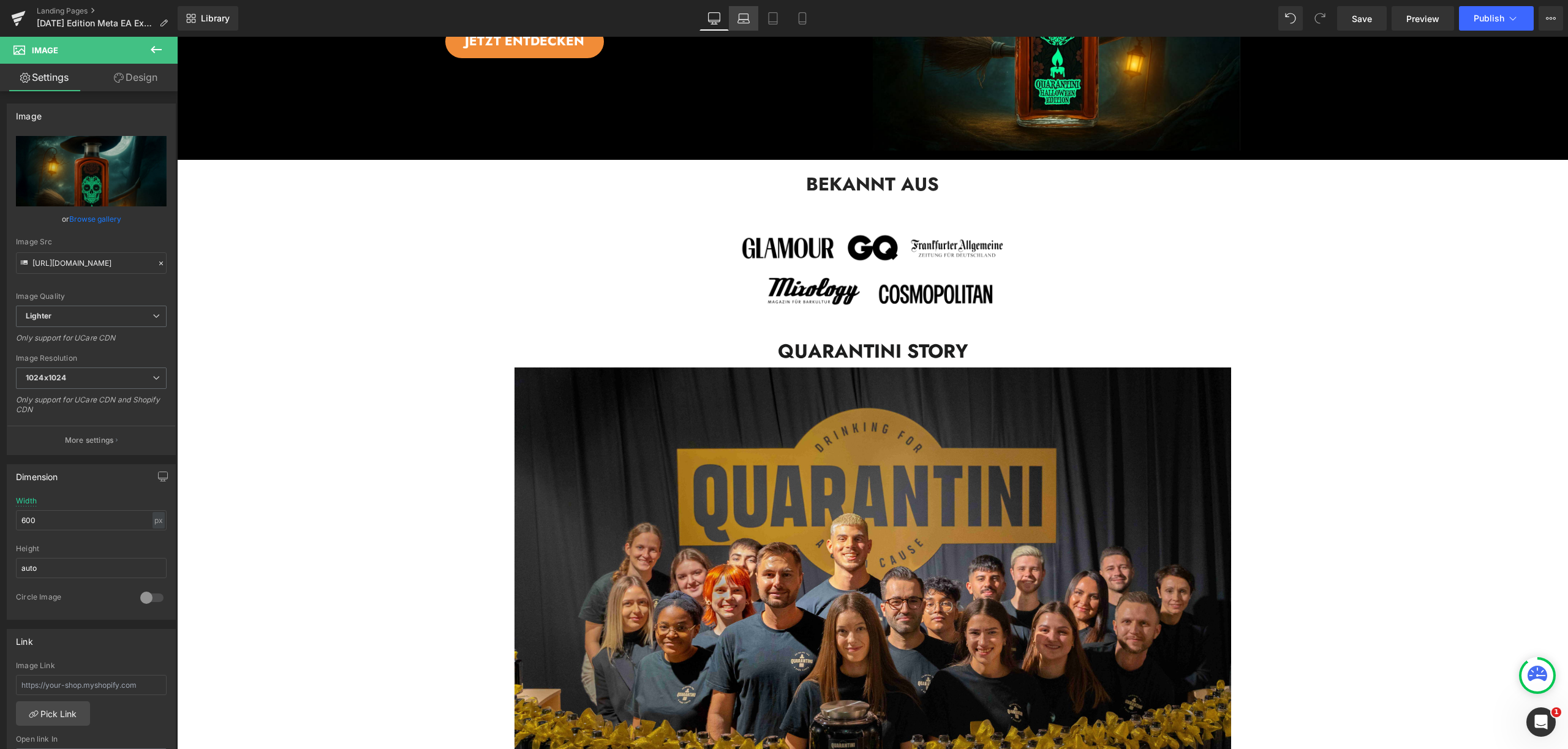
click at [731, 22] on link "Laptop" at bounding box center [743, 18] width 29 height 24
type input "auto"
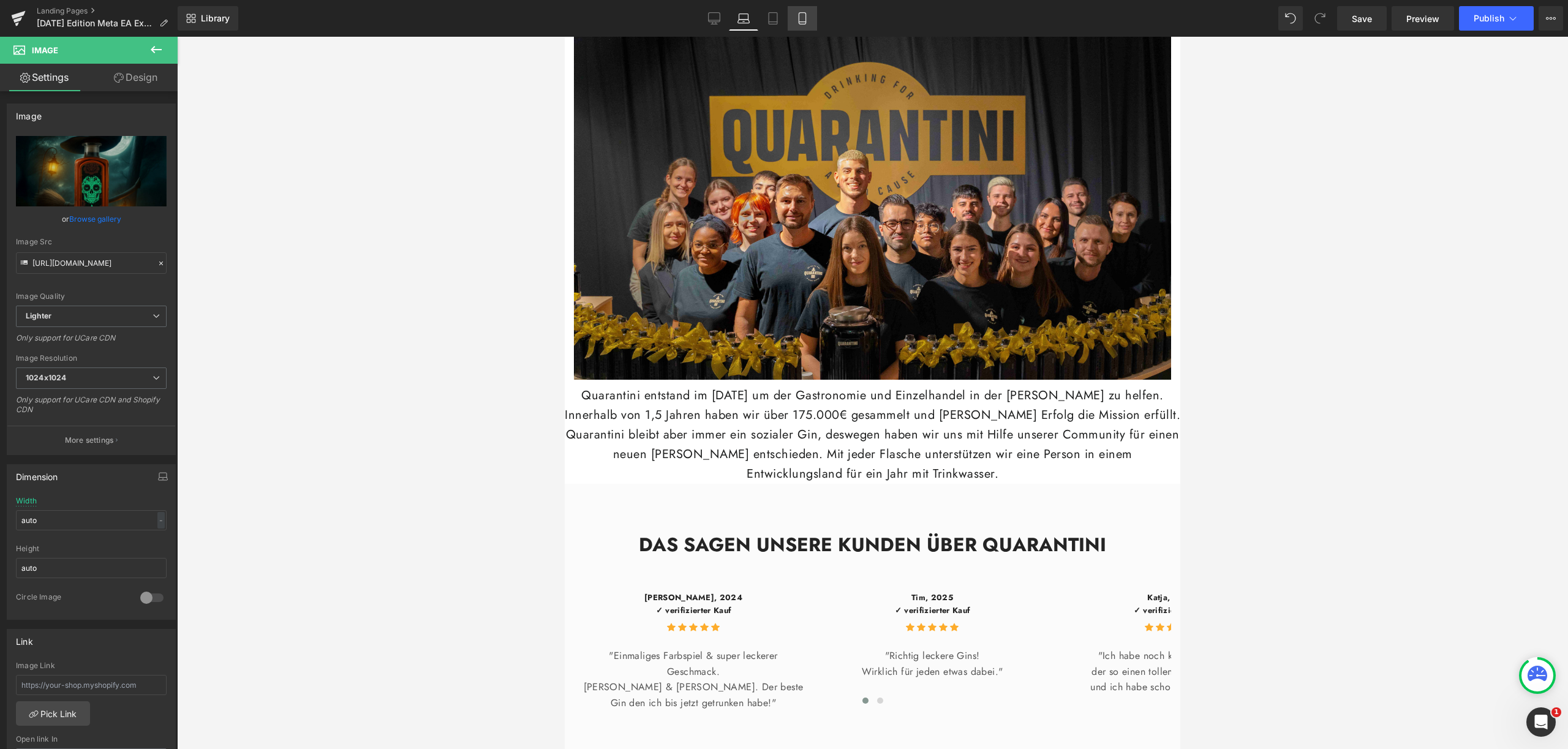
scroll to position [1129, 0]
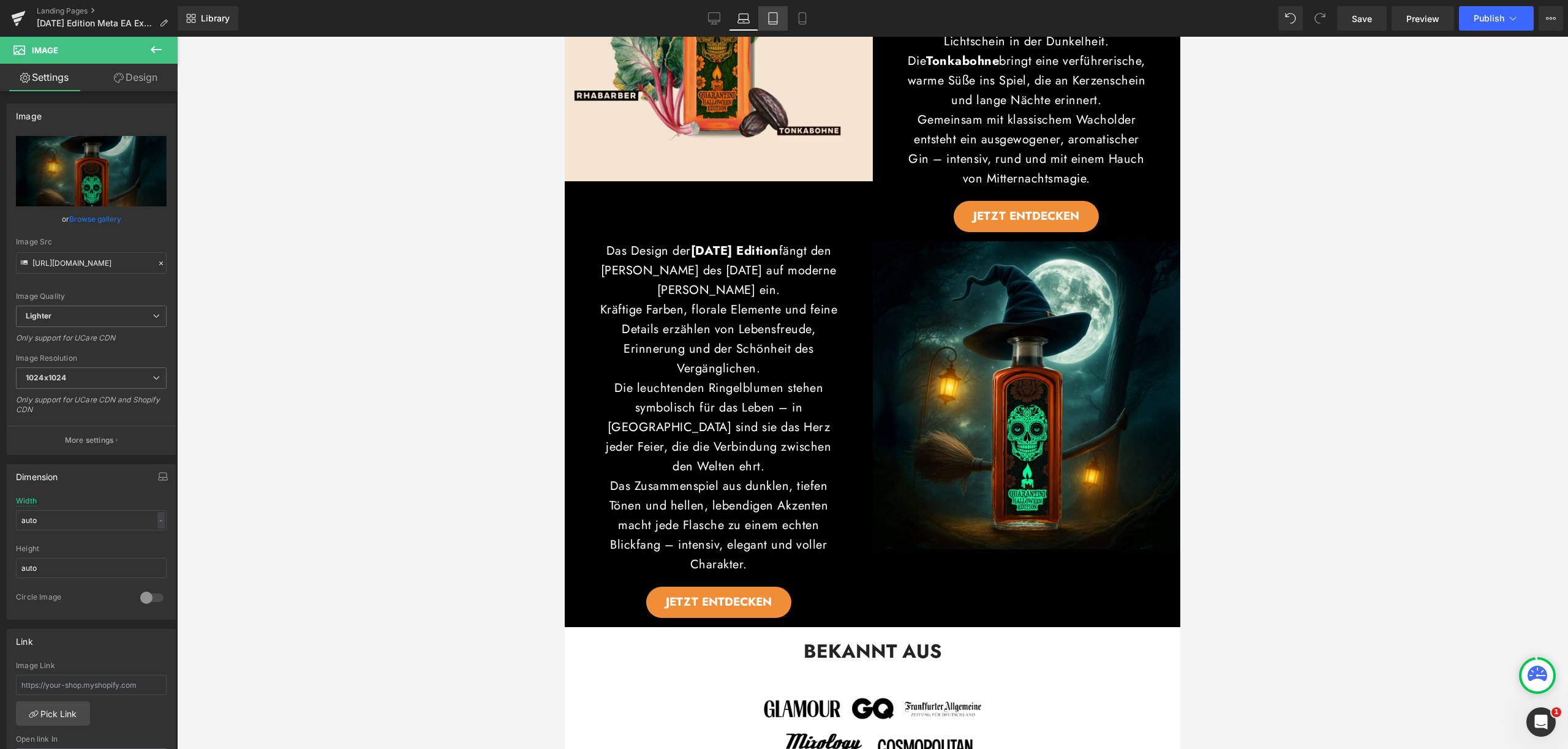
click at [778, 19] on icon at bounding box center [773, 19] width 13 height 13
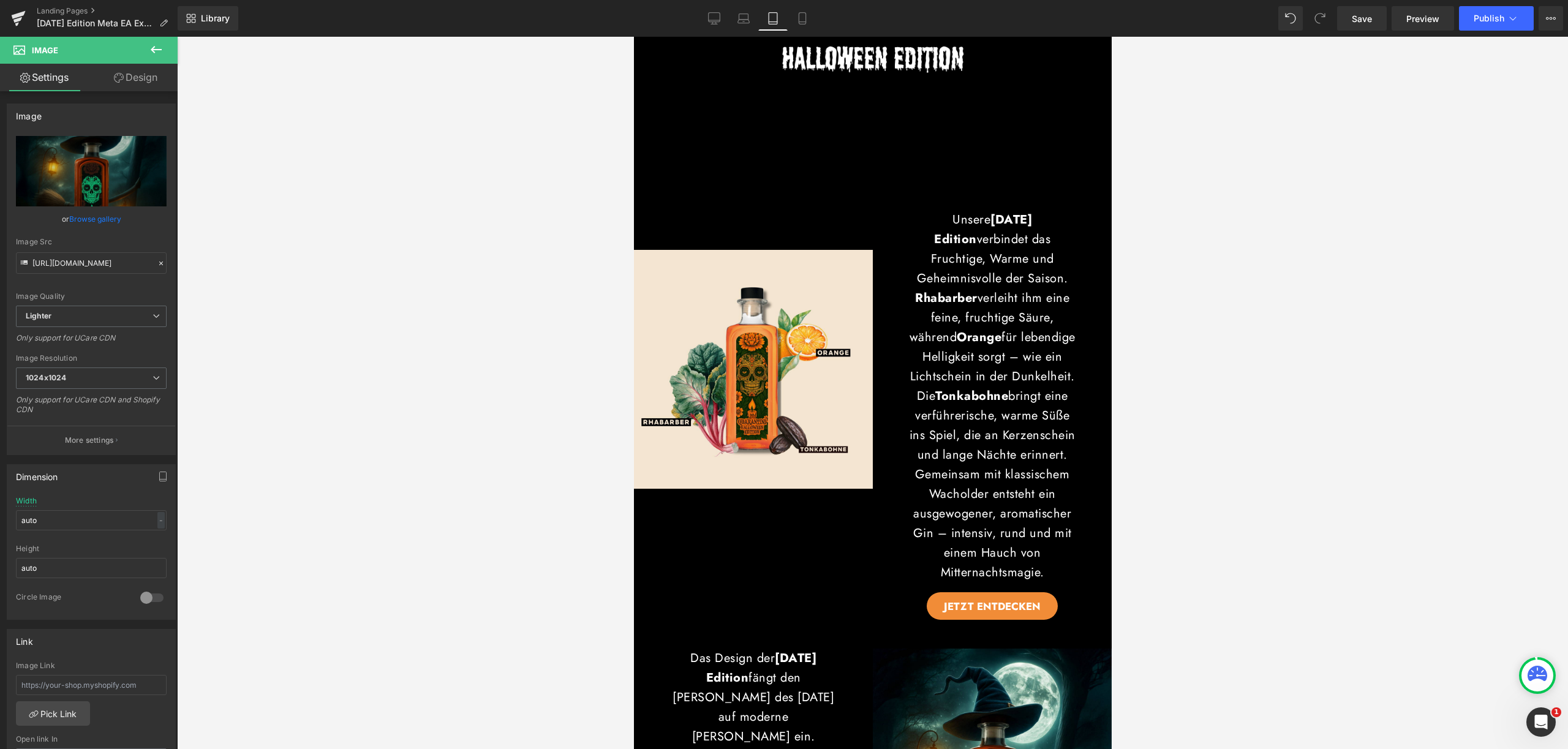
scroll to position [1786, 0]
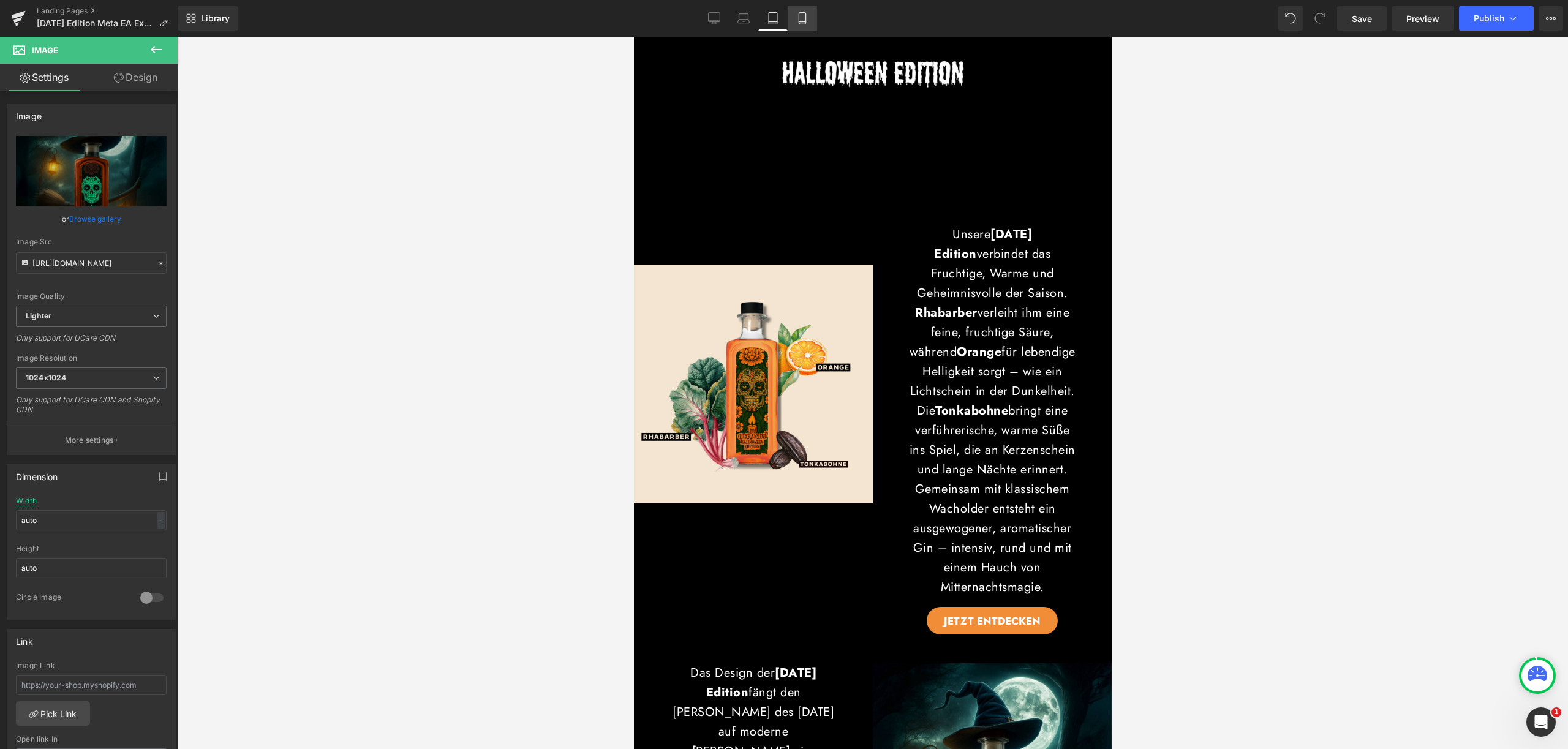
click at [802, 13] on icon at bounding box center [801, 18] width 6 height 12
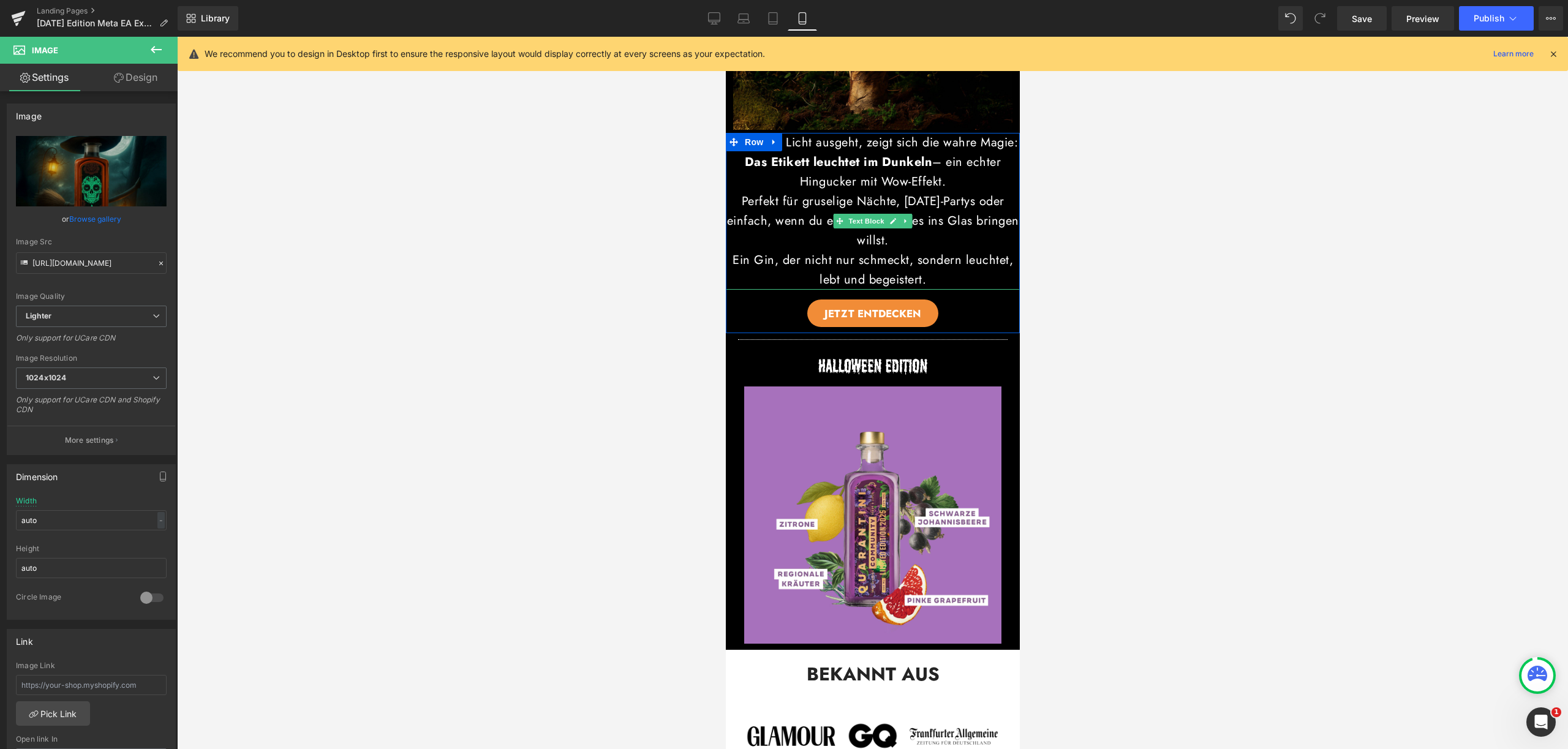
scroll to position [1395, 0]
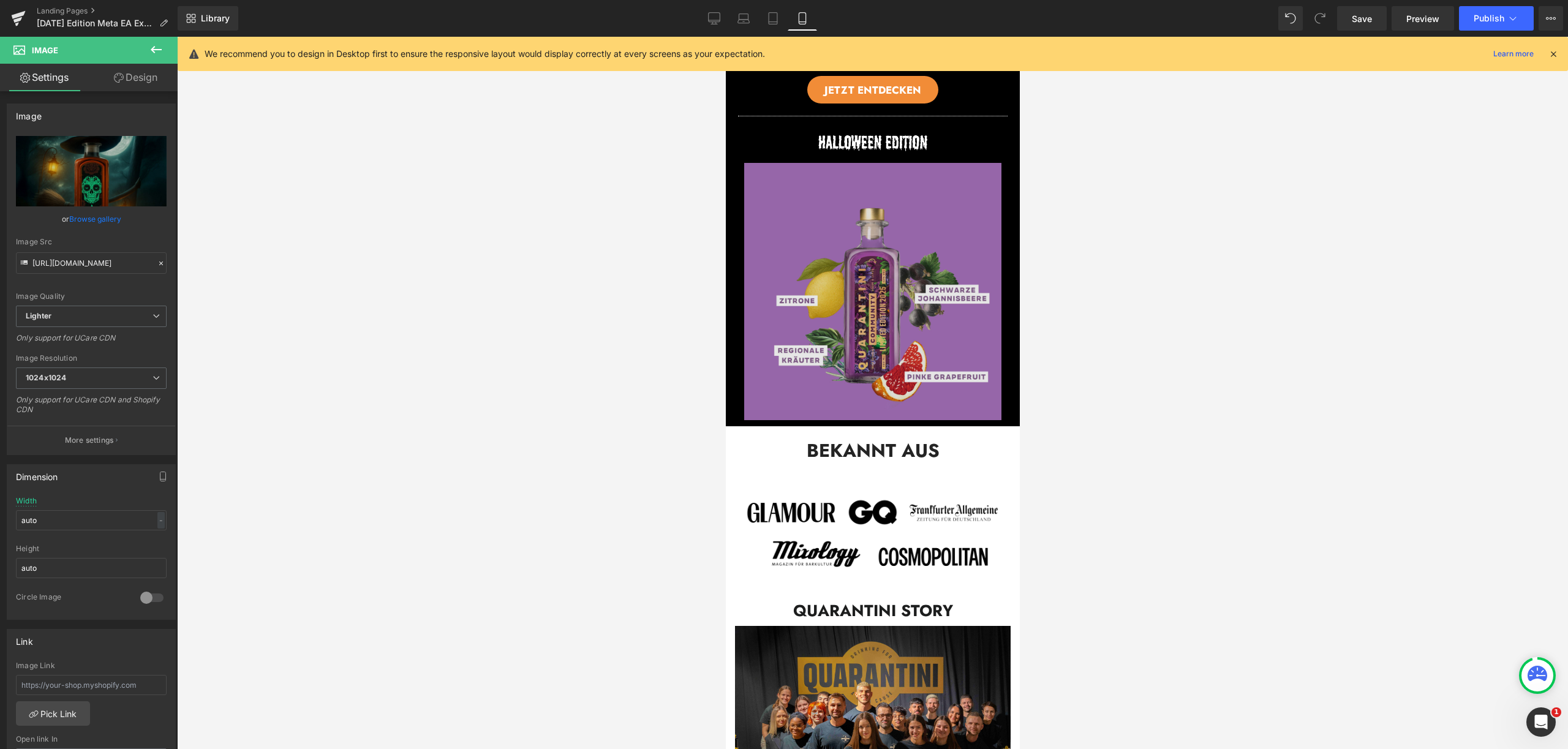
click at [861, 406] on img at bounding box center [872, 292] width 257 height 257
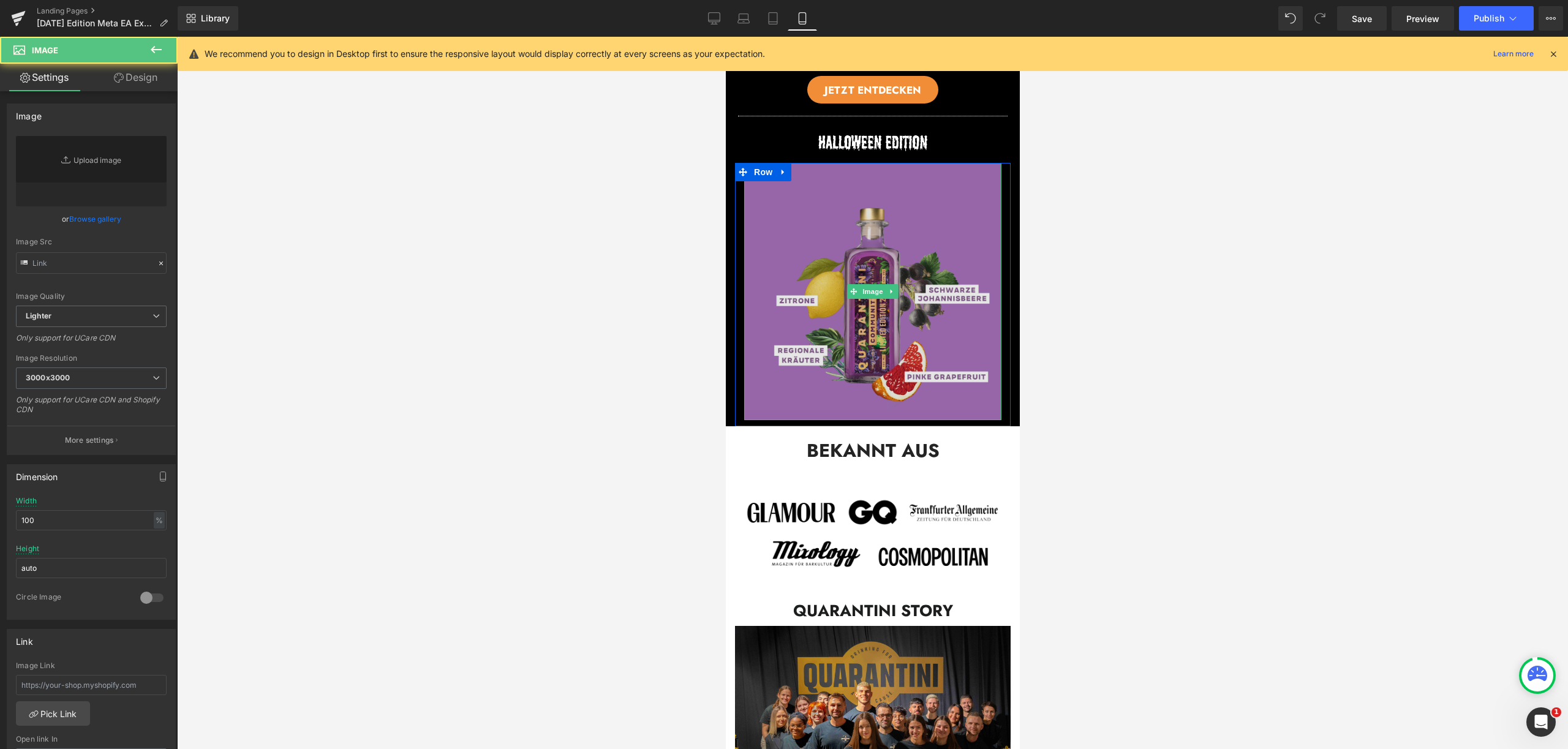
type input "[URL][DOMAIN_NAME]"
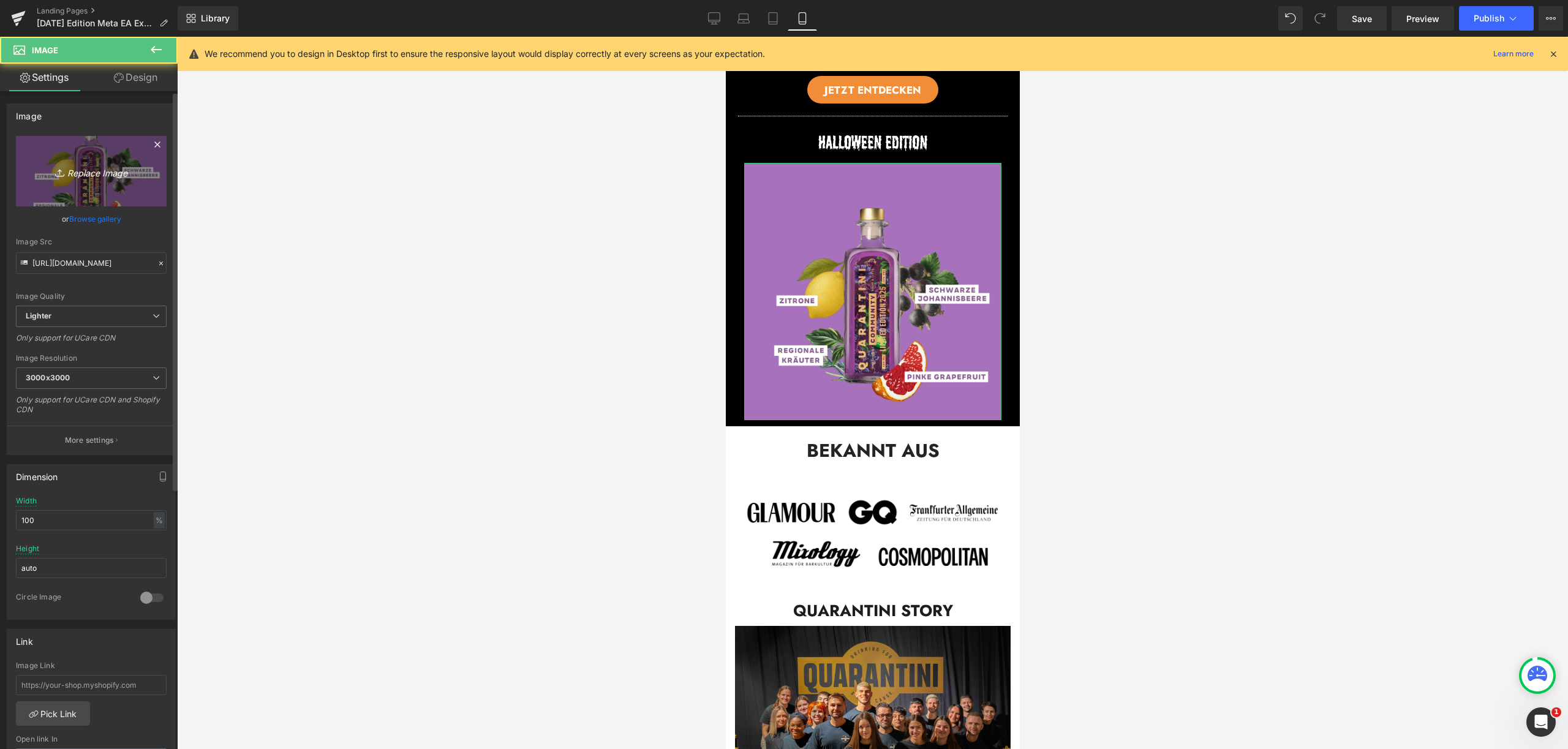
click at [112, 187] on link "Replace Image" at bounding box center [91, 171] width 150 height 71
type input "C:\fakepath\_[DATE] (1).jpg"
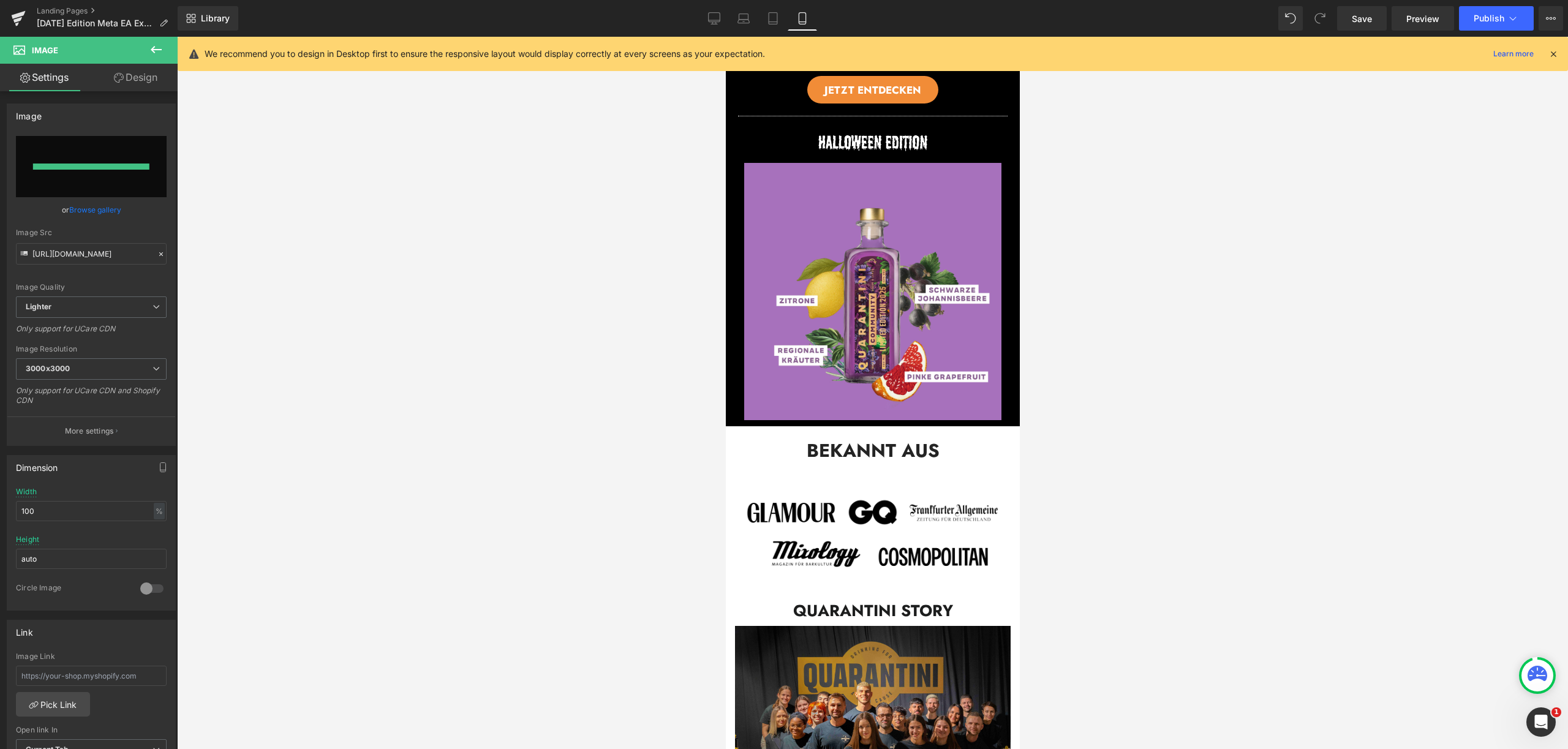
type input "[URL][DOMAIN_NAME]"
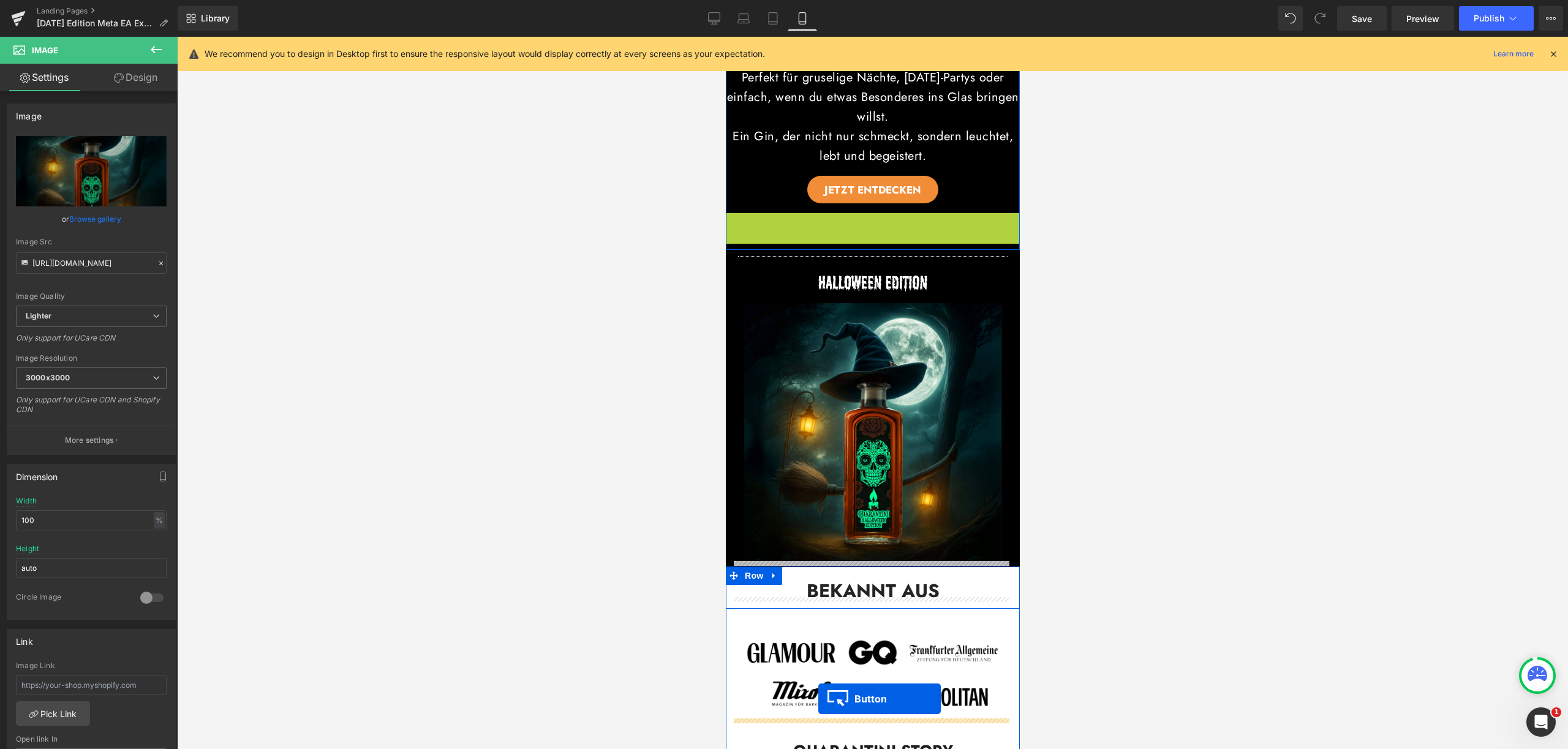
scroll to position [1319, 0]
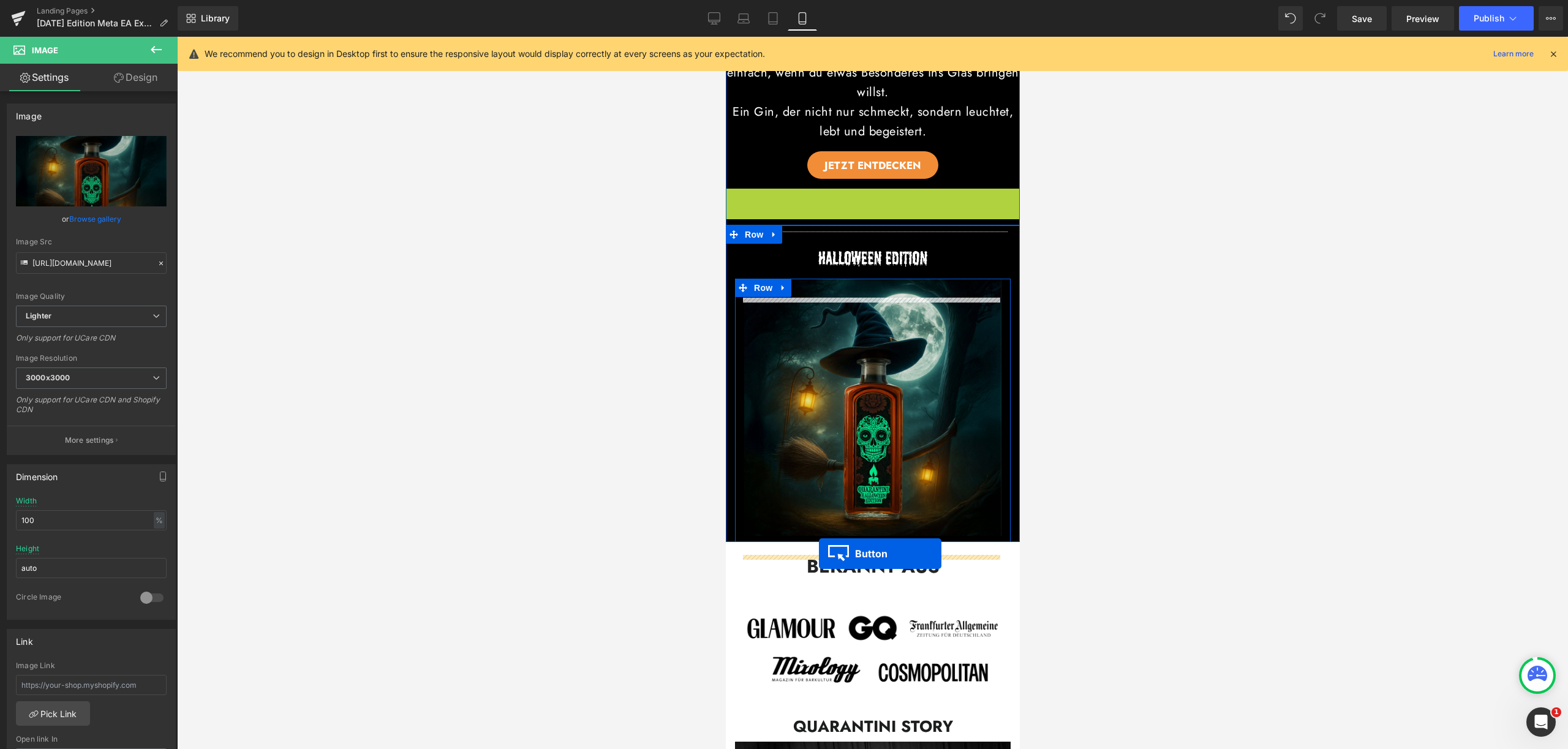
drag, startPoint x: 848, startPoint y: 379, endPoint x: 818, endPoint y: 553, distance: 176.6
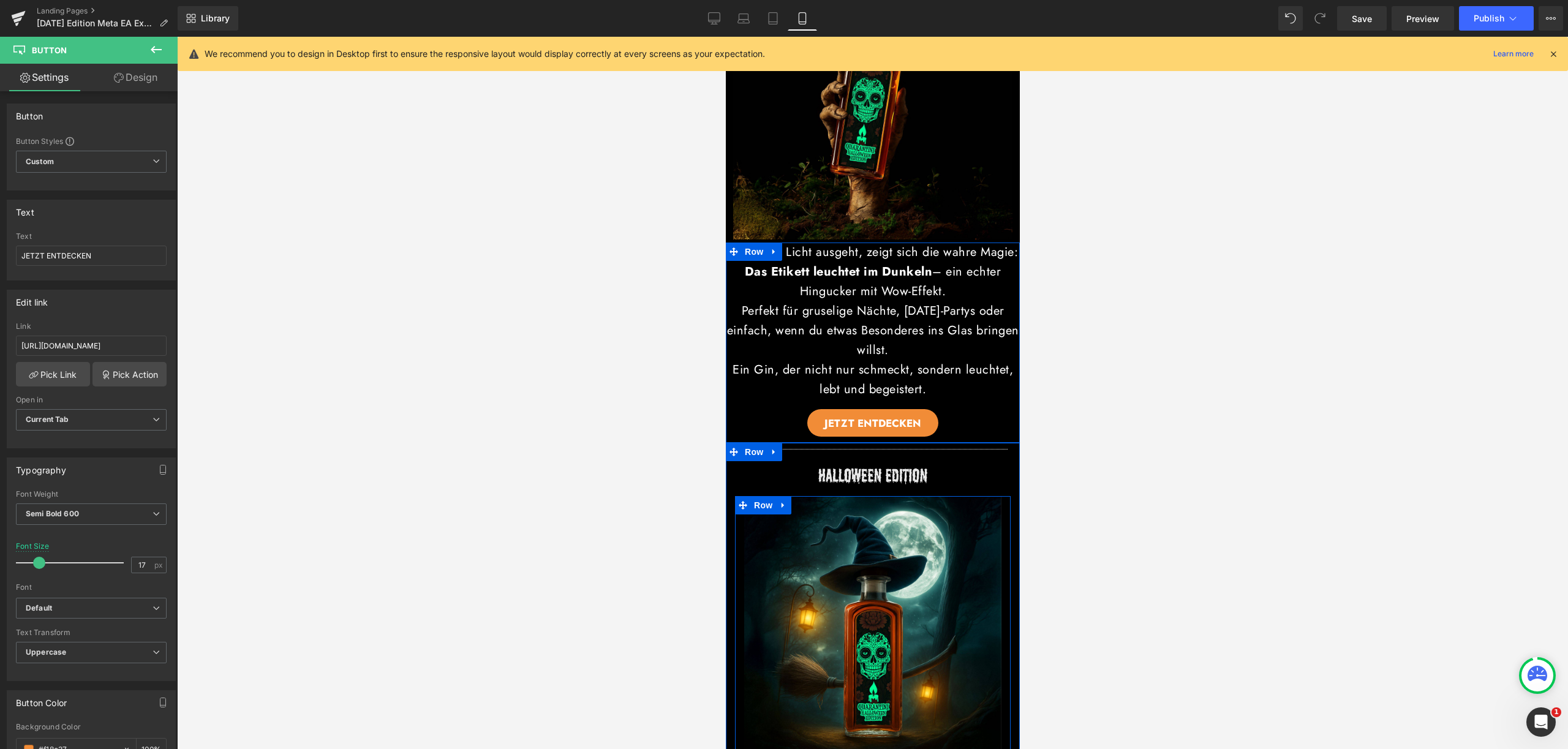
scroll to position [1061, 0]
click at [770, 351] on p "Perfekt für gruselige Nächte, [DATE]-Partys oder einfach, wenn du etwas Besonde…" at bounding box center [872, 331] width 294 height 59
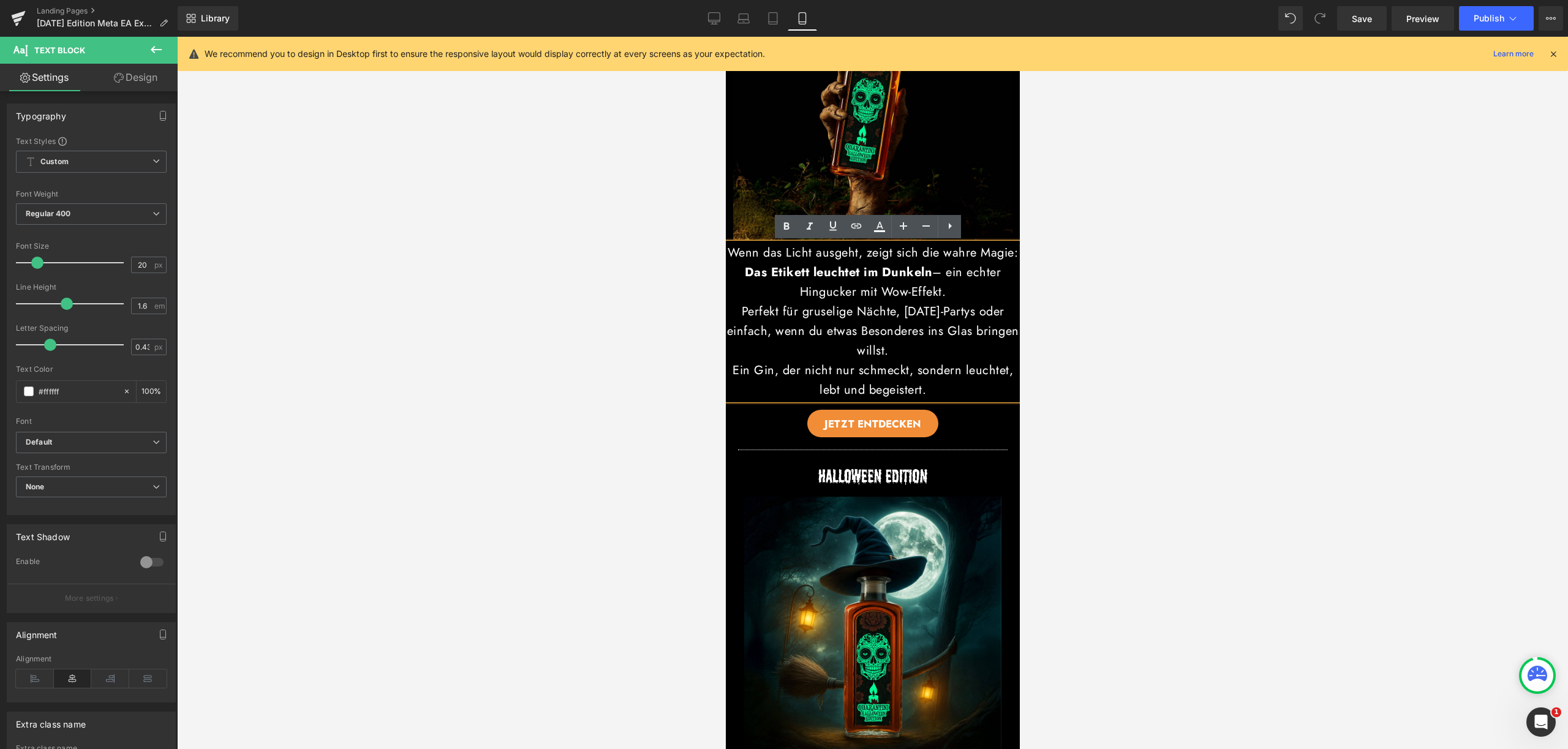
click at [158, 76] on link "Design" at bounding box center [136, 77] width 89 height 27
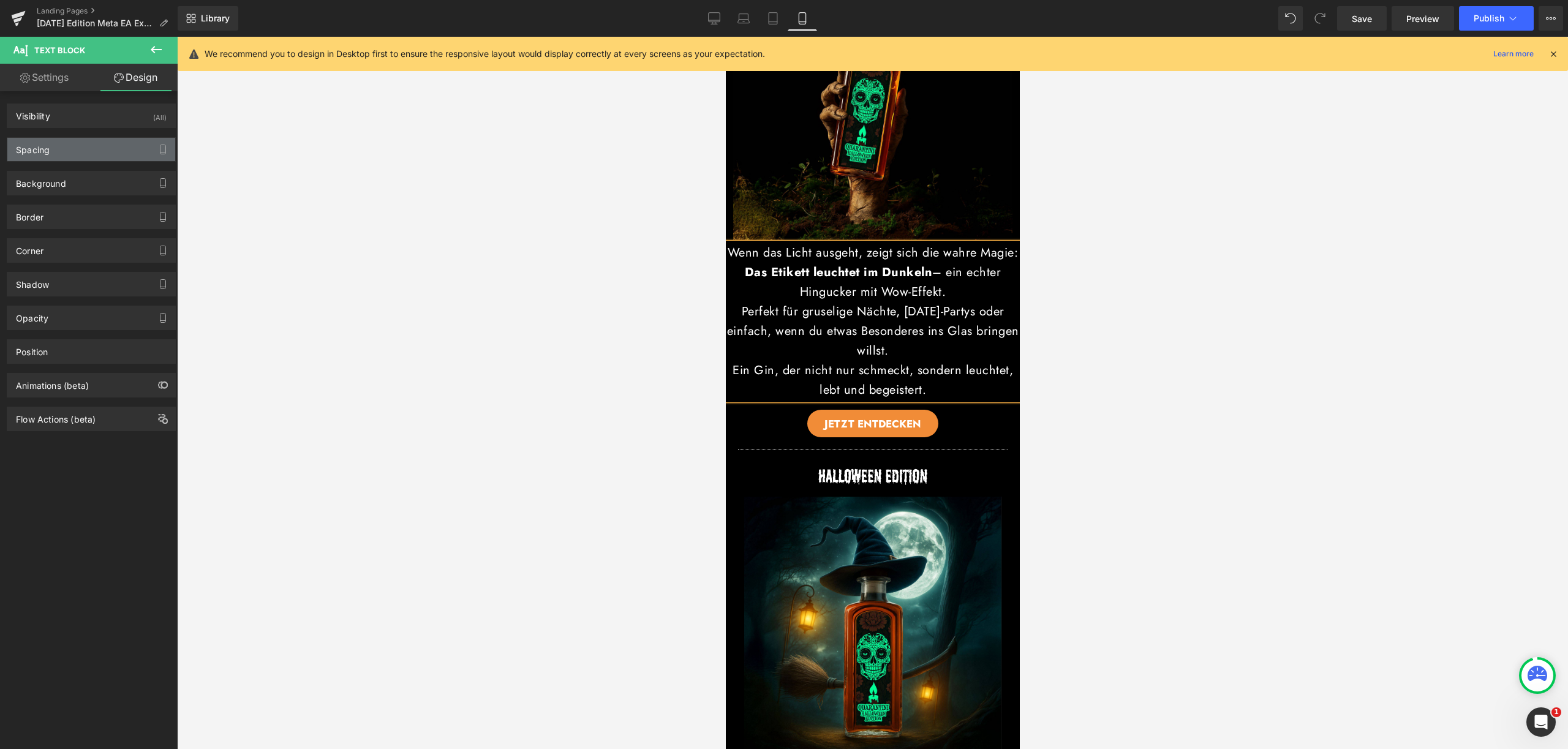
click at [120, 146] on div "Spacing" at bounding box center [91, 149] width 167 height 24
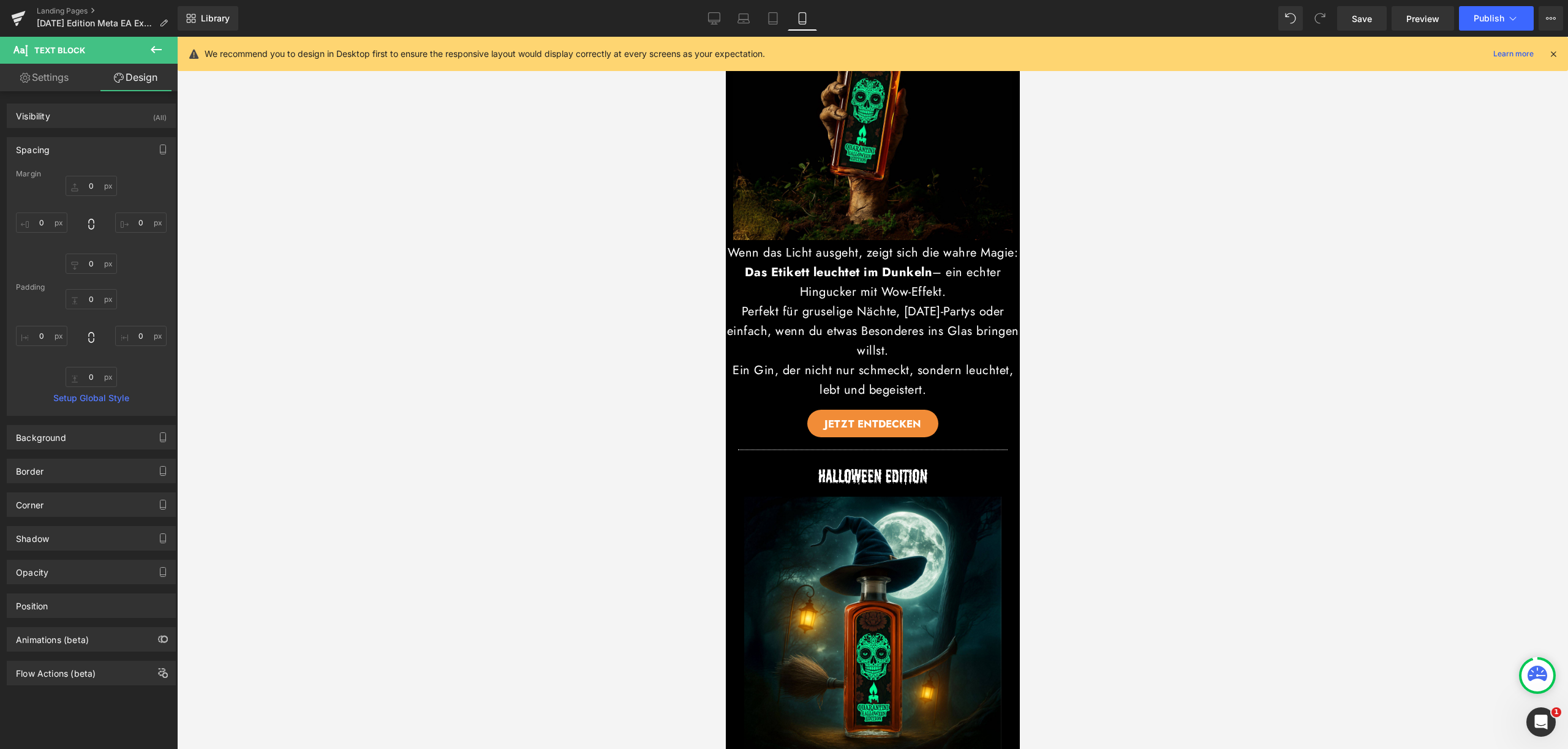
type input "0"
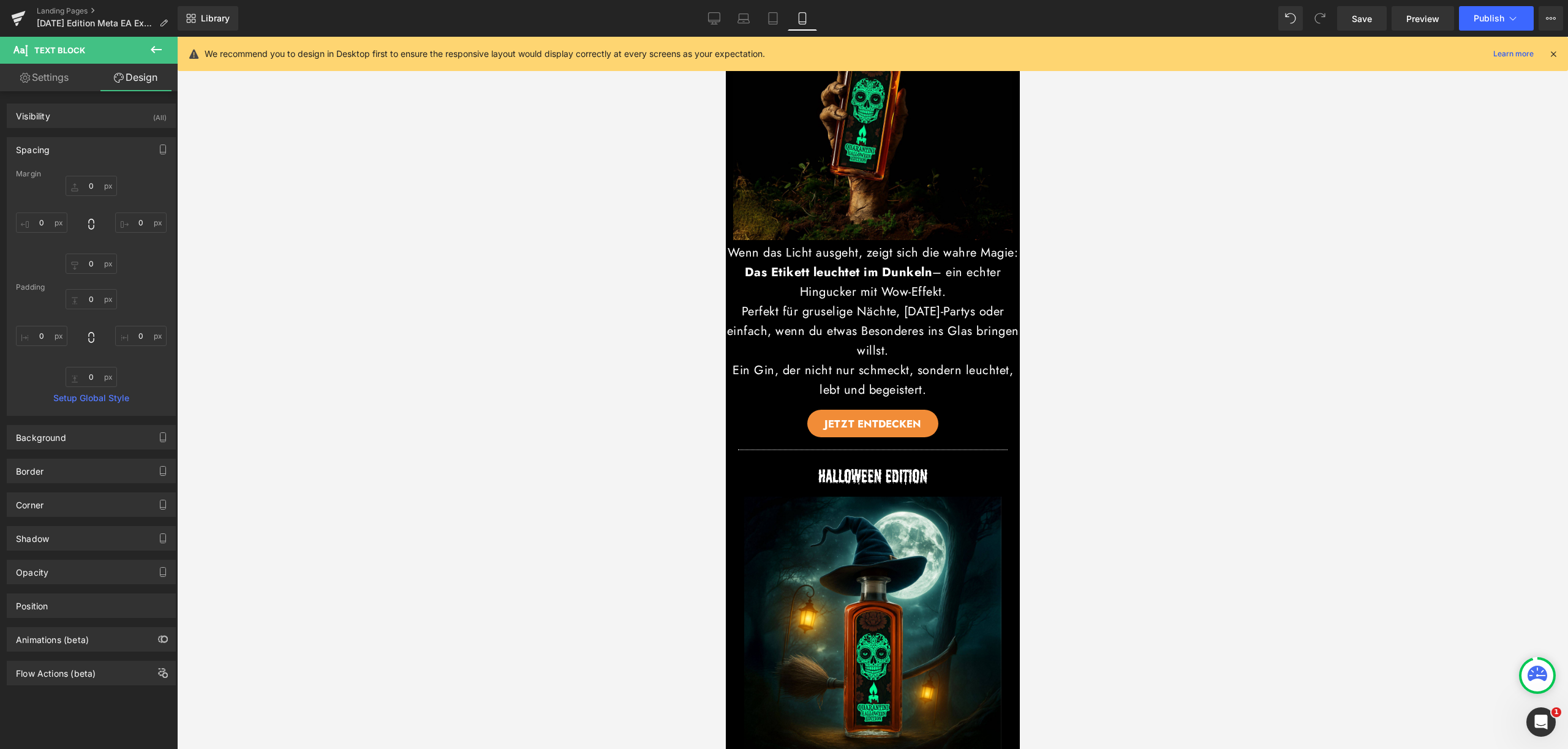
type input "0"
click at [48, 218] on input "0" at bounding box center [42, 223] width 52 height 20
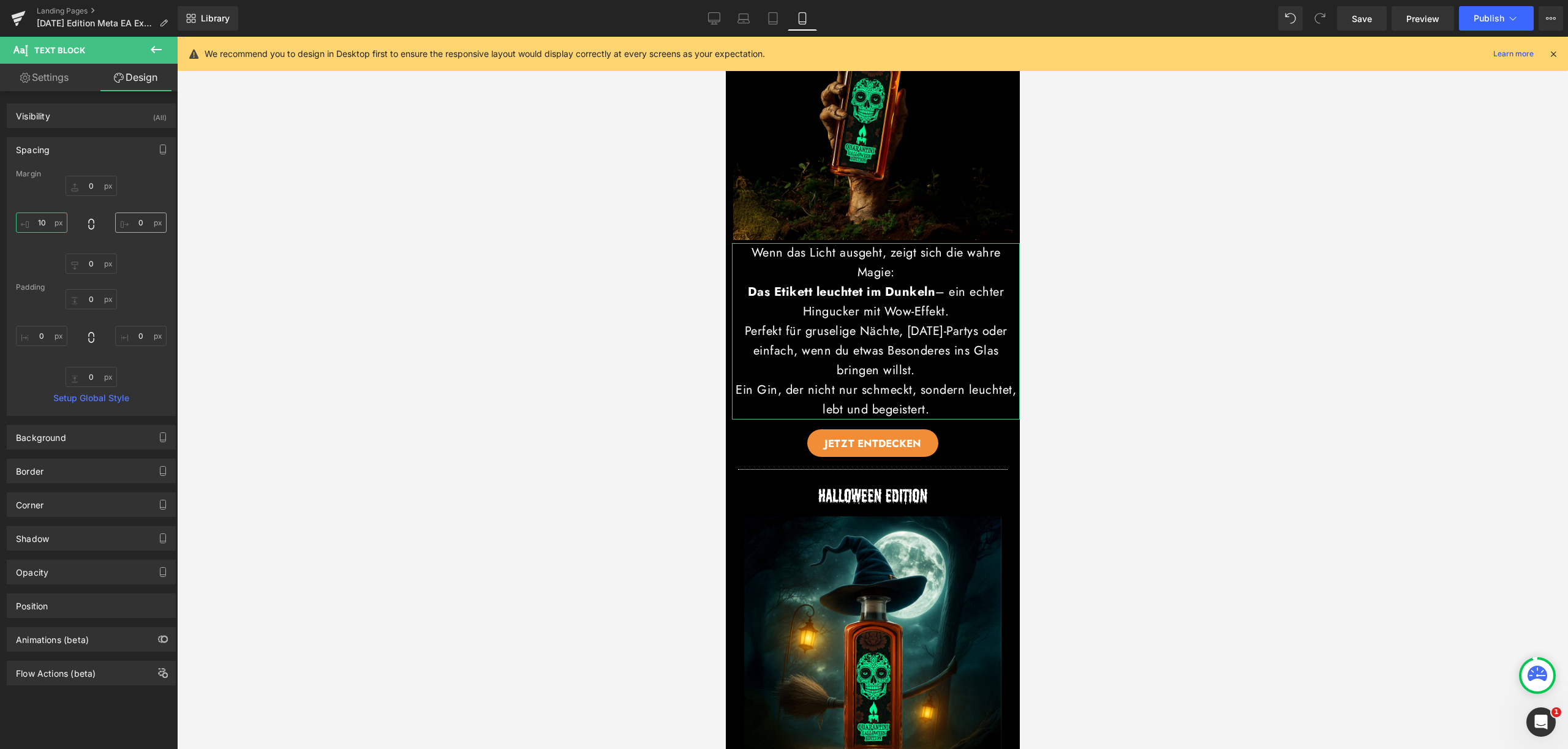
type input "10"
click at [132, 221] on input "0" at bounding box center [140, 223] width 52 height 20
type input "10"
click at [1153, 414] on div at bounding box center [872, 393] width 1391 height 713
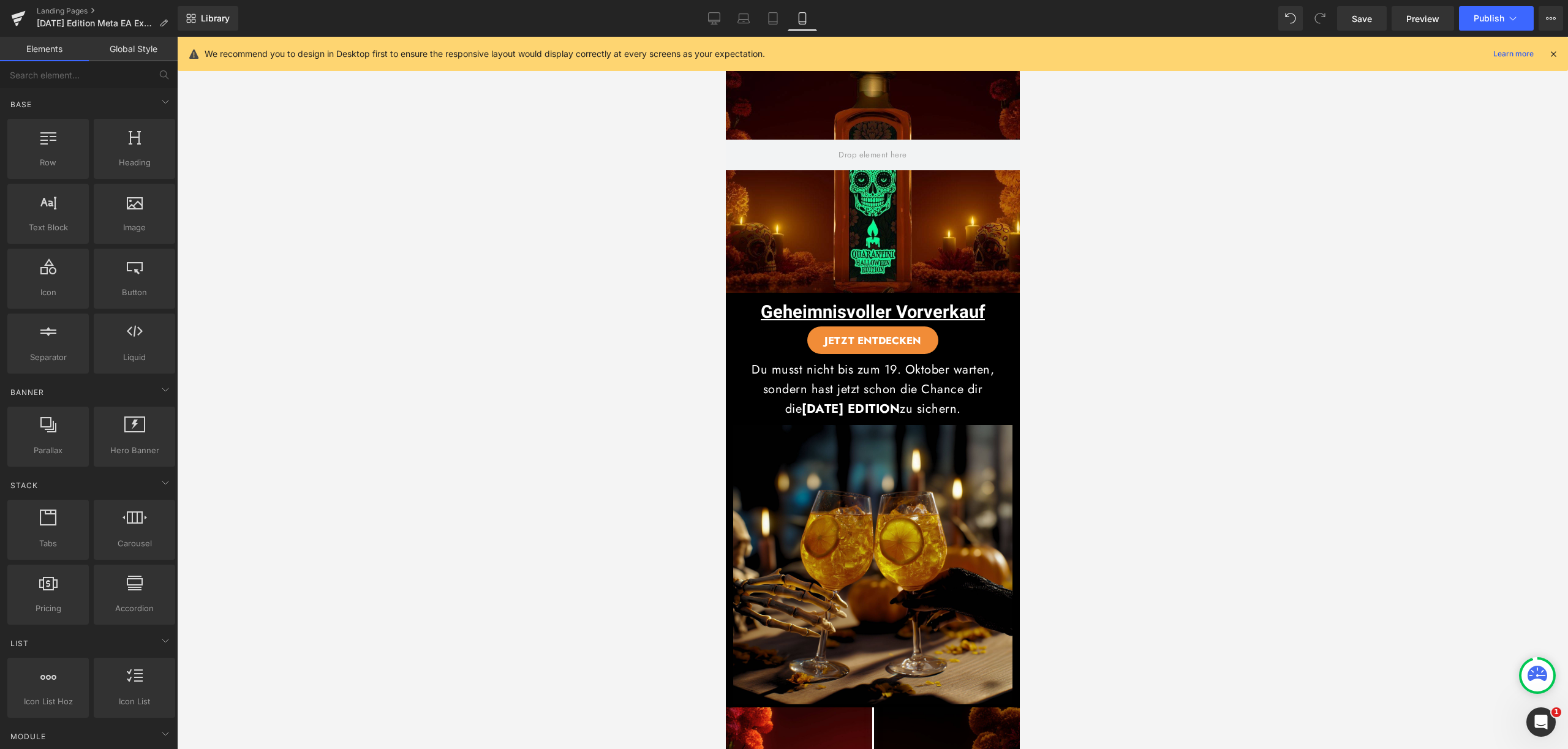
scroll to position [0, 0]
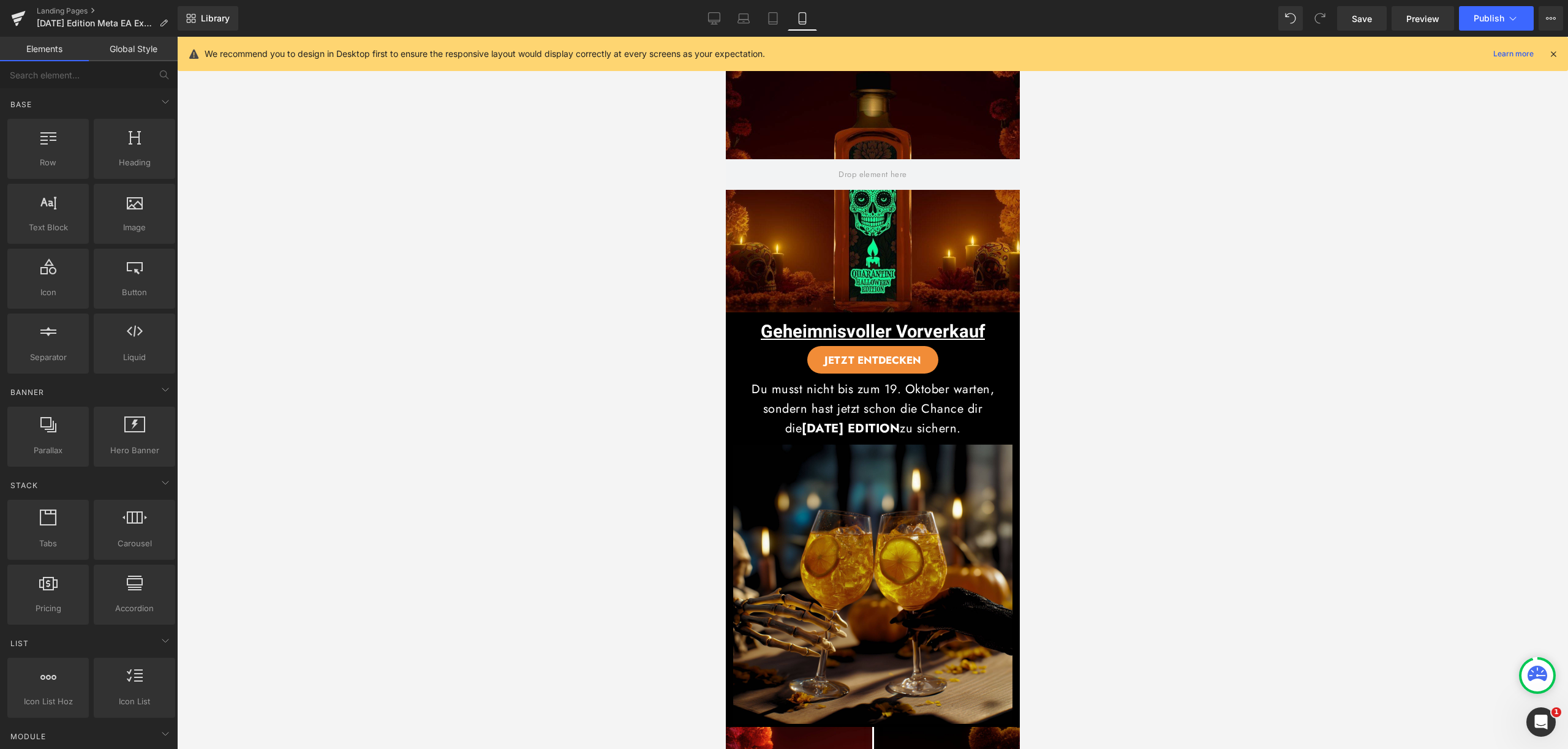
click at [1552, 50] on icon at bounding box center [1553, 53] width 11 height 11
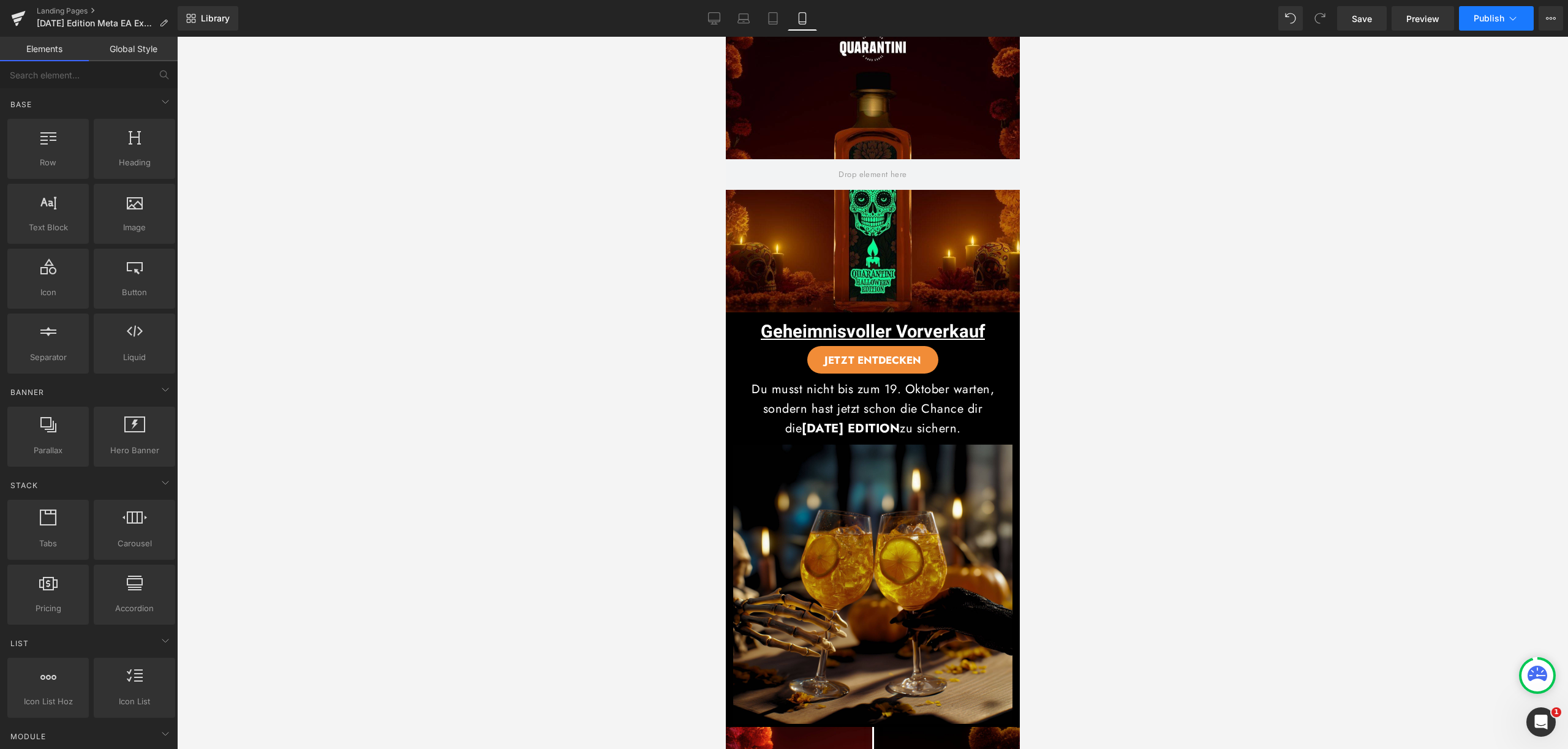
click at [1506, 18] on icon at bounding box center [1513, 19] width 13 height 13
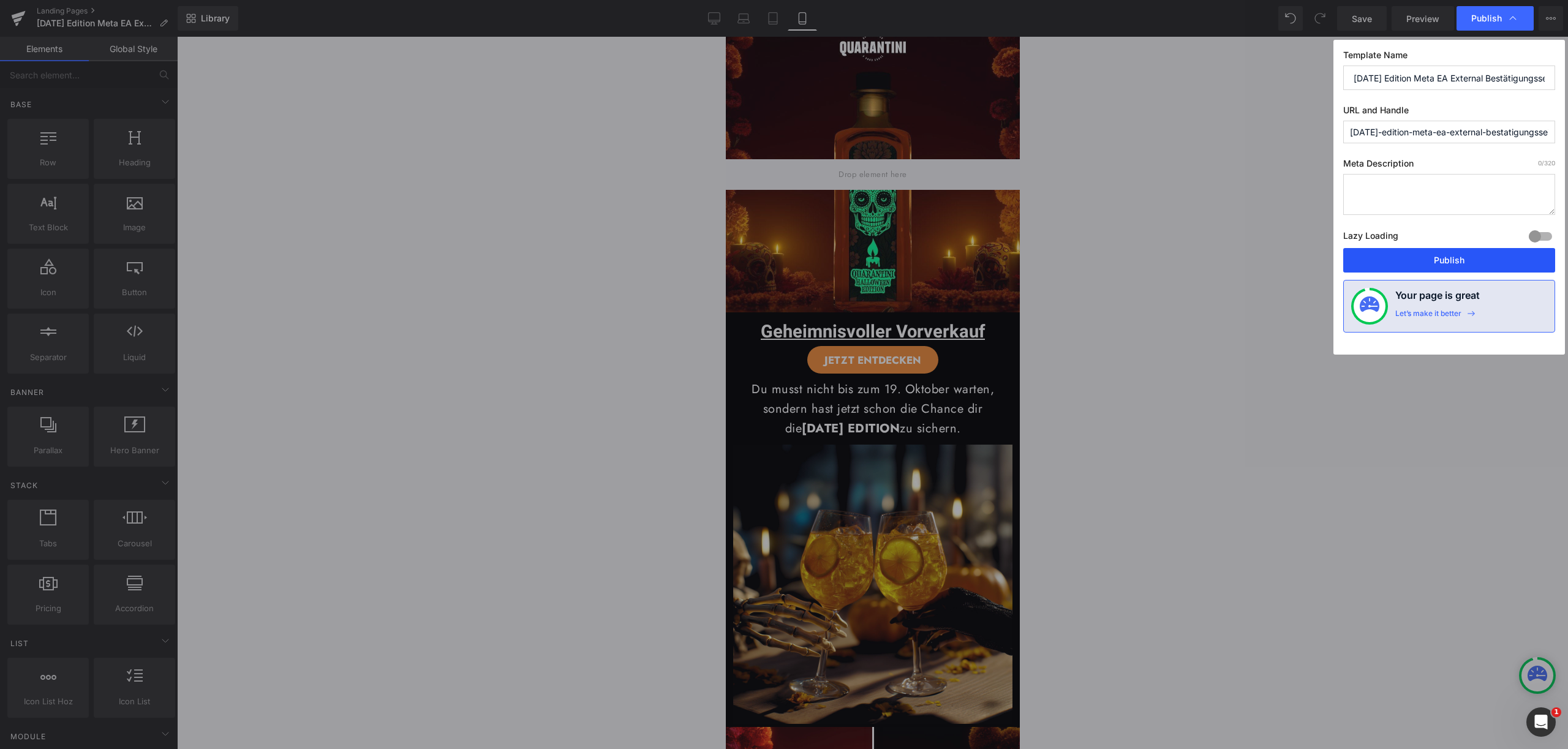
click at [1469, 263] on button "Publish" at bounding box center [1448, 260] width 212 height 24
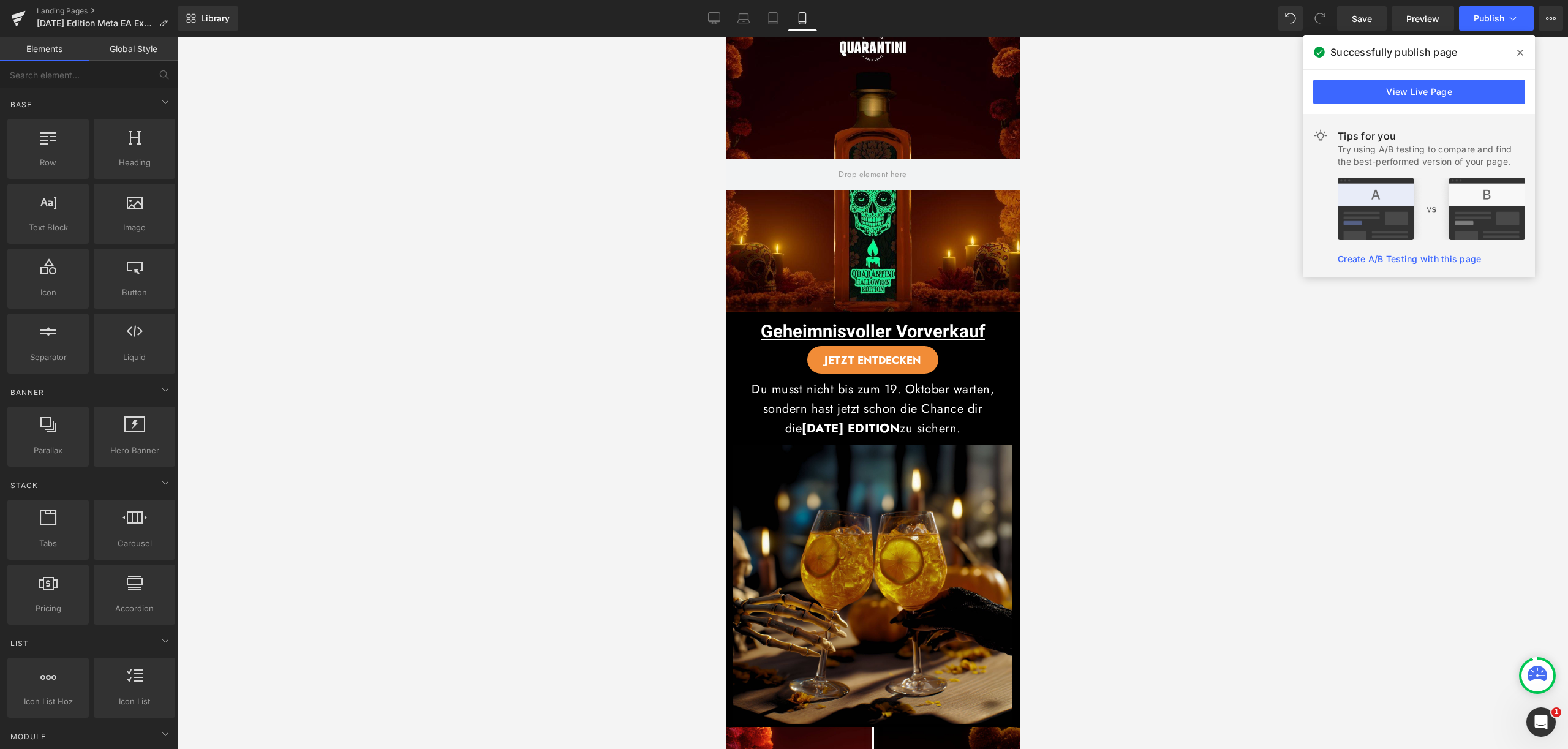
click at [1517, 54] on icon at bounding box center [1519, 53] width 6 height 10
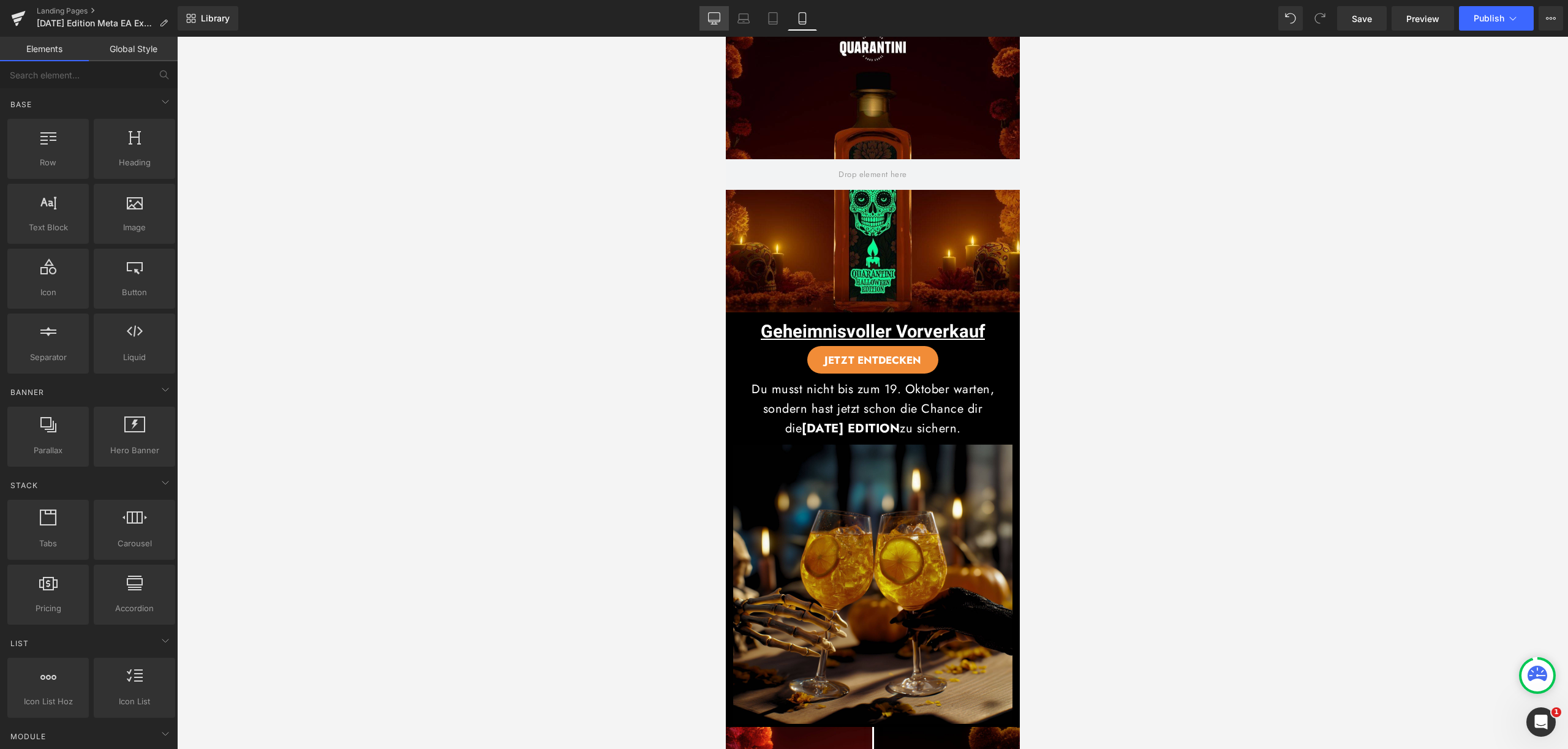
click at [708, 16] on icon at bounding box center [714, 19] width 13 height 13
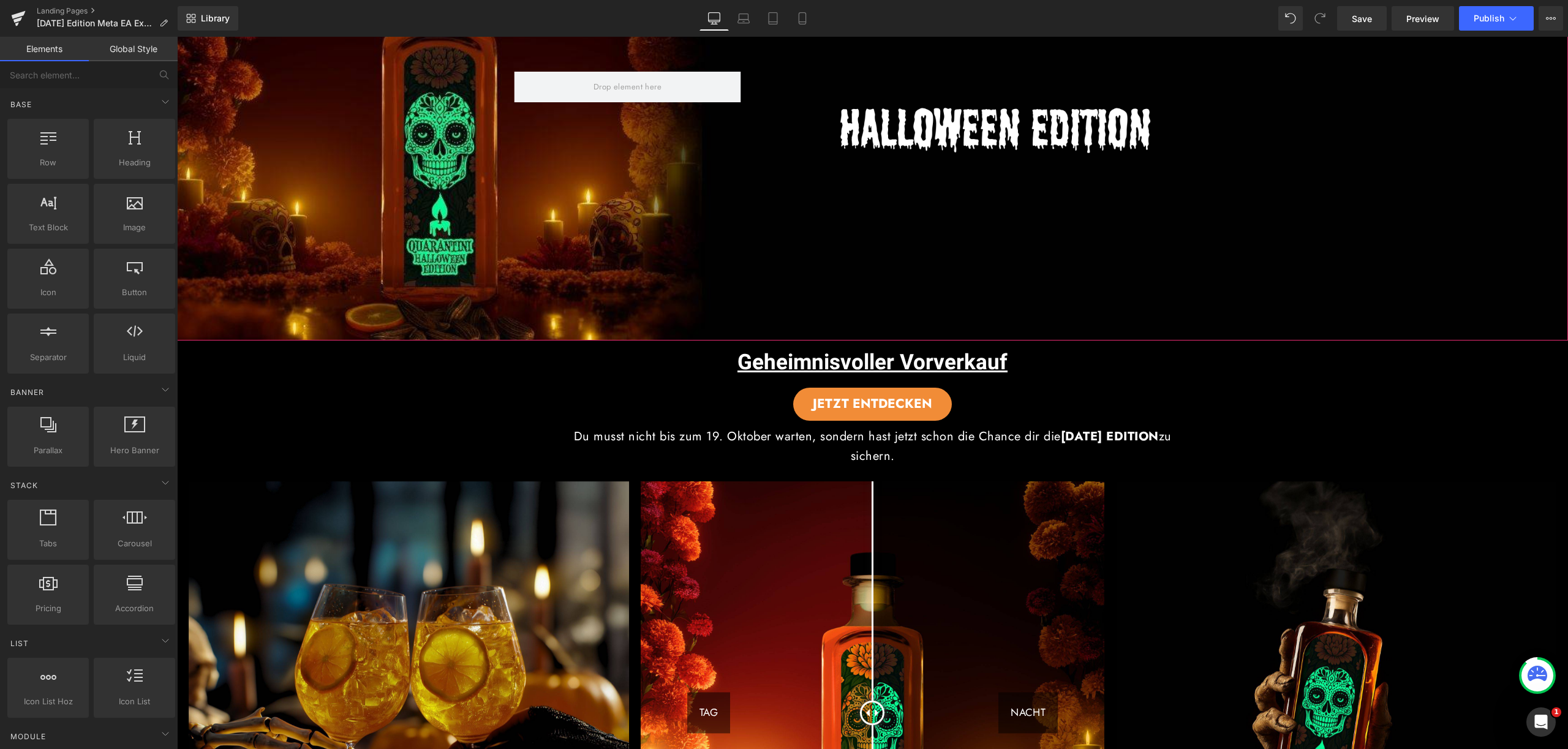
scroll to position [387, 0]
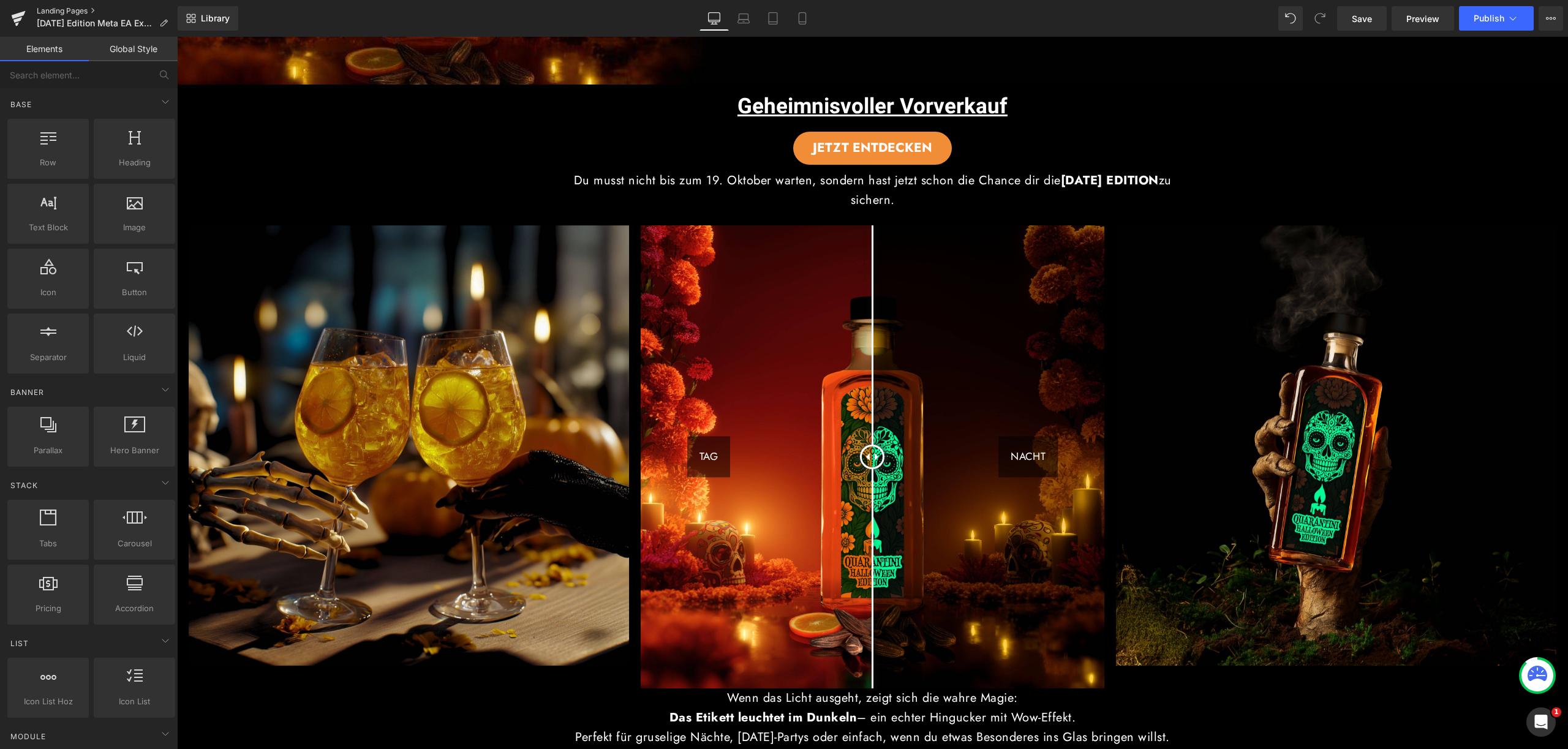
click at [72, 8] on link "Landing Pages" at bounding box center [108, 11] width 141 height 10
